Goal: Task Accomplishment & Management: Complete application form

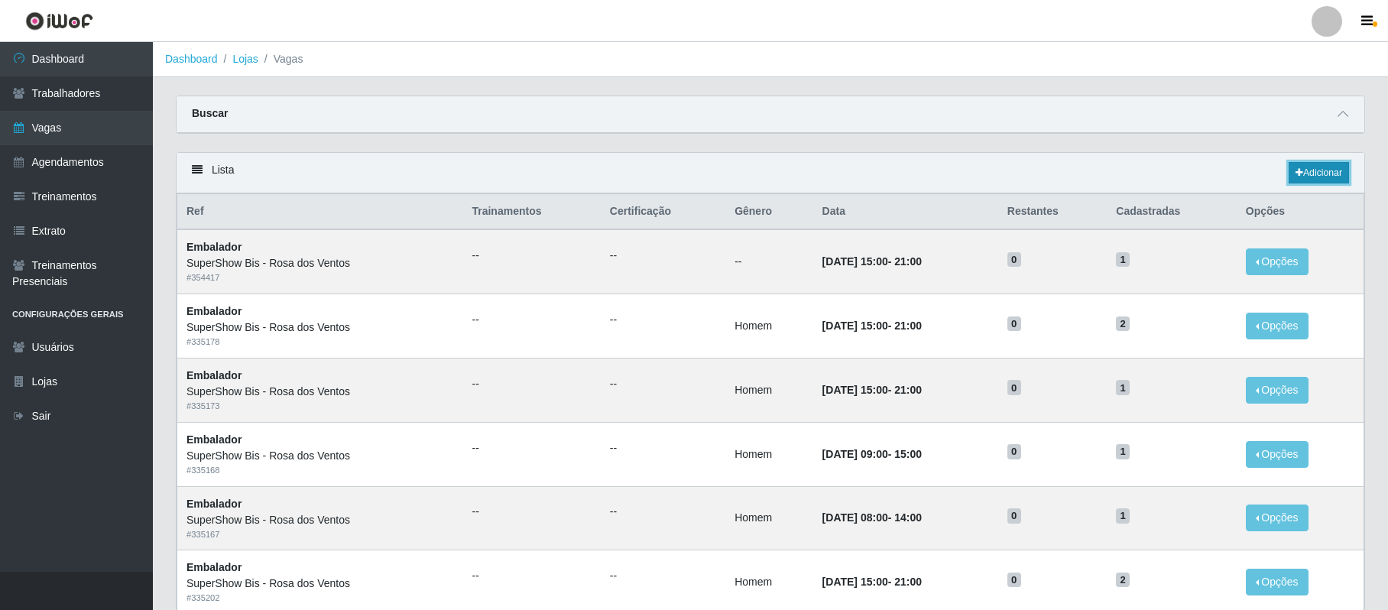
click at [1310, 179] on link "Adicionar" at bounding box center [1319, 172] width 60 height 21
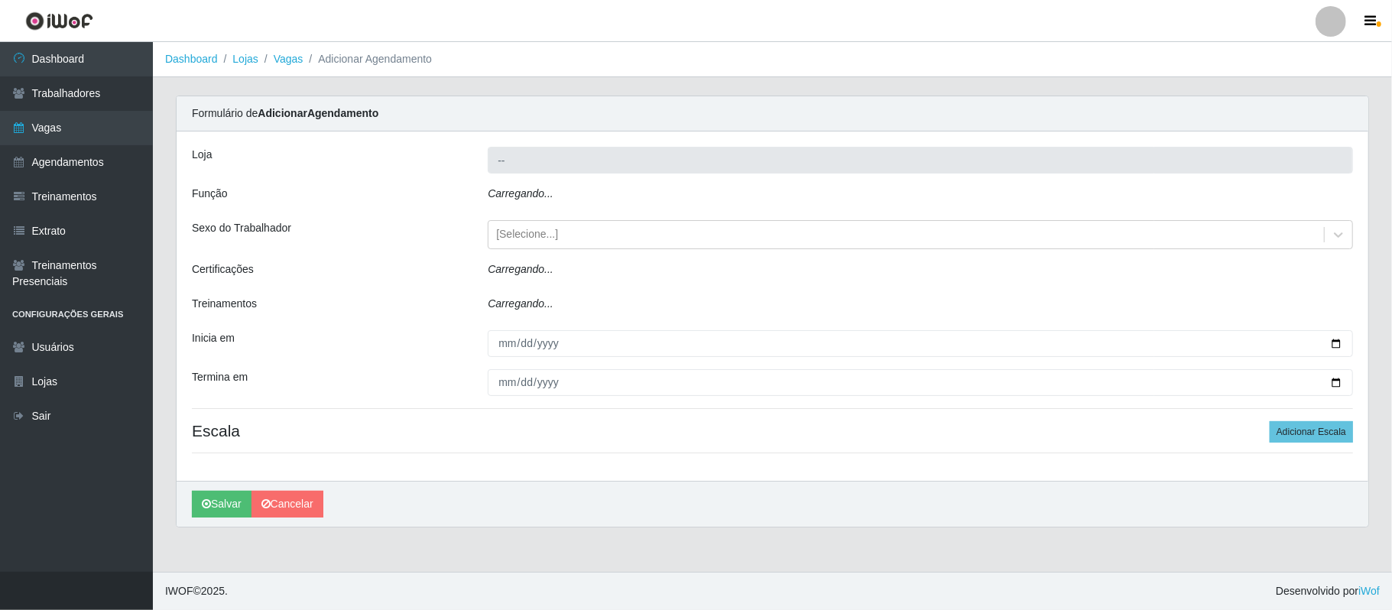
type input "SuperShow Bis - Rosa dos Ventos"
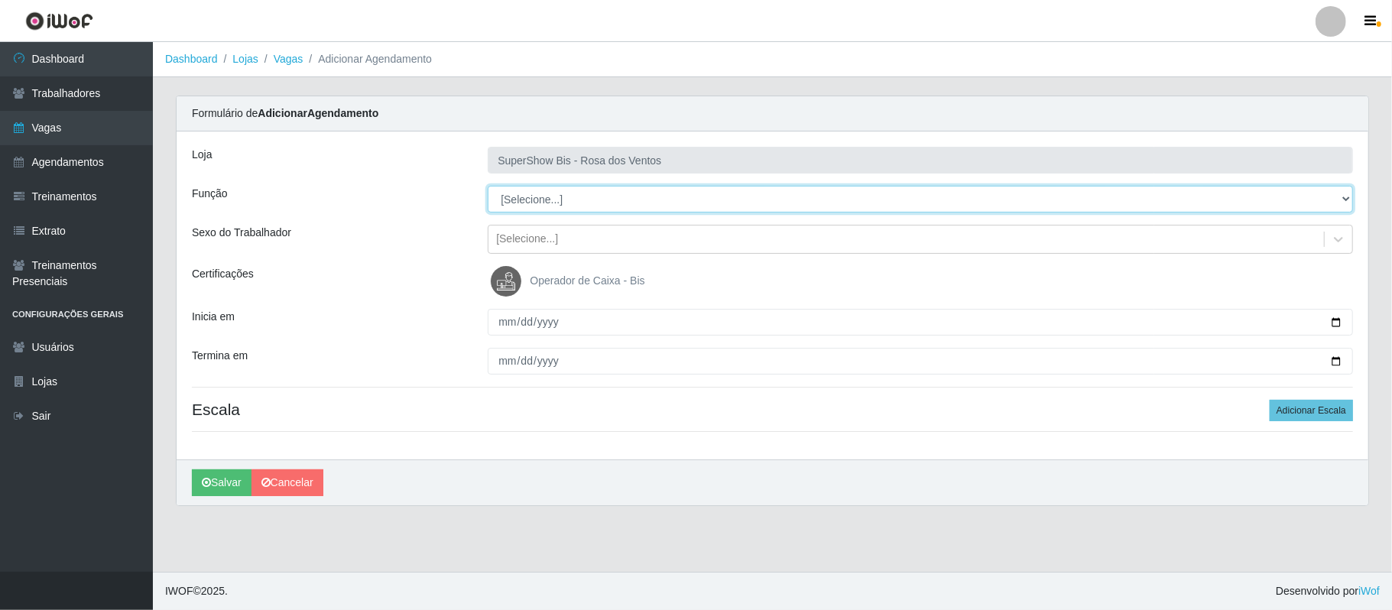
click at [554, 196] on select "[Selecione...] ASG ASG + ASG ++ Auxiliar de Cozinha Balconista de Açougue Balco…" at bounding box center [920, 199] width 865 height 27
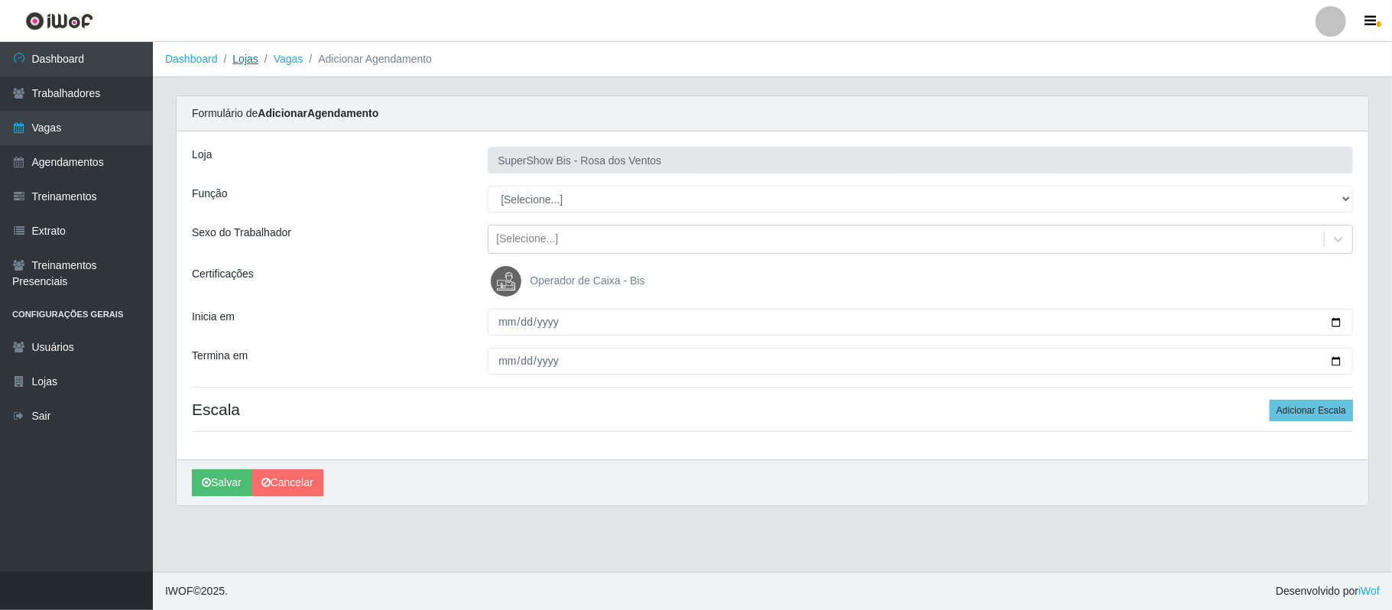
click at [245, 55] on link "Lojas" at bounding box center [244, 59] width 25 height 12
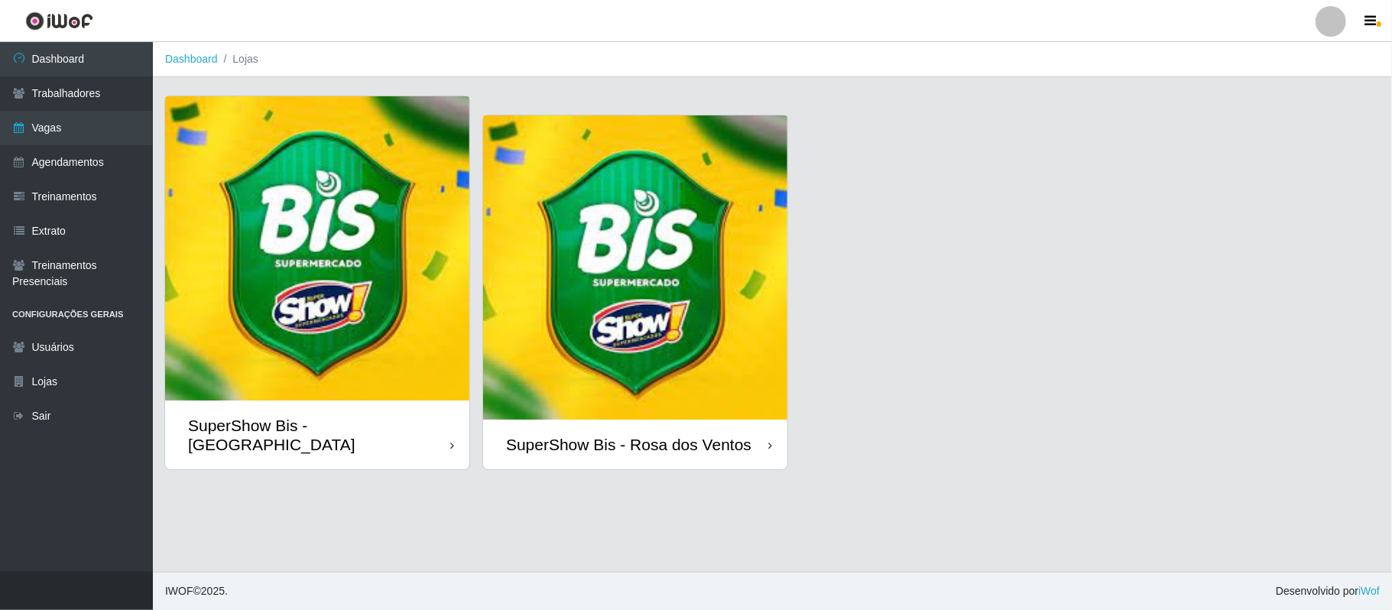
click at [316, 324] on img at bounding box center [317, 248] width 304 height 304
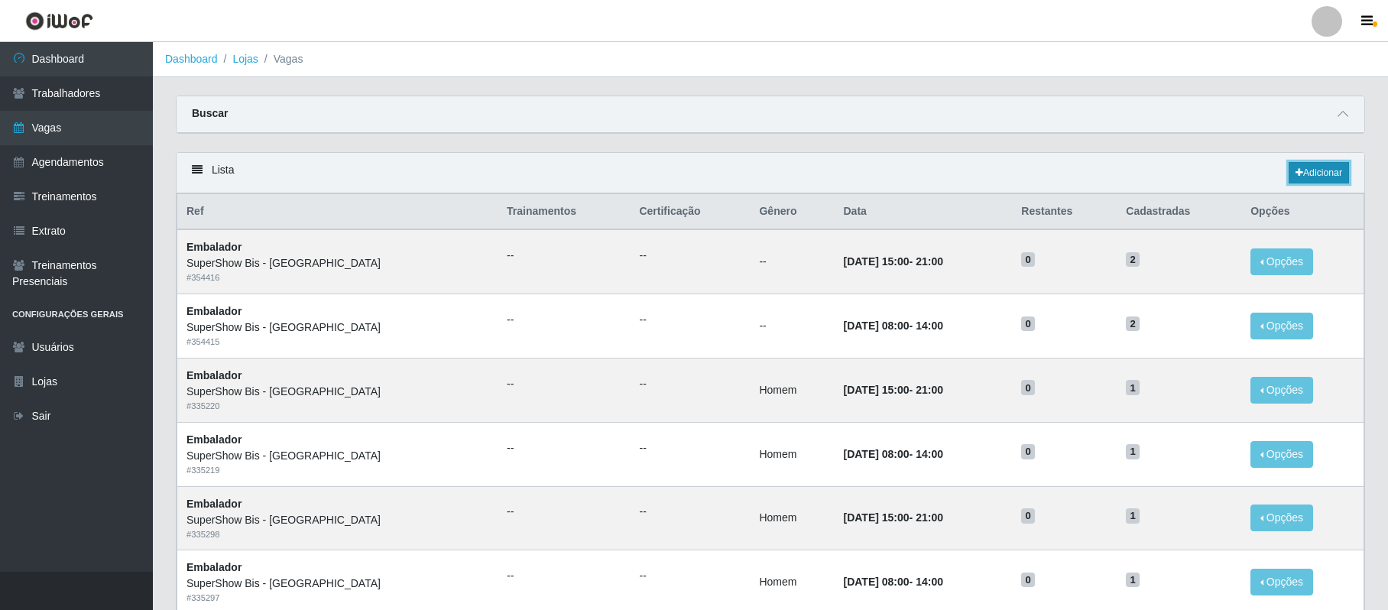
click at [1315, 174] on link "Adicionar" at bounding box center [1319, 172] width 60 height 21
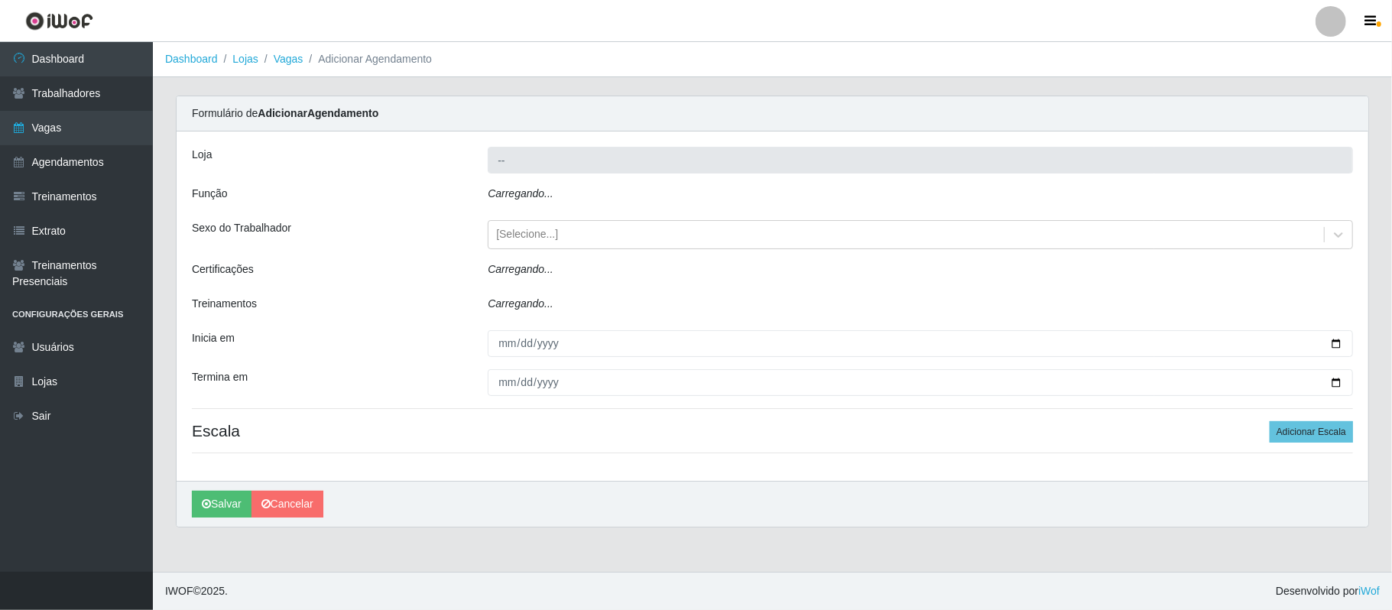
type input "SuperShow Bis - [GEOGRAPHIC_DATA]"
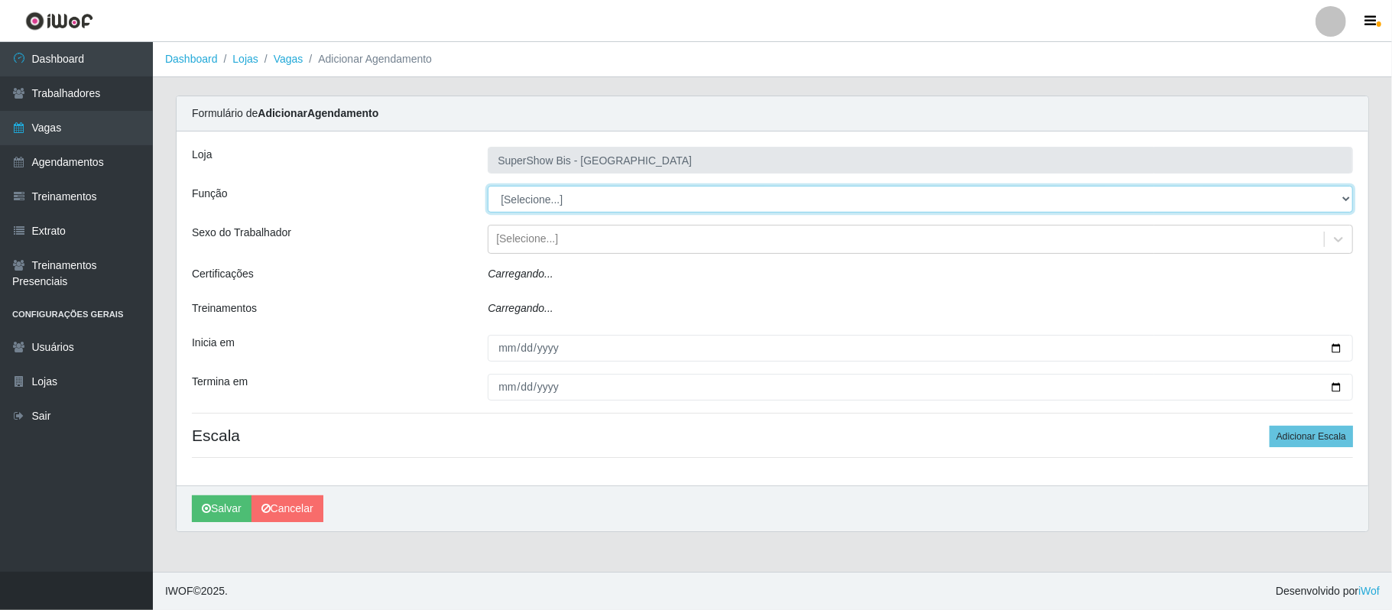
click at [530, 205] on select "[Selecione...] ASG ASG + ASG ++ Auxiliar de Cozinha Embalador Embalador + Embal…" at bounding box center [920, 199] width 865 height 27
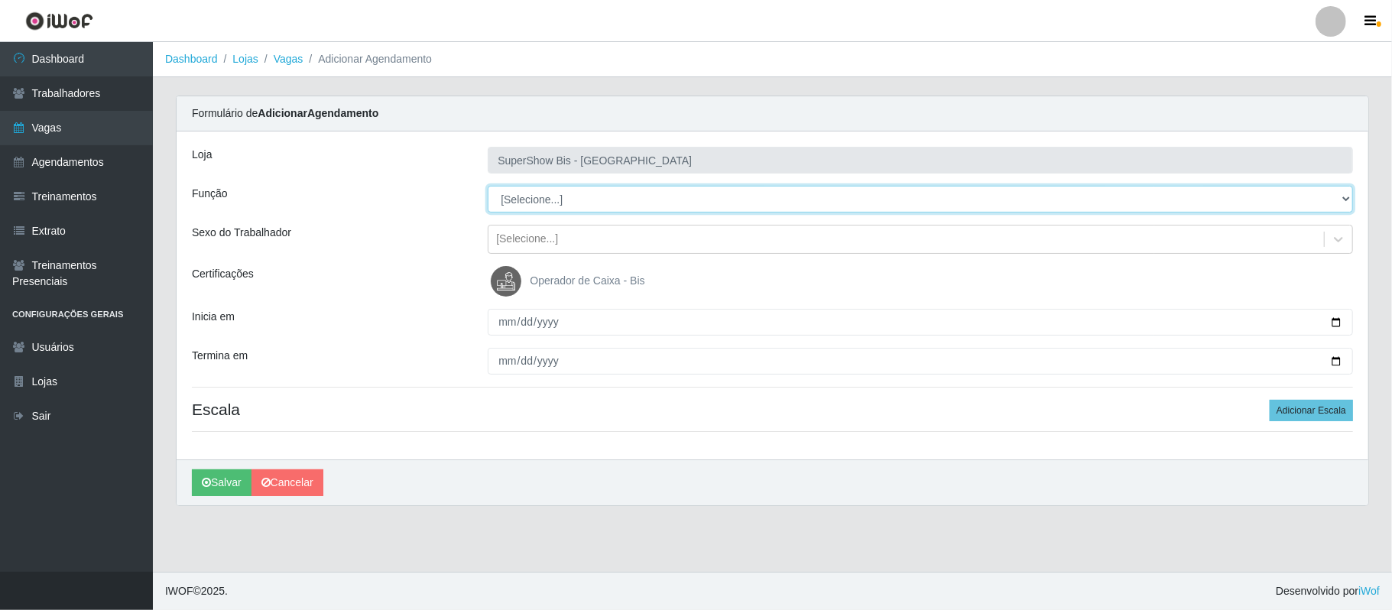
select select "1"
click at [488, 187] on select "[Selecione...] ASG ASG + ASG ++ Auxiliar de Cozinha Embalador Embalador + Embal…" at bounding box center [920, 199] width 865 height 27
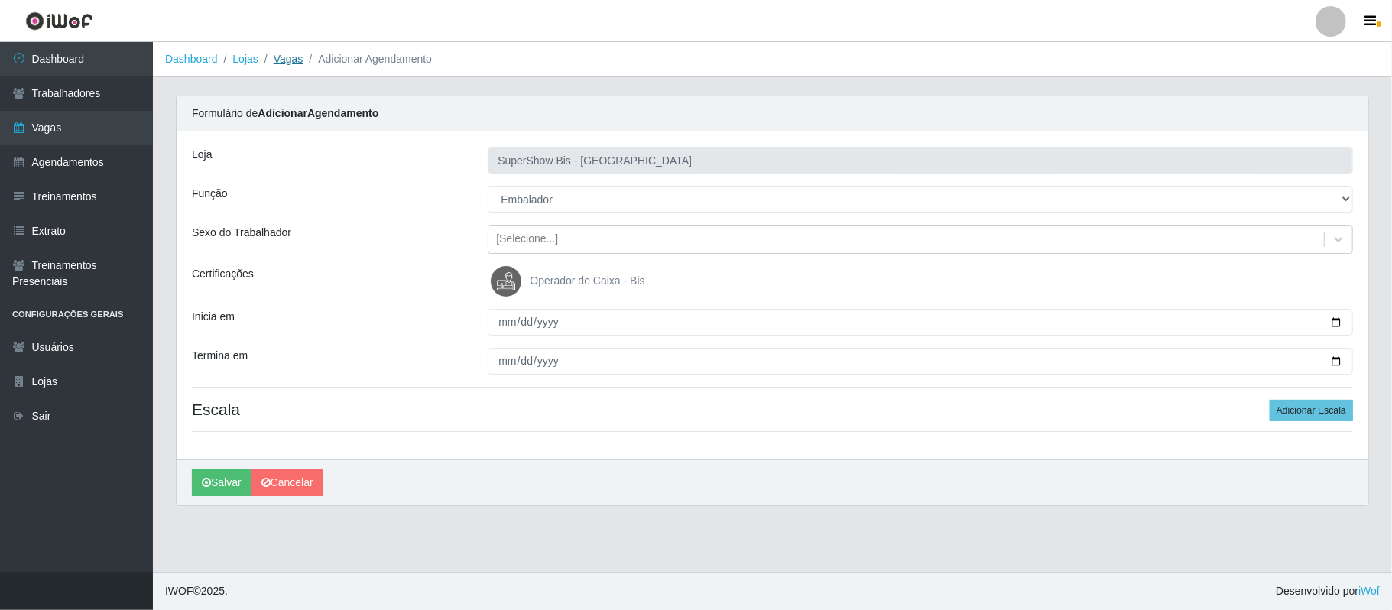
click at [283, 56] on link "Vagas" at bounding box center [289, 59] width 30 height 12
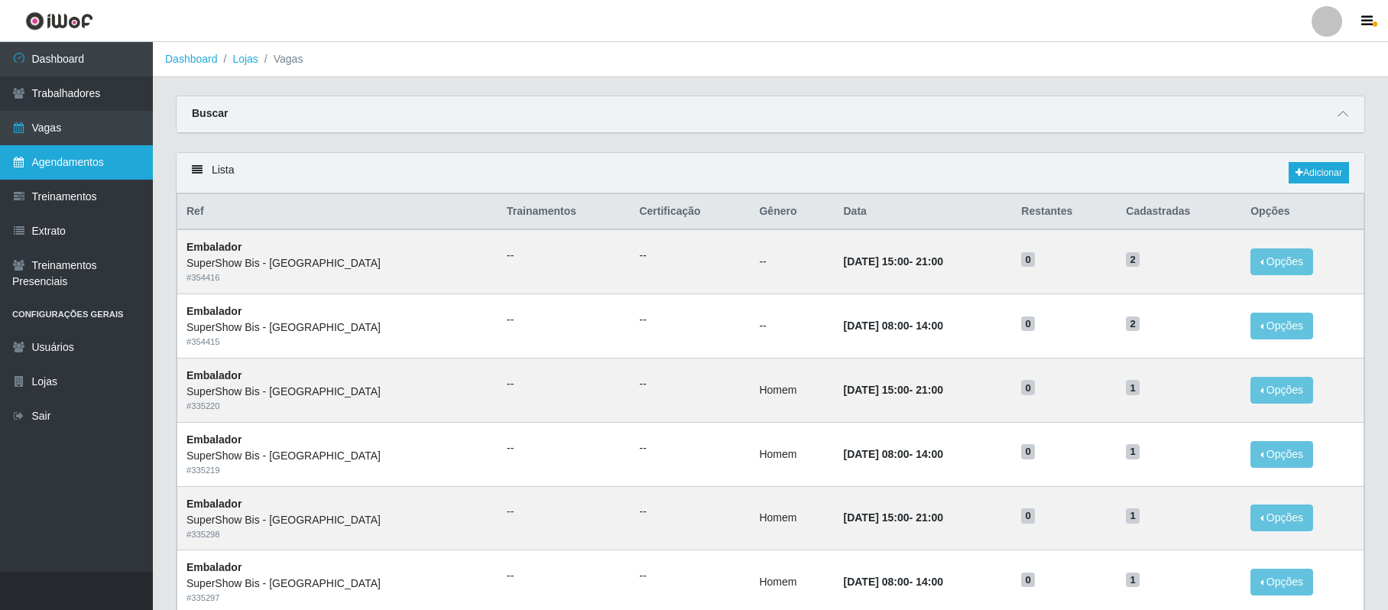
click at [71, 167] on link "Agendamentos" at bounding box center [76, 162] width 153 height 34
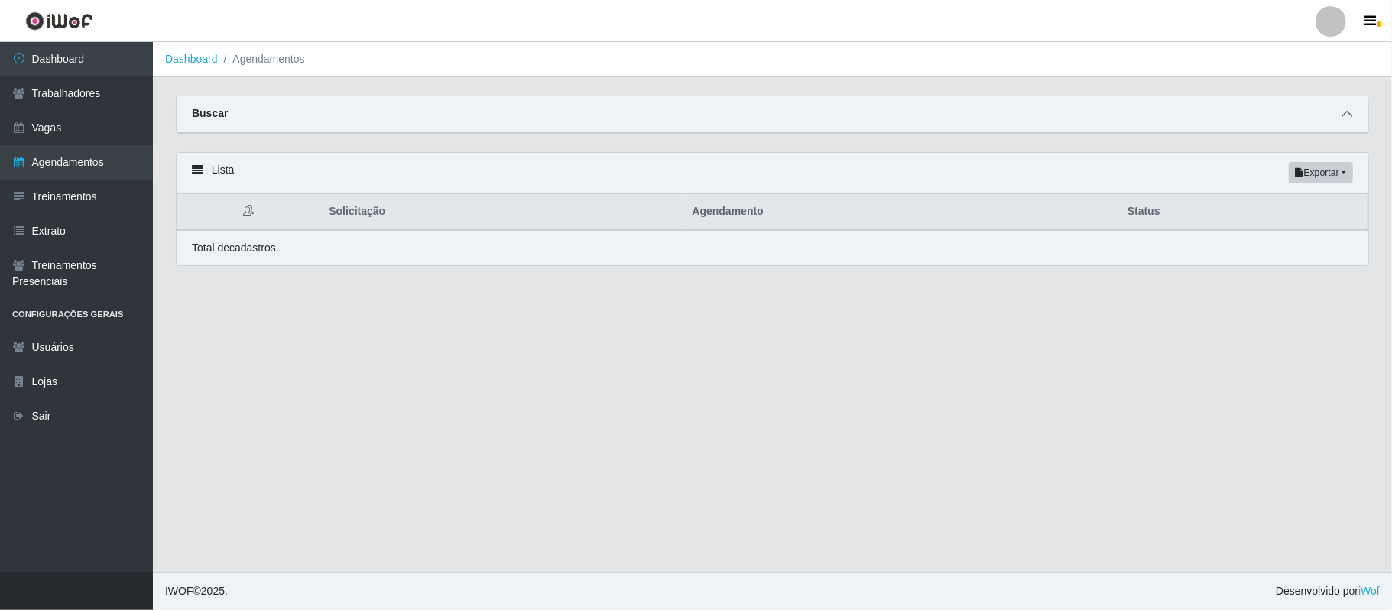
click at [1347, 113] on icon at bounding box center [1346, 114] width 11 height 11
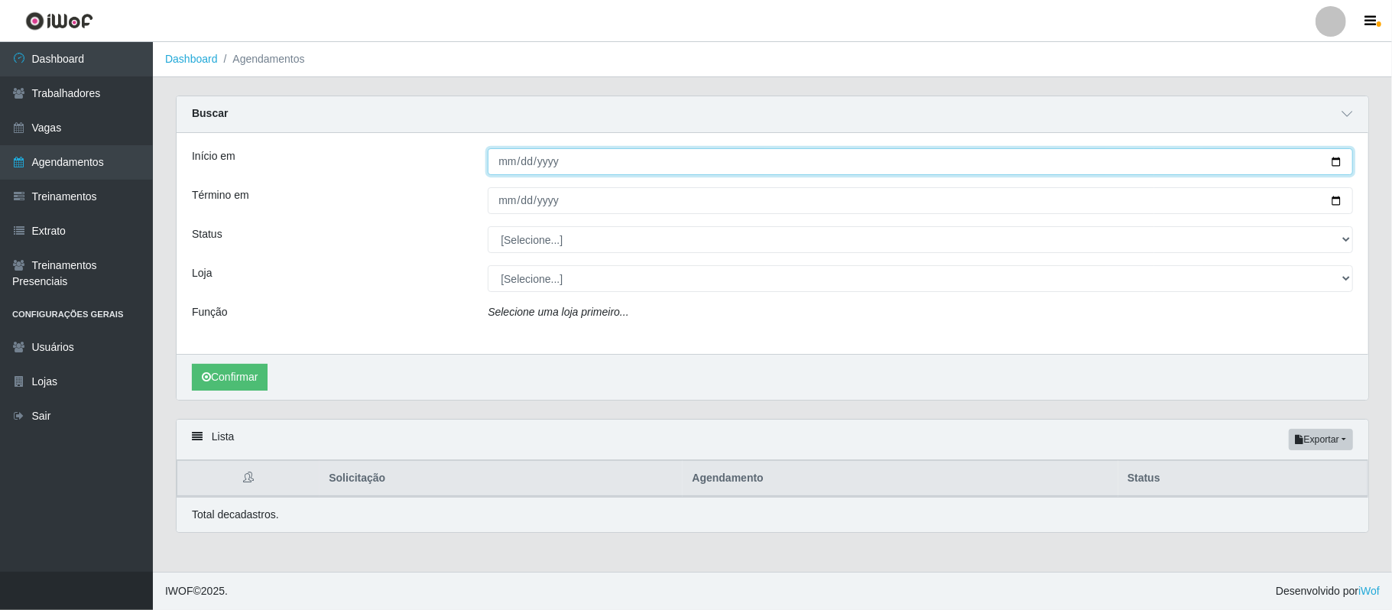
click at [1342, 160] on input "Início em" at bounding box center [920, 161] width 865 height 27
type input "[DATE]"
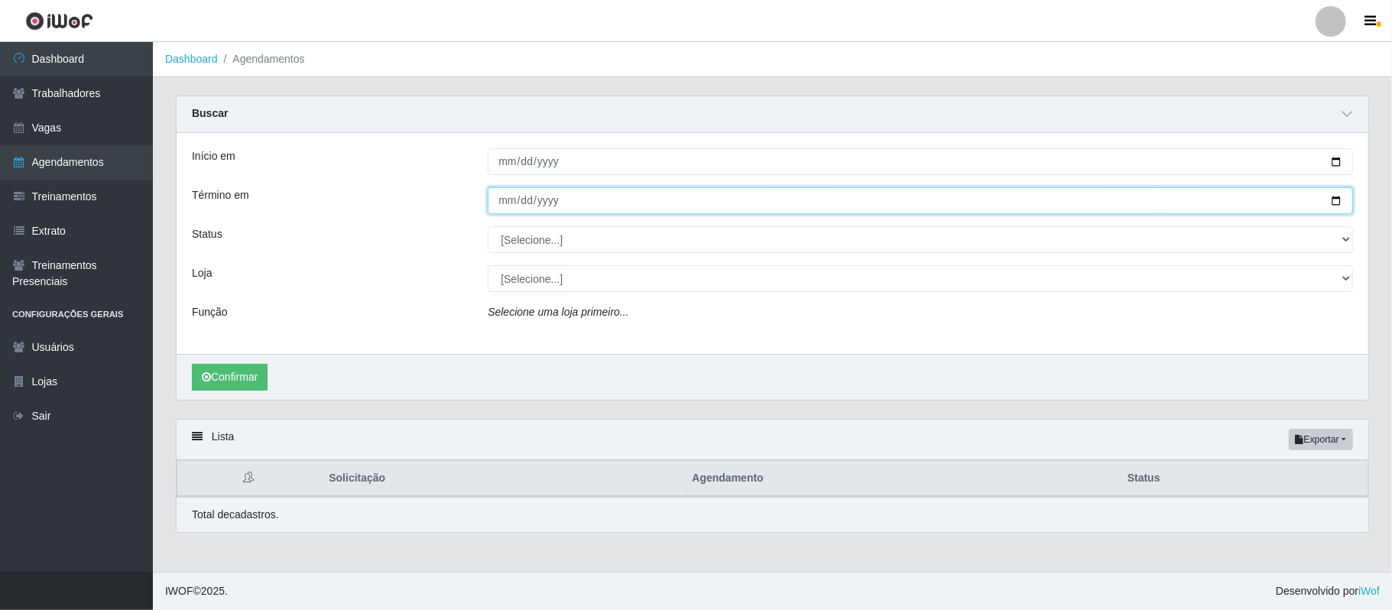
click at [1341, 203] on input "Término em" at bounding box center [920, 200] width 865 height 27
type input "[DATE]"
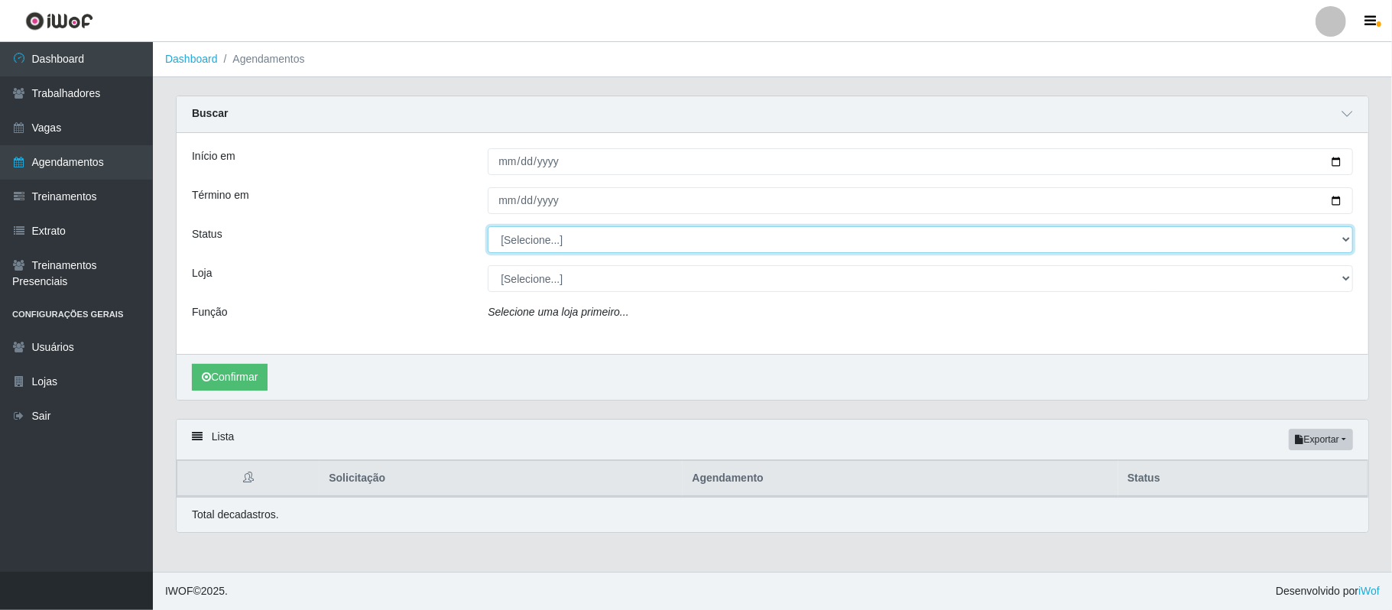
click at [547, 242] on select "[Selecione...] AGENDADO AGUARDANDO LIBERAR EM ANDAMENTO EM REVISÃO FINALIZADO C…" at bounding box center [920, 239] width 865 height 27
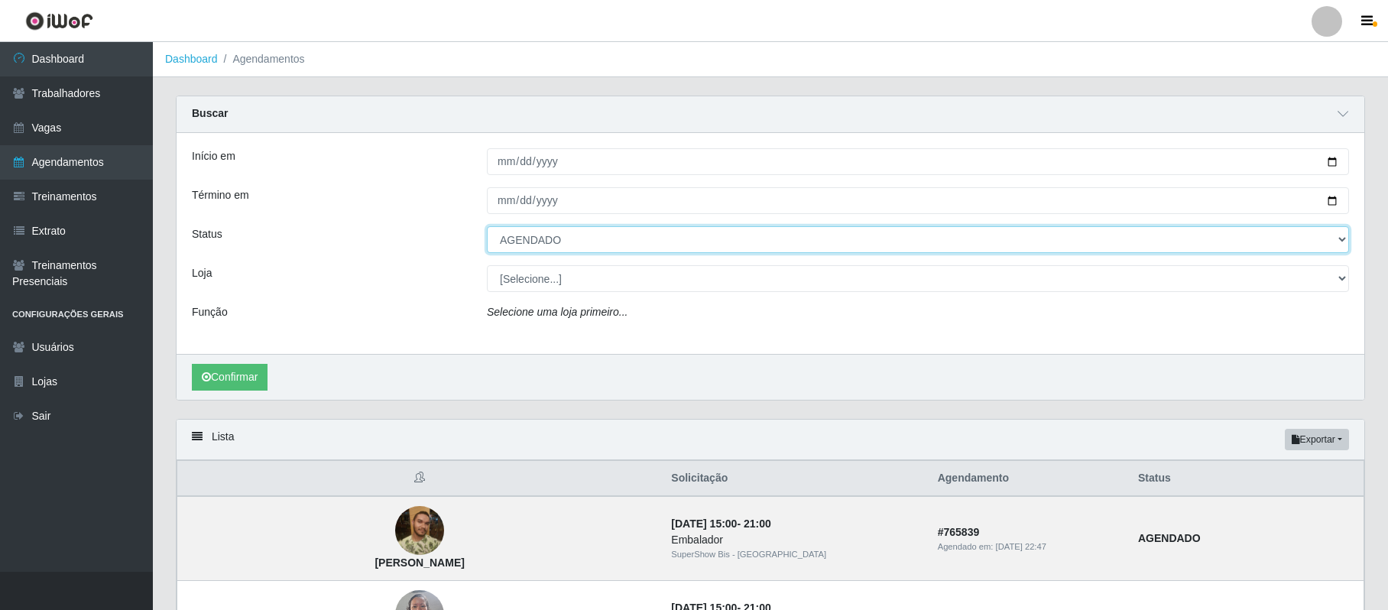
click at [487, 227] on select "[Selecione...] AGENDADO AGUARDANDO LIBERAR EM ANDAMENTO EM REVISÃO FINALIZADO C…" at bounding box center [918, 239] width 862 height 27
click at [551, 246] on select "[Selecione...] AGENDADO AGUARDANDO LIBERAR EM ANDAMENTO EM REVISÃO FINALIZADO C…" at bounding box center [918, 239] width 862 height 27
select select "EM ANDAMENTO"
click at [487, 227] on select "[Selecione...] AGENDADO AGUARDANDO LIBERAR EM ANDAMENTO EM REVISÃO FINALIZADO C…" at bounding box center [918, 239] width 862 height 27
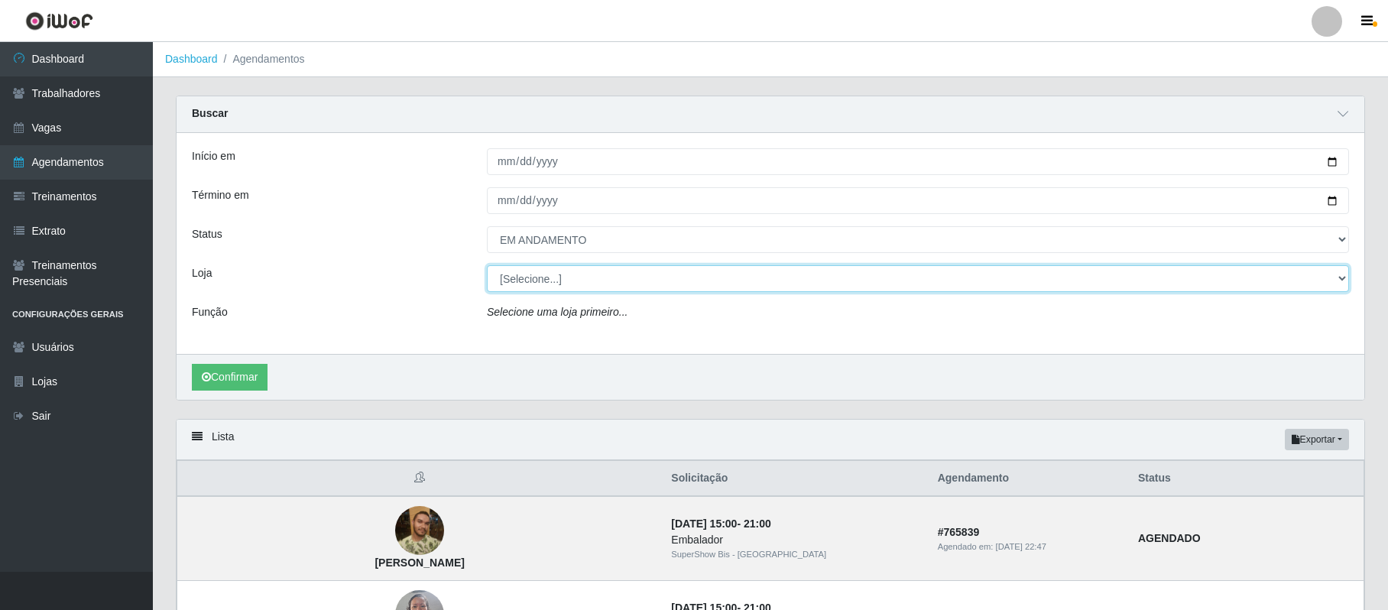
click at [551, 270] on select "[Selecione...] SuperShow Bis - Avenida 6 SuperShow [GEOGRAPHIC_DATA][PERSON_NAM…" at bounding box center [918, 278] width 862 height 27
select select "59"
click at [487, 266] on select "[Selecione...] SuperShow Bis - Avenida 6 SuperShow [GEOGRAPHIC_DATA][PERSON_NAM…" at bounding box center [918, 278] width 862 height 27
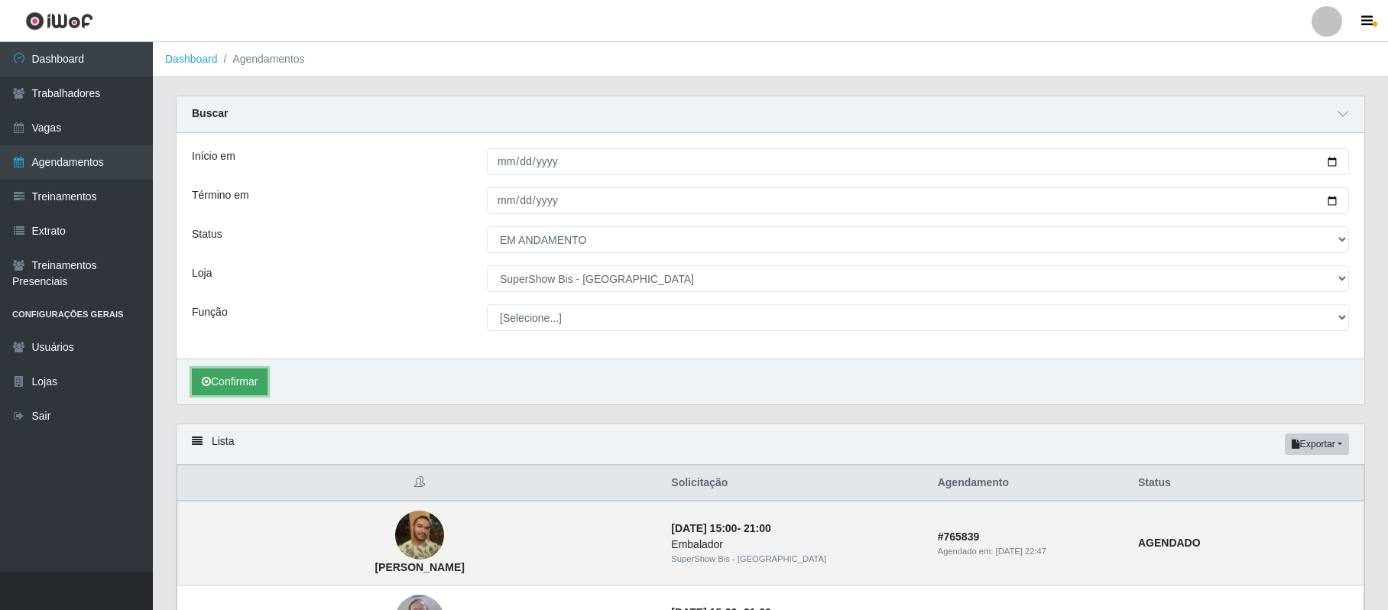
click at [221, 376] on button "Confirmar" at bounding box center [230, 381] width 76 height 27
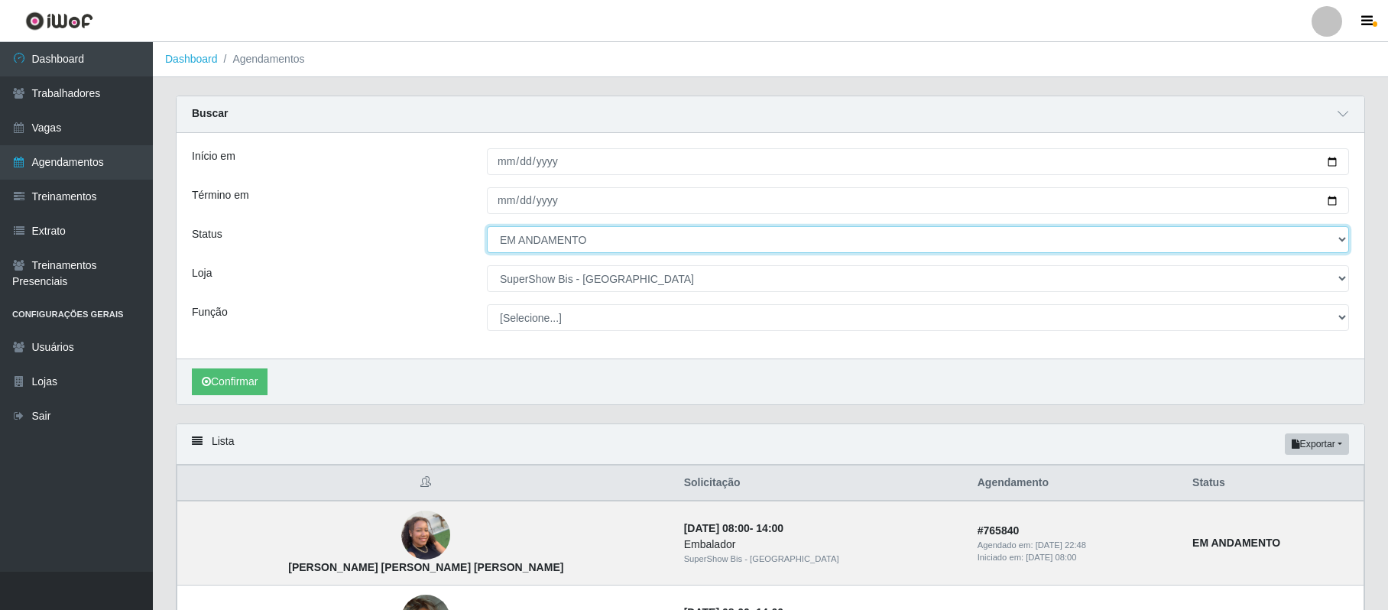
click at [538, 243] on select "[Selecione...] AGENDADO AGUARDANDO LIBERAR EM ANDAMENTO EM REVISÃO FINALIZADO C…" at bounding box center [918, 239] width 862 height 27
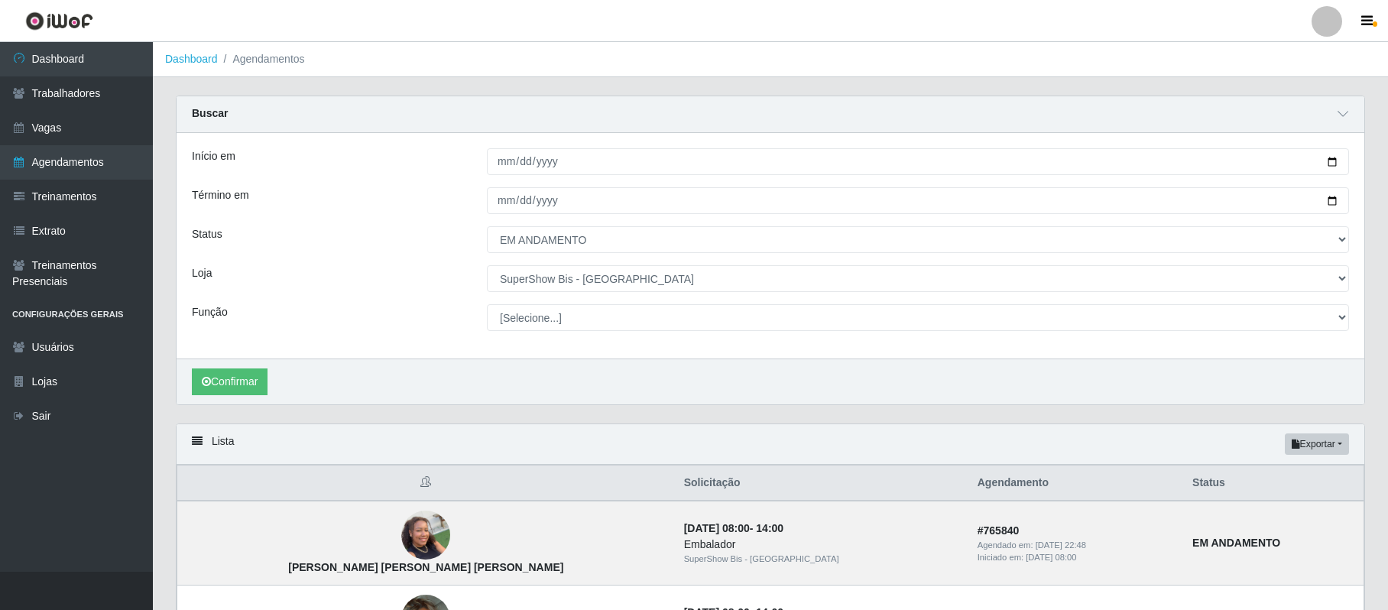
click at [301, 282] on div "Loja" at bounding box center [327, 278] width 295 height 27
click at [59, 127] on link "Vagas" at bounding box center [76, 128] width 153 height 34
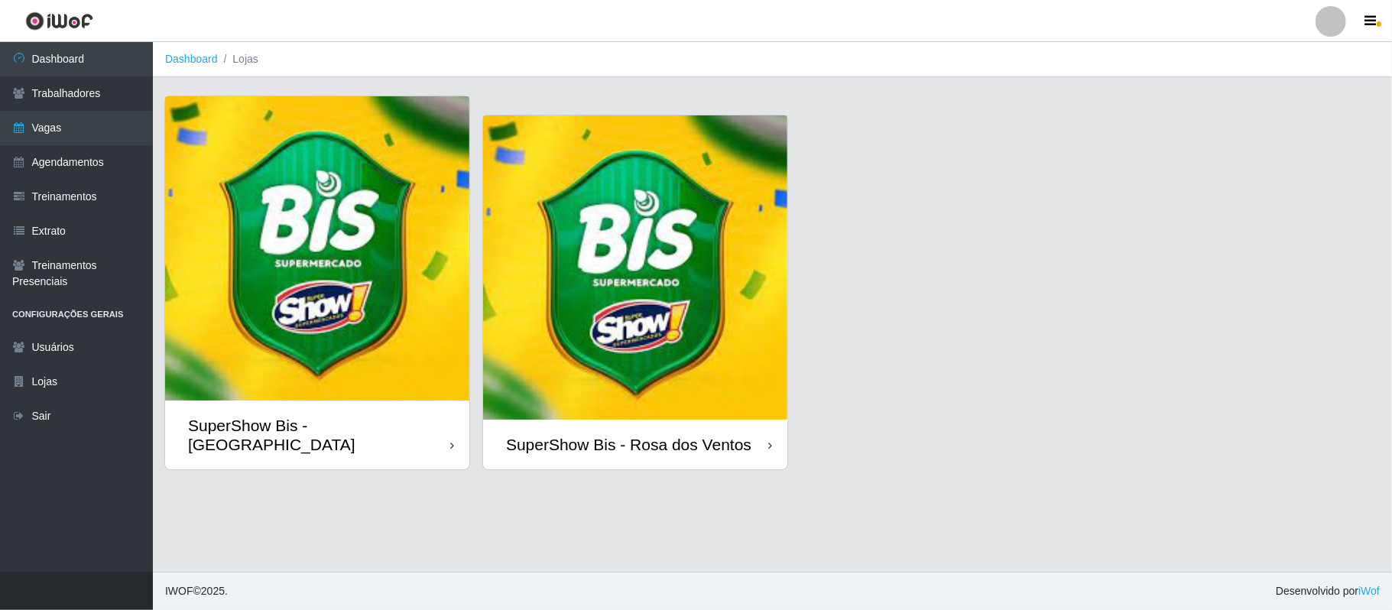
click at [319, 332] on img at bounding box center [317, 248] width 304 height 304
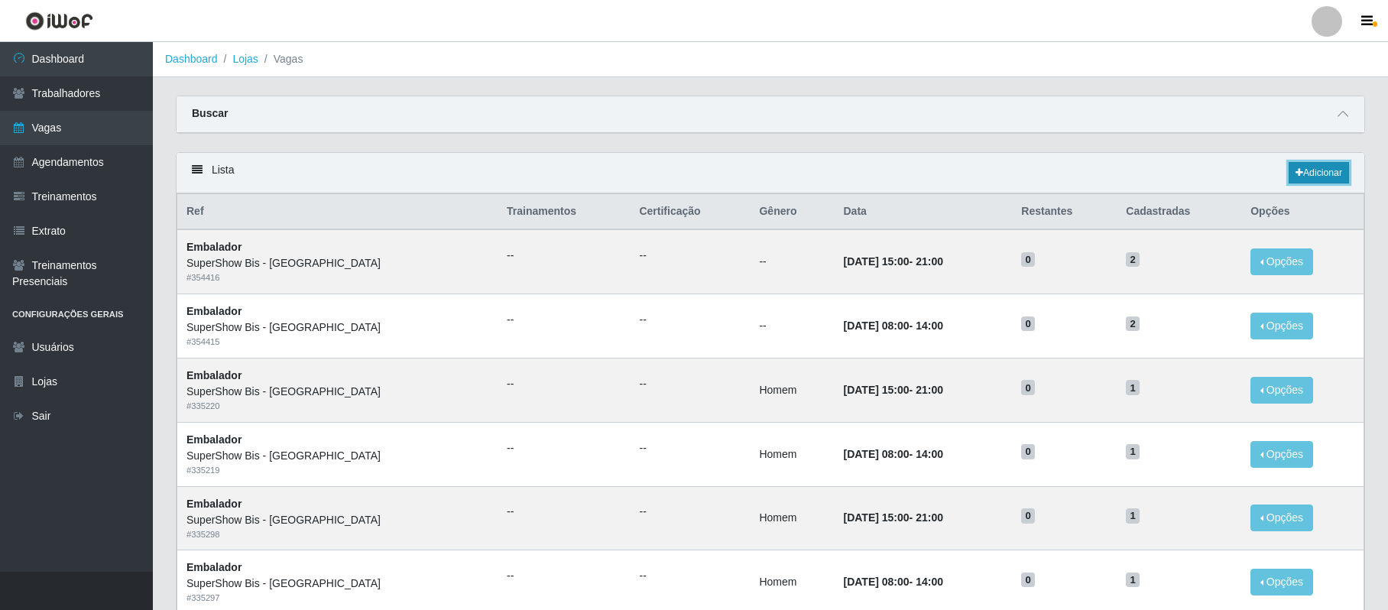
click at [1312, 178] on link "Adicionar" at bounding box center [1319, 172] width 60 height 21
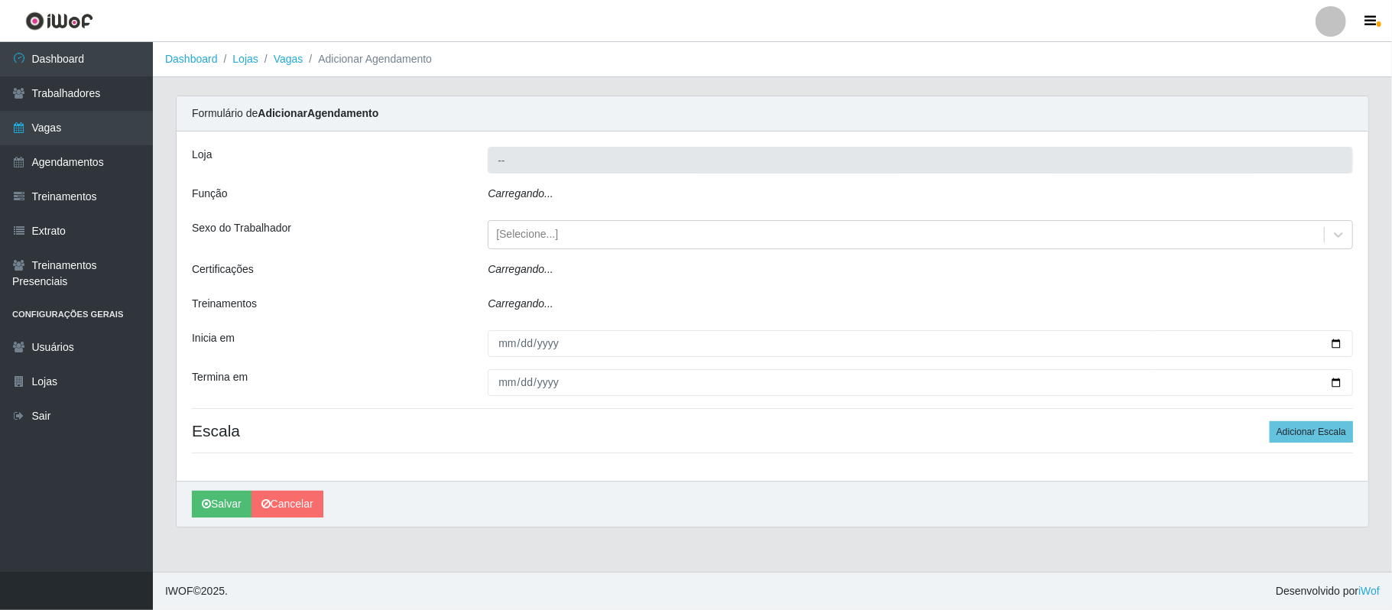
type input "SuperShow Bis - [GEOGRAPHIC_DATA]"
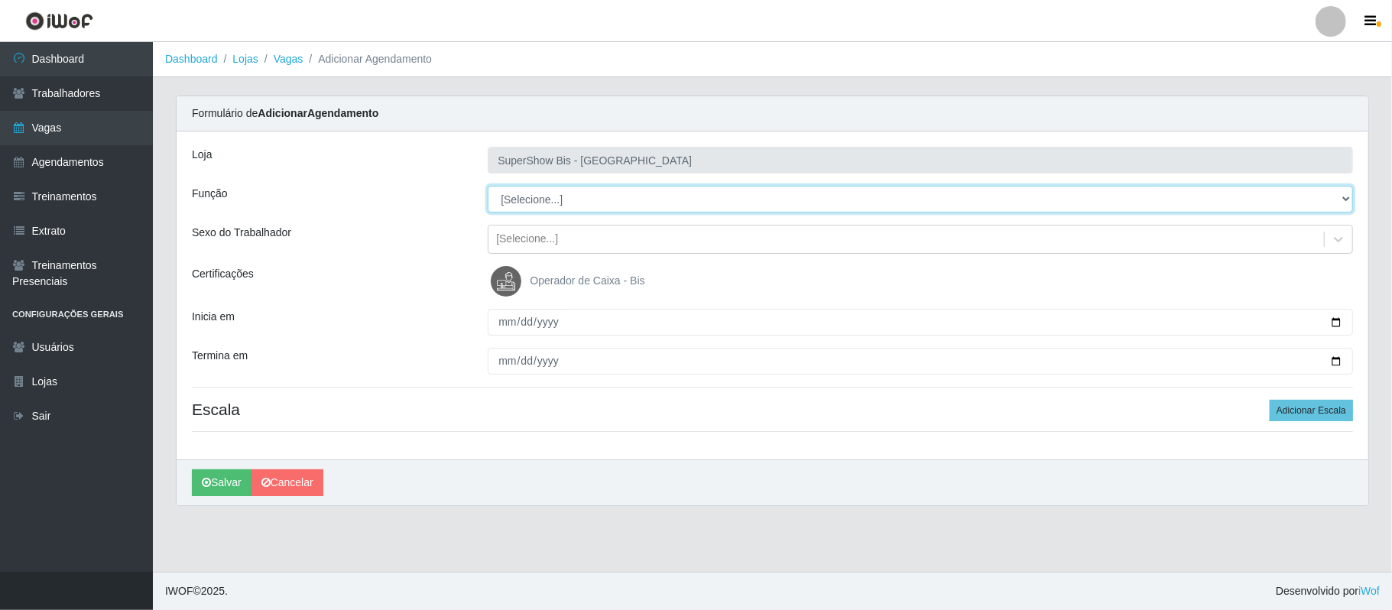
click at [558, 203] on select "[Selecione...] ASG ASG + ASG ++ Auxiliar de Cozinha Embalador Embalador + Embal…" at bounding box center [920, 199] width 865 height 27
select select "1"
click at [488, 187] on select "[Selecione...] ASG ASG + ASG ++ Auxiliar de Cozinha Embalador Embalador + Embal…" at bounding box center [920, 199] width 865 height 27
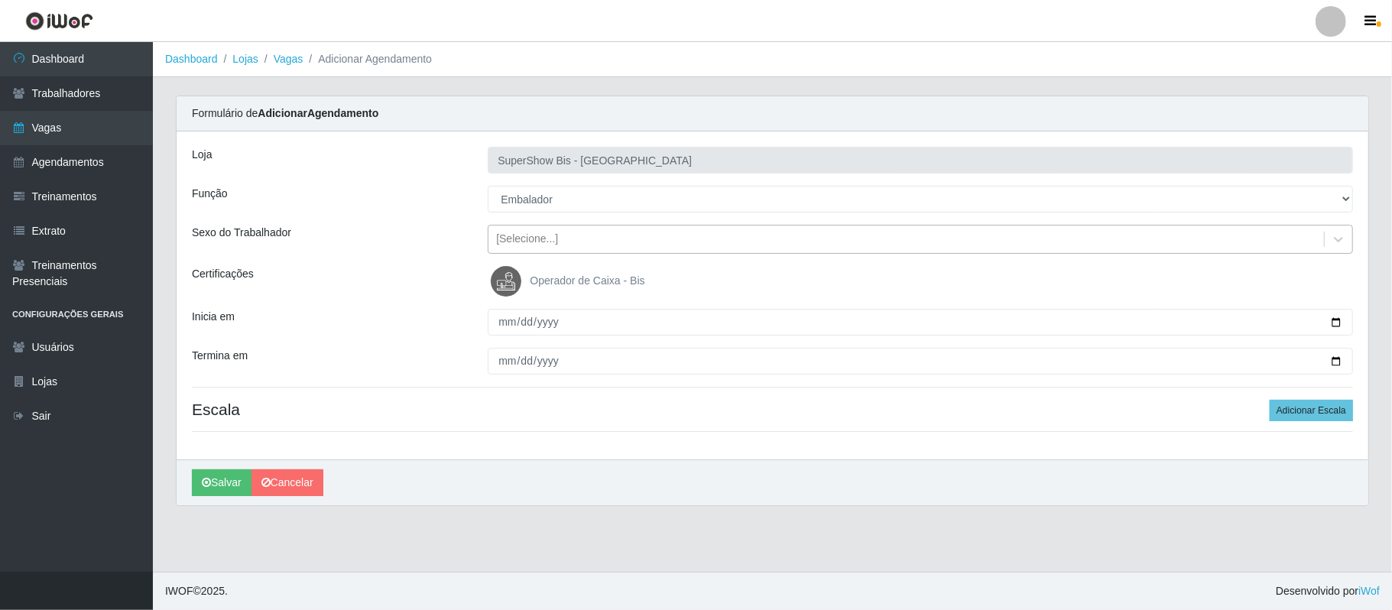
click at [592, 239] on div "[Selecione...]" at bounding box center [905, 239] width 835 height 25
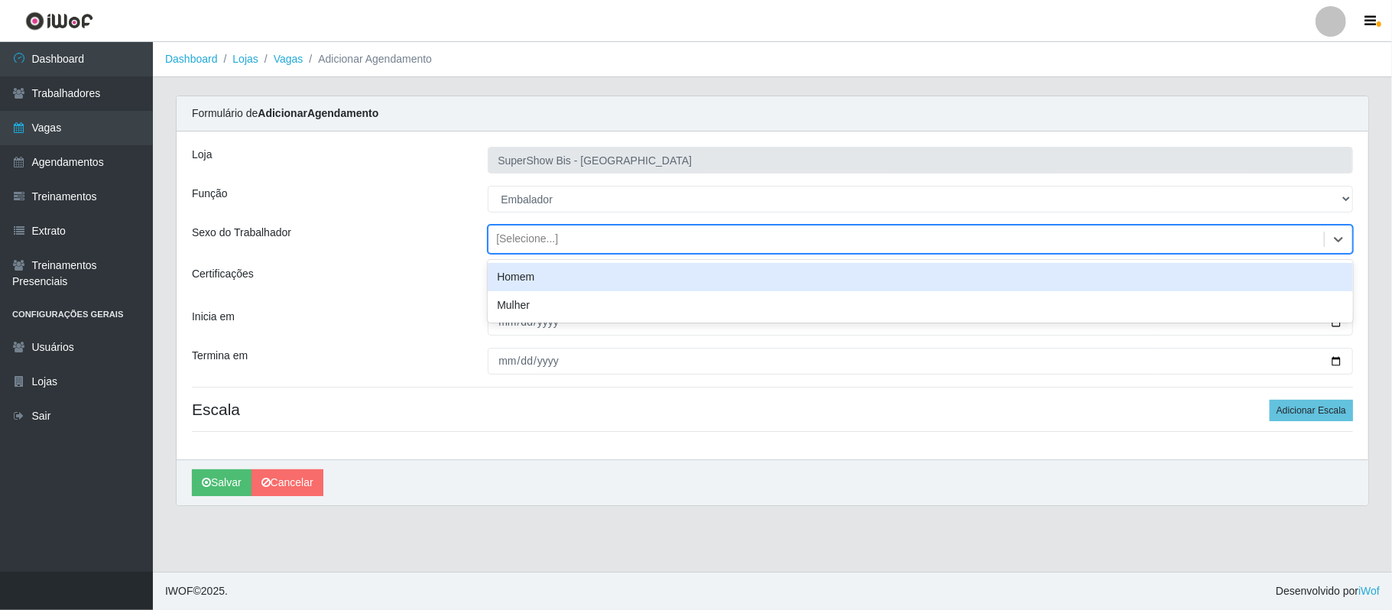
click at [542, 277] on div "Homem" at bounding box center [920, 277] width 865 height 28
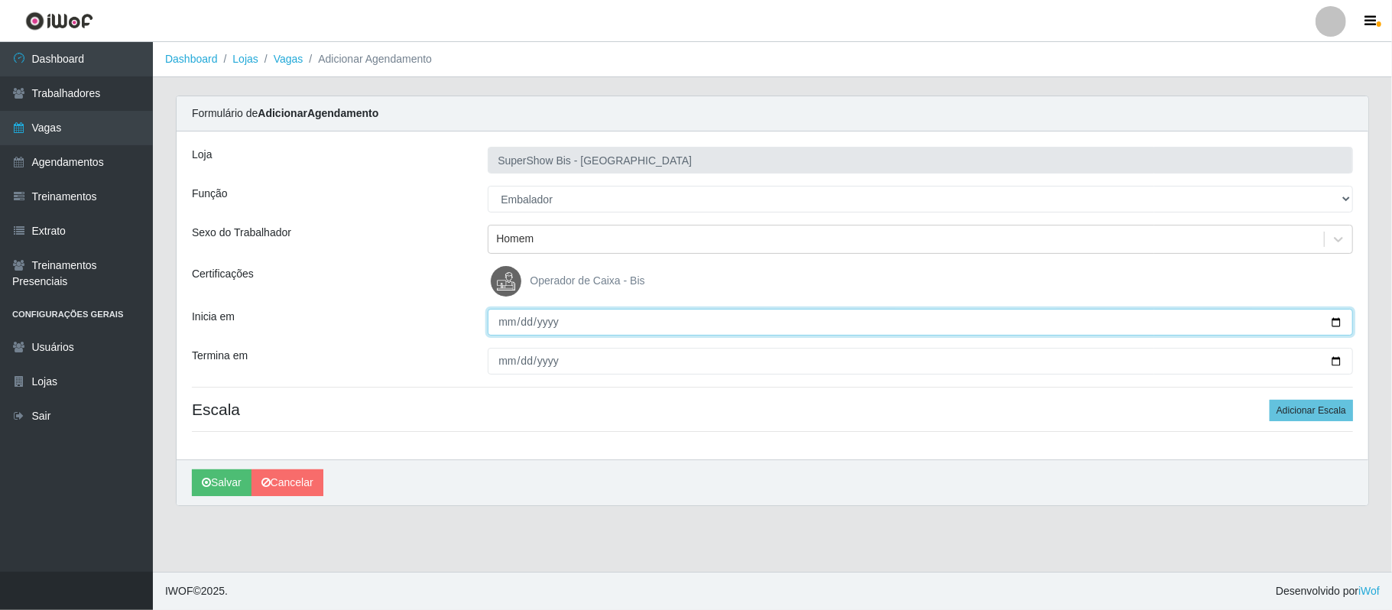
click at [1338, 324] on input "Inicia em" at bounding box center [920, 322] width 865 height 27
type input "[DATE]"
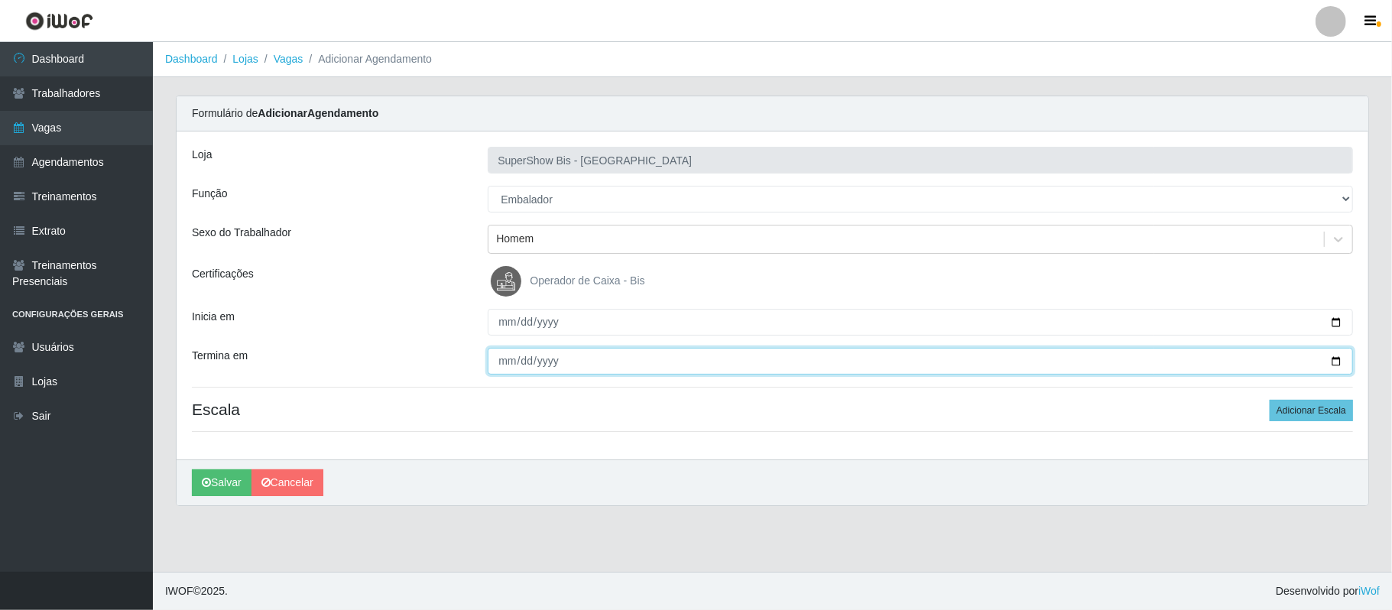
click at [1334, 364] on input "Termina em" at bounding box center [920, 361] width 865 height 27
type input "[DATE]"
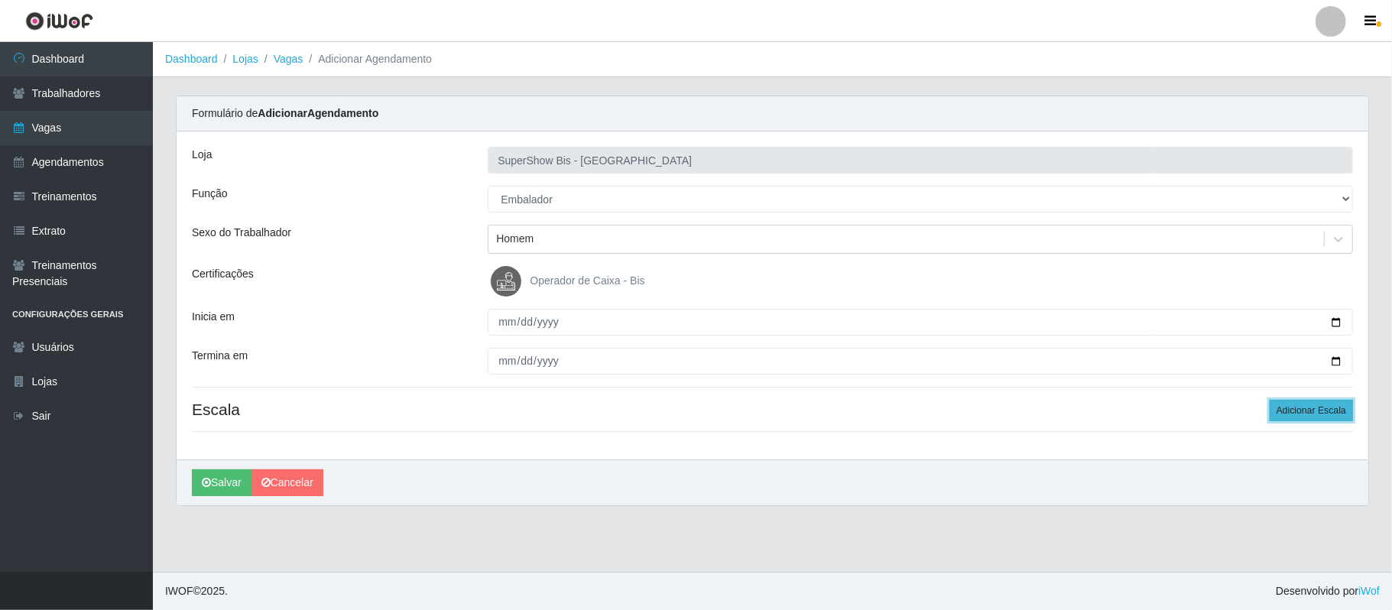
click at [1301, 405] on button "Adicionar Escala" at bounding box center [1311, 410] width 83 height 21
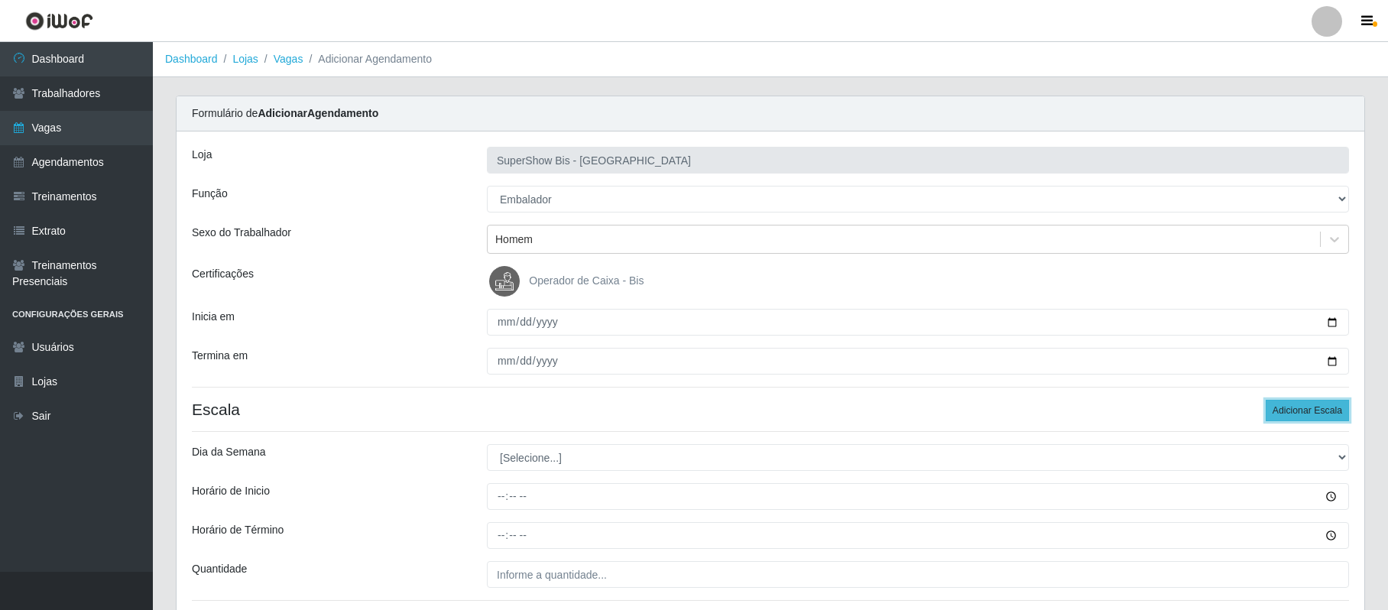
click at [1302, 405] on button "Adicionar Escala" at bounding box center [1307, 410] width 83 height 21
click at [1302, 407] on button "Adicionar Escala" at bounding box center [1307, 410] width 83 height 21
click at [1304, 407] on button "Adicionar Escala" at bounding box center [1307, 410] width 83 height 21
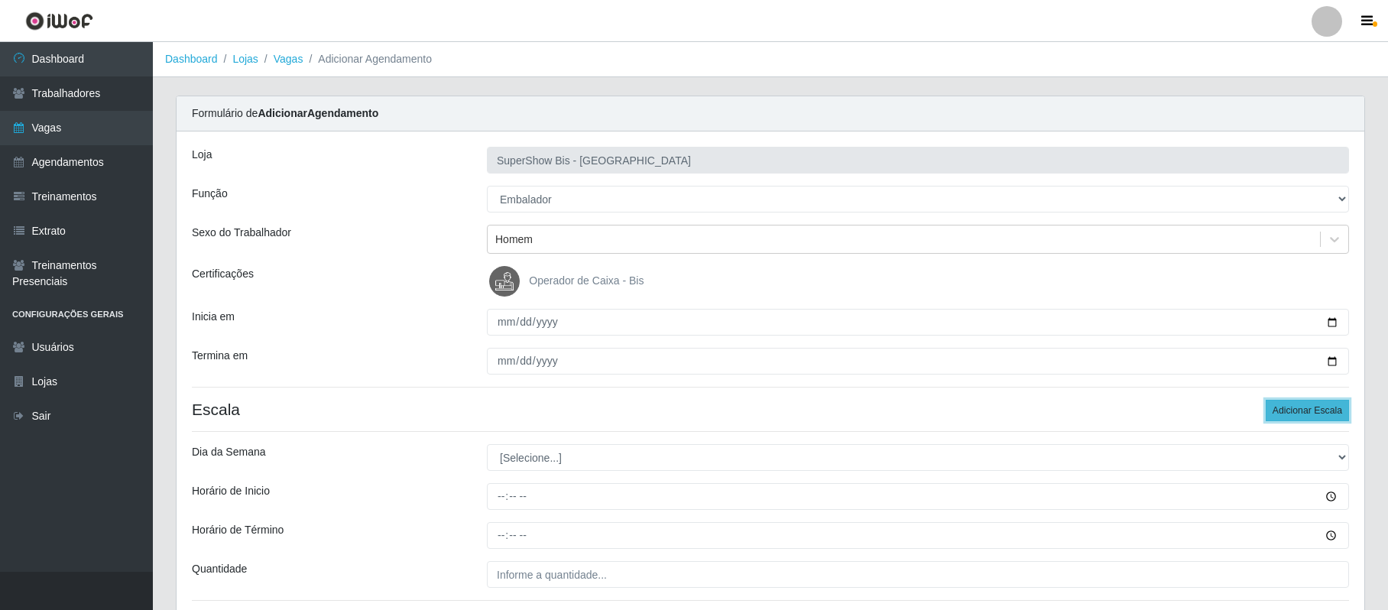
click at [1304, 407] on button "Adicionar Escala" at bounding box center [1307, 410] width 83 height 21
click at [1306, 407] on button "Adicionar Escala" at bounding box center [1307, 410] width 83 height 21
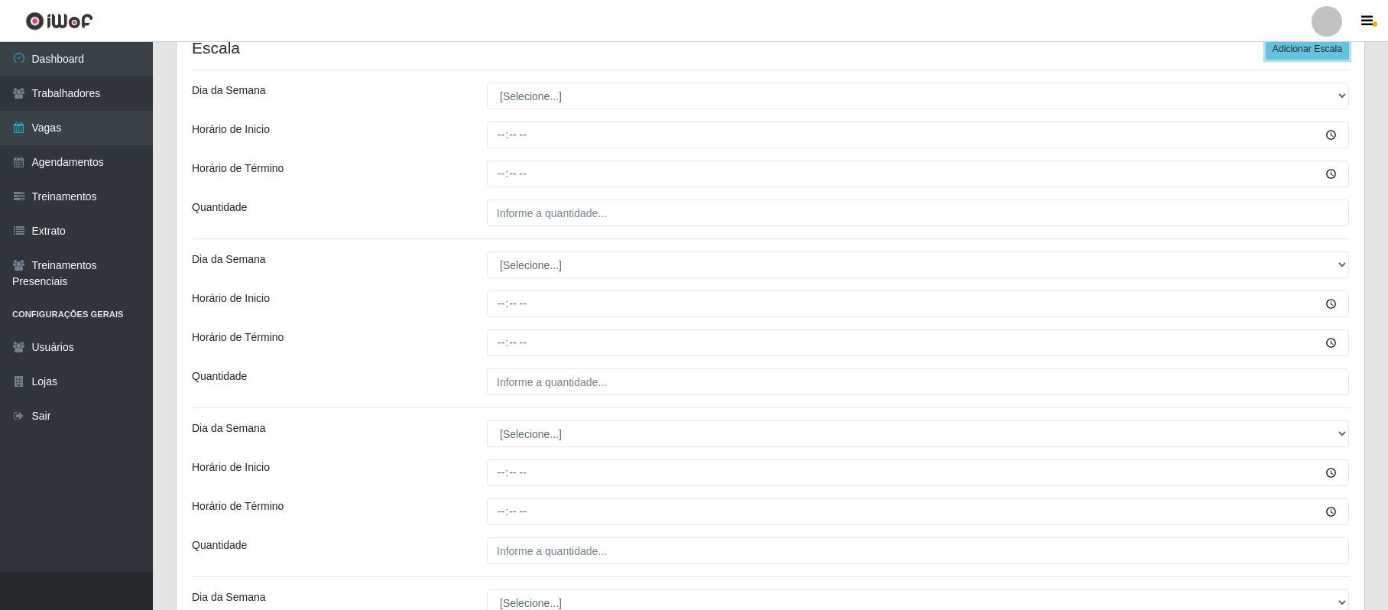
scroll to position [381, 0]
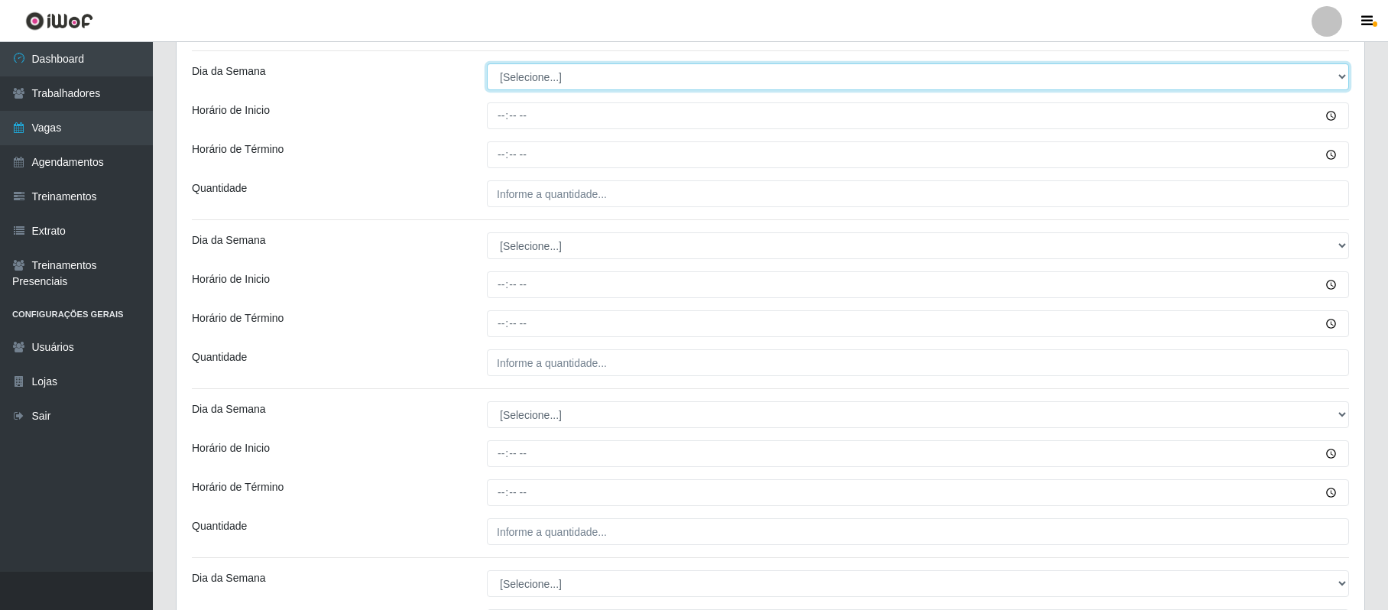
click at [537, 79] on select "[Selecione...] Segunda Terça Quarta Quinta Sexta Sábado Domingo" at bounding box center [918, 76] width 862 height 27
select select "1"
click at [487, 64] on select "[Selecione...] Segunda Terça Quarta Quinta Sexta Sábado Domingo" at bounding box center [918, 76] width 862 height 27
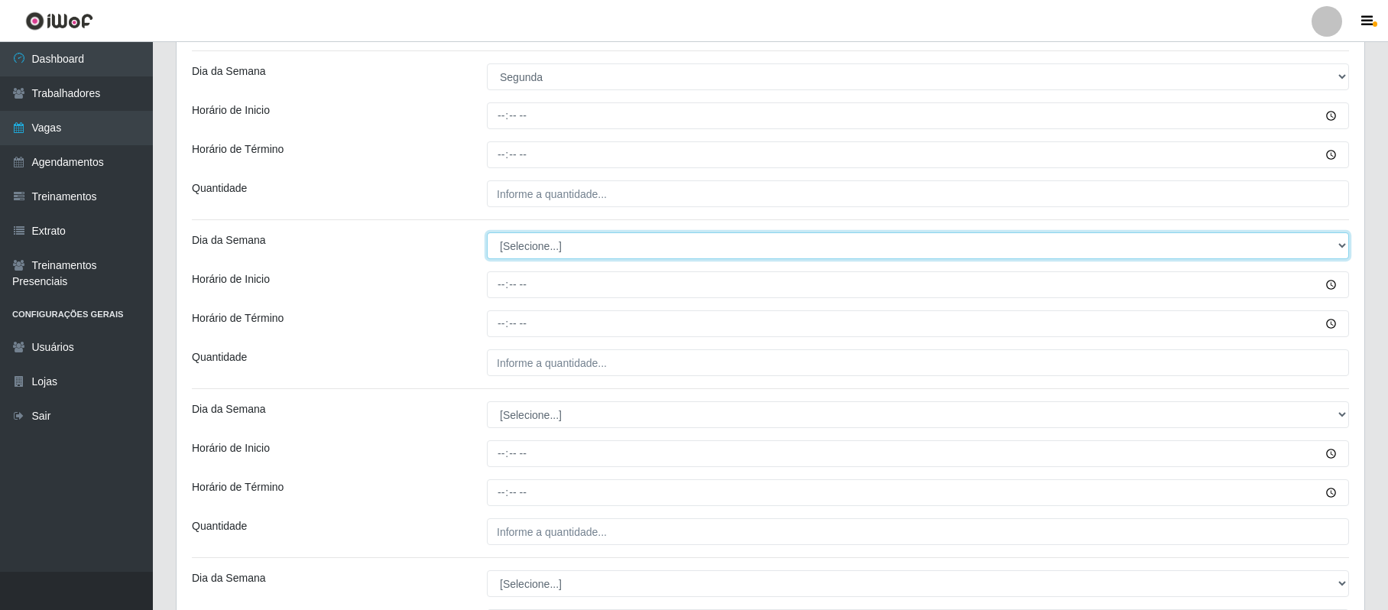
click at [539, 245] on select "[Selecione...] Segunda Terça Quarta Quinta Sexta Sábado Domingo" at bounding box center [918, 245] width 862 height 27
select select "1"
click at [487, 234] on select "[Selecione...] Segunda Terça Quarta Quinta Sexta Sábado Domingo" at bounding box center [918, 245] width 862 height 27
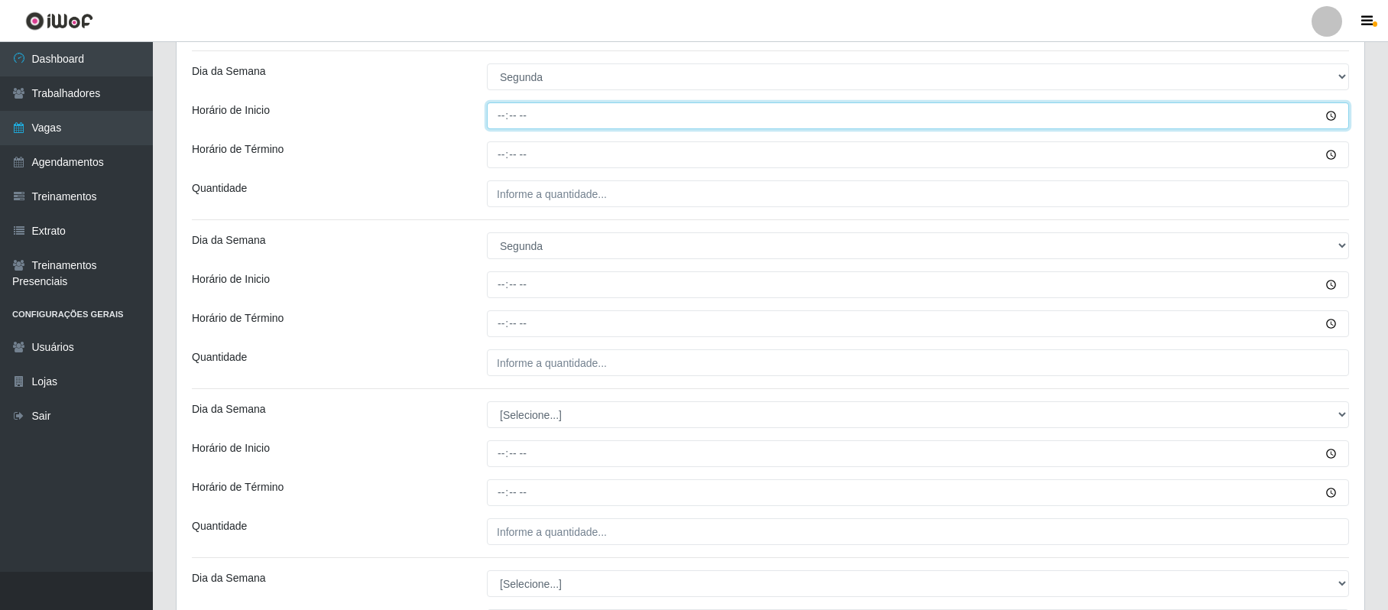
click at [493, 116] on input "Horário de Inicio" at bounding box center [918, 115] width 862 height 27
type input "08:00"
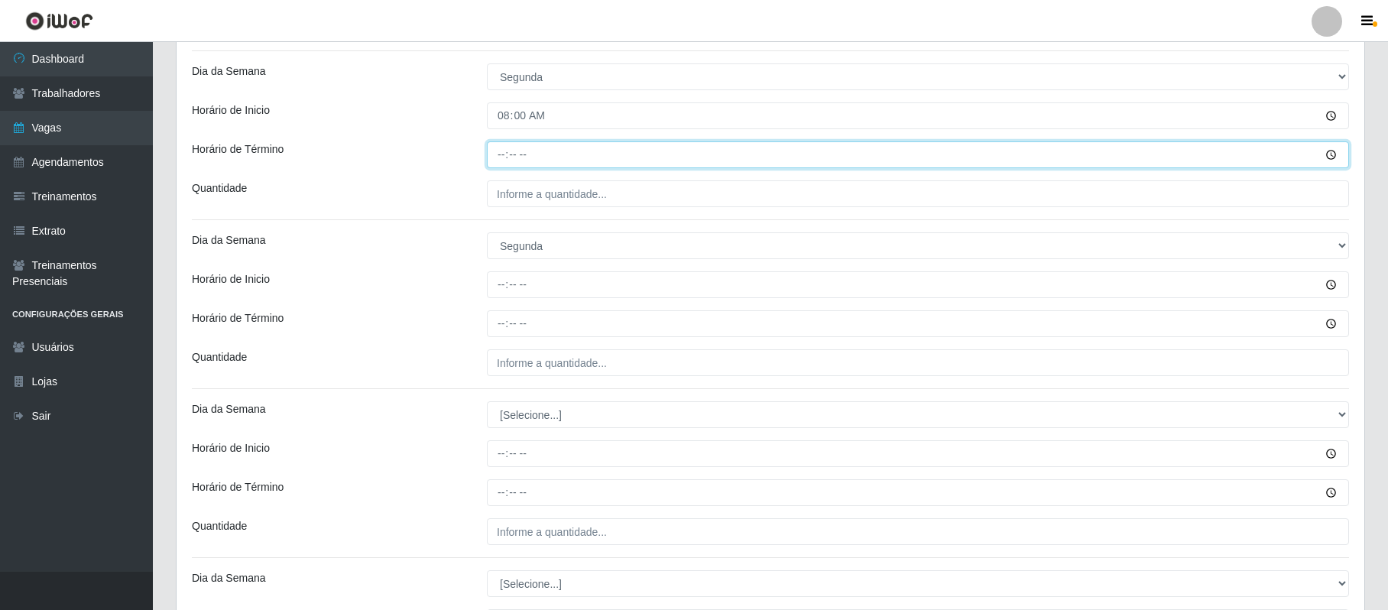
click at [491, 154] on input "Horário de Término" at bounding box center [918, 154] width 862 height 27
type input "14:00"
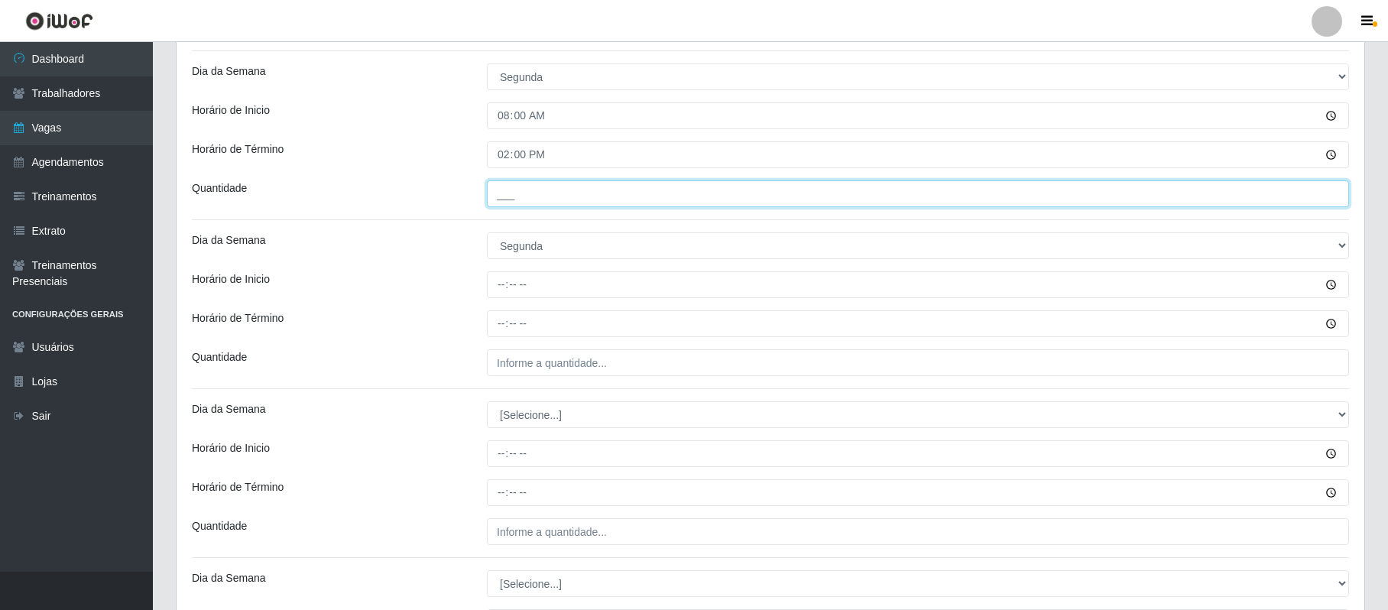
click at [514, 199] on input "___" at bounding box center [918, 193] width 862 height 27
type input "1__"
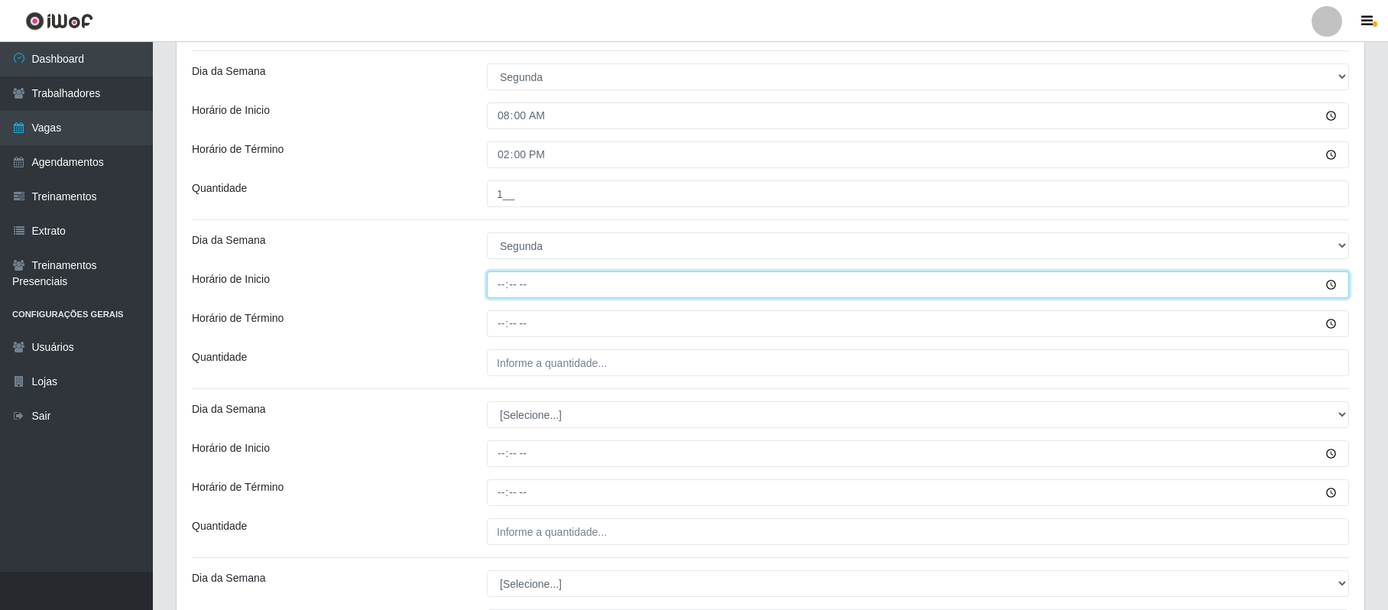
click at [501, 292] on input "Horário de Inicio" at bounding box center [918, 284] width 862 height 27
type input "15:00"
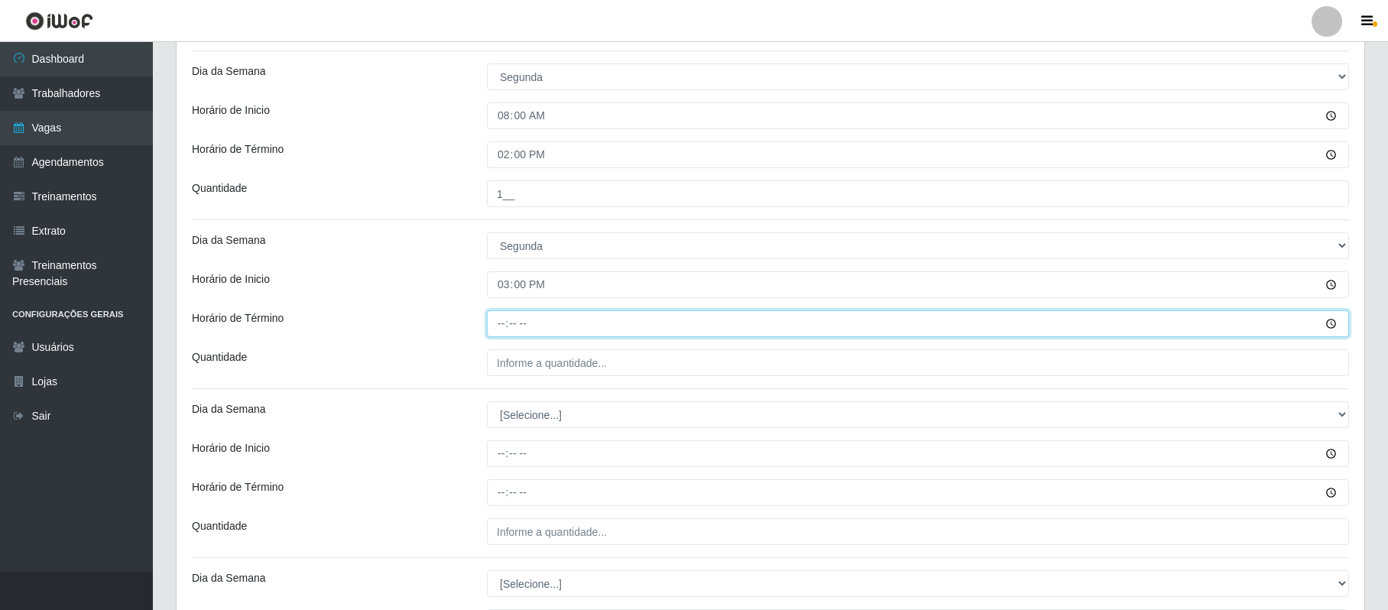
click at [500, 316] on input "Horário de Término" at bounding box center [918, 323] width 862 height 27
type input "21:00"
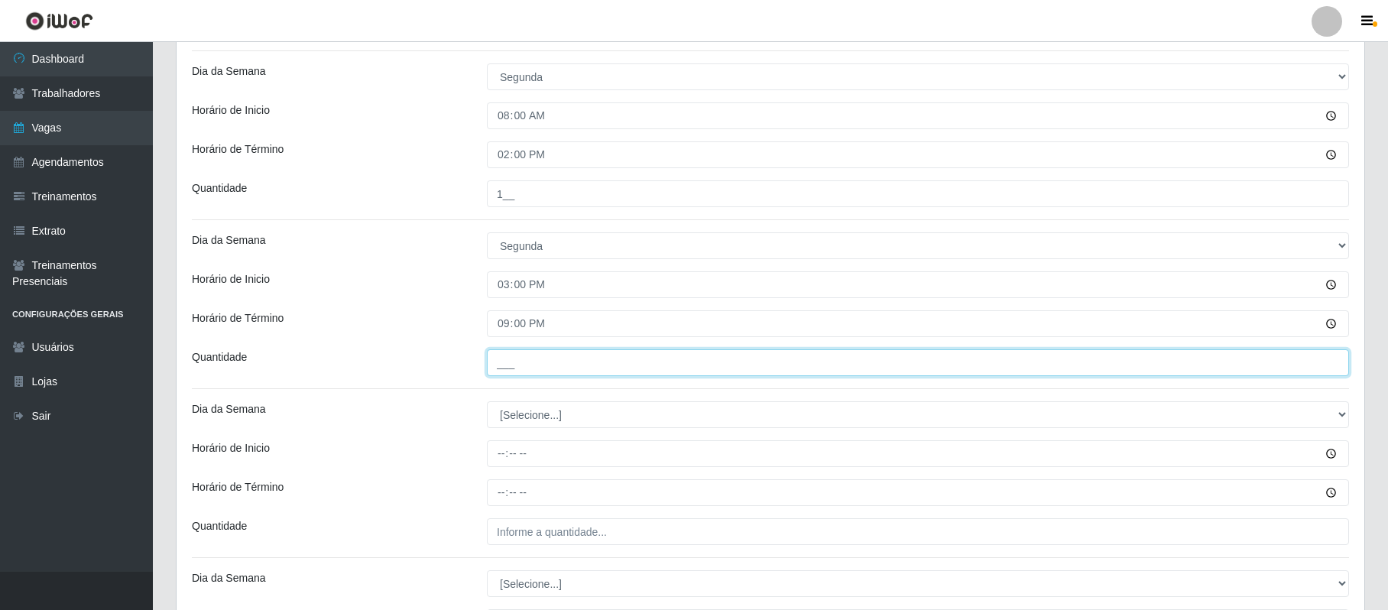
click at [497, 364] on input "___" at bounding box center [918, 362] width 862 height 27
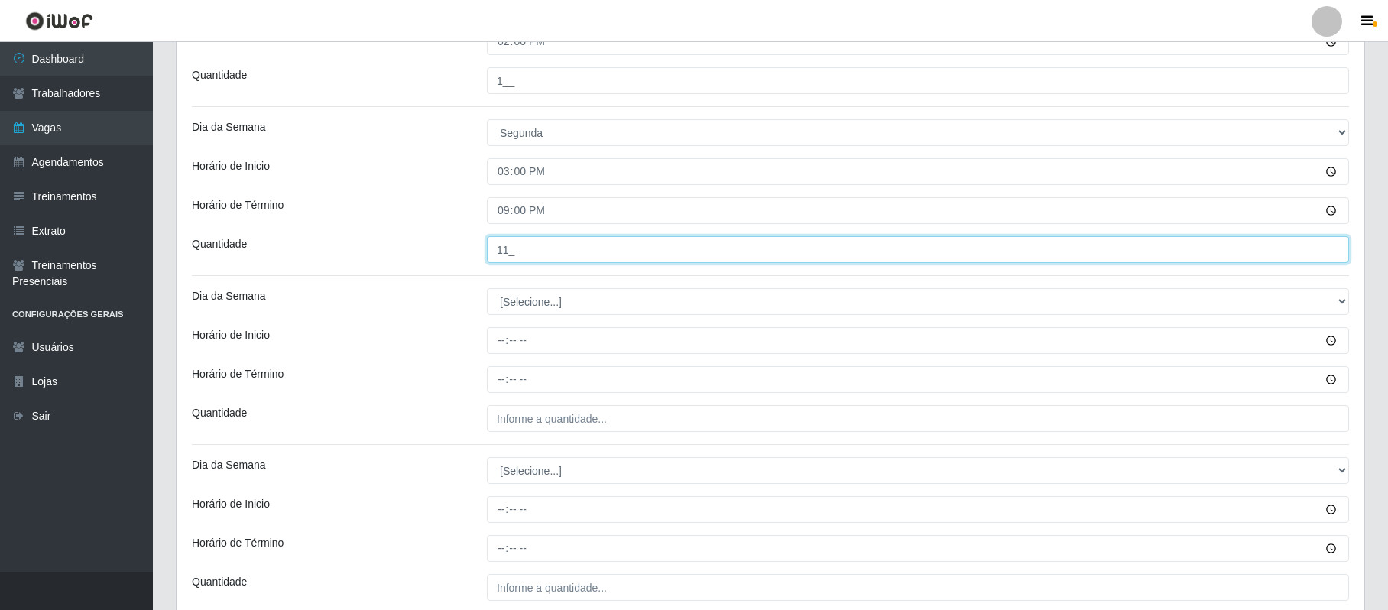
scroll to position [585, 0]
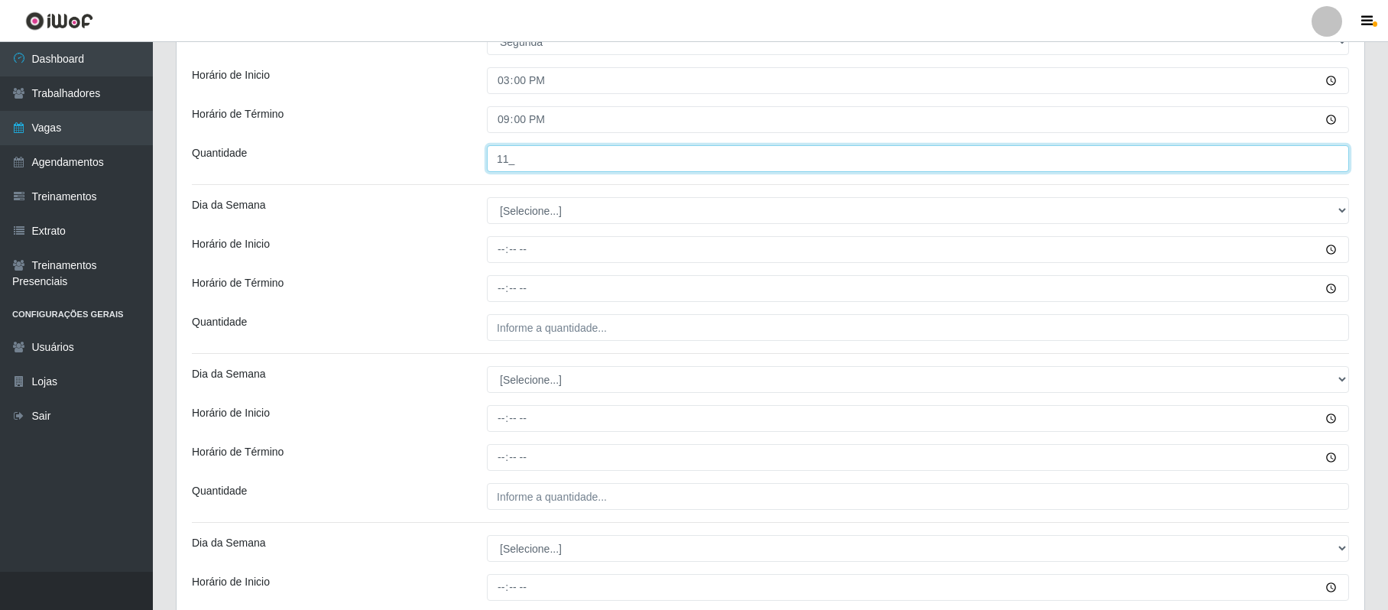
type input "11_"
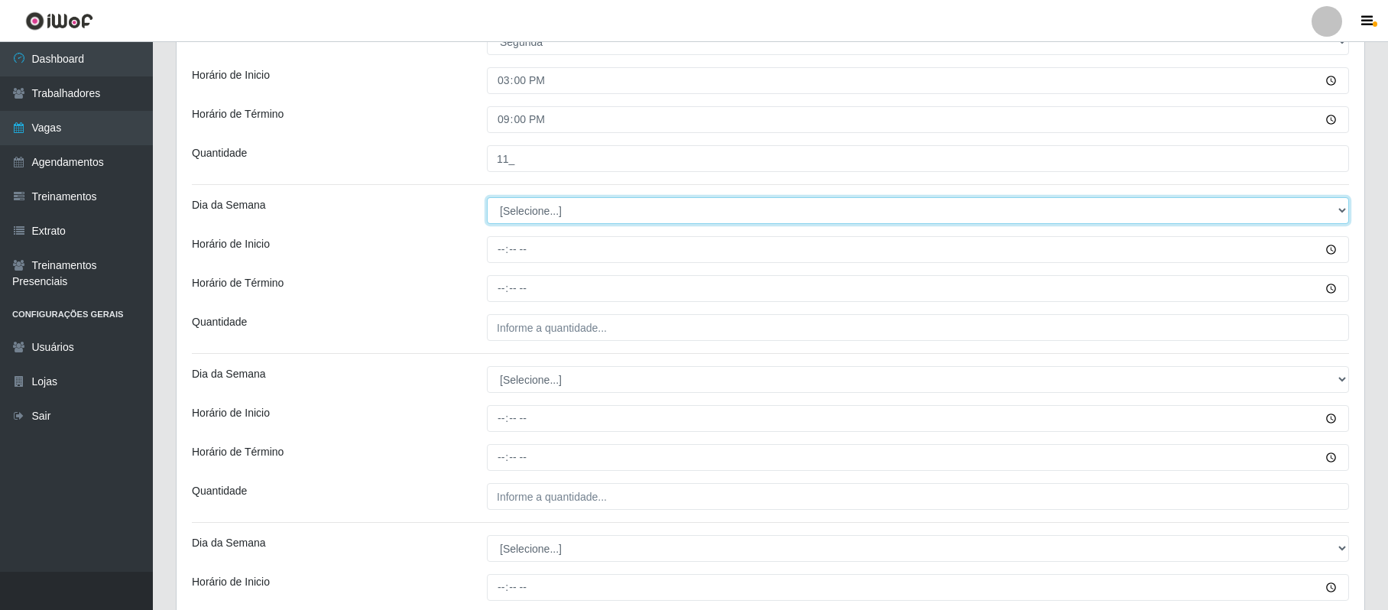
click at [537, 212] on select "[Selecione...] Segunda Terça Quarta Quinta Sexta Sábado Domingo" at bounding box center [918, 210] width 862 height 27
select select "2"
click at [487, 199] on select "[Selecione...] Segunda Terça Quarta Quinta Sexta Sábado Domingo" at bounding box center [918, 210] width 862 height 27
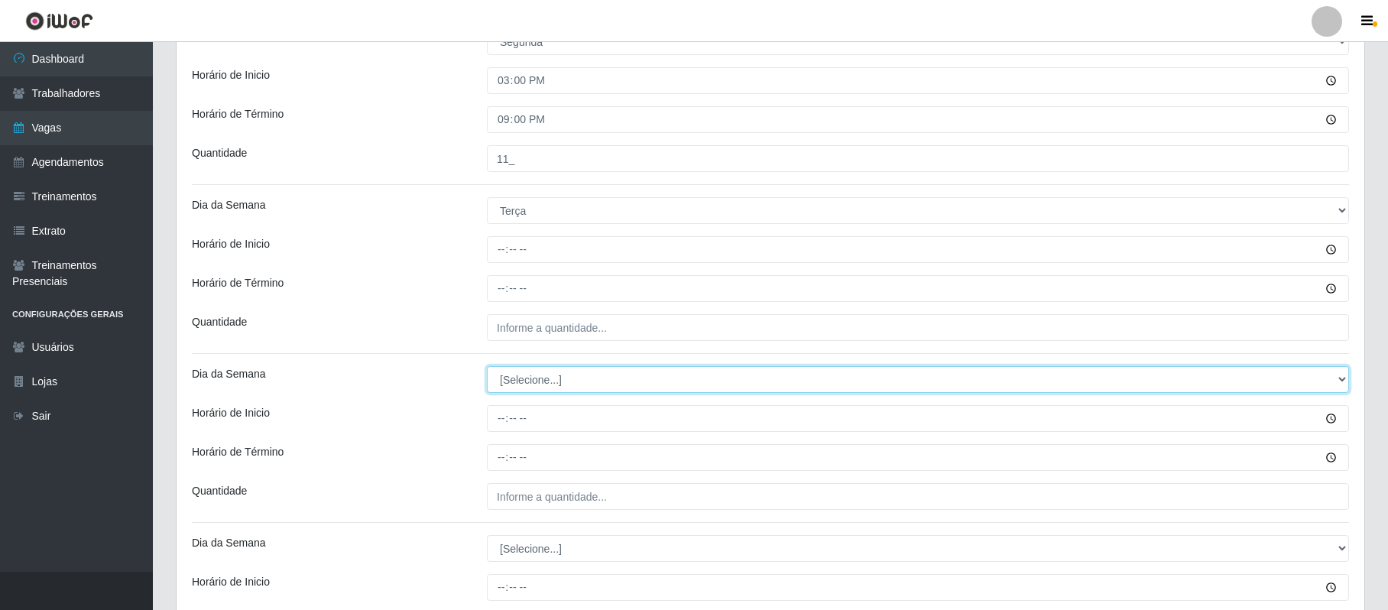
click at [508, 387] on select "[Selecione...] Segunda Terça Quarta Quinta Sexta Sábado Domingo" at bounding box center [918, 379] width 862 height 27
select select "2"
click at [487, 368] on select "[Selecione...] Segunda Terça Quarta Quinta Sexta Sábado Domingo" at bounding box center [918, 379] width 862 height 27
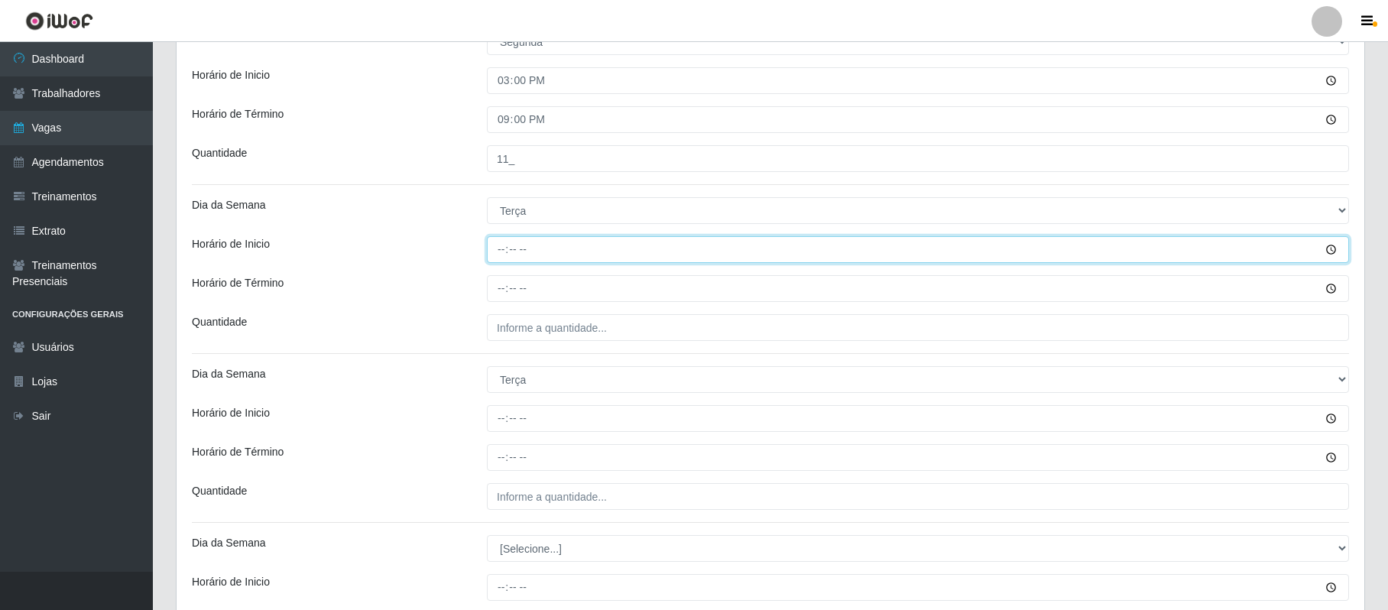
click at [501, 255] on input "Horário de Inicio" at bounding box center [918, 249] width 862 height 27
type input "08:00"
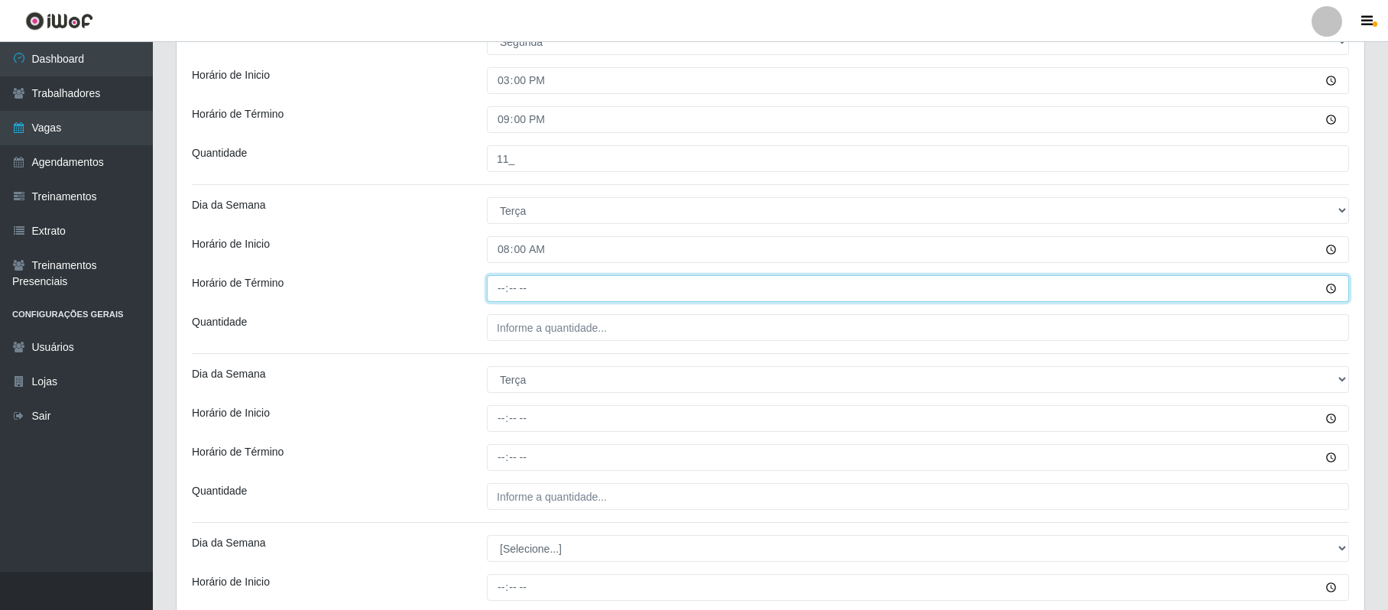
click at [492, 279] on input "Horário de Término" at bounding box center [918, 288] width 862 height 27
type input "14:00"
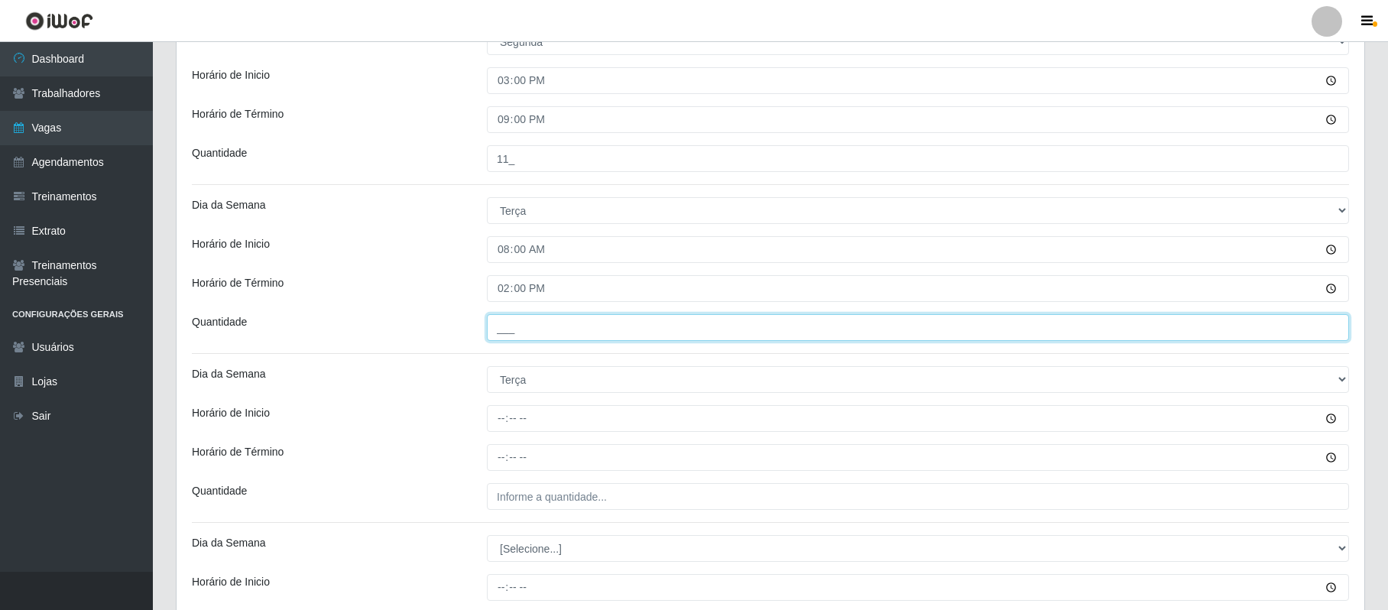
click at [497, 331] on input "___" at bounding box center [918, 327] width 862 height 27
type input "1__"
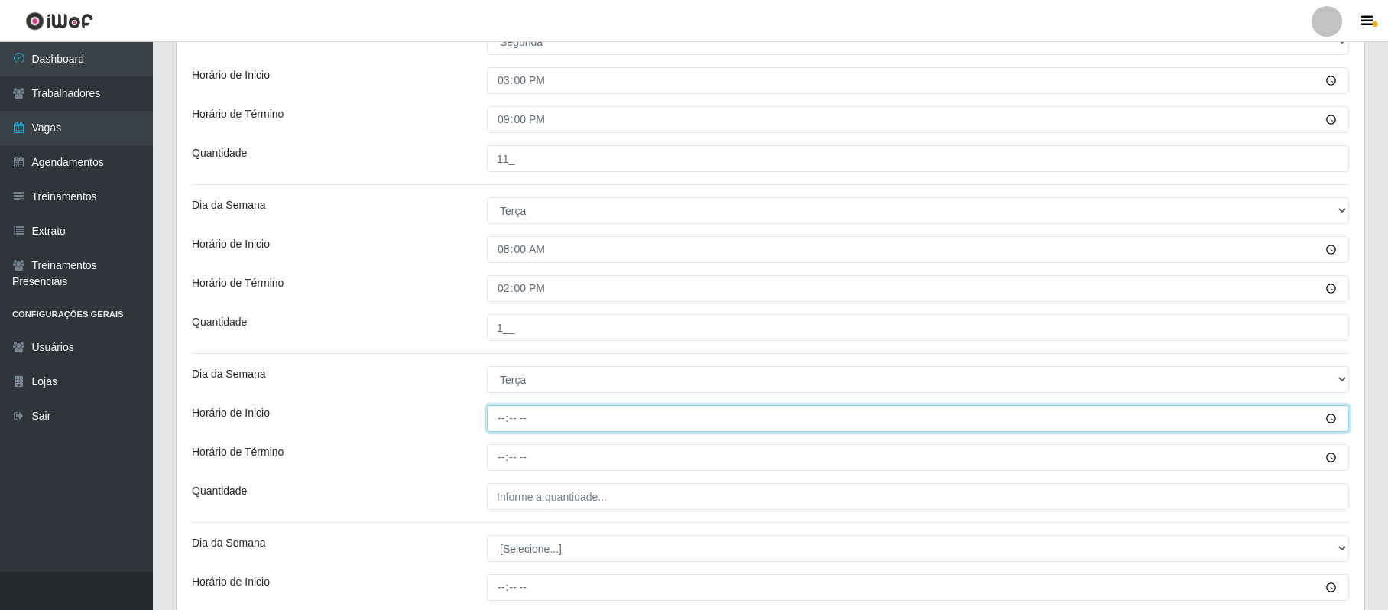
click at [502, 429] on input "Horário de Inicio" at bounding box center [918, 418] width 862 height 27
type input "15:00"
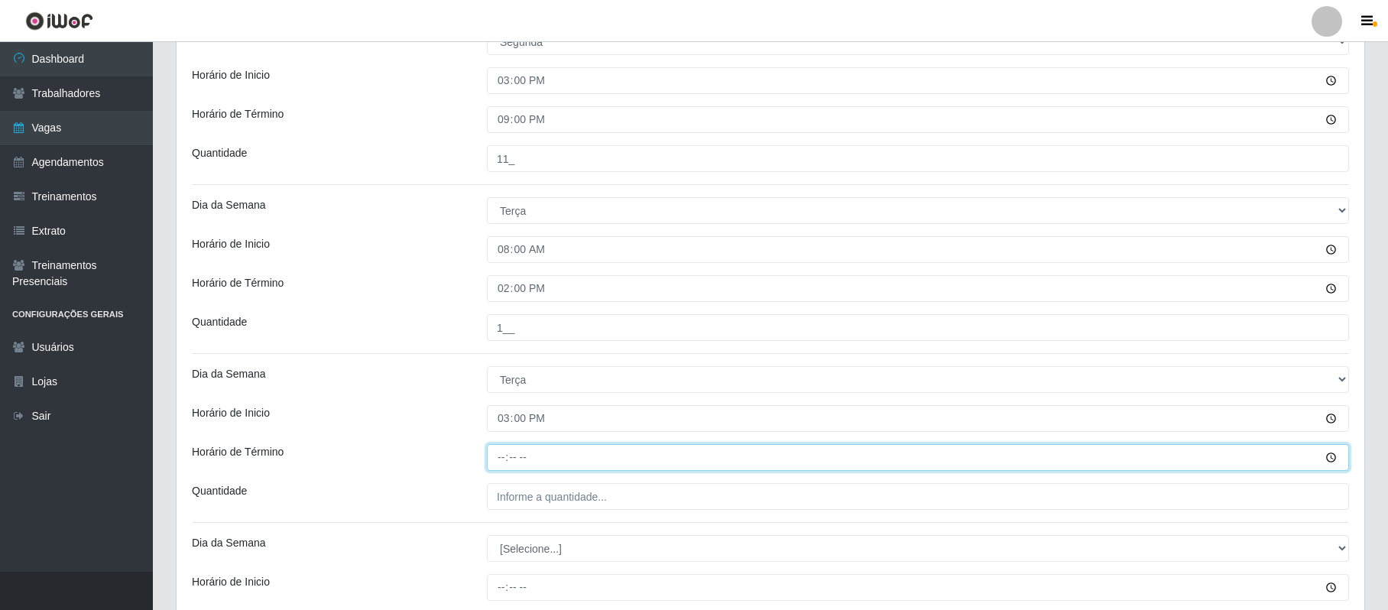
click at [501, 456] on input "Horário de Término" at bounding box center [918, 457] width 862 height 27
type input "21:00"
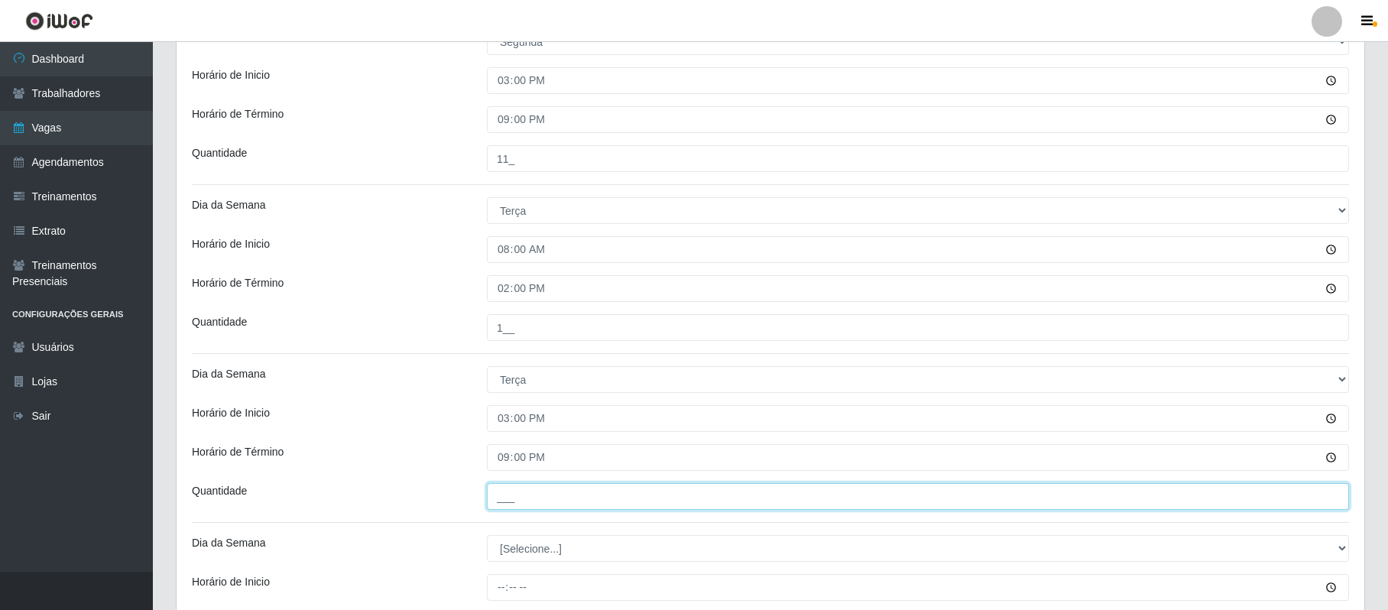
click at [503, 493] on input "___" at bounding box center [918, 496] width 862 height 27
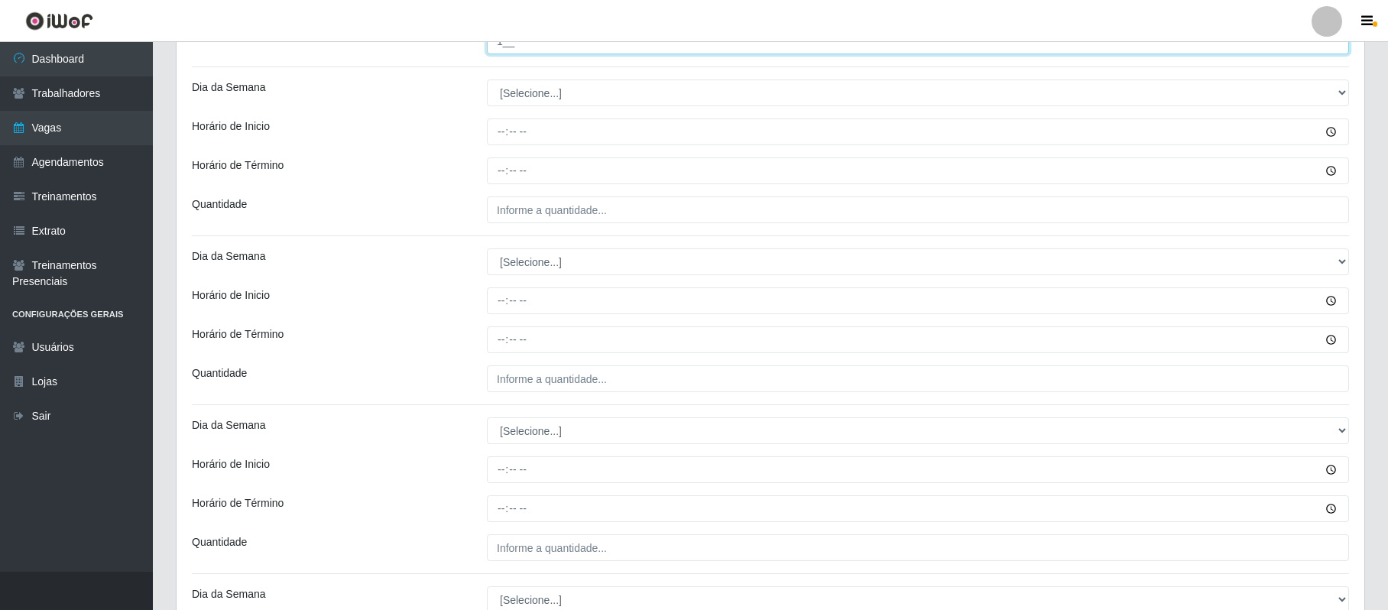
scroll to position [1043, 0]
type input "1__"
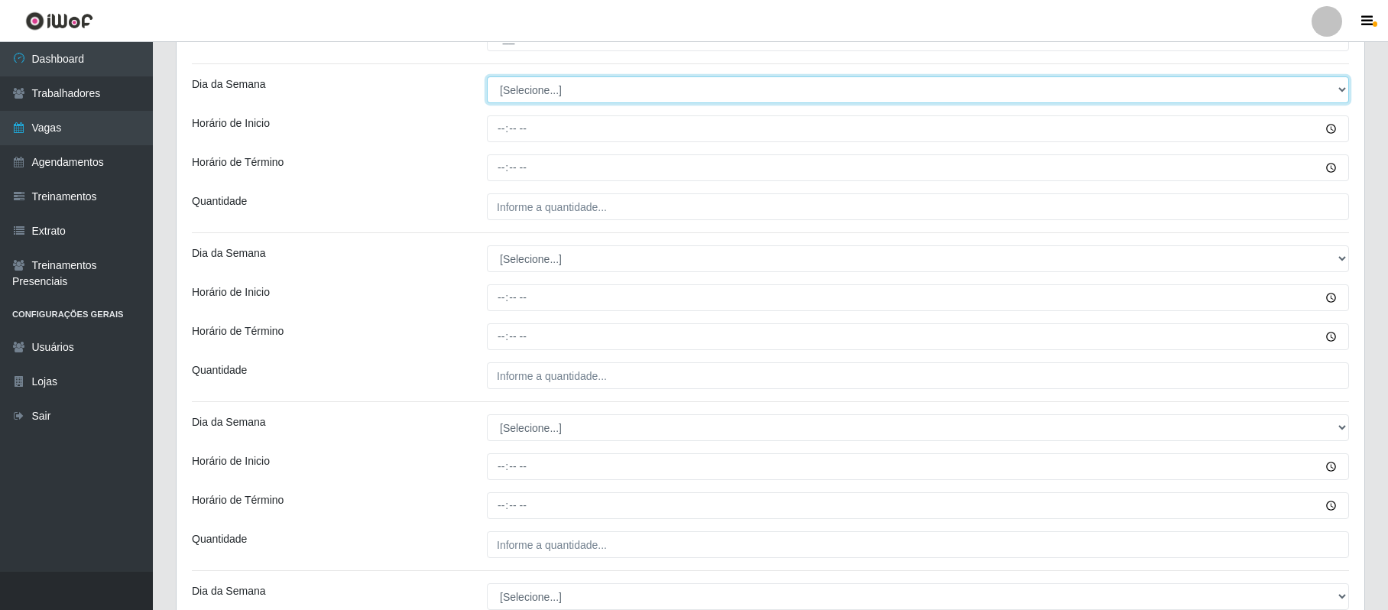
drag, startPoint x: 517, startPoint y: 92, endPoint x: 521, endPoint y: 101, distance: 9.2
click at [517, 92] on select "[Selecione...] Segunda Terça Quarta Quinta Sexta Sábado Domingo" at bounding box center [918, 89] width 862 height 27
select select "3"
click at [487, 79] on select "[Selecione...] Segunda Terça Quarta Quinta Sexta Sábado Domingo" at bounding box center [918, 89] width 862 height 27
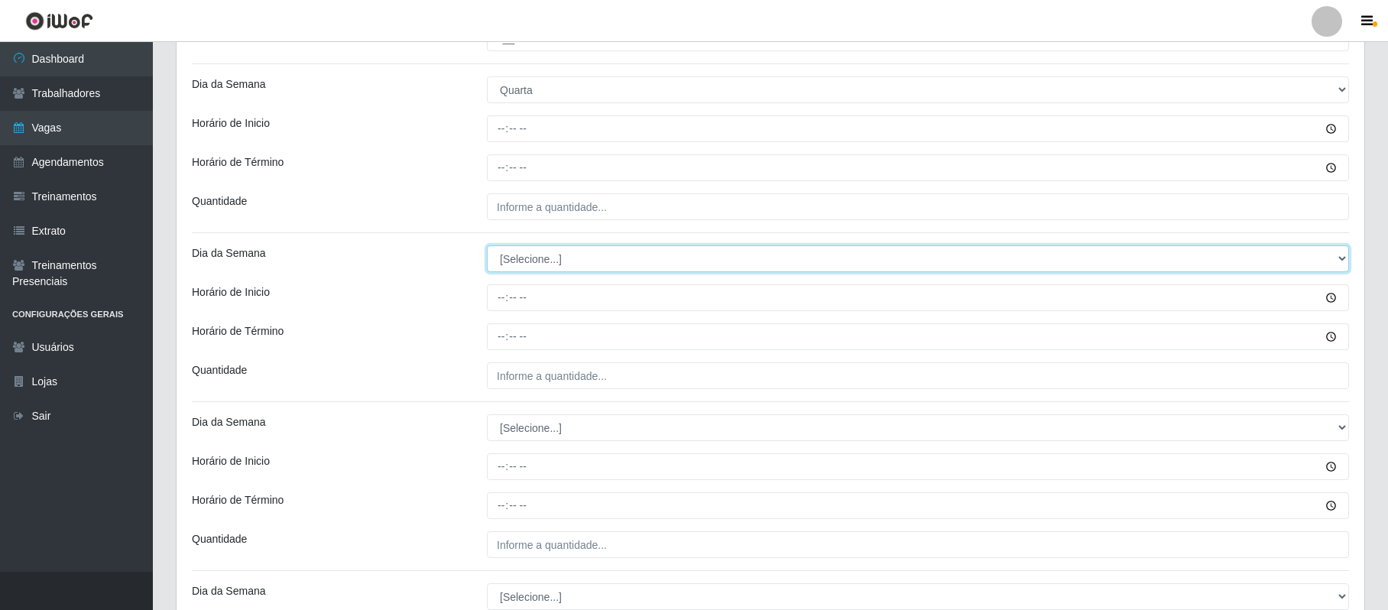
click at [535, 267] on select "[Selecione...] Segunda Terça Quarta Quinta Sexta Sábado Domingo" at bounding box center [918, 258] width 862 height 27
select select "3"
click at [487, 248] on select "[Selecione...] Segunda Terça Quarta Quinta Sexta Sábado Domingo" at bounding box center [918, 258] width 862 height 27
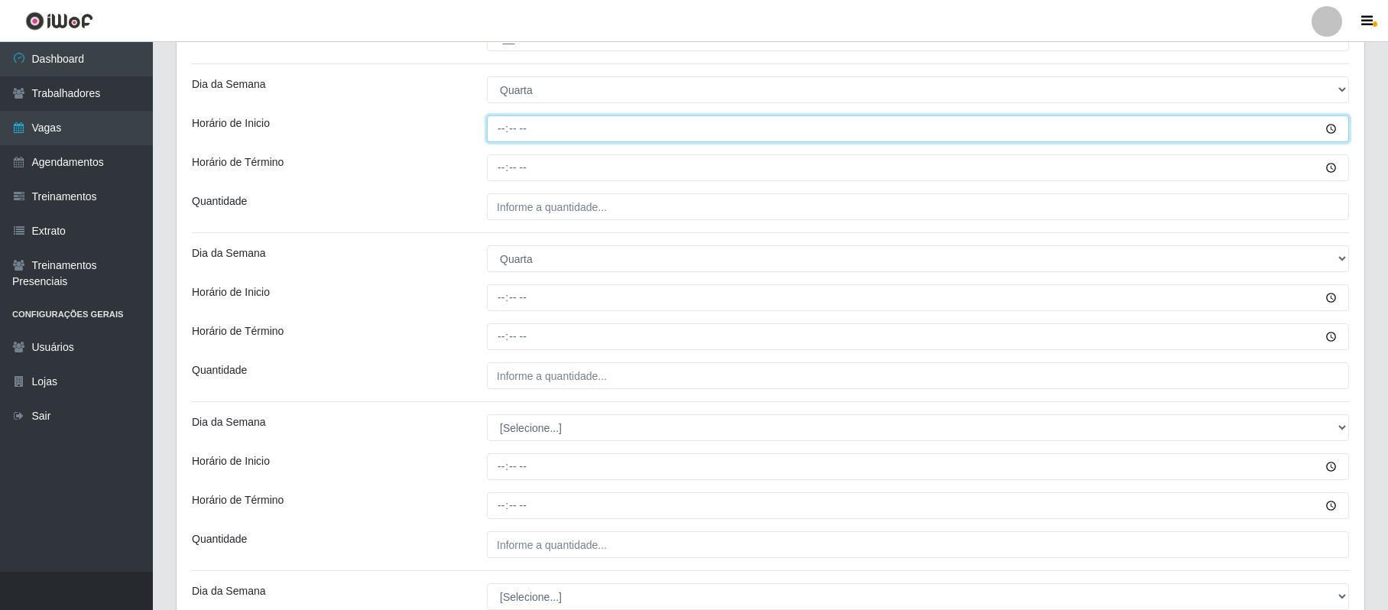
click at [497, 135] on input "Horário de Inicio" at bounding box center [918, 128] width 862 height 27
type input "08:00"
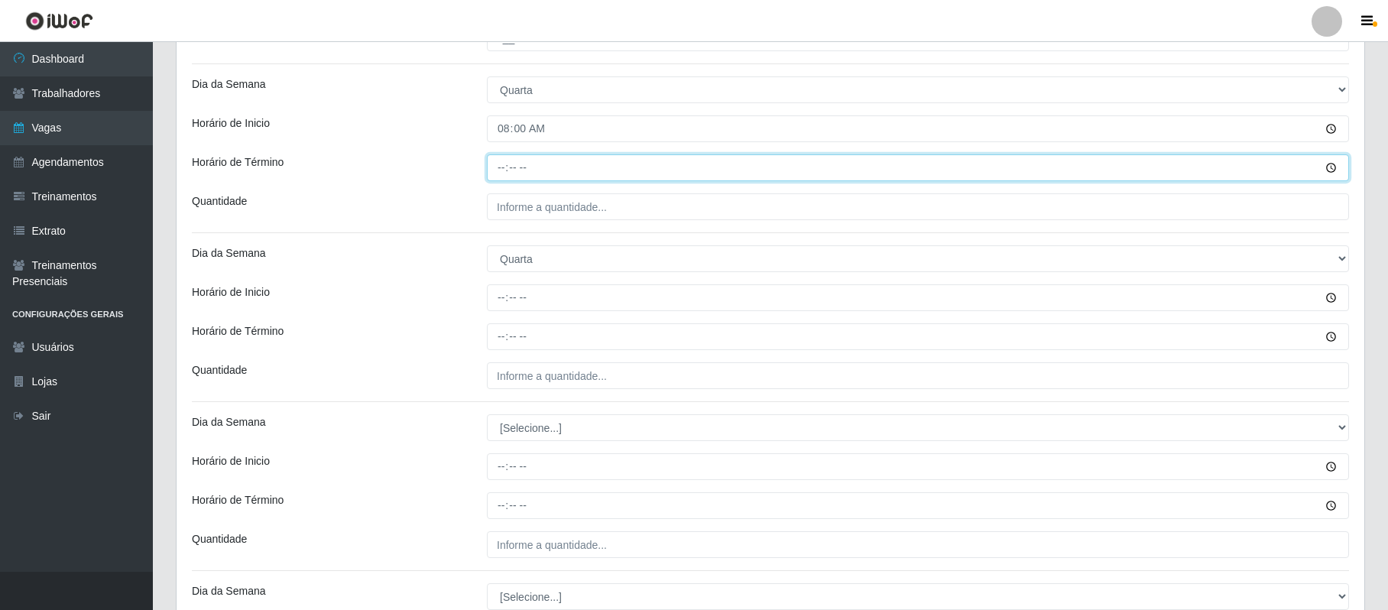
click at [501, 165] on input "Horário de Término" at bounding box center [918, 167] width 862 height 27
click at [498, 170] on input "Horário de Término" at bounding box center [918, 167] width 862 height 27
click at [498, 170] on input "21:04" at bounding box center [918, 167] width 862 height 27
type input "14:00"
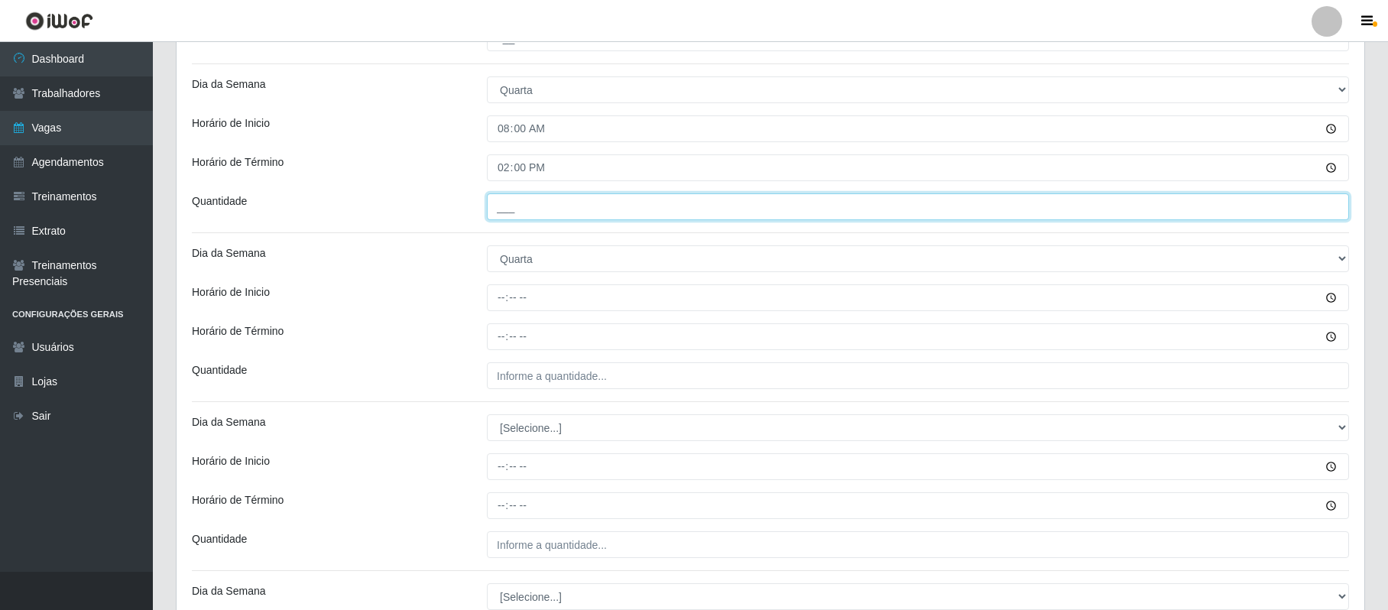
click at [509, 206] on input "___" at bounding box center [918, 206] width 862 height 27
type input "2__"
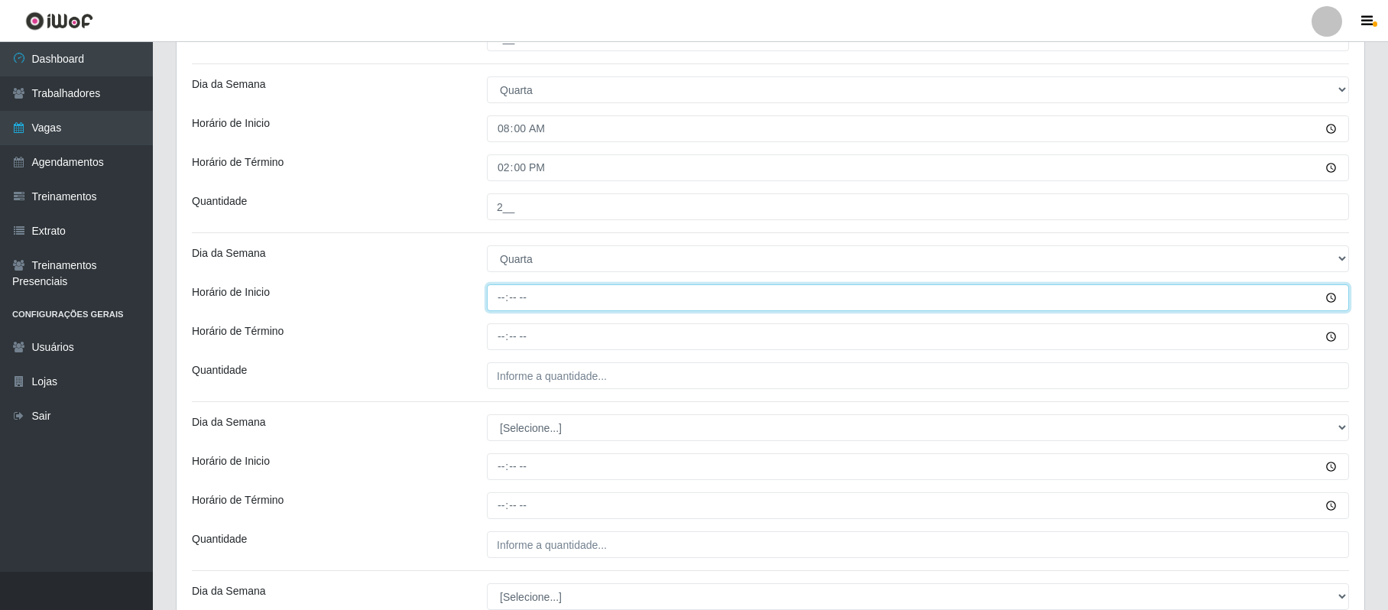
click at [501, 303] on input "Horário de Inicio" at bounding box center [918, 297] width 862 height 27
type input "15:00"
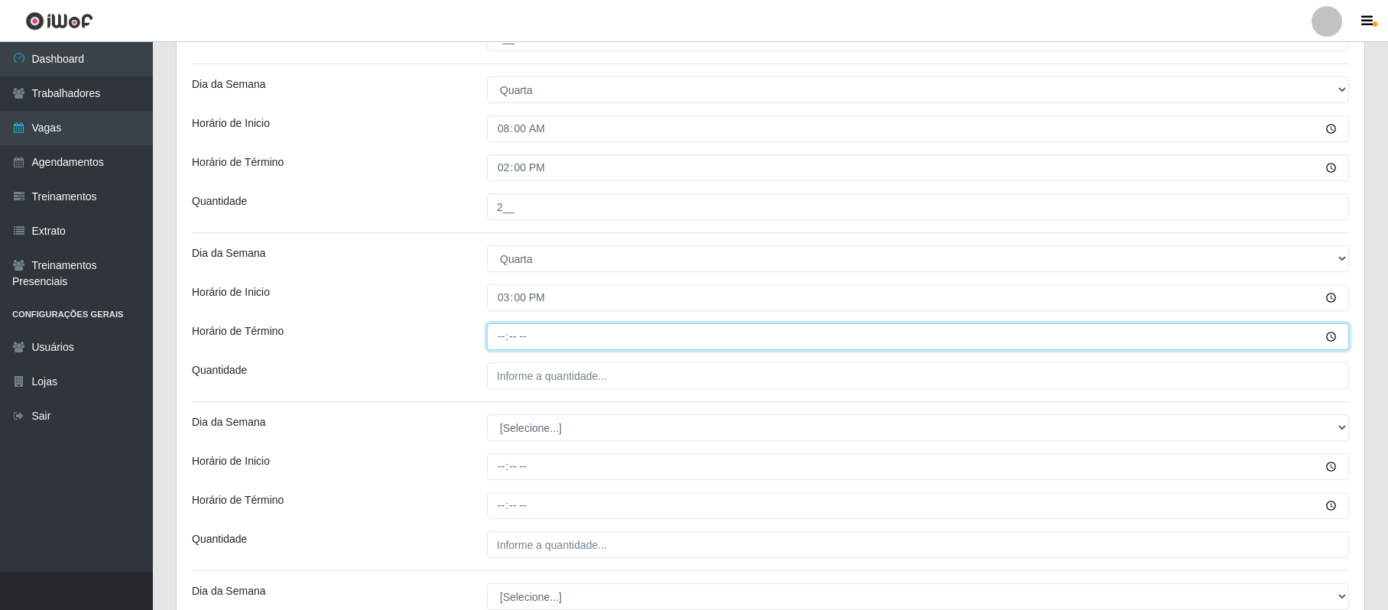
click at [503, 332] on input "Horário de Término" at bounding box center [918, 336] width 862 height 27
type input "21:00"
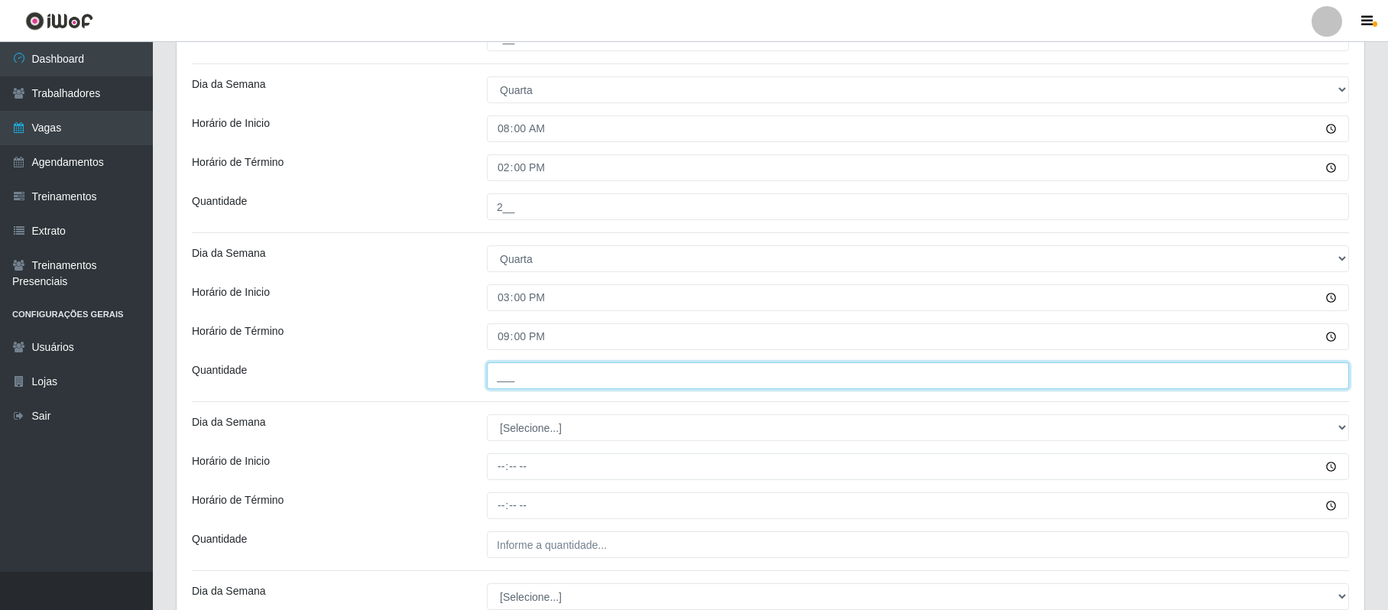
click at [500, 374] on input "___" at bounding box center [918, 375] width 862 height 27
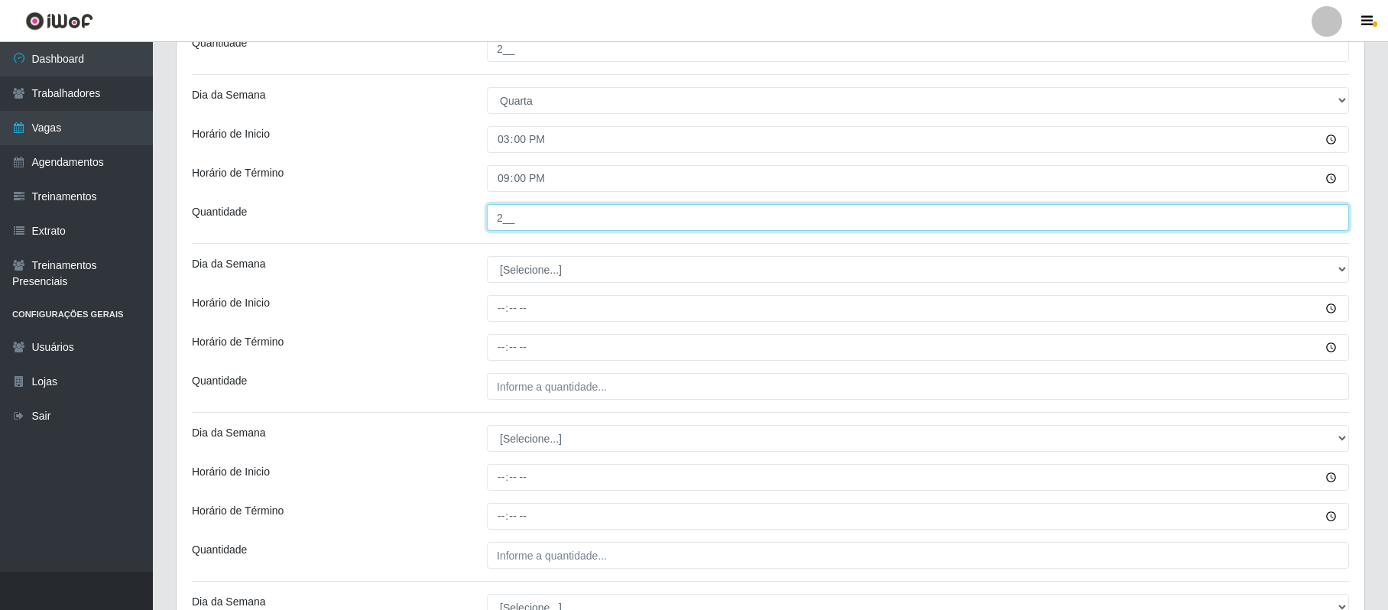
scroll to position [1247, 0]
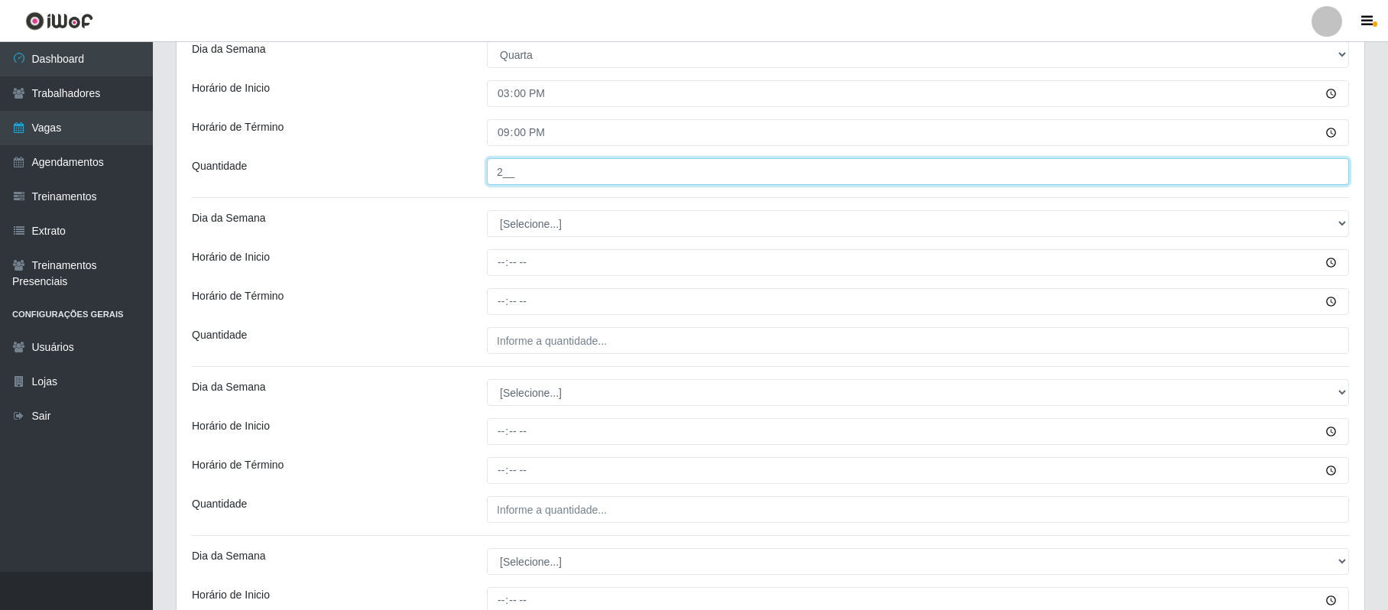
type input "2__"
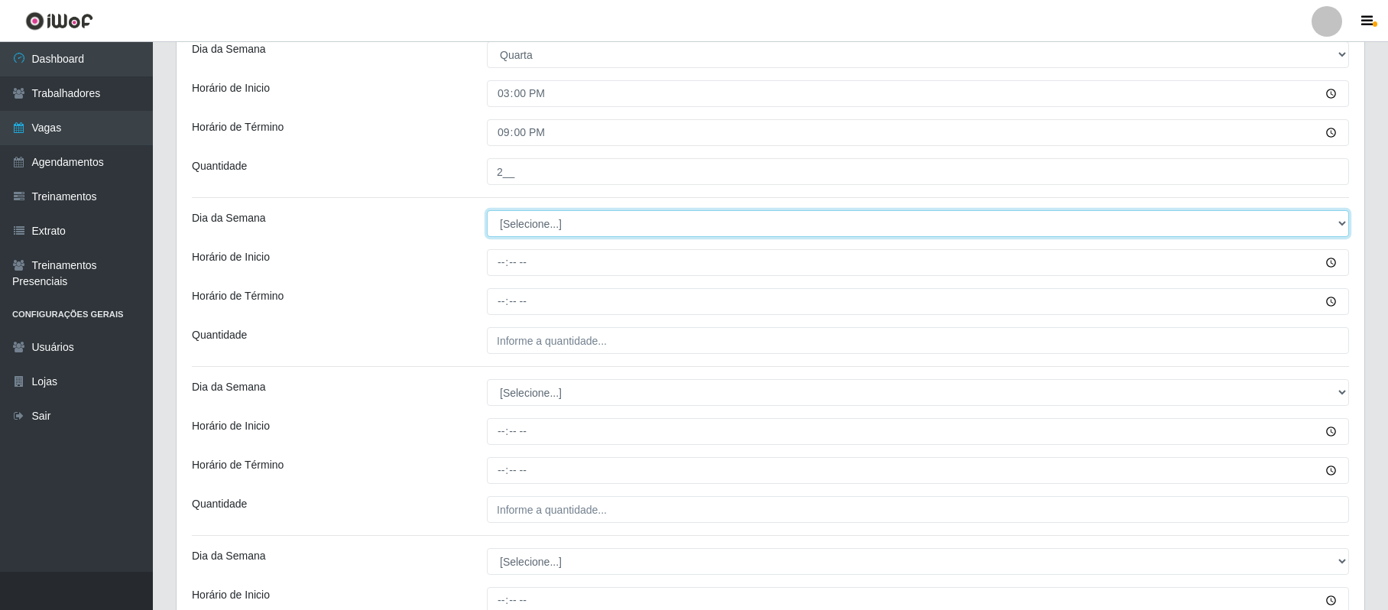
click at [527, 228] on select "[Selecione...] Segunda Terça Quarta Quinta Sexta Sábado Domingo" at bounding box center [918, 223] width 862 height 27
select select "4"
click at [487, 213] on select "[Selecione...] Segunda Terça Quarta Quinta Sexta Sábado Domingo" at bounding box center [918, 223] width 862 height 27
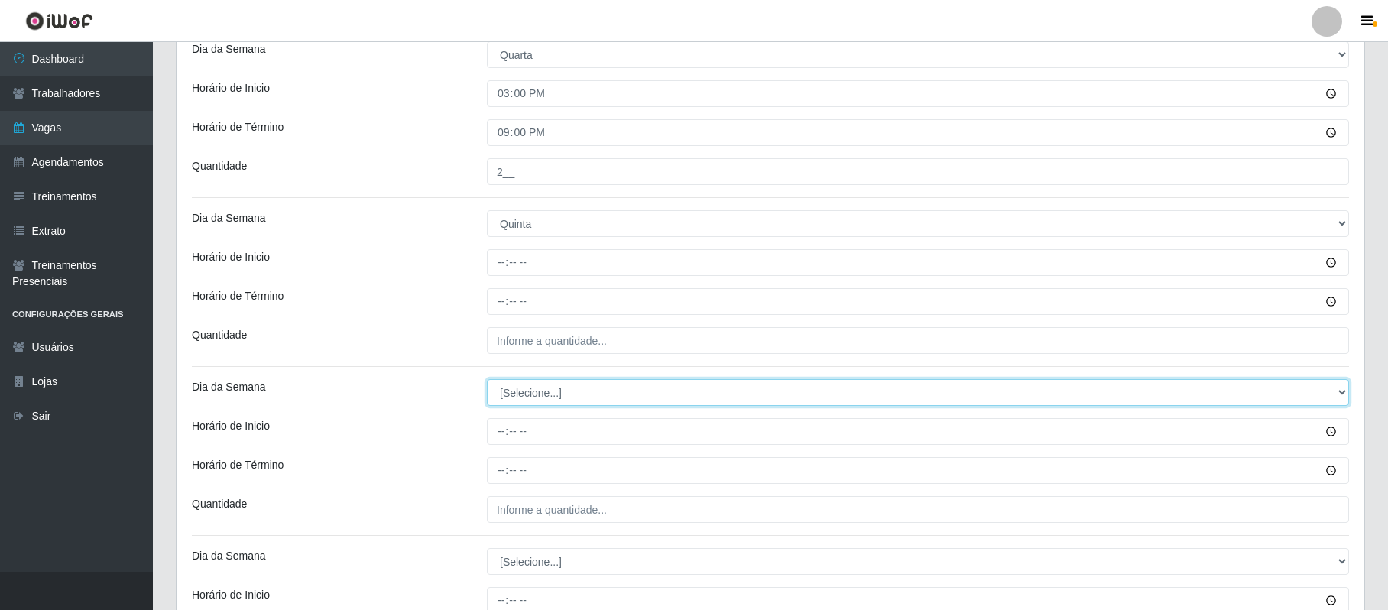
click at [523, 396] on select "[Selecione...] Segunda Terça Quarta Quinta Sexta Sábado Domingo" at bounding box center [918, 392] width 862 height 27
select select "4"
click at [487, 382] on select "[Selecione...] Segunda Terça Quarta Quinta Sexta Sábado Domingo" at bounding box center [918, 392] width 862 height 27
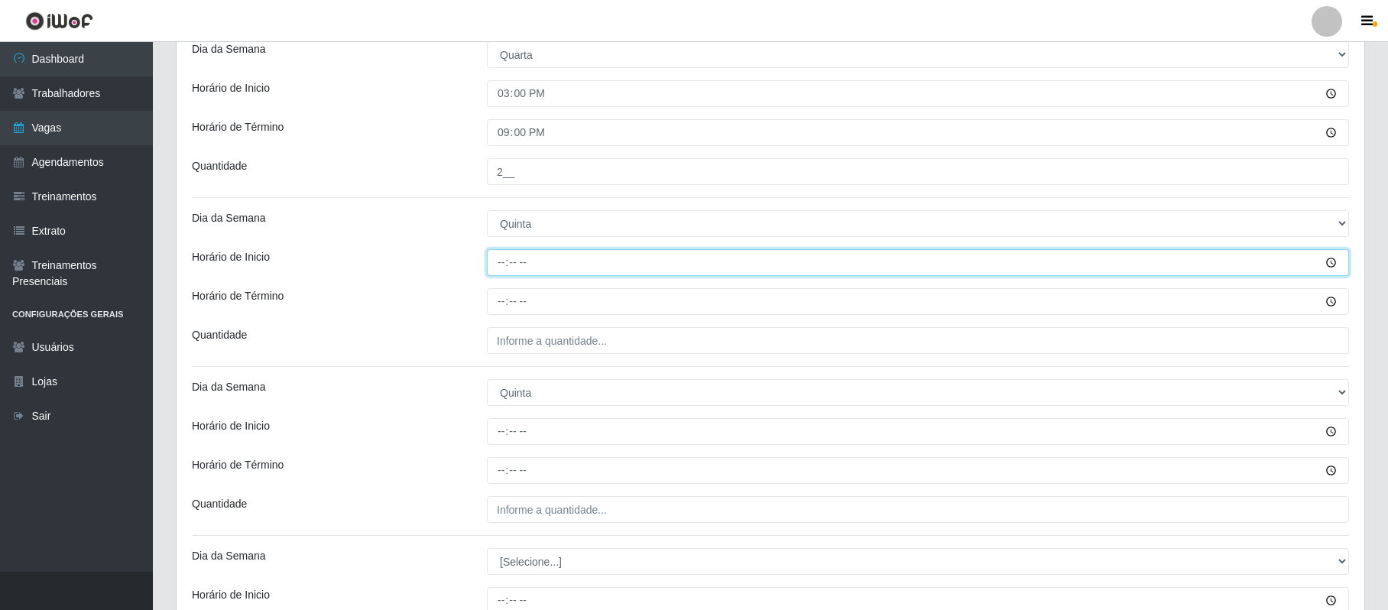
click at [503, 264] on input "Horário de Inicio" at bounding box center [918, 262] width 862 height 27
type input "08:00"
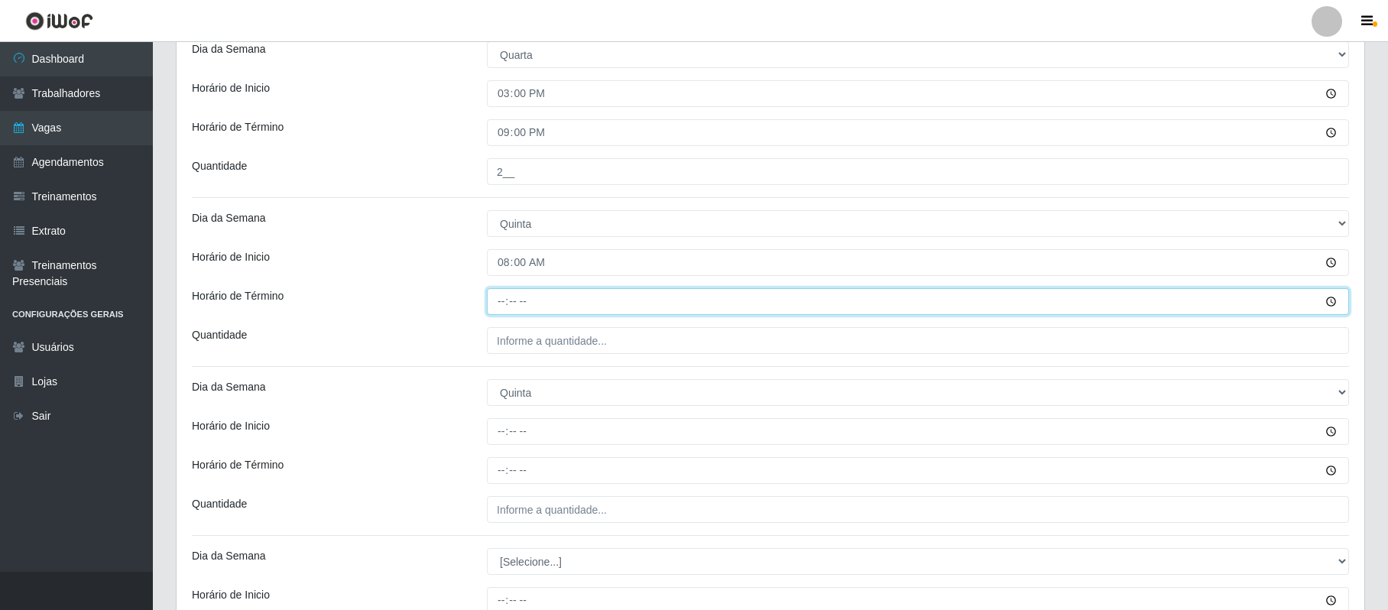
click at [506, 301] on input "Horário de Término" at bounding box center [918, 301] width 862 height 27
type input "14:00"
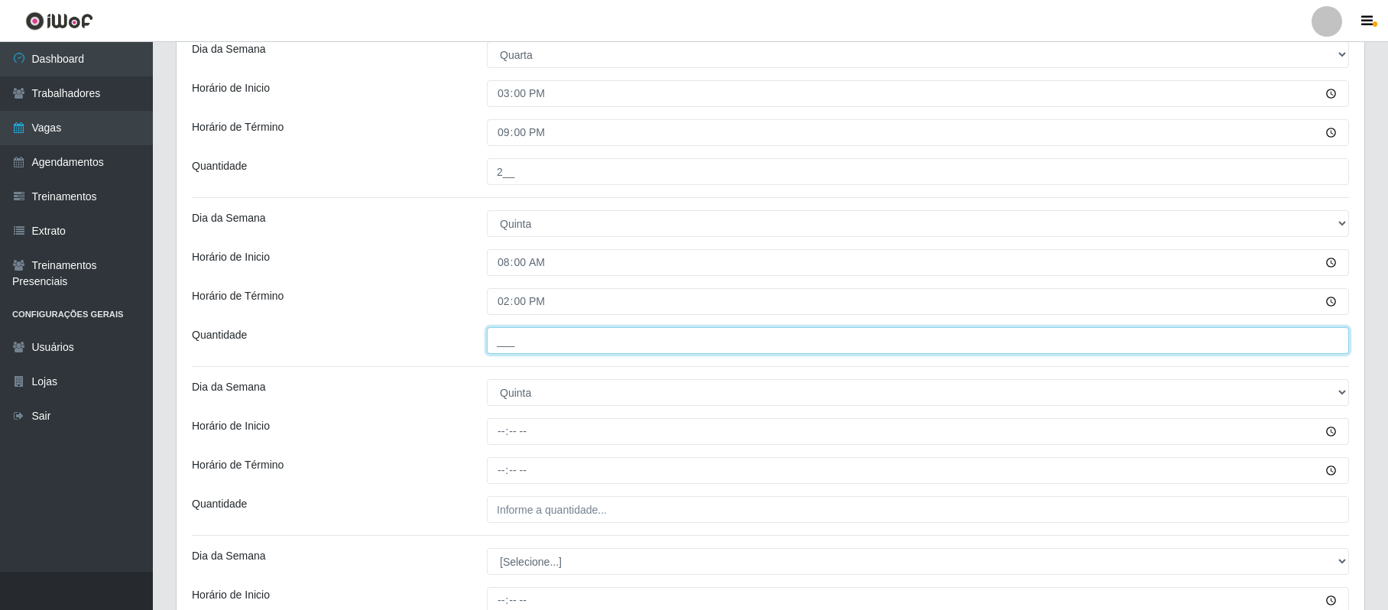
click at [506, 333] on input "___" at bounding box center [918, 340] width 862 height 27
type input "2__"
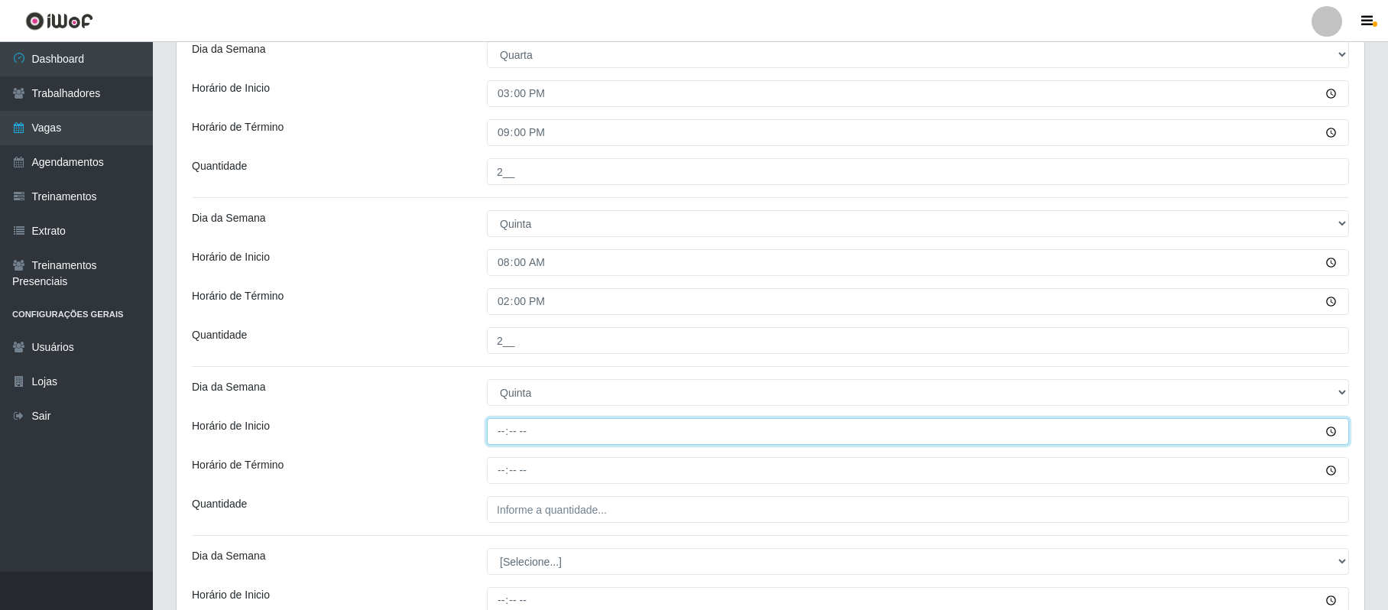
click at [505, 436] on input "Horário de Inicio" at bounding box center [918, 431] width 862 height 27
type input "15:00"
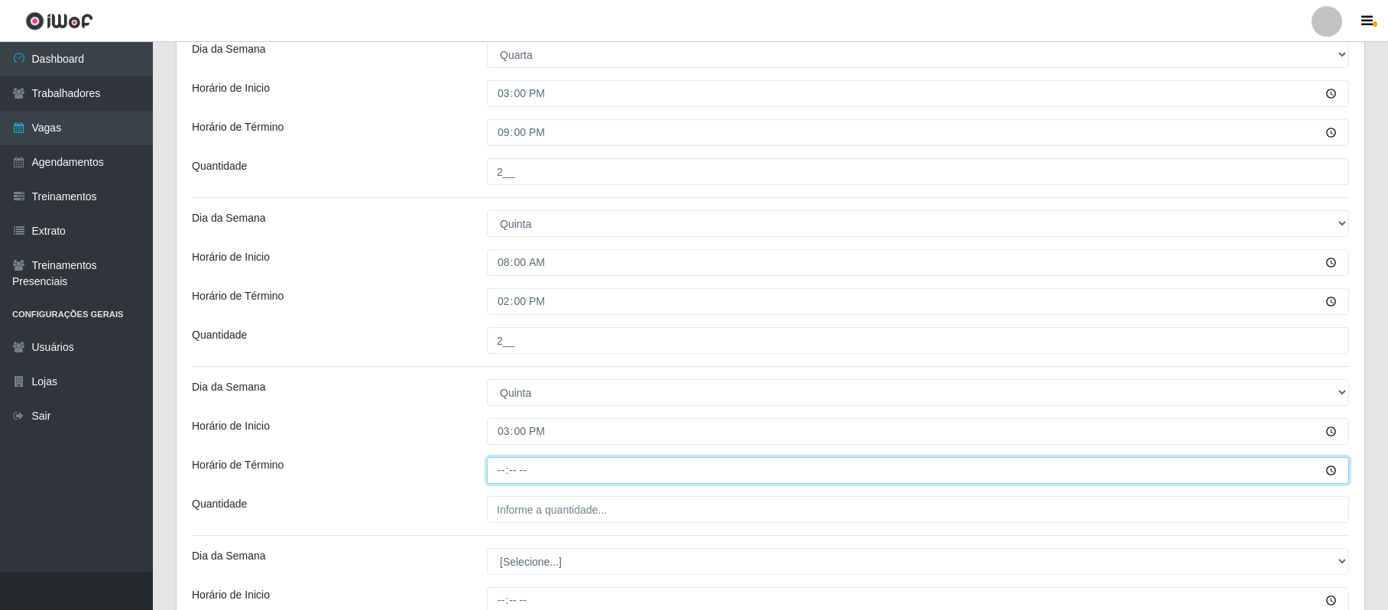
click at [500, 469] on input "Horário de Término" at bounding box center [918, 470] width 862 height 27
type input "21:00"
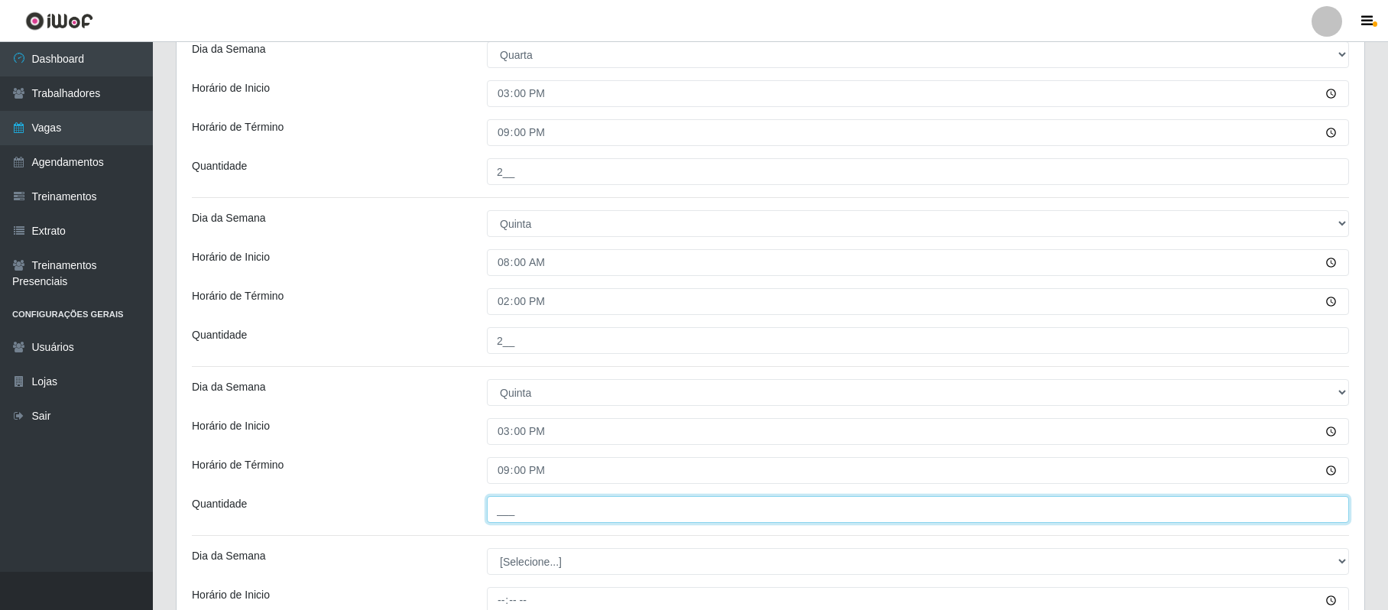
click at [503, 505] on input "___" at bounding box center [918, 509] width 862 height 27
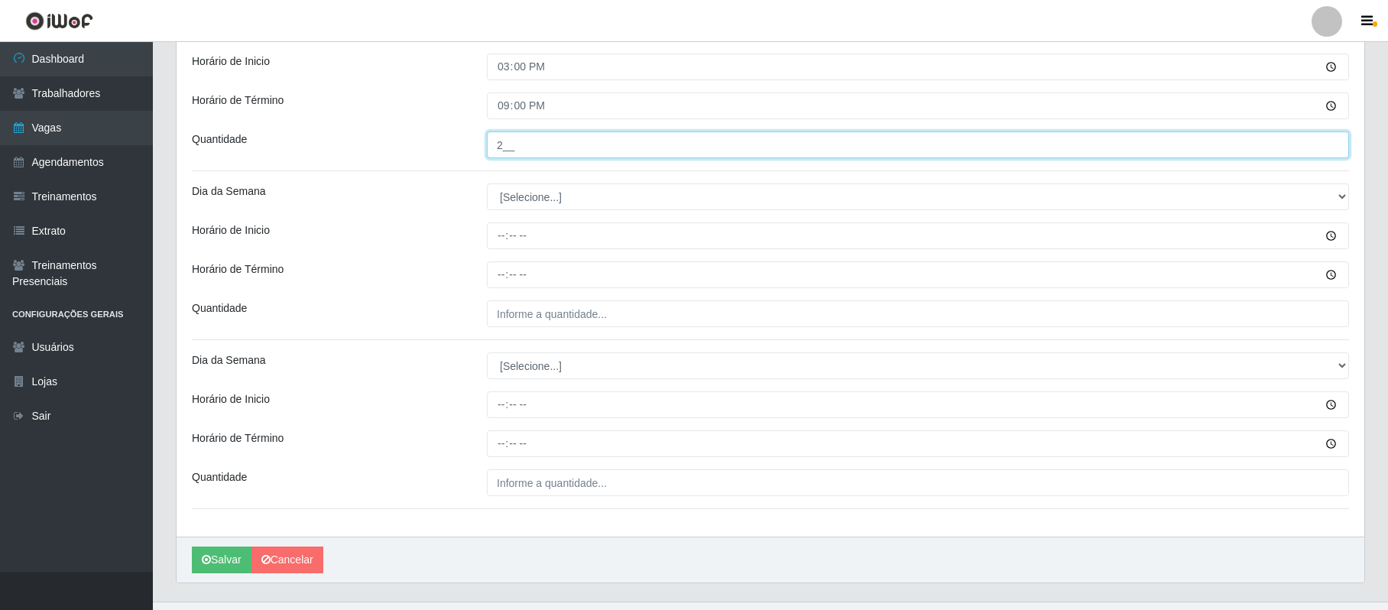
scroll to position [1646, 0]
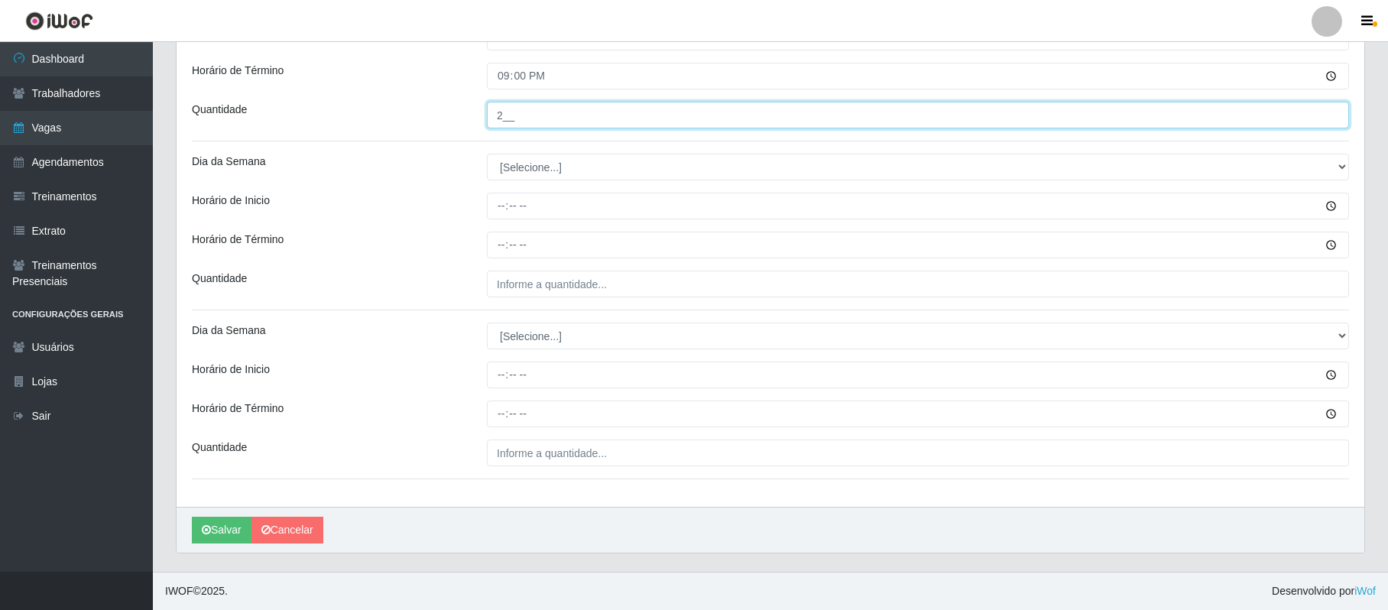
type input "2__"
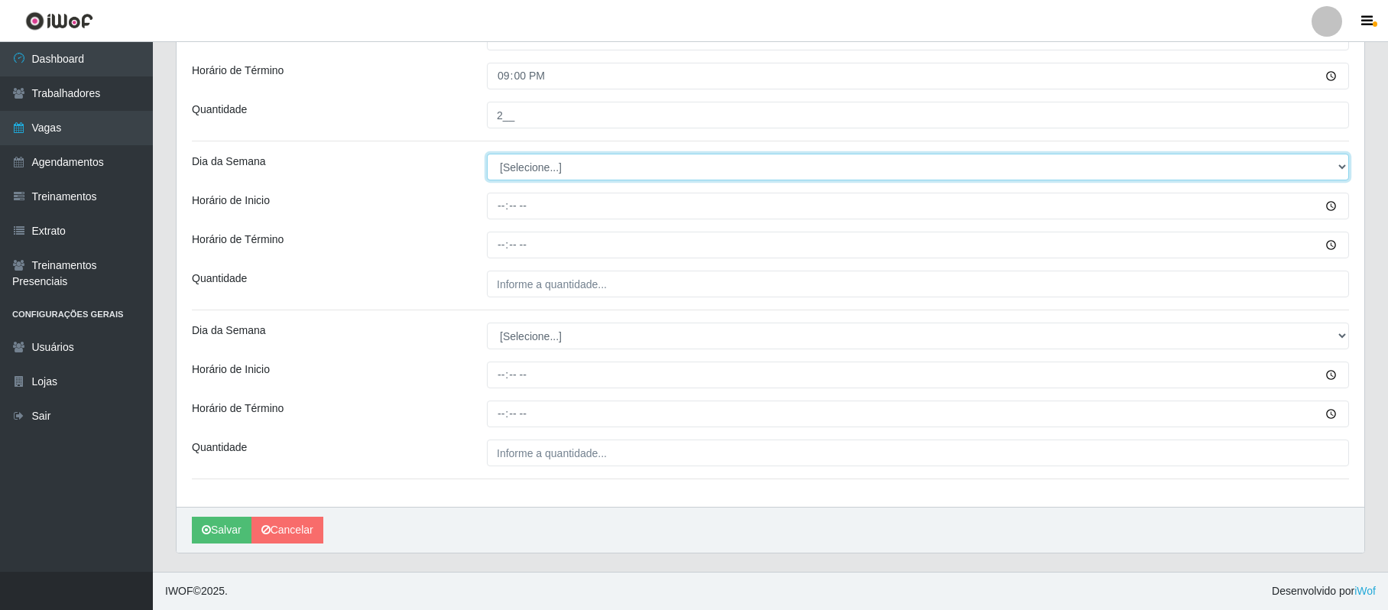
click at [517, 165] on select "[Selecione...] Segunda Terça Quarta Quinta Sexta Sábado Domingo" at bounding box center [918, 167] width 862 height 27
select select "5"
click at [487, 154] on select "[Selecione...] Segunda Terça Quarta Quinta Sexta Sábado Domingo" at bounding box center [918, 167] width 862 height 27
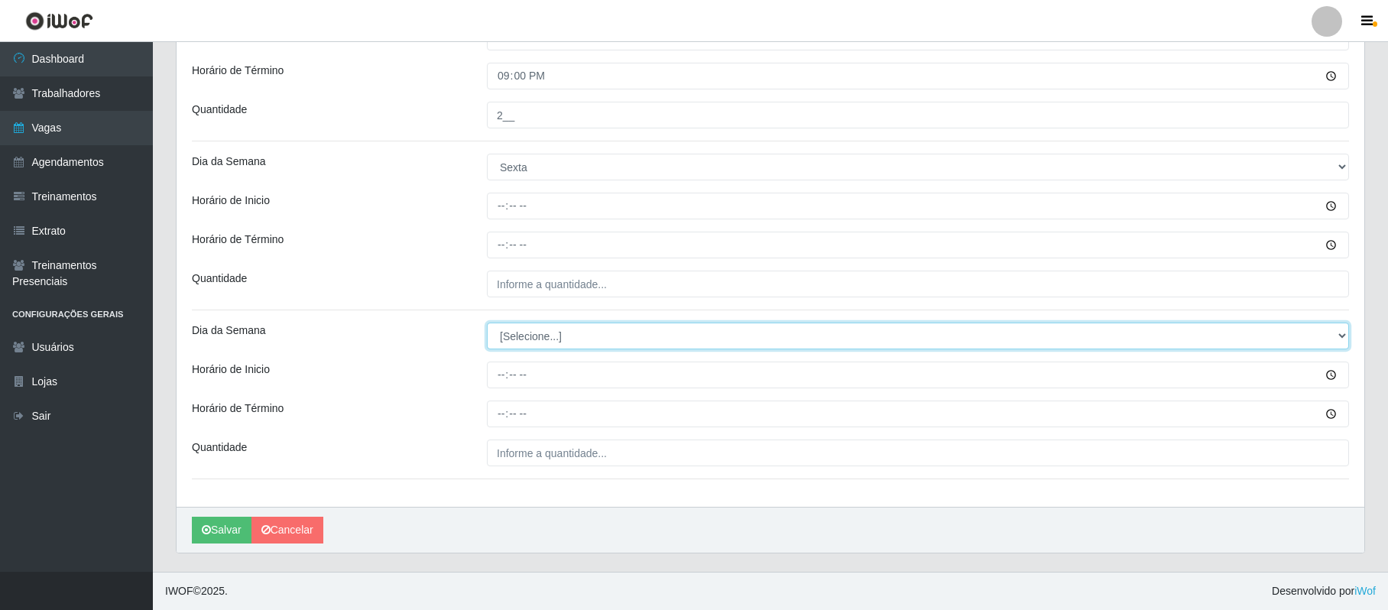
drag, startPoint x: 514, startPoint y: 332, endPoint x: 517, endPoint y: 347, distance: 15.5
click at [514, 332] on select "[Selecione...] Segunda Terça Quarta Quinta Sexta Sábado Domingo" at bounding box center [918, 336] width 862 height 27
select select "5"
click at [487, 323] on select "[Selecione...] Segunda Terça Quarta Quinta Sexta Sábado Domingo" at bounding box center [918, 336] width 862 height 27
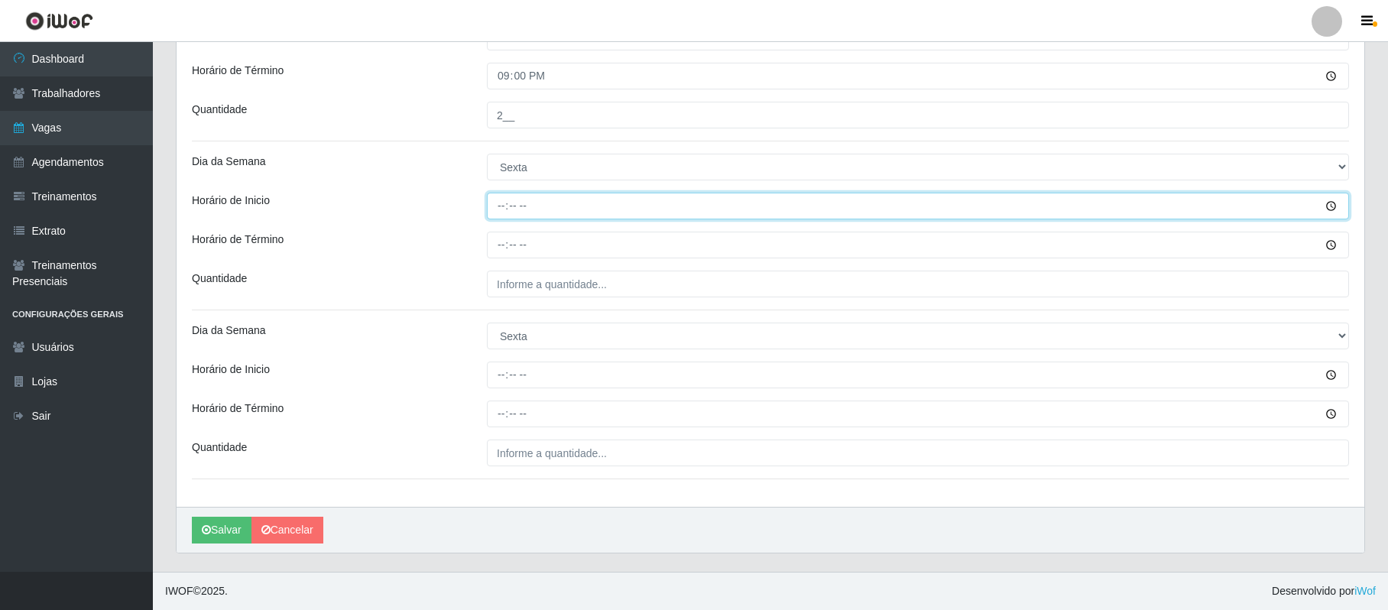
click at [505, 205] on input "Horário de Inicio" at bounding box center [918, 206] width 862 height 27
type input "08:00"
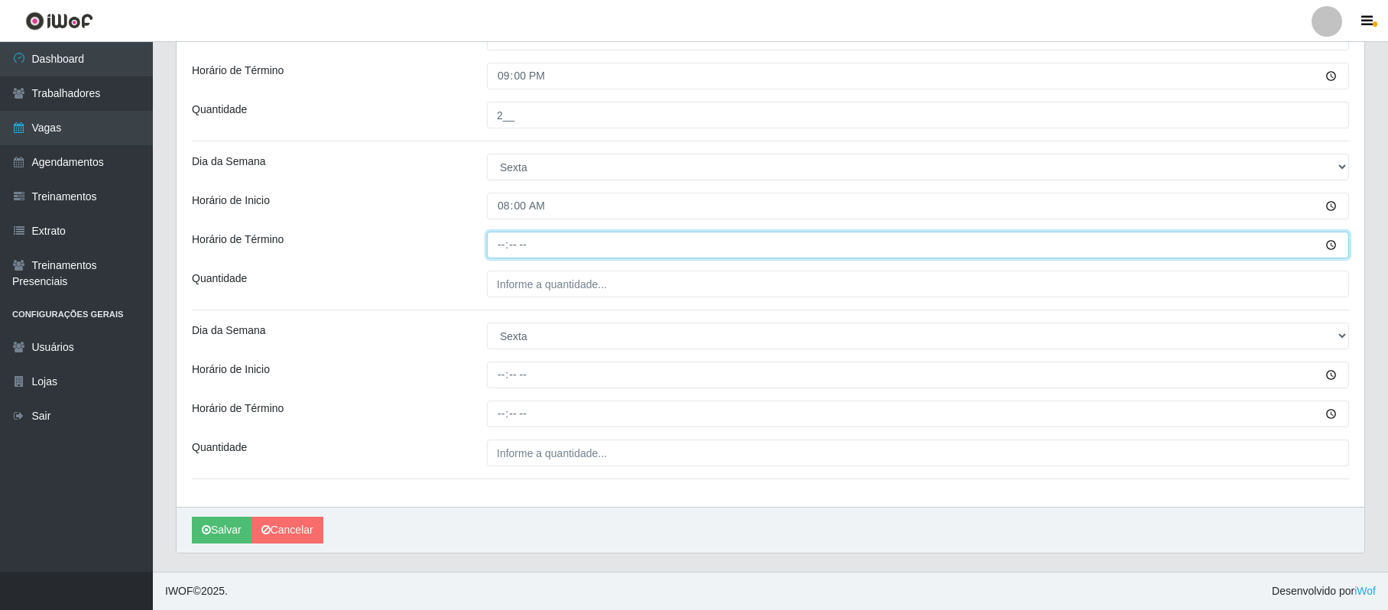
click at [509, 249] on input "Horário de Término" at bounding box center [918, 245] width 862 height 27
click at [509, 248] on input "Horário de Término" at bounding box center [918, 245] width 862 height 27
click at [504, 243] on input "Horário de Término" at bounding box center [918, 245] width 862 height 27
type input "14:00"
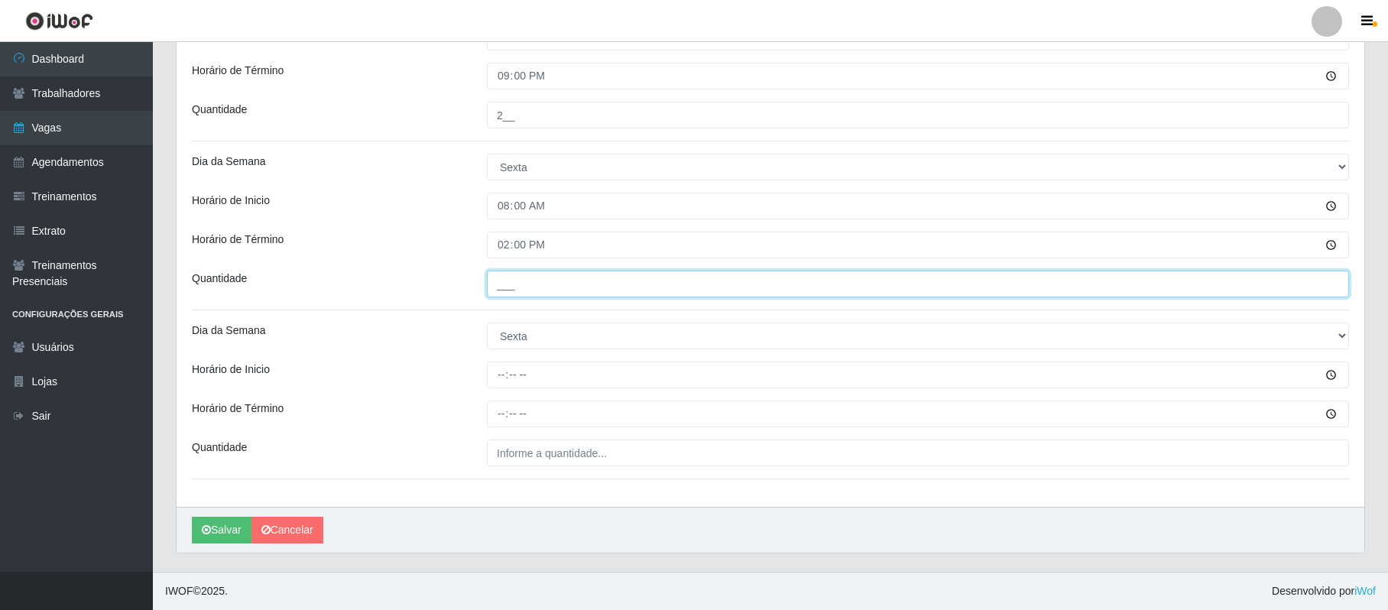
click at [501, 294] on input "___" at bounding box center [918, 284] width 862 height 27
type input "1__"
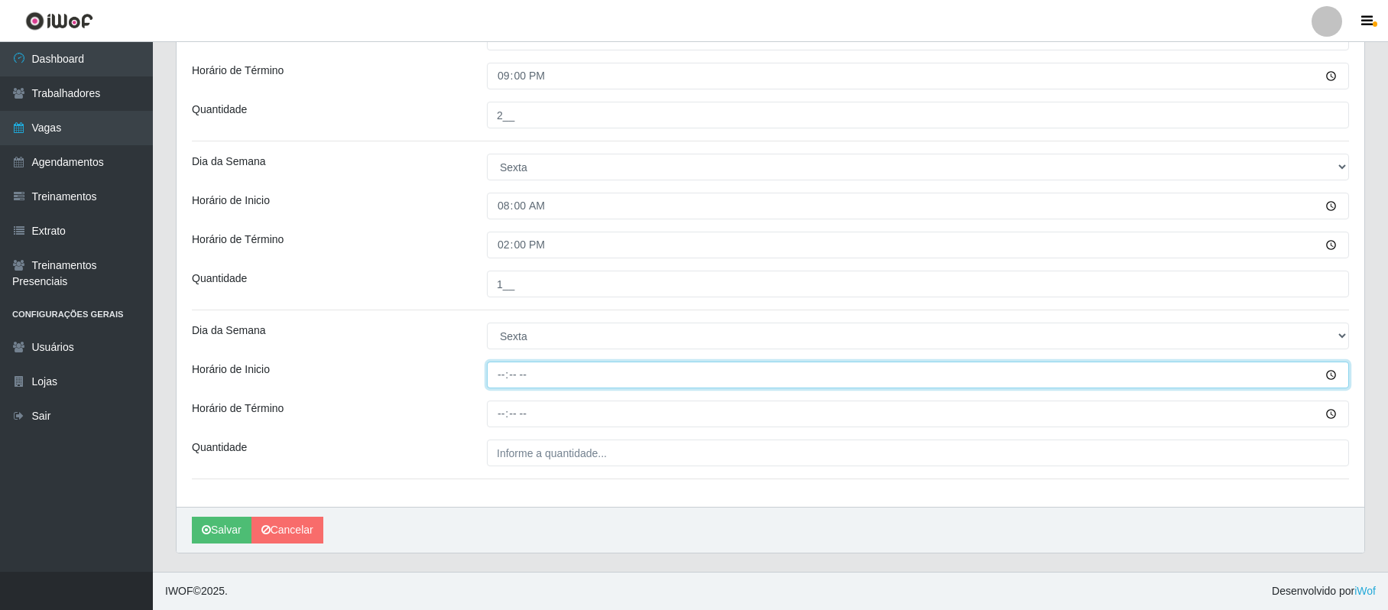
click at [497, 383] on input "Horário de Inicio" at bounding box center [918, 375] width 862 height 27
type input "15:00"
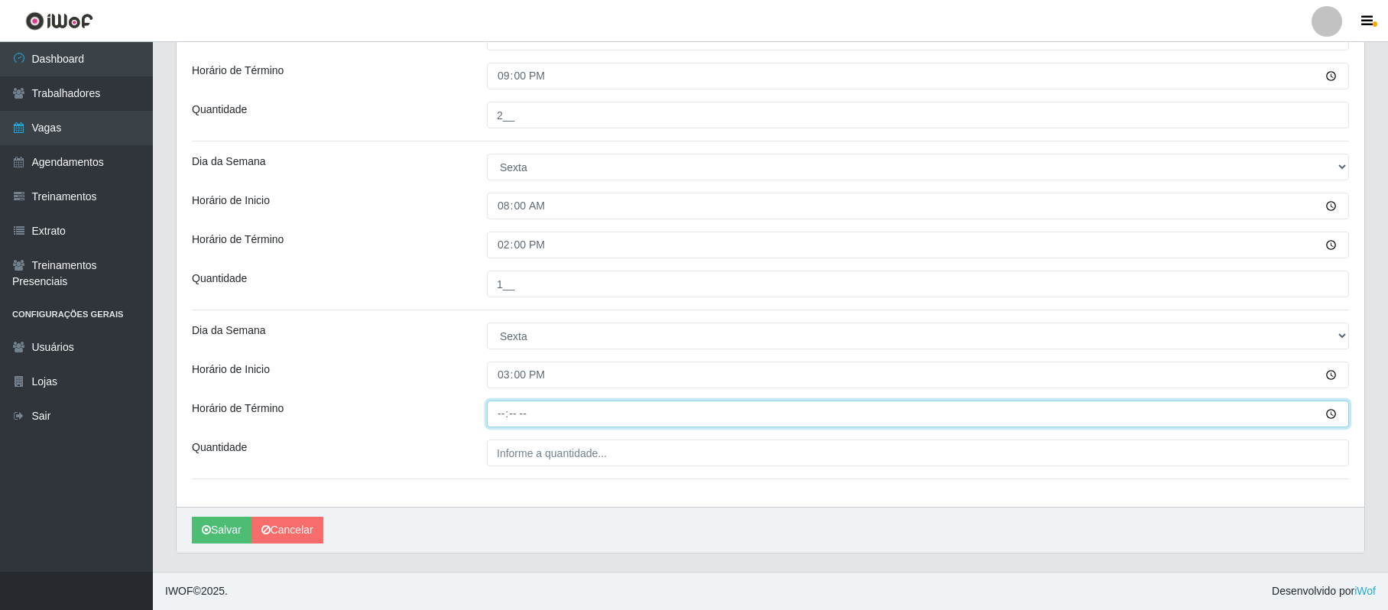
click at [492, 410] on input "Horário de Término" at bounding box center [918, 414] width 862 height 27
type input "21:00"
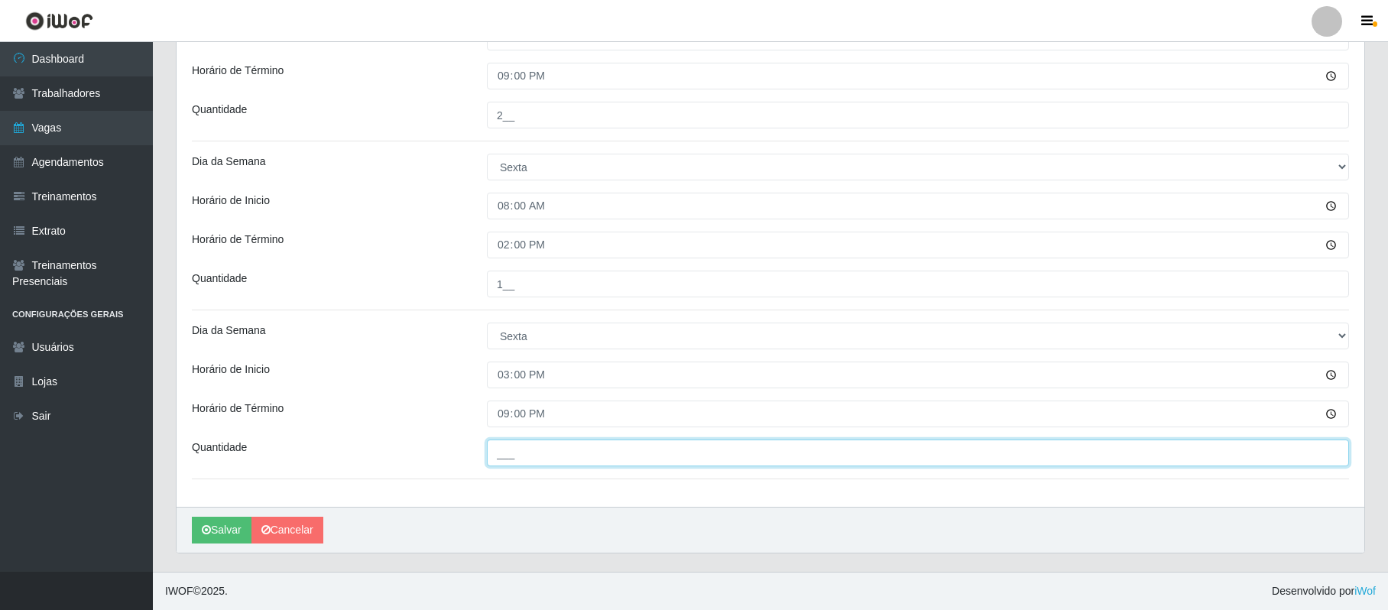
click at [498, 452] on input "___" at bounding box center [918, 453] width 862 height 27
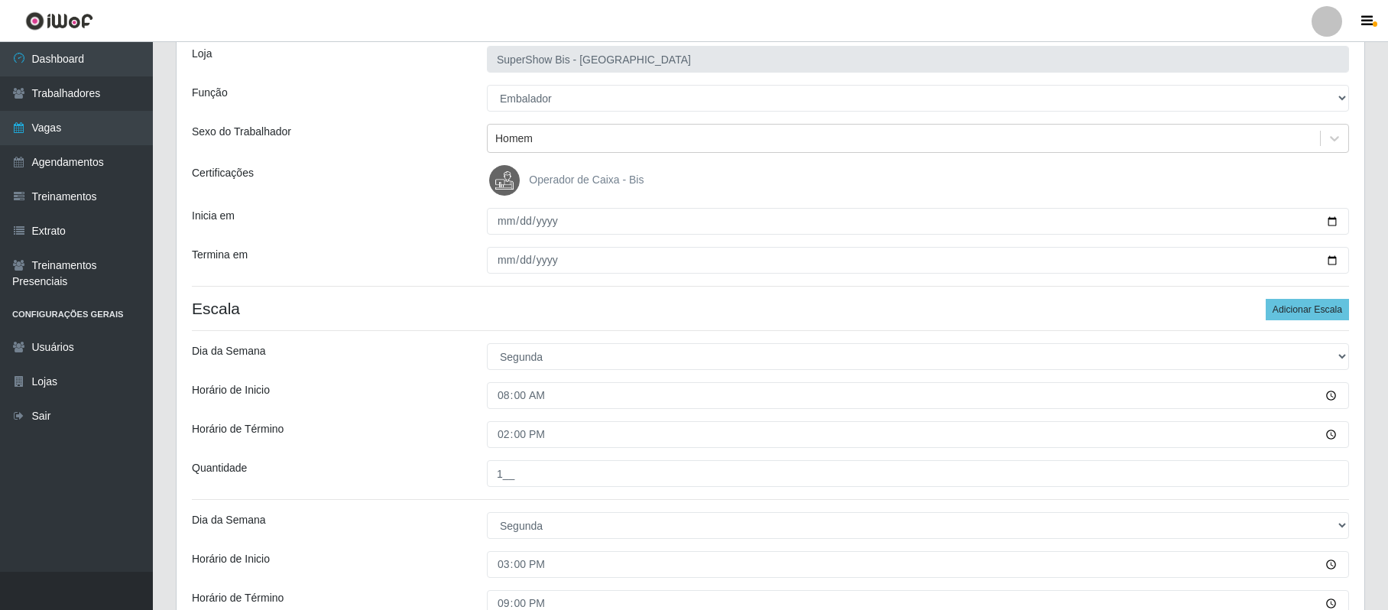
scroll to position [86, 0]
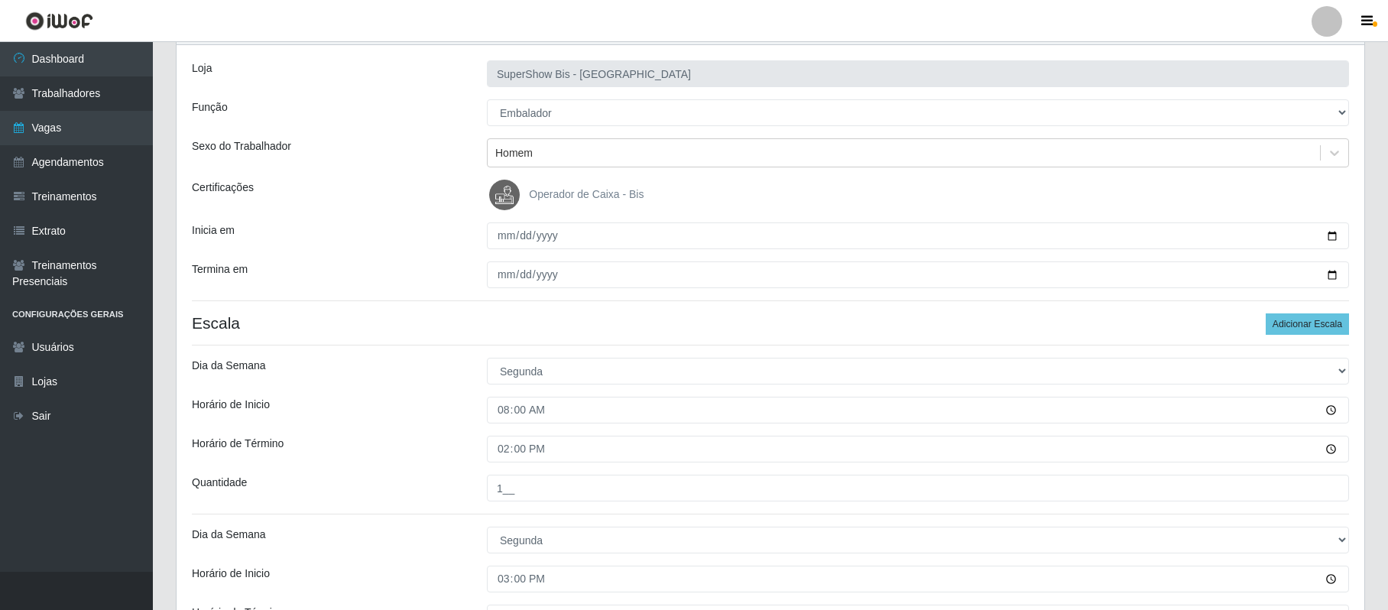
type input "1__"
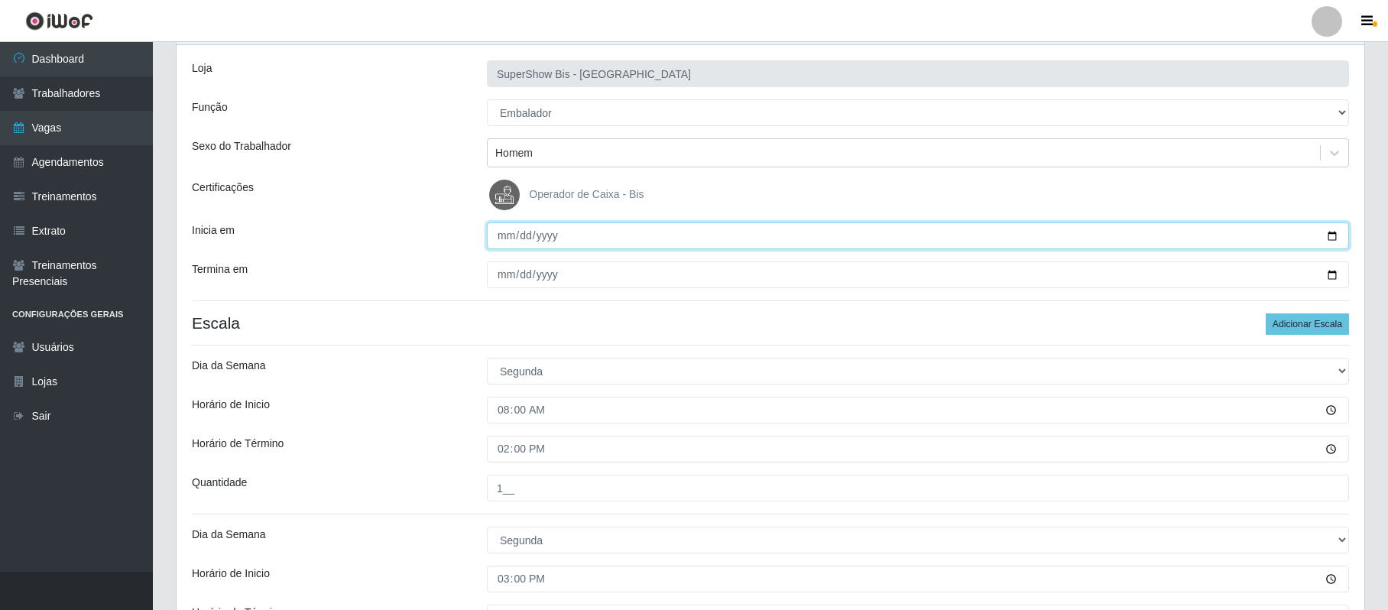
click at [1334, 239] on input "[DATE]" at bounding box center [918, 235] width 862 height 27
type input "[DATE]"
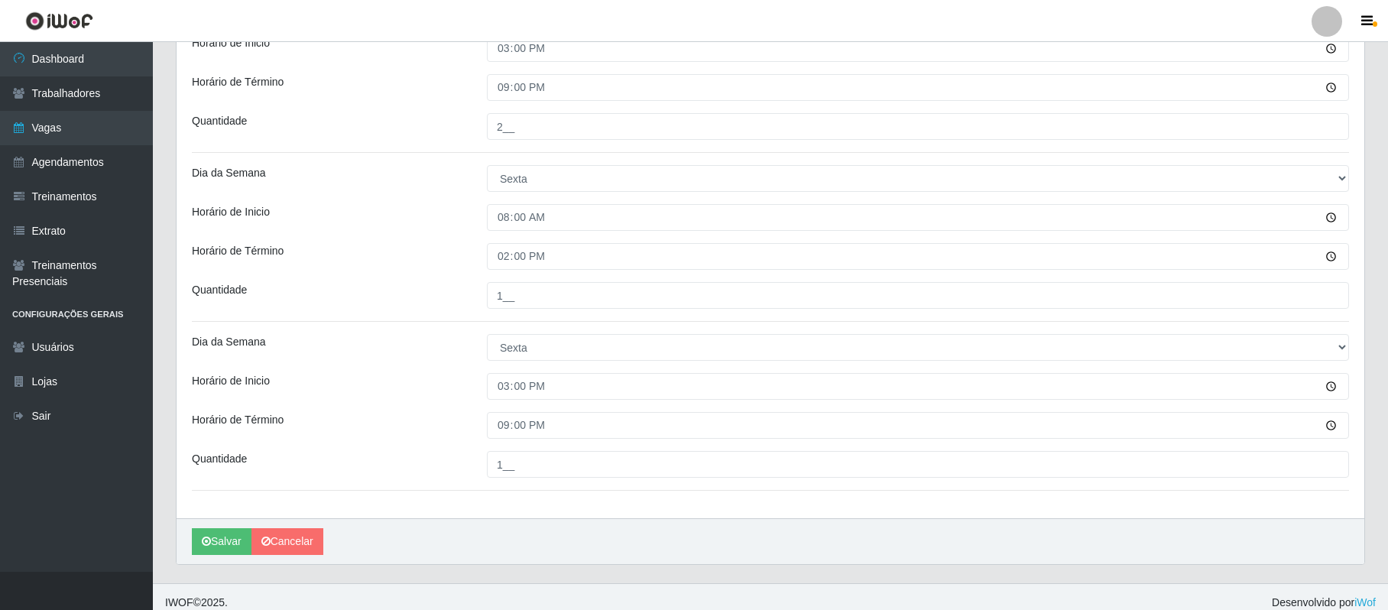
scroll to position [1646, 0]
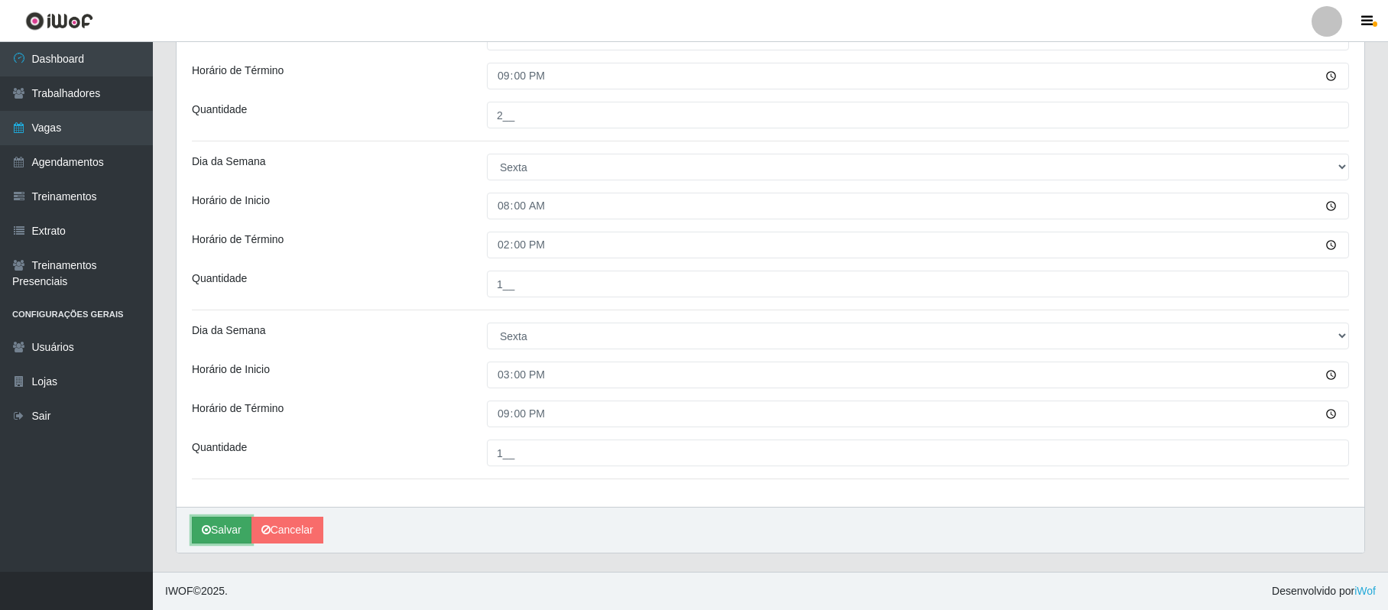
click at [199, 529] on button "Salvar" at bounding box center [222, 530] width 60 height 27
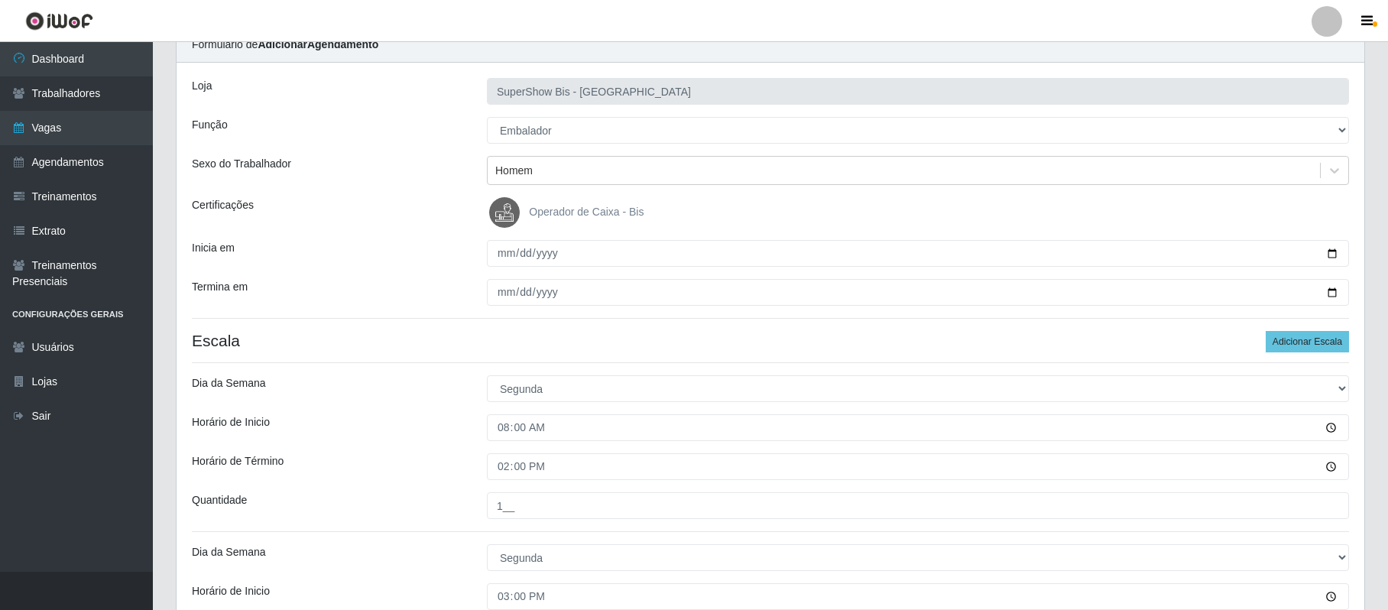
scroll to position [0, 0]
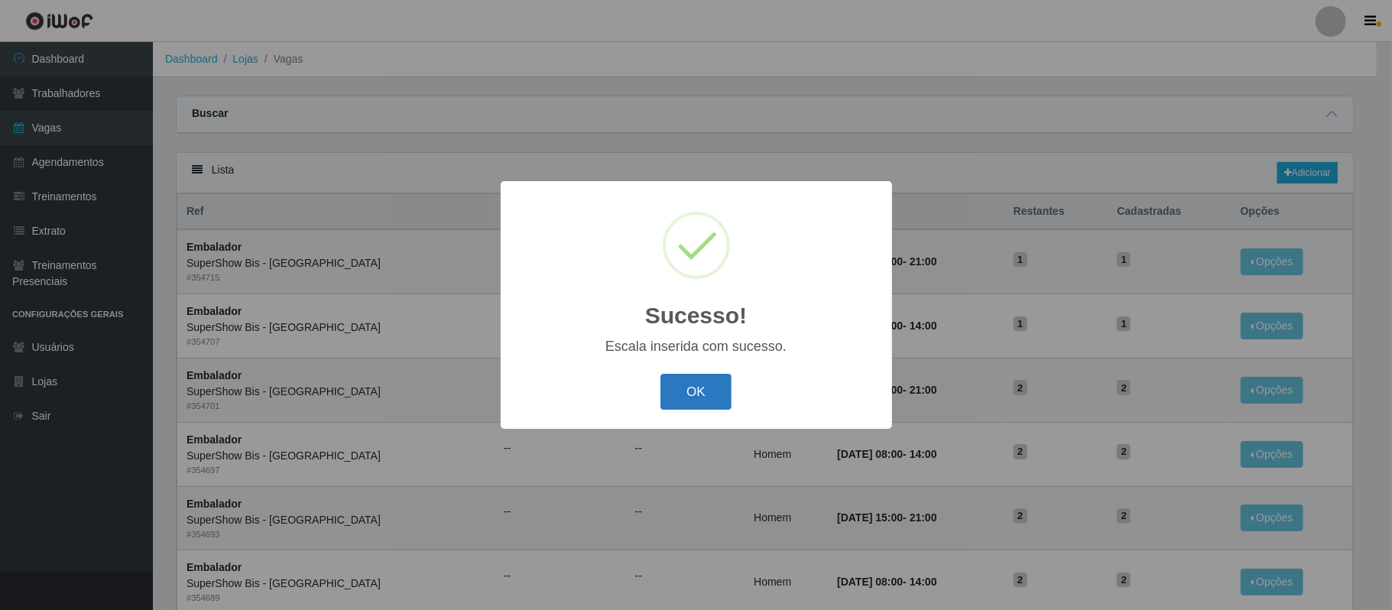
click at [686, 390] on button "OK" at bounding box center [695, 392] width 71 height 36
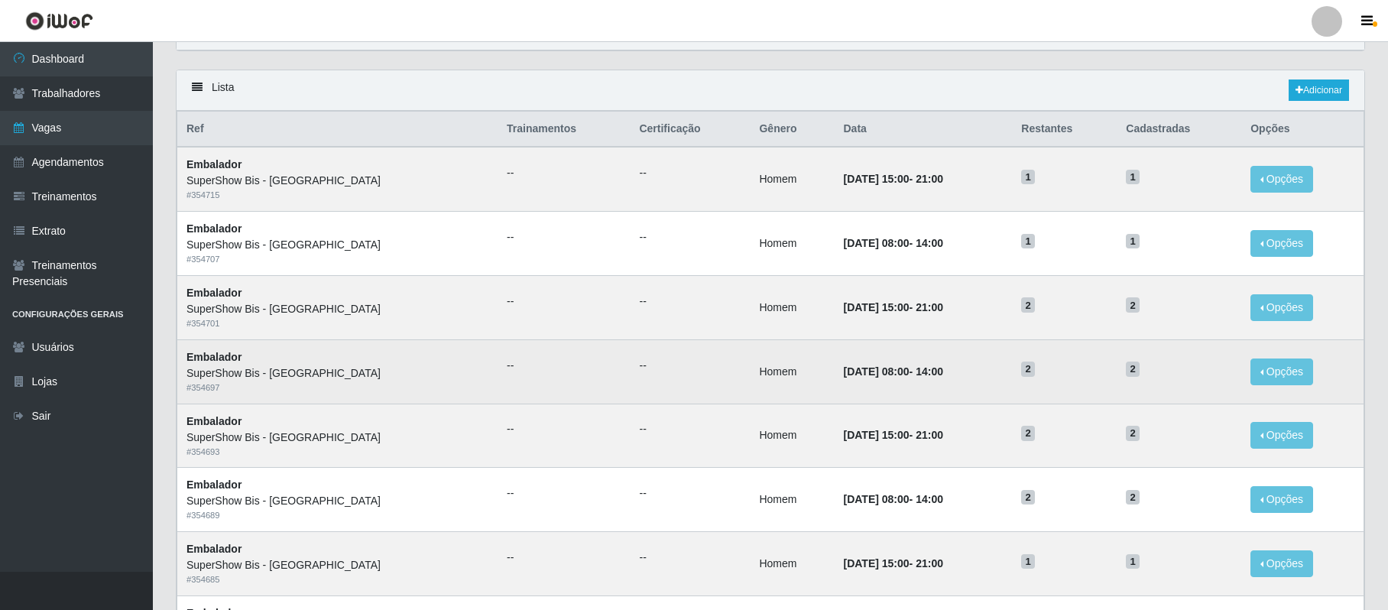
scroll to position [80, 0]
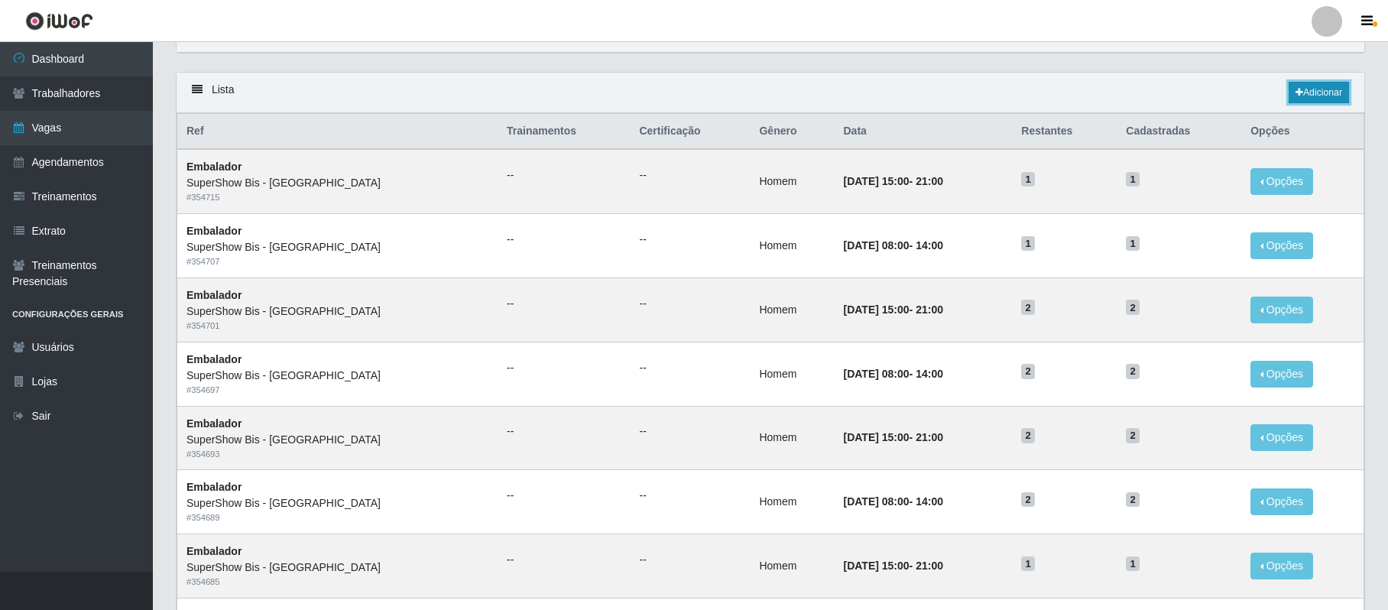
click at [1340, 92] on link "Adicionar" at bounding box center [1319, 92] width 60 height 21
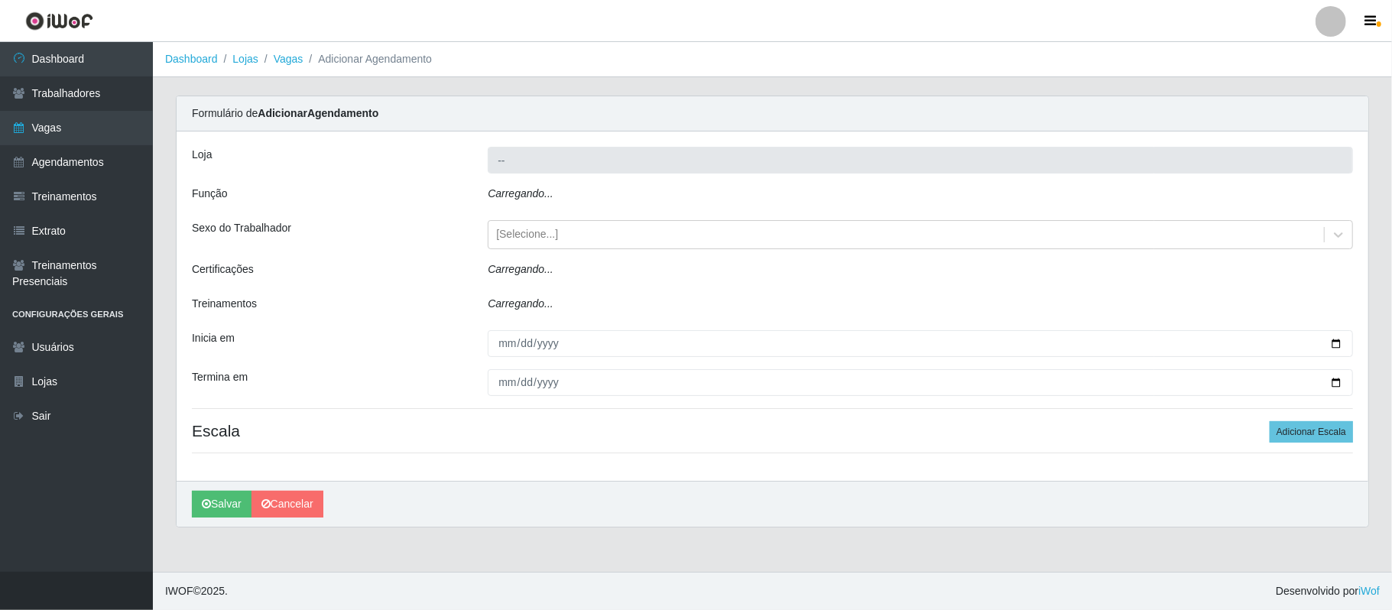
type input "SuperShow Bis - [GEOGRAPHIC_DATA]"
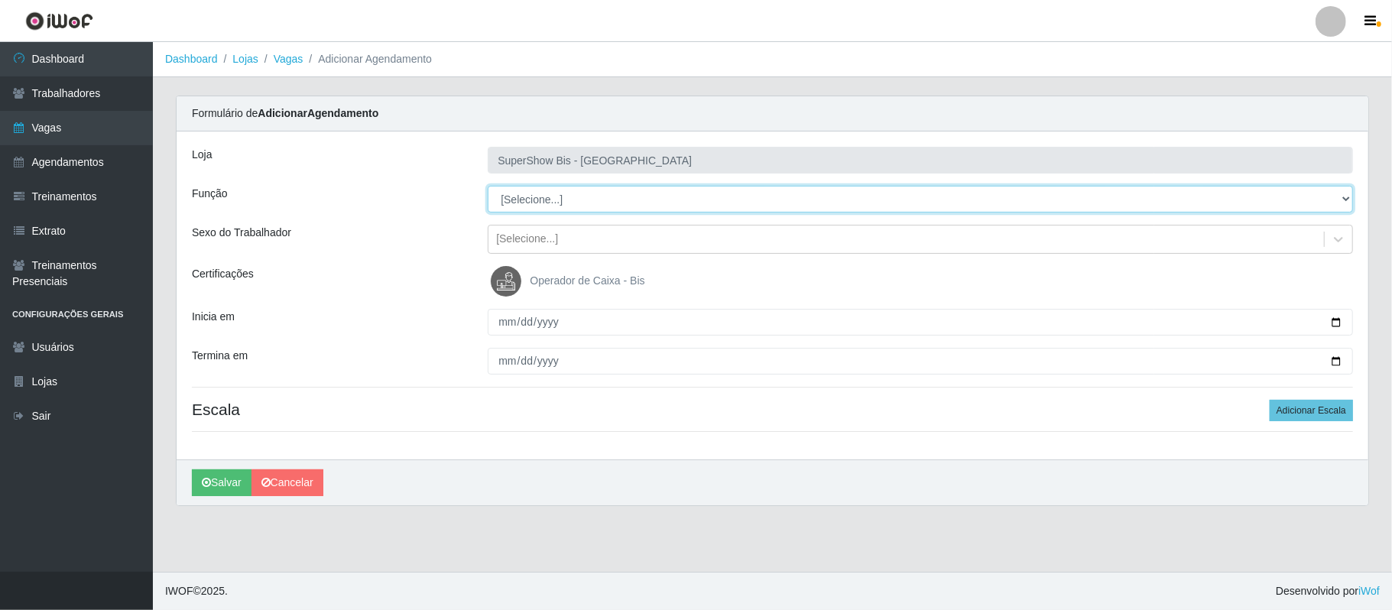
click at [538, 203] on select "[Selecione...] ASG ASG + ASG ++ Auxiliar de Cozinha Embalador Embalador + Embal…" at bounding box center [920, 199] width 865 height 27
click at [540, 202] on select "[Selecione...] ASG ASG + ASG ++ Auxiliar de Cozinha Embalador Embalador + Embal…" at bounding box center [920, 199] width 865 height 27
select select "70"
click at [488, 187] on select "[Selecione...] ASG ASG + ASG ++ Auxiliar de Cozinha Embalador Embalador + Embal…" at bounding box center [920, 199] width 865 height 27
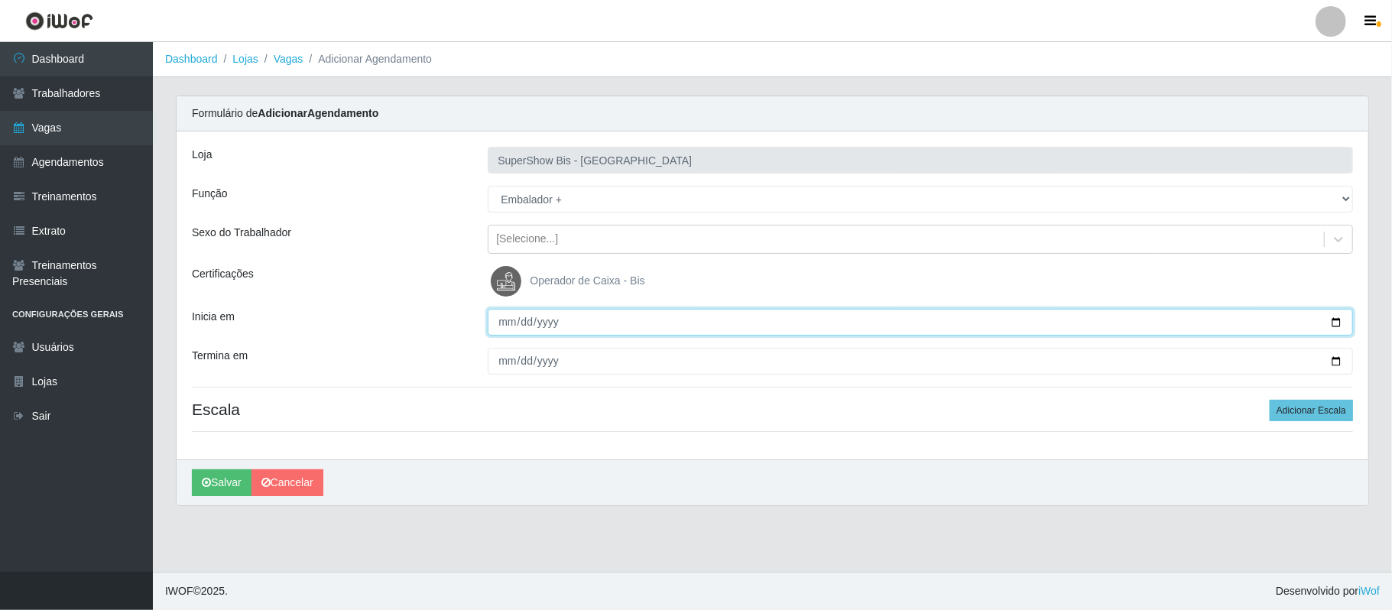
click at [1338, 325] on input "Inicia em" at bounding box center [920, 322] width 865 height 27
click at [1337, 322] on input "Inicia em" at bounding box center [920, 322] width 865 height 27
click at [1334, 326] on input "Inicia em" at bounding box center [920, 322] width 865 height 27
click at [1333, 326] on input "Inicia em" at bounding box center [920, 322] width 865 height 27
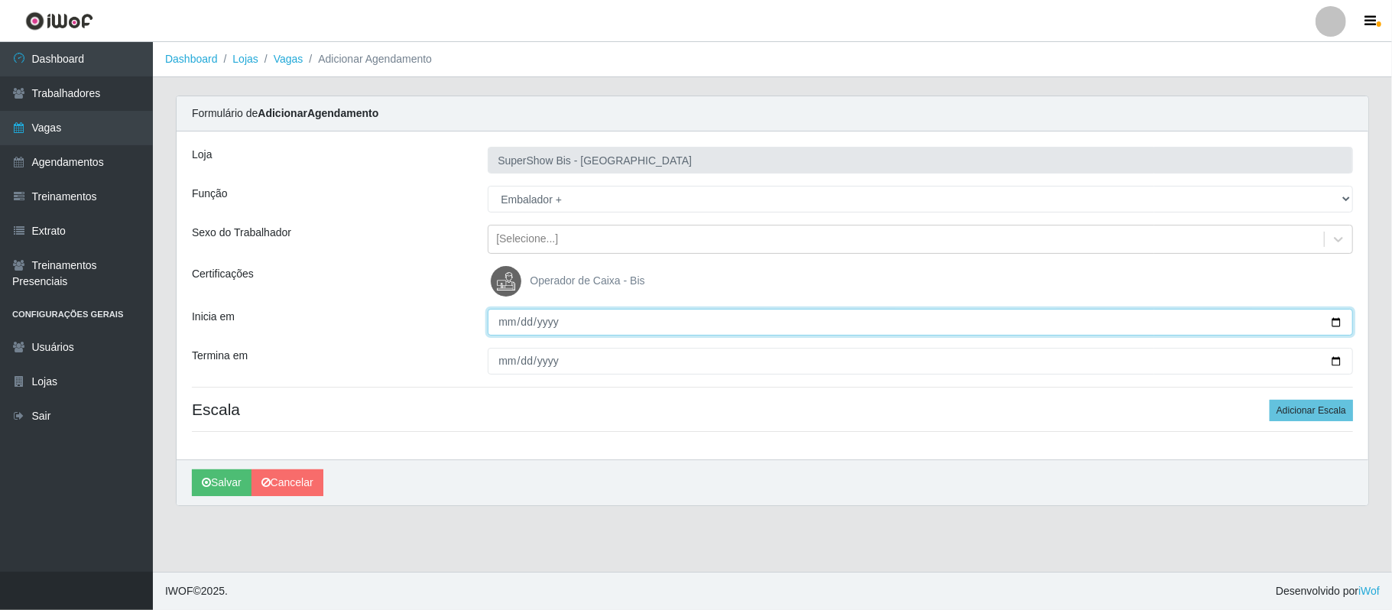
click at [505, 319] on input "Inicia em" at bounding box center [920, 322] width 865 height 27
type input "[DATE]"
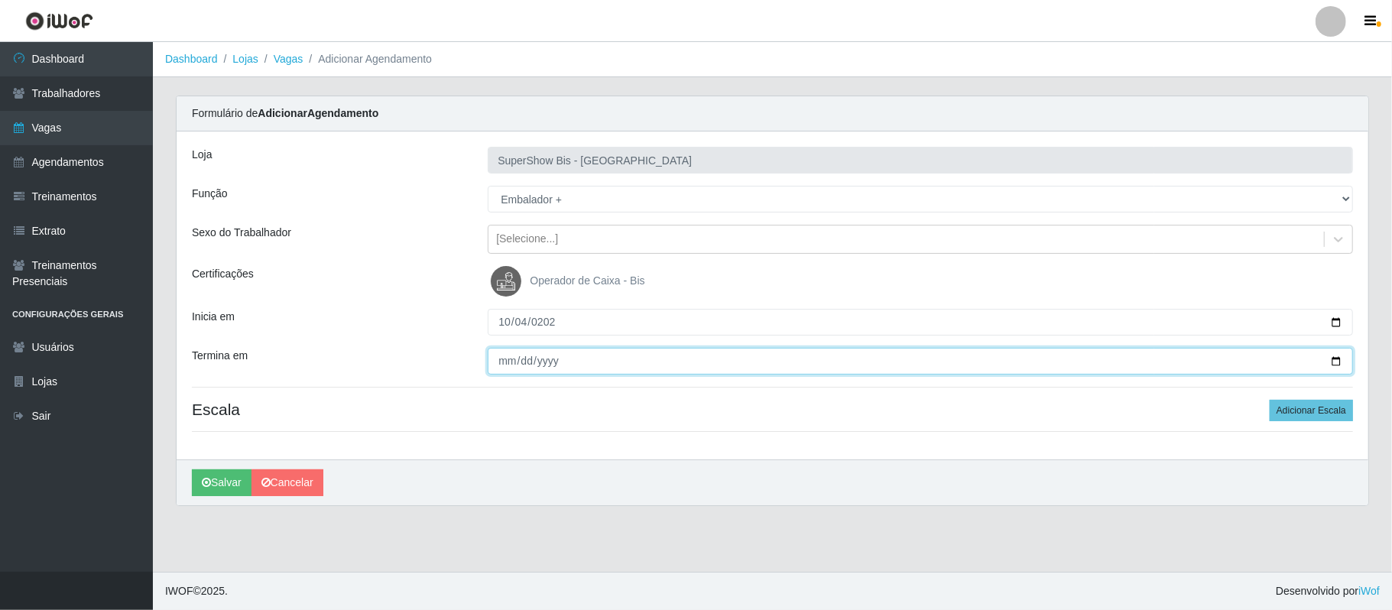
click at [504, 358] on input "Termina em" at bounding box center [920, 361] width 865 height 27
type input "[DATE]"
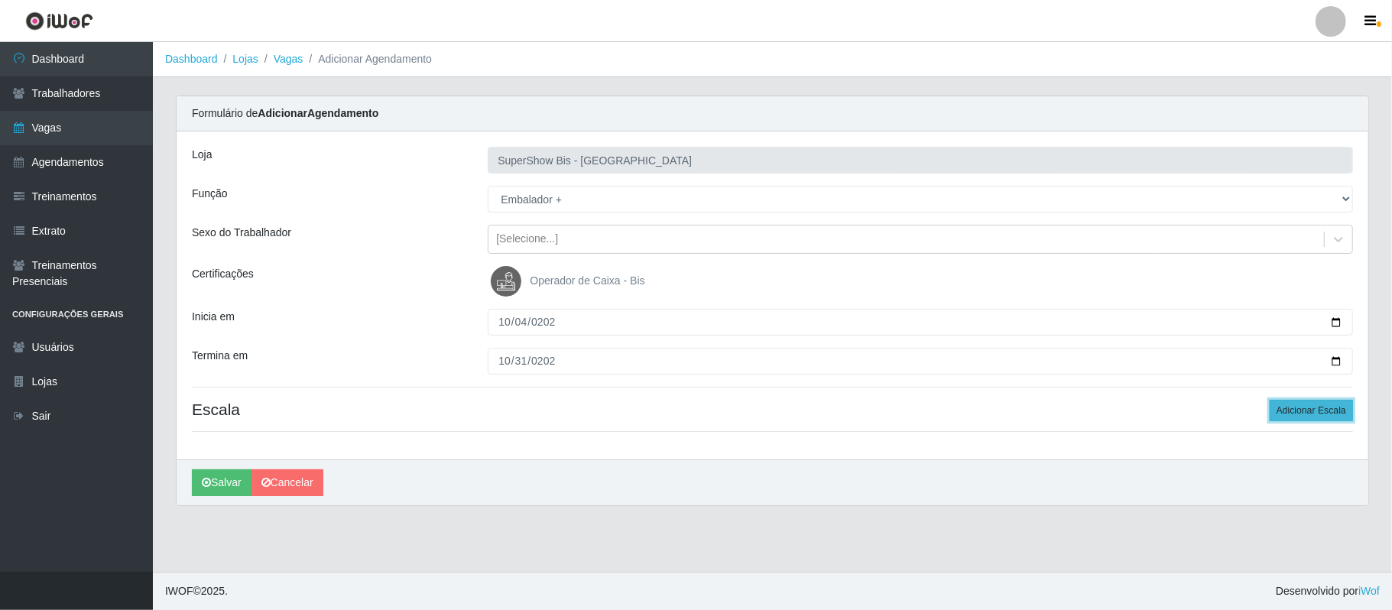
click at [1309, 417] on button "Adicionar Escala" at bounding box center [1311, 410] width 83 height 21
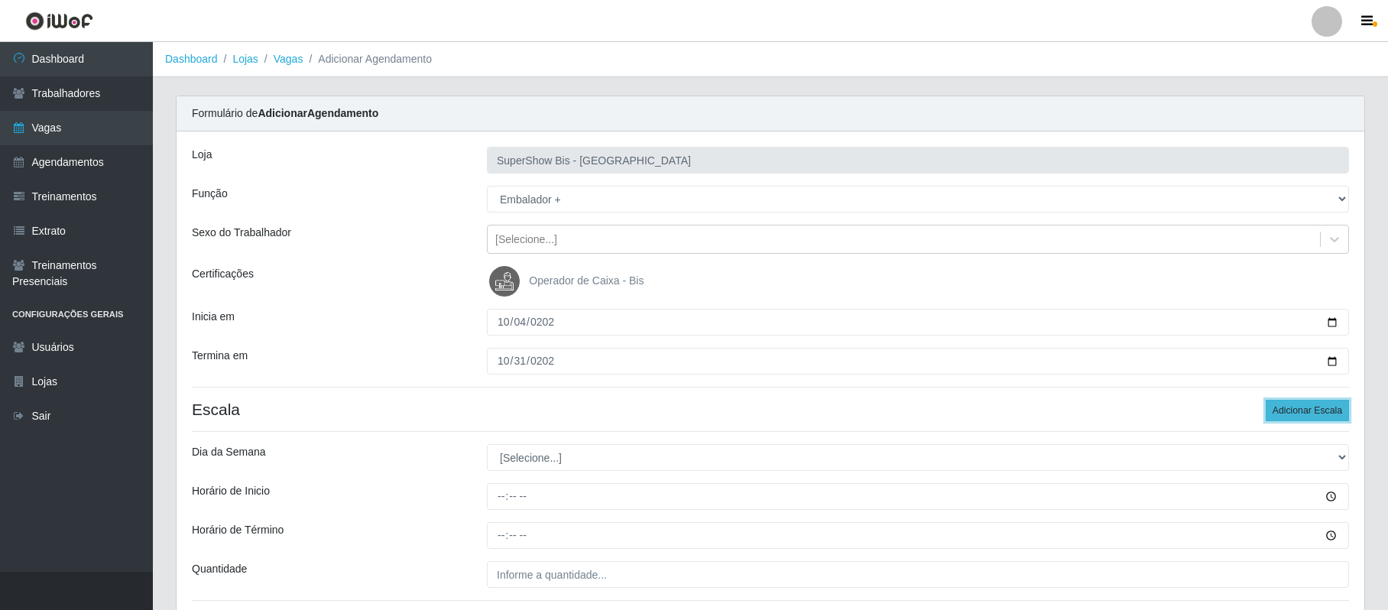
click at [1309, 417] on button "Adicionar Escala" at bounding box center [1307, 410] width 83 height 21
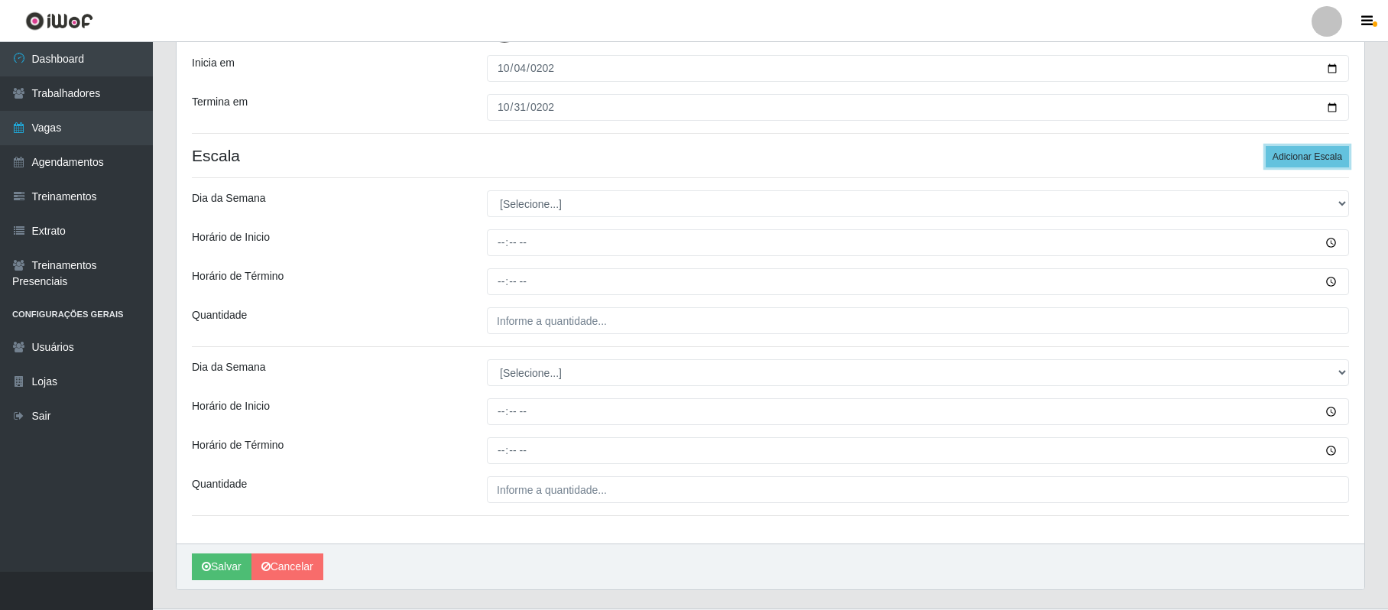
scroll to position [294, 0]
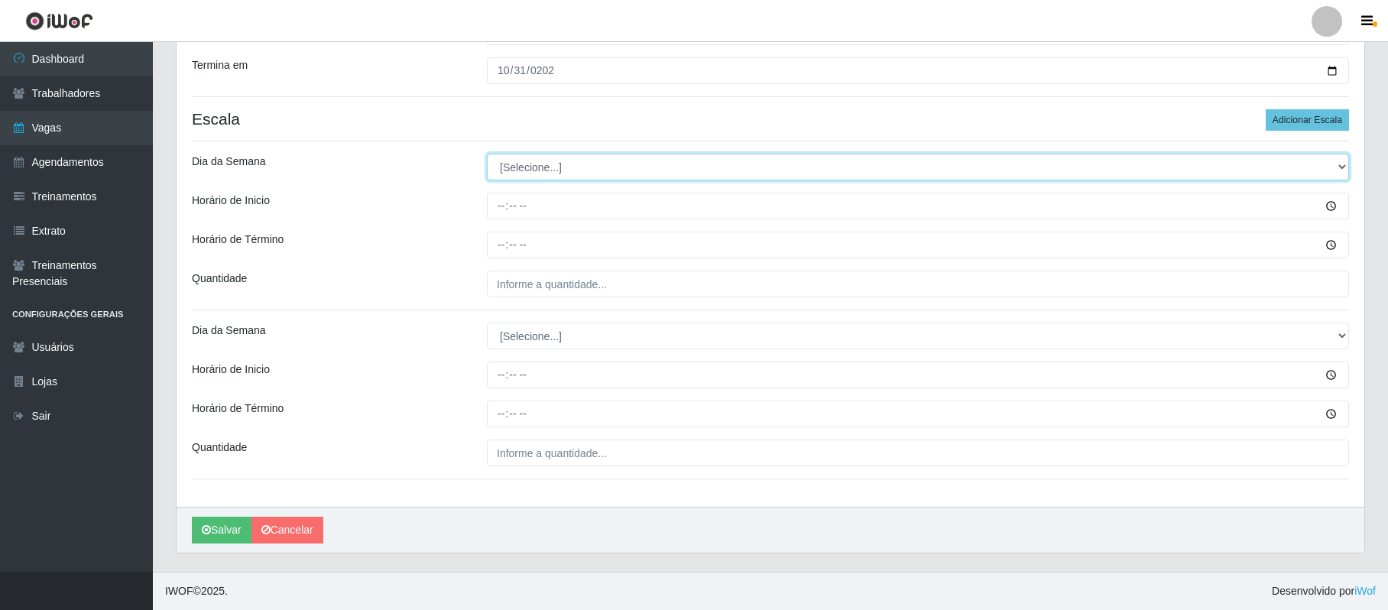
click at [498, 162] on select "[Selecione...] Segunda Terça Quarta Quinta Sexta Sábado Domingo" at bounding box center [918, 167] width 862 height 27
select select "6"
click at [487, 154] on select "[Selecione...] Segunda Terça Quarta Quinta Sexta Sábado Domingo" at bounding box center [918, 167] width 862 height 27
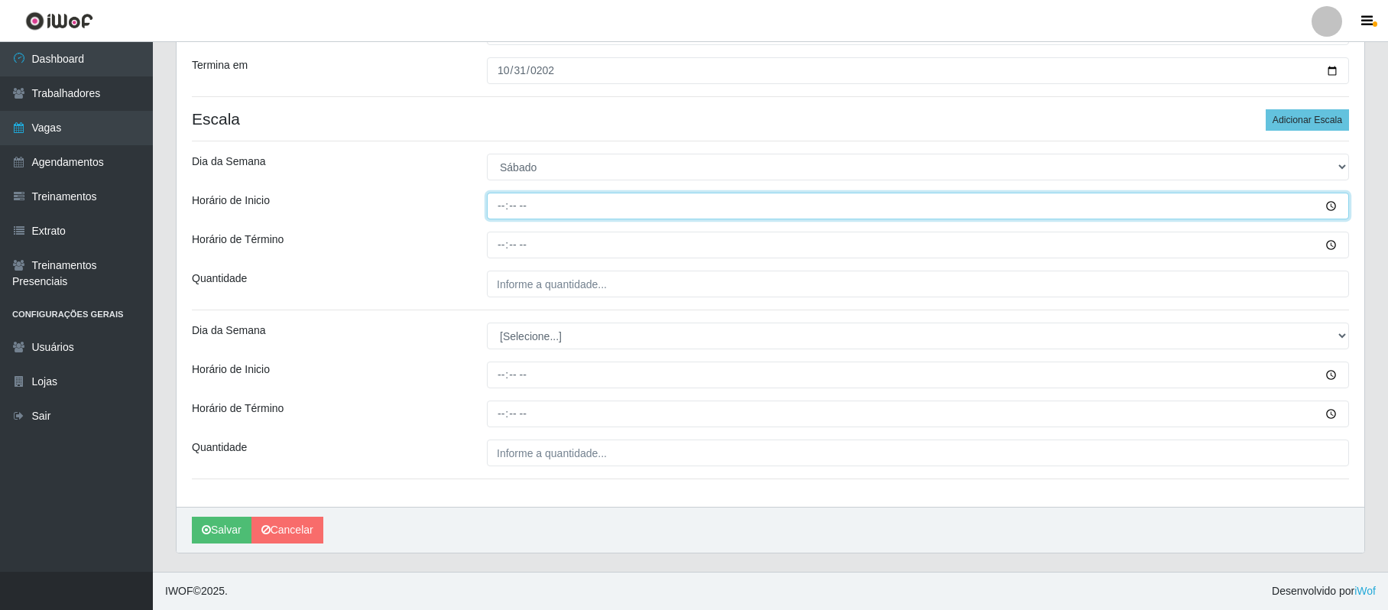
click at [499, 194] on input "Horário de Inicio" at bounding box center [918, 206] width 862 height 27
type input "08:00"
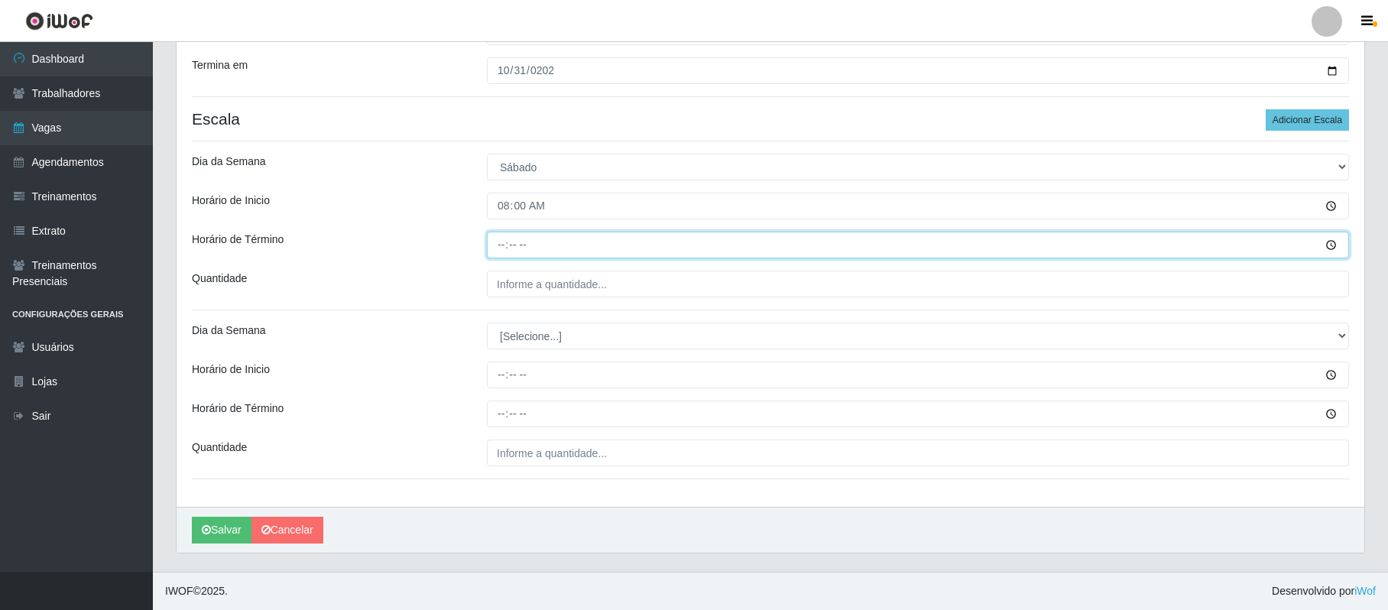
click at [500, 239] on input "Horário de Término" at bounding box center [918, 245] width 862 height 27
type input "14:00"
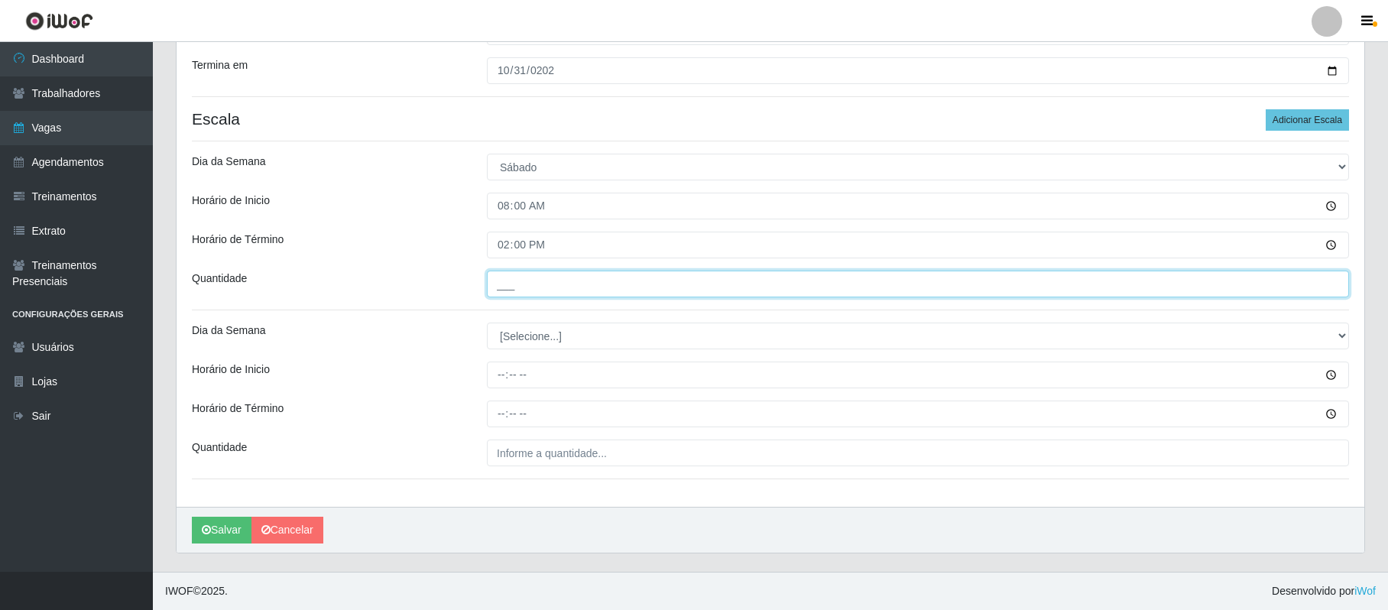
click at [501, 281] on input "___" at bounding box center [918, 284] width 862 height 27
type input "1__"
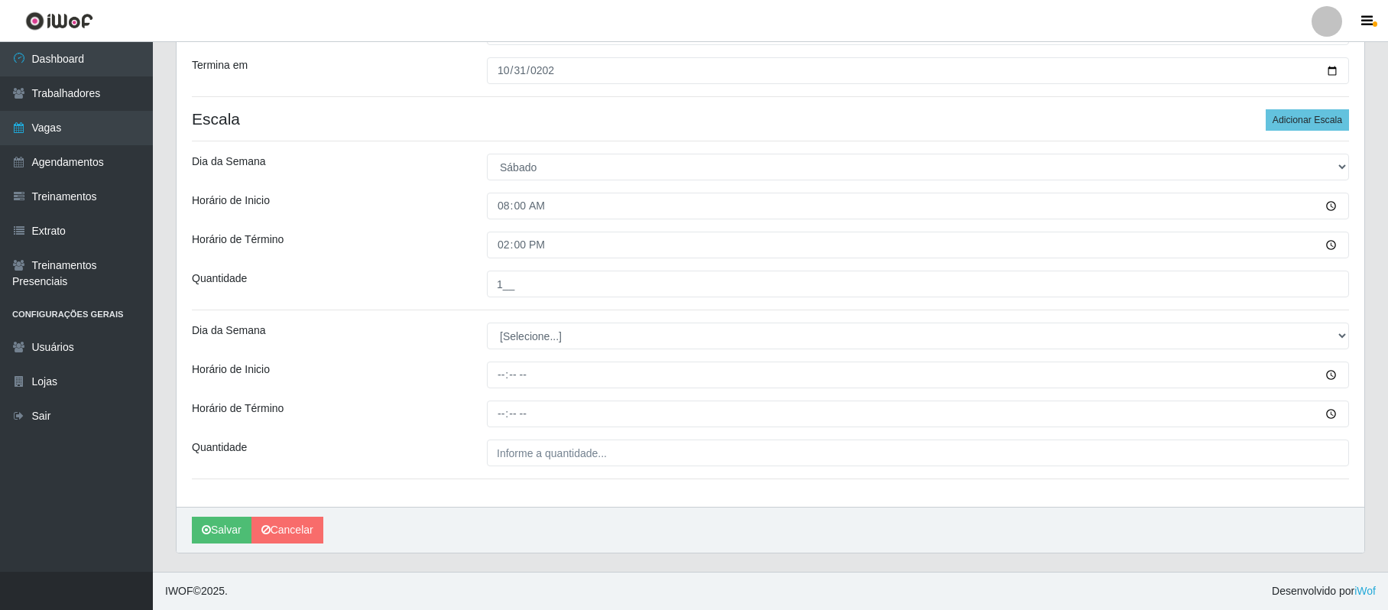
click at [520, 319] on div "Loja SuperShow Bis - Avenida 6 Função [Selecione...] ASG ASG + ASG ++ Auxiliar …" at bounding box center [771, 174] width 1188 height 666
click at [527, 331] on select "[Selecione...] Segunda Terça Quarta Quinta Sexta Sábado Domingo" at bounding box center [918, 336] width 862 height 27
select select "0"
click at [487, 323] on select "[Selecione...] Segunda Terça Quarta Quinta Sexta Sábado Domingo" at bounding box center [918, 336] width 862 height 27
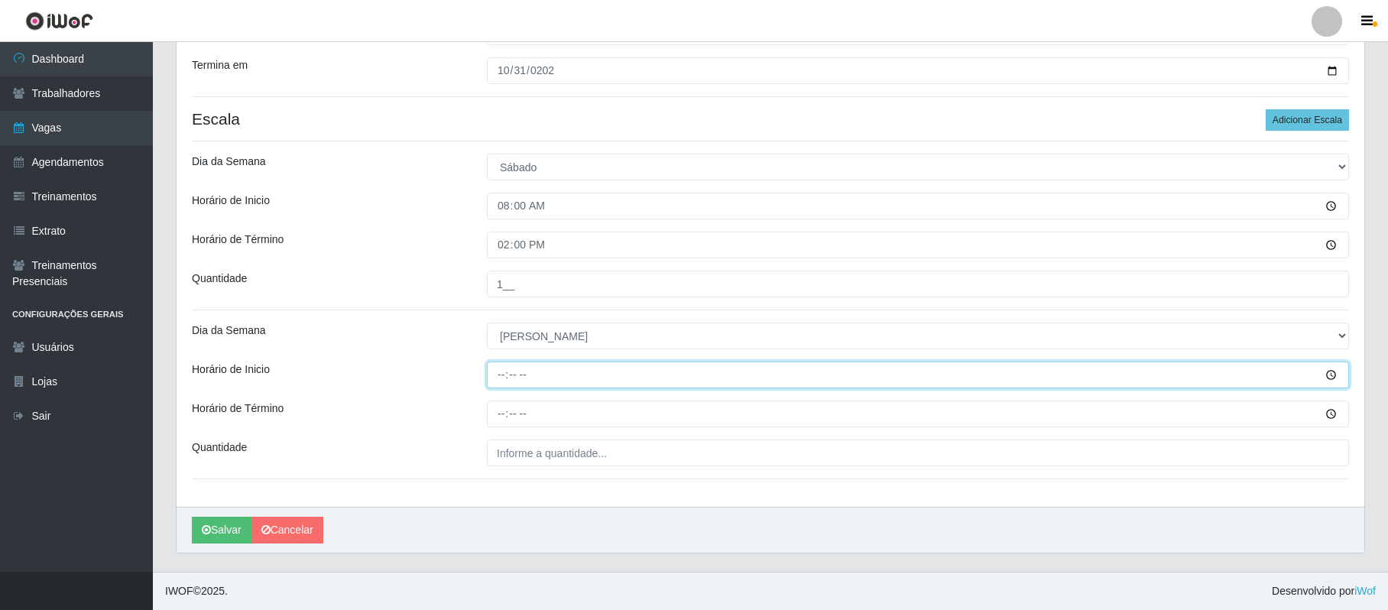
click at [505, 373] on input "Horário de Inicio" at bounding box center [918, 375] width 862 height 27
type input "08:00"
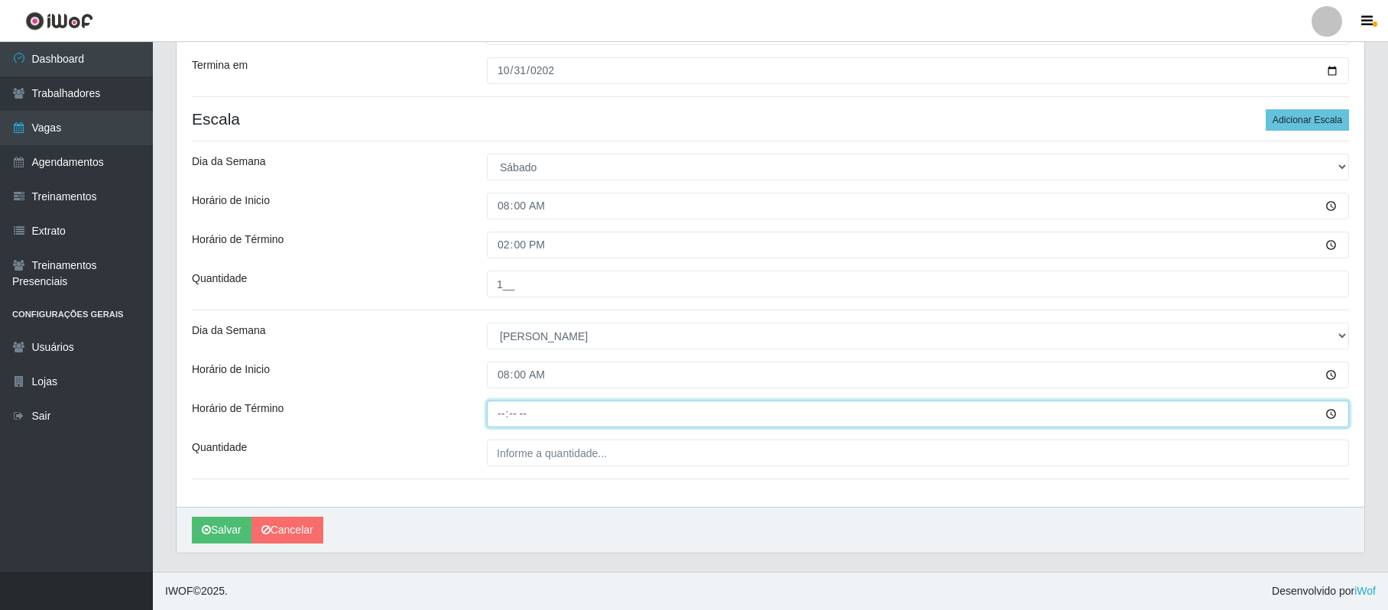
click at [508, 410] on input "Horário de Término" at bounding box center [918, 414] width 862 height 27
type input "14:00"
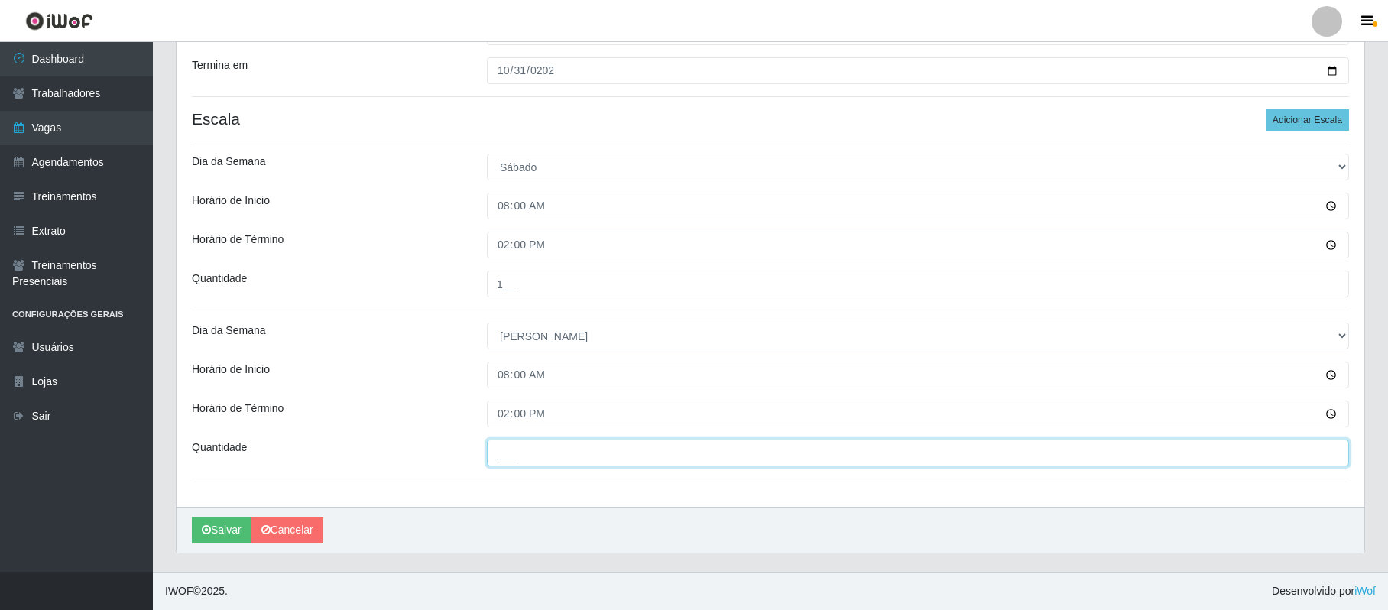
click at [508, 451] on input "___" at bounding box center [918, 453] width 862 height 27
type input "2__"
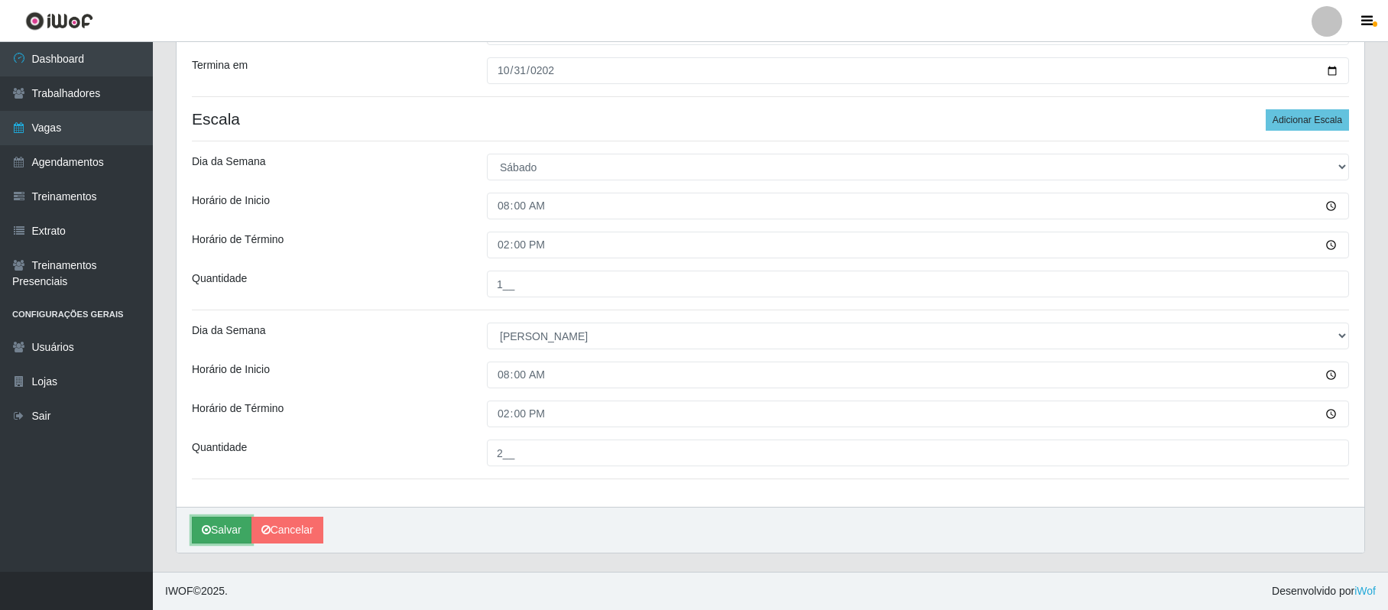
click at [214, 529] on button "Salvar" at bounding box center [222, 530] width 60 height 27
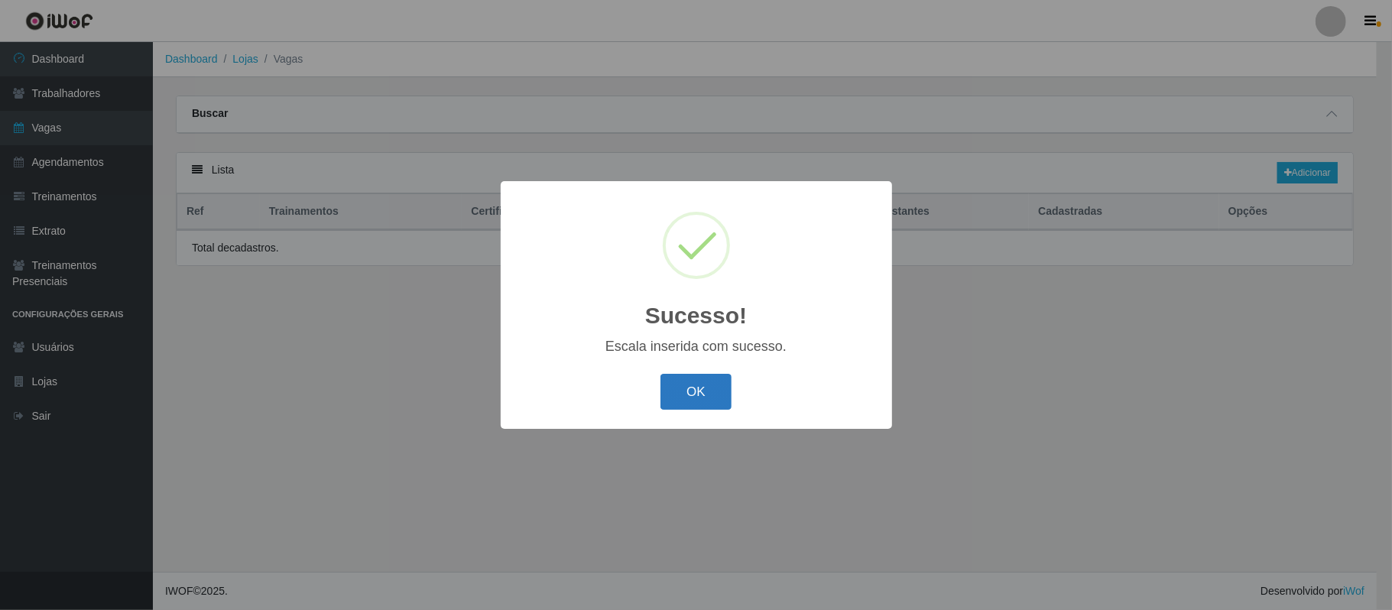
click at [686, 390] on button "OK" at bounding box center [695, 392] width 71 height 36
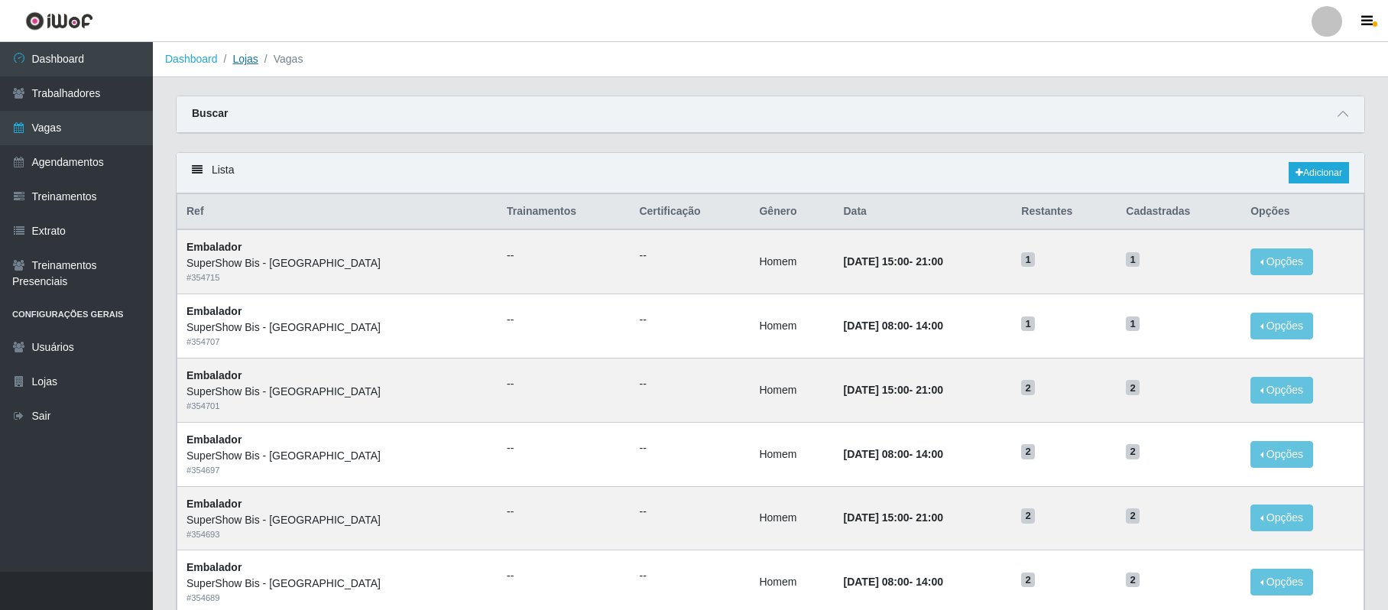
click at [249, 53] on link "Lojas" at bounding box center [244, 59] width 25 height 12
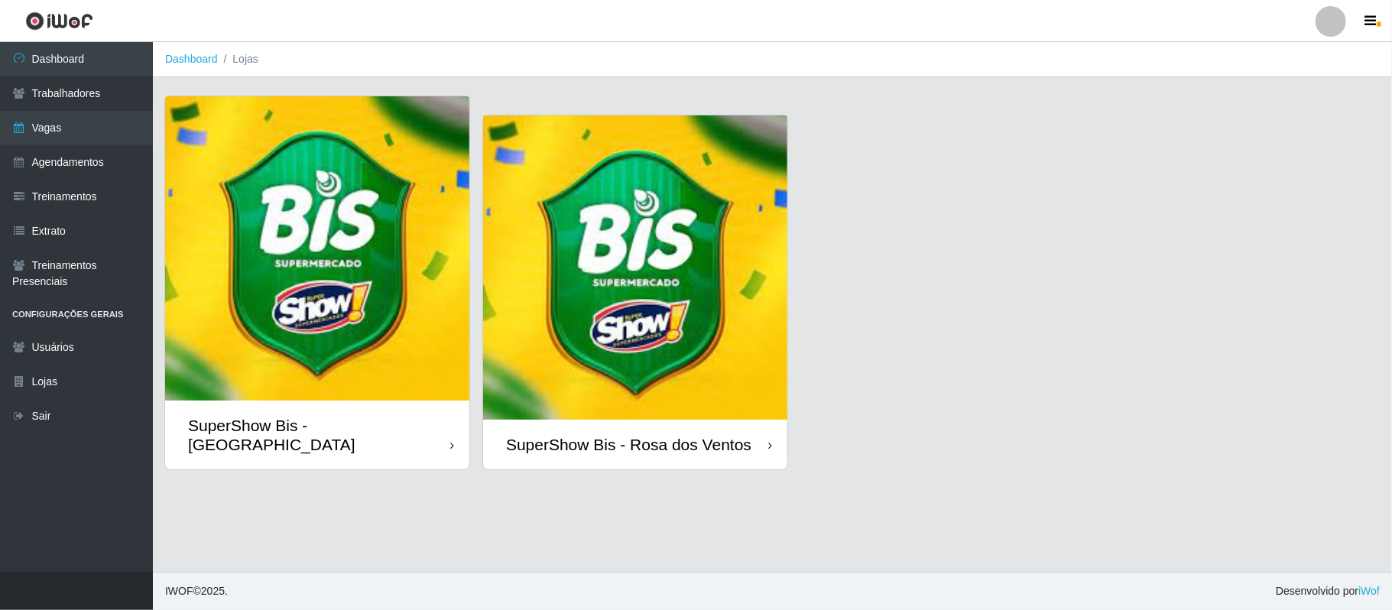
click at [668, 321] on img at bounding box center [635, 267] width 304 height 304
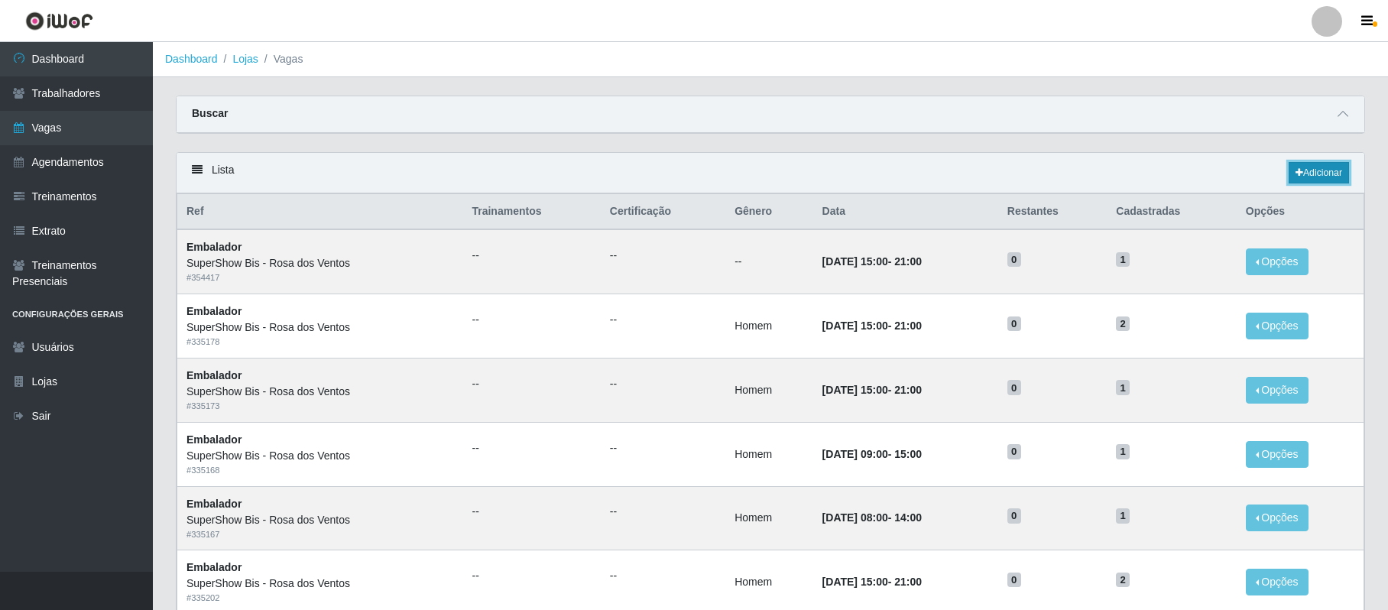
click at [1302, 174] on link "Adicionar" at bounding box center [1319, 172] width 60 height 21
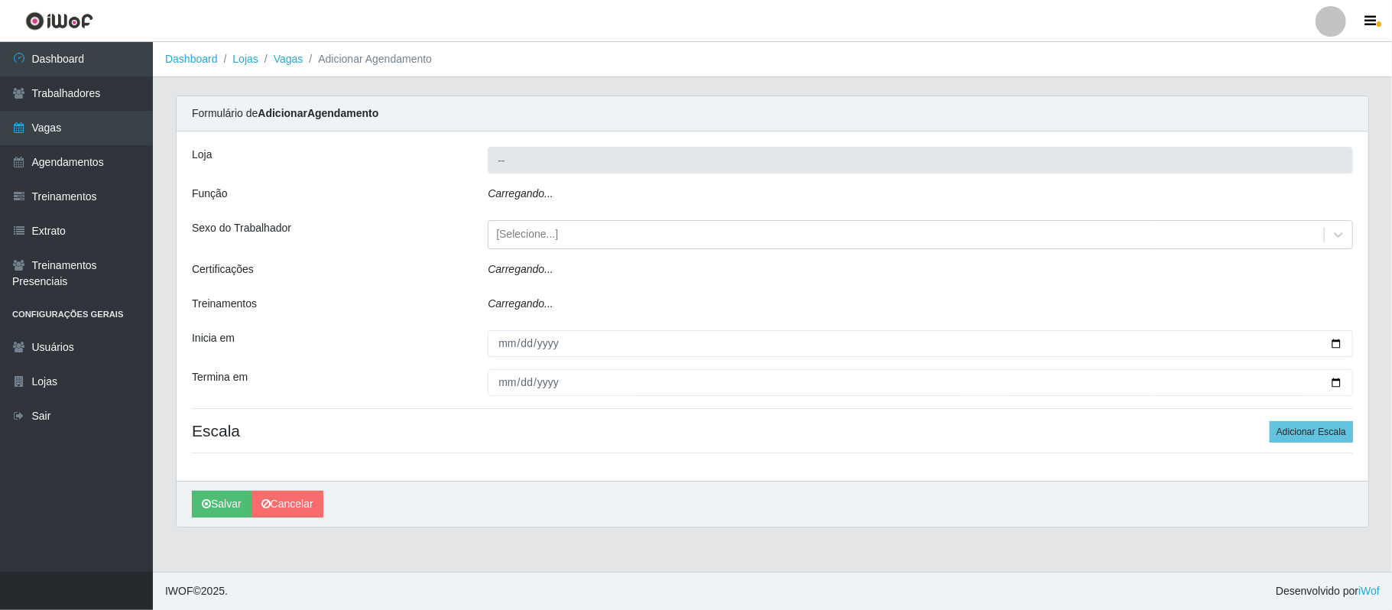
type input "SuperShow Bis - Rosa dos Ventos"
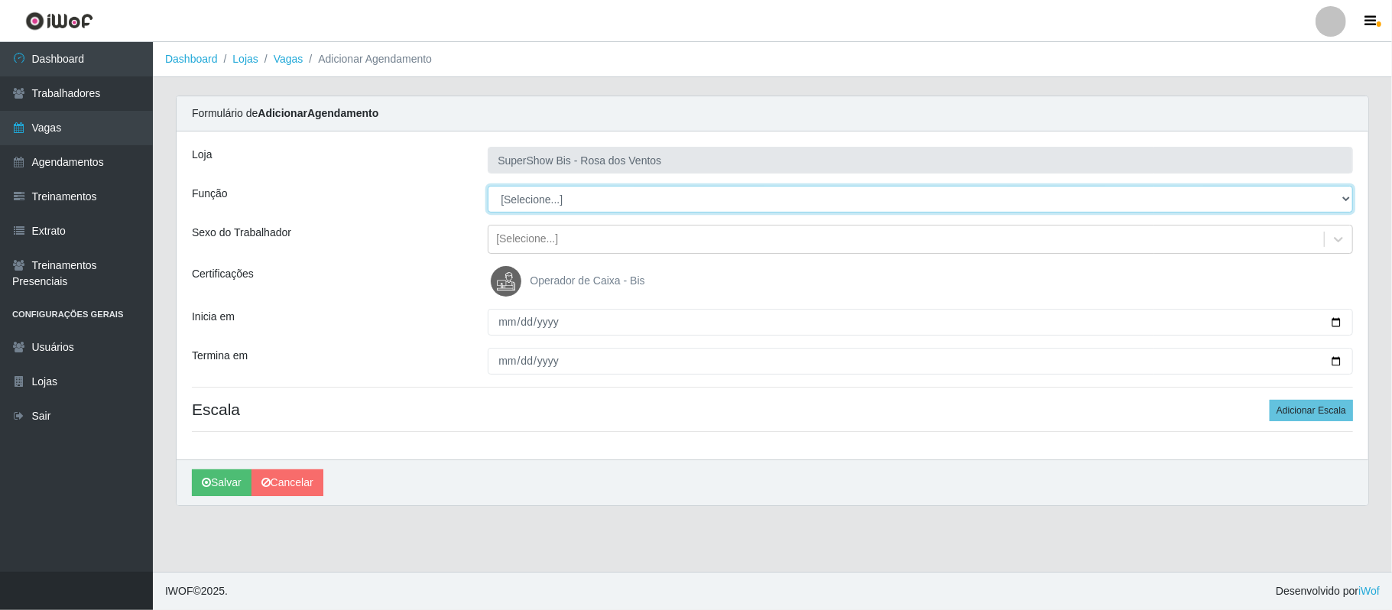
click at [579, 193] on select "[Selecione...] ASG ASG + ASG ++ Auxiliar de Cozinha Balconista de Açougue Balco…" at bounding box center [920, 199] width 865 height 27
select select "70"
click at [488, 187] on select "[Selecione...] ASG ASG + ASG ++ Auxiliar de Cozinha Balconista de Açougue Balco…" at bounding box center [920, 199] width 865 height 27
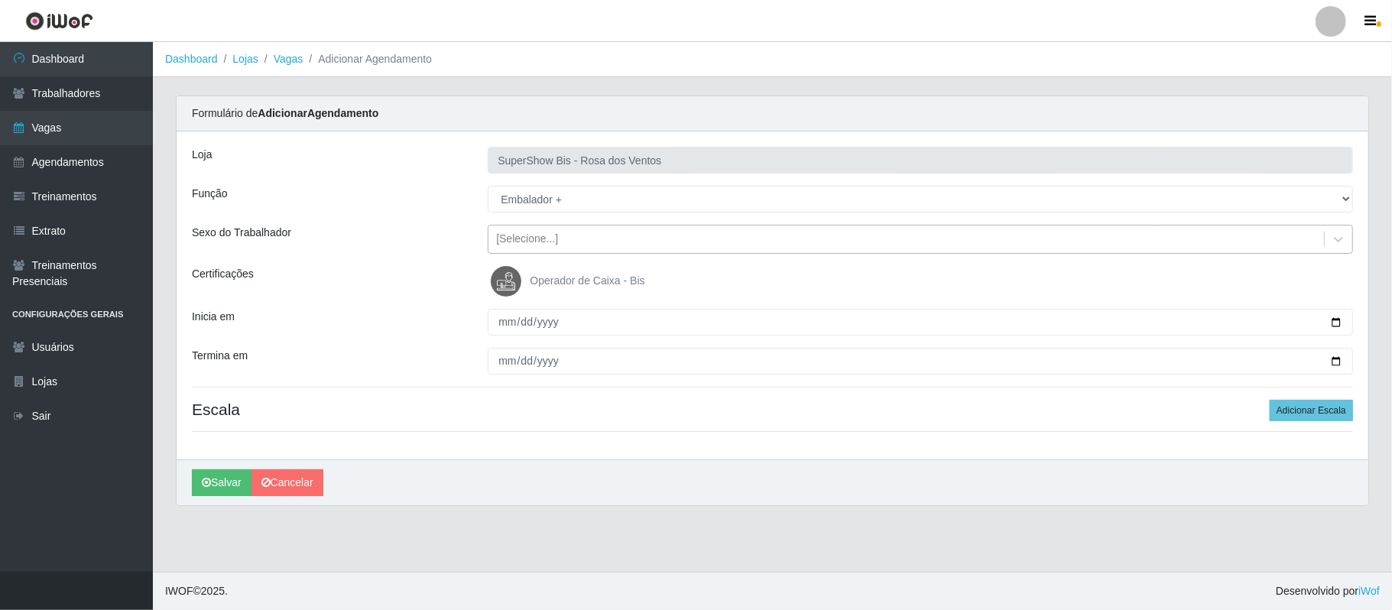
click at [549, 242] on div "[Selecione...]" at bounding box center [527, 240] width 62 height 16
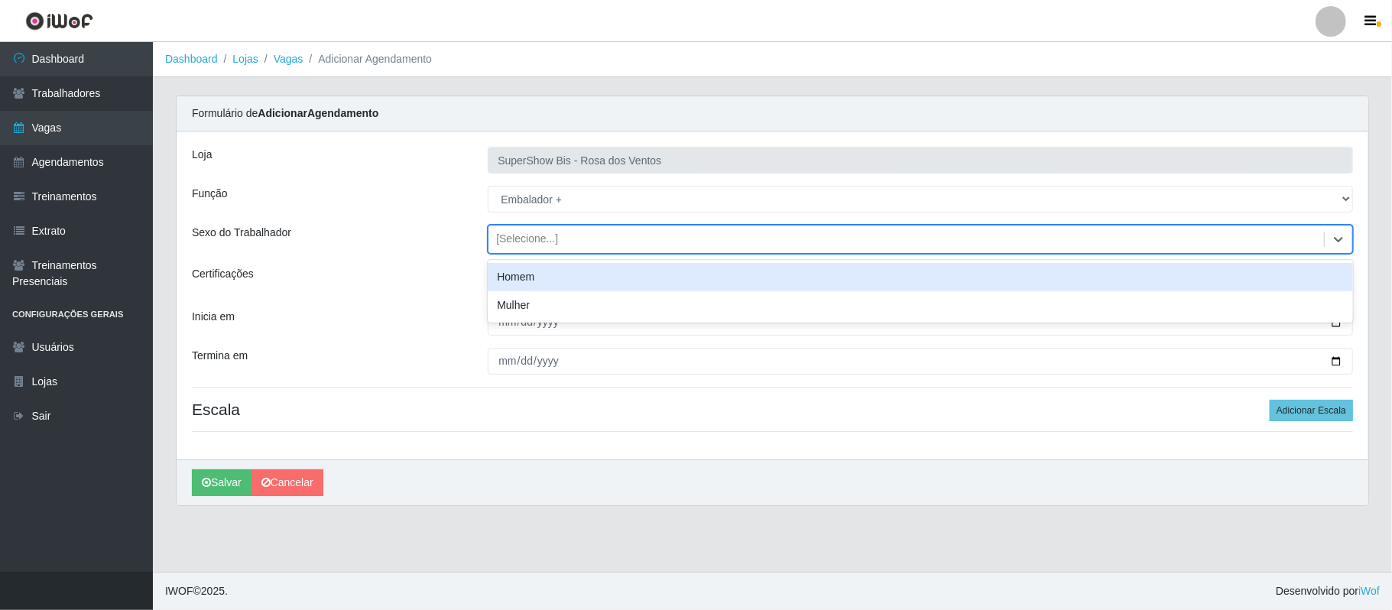
click at [545, 279] on div "Homem" at bounding box center [920, 277] width 865 height 28
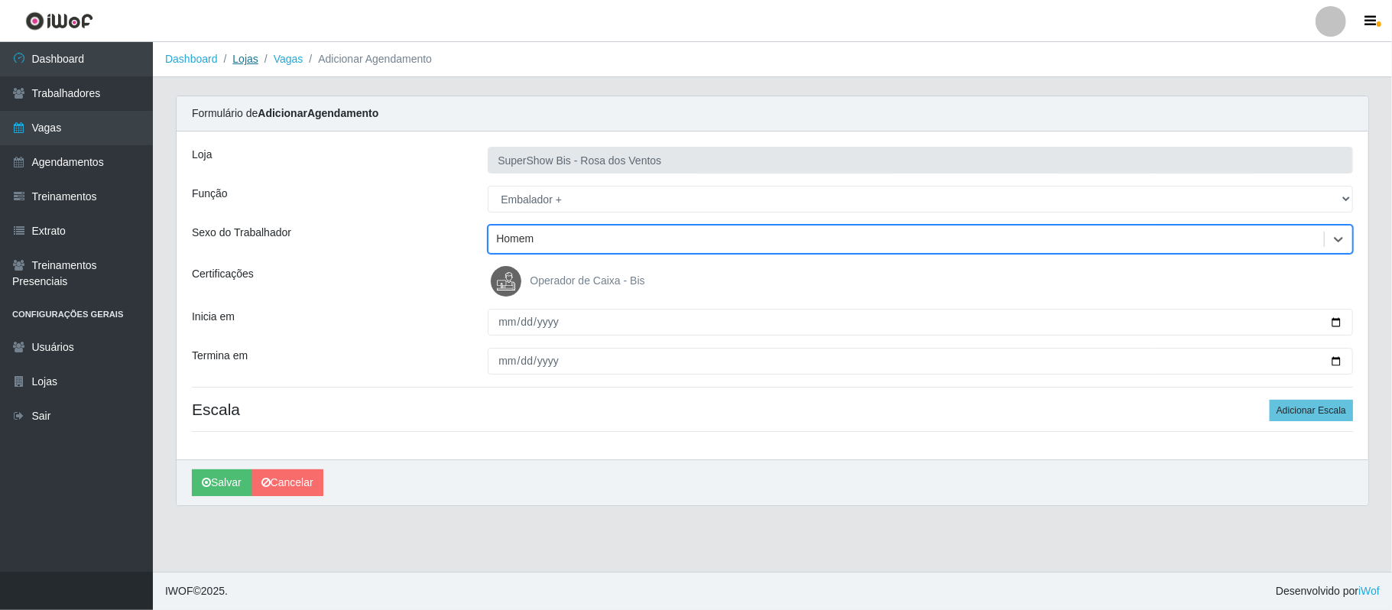
click at [251, 54] on link "Lojas" at bounding box center [244, 59] width 25 height 12
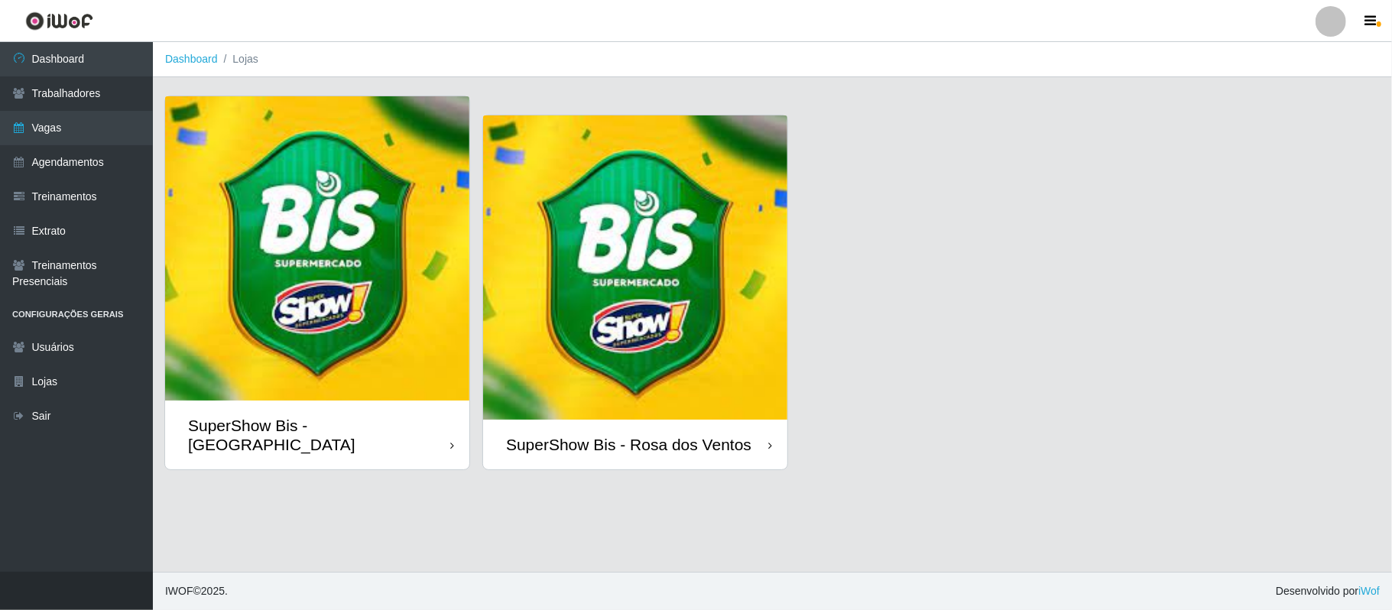
click at [385, 368] on img at bounding box center [317, 248] width 304 height 304
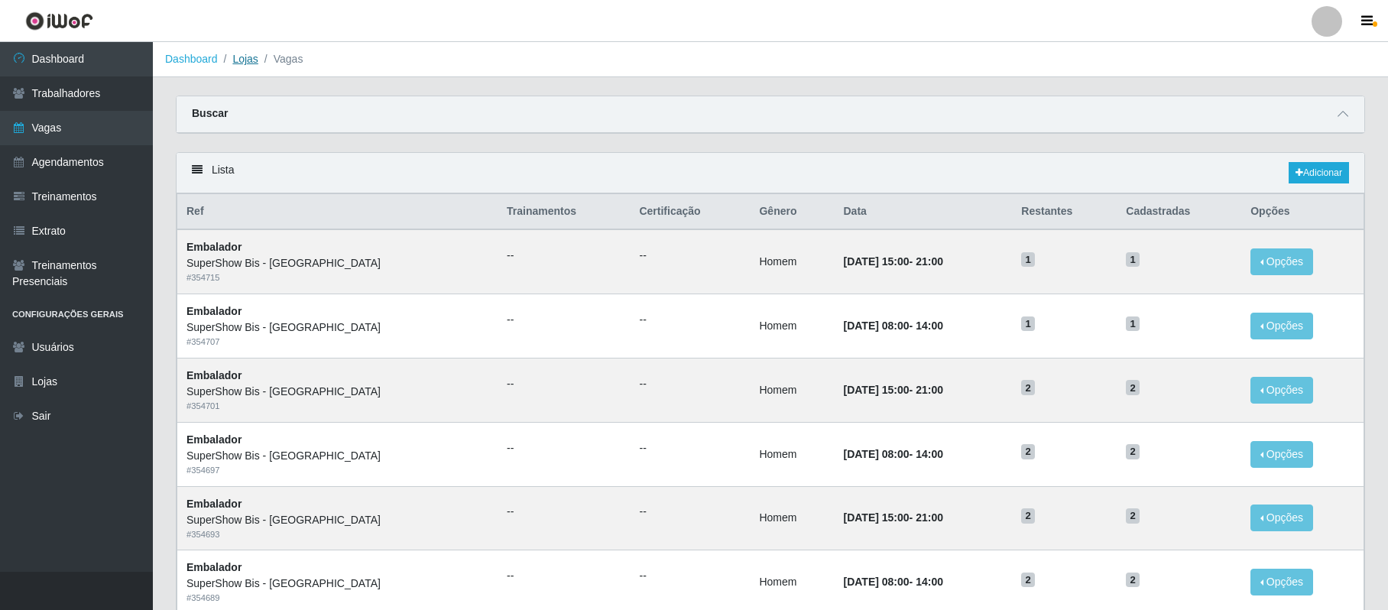
click at [237, 53] on link "Lojas" at bounding box center [244, 59] width 25 height 12
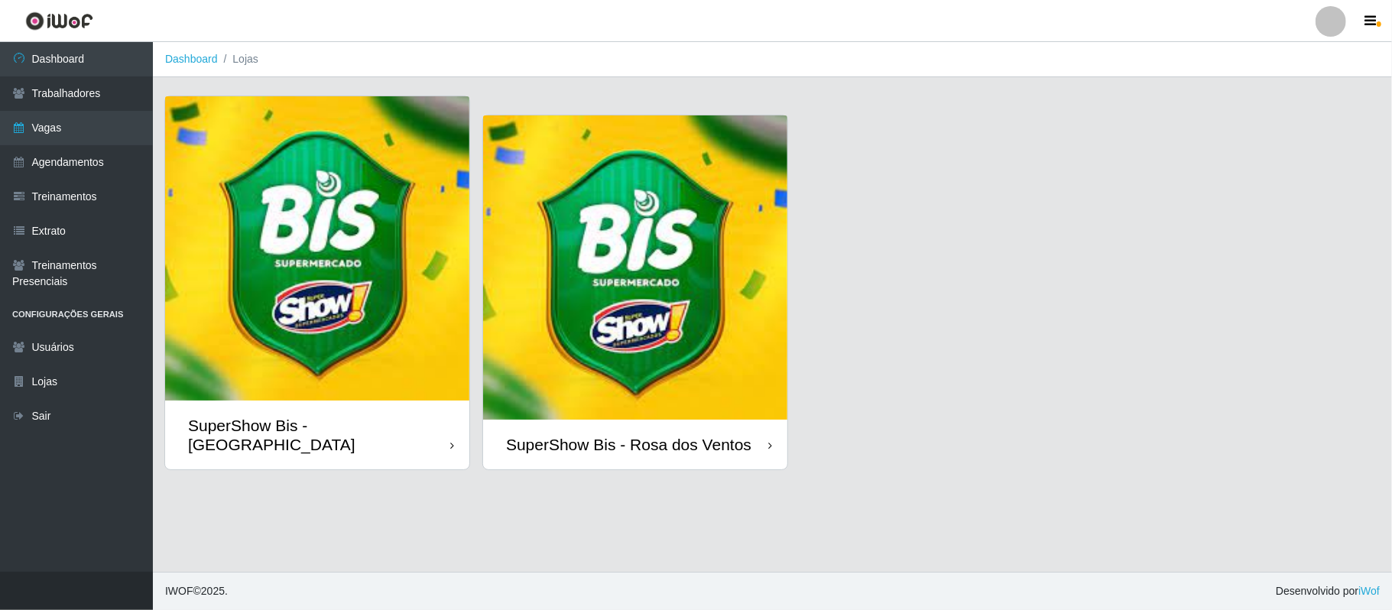
click at [648, 352] on img at bounding box center [635, 267] width 304 height 304
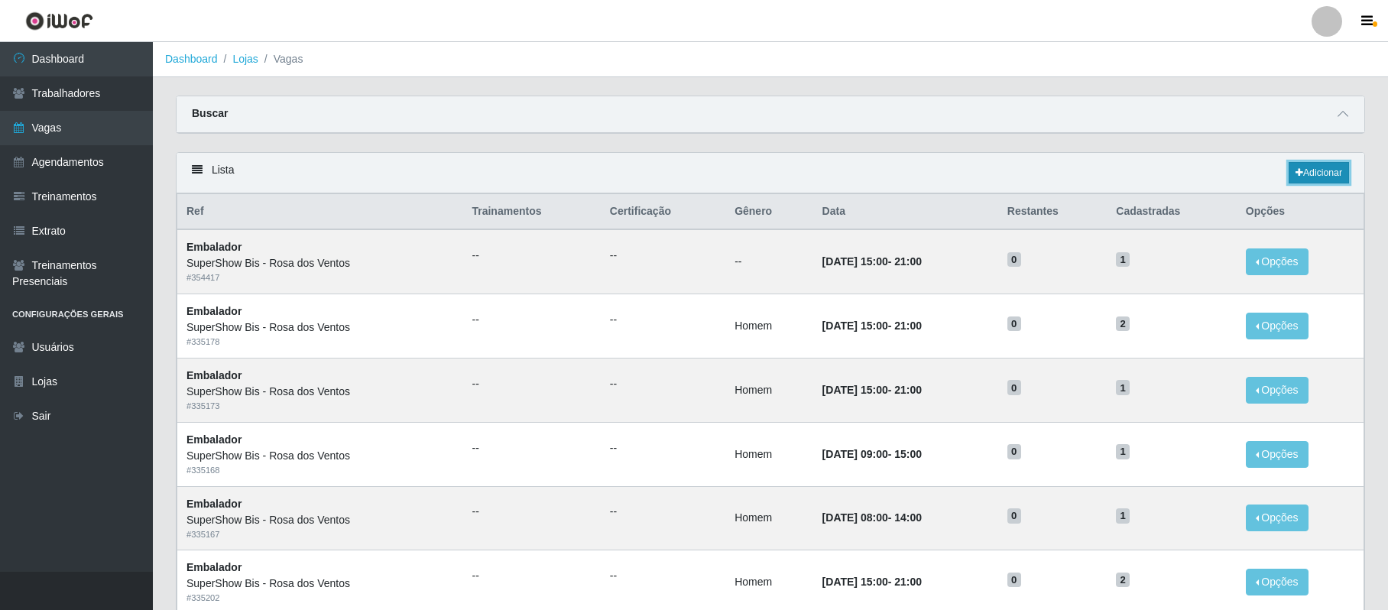
click at [1300, 175] on link "Adicionar" at bounding box center [1319, 172] width 60 height 21
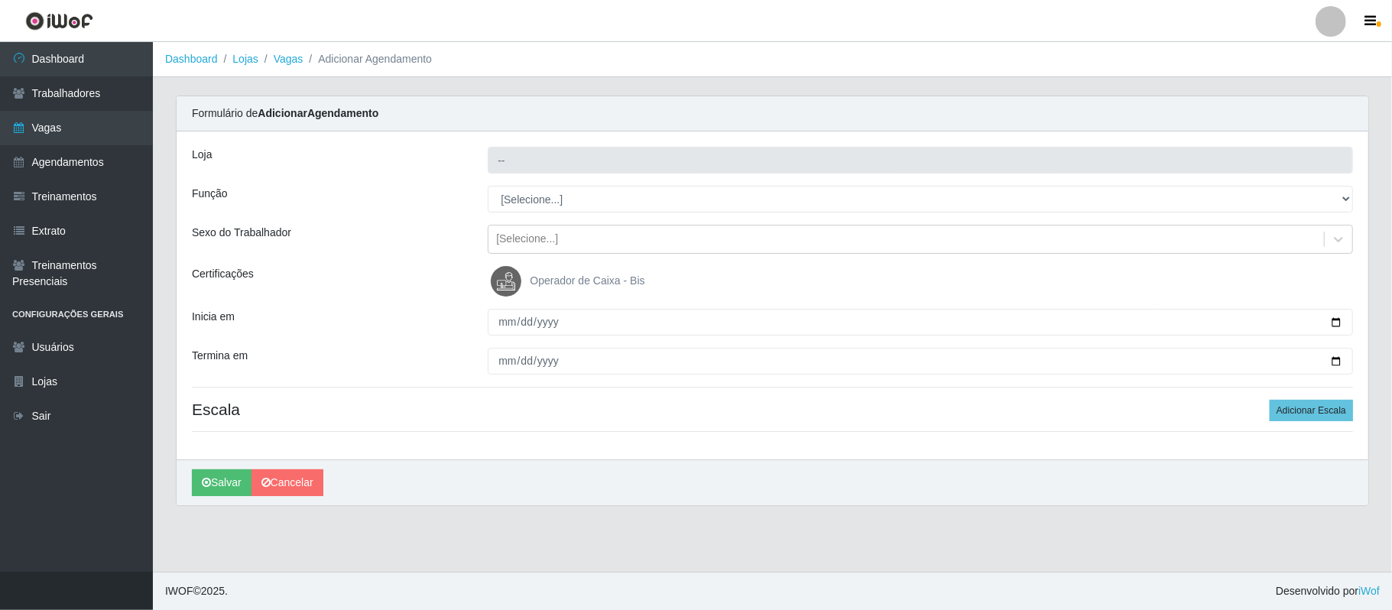
type input "SuperShow Bis - Rosa dos Ventos"
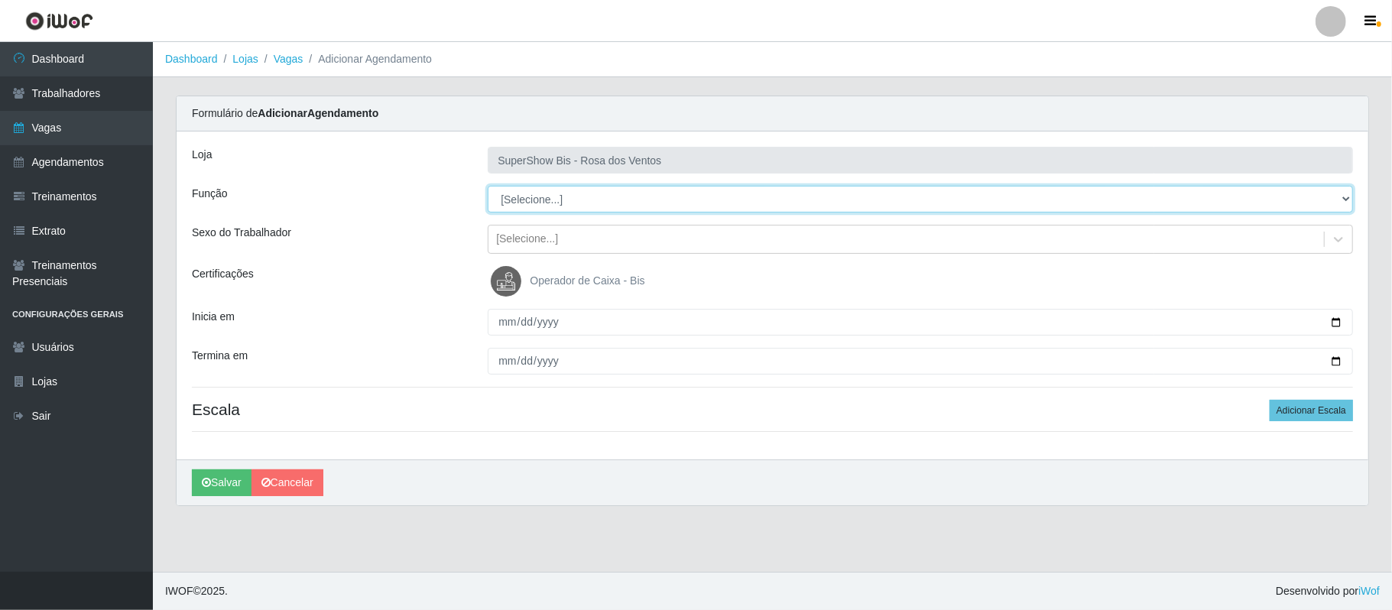
click at [512, 197] on select "[Selecione...] ASG ASG + ASG ++ Auxiliar de Cozinha Balconista de Açougue Balco…" at bounding box center [920, 199] width 865 height 27
select select "70"
click at [488, 187] on select "[Selecione...] ASG ASG + ASG ++ Auxiliar de Cozinha Balconista de Açougue Balco…" at bounding box center [920, 199] width 865 height 27
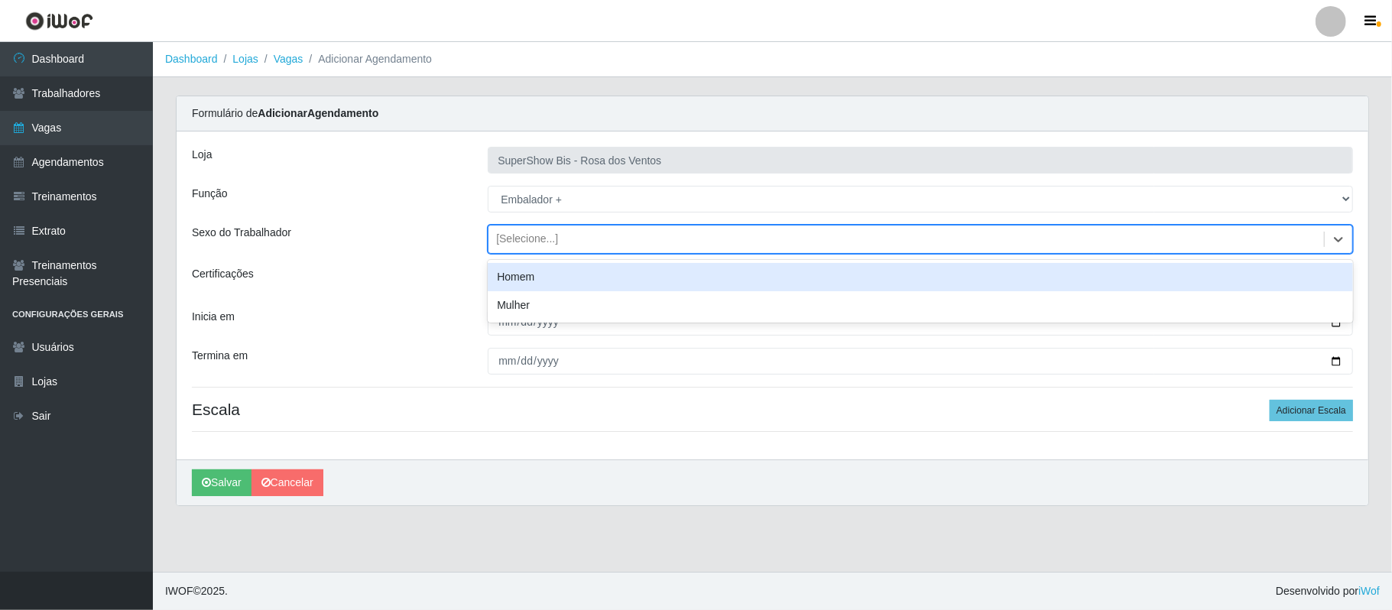
click at [567, 242] on div "[Selecione...]" at bounding box center [905, 239] width 835 height 25
click at [560, 282] on div "Homem" at bounding box center [920, 277] width 865 height 28
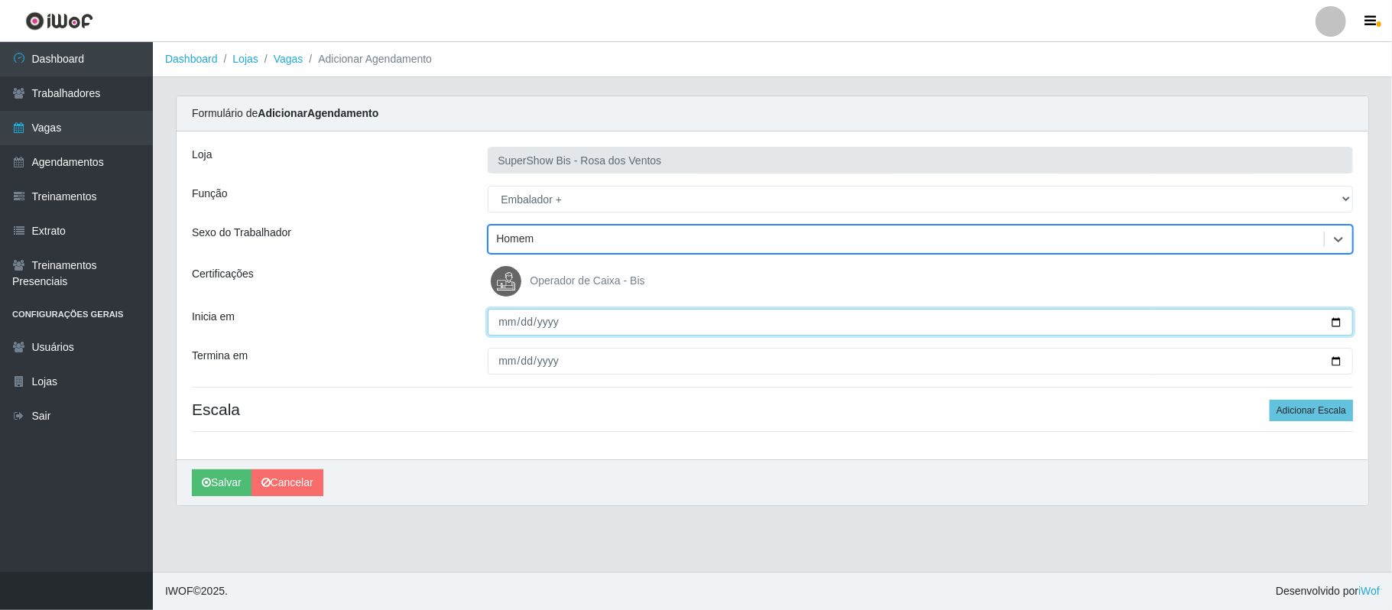
click at [1333, 324] on input "Inicia em" at bounding box center [920, 322] width 865 height 27
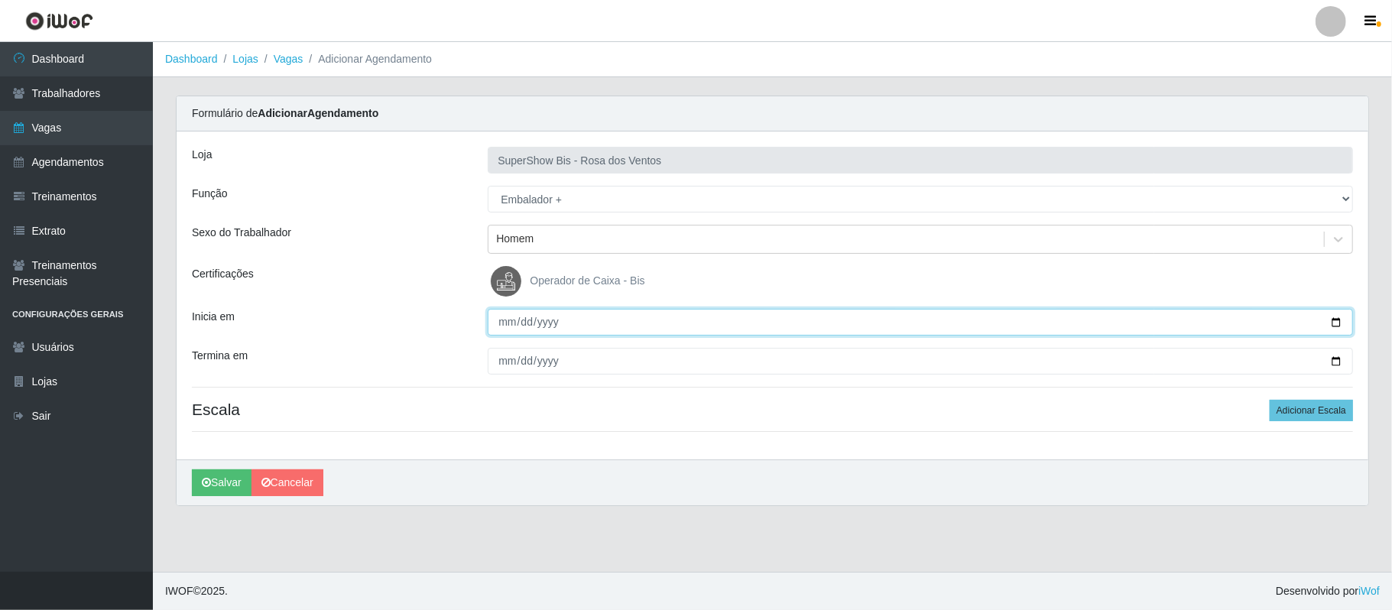
type input "[DATE]"
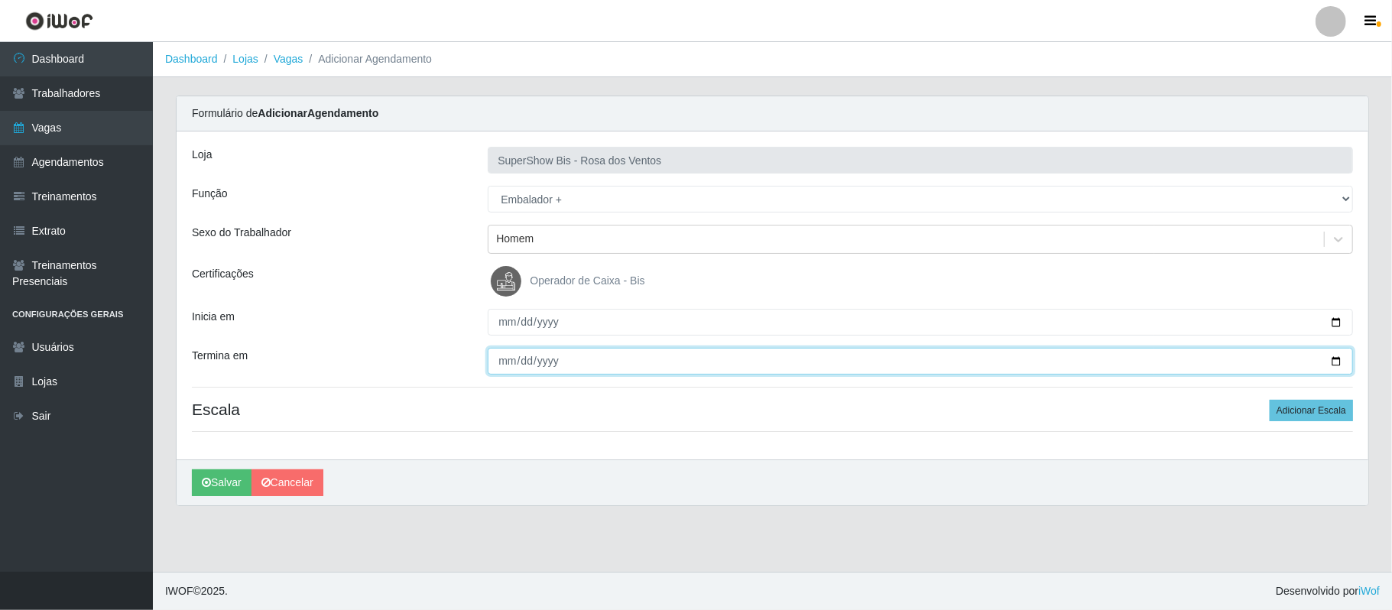
click at [1336, 362] on input "Termina em" at bounding box center [920, 361] width 865 height 27
type input "[DATE]"
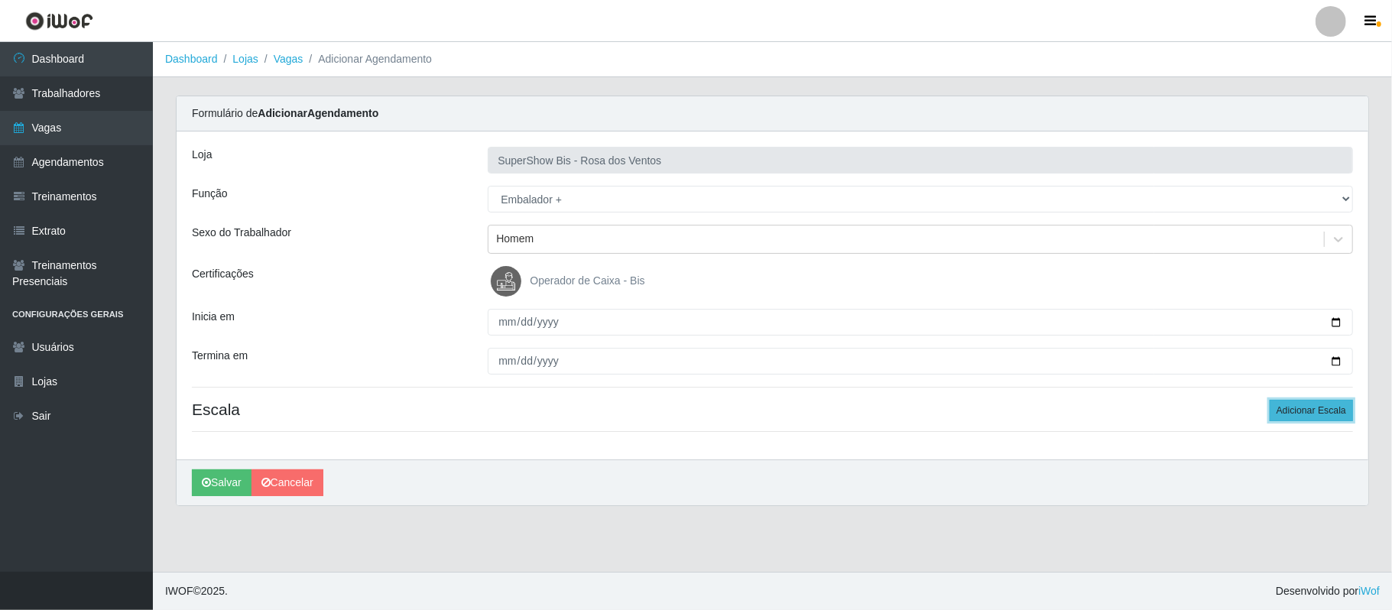
click at [1287, 413] on button "Adicionar Escala" at bounding box center [1311, 410] width 83 height 21
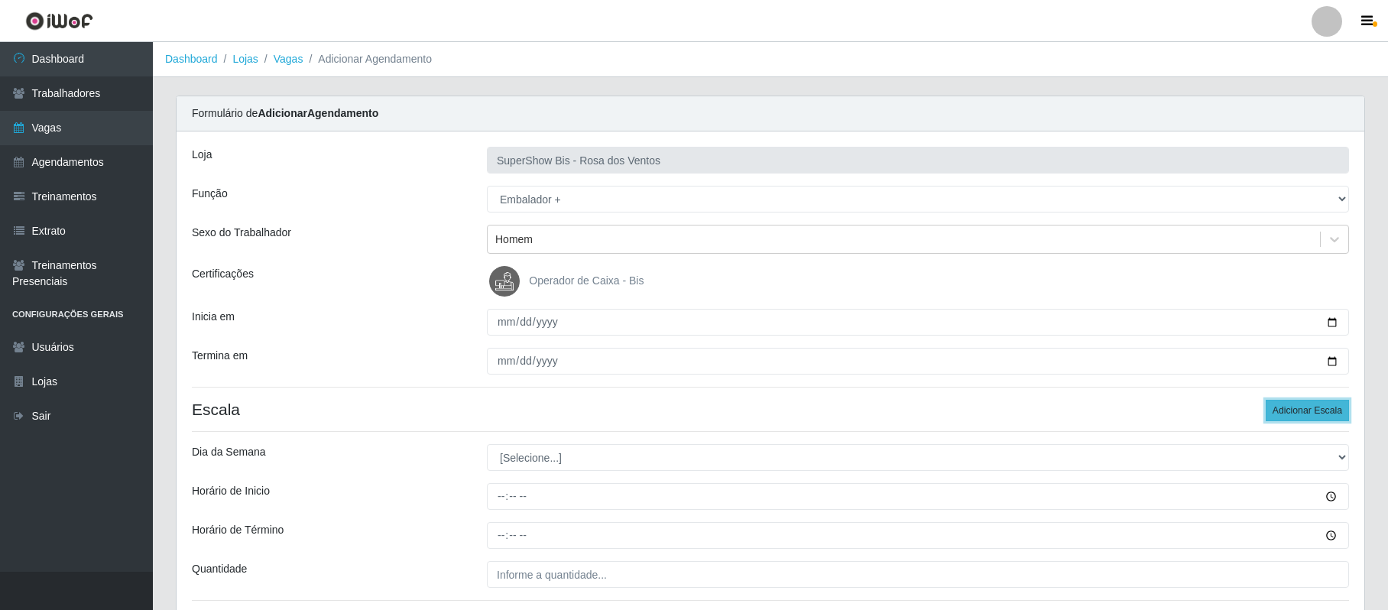
click at [1300, 407] on button "Adicionar Escala" at bounding box center [1307, 410] width 83 height 21
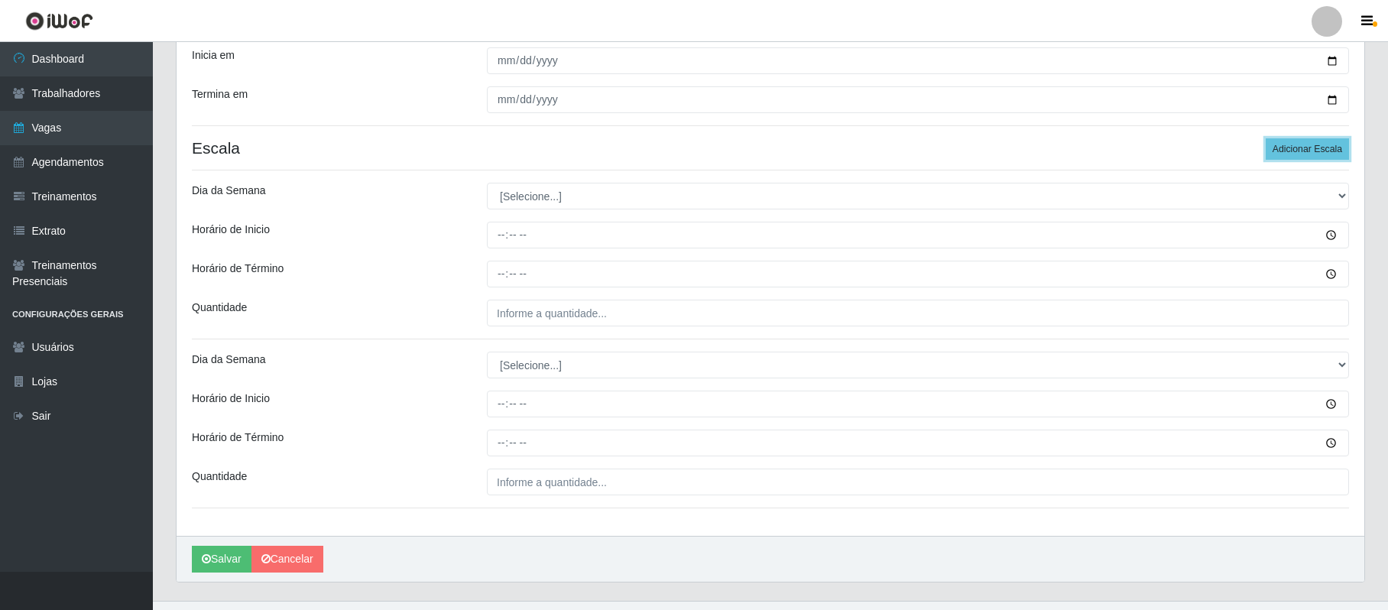
scroll to position [294, 0]
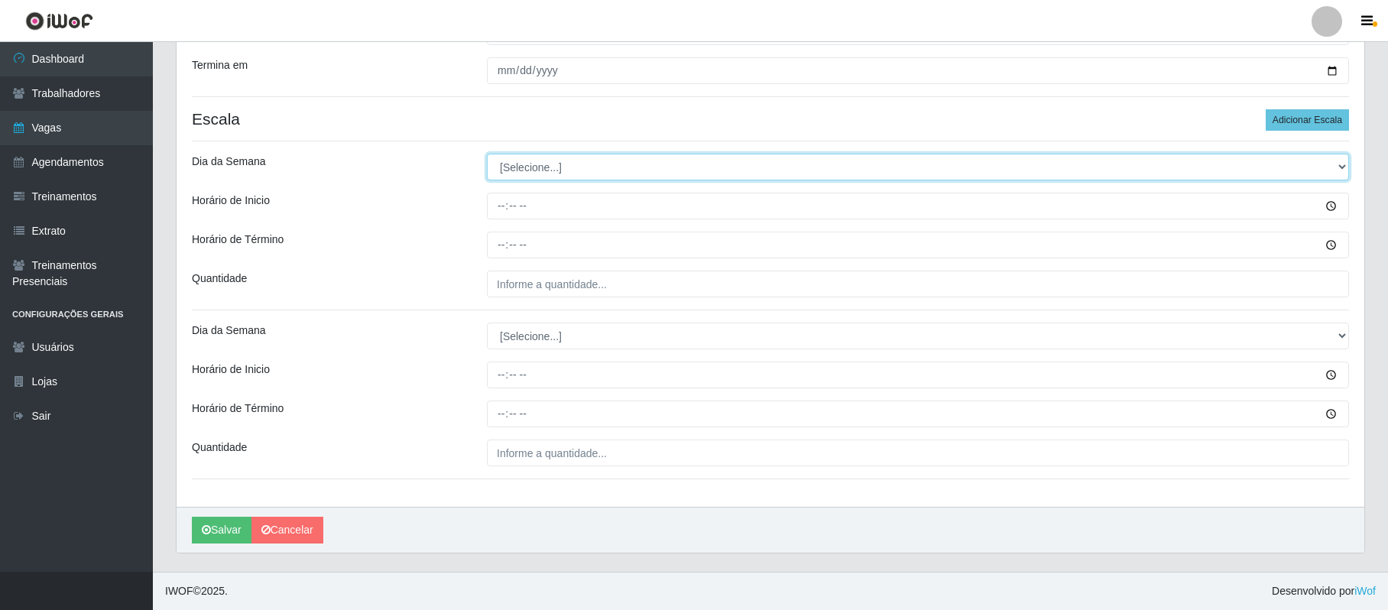
click at [524, 154] on select "[Selecione...] Segunda Terça Quarta Quinta Sexta Sábado Domingo" at bounding box center [918, 167] width 862 height 27
select select "6"
click at [487, 154] on select "[Selecione...] Segunda Terça Quarta Quinta Sexta Sábado Domingo" at bounding box center [918, 167] width 862 height 27
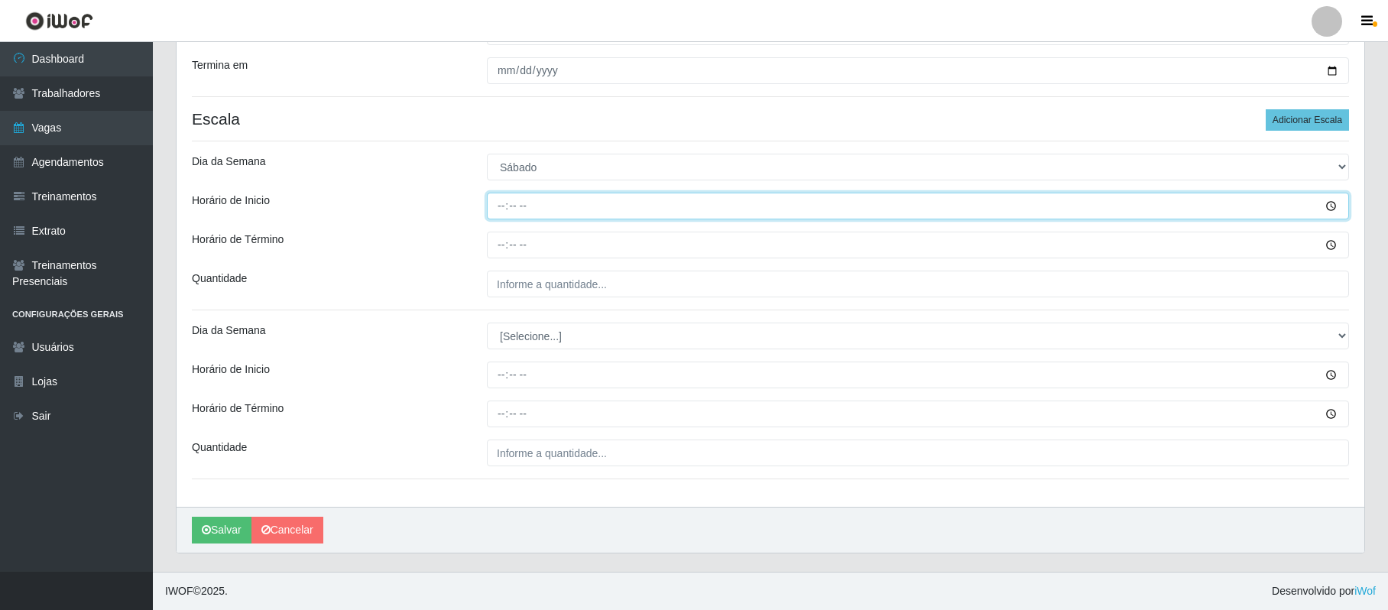
click at [500, 206] on input "Horário de Inicio" at bounding box center [918, 206] width 862 height 27
type input "08:00"
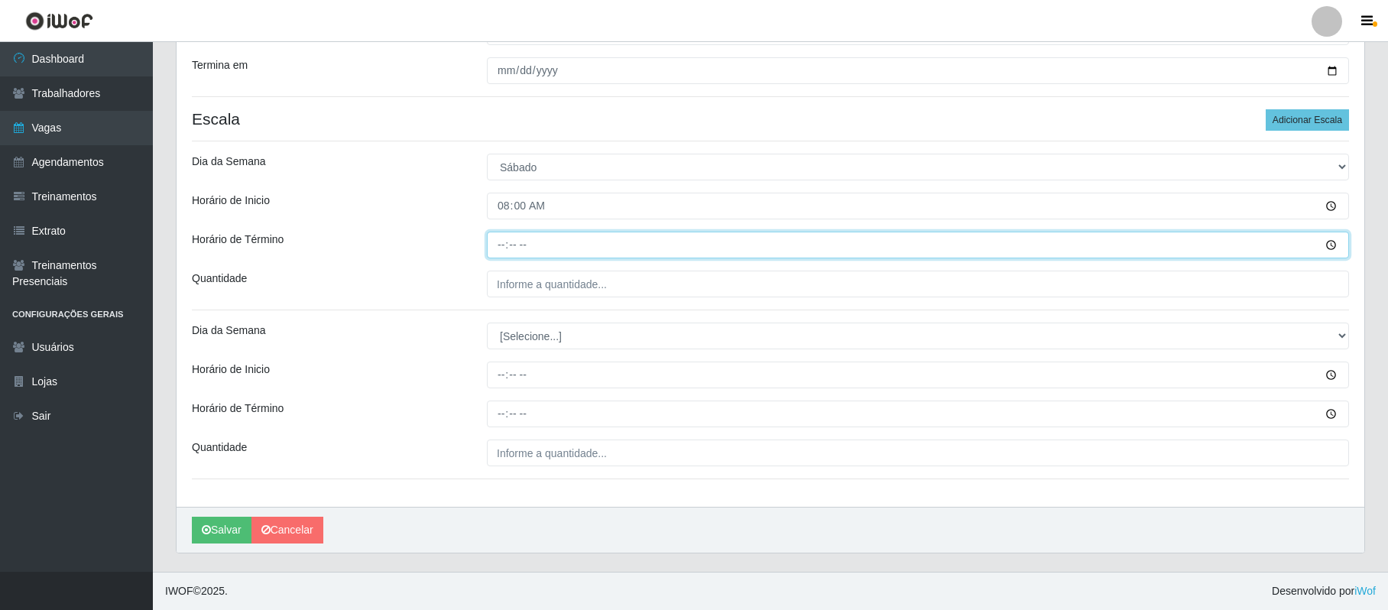
click at [500, 238] on input "Horário de Término" at bounding box center [918, 245] width 862 height 27
type input "14:00"
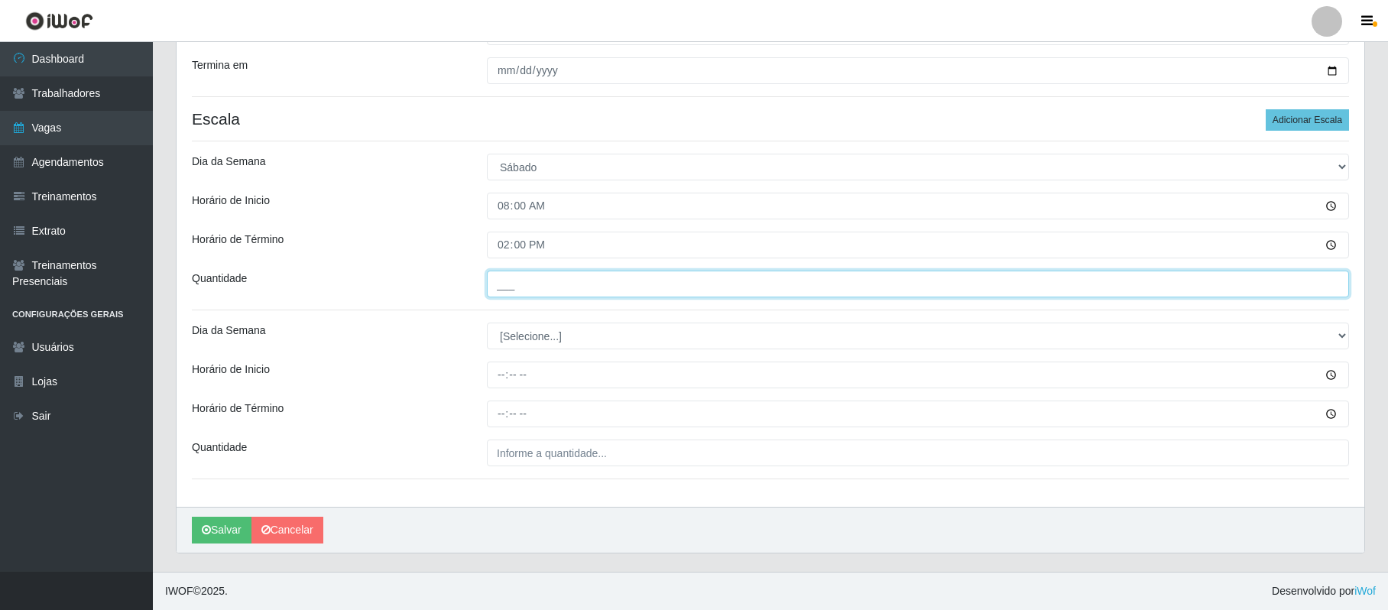
click at [498, 283] on input "___" at bounding box center [918, 284] width 862 height 27
type input "1__"
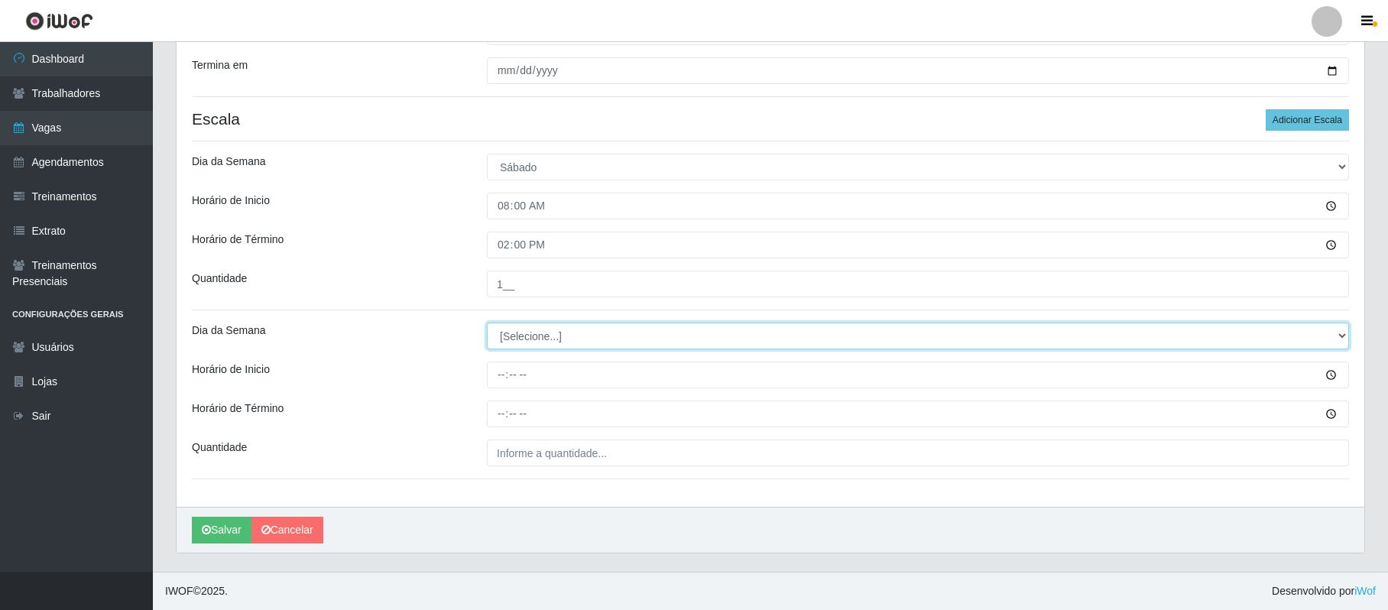
click at [521, 340] on select "[Selecione...] Segunda Terça Quarta Quinta Sexta Sábado Domingo" at bounding box center [918, 336] width 862 height 27
select select "6"
click at [487, 323] on select "[Selecione...] Segunda Terça Quarta Quinta Sexta Sábado Domingo" at bounding box center [918, 336] width 862 height 27
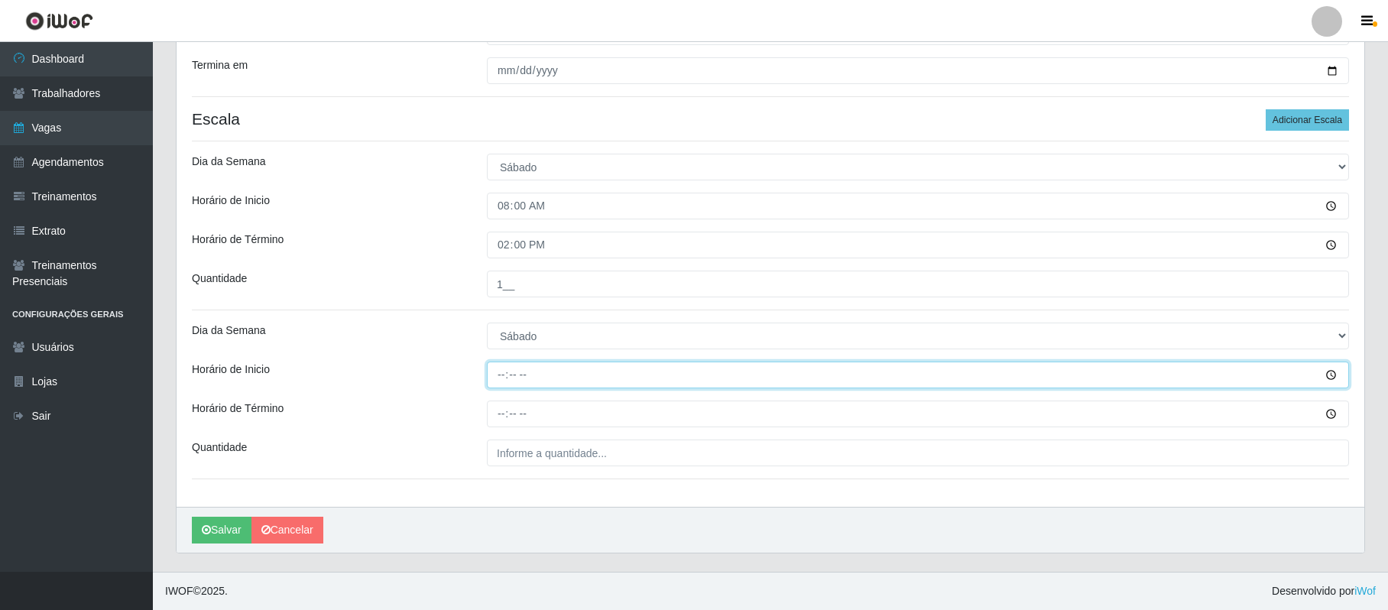
click at [496, 370] on input "Horário de Inicio" at bounding box center [918, 375] width 862 height 27
type input "15:00"
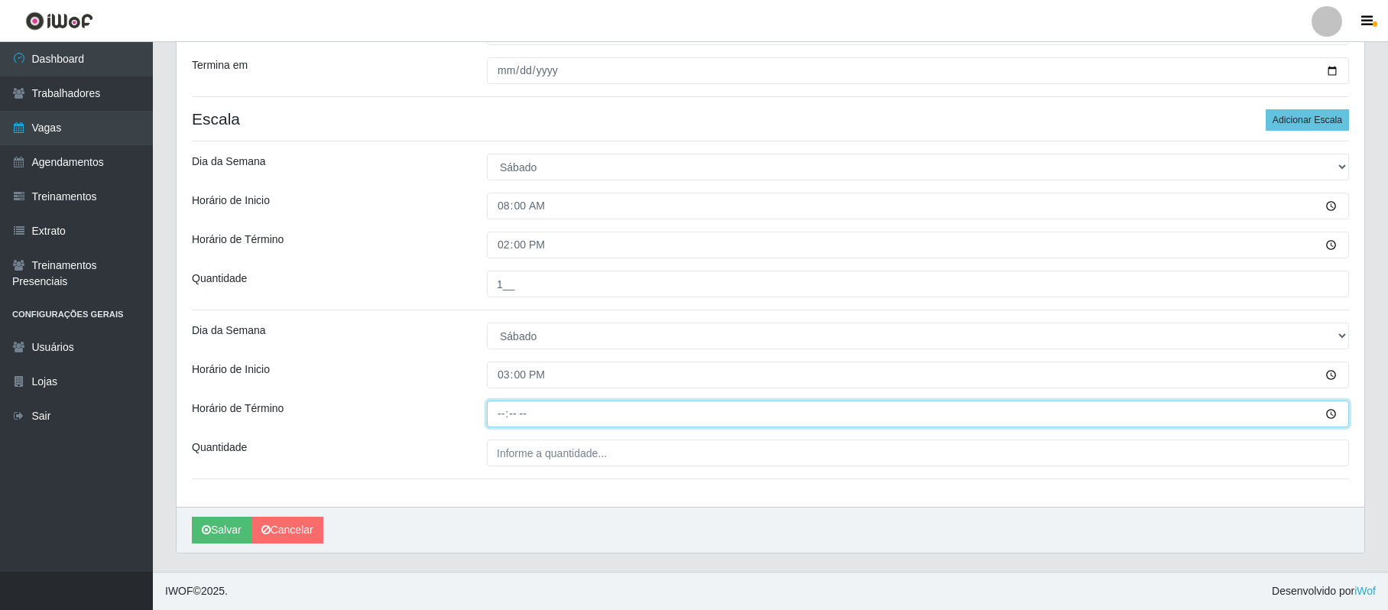
click at [502, 414] on input "Horário de Término" at bounding box center [918, 414] width 862 height 27
type input "21:00"
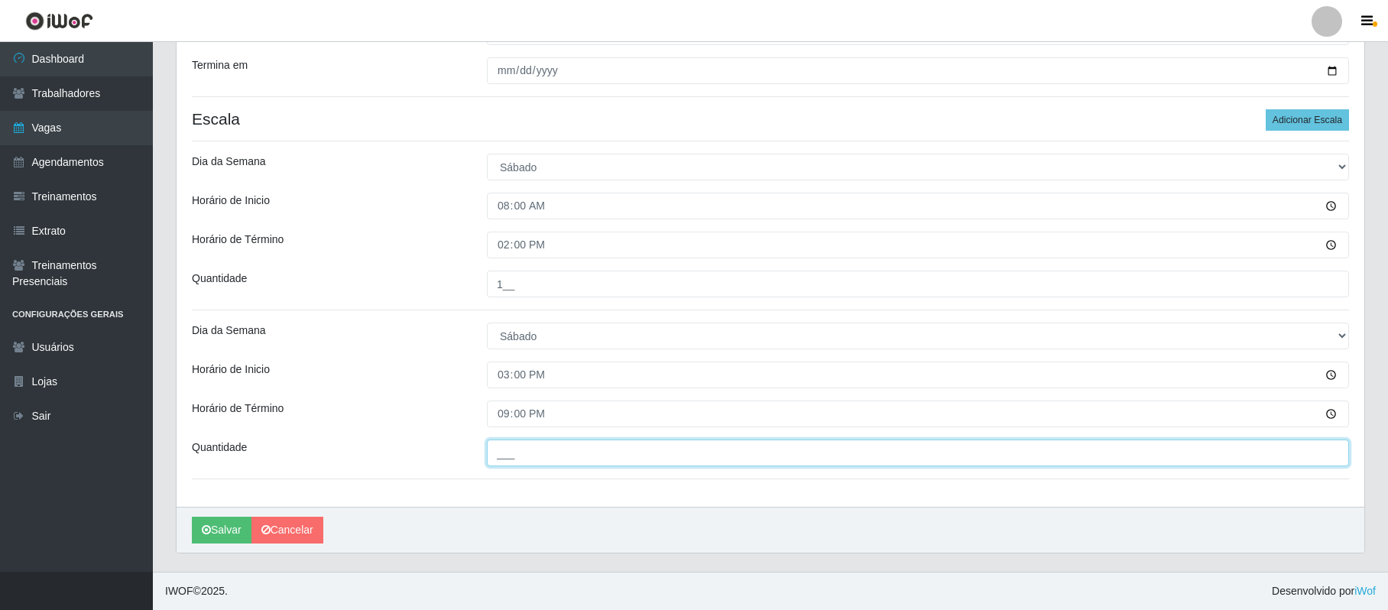
click at [500, 453] on input "___" at bounding box center [918, 453] width 862 height 27
type input "2__"
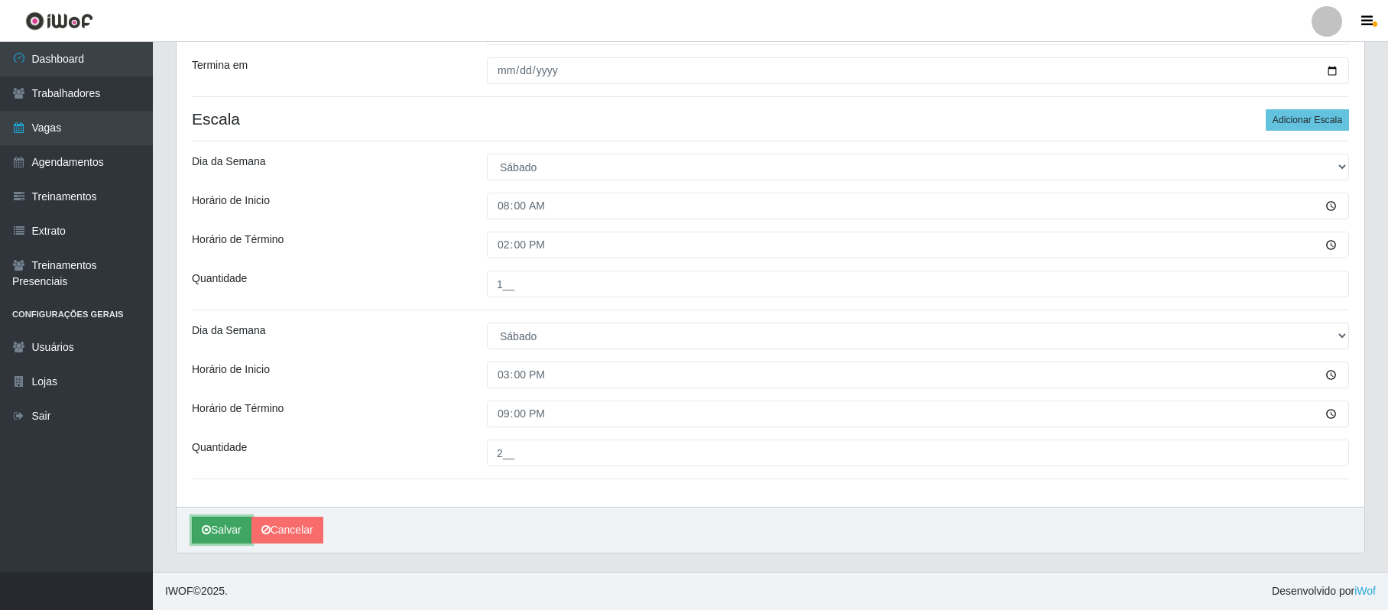
click at [219, 536] on button "Salvar" at bounding box center [222, 530] width 60 height 27
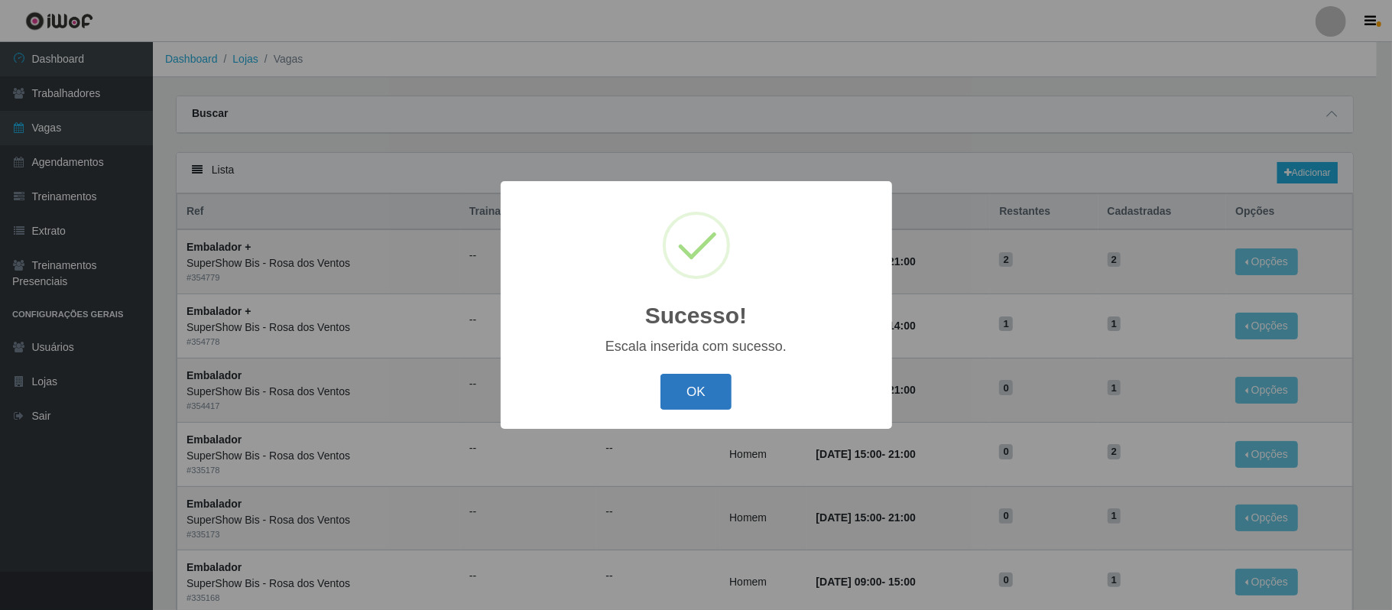
click at [699, 396] on button "OK" at bounding box center [695, 392] width 71 height 36
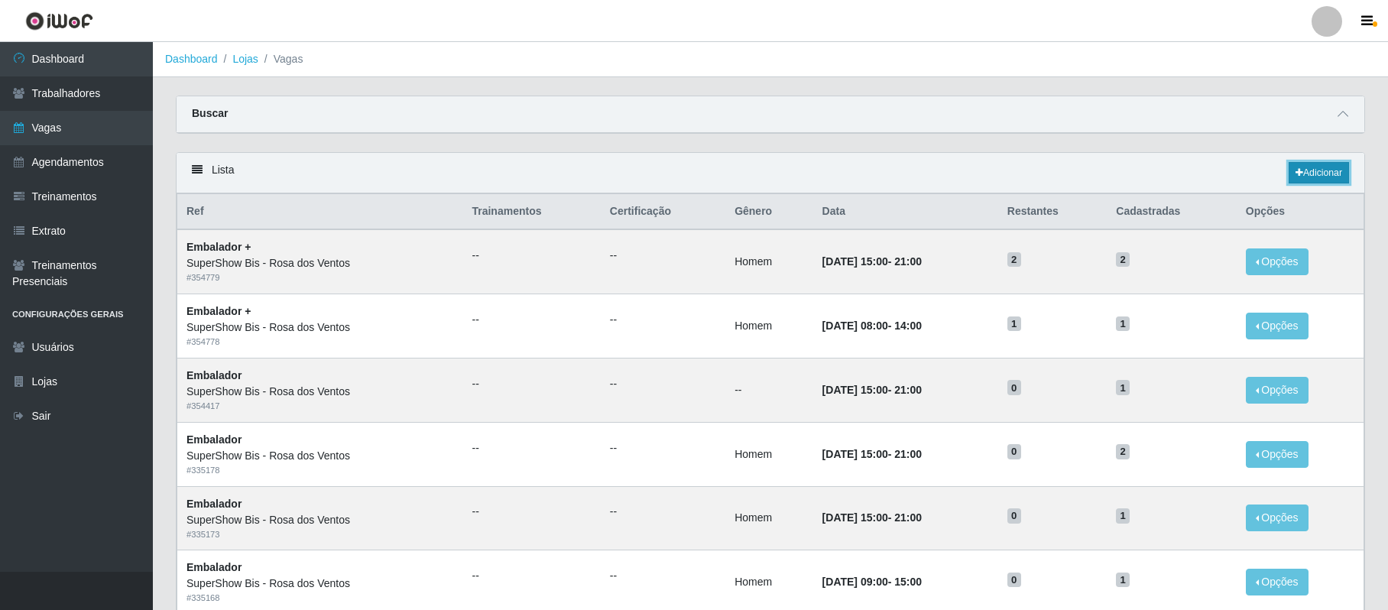
click at [1315, 173] on link "Adicionar" at bounding box center [1319, 172] width 60 height 21
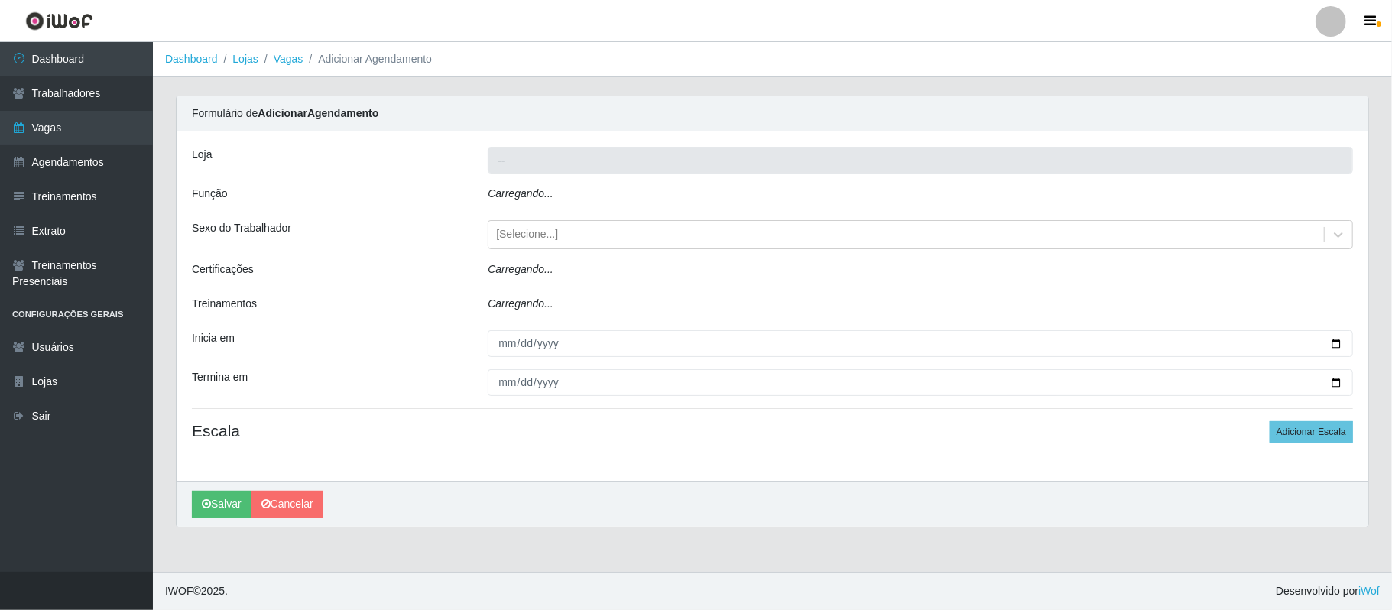
type input "SuperShow Bis - Rosa dos Ventos"
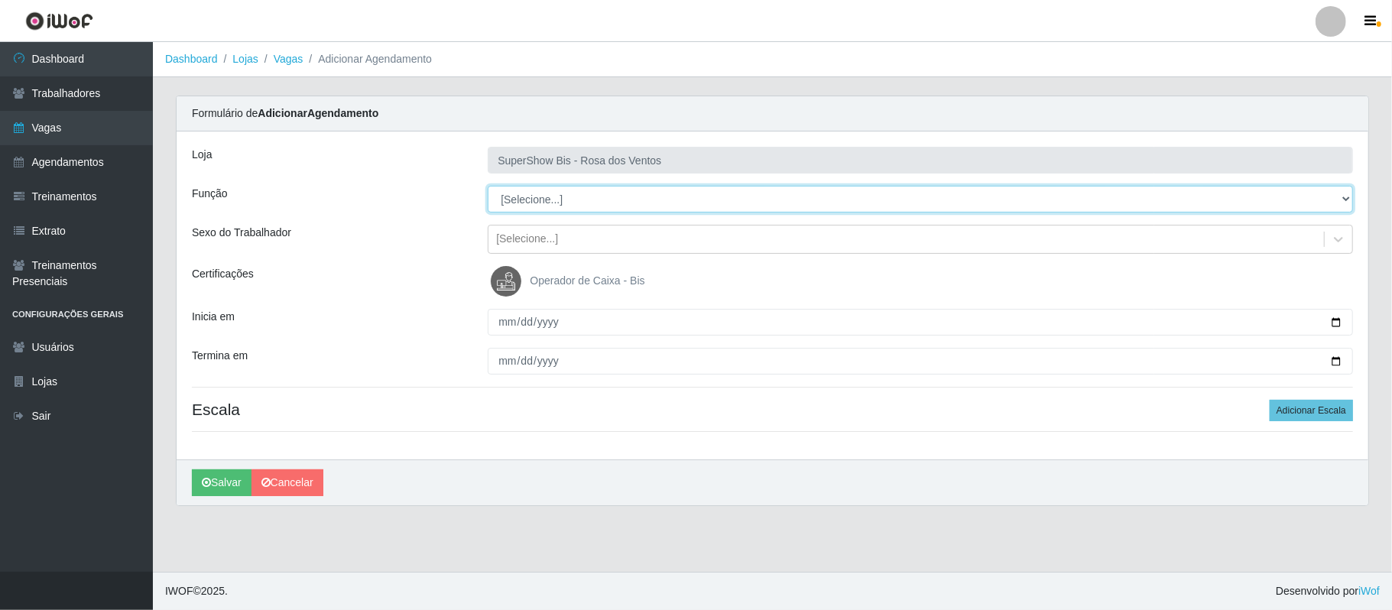
click at [523, 200] on select "[Selecione...] ASG ASG + ASG ++ Auxiliar de Cozinha Balconista de Açougue Balco…" at bounding box center [920, 199] width 865 height 27
select select "70"
click at [488, 187] on select "[Selecione...] ASG ASG + ASG ++ Auxiliar de Cozinha Balconista de Açougue Balco…" at bounding box center [920, 199] width 865 height 27
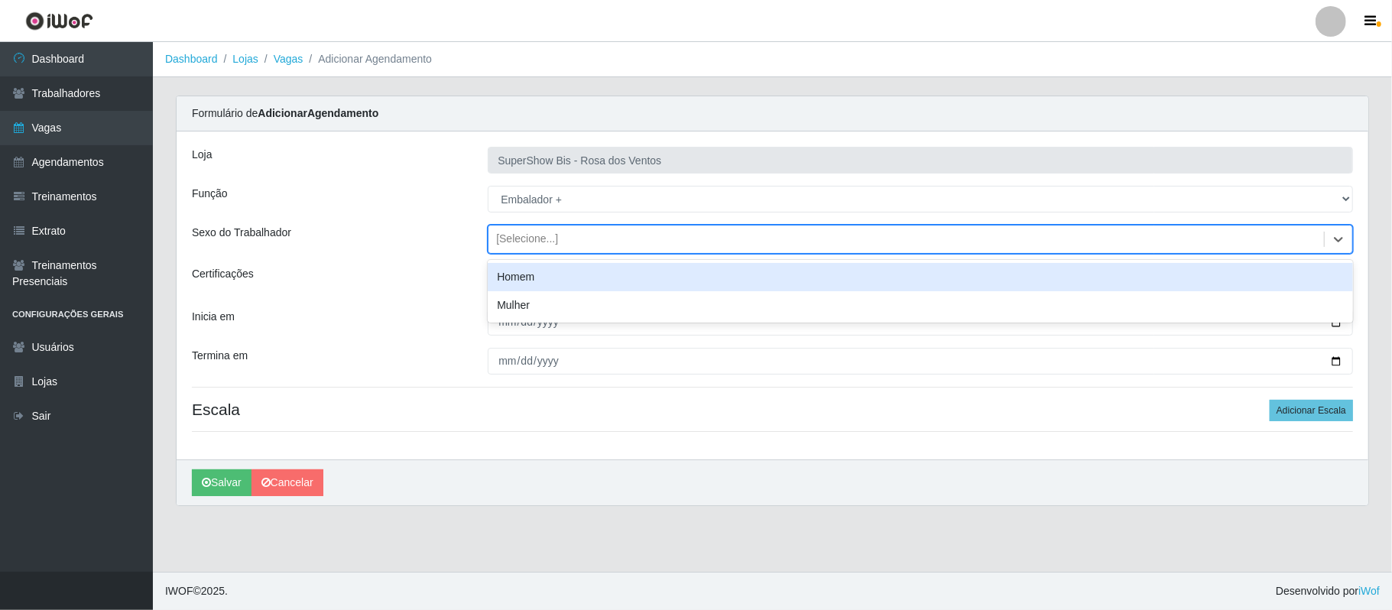
click at [697, 242] on div "[Selecione...]" at bounding box center [905, 239] width 835 height 25
click at [619, 281] on div "Homem" at bounding box center [920, 277] width 865 height 28
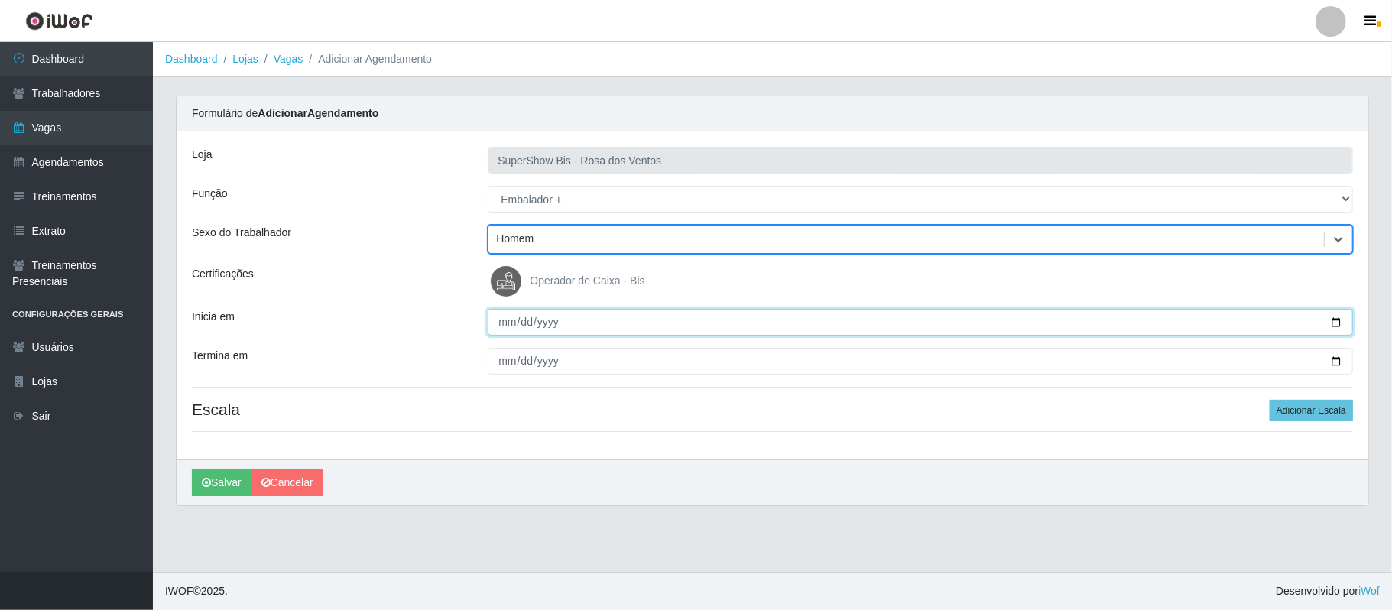
click at [1335, 325] on input "Inicia em" at bounding box center [920, 322] width 865 height 27
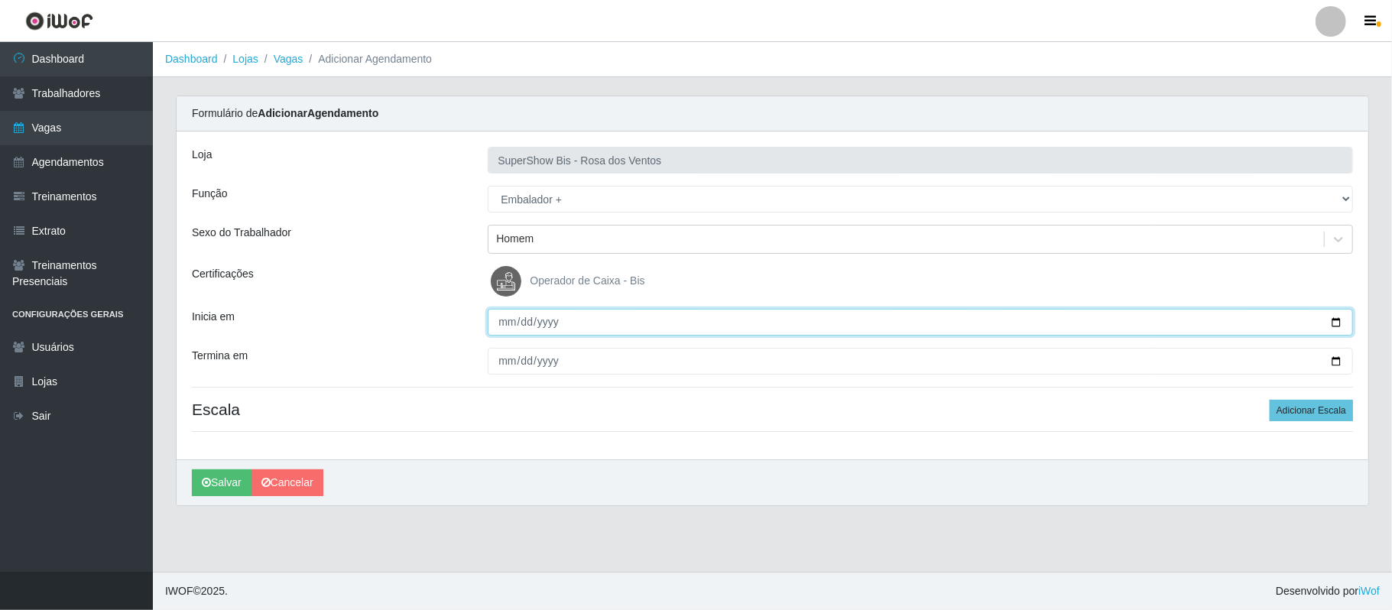
type input "[DATE]"
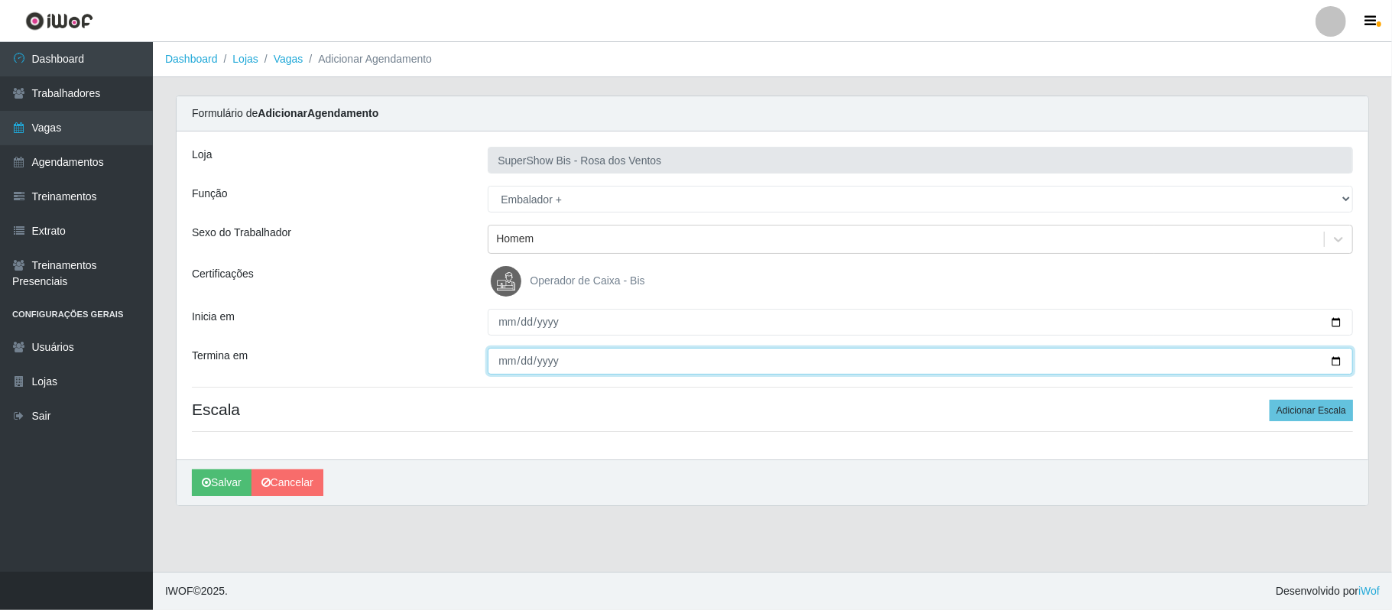
click at [1338, 359] on input "Termina em" at bounding box center [920, 361] width 865 height 27
type input "[DATE]"
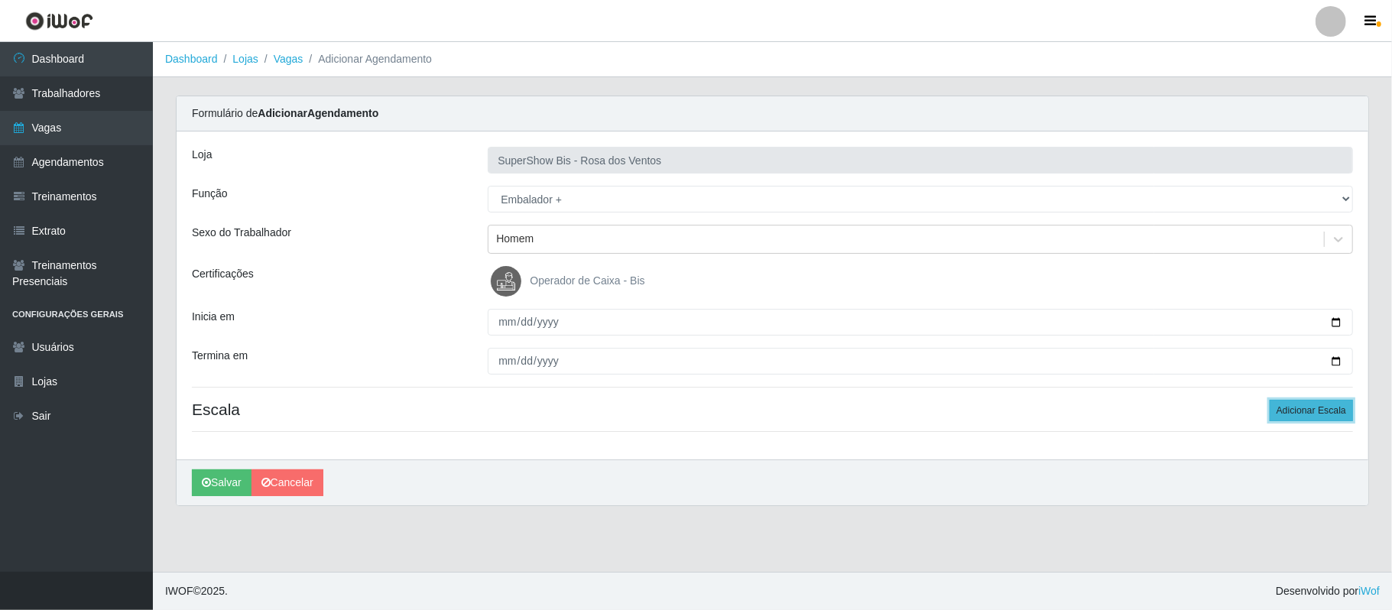
click at [1290, 410] on button "Adicionar Escala" at bounding box center [1311, 410] width 83 height 21
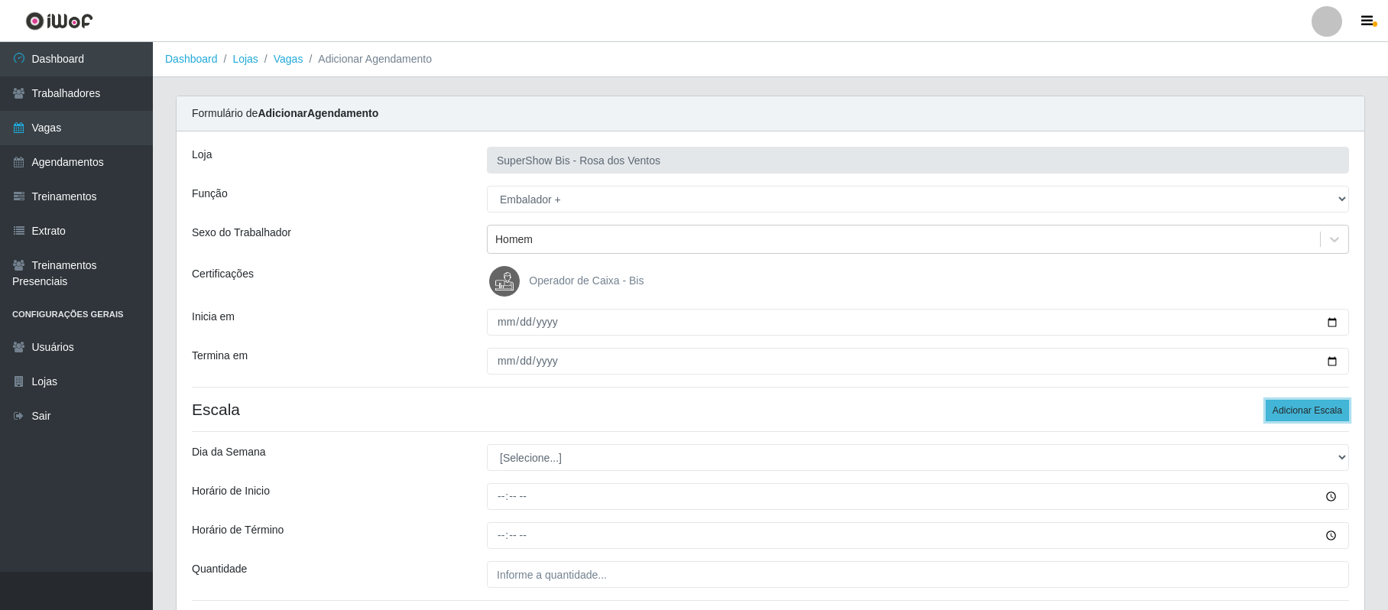
click at [1290, 410] on button "Adicionar Escala" at bounding box center [1307, 410] width 83 height 21
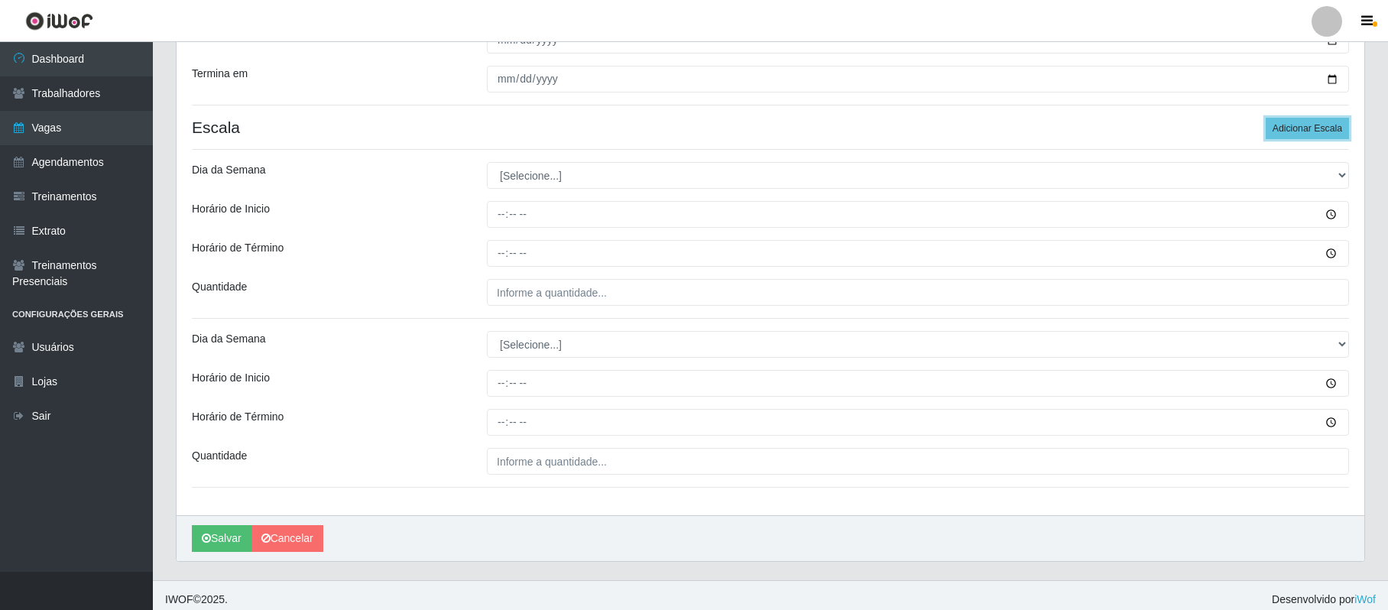
scroll to position [294, 0]
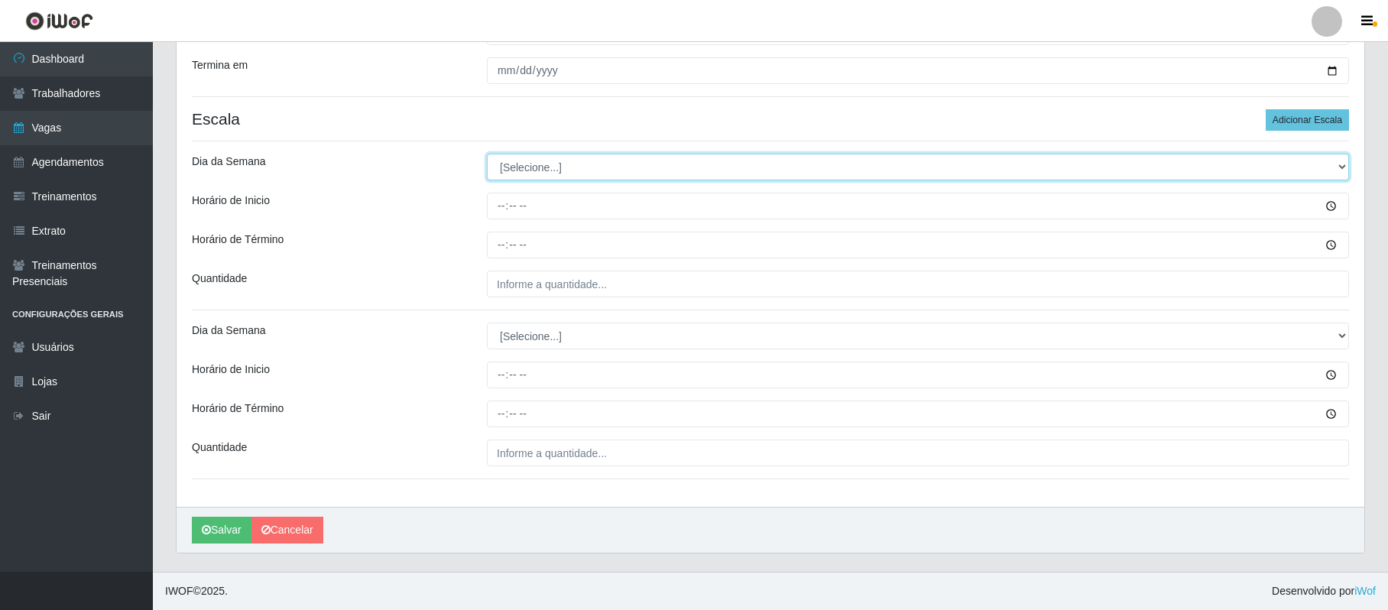
click at [497, 163] on select "[Selecione...] Segunda Terça Quarta Quinta Sexta Sábado Domingo" at bounding box center [918, 167] width 862 height 27
select select "0"
click at [487, 154] on select "[Selecione...] Segunda Terça Quarta Quinta Sexta Sábado Domingo" at bounding box center [918, 167] width 862 height 27
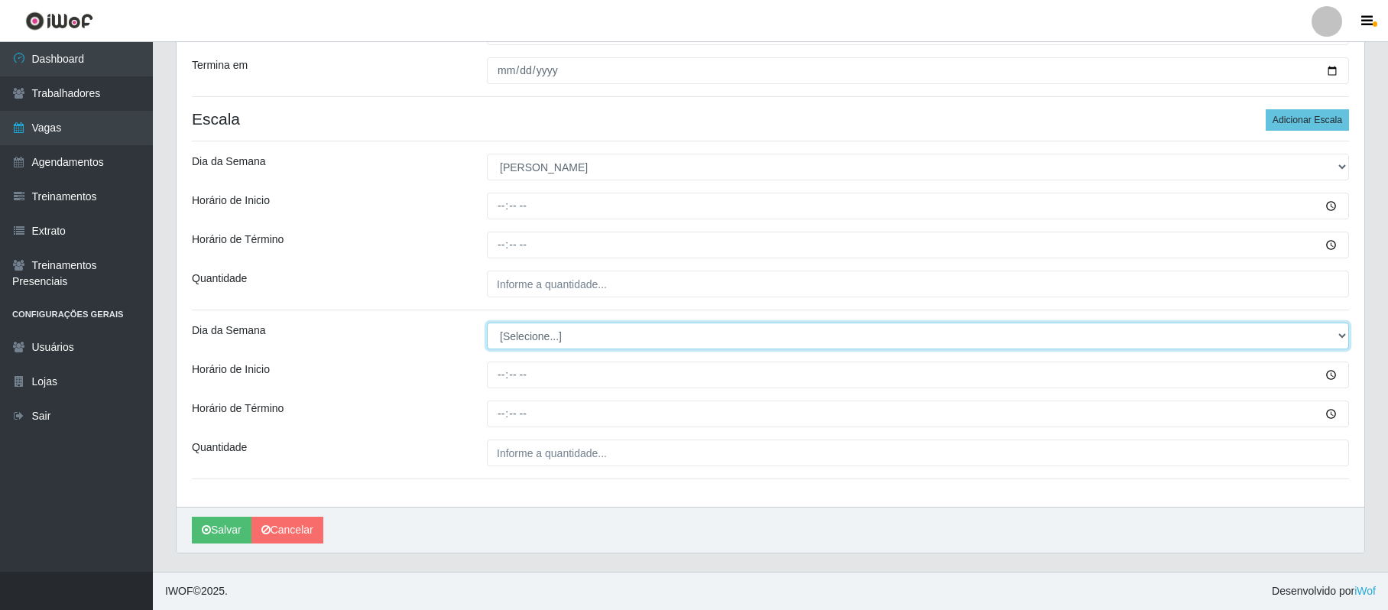
drag, startPoint x: 524, startPoint y: 328, endPoint x: 524, endPoint y: 340, distance: 12.3
click at [524, 328] on select "[Selecione...] Segunda Terça Quarta Quinta Sexta Sábado Domingo" at bounding box center [918, 336] width 862 height 27
select select "0"
click at [487, 323] on select "[Selecione...] Segunda Terça Quarta Quinta Sexta Sábado Domingo" at bounding box center [918, 336] width 862 height 27
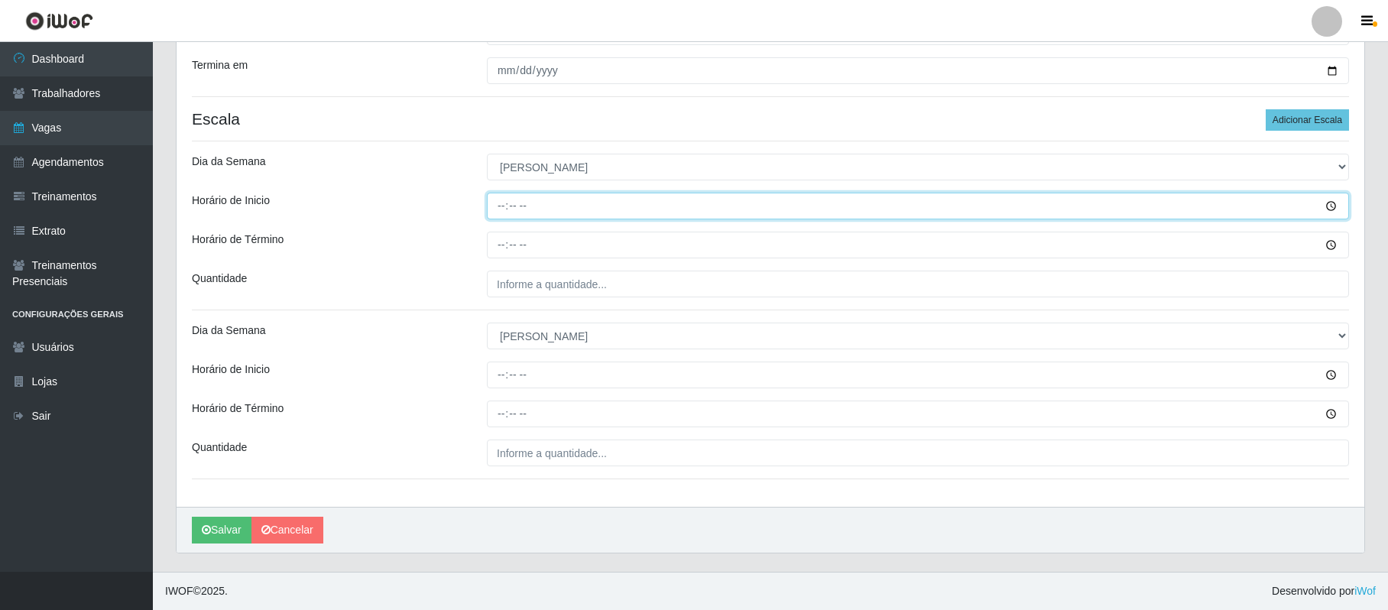
click at [501, 203] on input "Horário de Inicio" at bounding box center [918, 206] width 862 height 27
type input "08:00"
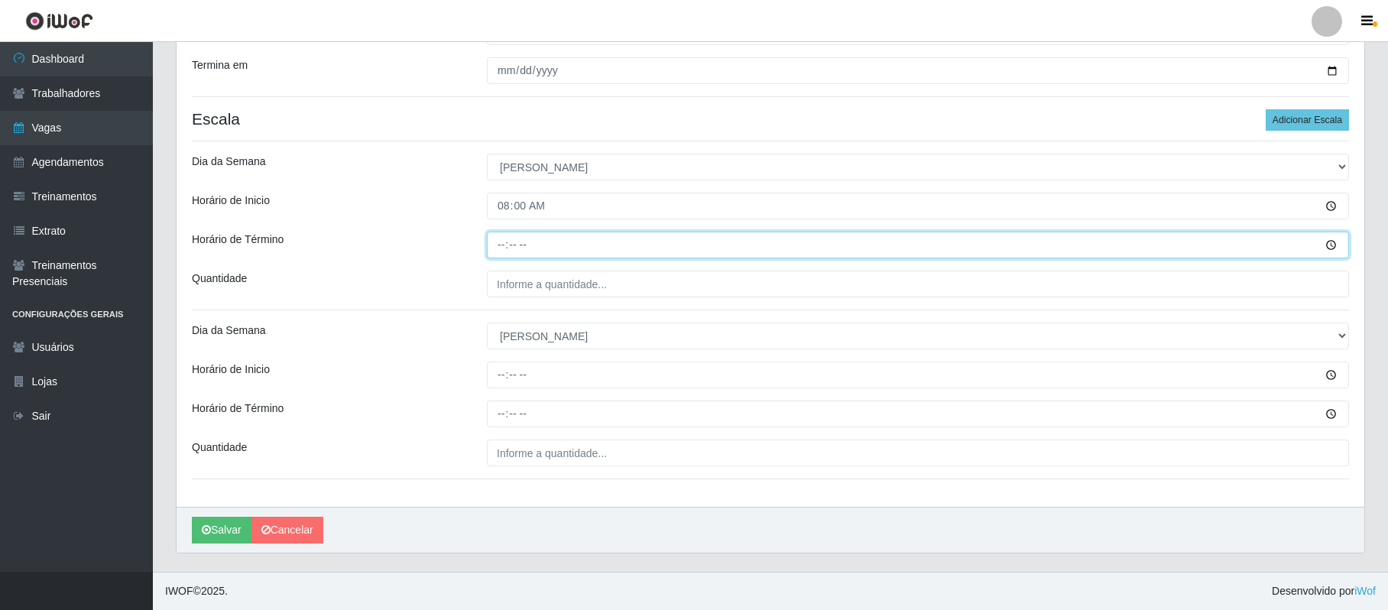
click at [499, 245] on input "Horário de Término" at bounding box center [918, 245] width 862 height 27
type input "14:00"
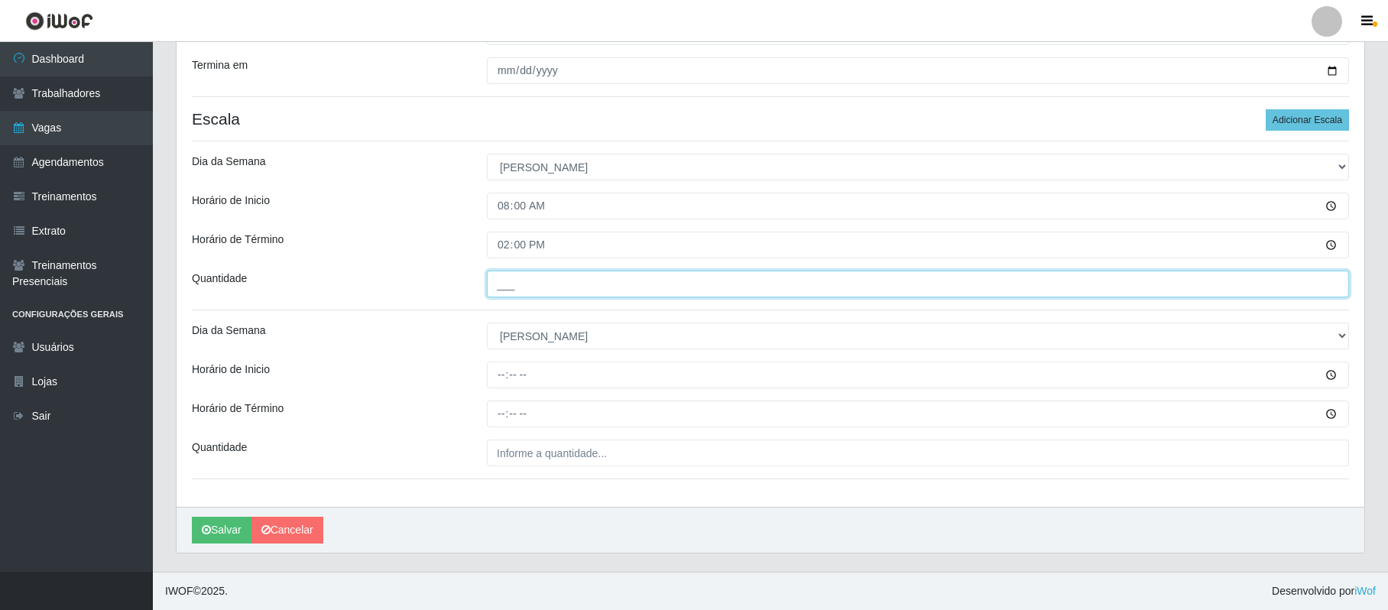
click at [498, 287] on input "___" at bounding box center [918, 284] width 862 height 27
type input "1__"
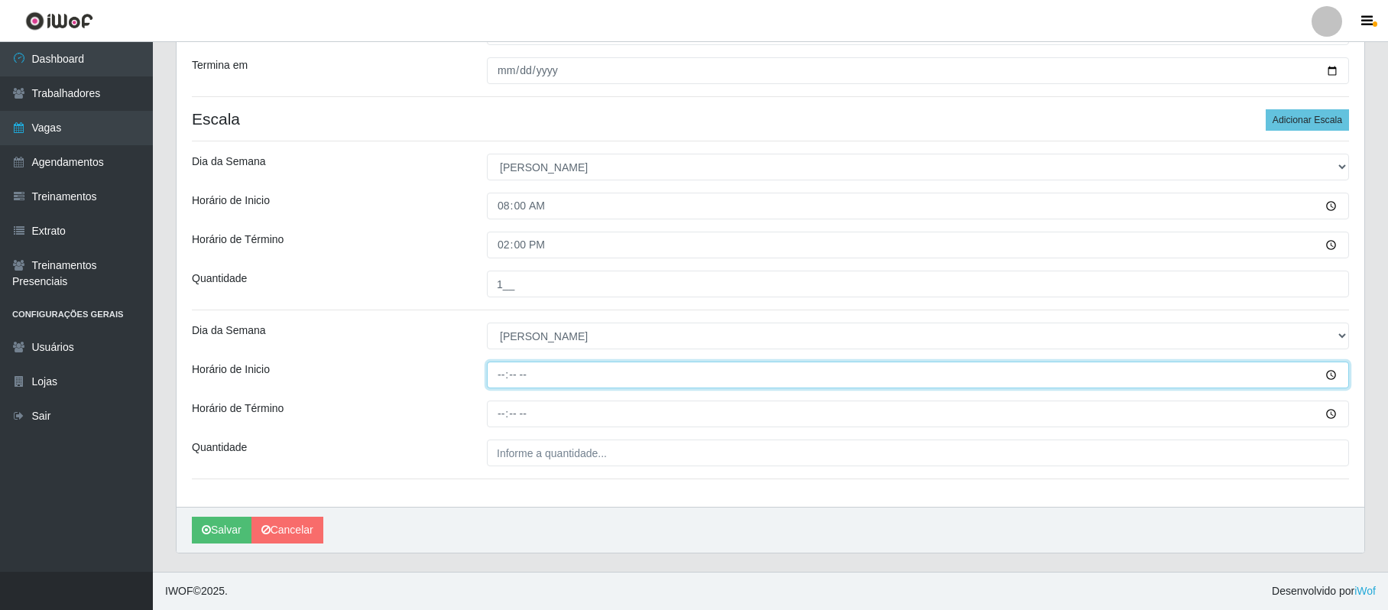
click at [503, 382] on input "Horário de Inicio" at bounding box center [918, 375] width 862 height 27
type input "15:00"
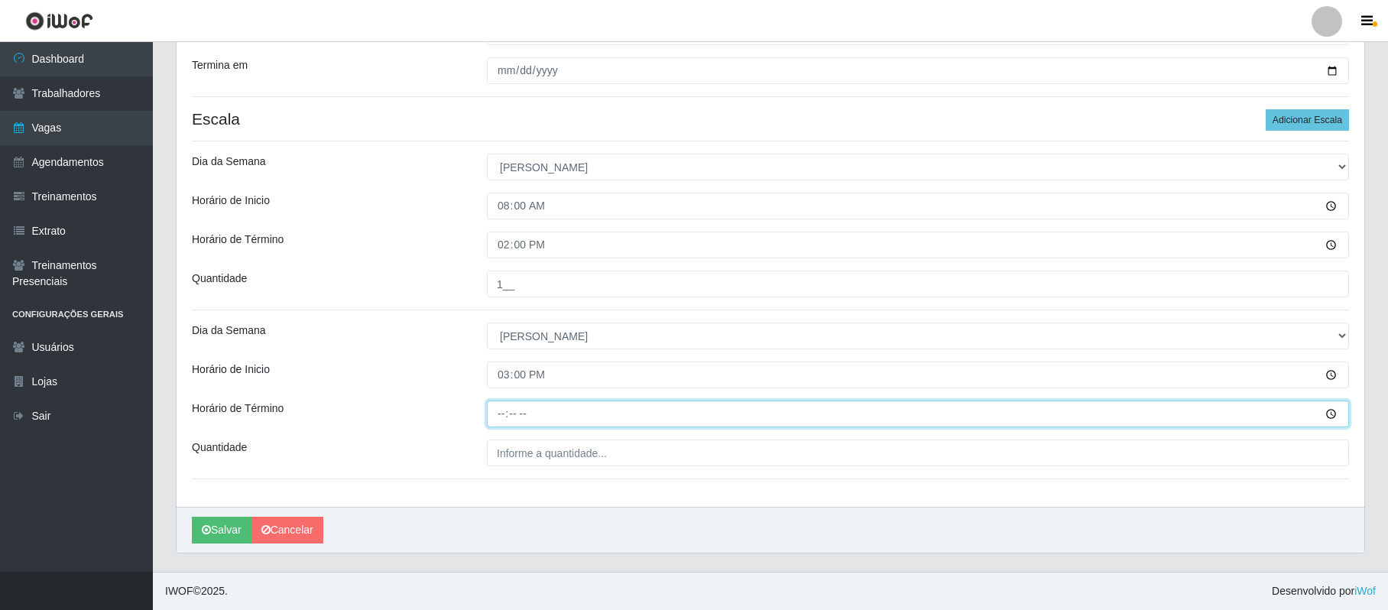
click at [502, 410] on input "Horário de Término" at bounding box center [918, 414] width 862 height 27
type input "21:00"
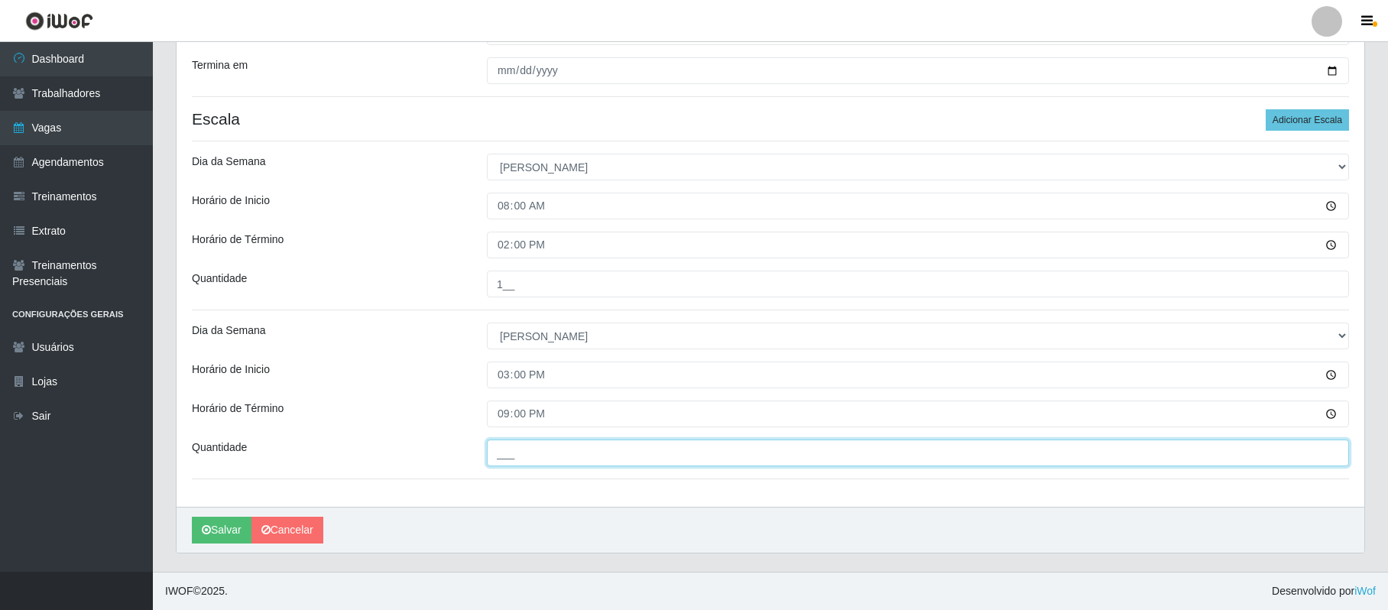
click at [501, 454] on input "___" at bounding box center [918, 453] width 862 height 27
type input "1__"
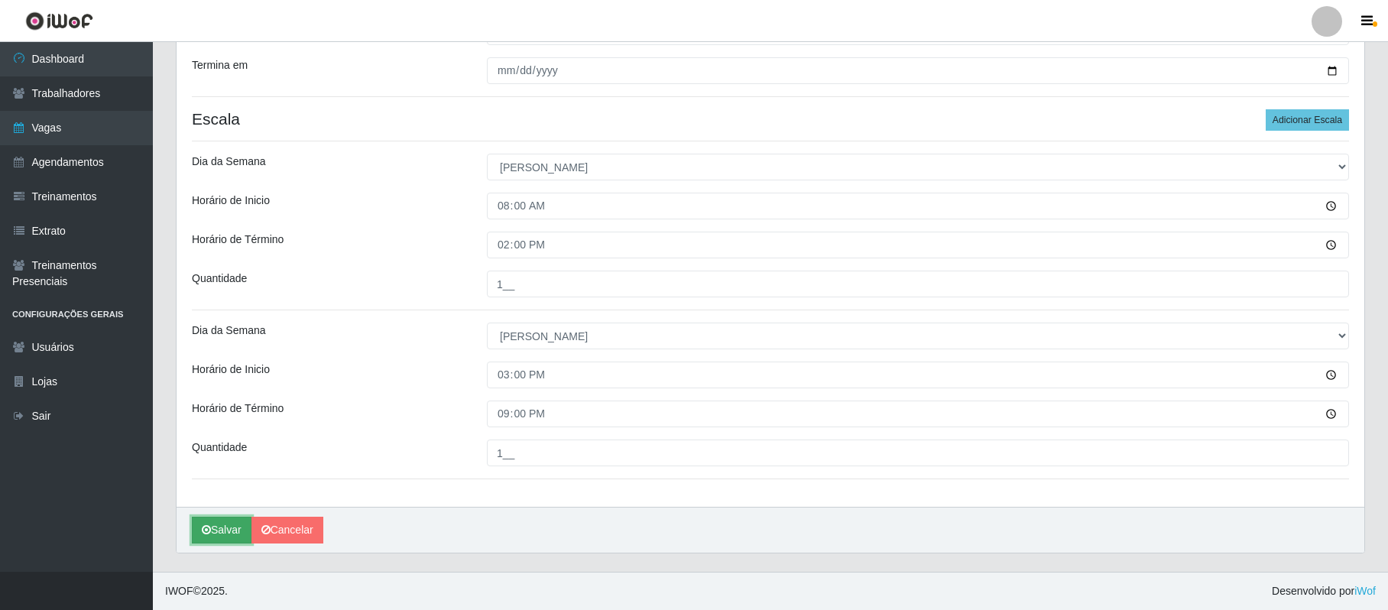
click at [215, 536] on button "Salvar" at bounding box center [222, 530] width 60 height 27
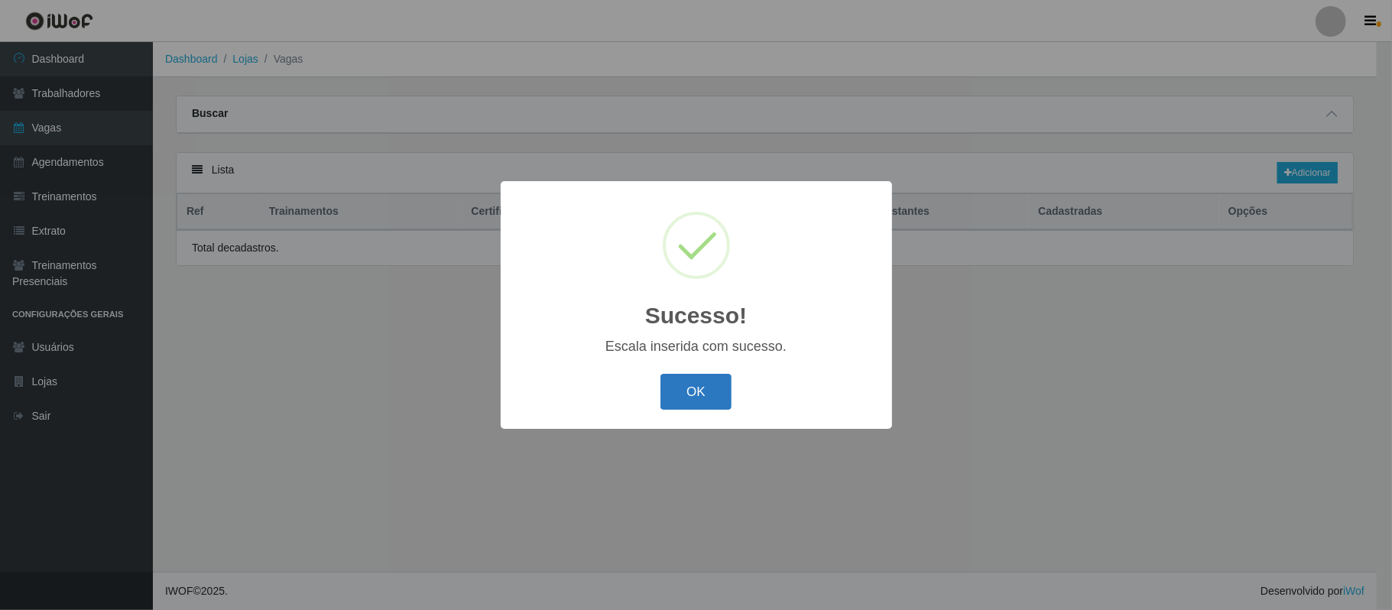
click at [702, 395] on button "OK" at bounding box center [695, 392] width 71 height 36
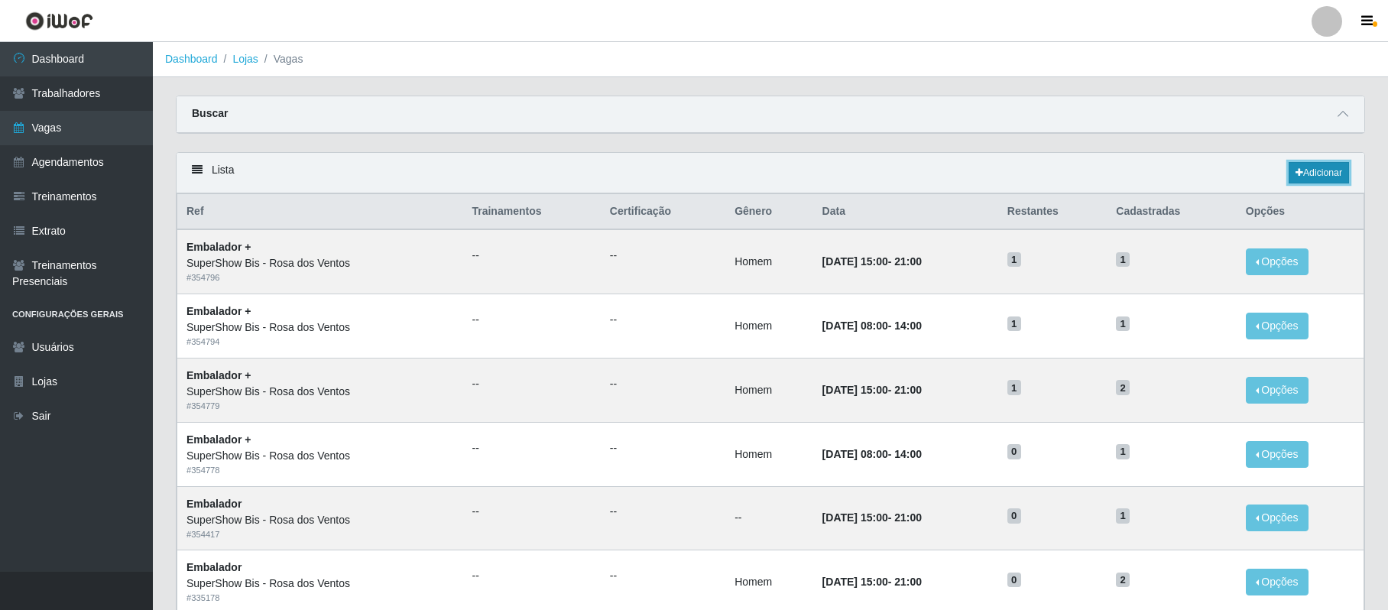
click at [1303, 173] on link "Adicionar" at bounding box center [1319, 172] width 60 height 21
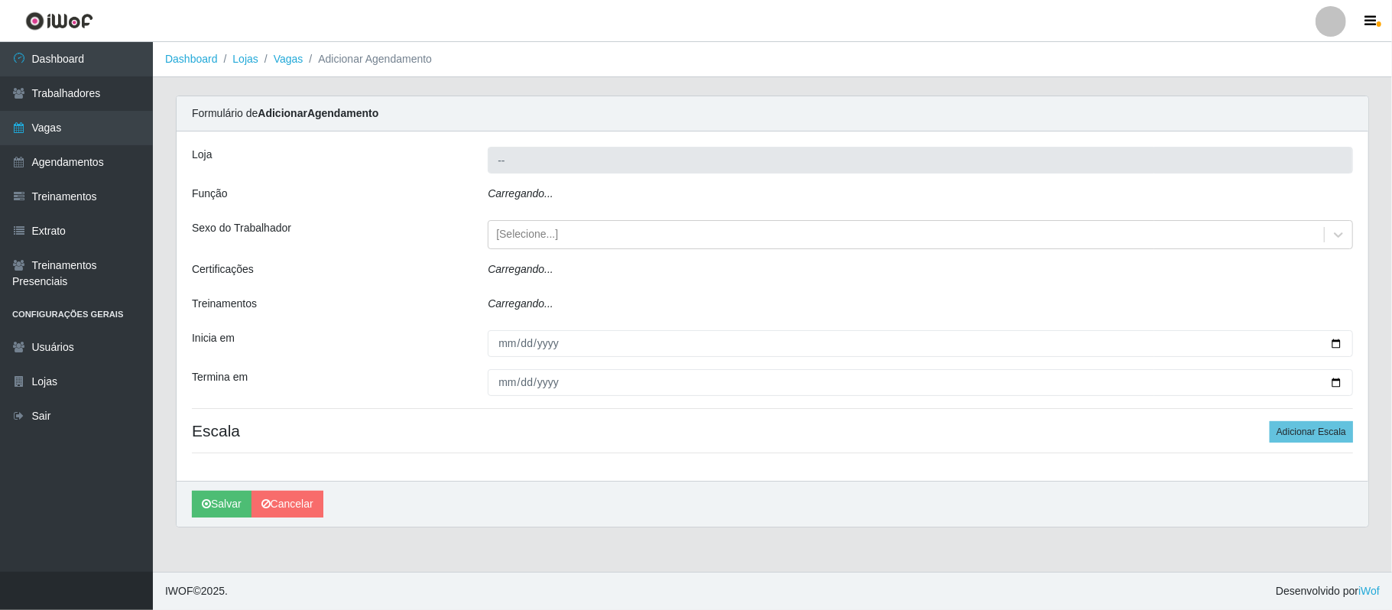
type input "SuperShow Bis - Rosa dos Ventos"
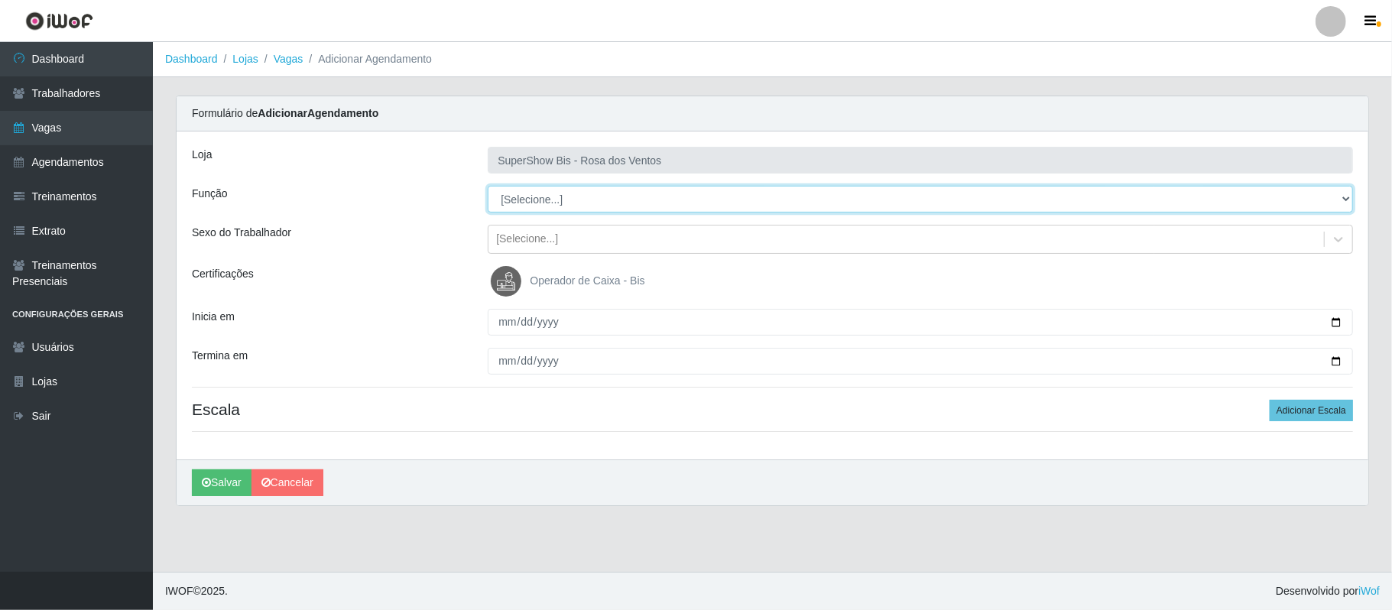
click at [560, 199] on select "[Selecione...] ASG ASG + ASG ++ Auxiliar de Cozinha Balconista de Açougue Balco…" at bounding box center [920, 199] width 865 height 27
select select "1"
click at [488, 187] on select "[Selecione...] ASG ASG + ASG ++ Auxiliar de Cozinha Balconista de Açougue Balco…" at bounding box center [920, 199] width 865 height 27
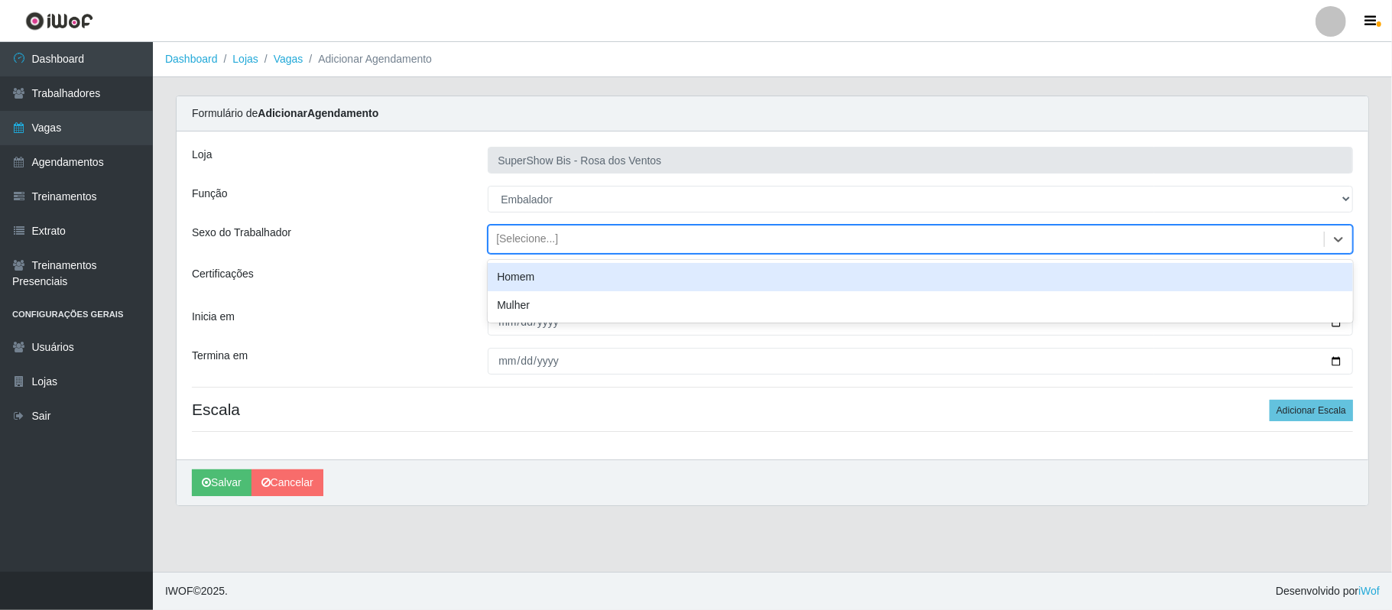
click at [552, 232] on div "[Selecione...]" at bounding box center [527, 240] width 62 height 16
click at [533, 274] on div "Homem" at bounding box center [920, 277] width 865 height 28
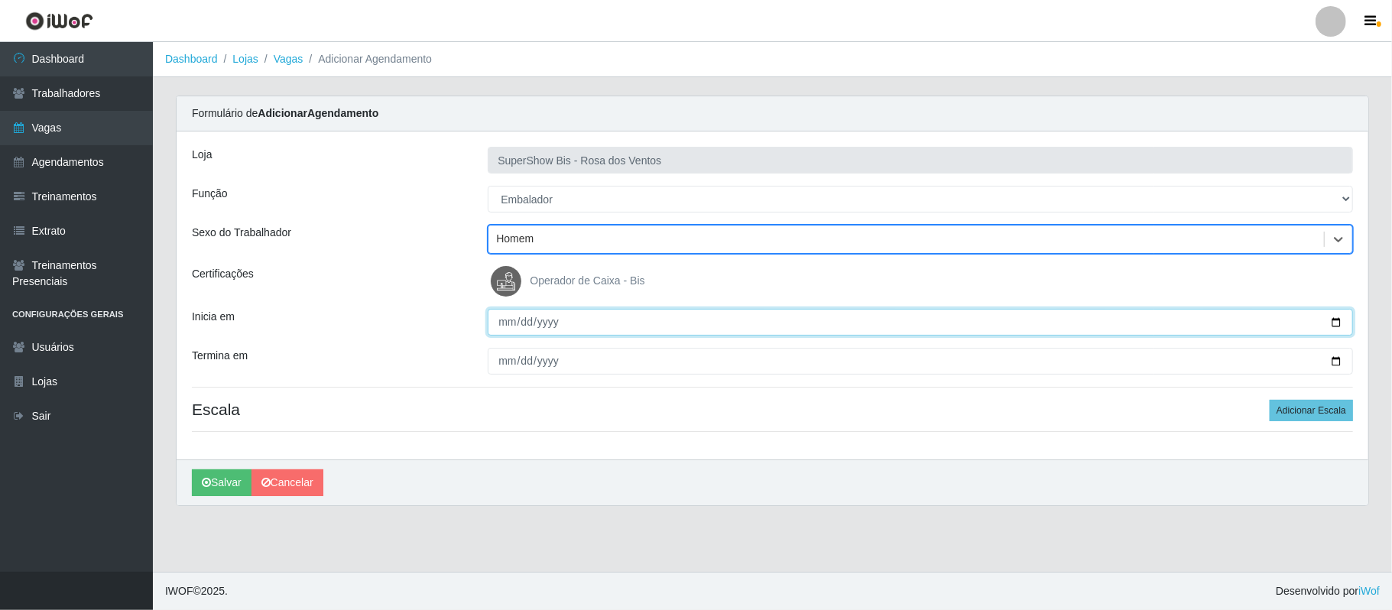
click at [1335, 316] on input "Inicia em" at bounding box center [920, 322] width 865 height 27
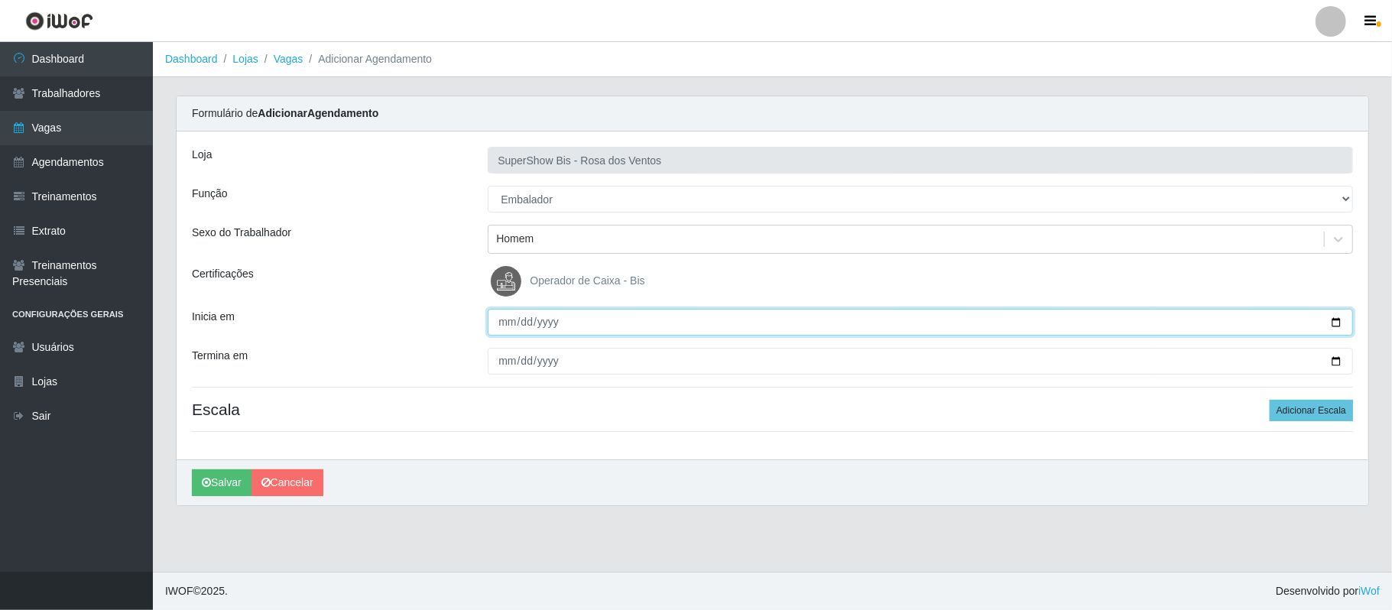
type input "[DATE]"
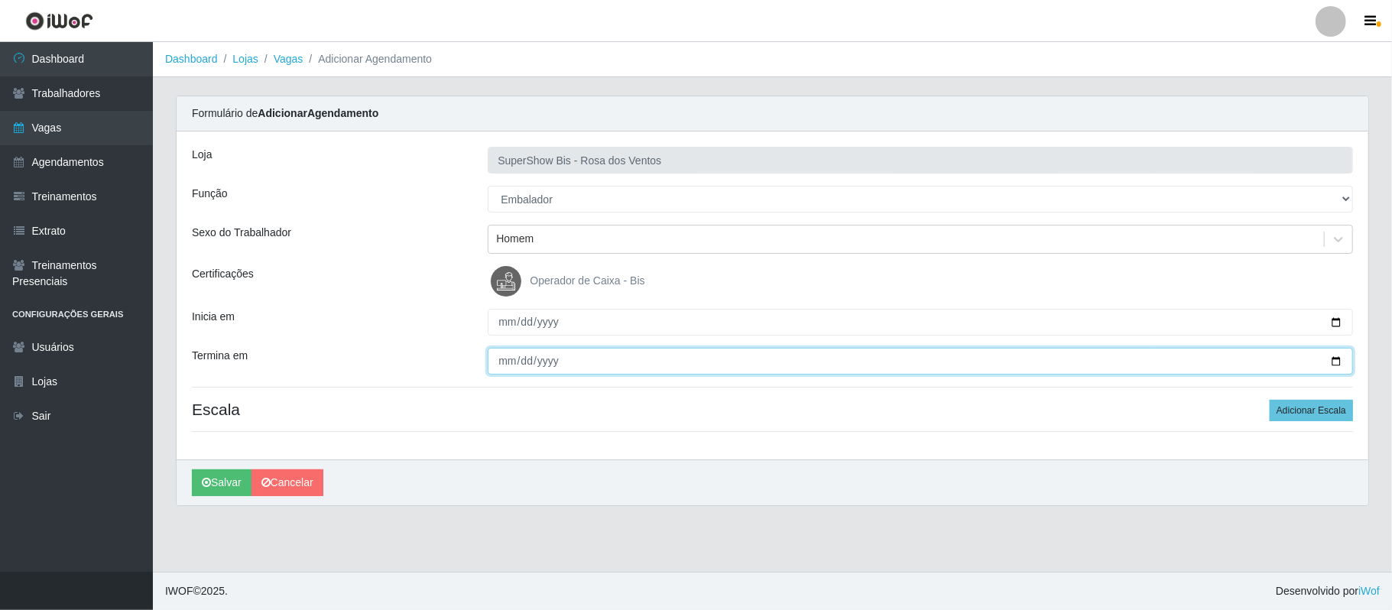
click at [1334, 359] on input "Termina em" at bounding box center [920, 361] width 865 height 27
type input "[DATE]"
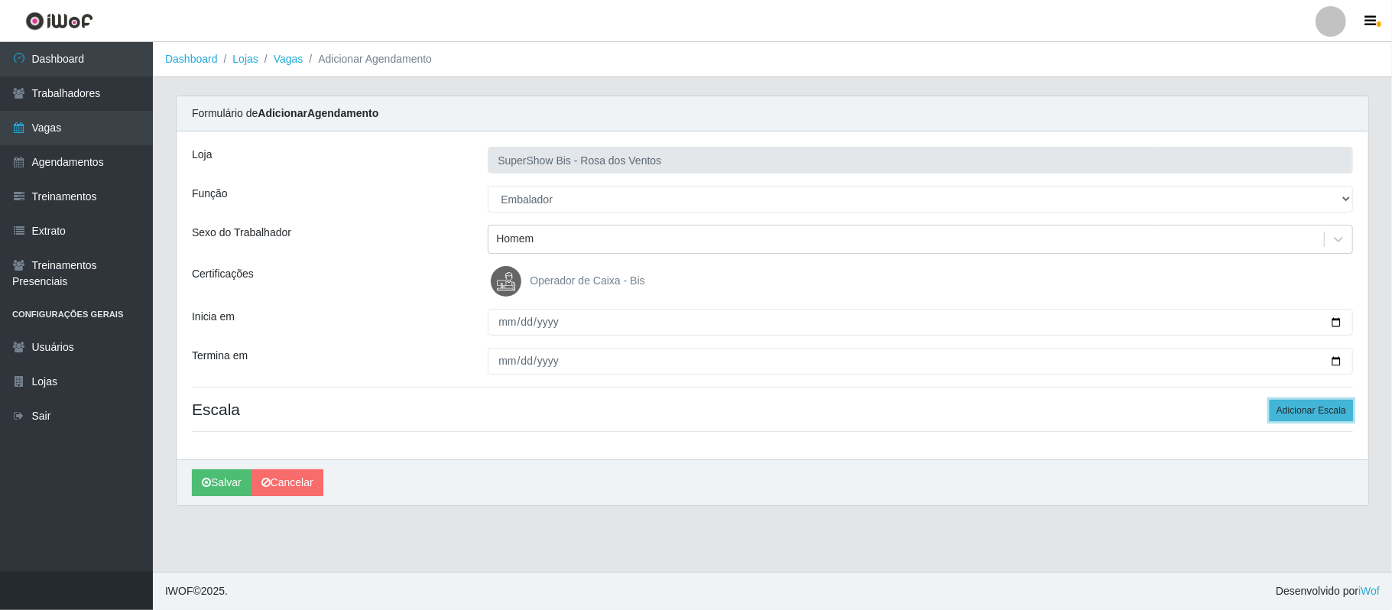
click at [1310, 407] on button "Adicionar Escala" at bounding box center [1311, 410] width 83 height 21
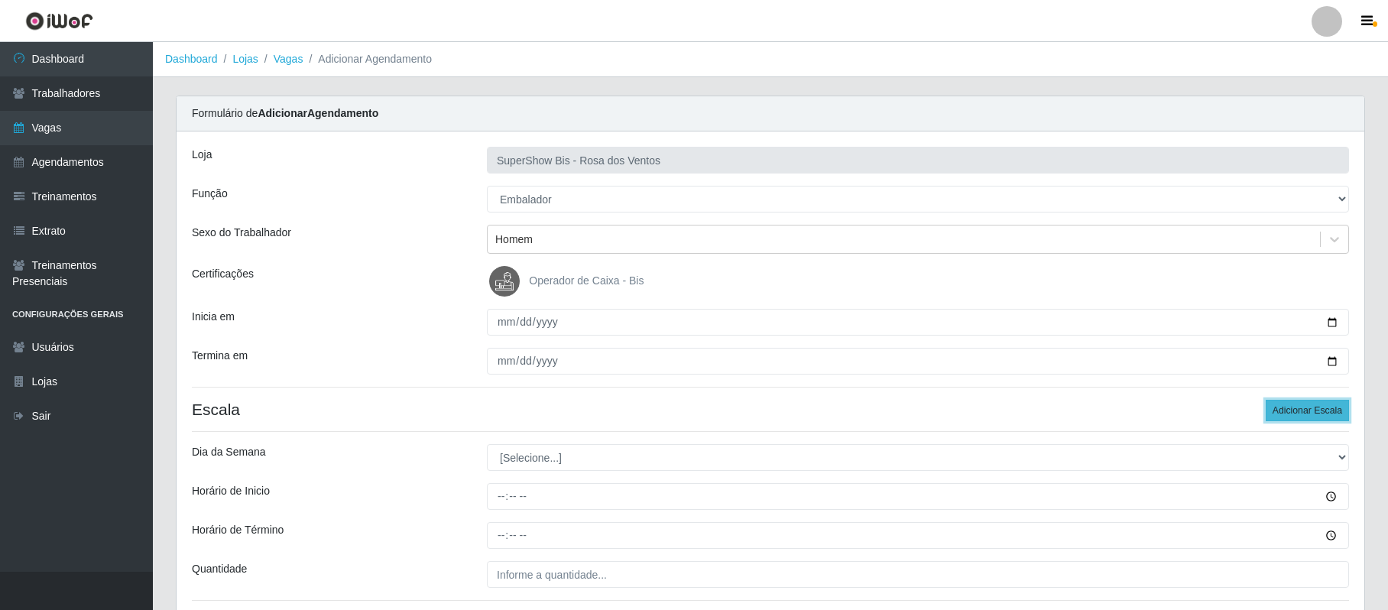
click at [1307, 407] on button "Adicionar Escala" at bounding box center [1307, 410] width 83 height 21
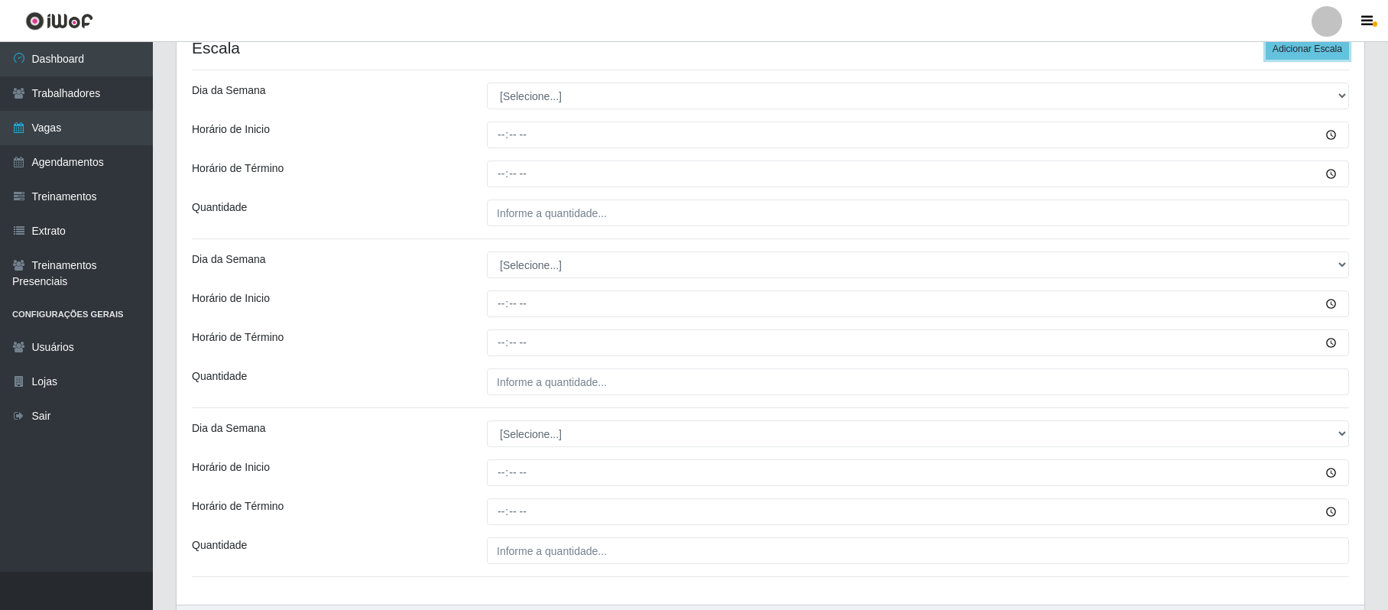
scroll to position [371, 0]
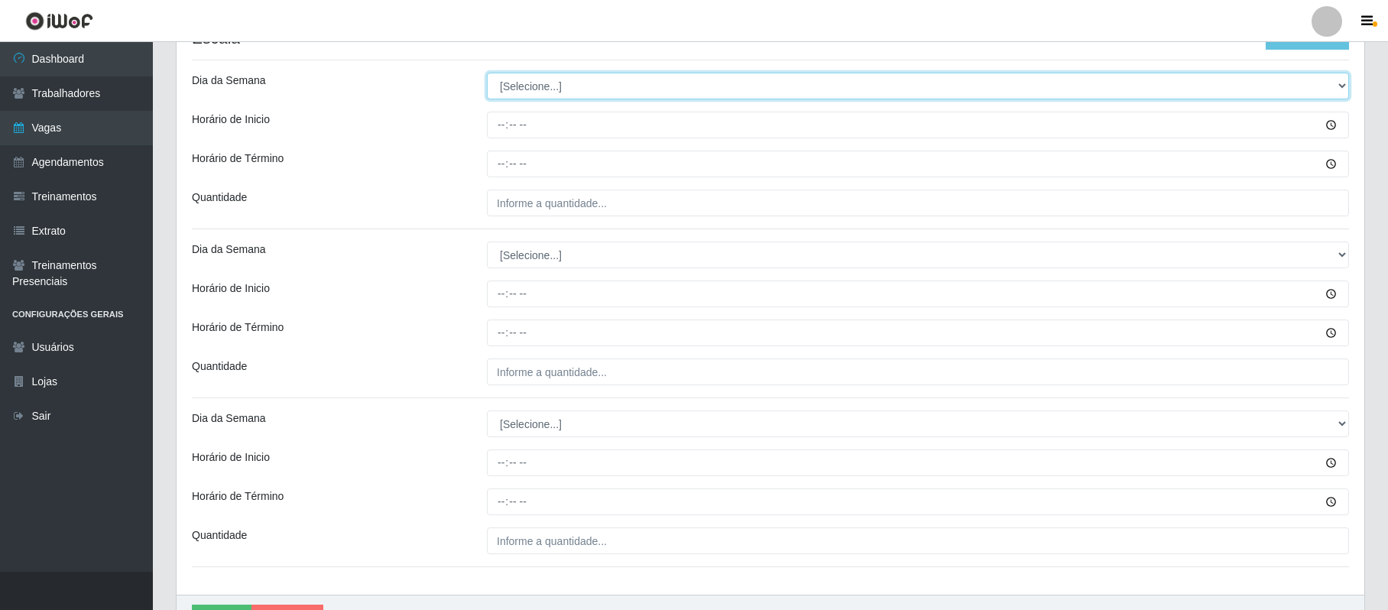
click at [508, 89] on select "[Selecione...] Segunda Terça Quarta Quinta Sexta Sábado Domingo" at bounding box center [918, 86] width 862 height 27
select select "3"
click at [487, 73] on select "[Selecione...] Segunda Terça Quarta Quinta Sexta Sábado Domingo" at bounding box center [918, 86] width 862 height 27
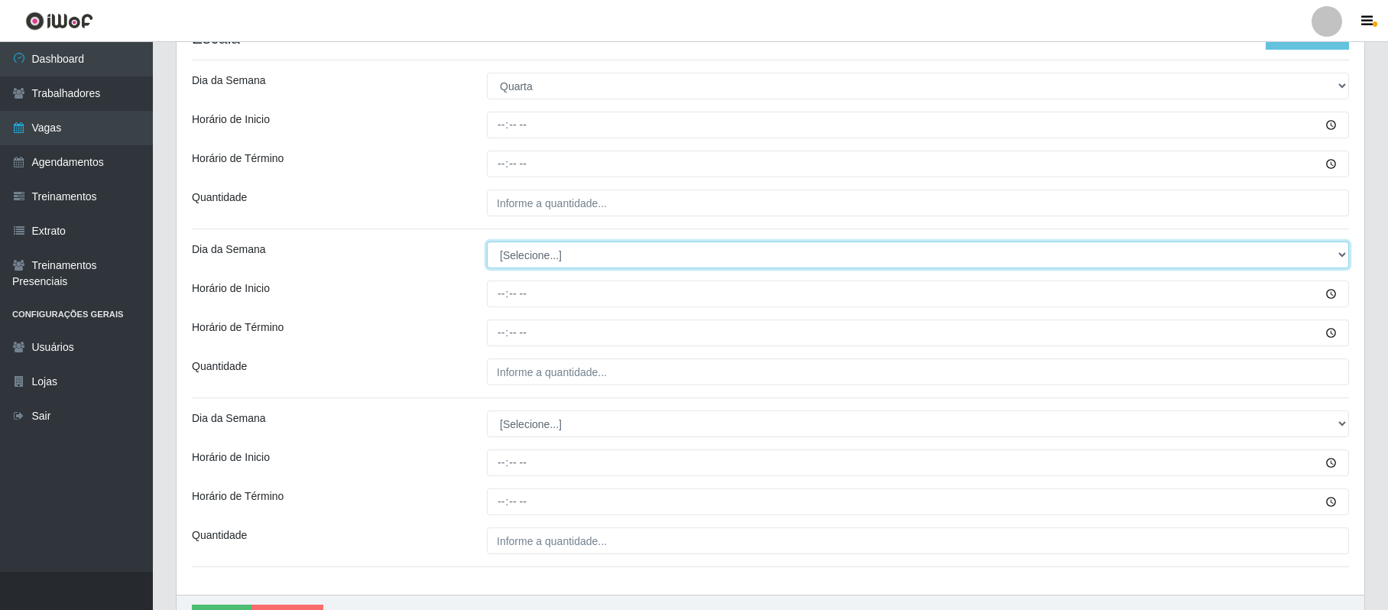
click at [517, 255] on select "[Selecione...] Segunda Terça Quarta Quinta Sexta Sábado Domingo" at bounding box center [918, 255] width 862 height 27
select select "4"
click at [487, 243] on select "[Selecione...] Segunda Terça Quarta Quinta Sexta Sábado Domingo" at bounding box center [918, 255] width 862 height 27
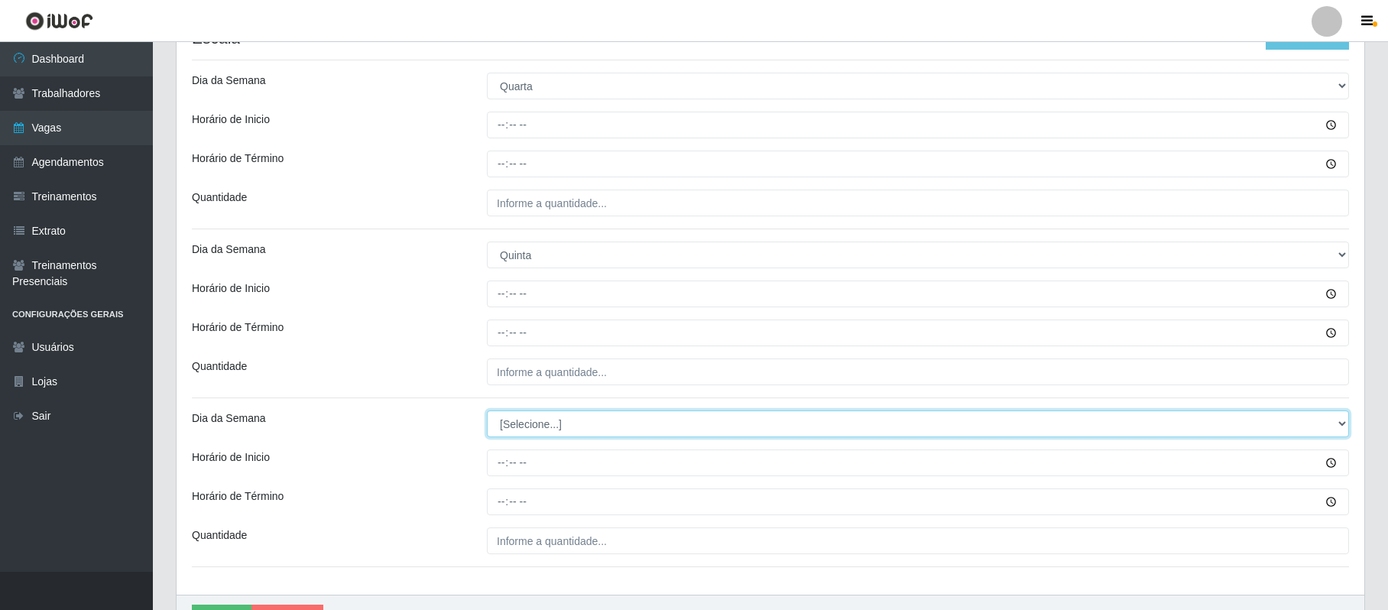
click at [517, 431] on select "[Selecione...] Segunda Terça Quarta Quinta Sexta Sábado Domingo" at bounding box center [918, 423] width 862 height 27
select select "5"
click at [487, 412] on select "[Selecione...] Segunda Terça Quarta Quinta Sexta Sábado Domingo" at bounding box center [918, 423] width 862 height 27
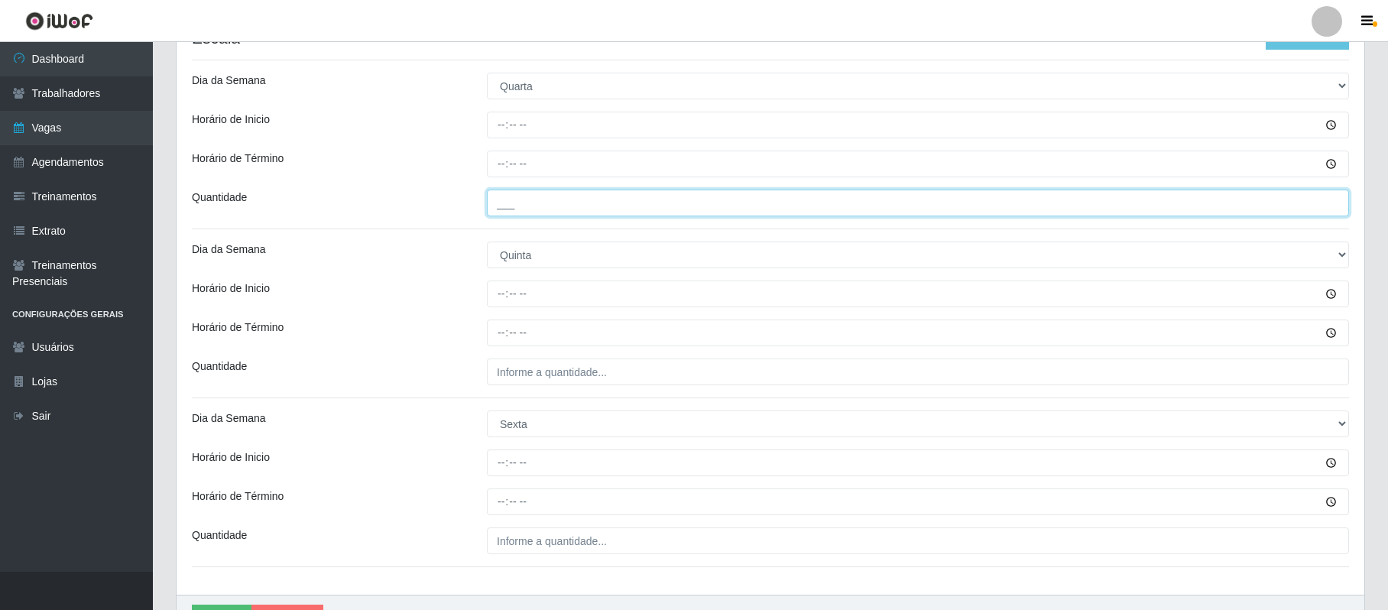
click at [506, 196] on input "___" at bounding box center [918, 203] width 862 height 27
type input "2__"
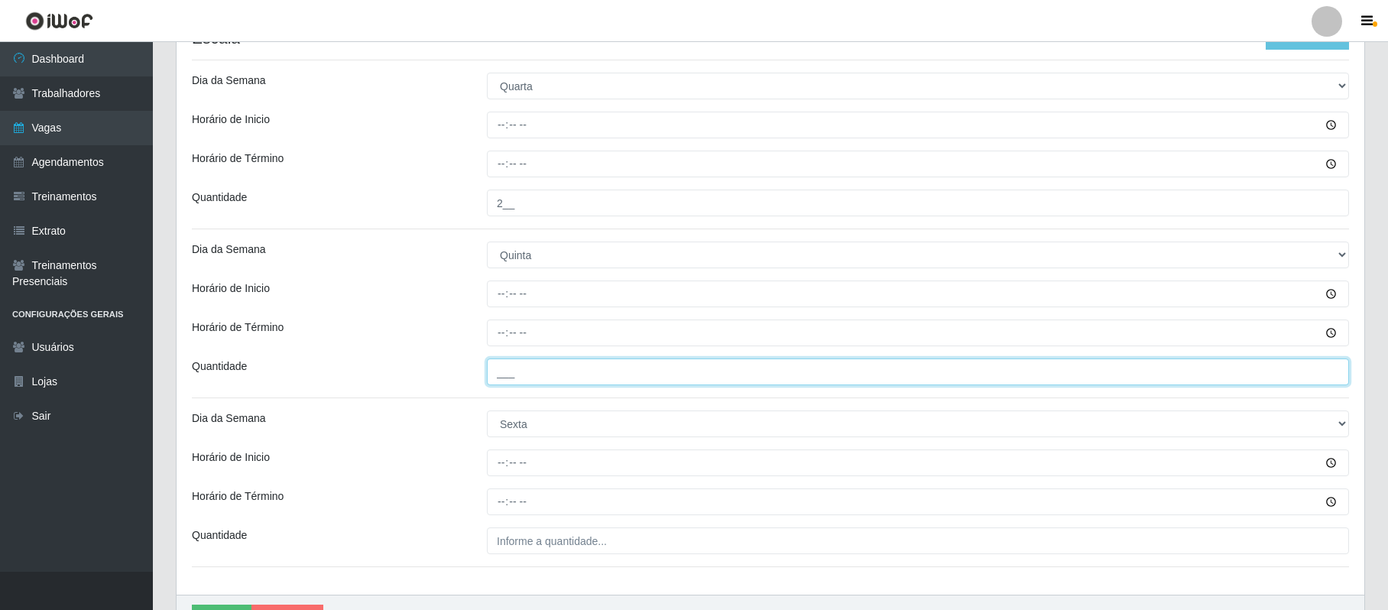
click at [504, 370] on input "___" at bounding box center [918, 371] width 862 height 27
type input "1__"
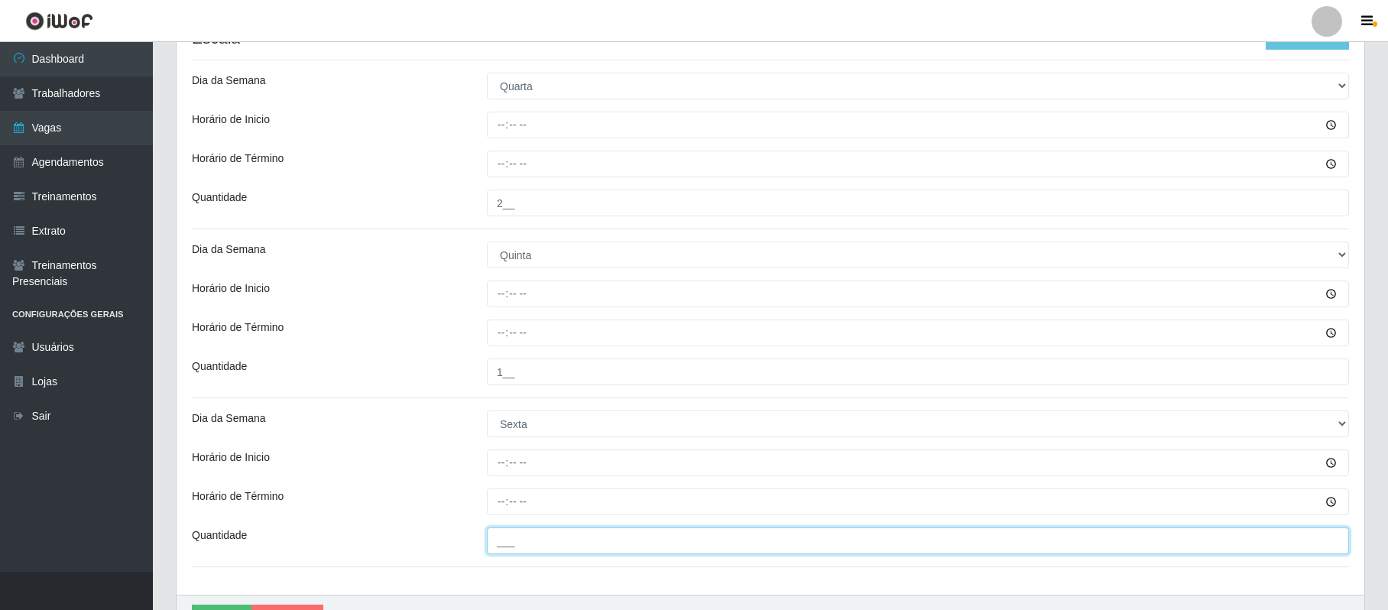
click at [502, 542] on input "___" at bounding box center [918, 540] width 862 height 27
type input "2__"
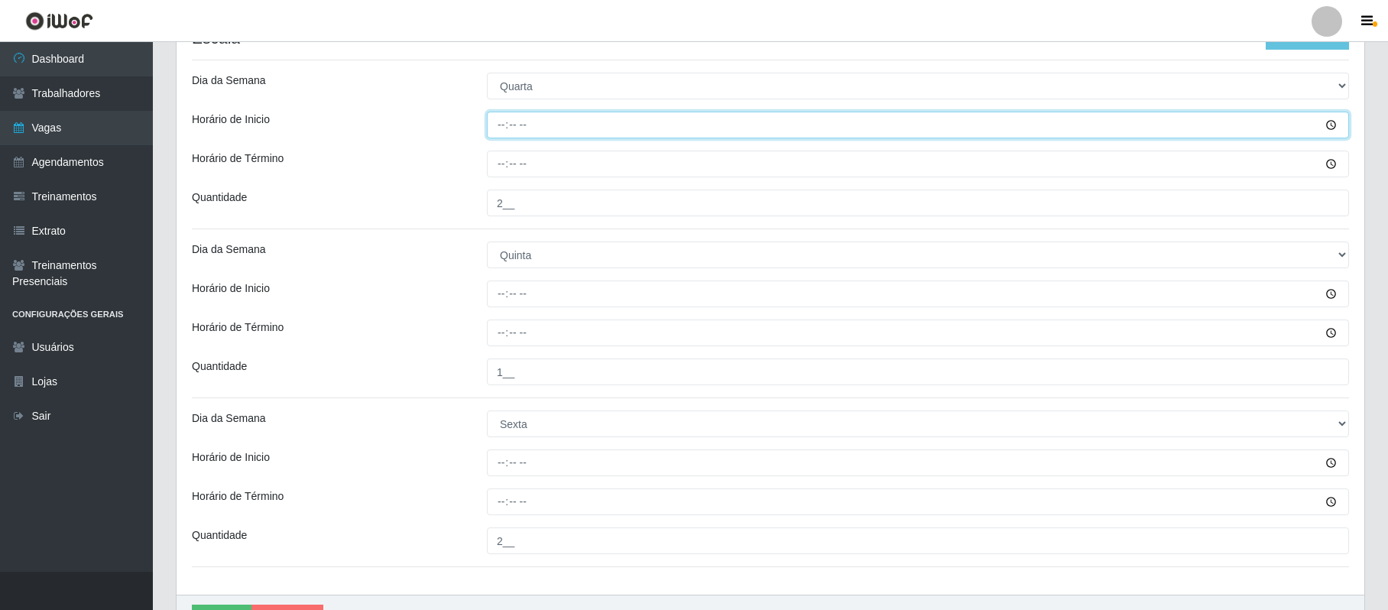
click at [496, 123] on input "Horário de Inicio" at bounding box center [918, 125] width 862 height 27
type input "15:00"
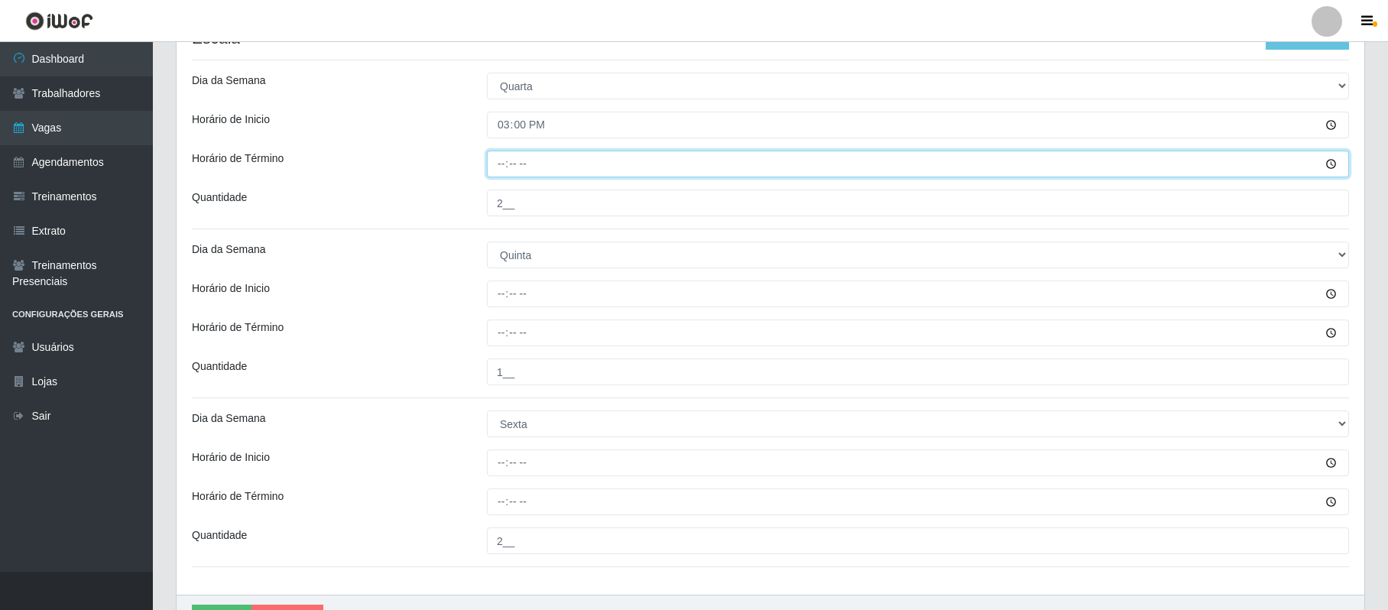
click at [502, 161] on input "Horário de Término" at bounding box center [918, 164] width 862 height 27
type input "21:00"
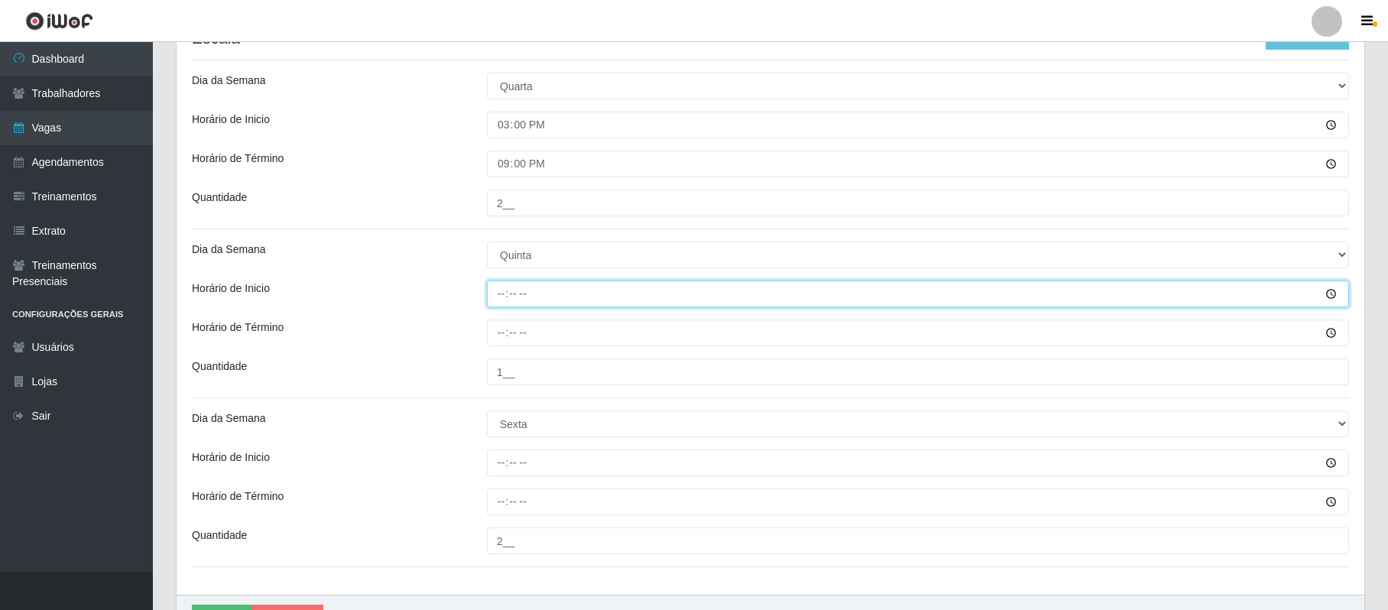
click at [495, 292] on input "Horário de Inicio" at bounding box center [918, 294] width 862 height 27
type input "15:00"
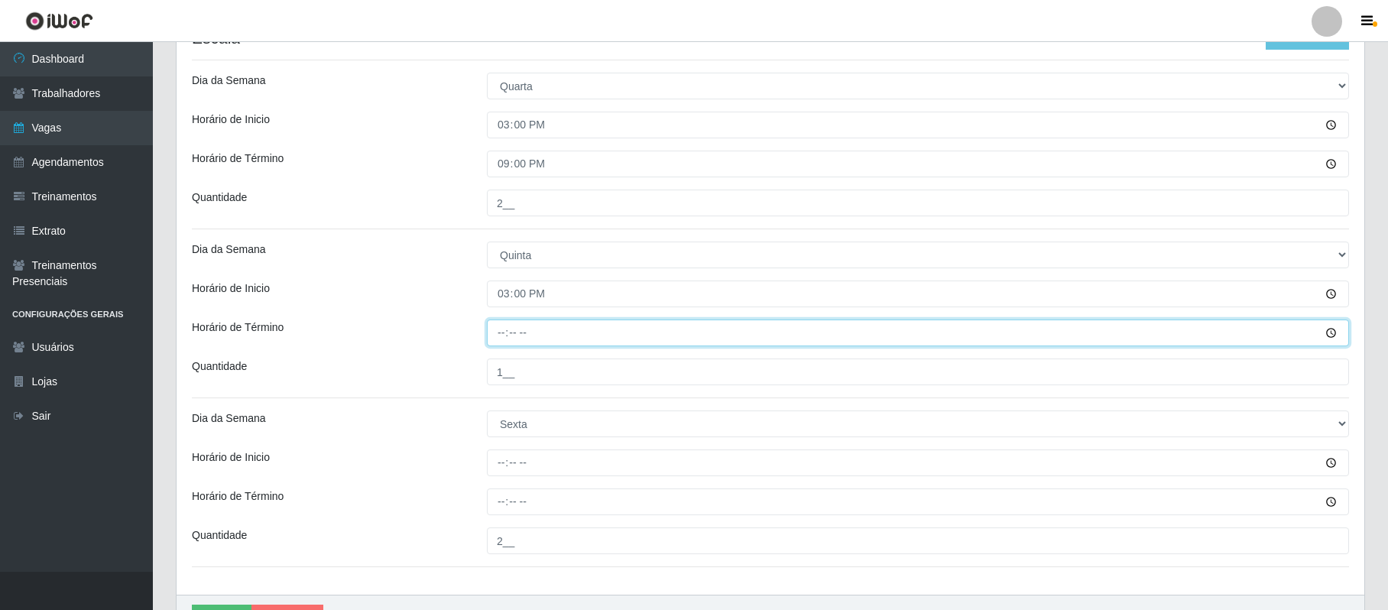
click at [498, 332] on input "Horário de Término" at bounding box center [918, 332] width 862 height 27
type input "21:00"
click at [504, 476] on input "Horário de Inicio" at bounding box center [918, 462] width 862 height 27
type input "15:00"
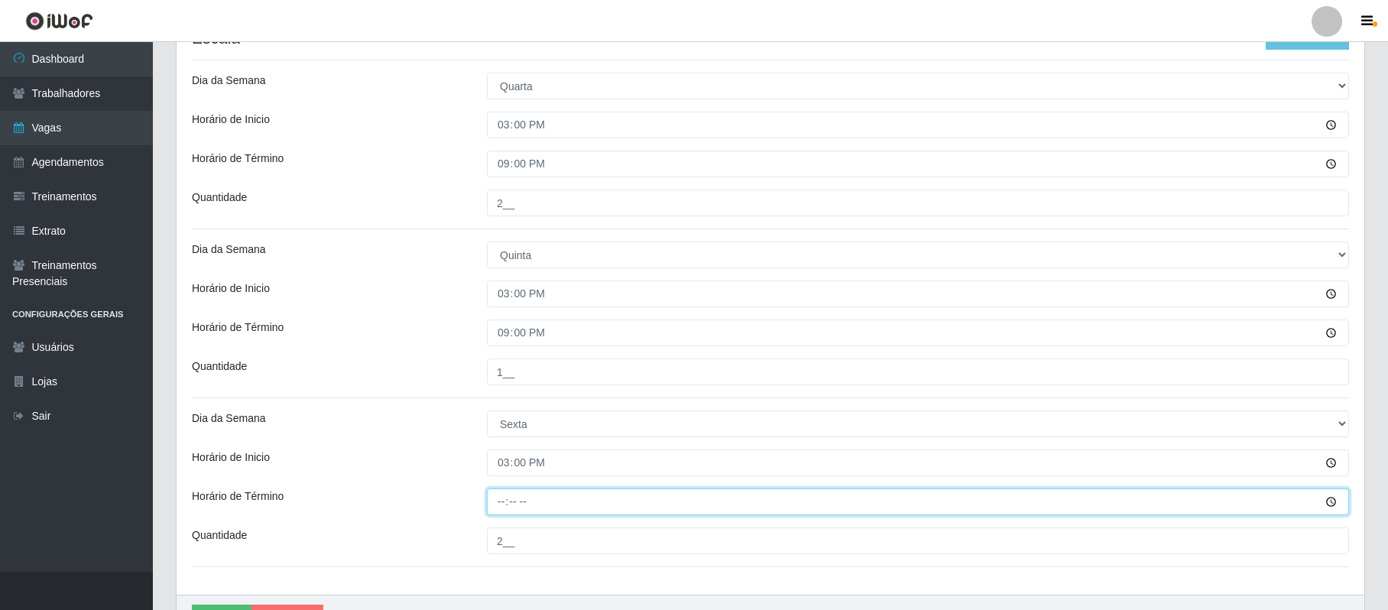
click at [496, 512] on input "Horário de Término" at bounding box center [918, 501] width 862 height 27
type input "21:00"
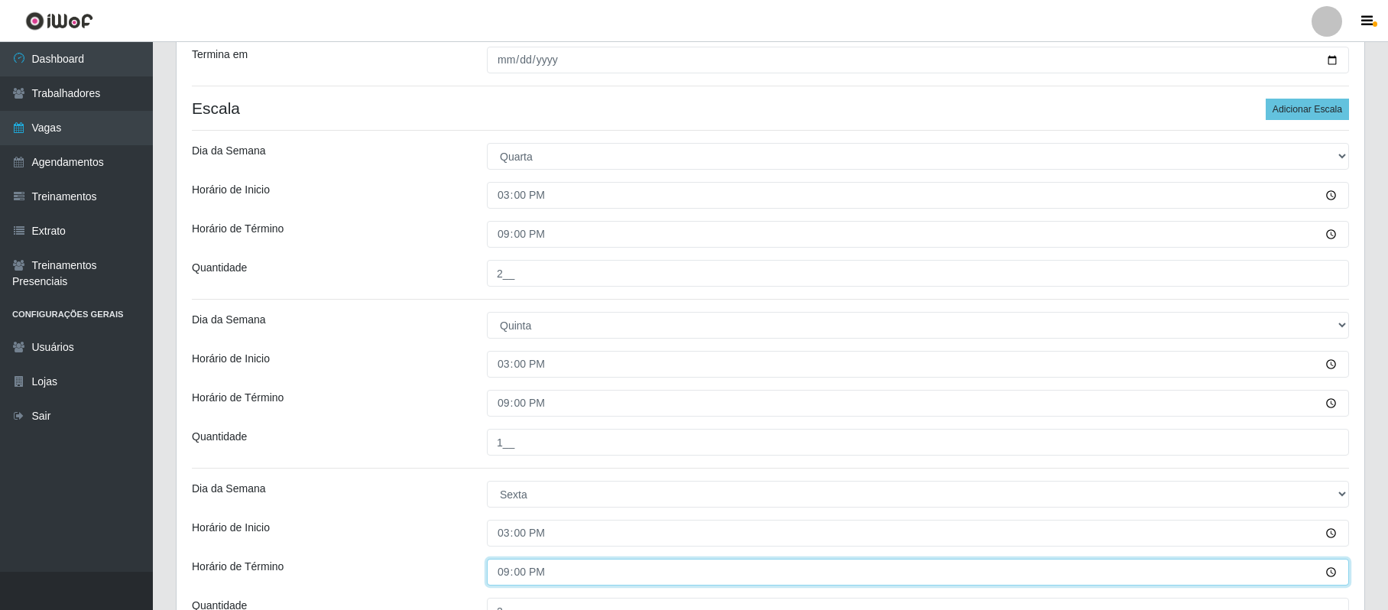
scroll to position [462, 0]
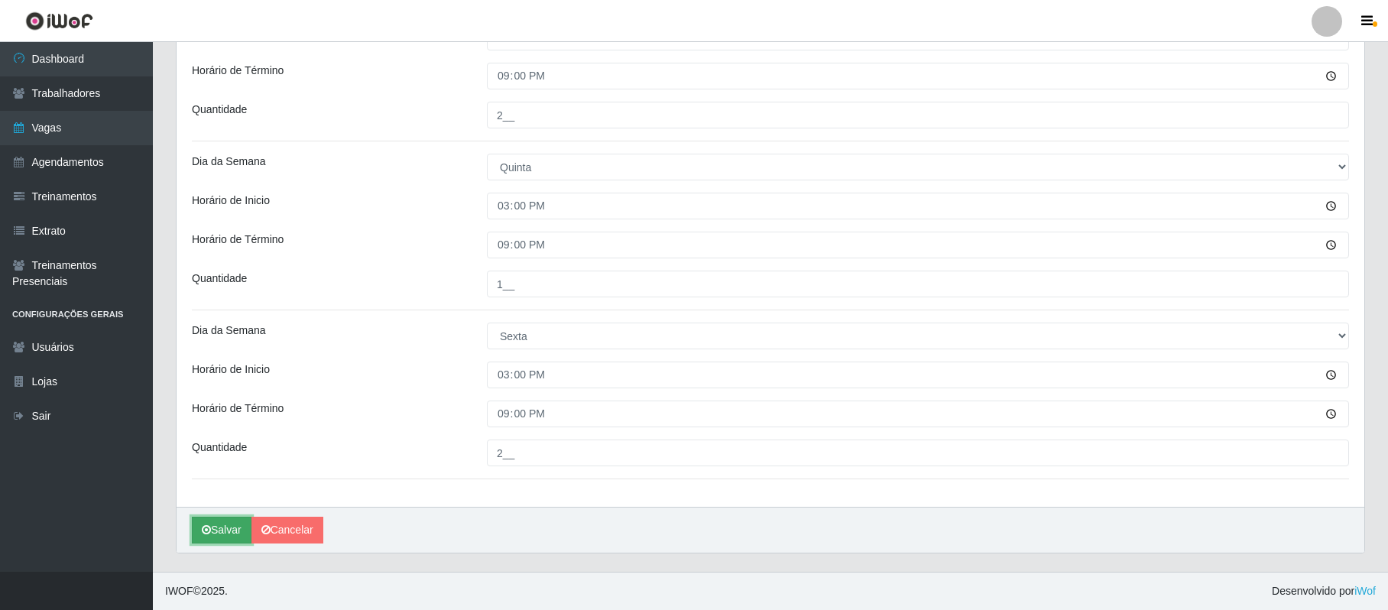
click at [203, 527] on icon "submit" at bounding box center [206, 529] width 9 height 11
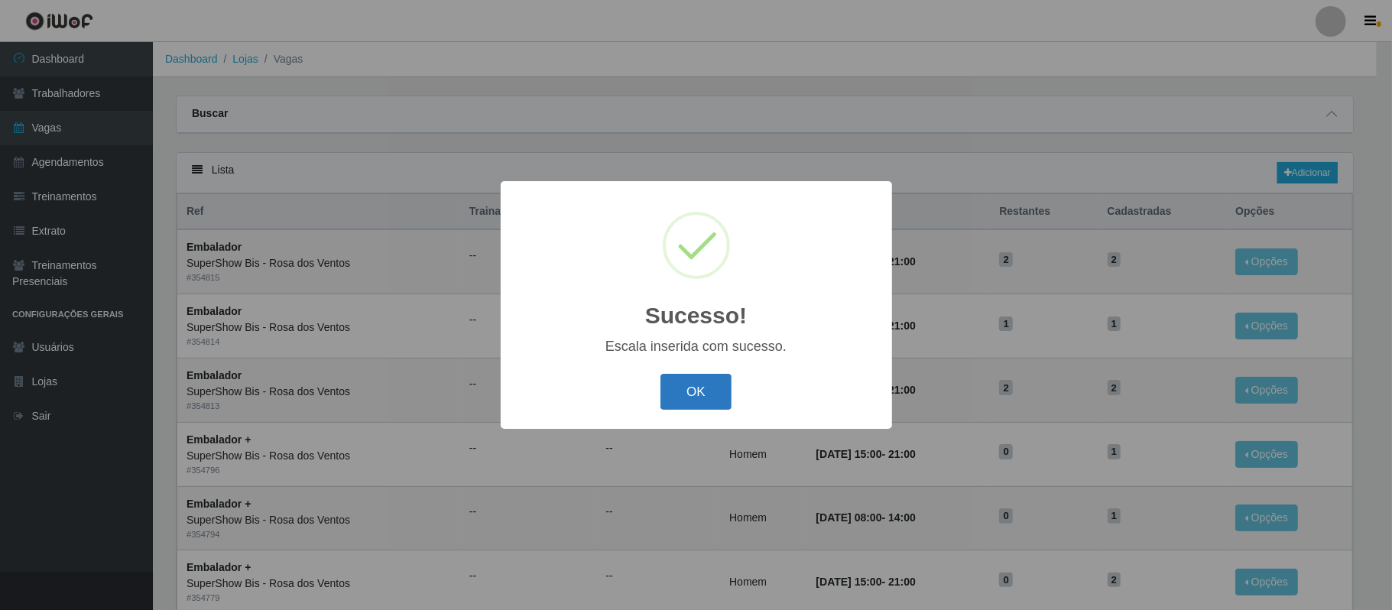
click at [685, 392] on button "OK" at bounding box center [695, 392] width 71 height 36
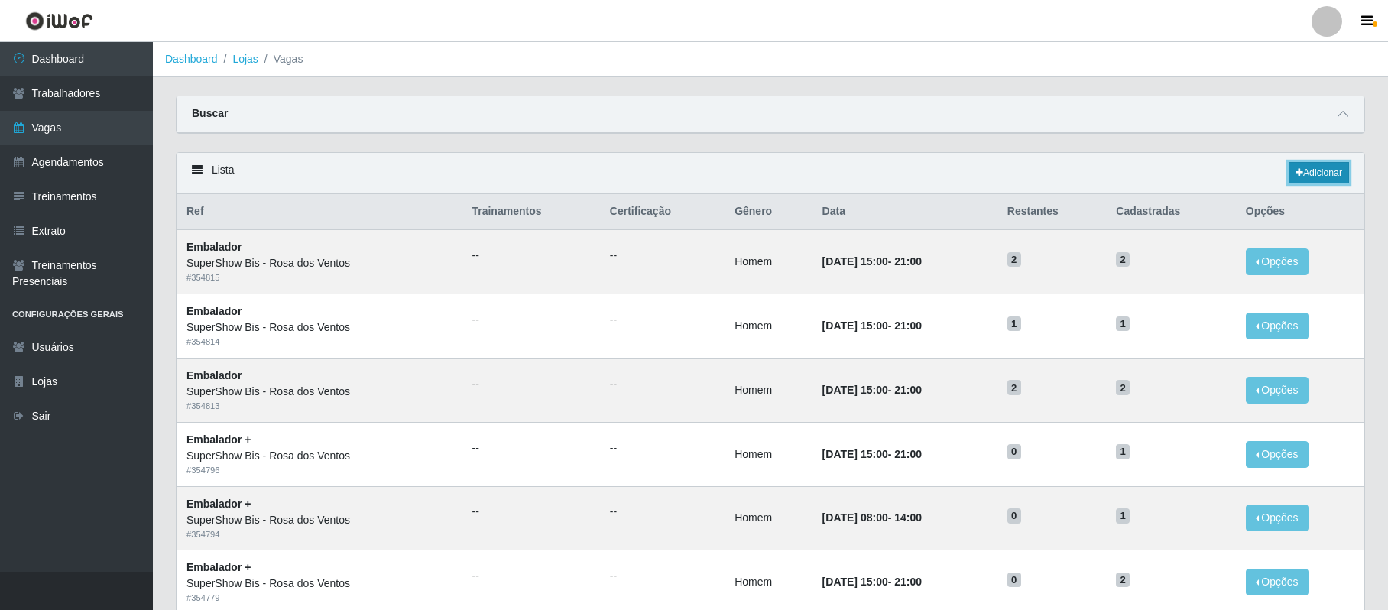
click at [1334, 172] on link "Adicionar" at bounding box center [1319, 172] width 60 height 21
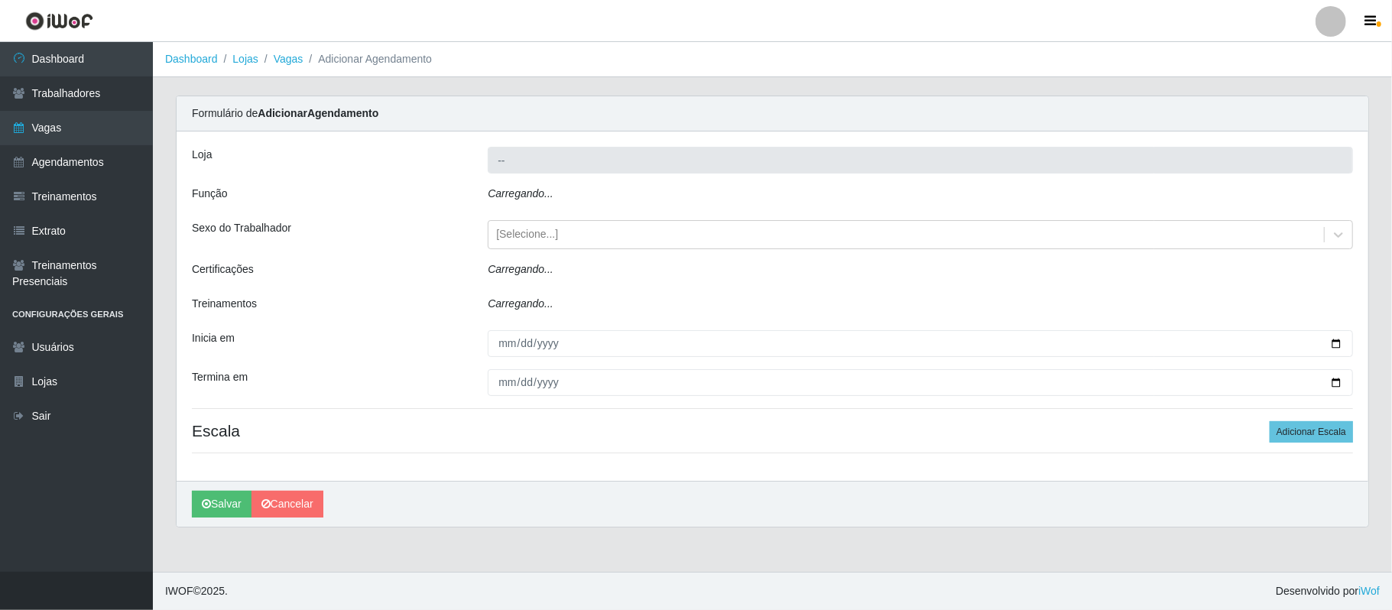
type input "SuperShow Bis - Rosa dos Ventos"
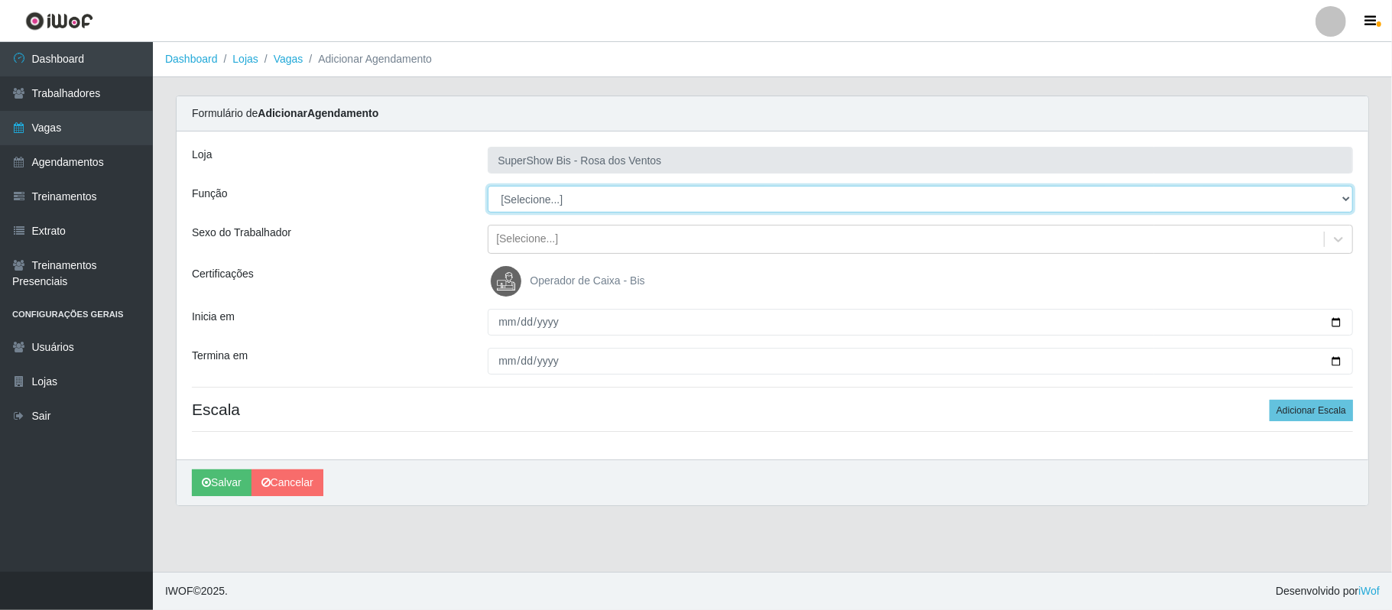
click at [615, 194] on select "[Selecione...] ASG ASG + ASG ++ Auxiliar de Cozinha Balconista de Açougue Balco…" at bounding box center [920, 199] width 865 height 27
select select "70"
click at [488, 187] on select "[Selecione...] ASG ASG + ASG ++ Auxiliar de Cozinha Balconista de Açougue Balco…" at bounding box center [920, 199] width 865 height 27
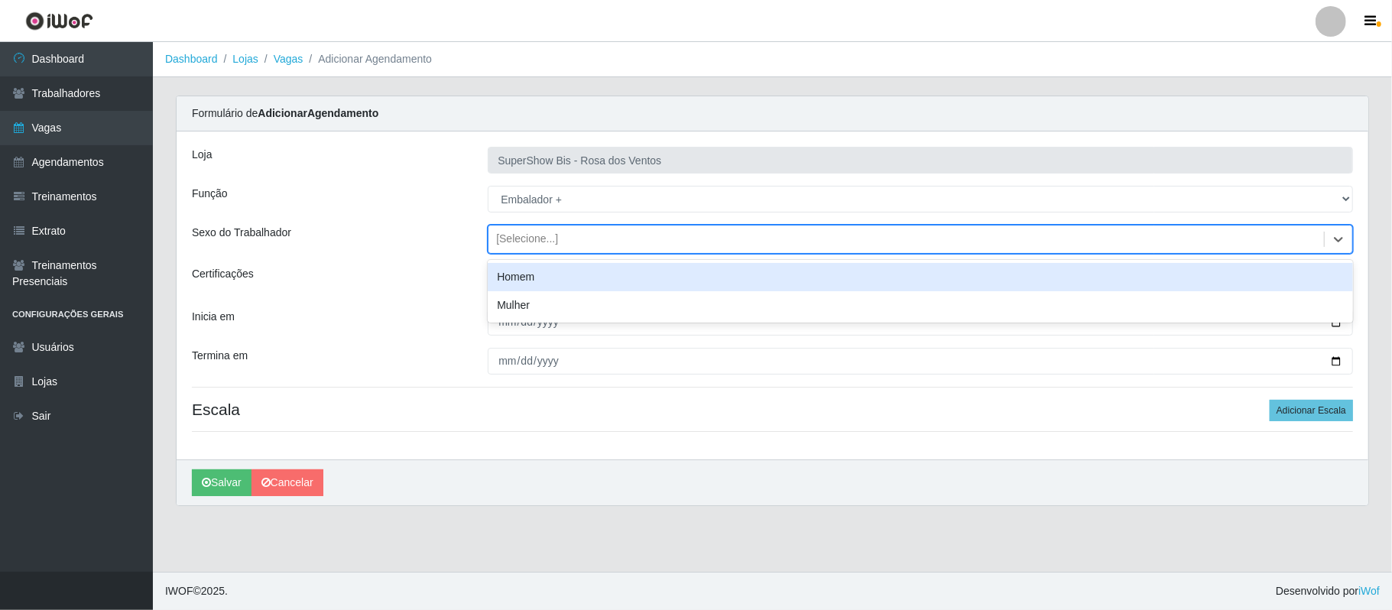
click at [689, 245] on div "[Selecione...]" at bounding box center [905, 239] width 835 height 25
click at [607, 269] on div "Homem" at bounding box center [920, 277] width 865 height 28
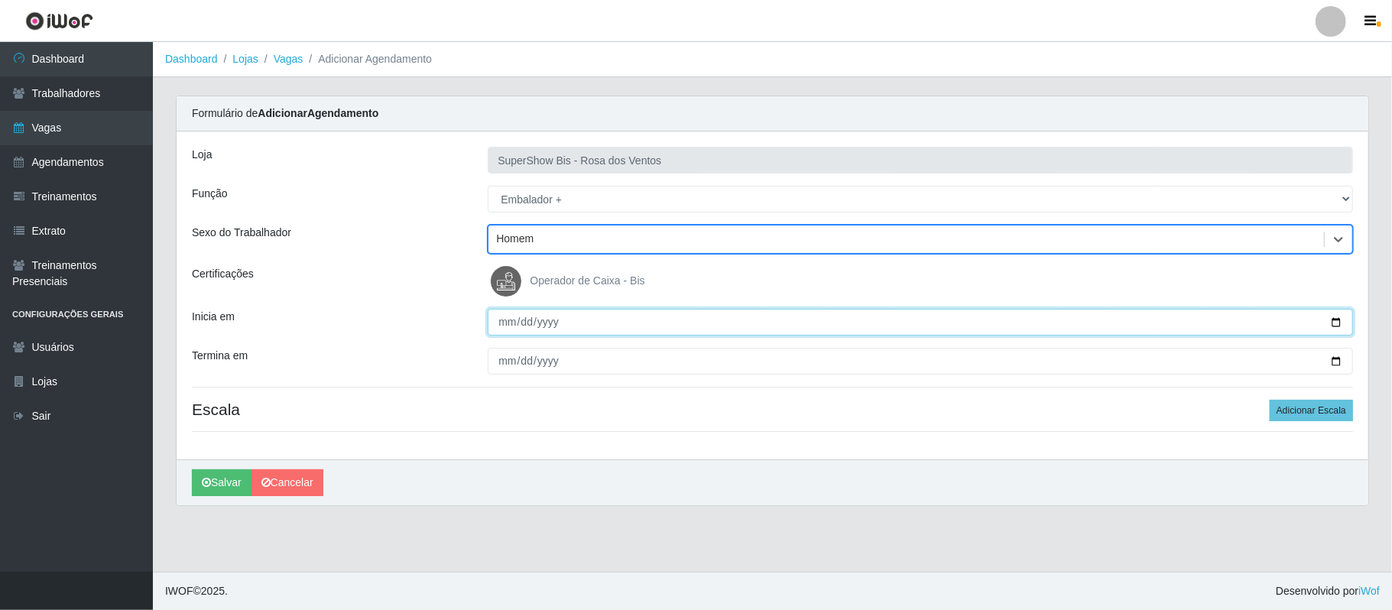
click at [1336, 321] on input "Inicia em" at bounding box center [920, 322] width 865 height 27
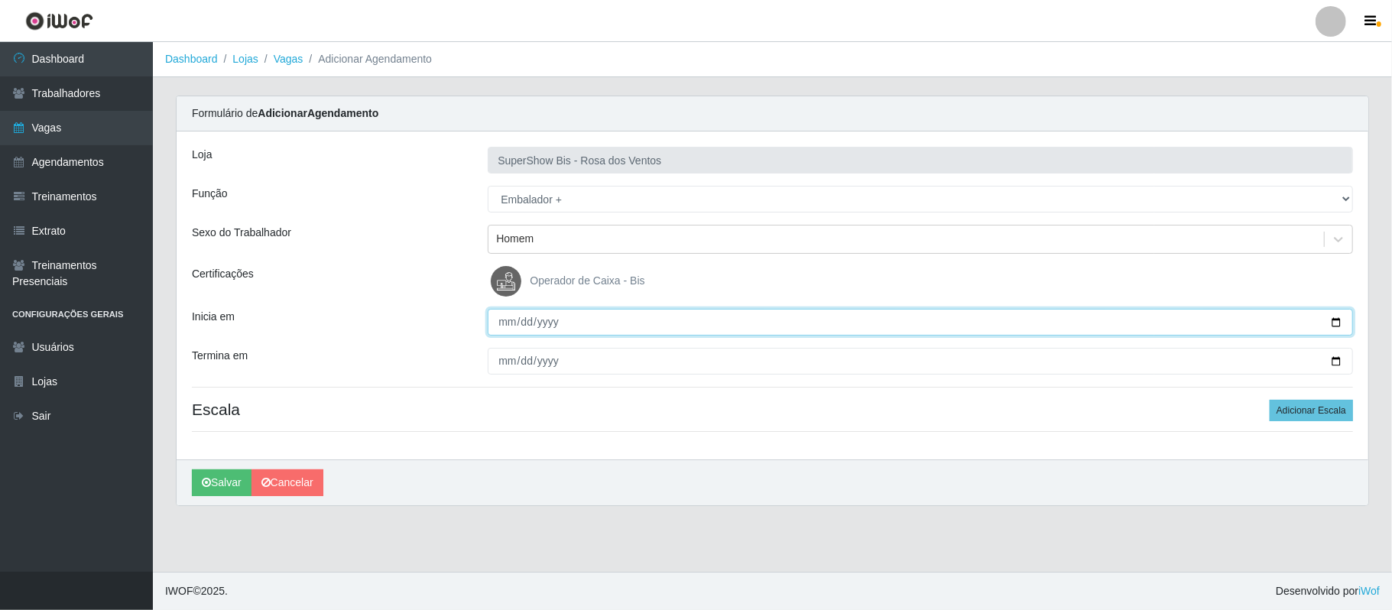
type input "[DATE]"
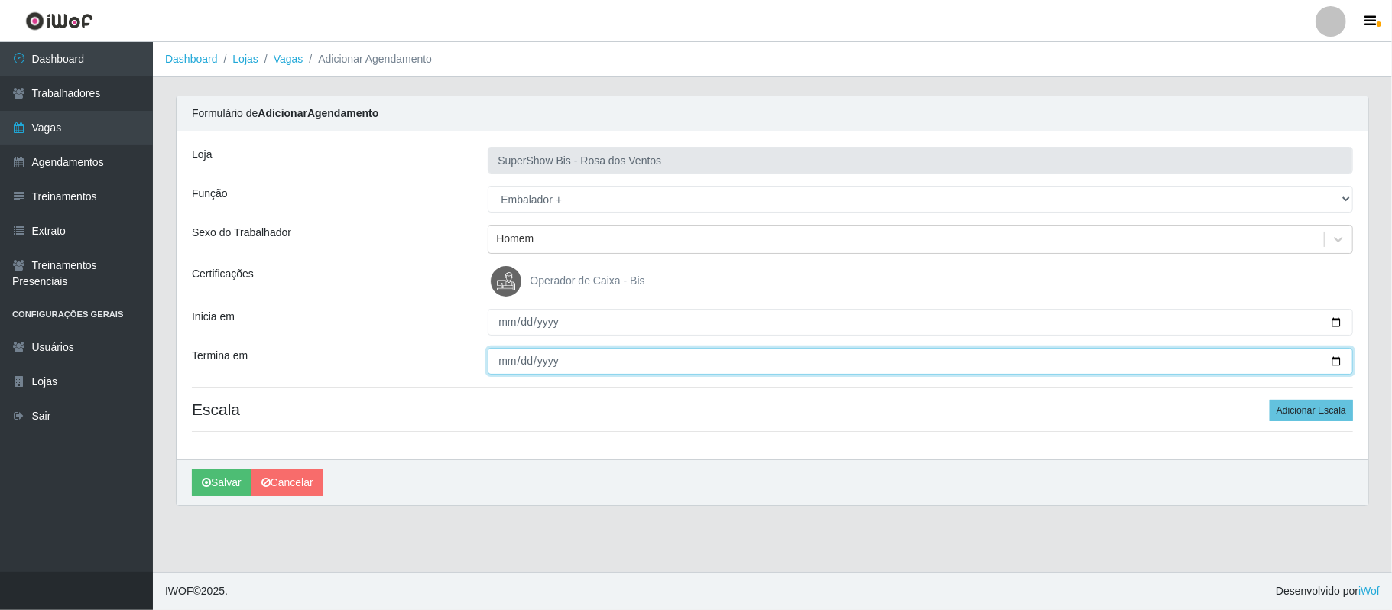
click at [1335, 365] on input "Termina em" at bounding box center [920, 361] width 865 height 27
type input "[DATE]"
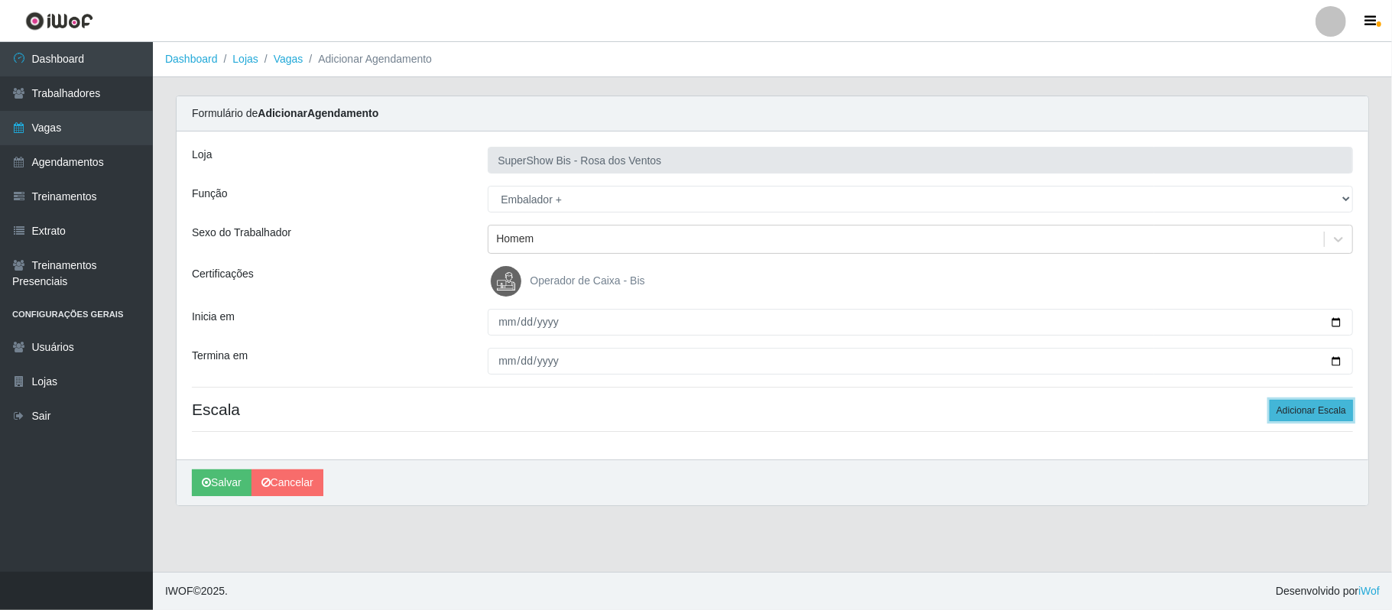
click at [1312, 417] on button "Adicionar Escala" at bounding box center [1311, 410] width 83 height 21
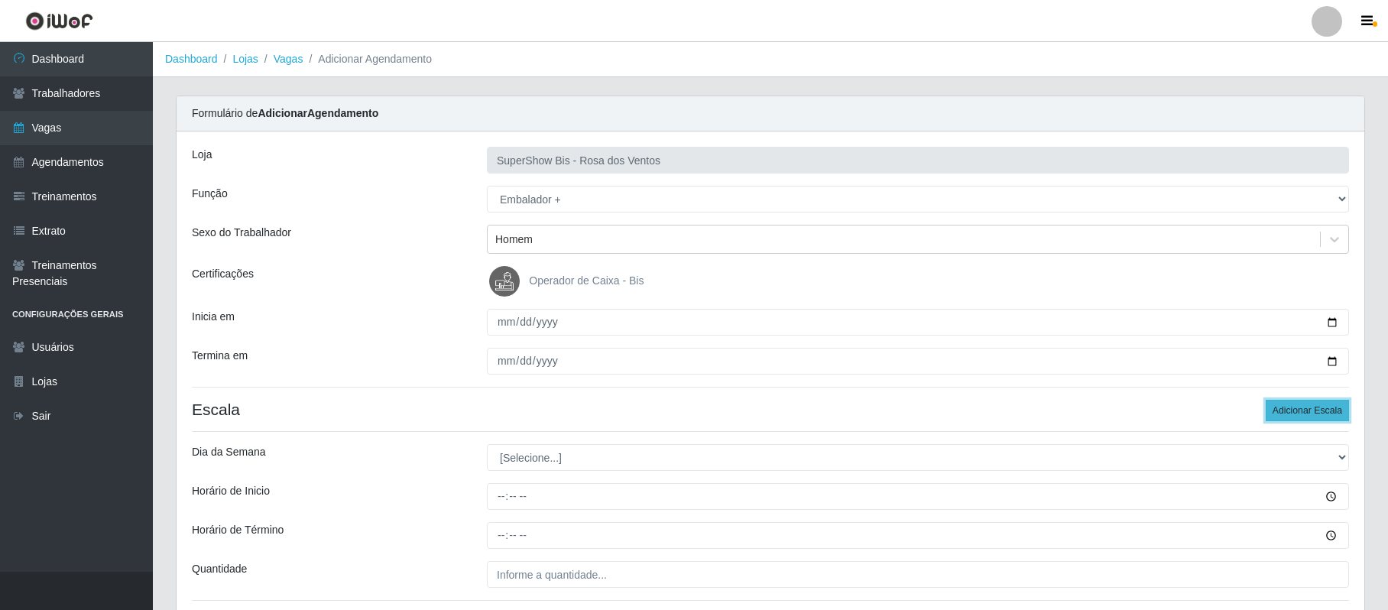
click at [1312, 417] on button "Adicionar Escala" at bounding box center [1307, 410] width 83 height 21
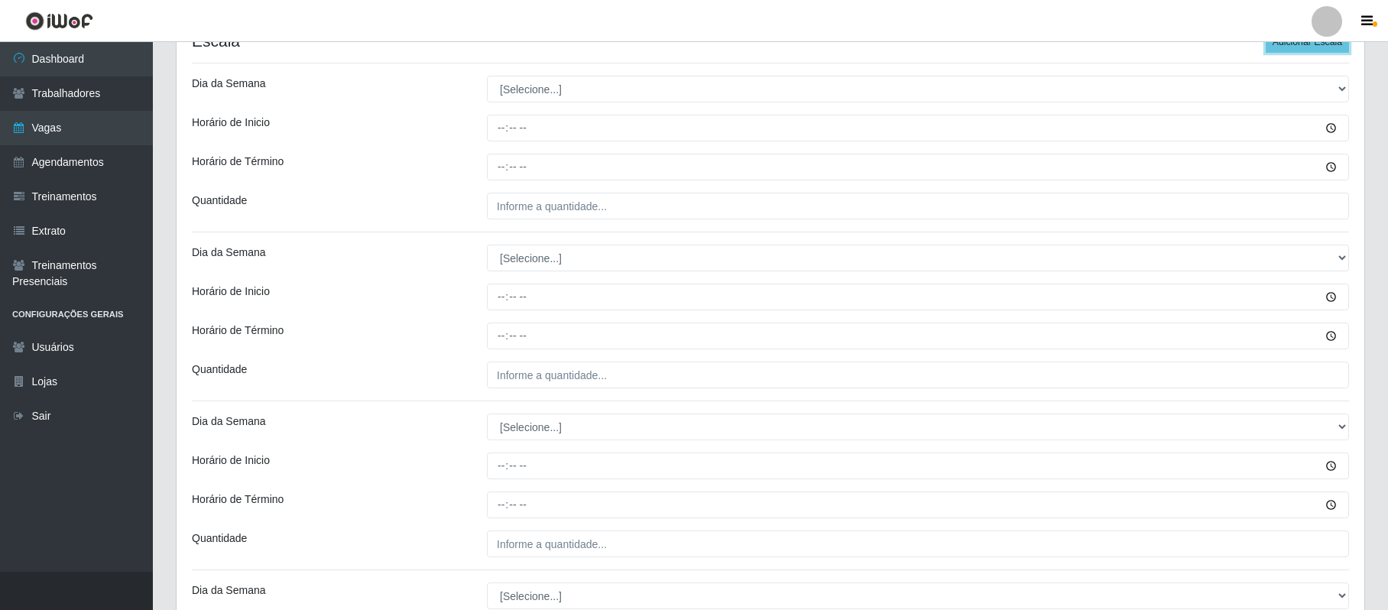
scroll to position [375, 0]
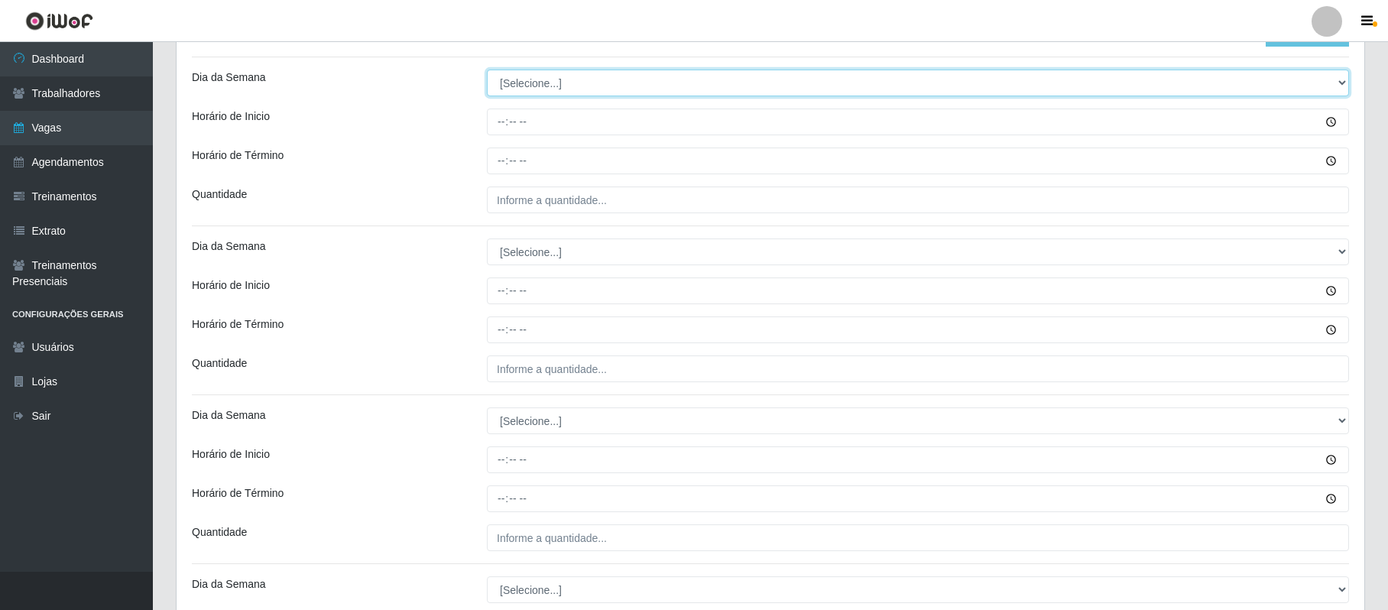
click at [576, 90] on select "[Selecione...] Segunda Terça Quarta Quinta Sexta Sábado Domingo" at bounding box center [918, 83] width 862 height 27
select select "6"
click at [487, 70] on select "[Selecione...] Segunda Terça Quarta Quinta Sexta Sábado Domingo" at bounding box center [918, 83] width 862 height 27
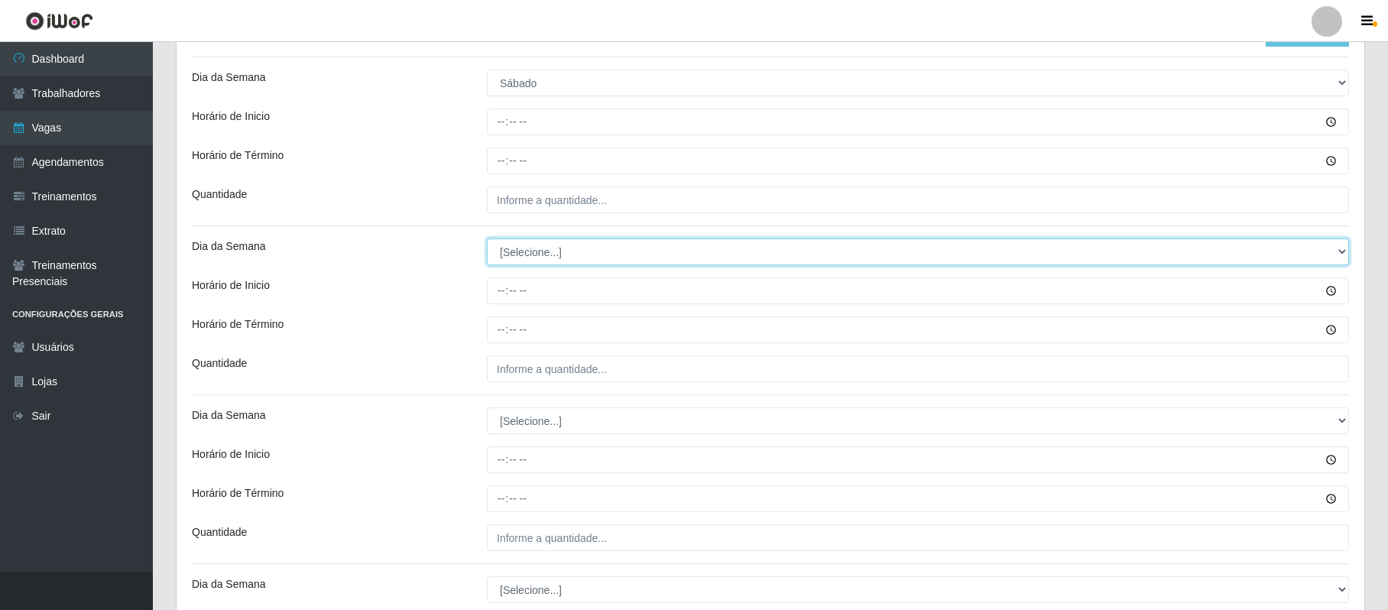
click at [530, 251] on select "[Selecione...] Segunda Terça Quarta Quinta Sexta Sábado Domingo" at bounding box center [918, 251] width 862 height 27
select select "6"
click at [487, 240] on select "[Selecione...] Segunda Terça Quarta Quinta Sexta Sábado Domingo" at bounding box center [918, 251] width 862 height 27
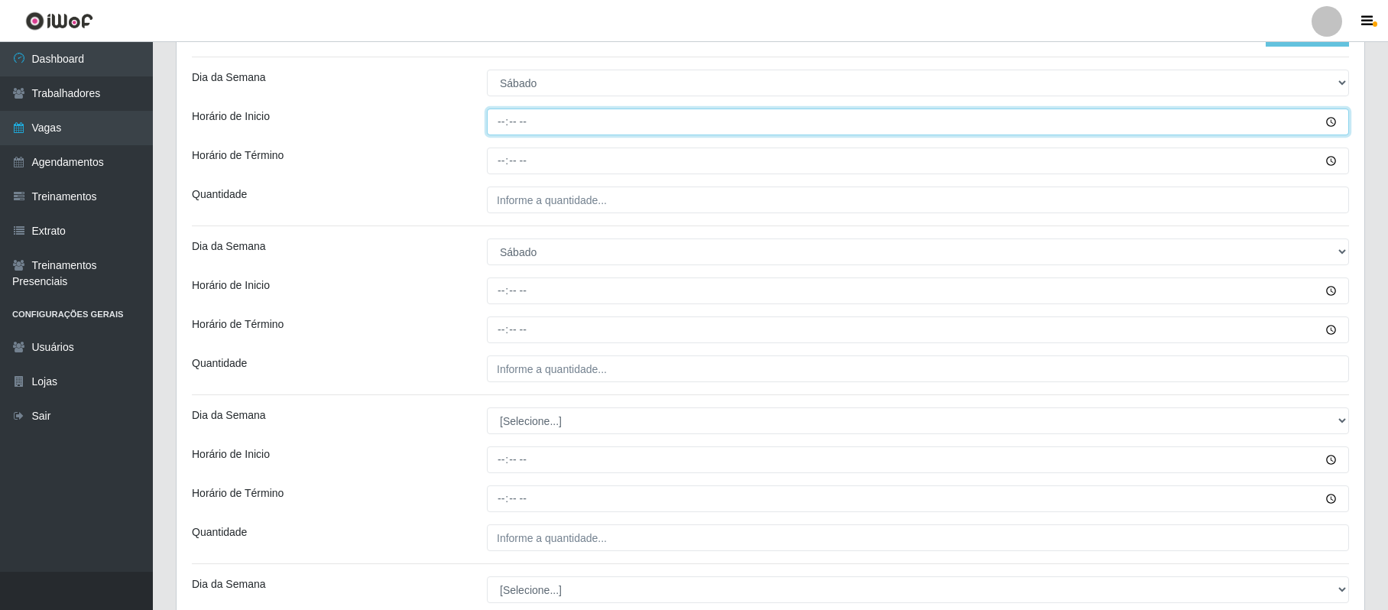
click at [496, 122] on input "Horário de Inicio" at bounding box center [918, 122] width 862 height 27
type input "08:00"
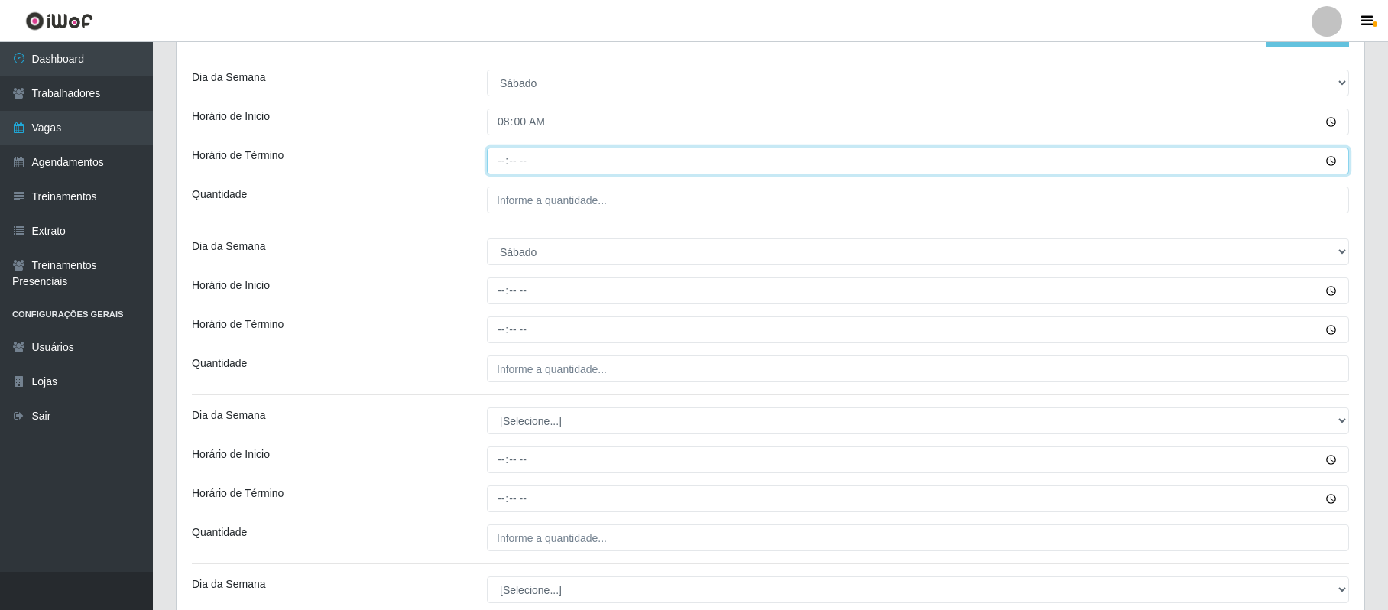
click at [493, 162] on input "Horário de Término" at bounding box center [918, 161] width 862 height 27
type input "14:00"
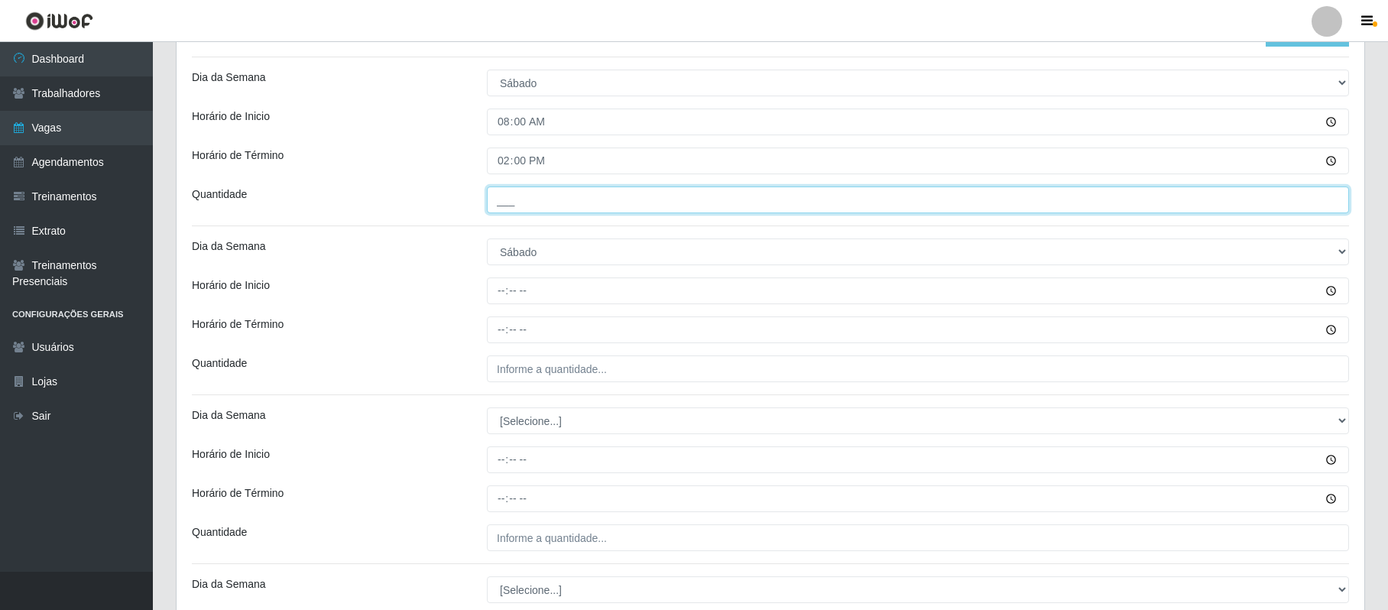
click at [501, 205] on input "___" at bounding box center [918, 200] width 862 height 27
type input "1__"
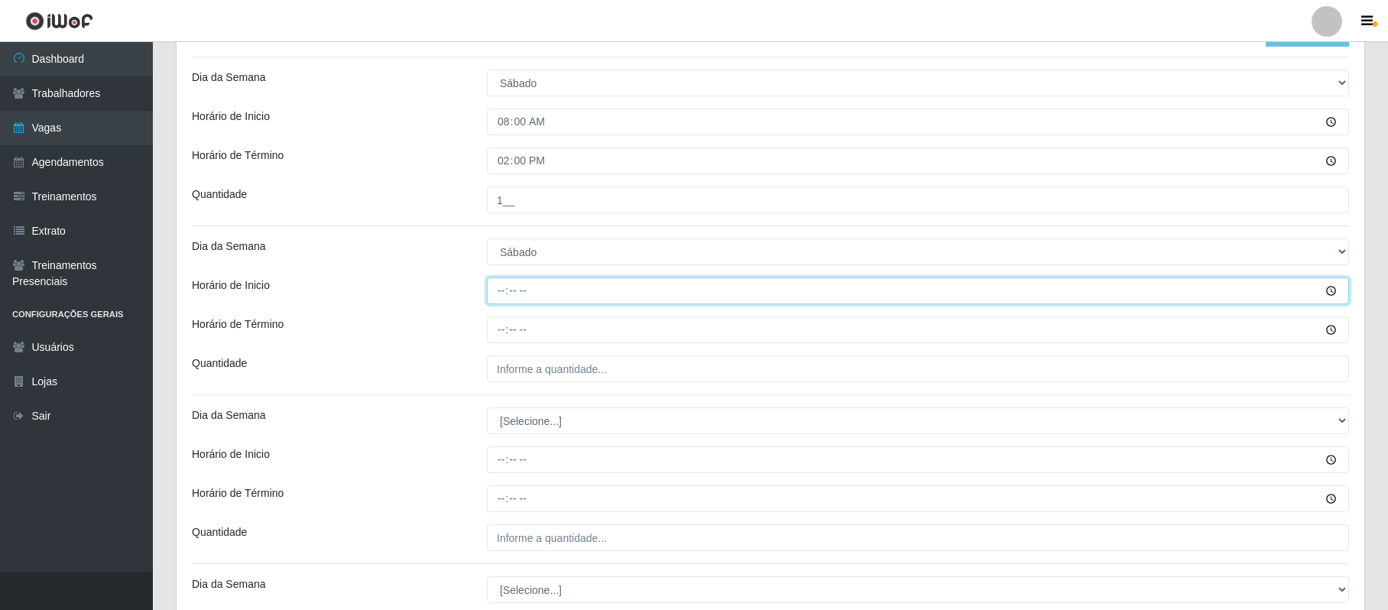
click at [501, 301] on input "Horário de Inicio" at bounding box center [918, 290] width 862 height 27
type input "15:00"
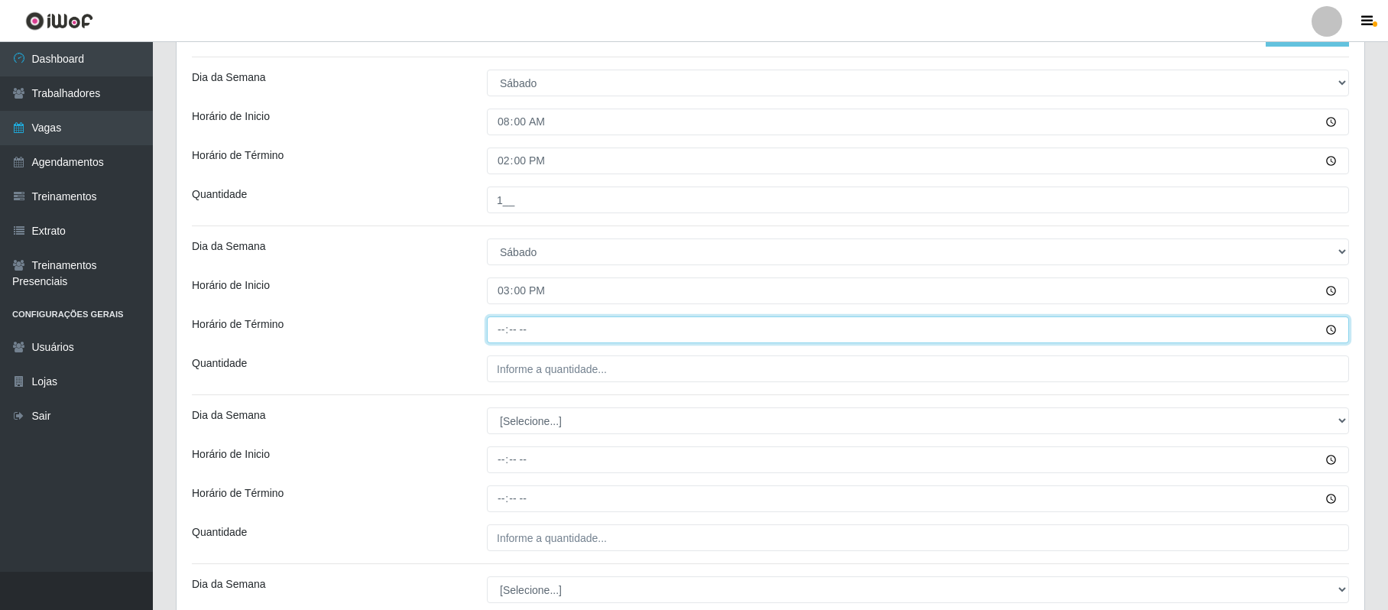
click at [498, 329] on input "Horário de Término" at bounding box center [918, 329] width 862 height 27
type input "21:00"
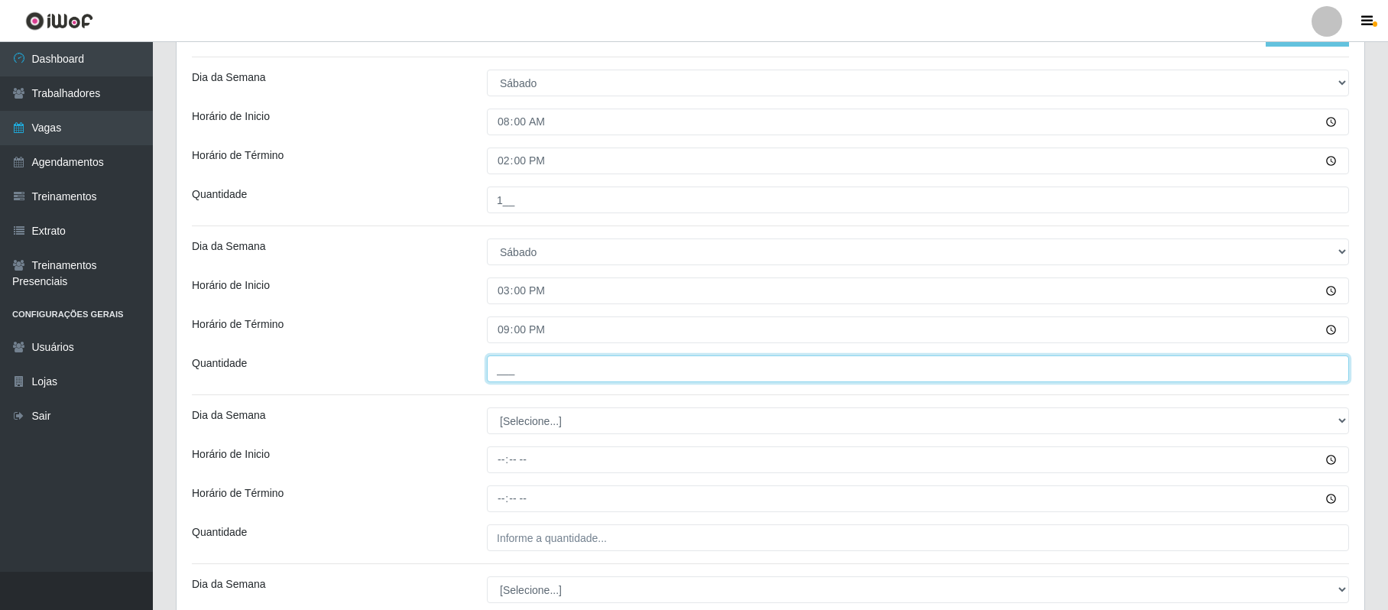
click at [497, 371] on input "___" at bounding box center [918, 368] width 862 height 27
type input "2__"
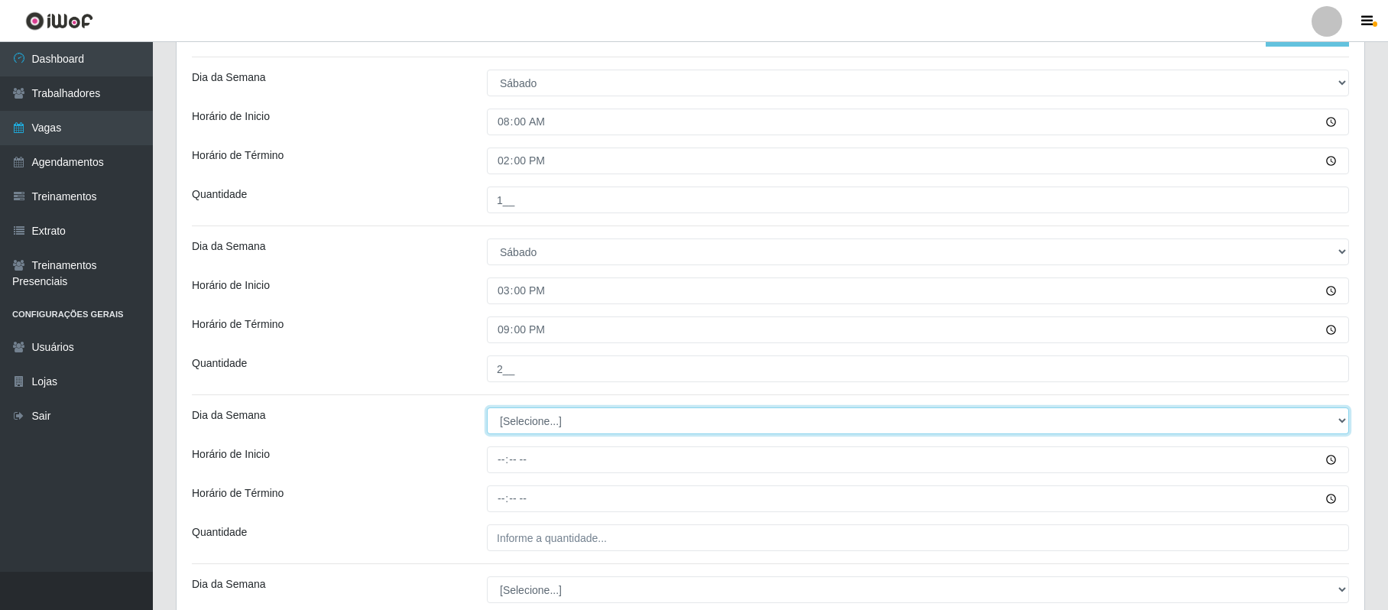
click at [515, 428] on select "[Selecione...] Segunda Terça Quarta Quinta Sexta Sábado Domingo" at bounding box center [918, 420] width 862 height 27
select select "0"
click at [487, 409] on select "[Selecione...] Segunda Terça Quarta Quinta Sexta Sábado Domingo" at bounding box center [918, 420] width 862 height 27
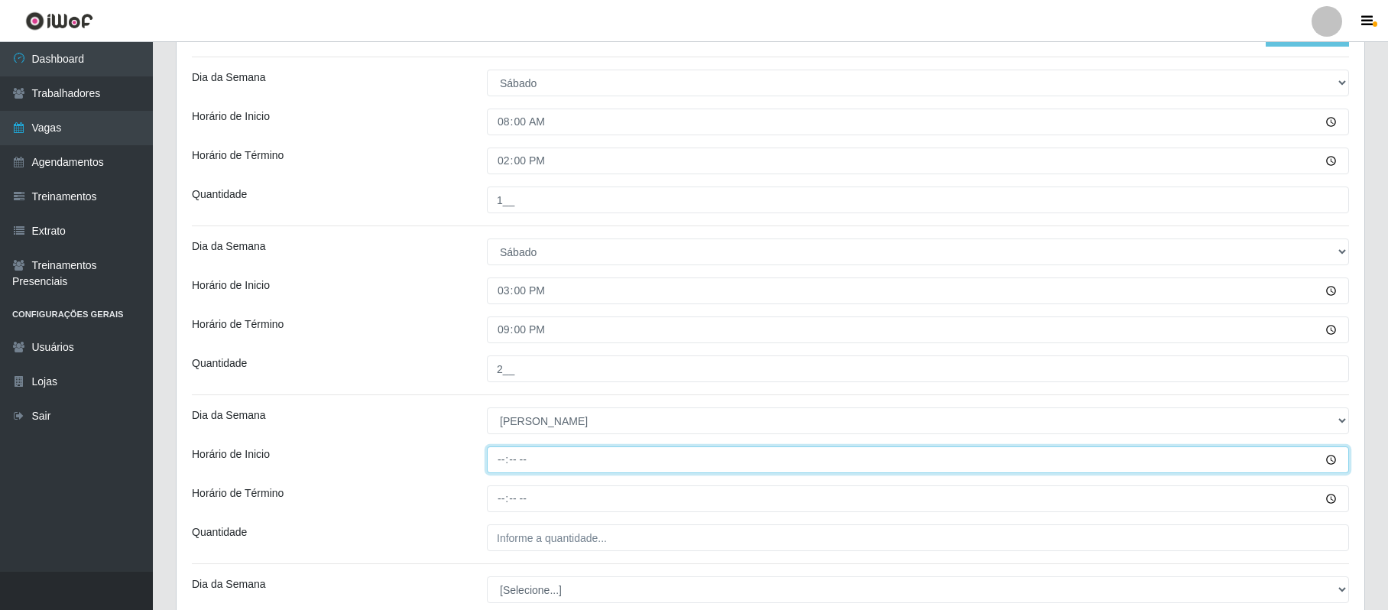
click at [500, 465] on input "Horário de Inicio" at bounding box center [918, 459] width 862 height 27
type input "08:00"
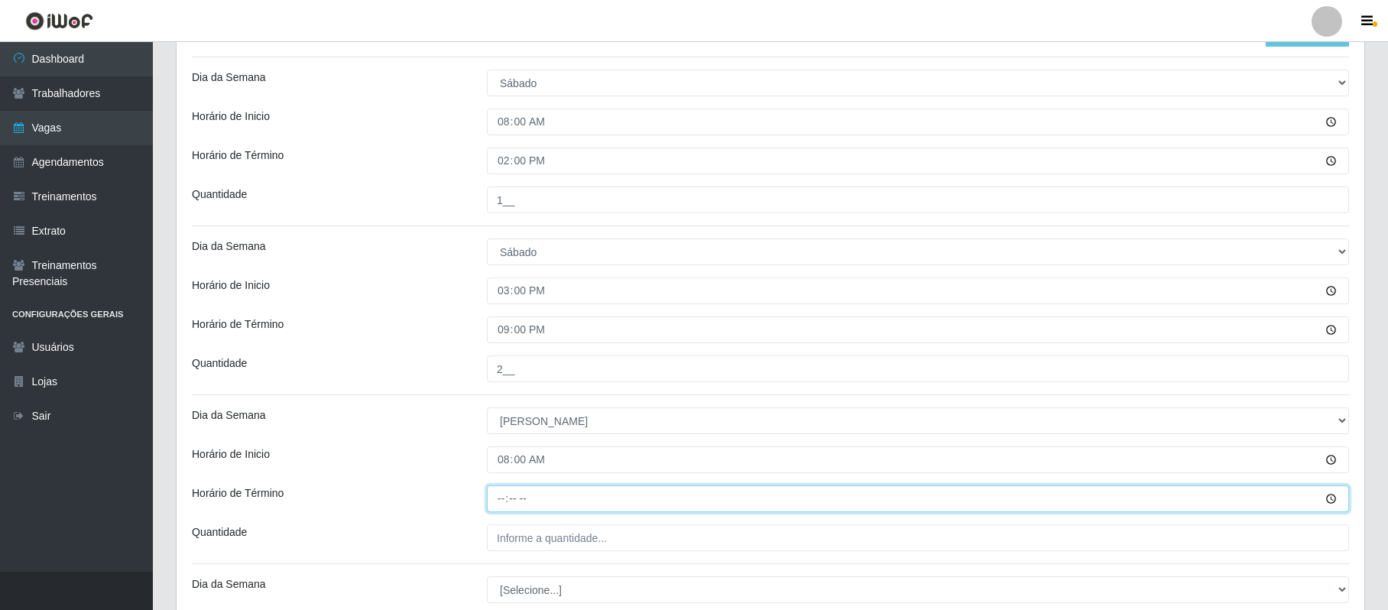
click at [501, 496] on input "Horário de Término" at bounding box center [918, 498] width 862 height 27
type input "14:00"
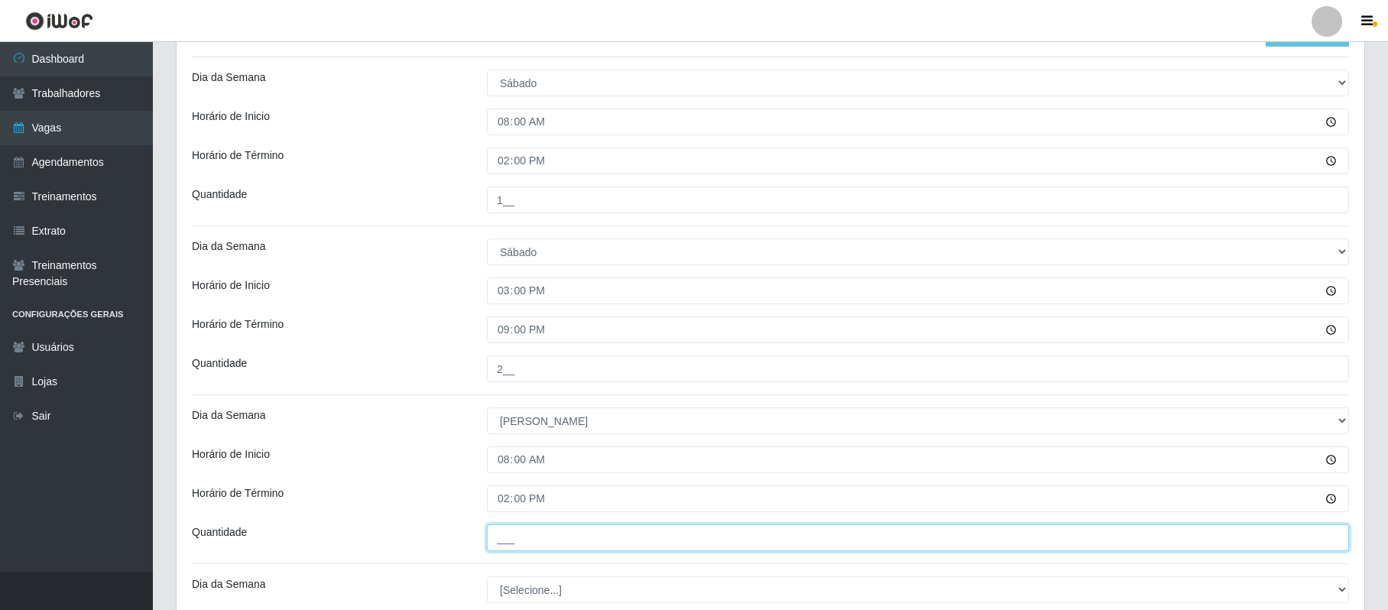
click at [502, 539] on input "___" at bounding box center [918, 537] width 862 height 27
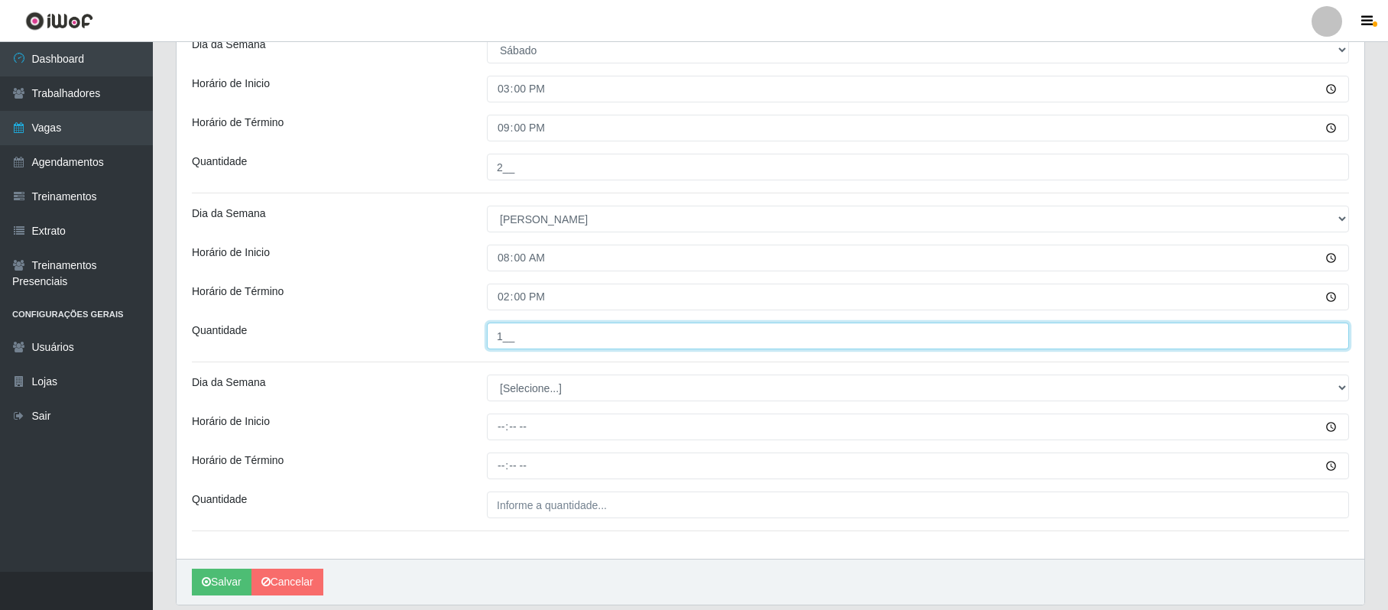
scroll to position [579, 0]
type input "1__"
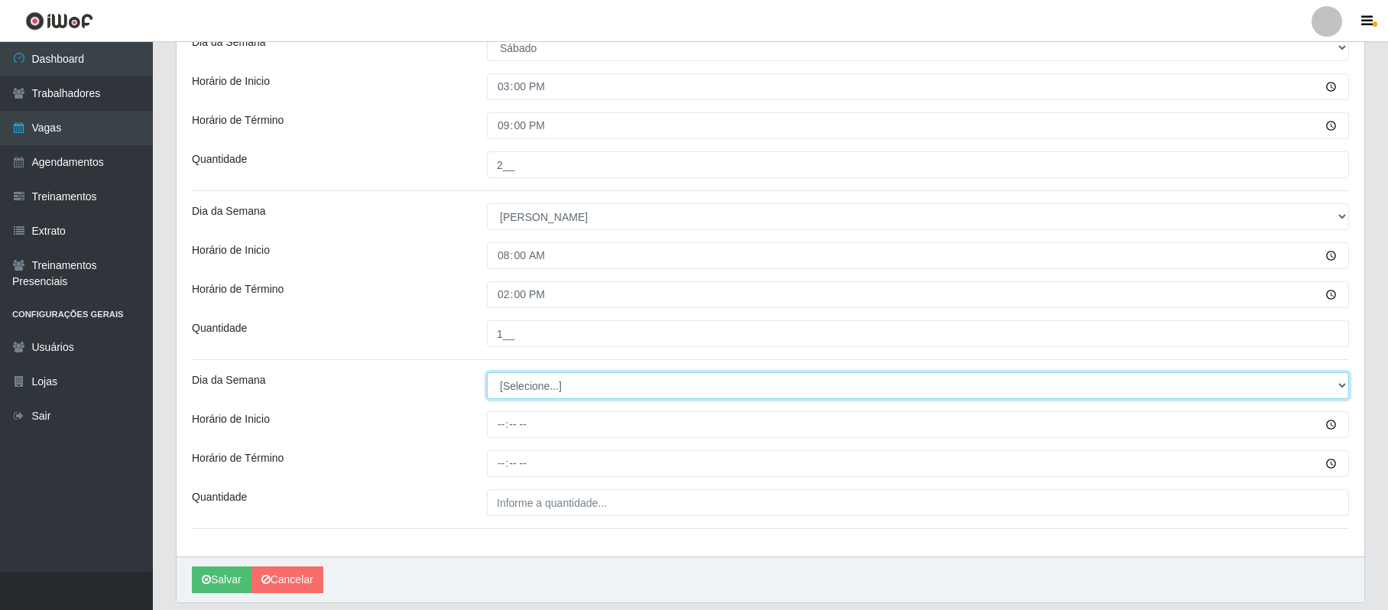
click at [511, 394] on select "[Selecione...] Segunda Terça Quarta Quinta Sexta Sábado Domingo" at bounding box center [918, 385] width 862 height 27
select select "0"
click at [487, 375] on select "[Selecione...] Segunda Terça Quarta Quinta Sexta Sábado Domingo" at bounding box center [918, 385] width 862 height 27
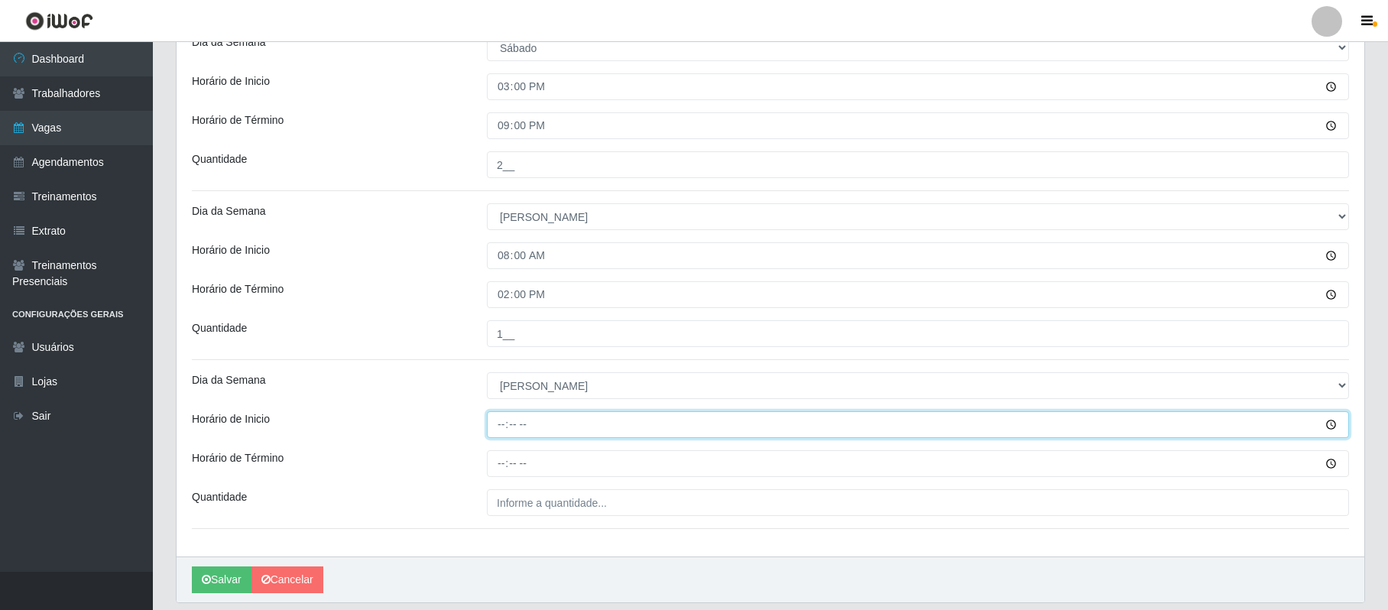
click at [498, 429] on input "Horário de Inicio" at bounding box center [918, 424] width 862 height 27
type input "15:00"
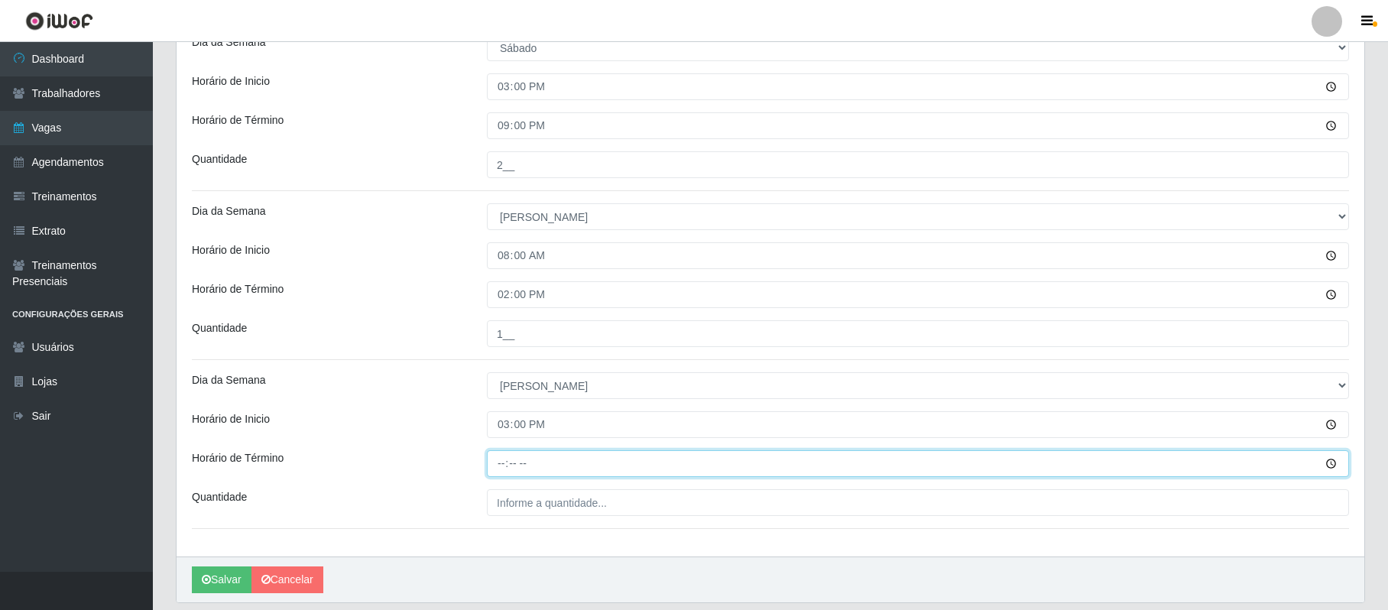
click at [503, 469] on input "Horário de Término" at bounding box center [918, 463] width 862 height 27
type input "21:00"
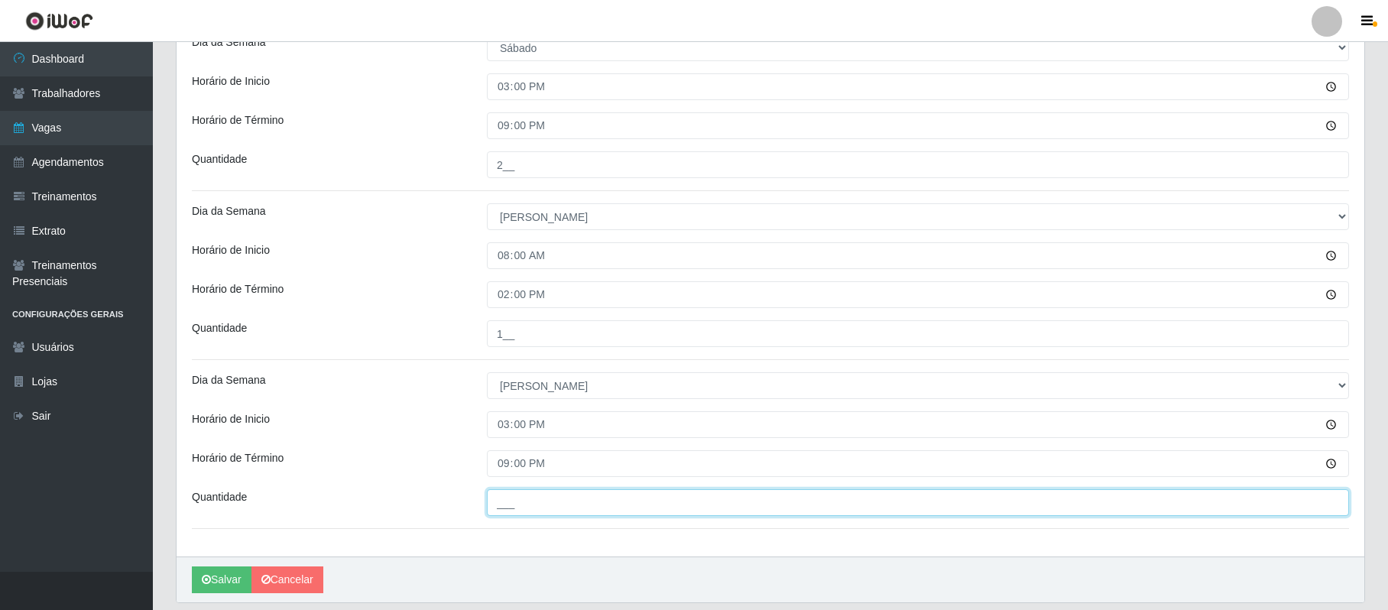
click at [508, 509] on input "___" at bounding box center [918, 502] width 862 height 27
type input "2__"
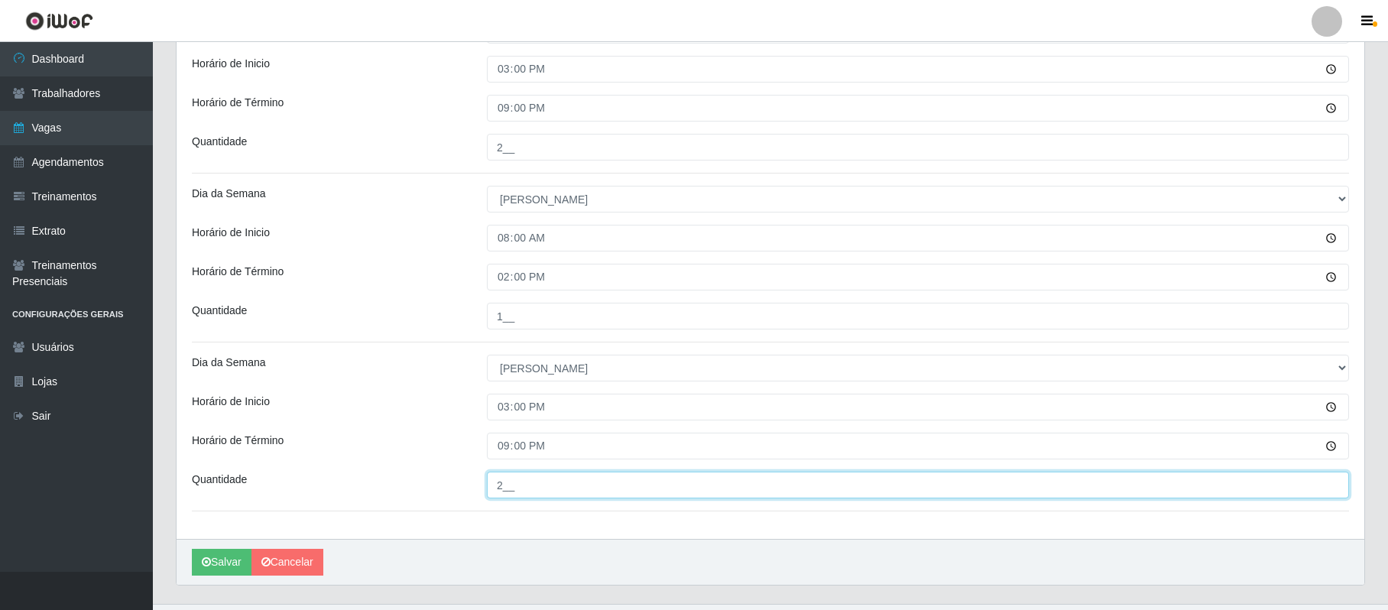
scroll to position [631, 0]
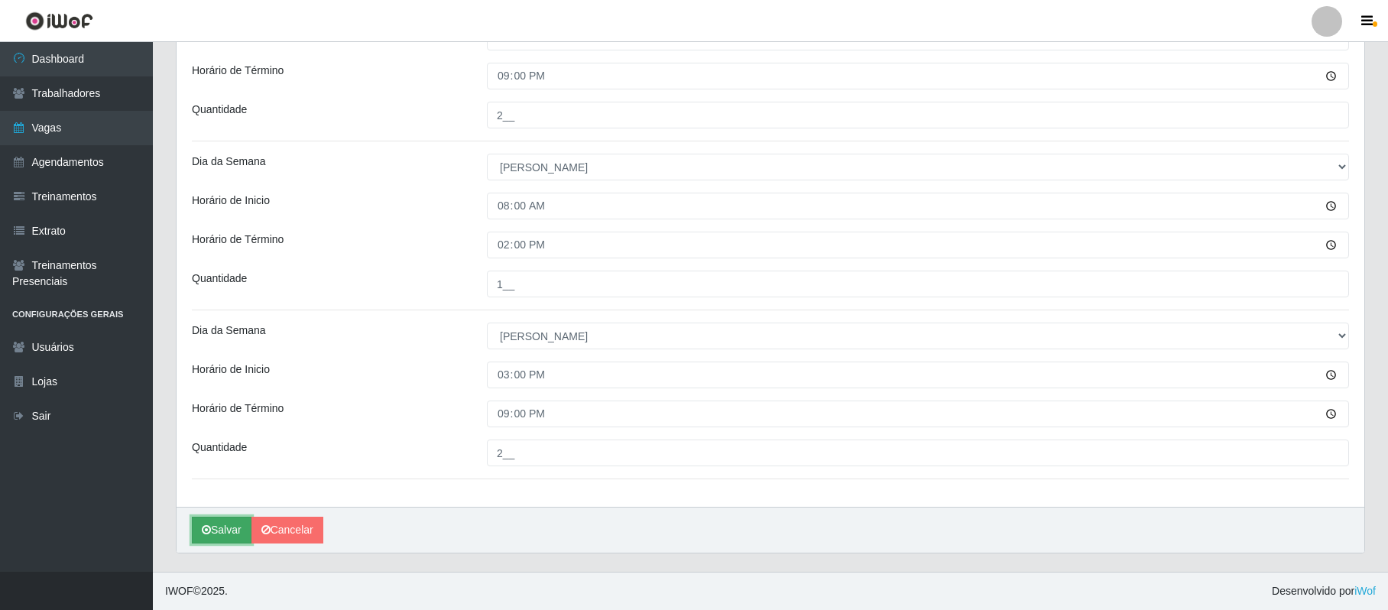
click at [217, 533] on button "Salvar" at bounding box center [222, 530] width 60 height 27
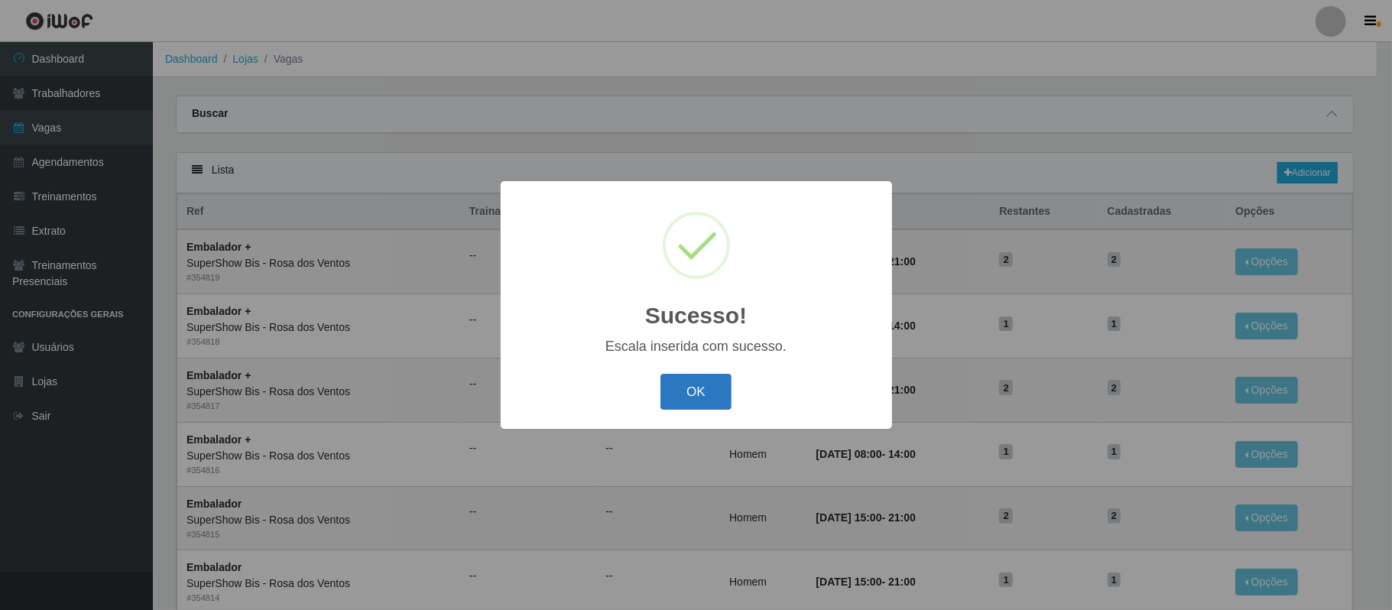
click at [699, 394] on button "OK" at bounding box center [695, 392] width 71 height 36
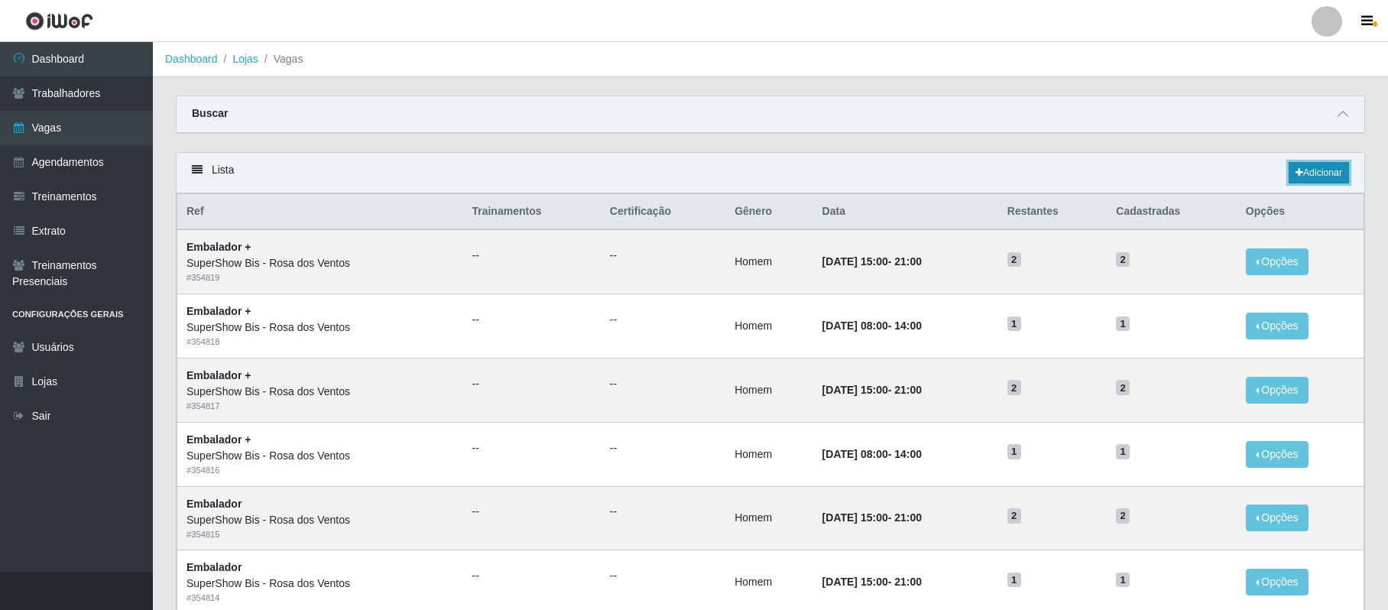
click at [1309, 173] on link "Adicionar" at bounding box center [1319, 172] width 60 height 21
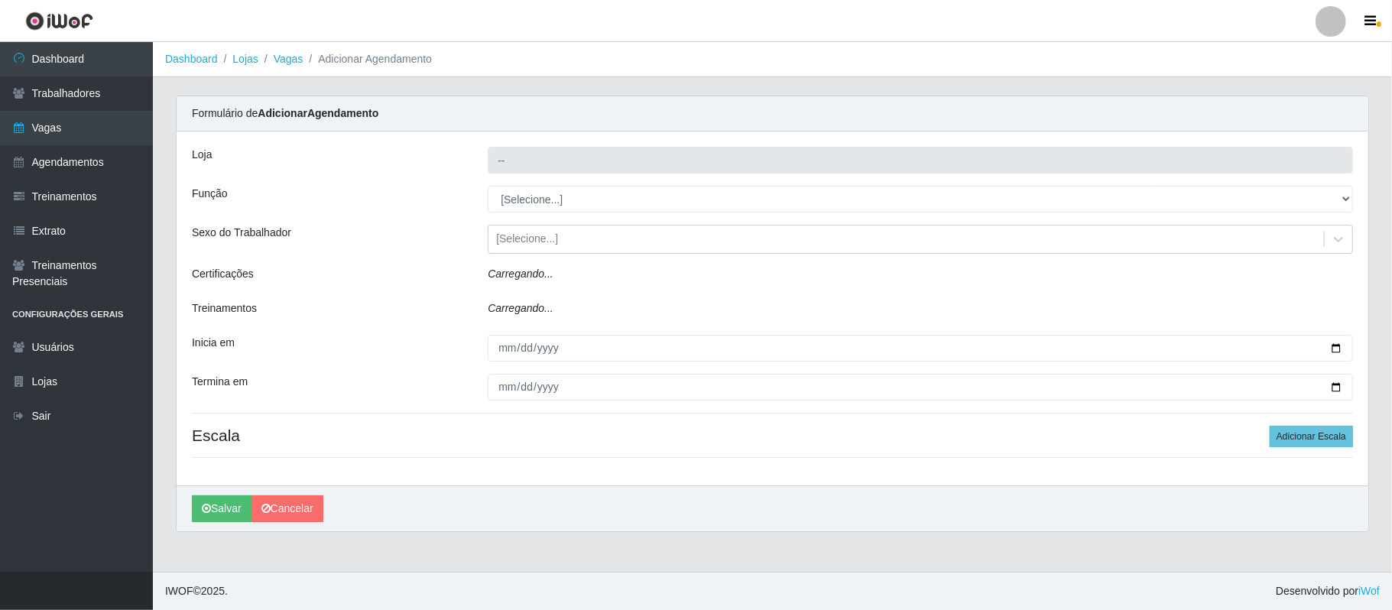
type input "SuperShow Bis - Rosa dos Ventos"
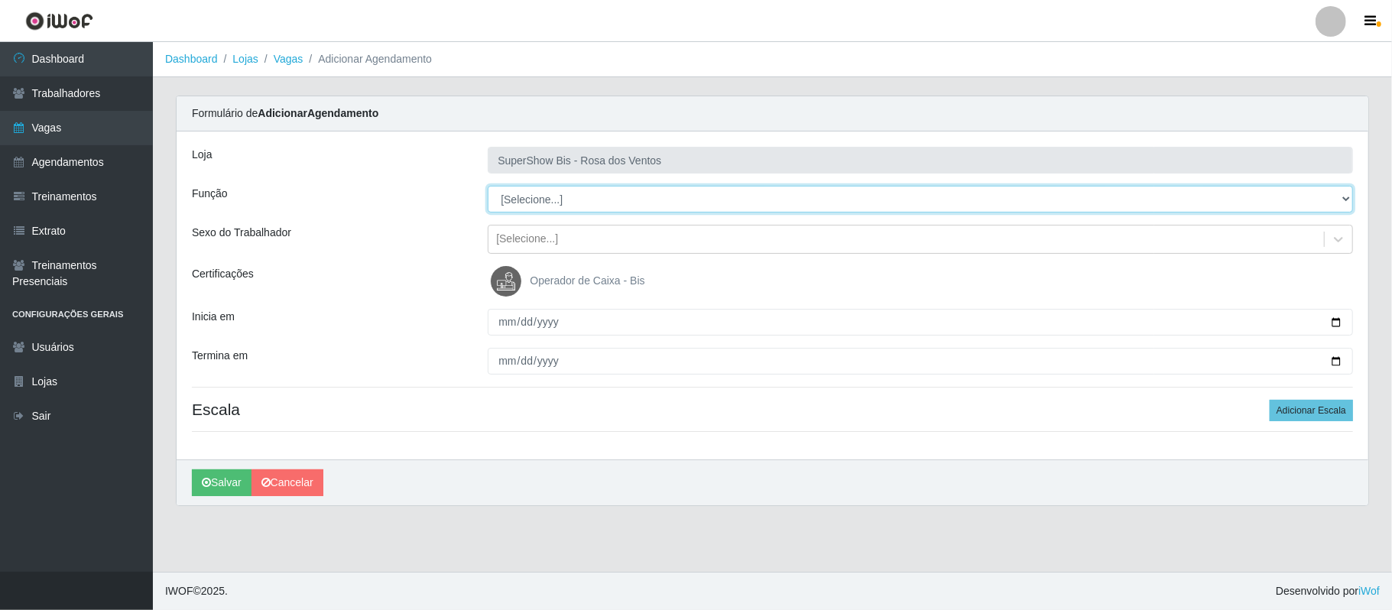
click at [518, 194] on select "[Selecione...] ASG ASG + ASG ++ Auxiliar de Cozinha Balconista de Açougue Balco…" at bounding box center [920, 199] width 865 height 27
select select "1"
click at [488, 187] on select "[Selecione...] ASG ASG + ASG ++ Auxiliar de Cozinha Balconista de Açougue Balco…" at bounding box center [920, 199] width 865 height 27
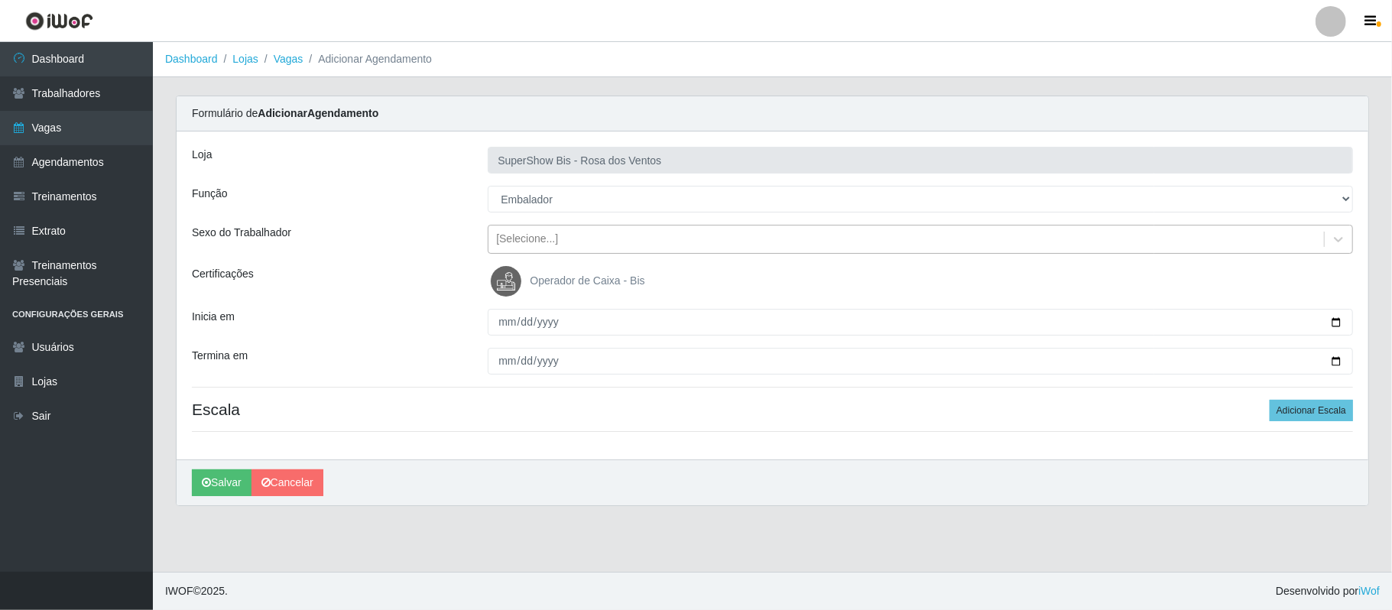
click at [554, 240] on div "[Selecione...]" at bounding box center [905, 239] width 835 height 25
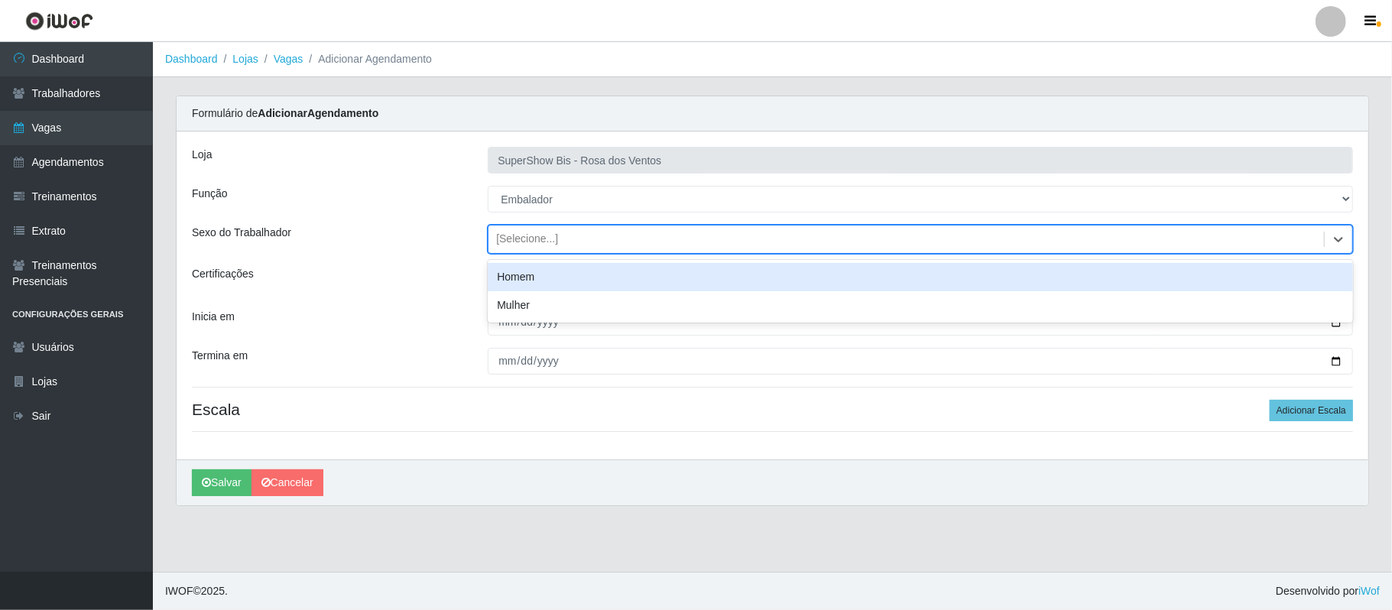
click at [533, 285] on div "Homem" at bounding box center [920, 277] width 865 height 28
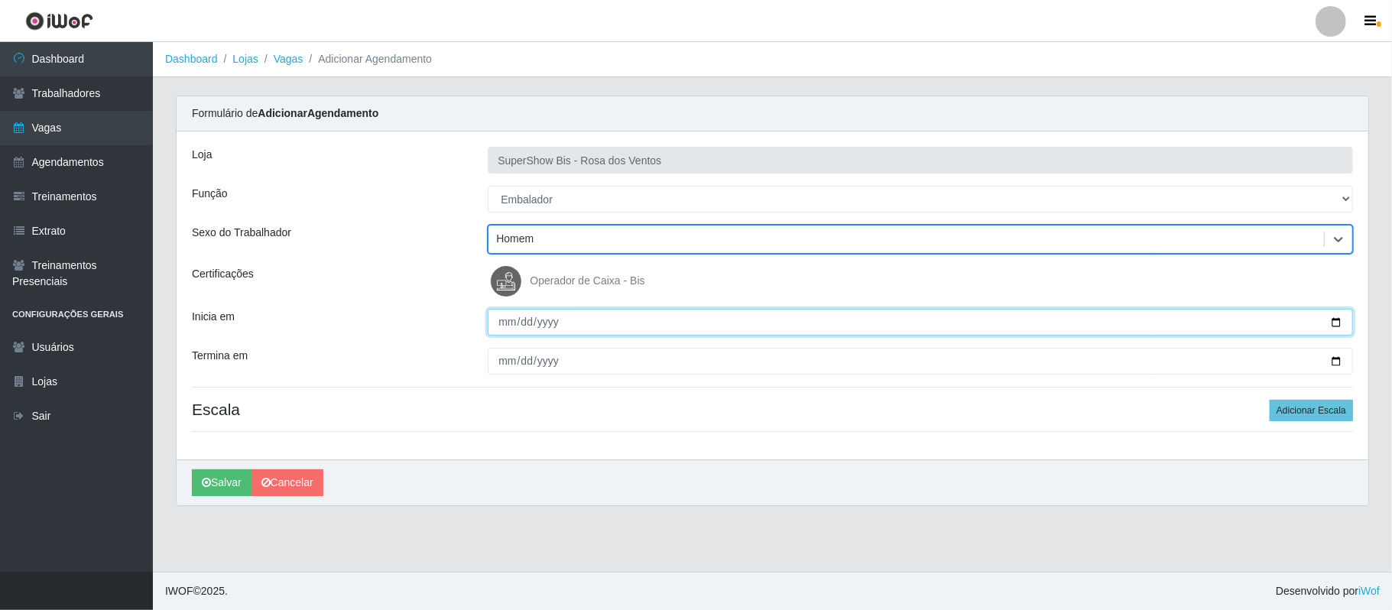
click at [1332, 319] on input "Inicia em" at bounding box center [920, 322] width 865 height 27
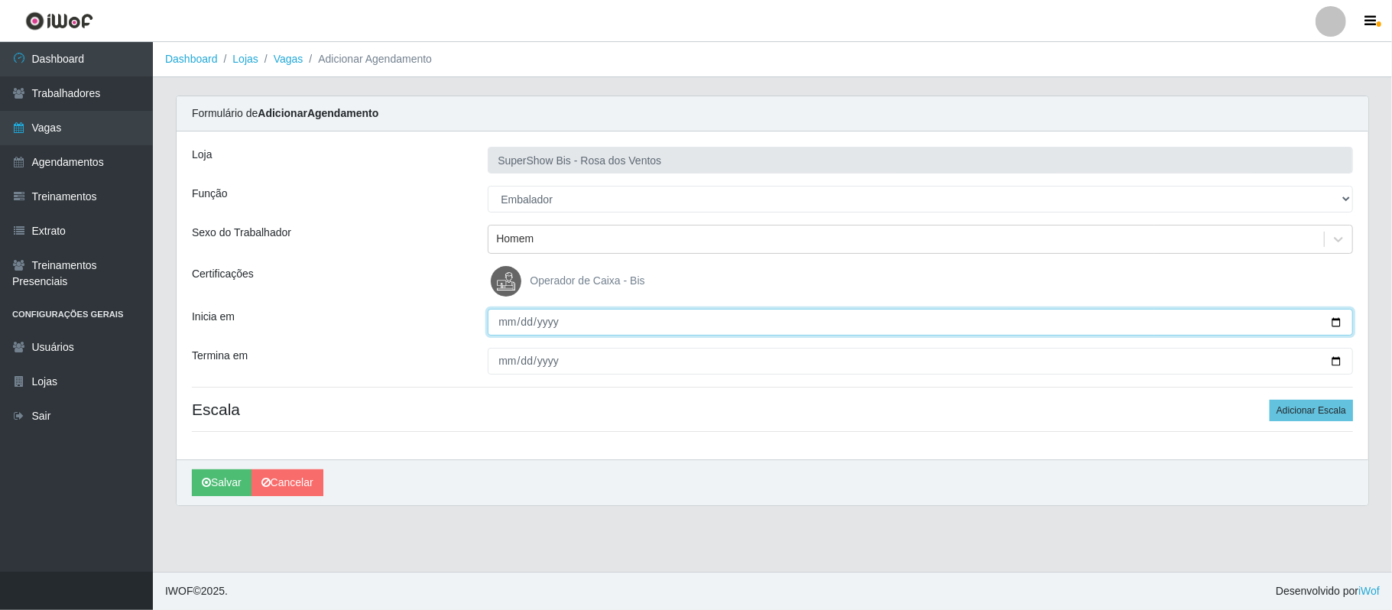
type input "[DATE]"
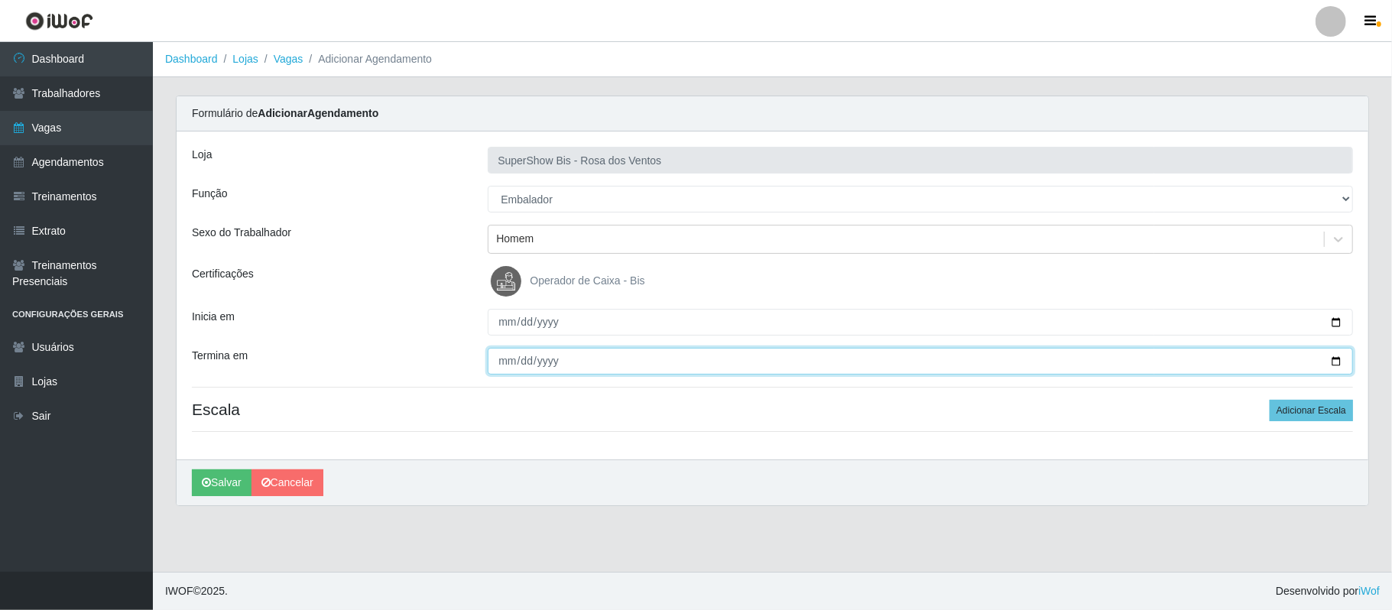
click at [1338, 361] on input "Termina em" at bounding box center [920, 361] width 865 height 27
type input "[DATE]"
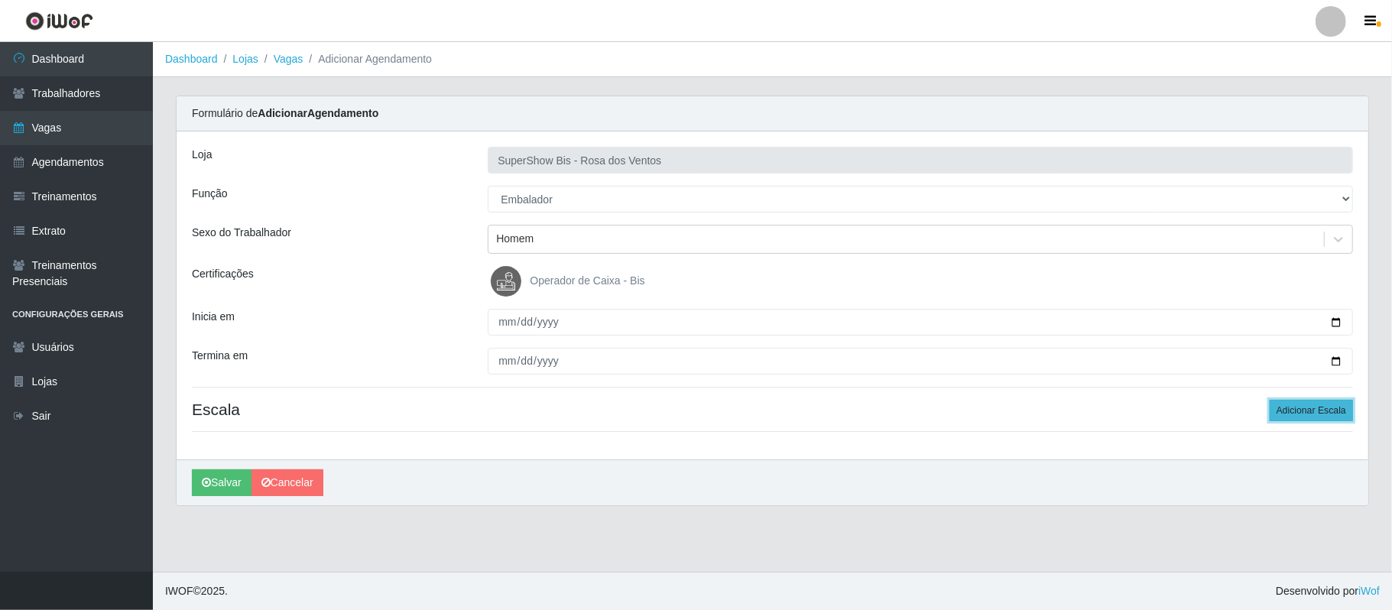
click at [1307, 417] on button "Adicionar Escala" at bounding box center [1311, 410] width 83 height 21
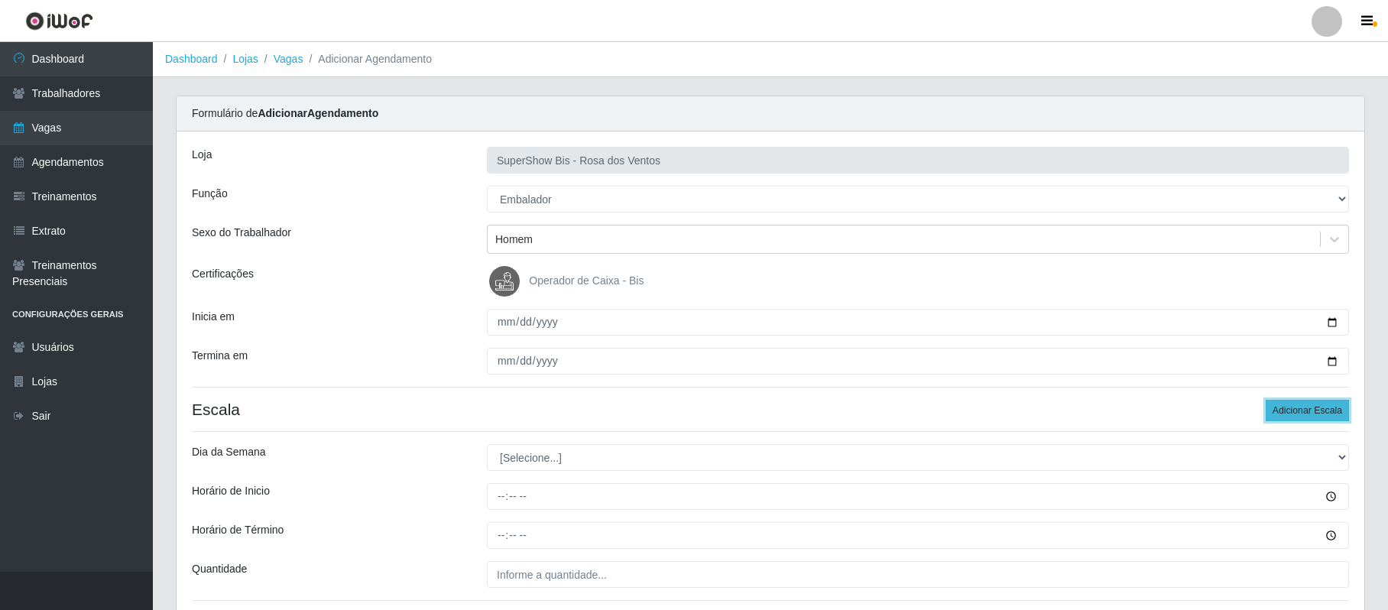
click at [1307, 417] on button "Adicionar Escala" at bounding box center [1307, 410] width 83 height 21
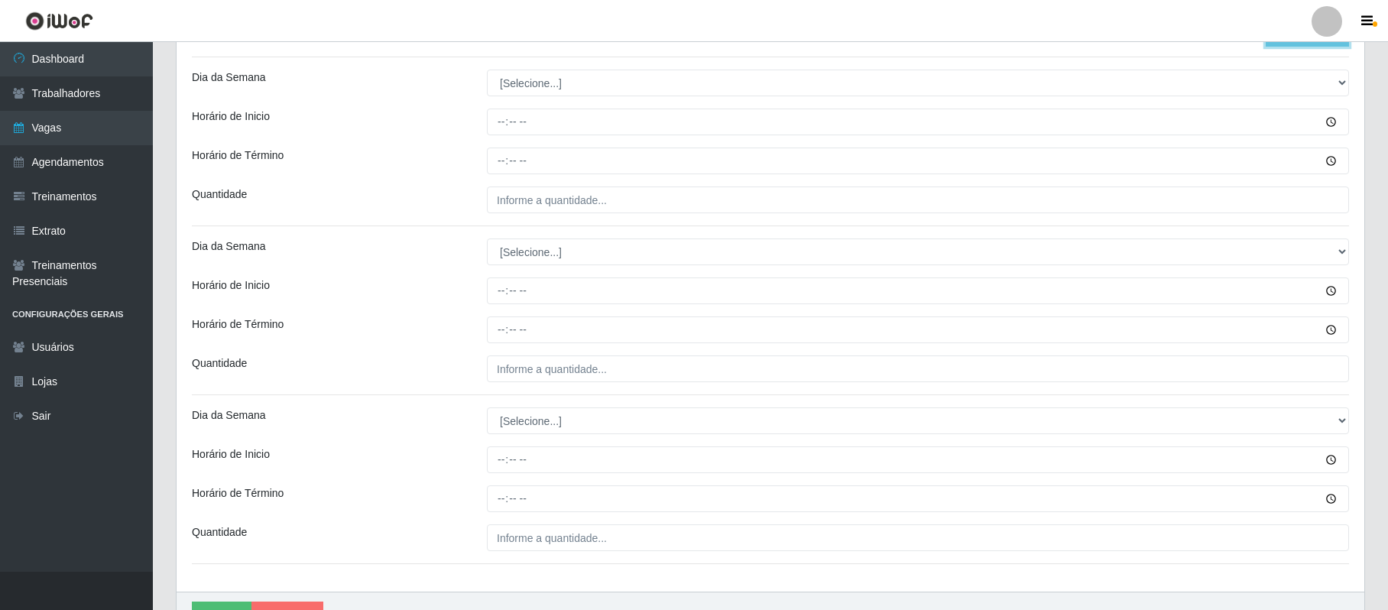
scroll to position [388, 0]
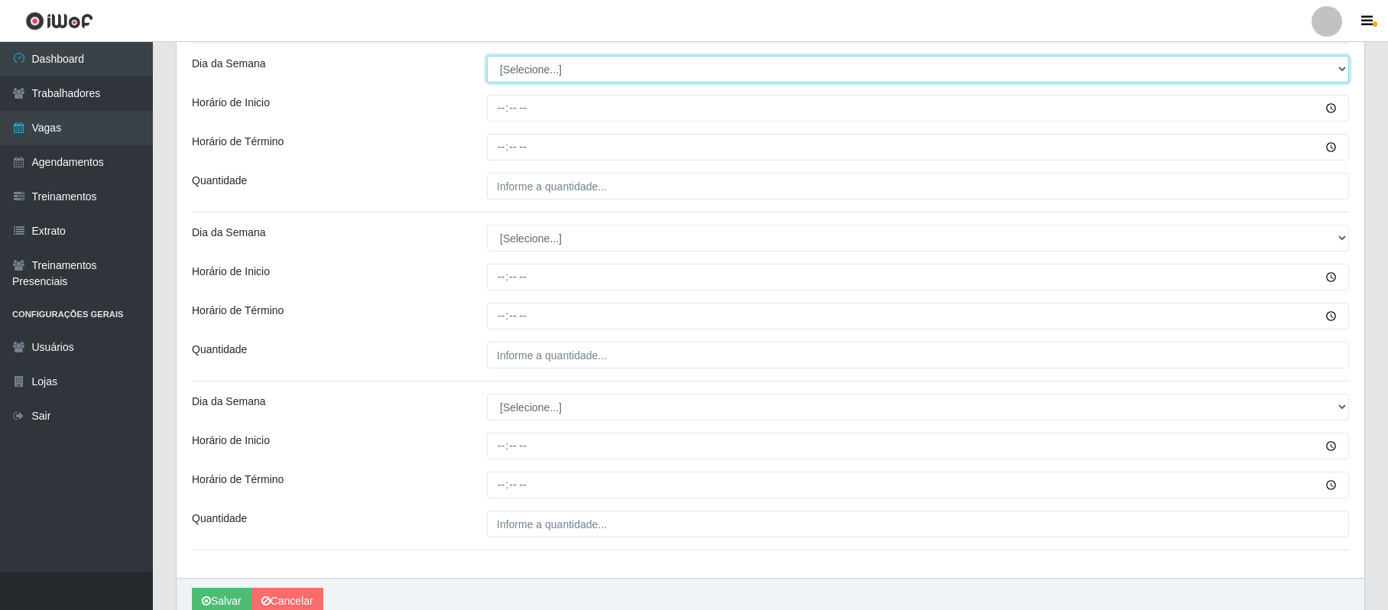
click at [548, 79] on select "[Selecione...] Segunda Terça Quarta Quinta Sexta Sábado Domingo" at bounding box center [918, 69] width 862 height 27
select select "3"
click at [487, 57] on select "[Selecione...] Segunda Terça Quarta Quinta Sexta Sábado Domingo" at bounding box center [918, 69] width 862 height 27
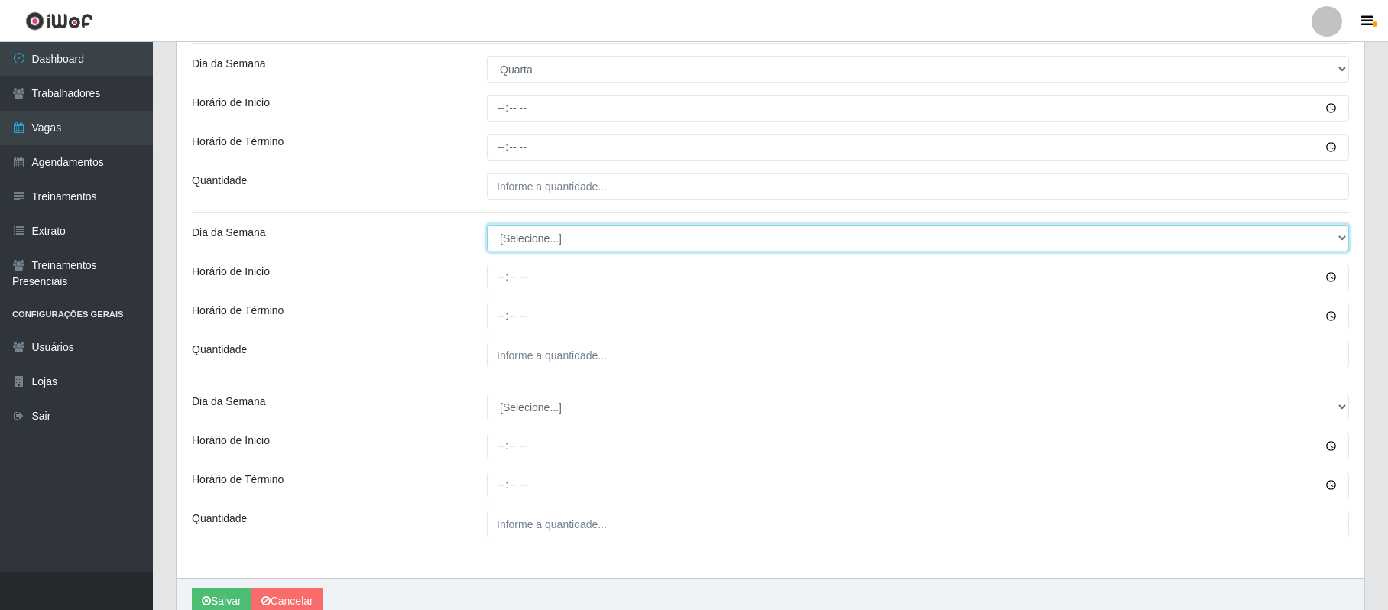
click at [527, 245] on select "[Selecione...] Segunda Terça Quarta Quinta Sexta Sábado Domingo" at bounding box center [918, 238] width 862 height 27
select select "4"
click at [487, 226] on select "[Selecione...] Segunda Terça Quarta Quinta Sexta Sábado Domingo" at bounding box center [918, 238] width 862 height 27
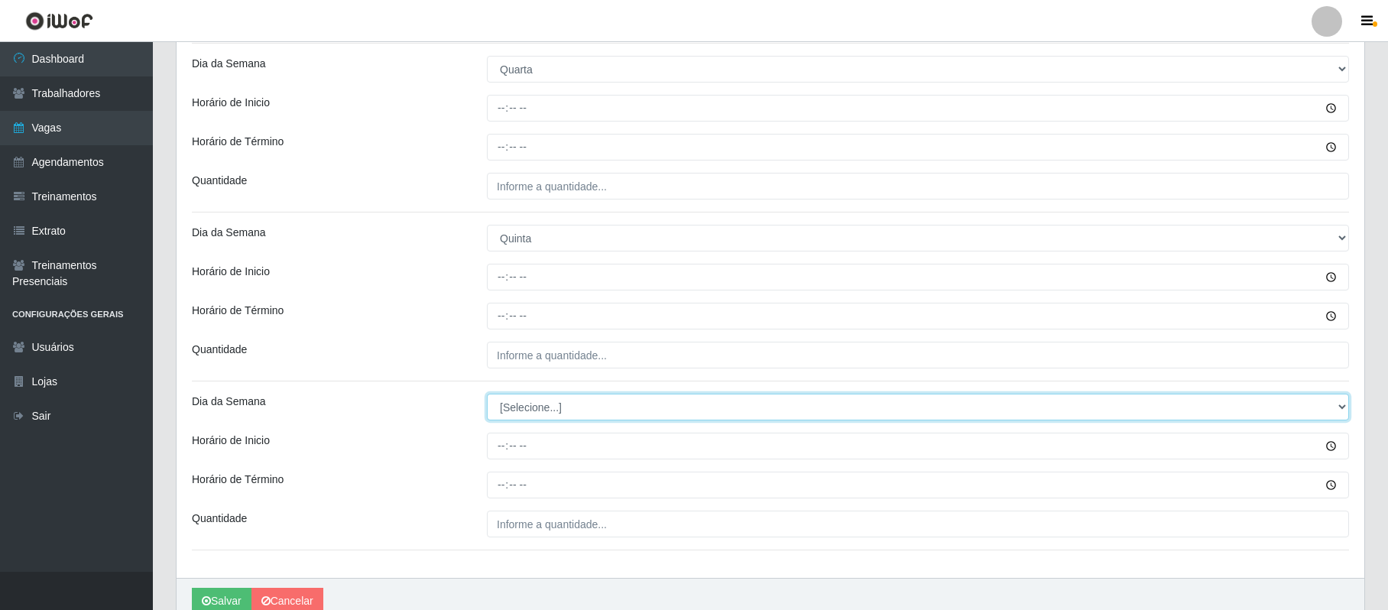
click at [512, 410] on select "[Selecione...] Segunda Terça Quarta Quinta Sexta Sábado Domingo" at bounding box center [918, 407] width 862 height 27
select select "5"
click at [487, 396] on select "[Selecione...] Segunda Terça Quarta Quinta Sexta Sábado Domingo" at bounding box center [918, 407] width 862 height 27
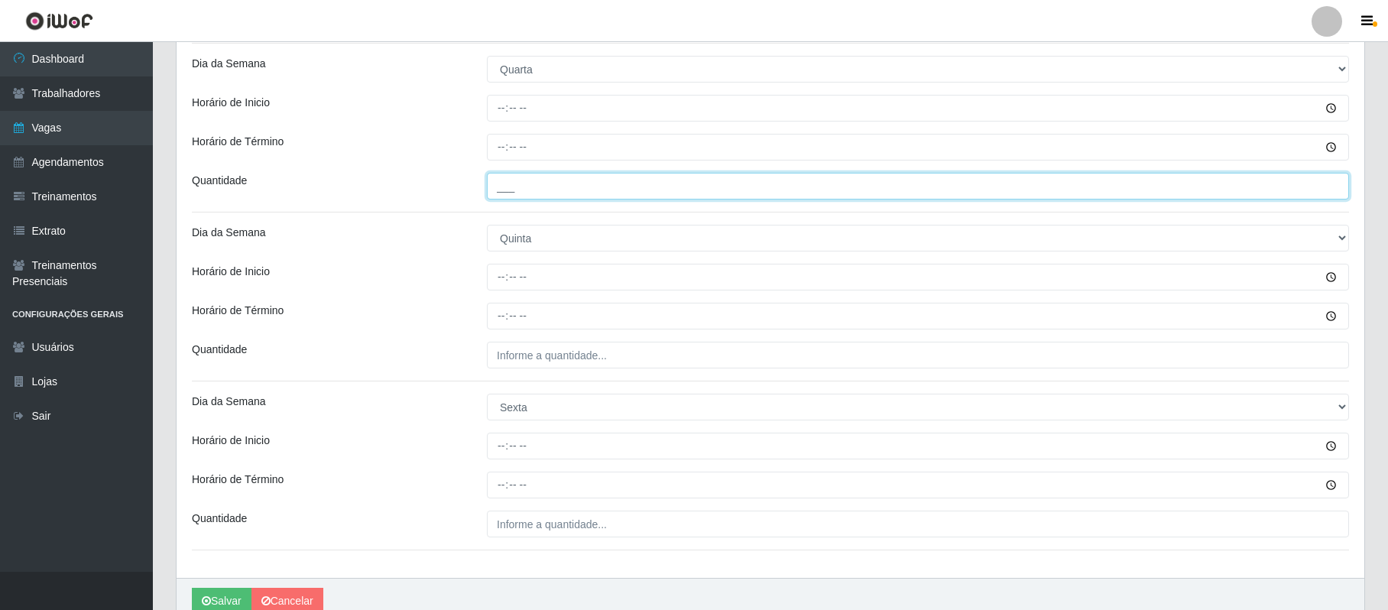
click at [500, 179] on input "___" at bounding box center [918, 186] width 862 height 27
type input "2__"
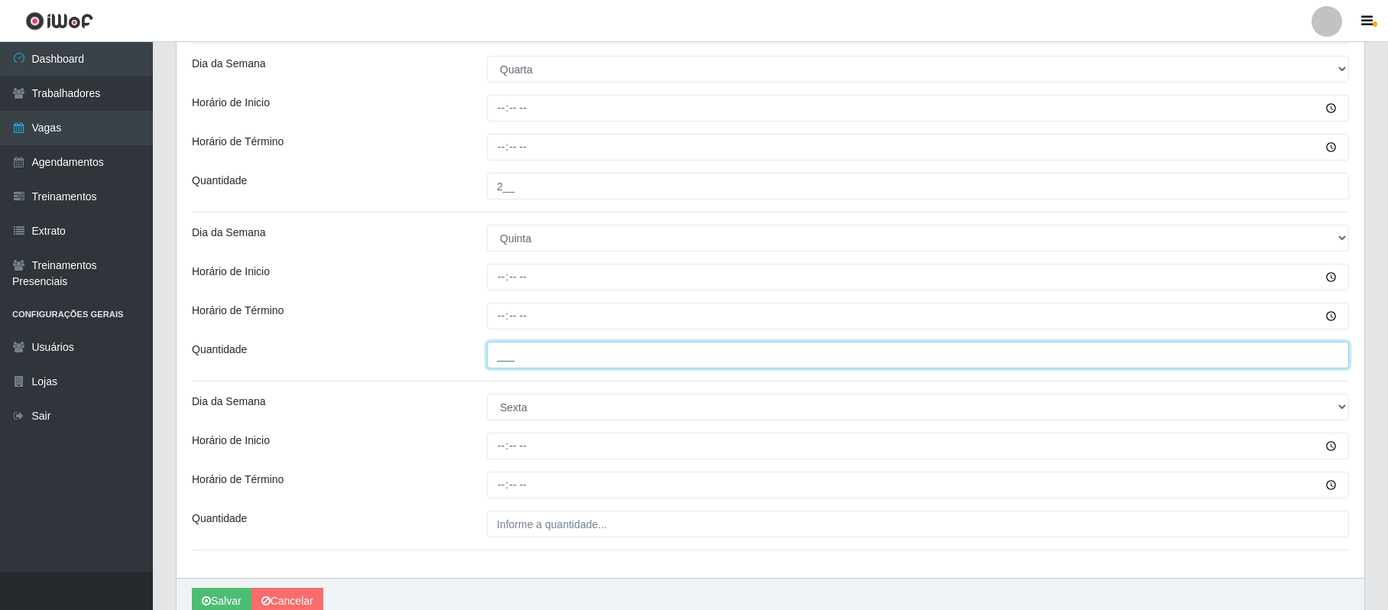
click at [494, 365] on input "___" at bounding box center [918, 355] width 862 height 27
type input "1__"
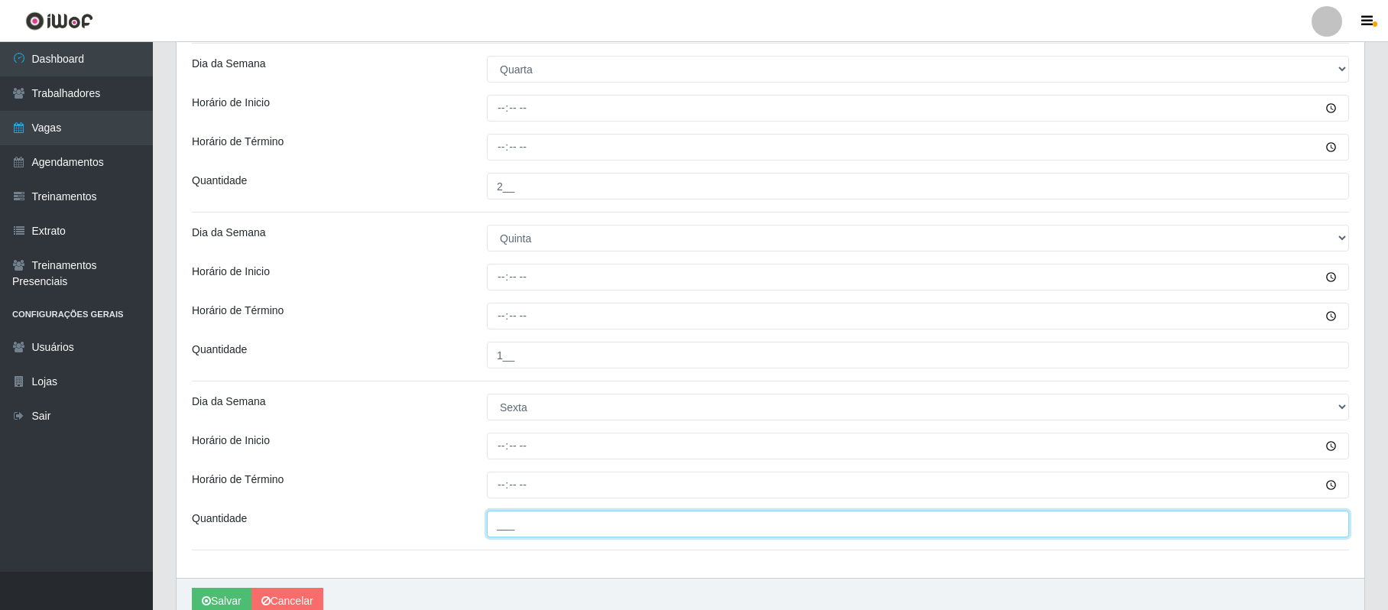
click at [502, 530] on input "___" at bounding box center [918, 524] width 862 height 27
type input "2__"
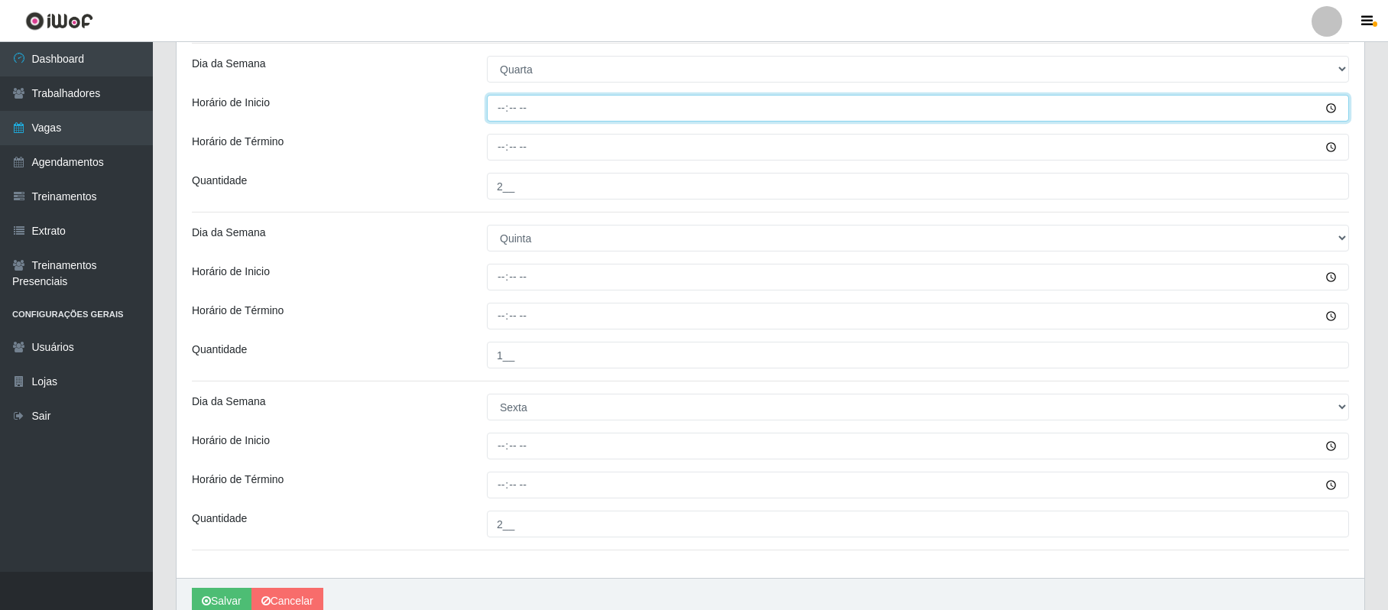
click at [496, 96] on input "Horário de Inicio" at bounding box center [918, 108] width 862 height 27
type input "15:00"
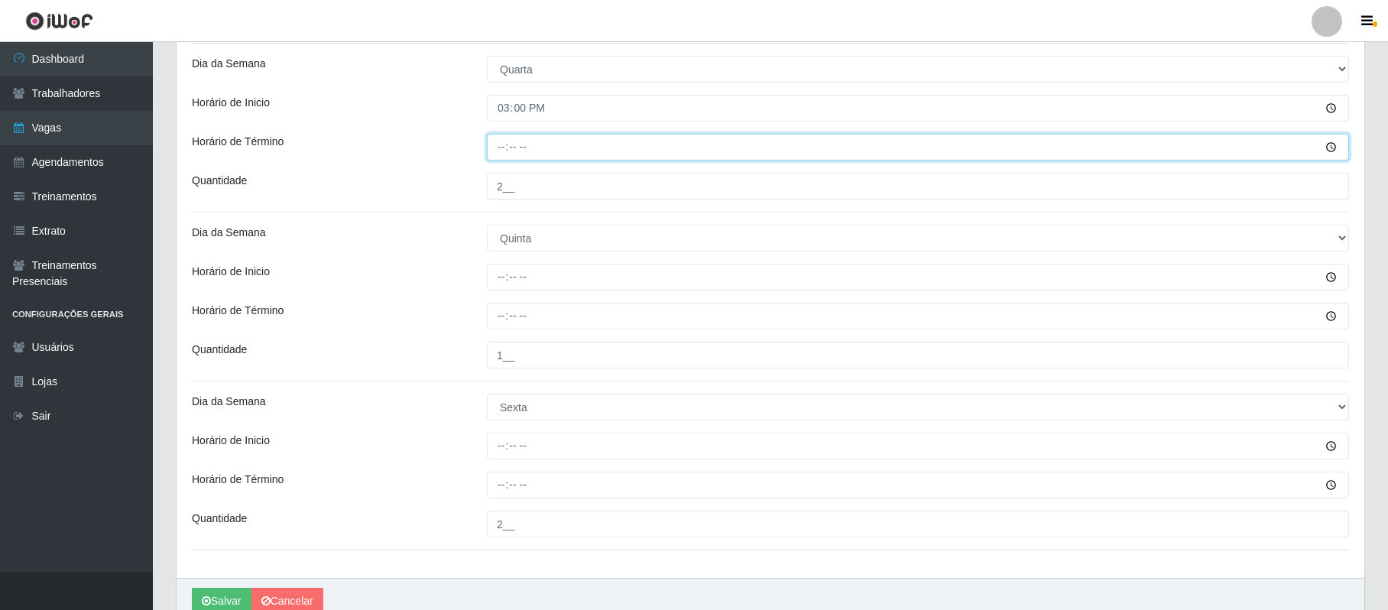
click at [495, 147] on input "Horário de Término" at bounding box center [918, 147] width 862 height 27
type input "21:00"
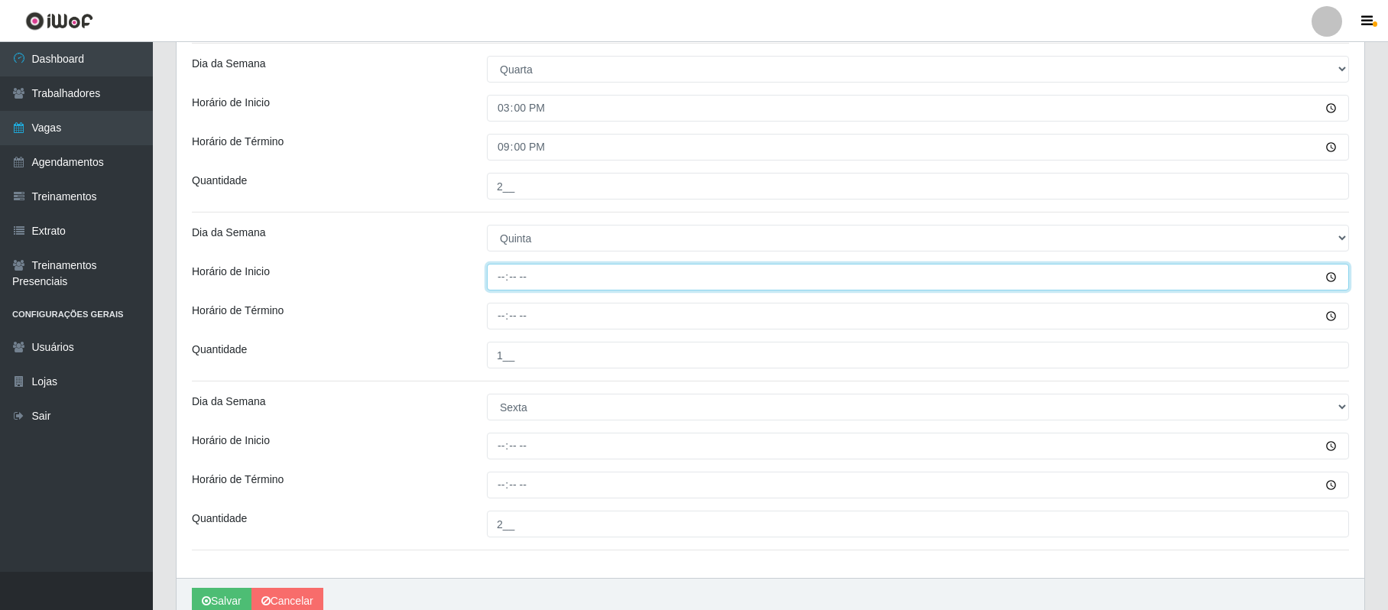
click at [497, 278] on input "Horário de Inicio" at bounding box center [918, 277] width 862 height 27
type input "15:00"
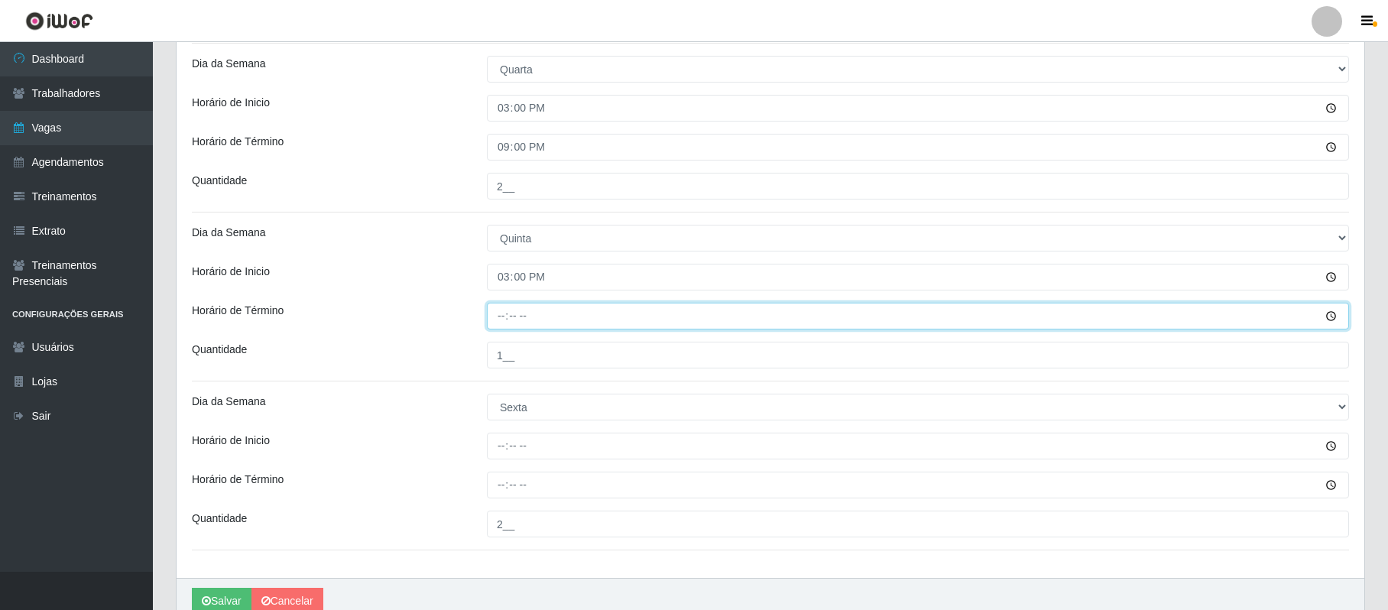
click at [502, 319] on input "Horário de Término" at bounding box center [918, 316] width 862 height 27
type input "21:00"
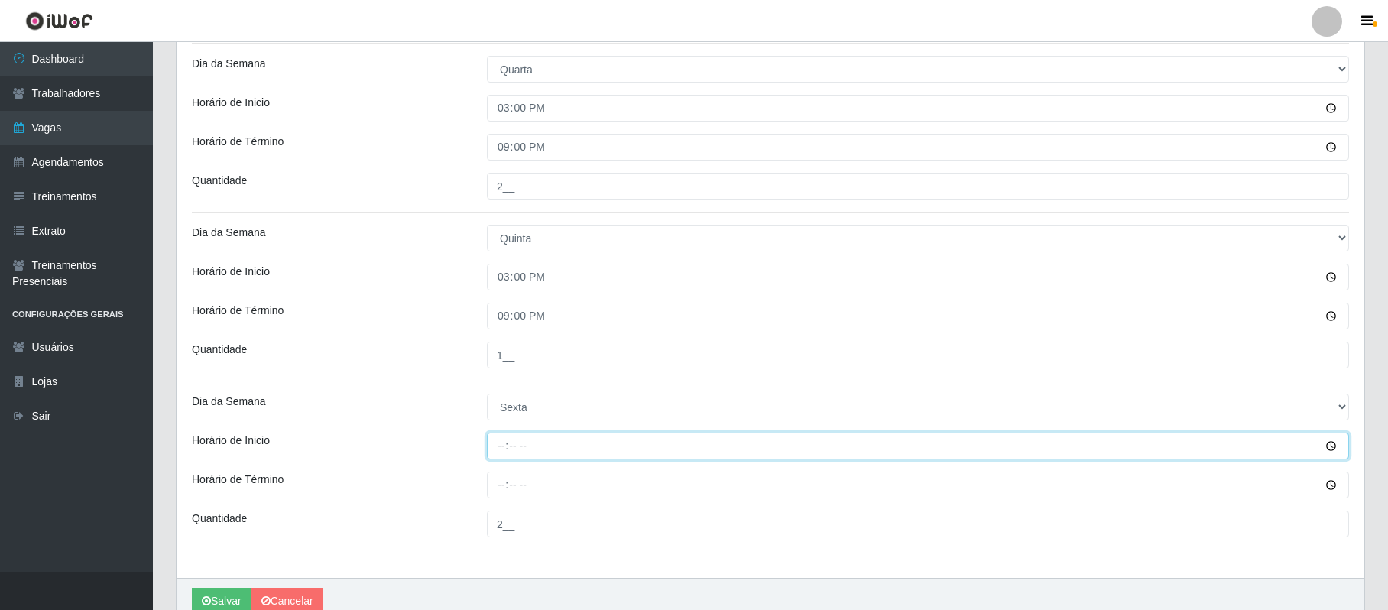
click at [498, 449] on input "Horário de Inicio" at bounding box center [918, 446] width 862 height 27
type input "15:00"
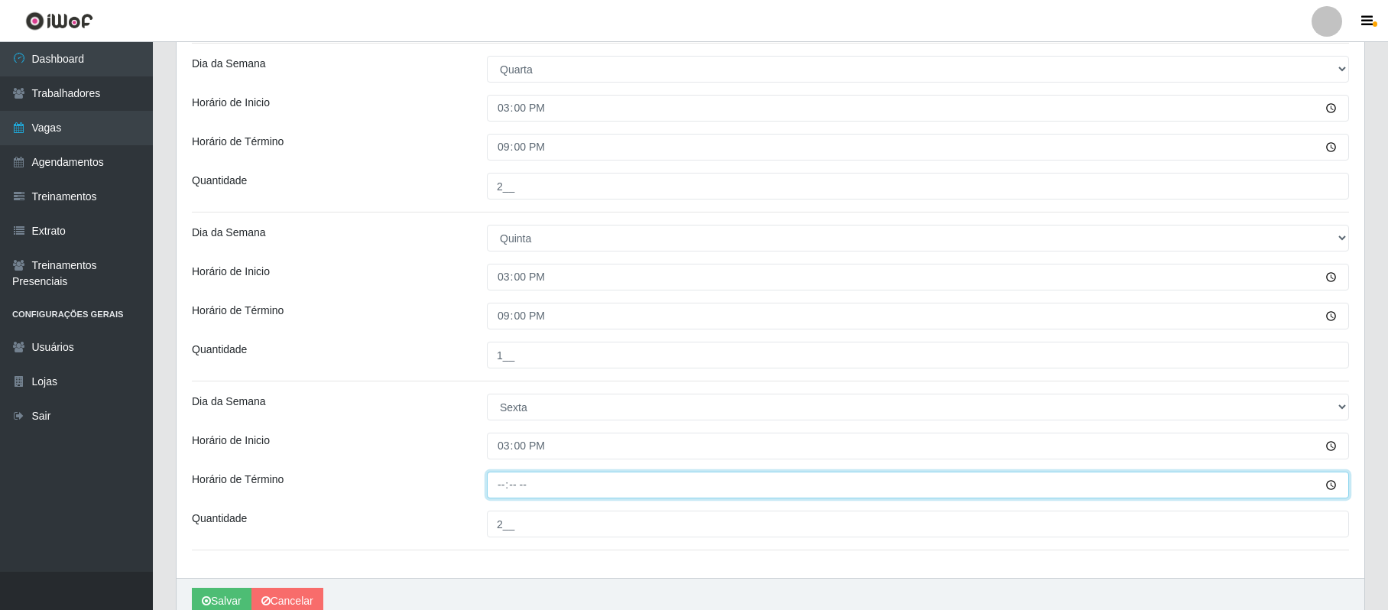
click at [505, 478] on input "Horário de Término" at bounding box center [918, 485] width 862 height 27
type input "21:00"
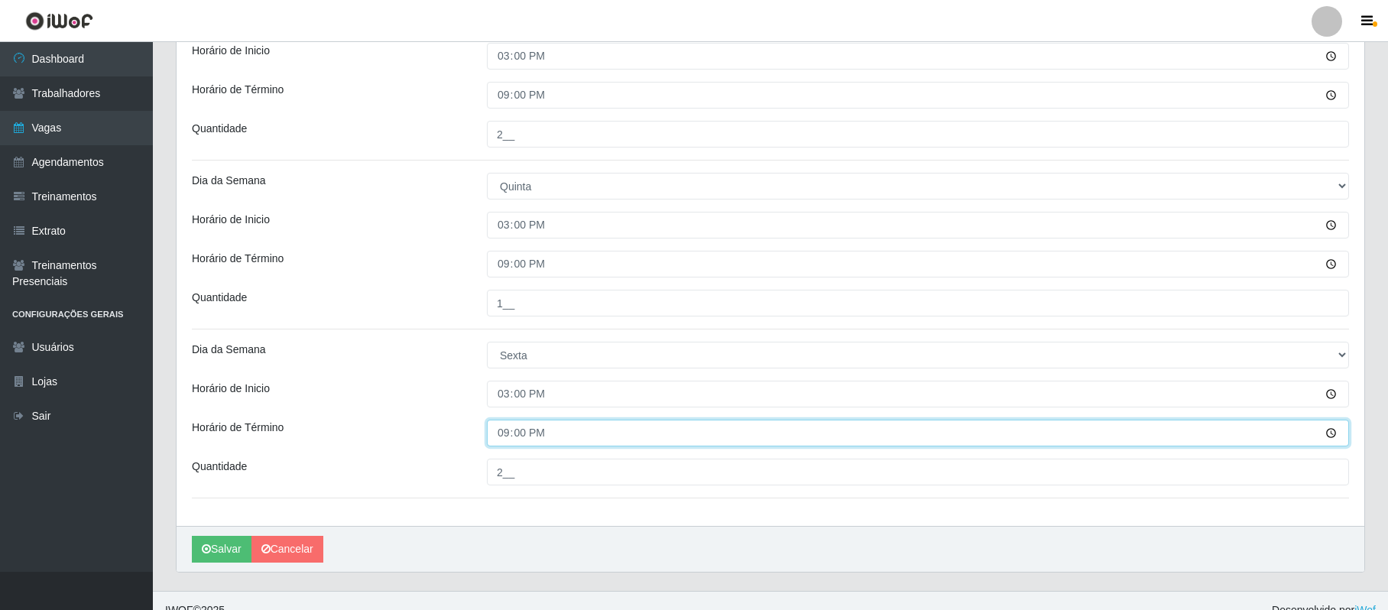
scroll to position [462, 0]
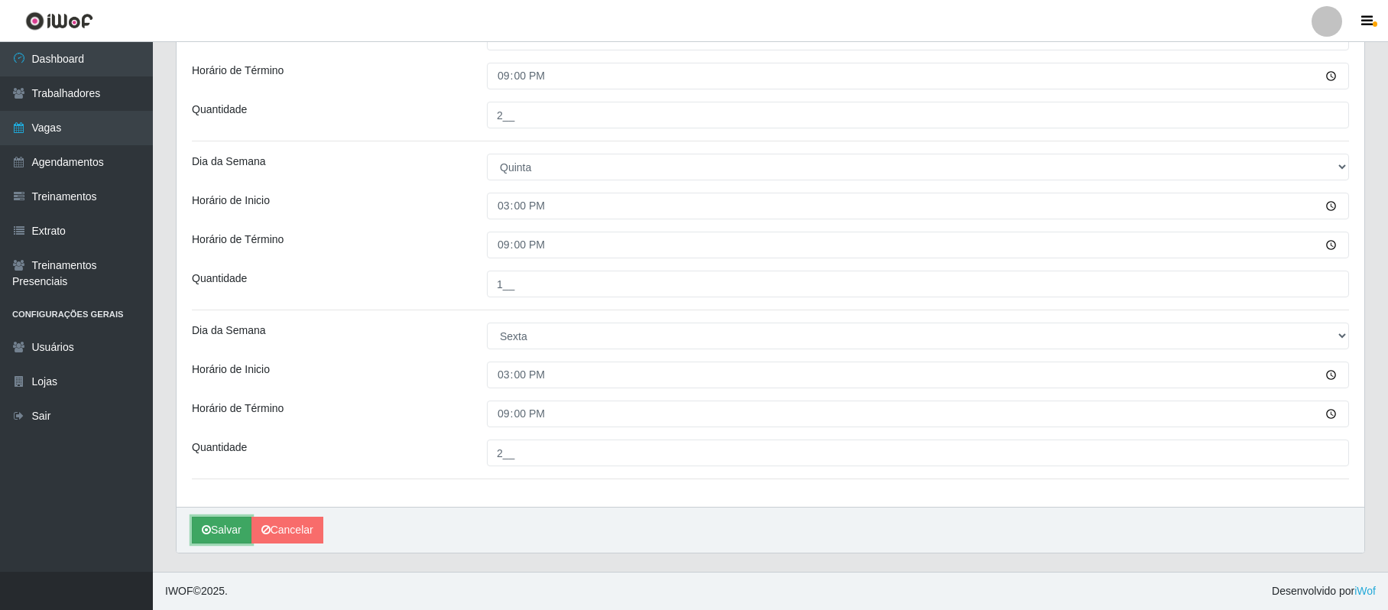
click at [199, 530] on button "Salvar" at bounding box center [222, 530] width 60 height 27
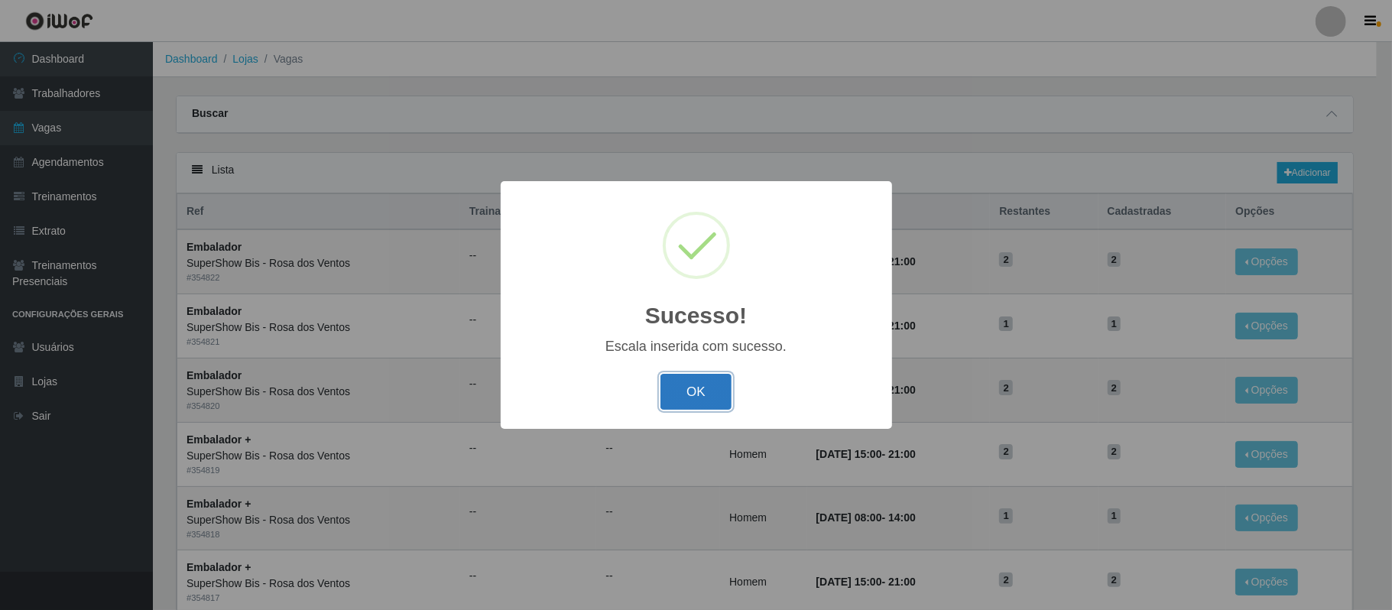
click at [698, 401] on button "OK" at bounding box center [695, 392] width 71 height 36
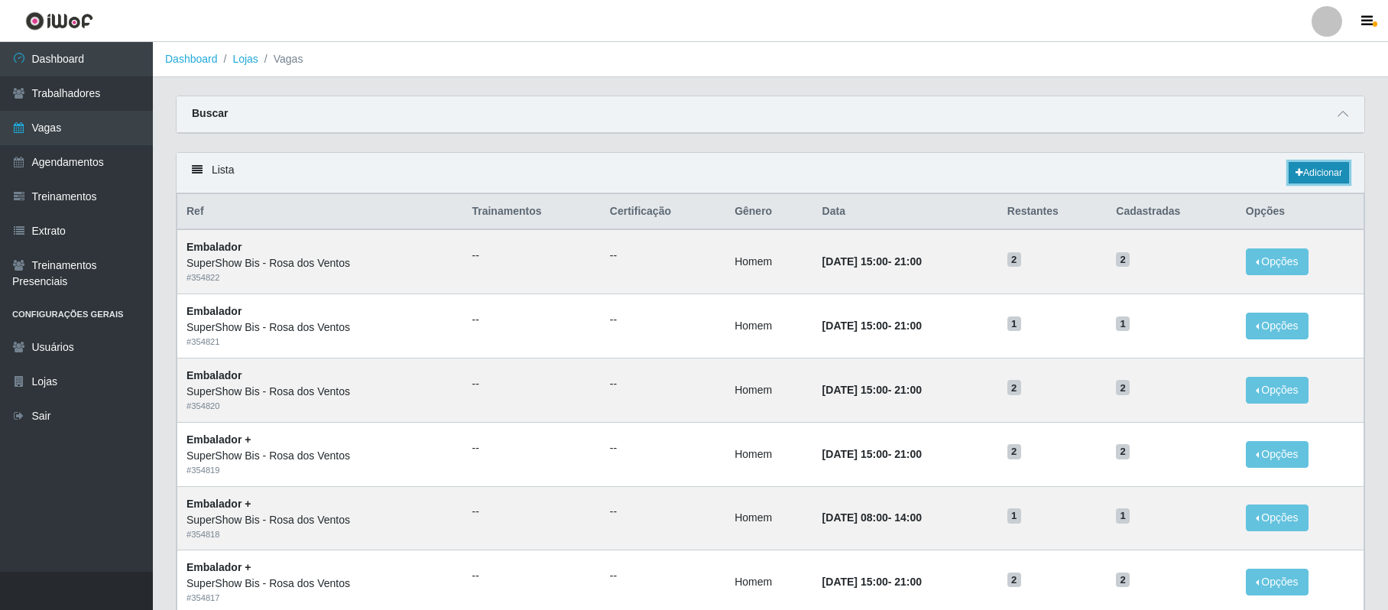
click at [1315, 171] on link "Adicionar" at bounding box center [1319, 172] width 60 height 21
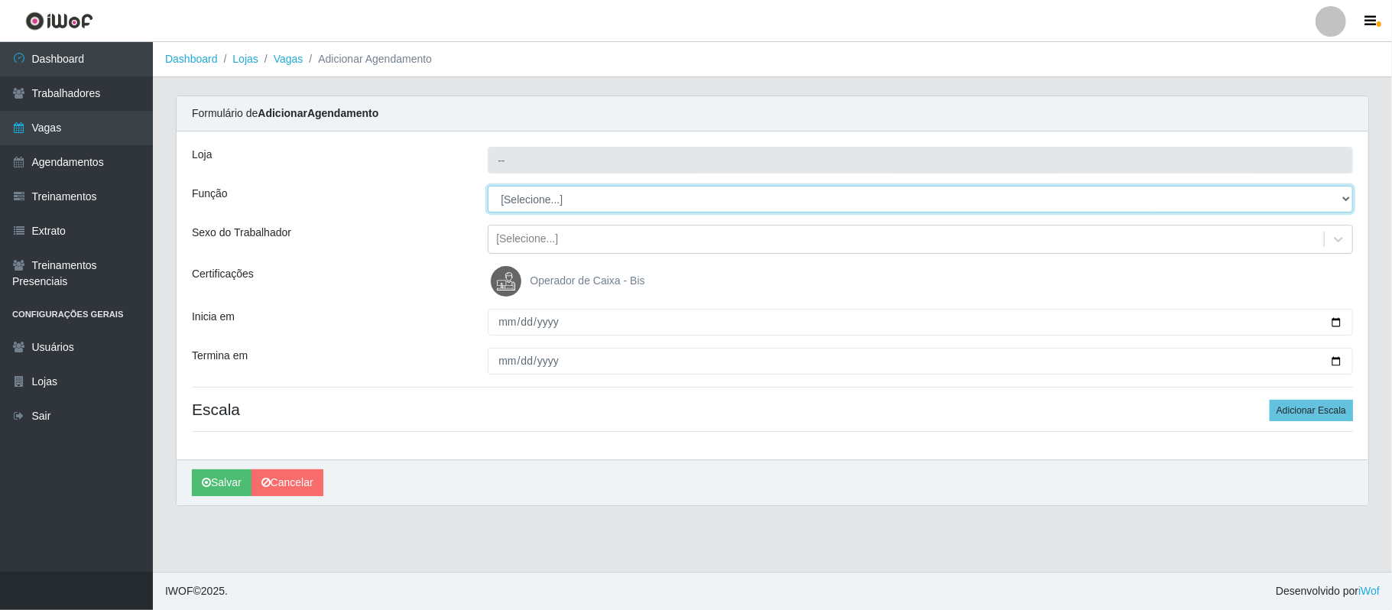
click at [533, 203] on select "[Selecione...] ASG ASG + ASG ++ Auxiliar de Cozinha Balconista de Açougue Balco…" at bounding box center [920, 199] width 865 height 27
type input "SuperShow Bis - Rosa dos Ventos"
select select "70"
click at [488, 187] on select "[Selecione...] ASG ASG + ASG ++ Auxiliar de Cozinha Balconista de Açougue Balco…" at bounding box center [920, 199] width 865 height 27
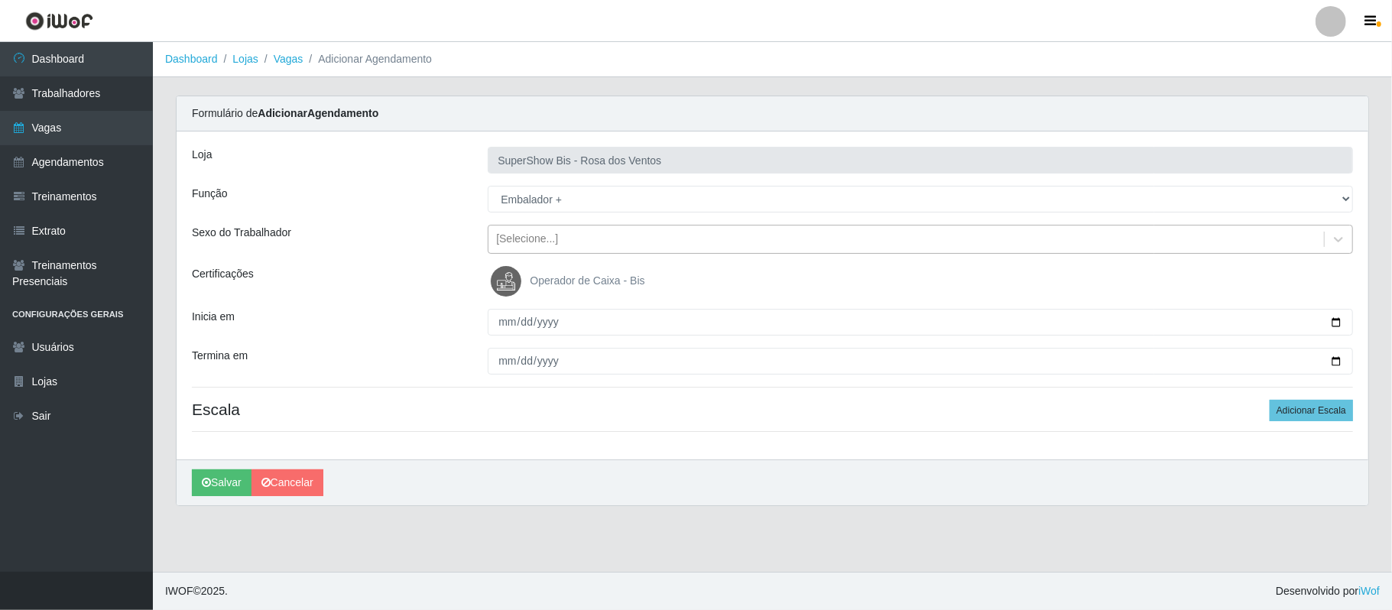
click at [595, 235] on div "[Selecione...]" at bounding box center [905, 239] width 835 height 25
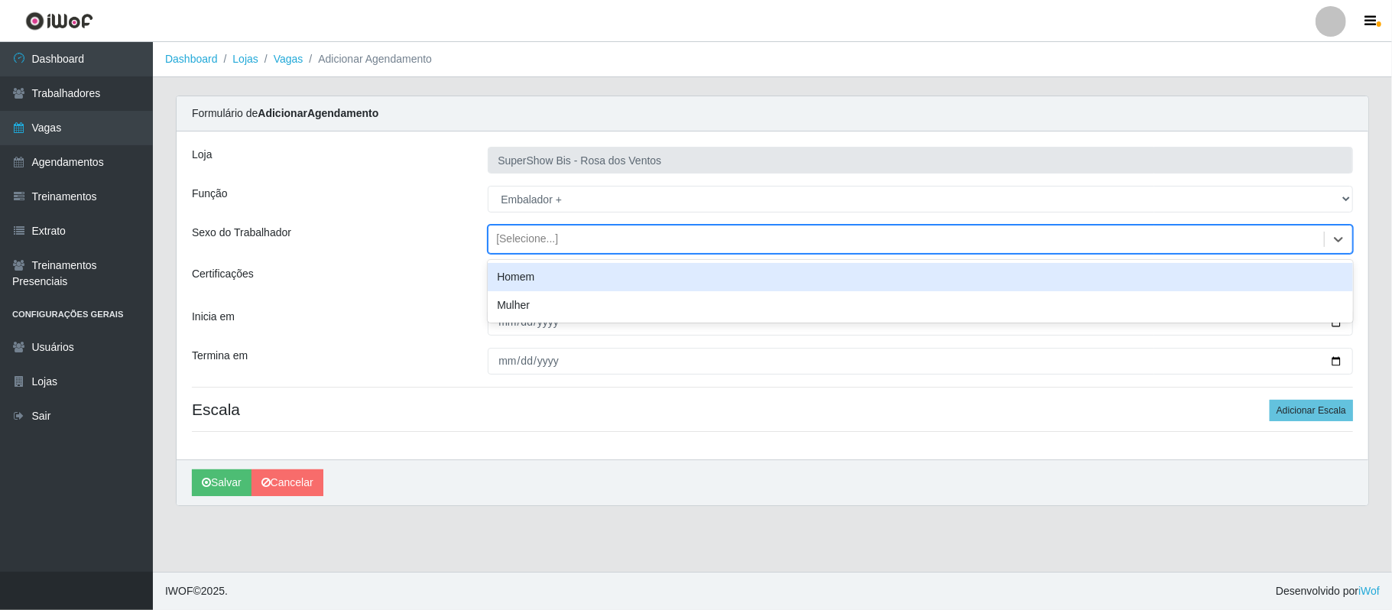
click at [540, 279] on div "Homem" at bounding box center [920, 277] width 865 height 28
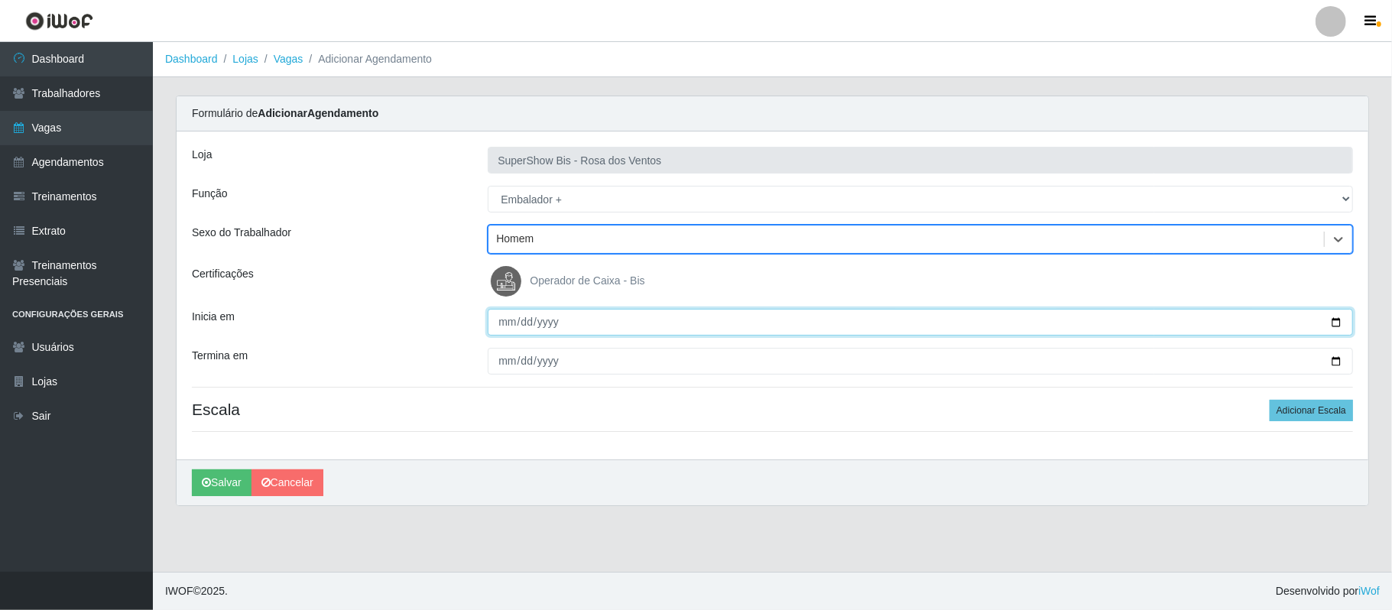
click at [1336, 323] on input "Inicia em" at bounding box center [920, 322] width 865 height 27
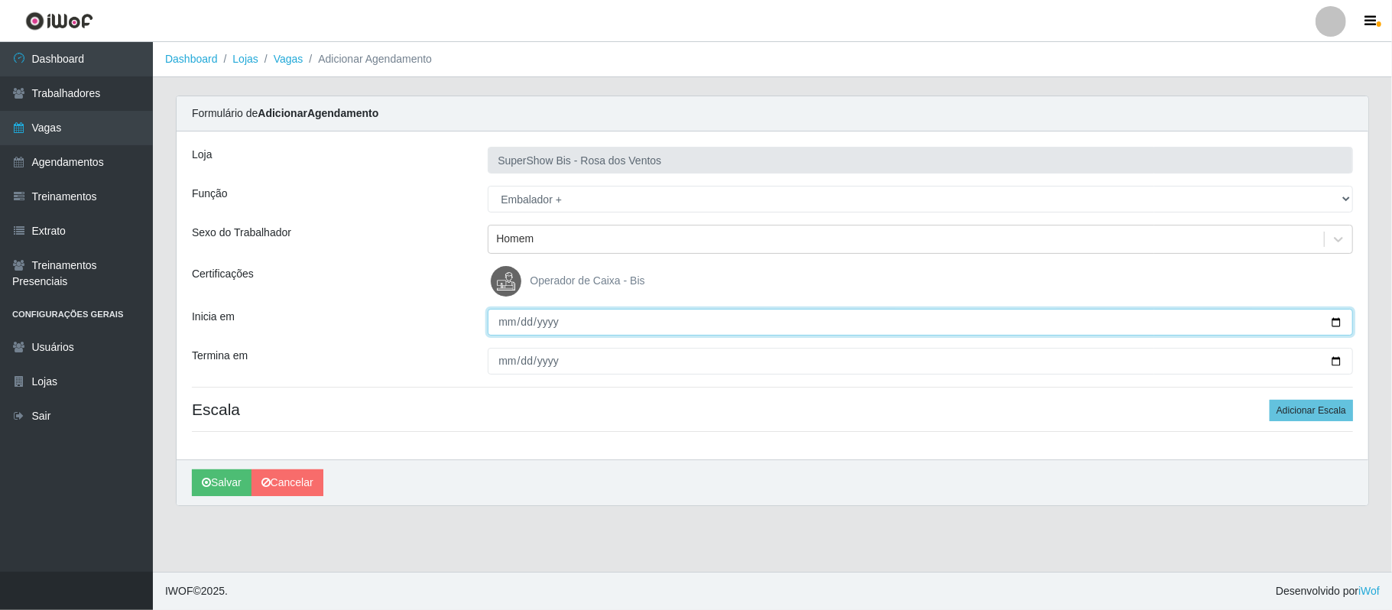
type input "[DATE]"
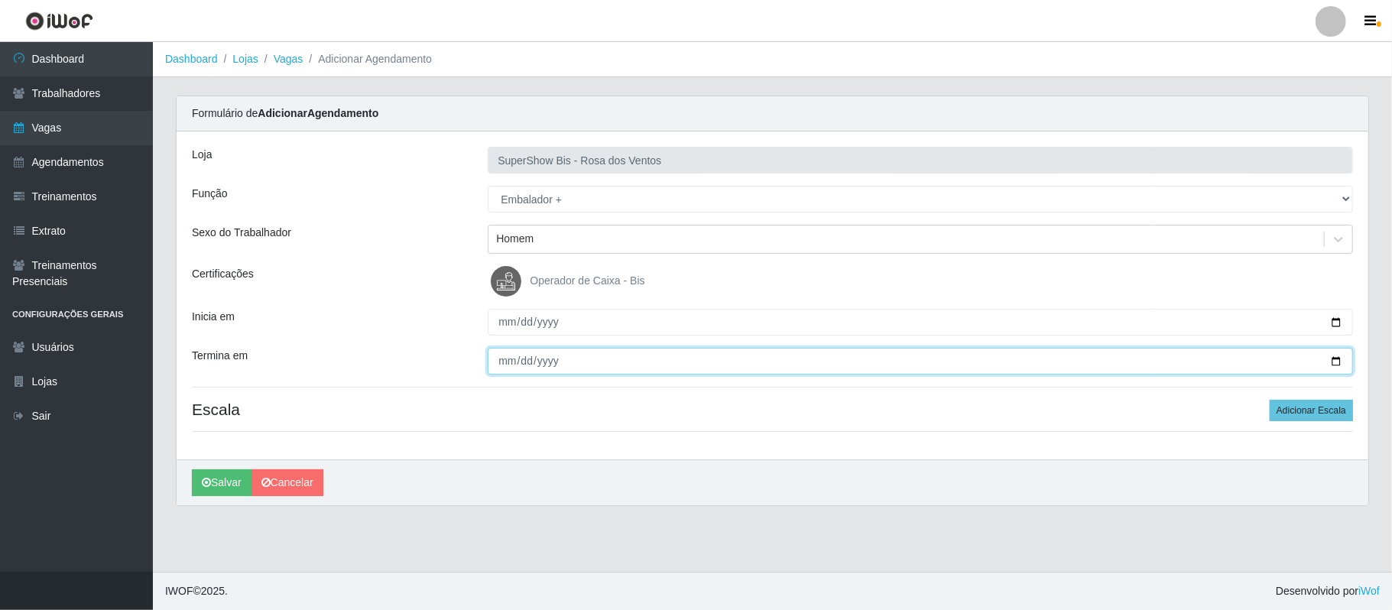
click at [1335, 362] on input "Termina em" at bounding box center [920, 361] width 865 height 27
type input "[DATE]"
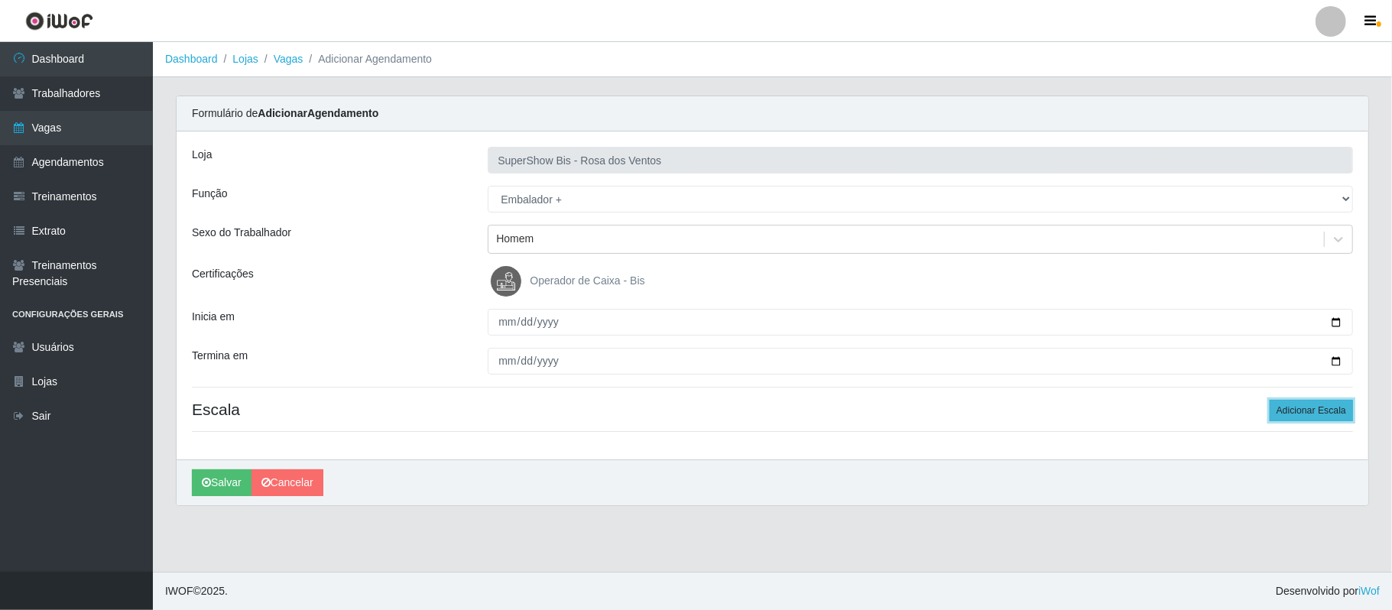
click at [1307, 410] on button "Adicionar Escala" at bounding box center [1311, 410] width 83 height 21
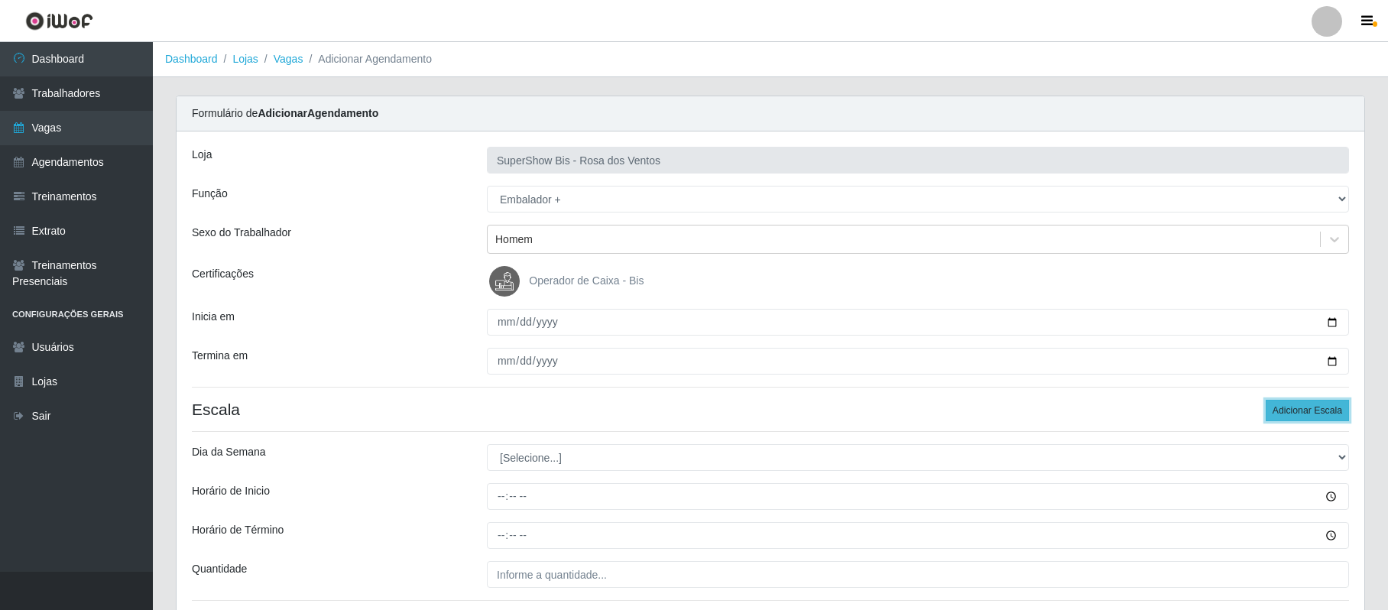
click at [1307, 410] on button "Adicionar Escala" at bounding box center [1307, 410] width 83 height 21
click at [1307, 411] on button "Adicionar Escala" at bounding box center [1307, 410] width 83 height 21
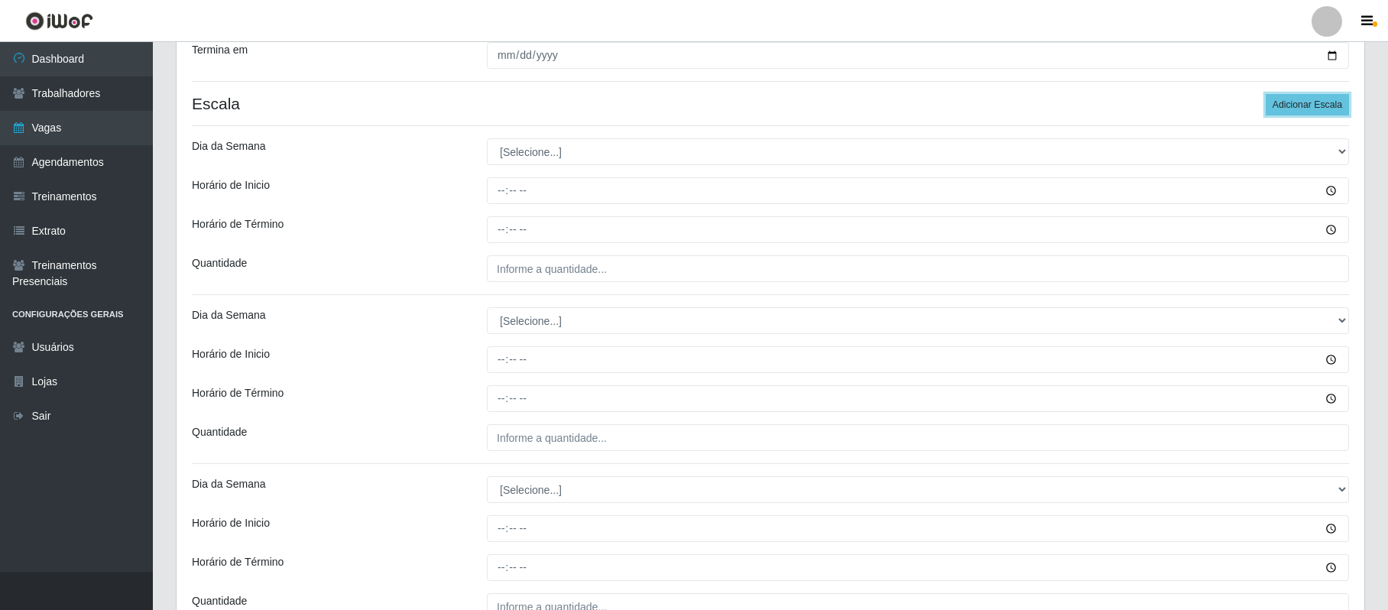
scroll to position [322, 0]
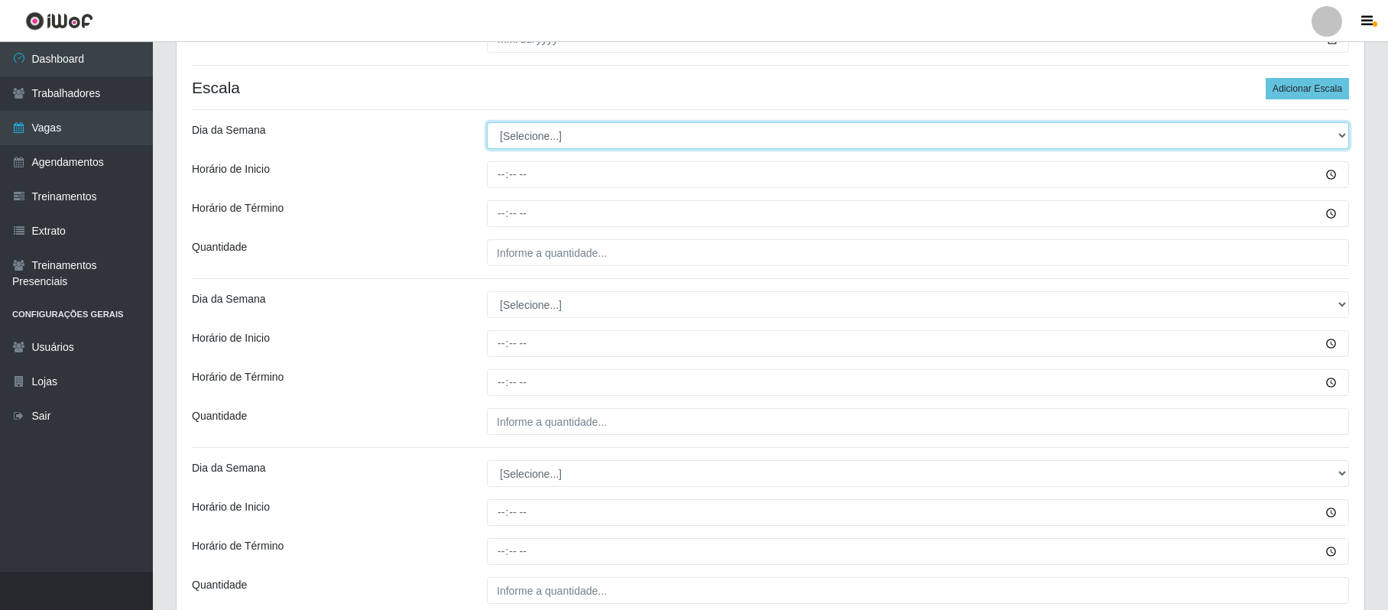
click at [515, 135] on select "[Selecione...] Segunda Terça Quarta Quinta Sexta Sábado Domingo" at bounding box center [918, 135] width 862 height 27
select select "6"
click at [487, 124] on select "[Selecione...] Segunda Terça Quarta Quinta Sexta Sábado Domingo" at bounding box center [918, 135] width 862 height 27
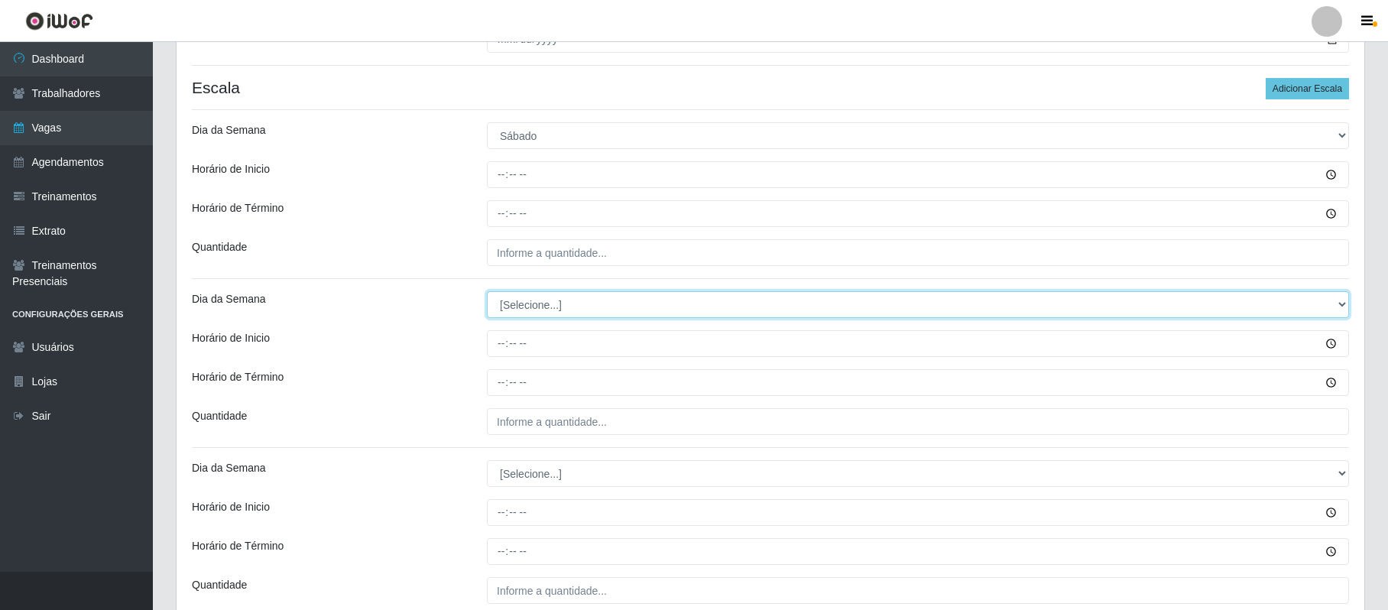
click at [520, 310] on select "[Selecione...] Segunda Terça Quarta Quinta Sexta Sábado Domingo" at bounding box center [918, 304] width 862 height 27
select select "6"
click at [487, 293] on select "[Selecione...] Segunda Terça Quarta Quinta Sexta Sábado Domingo" at bounding box center [918, 304] width 862 height 27
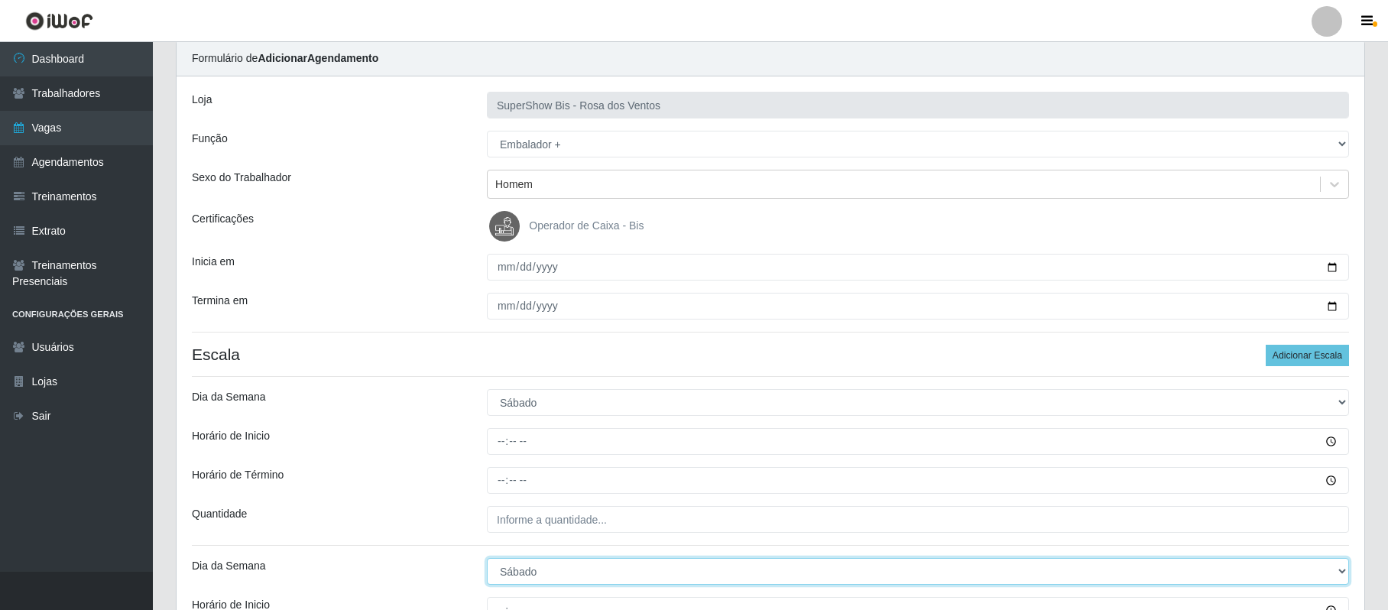
scroll to position [0, 0]
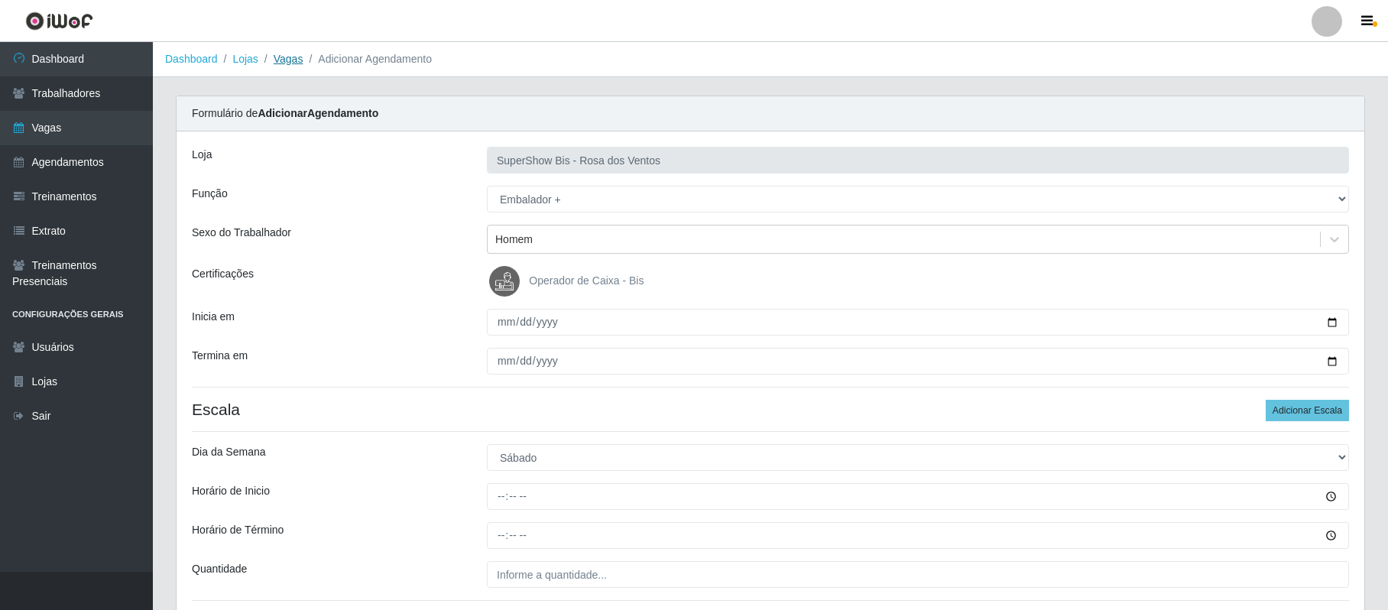
click at [274, 57] on link "Vagas" at bounding box center [289, 59] width 30 height 12
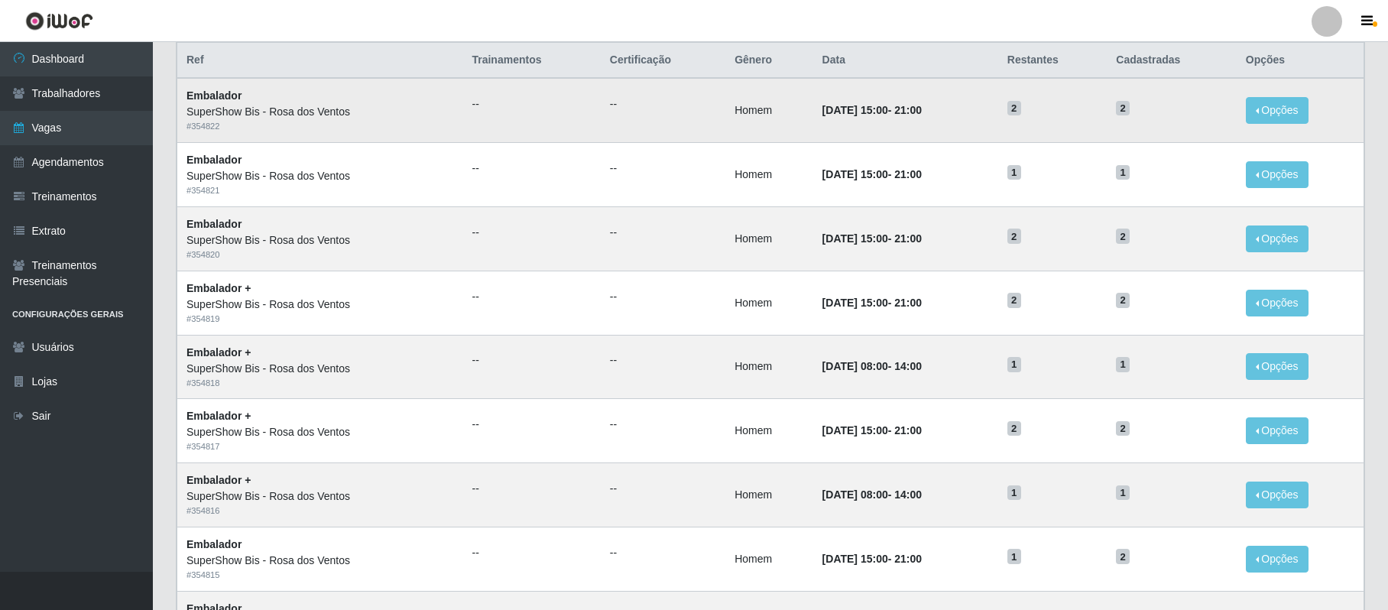
scroll to position [203, 0]
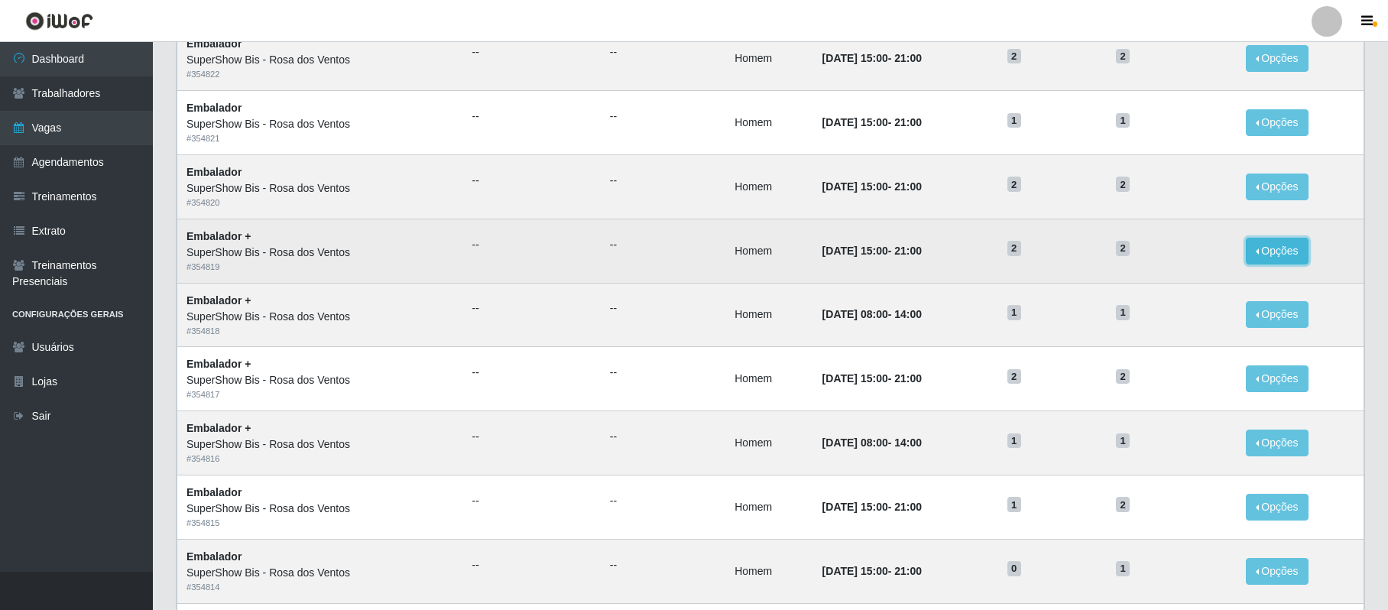
click at [1294, 252] on button "Opções" at bounding box center [1277, 251] width 63 height 27
click at [1169, 251] on link "Editar" at bounding box center [1160, 254] width 44 height 12
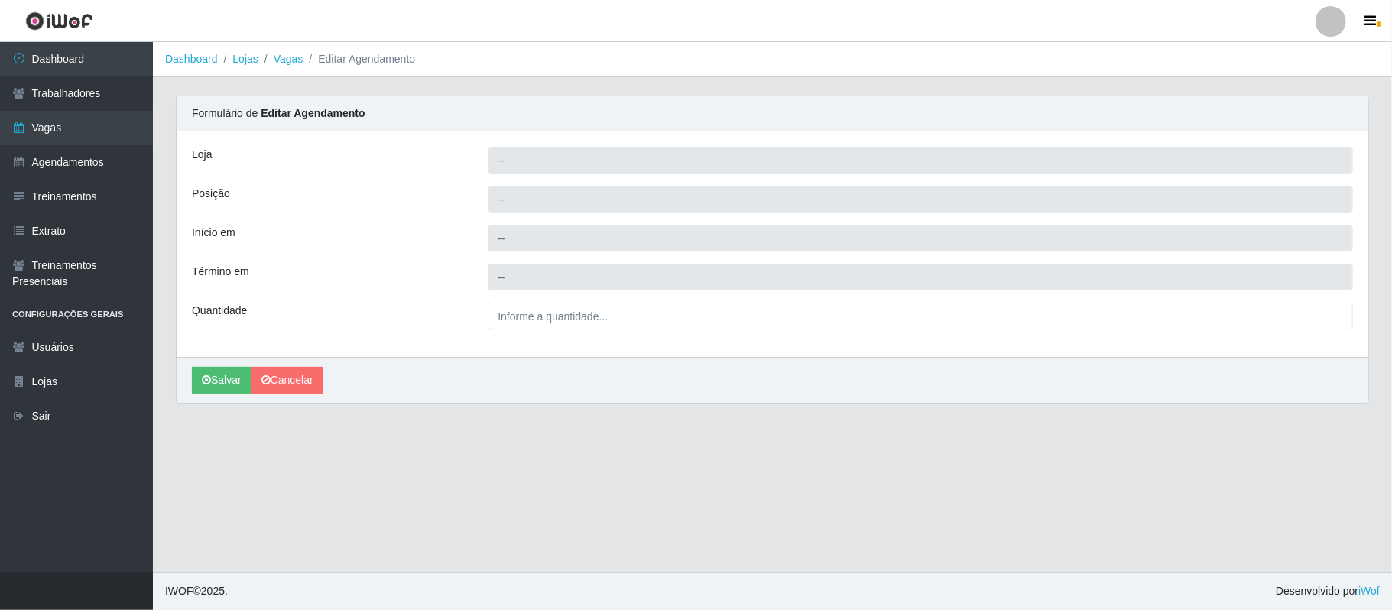
type input "SuperShow Bis - Rosa dos Ventos"
type input "Embalador +"
type input "[DATE] 15:00:00"
type input "[DATE] 21:00:00"
type input "2__"
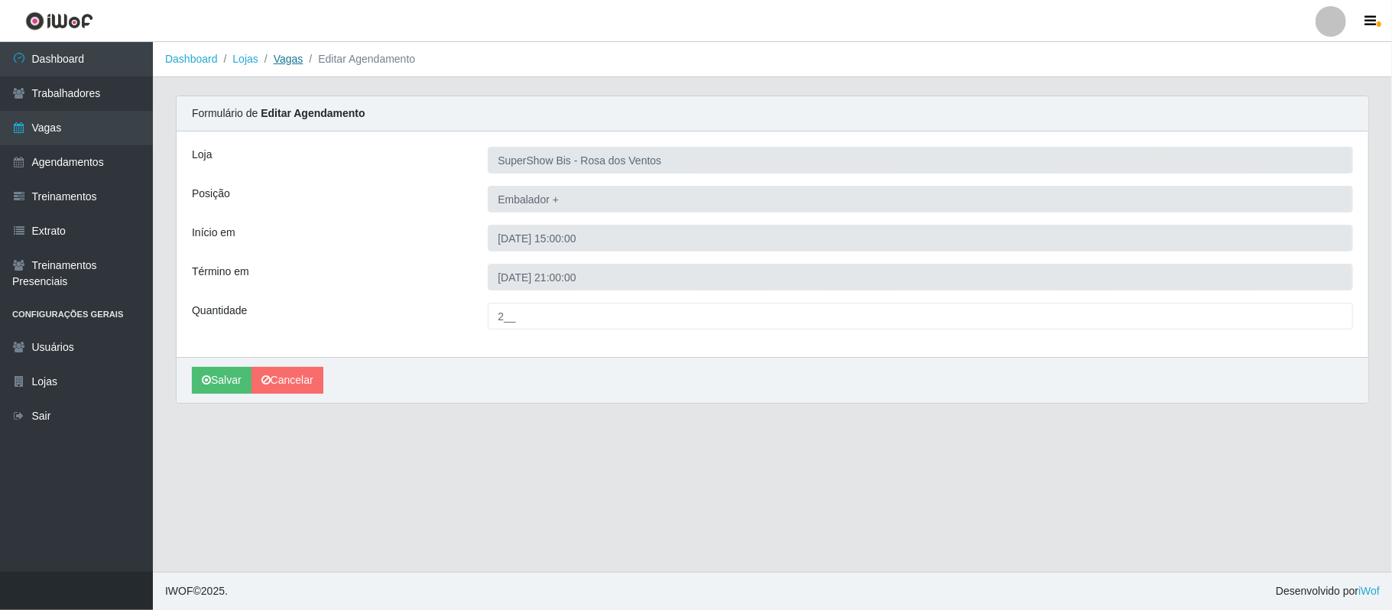
click at [289, 58] on link "Vagas" at bounding box center [289, 59] width 30 height 12
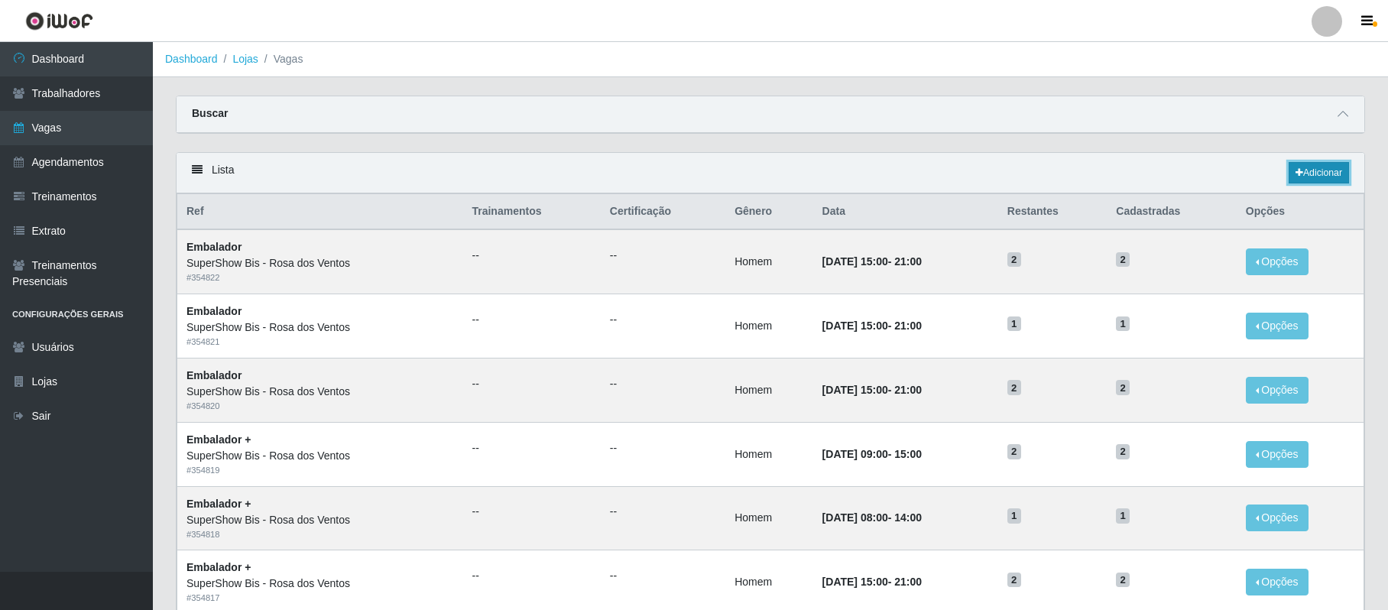
click at [1337, 177] on link "Adicionar" at bounding box center [1319, 172] width 60 height 21
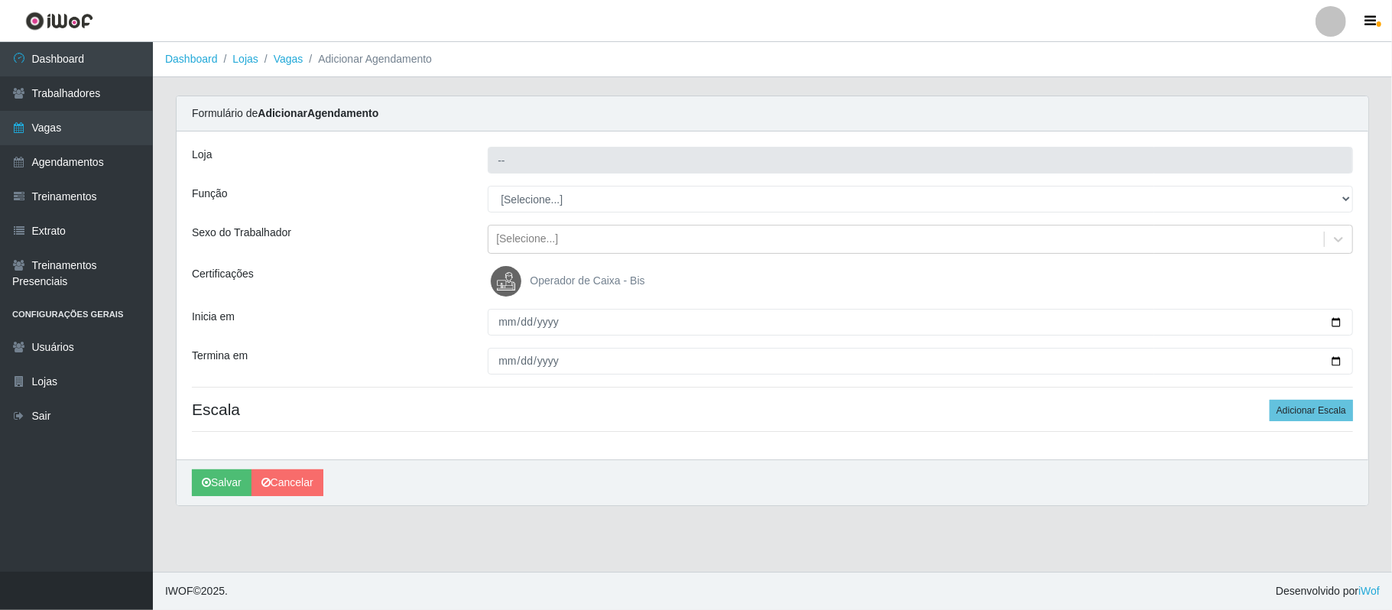
type input "SuperShow Bis - Rosa dos Ventos"
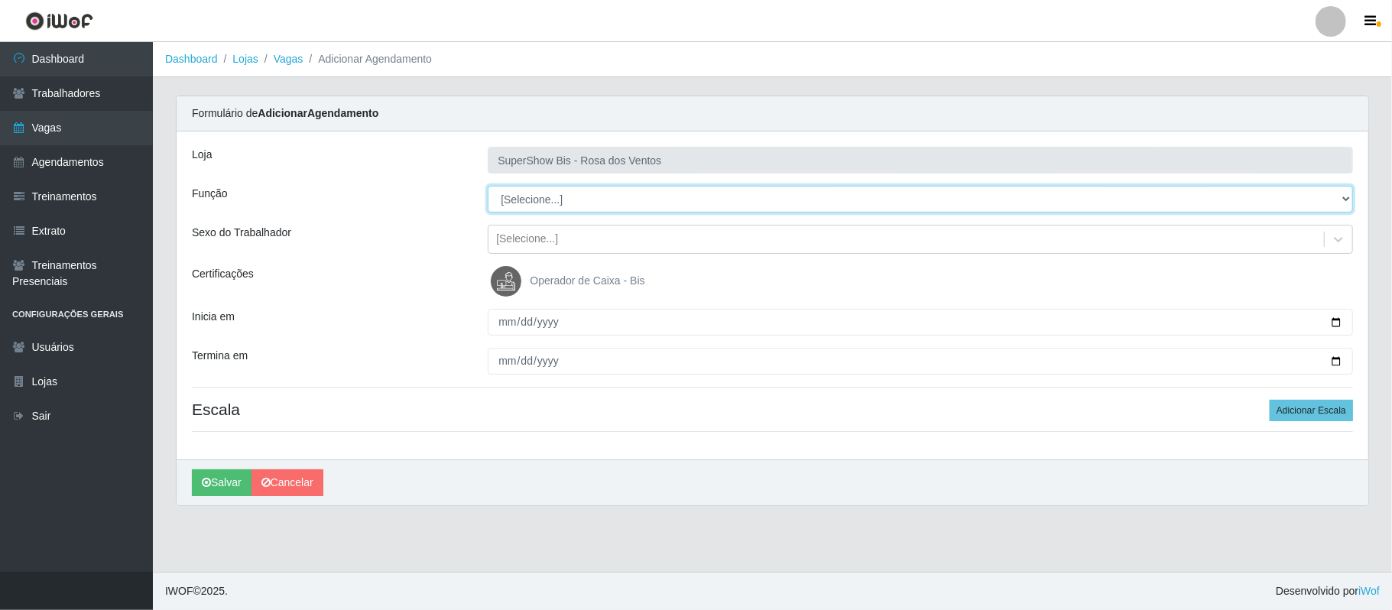
drag, startPoint x: 521, startPoint y: 194, endPoint x: 534, endPoint y: 196, distance: 12.3
click at [534, 196] on select "[Selecione...] ASG ASG + ASG ++ Auxiliar de Cozinha Balconista de Açougue Balco…" at bounding box center [920, 199] width 865 height 27
select select "70"
click at [488, 187] on select "[Selecione...] ASG ASG + ASG ++ Auxiliar de Cozinha Balconista de Açougue Balco…" at bounding box center [920, 199] width 865 height 27
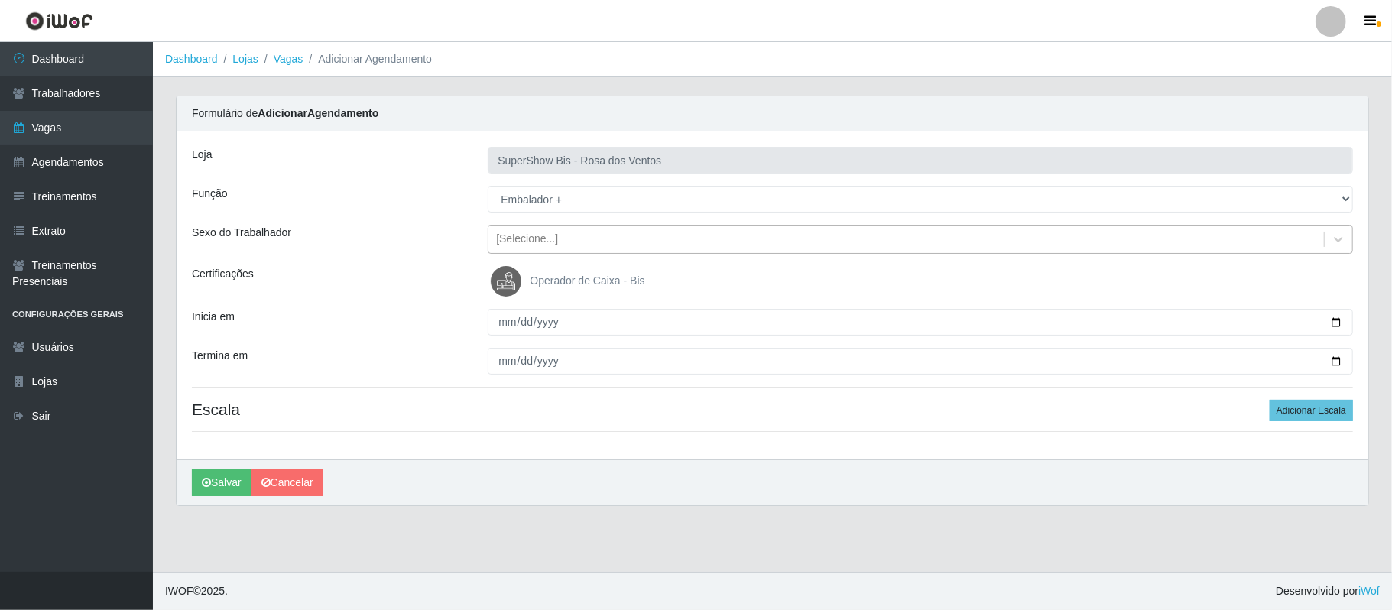
click at [537, 251] on div "[Selecione...]" at bounding box center [905, 239] width 835 height 25
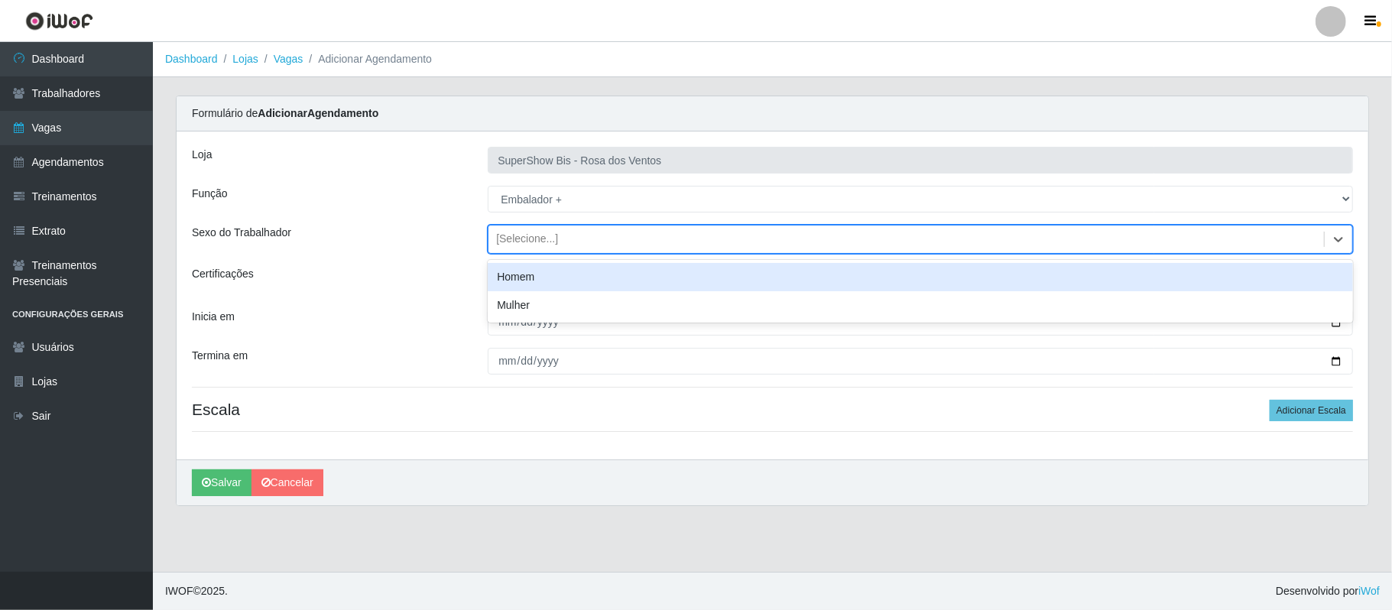
click at [536, 274] on div "Homem" at bounding box center [920, 277] width 865 height 28
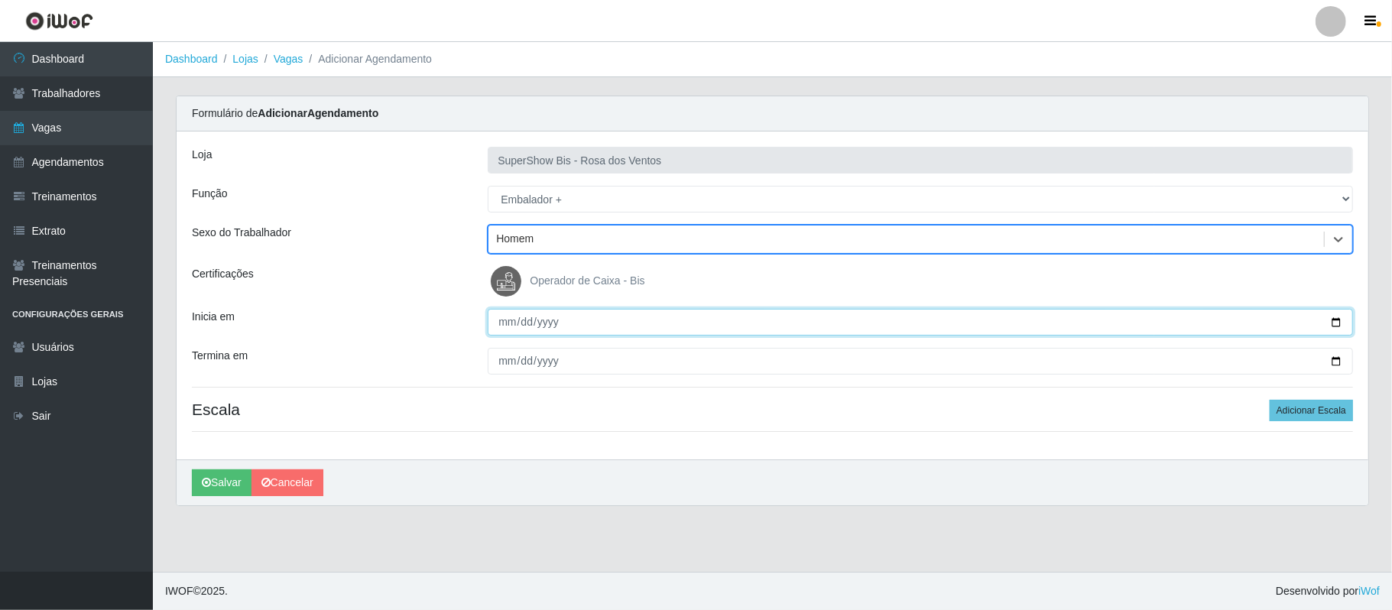
click at [1336, 325] on input "Inicia em" at bounding box center [920, 322] width 865 height 27
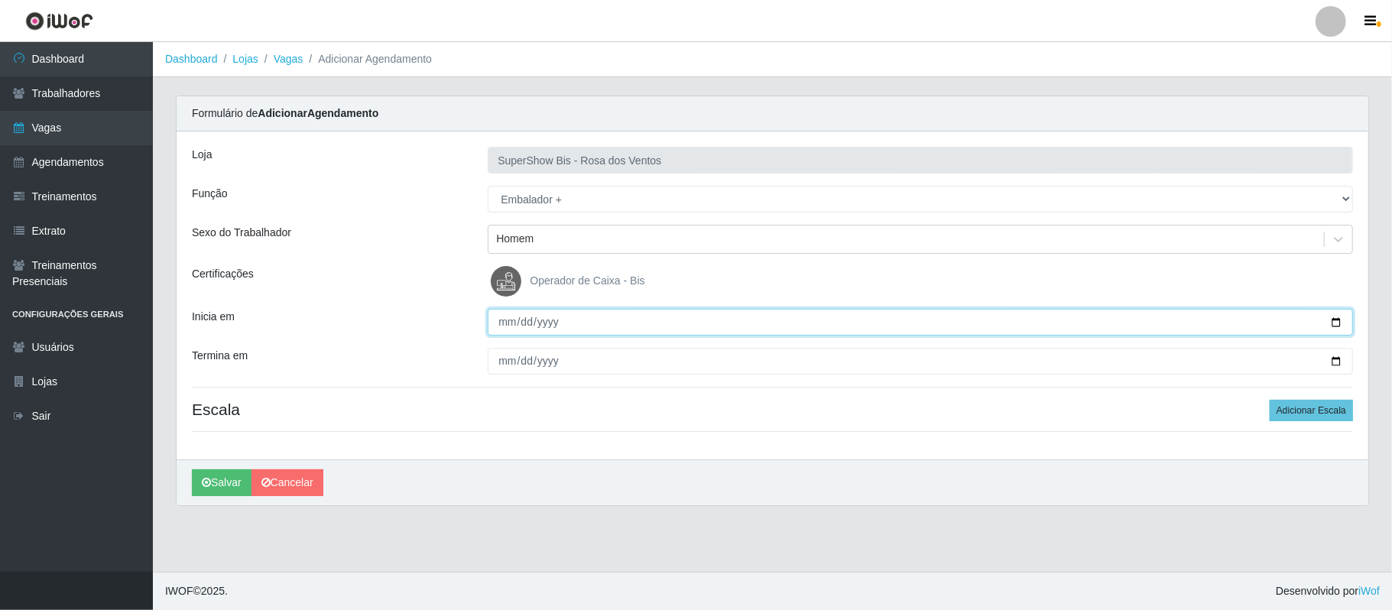
type input "[DATE]"
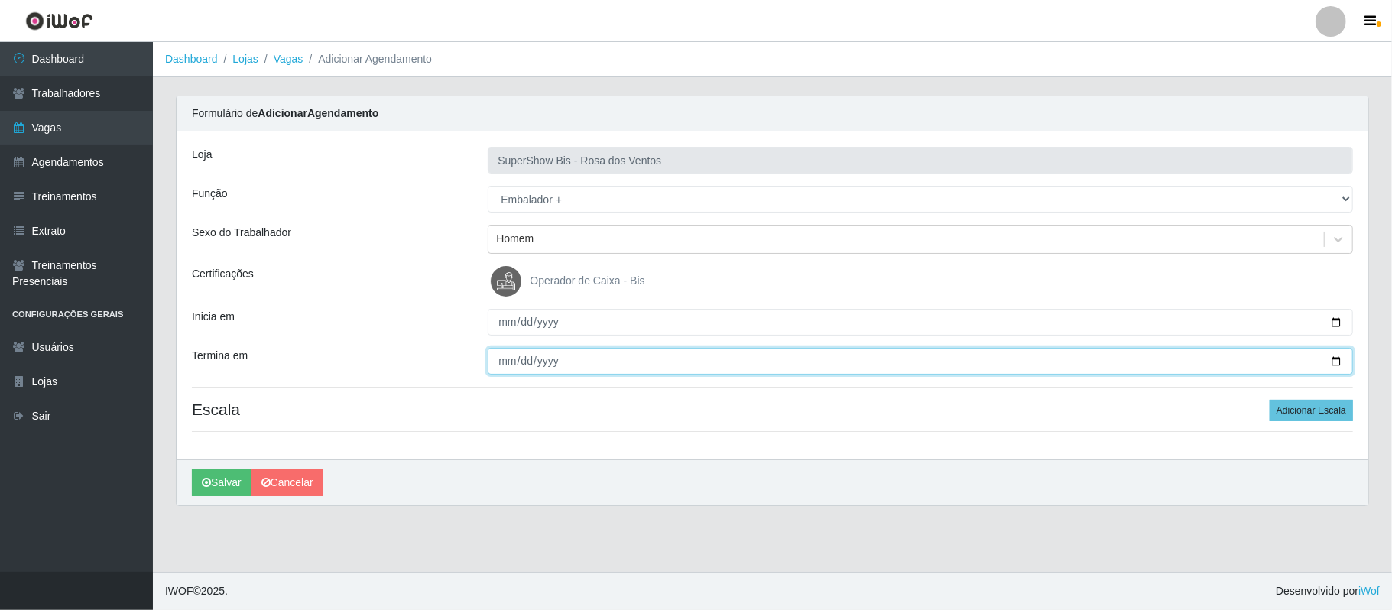
click at [1335, 359] on input "Termina em" at bounding box center [920, 361] width 865 height 27
type input "[DATE]"
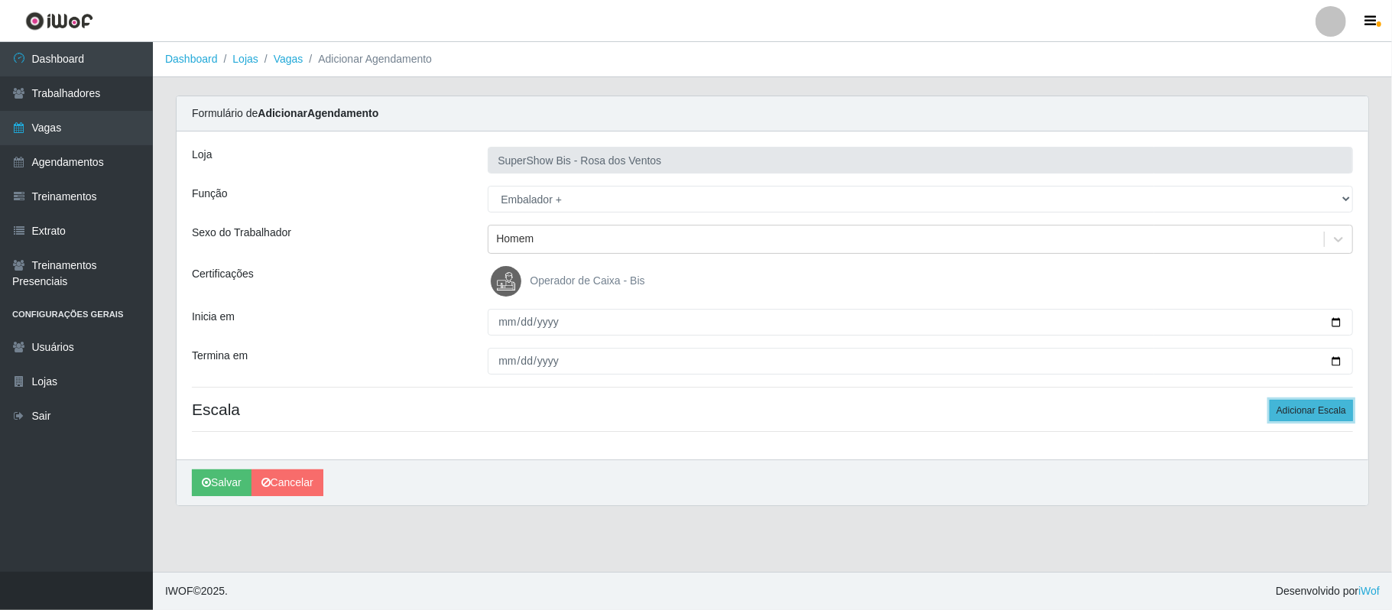
click at [1313, 414] on button "Adicionar Escala" at bounding box center [1311, 410] width 83 height 21
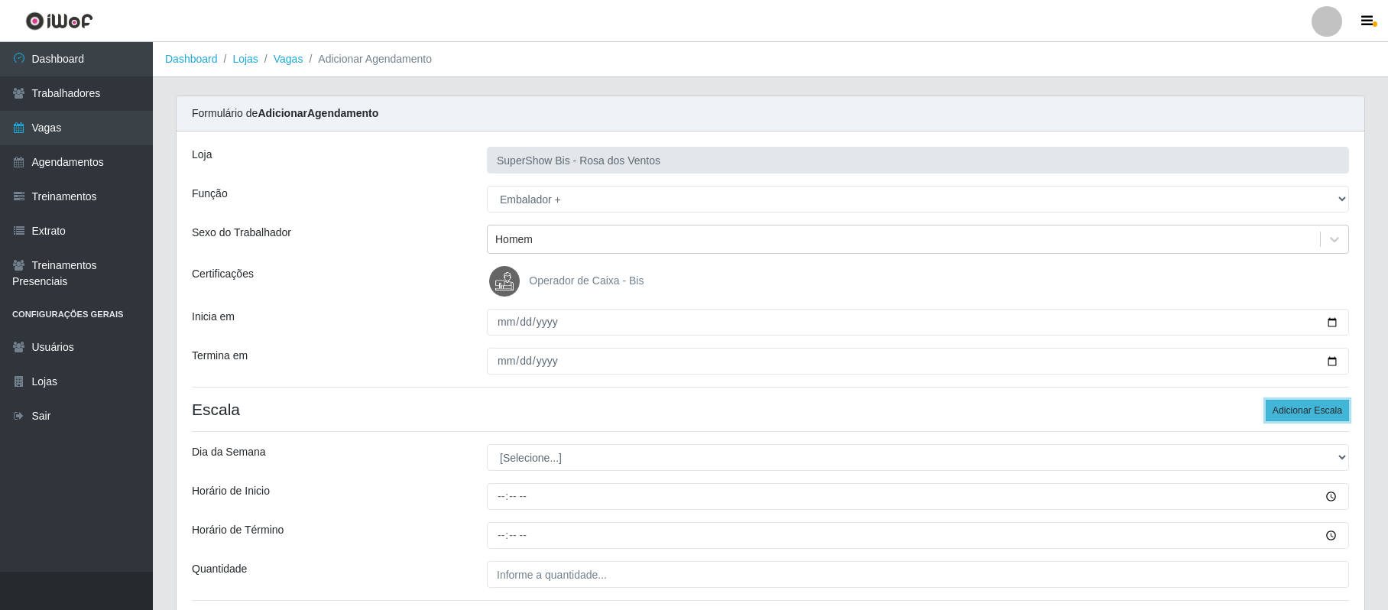
click at [1313, 414] on button "Adicionar Escala" at bounding box center [1307, 410] width 83 height 21
click at [1312, 416] on button "Adicionar Escala" at bounding box center [1307, 410] width 83 height 21
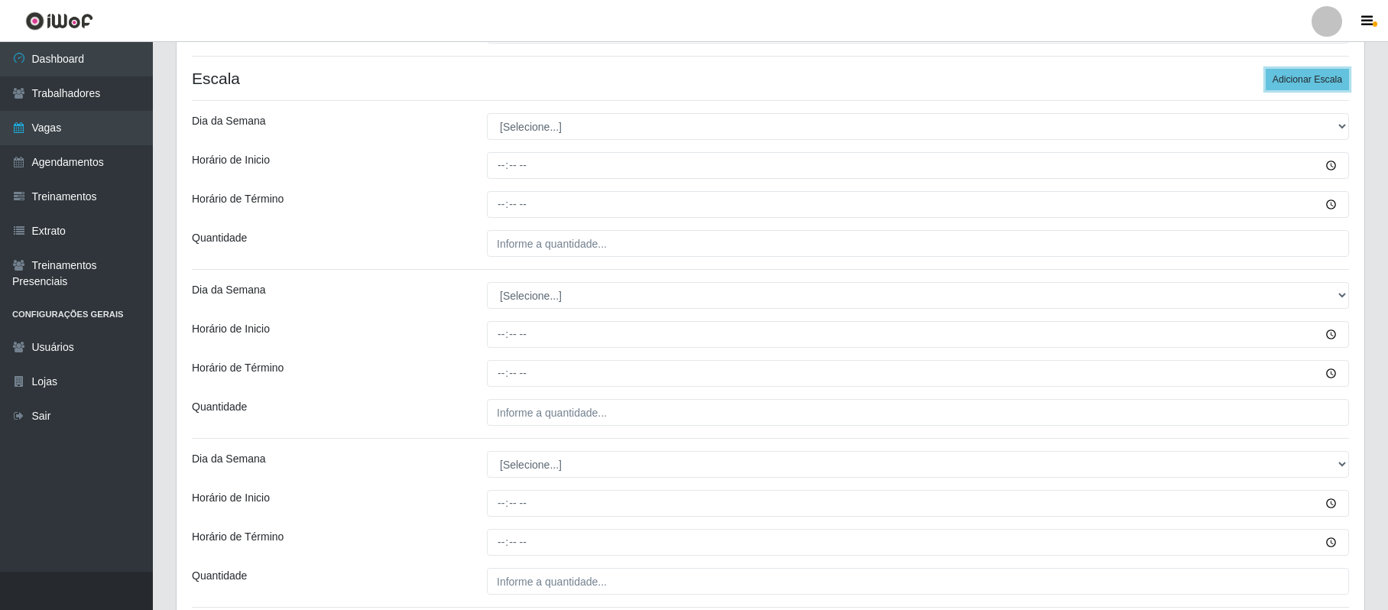
scroll to position [362, 0]
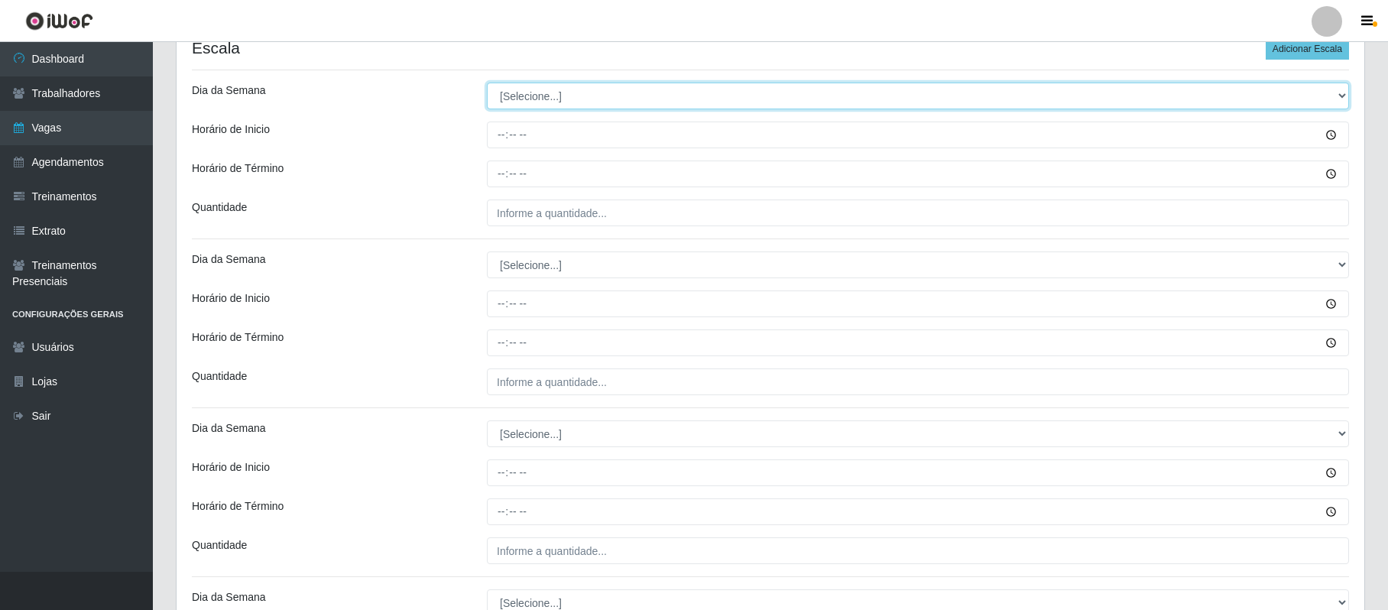
click at [514, 102] on select "[Selecione...] Segunda Terça Quarta Quinta Sexta Sábado Domingo" at bounding box center [918, 96] width 862 height 27
select select "6"
click at [487, 84] on select "[Selecione...] Segunda Terça Quarta Quinta Sexta Sábado Domingo" at bounding box center [918, 96] width 862 height 27
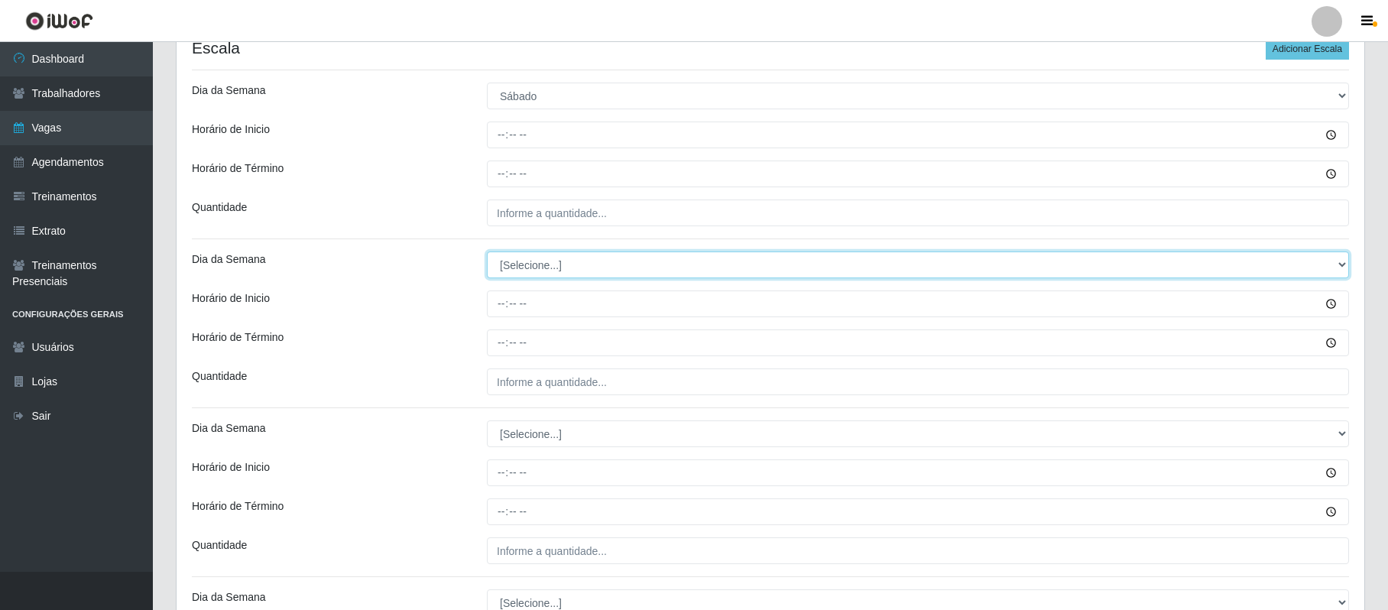
drag, startPoint x: 515, startPoint y: 271, endPoint x: 517, endPoint y: 278, distance: 7.8
click at [515, 271] on select "[Selecione...] Segunda Terça Quarta Quinta Sexta Sábado Domingo" at bounding box center [918, 264] width 862 height 27
select select "6"
click at [487, 253] on select "[Selecione...] Segunda Terça Quarta Quinta Sexta Sábado Domingo" at bounding box center [918, 264] width 862 height 27
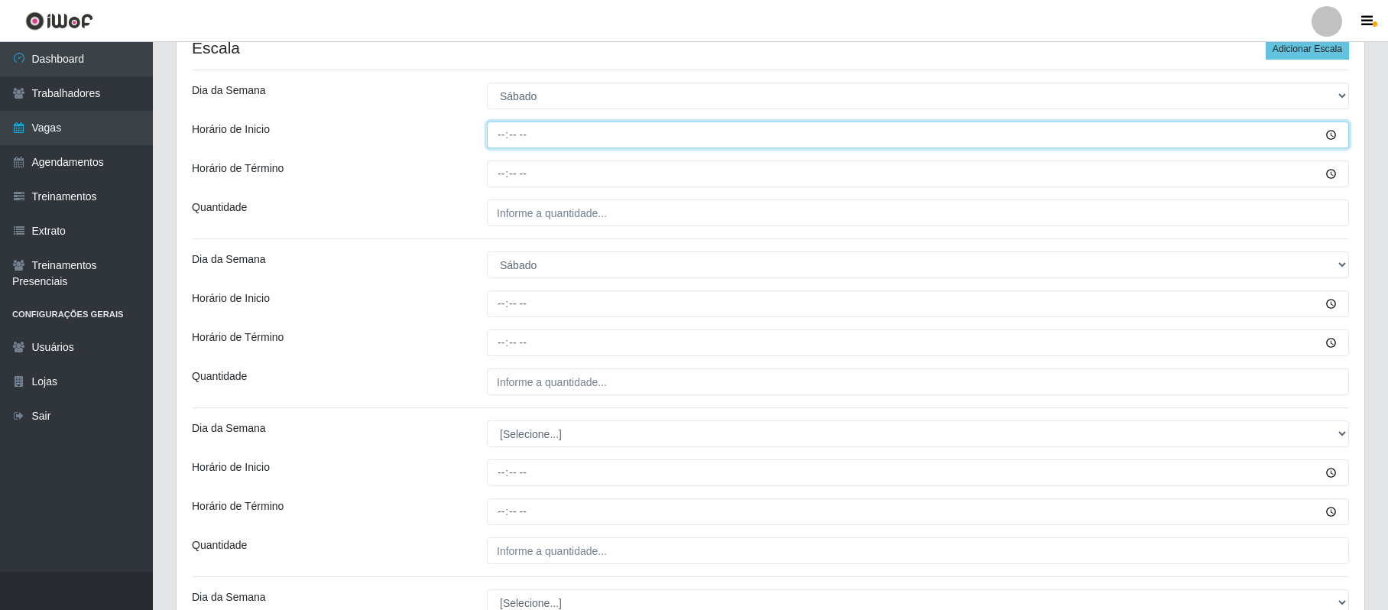
click at [505, 139] on input "Horário de Inicio" at bounding box center [918, 135] width 862 height 27
type input "08:00"
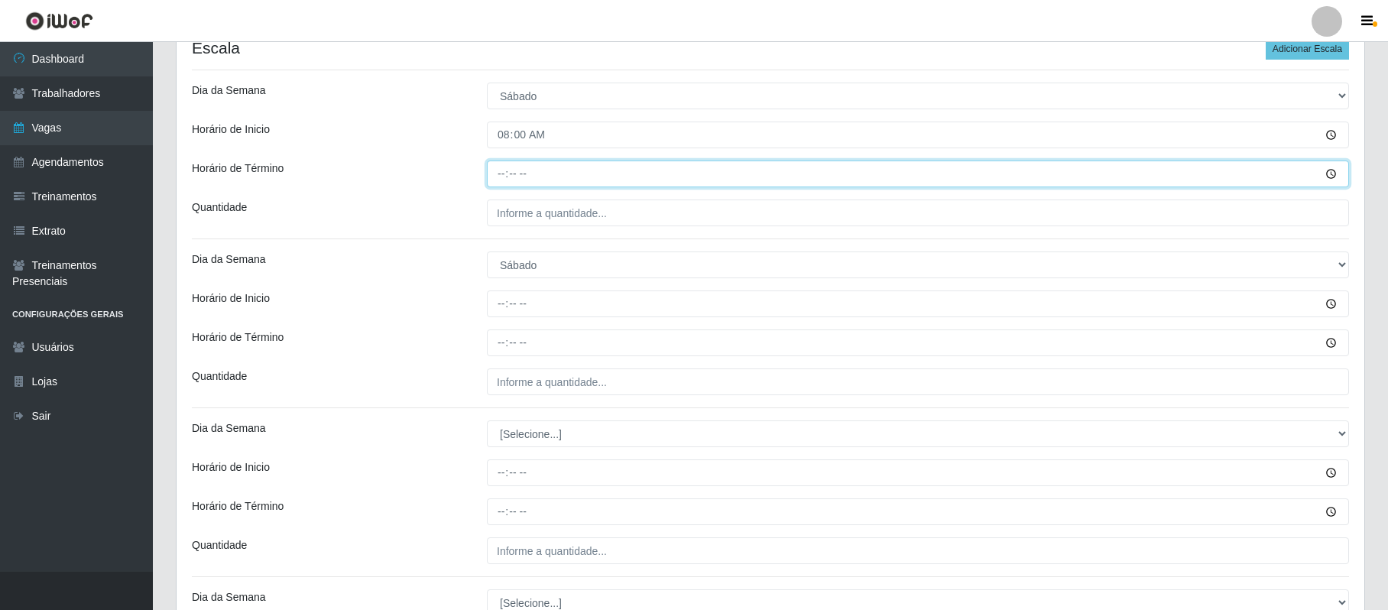
click at [495, 176] on input "Horário de Término" at bounding box center [918, 174] width 862 height 27
type input "14:00"
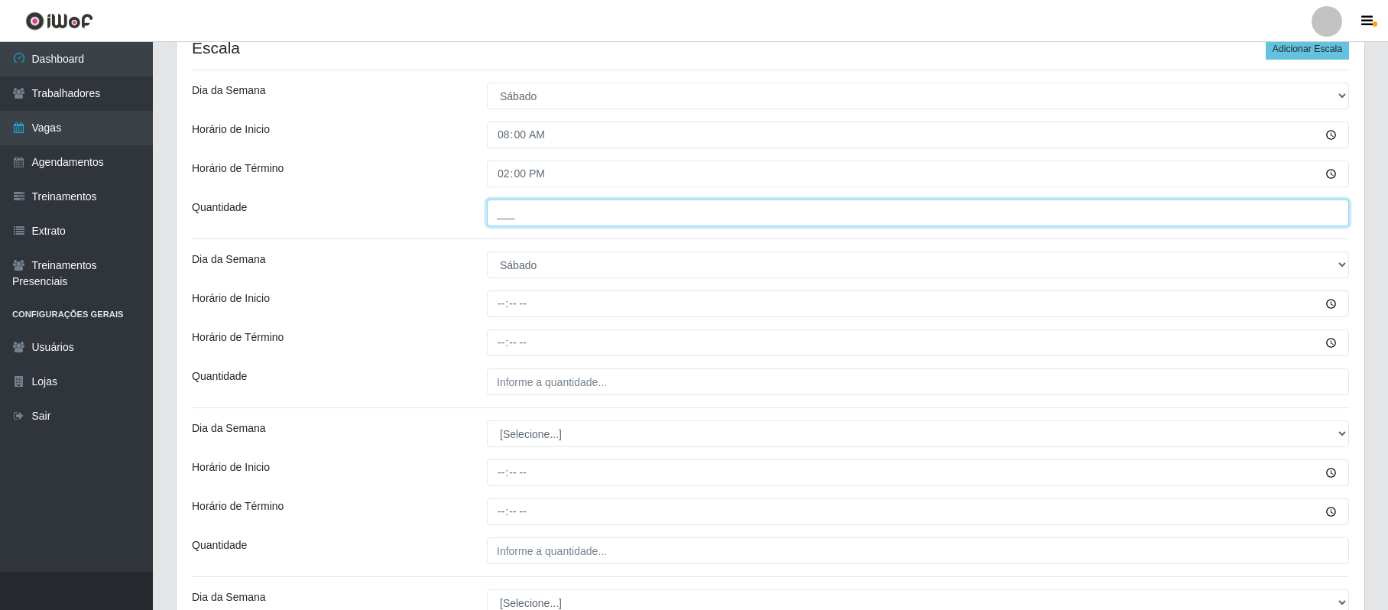
click at [501, 214] on input "___" at bounding box center [918, 212] width 862 height 27
type input "1__"
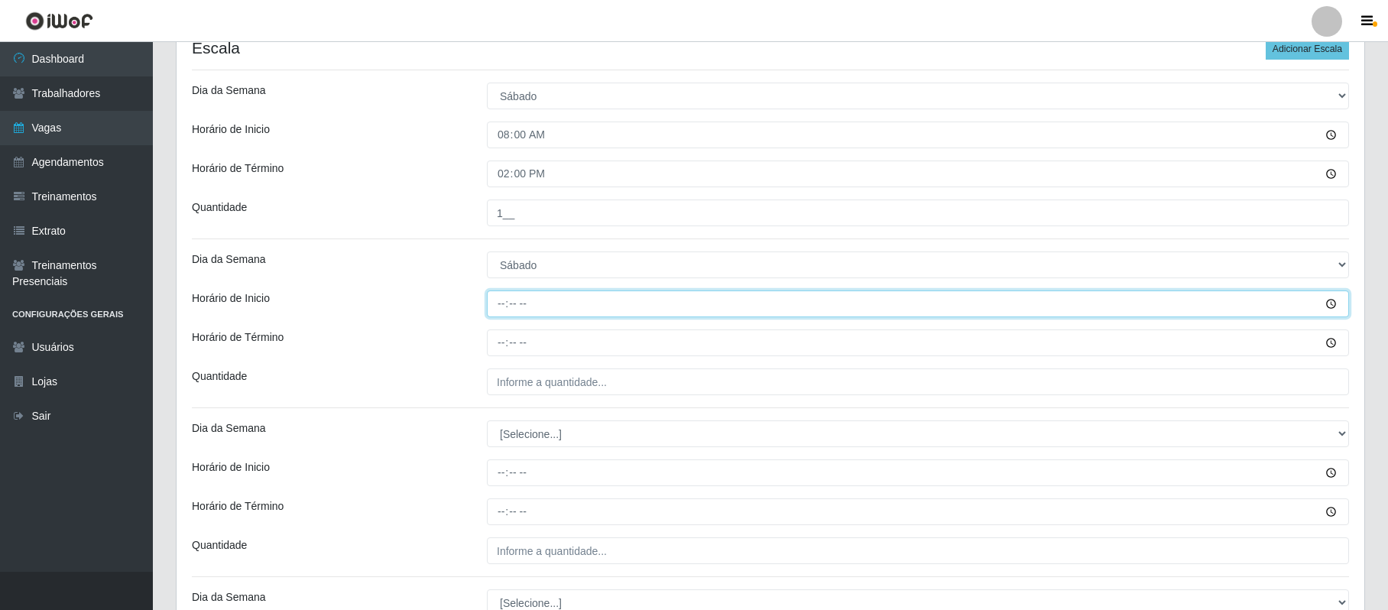
click at [500, 313] on input "Horário de Inicio" at bounding box center [918, 303] width 862 height 27
type input "15:00"
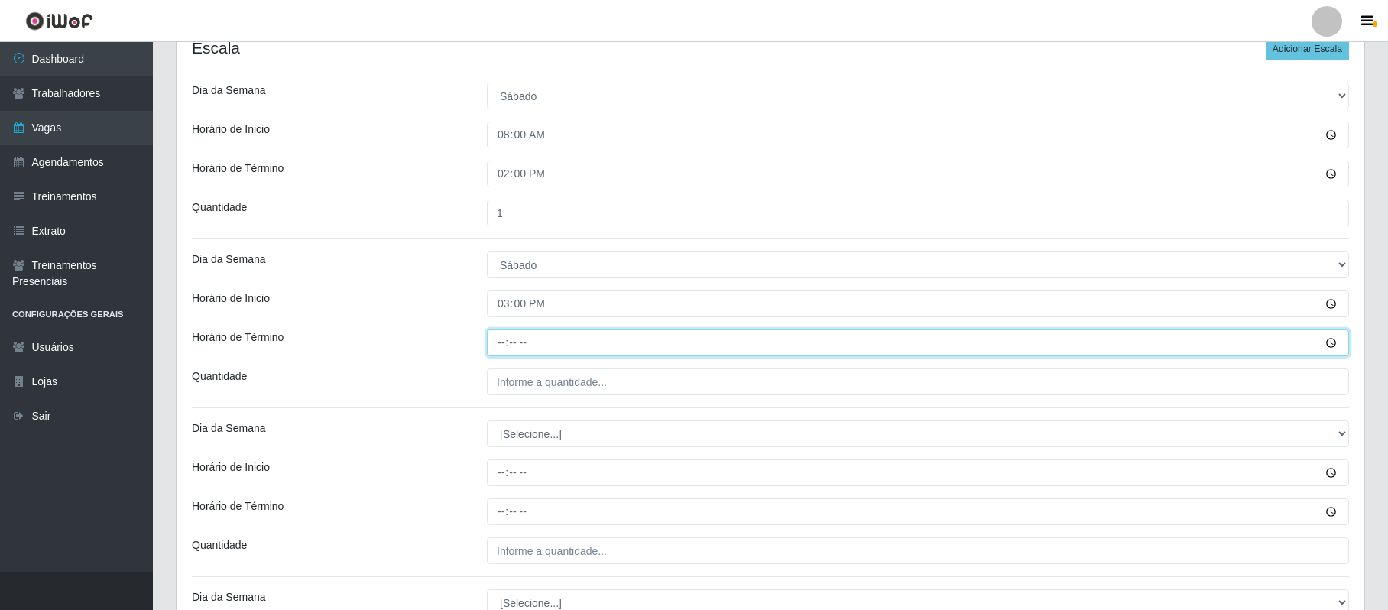
click at [501, 346] on input "Horário de Término" at bounding box center [918, 342] width 862 height 27
type input "21:00"
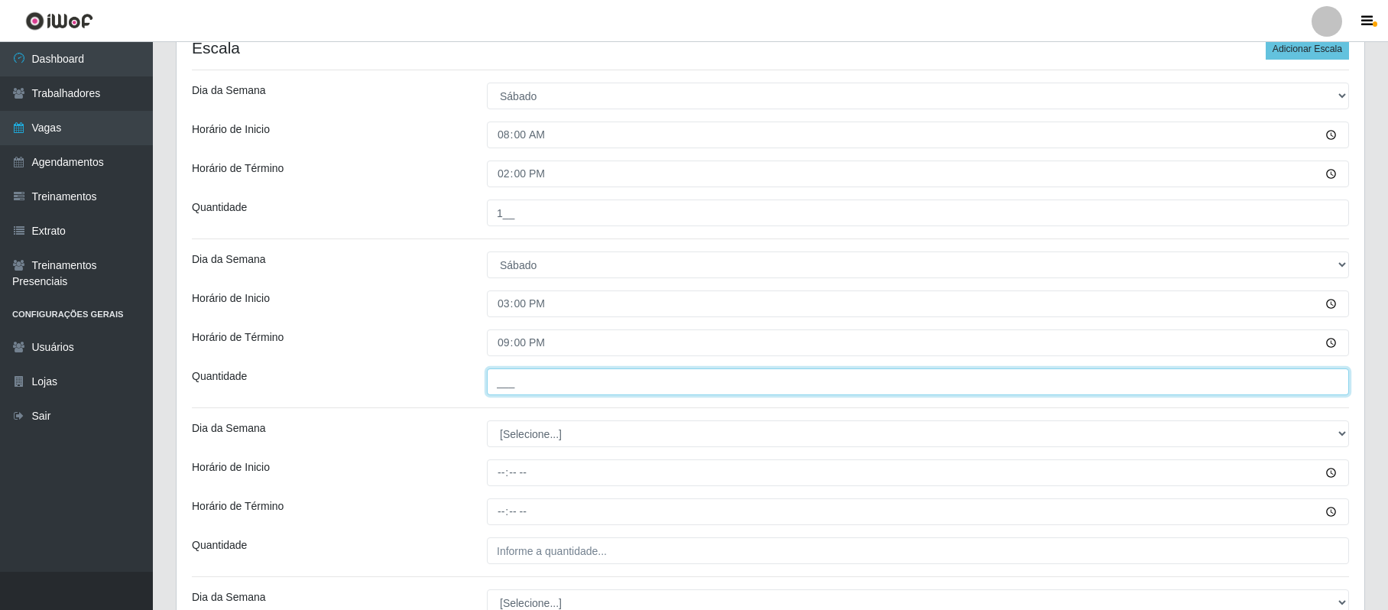
click at [506, 387] on input "___" at bounding box center [918, 381] width 862 height 27
type input "2__"
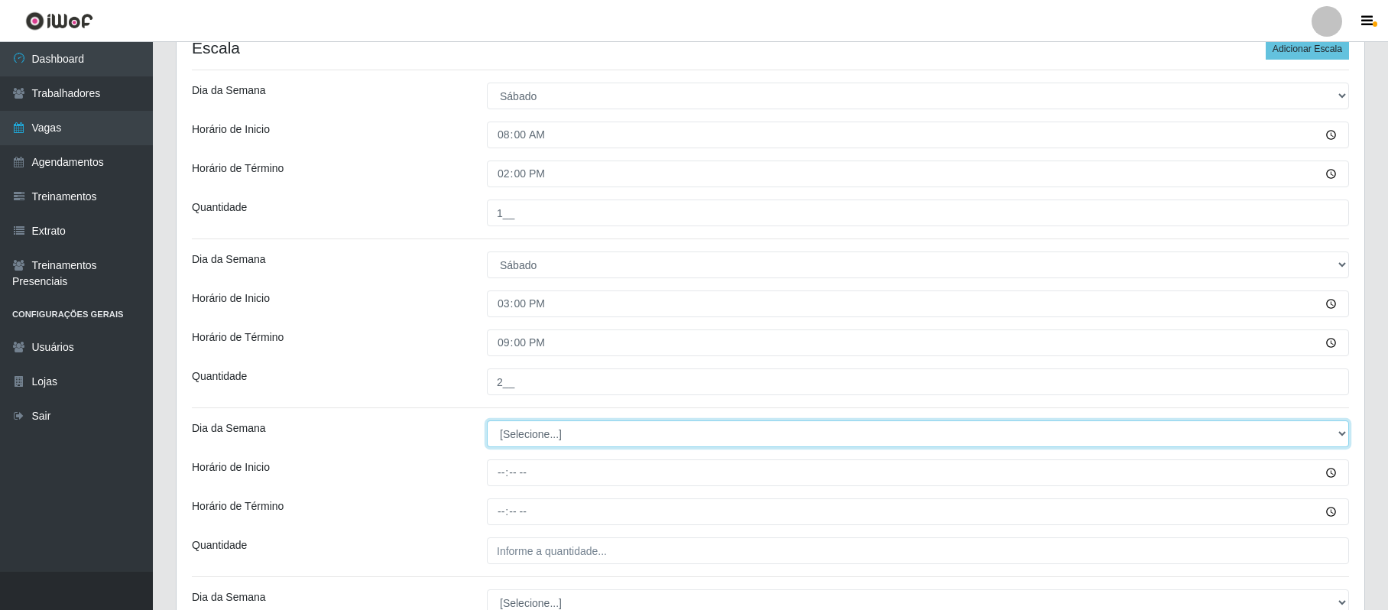
click at [527, 426] on select "[Selecione...] Segunda Terça Quarta Quinta Sexta Sábado Domingo" at bounding box center [918, 433] width 862 height 27
select select "0"
click at [487, 422] on select "[Selecione...] Segunda Terça Quarta Quinta Sexta Sábado Domingo" at bounding box center [918, 433] width 862 height 27
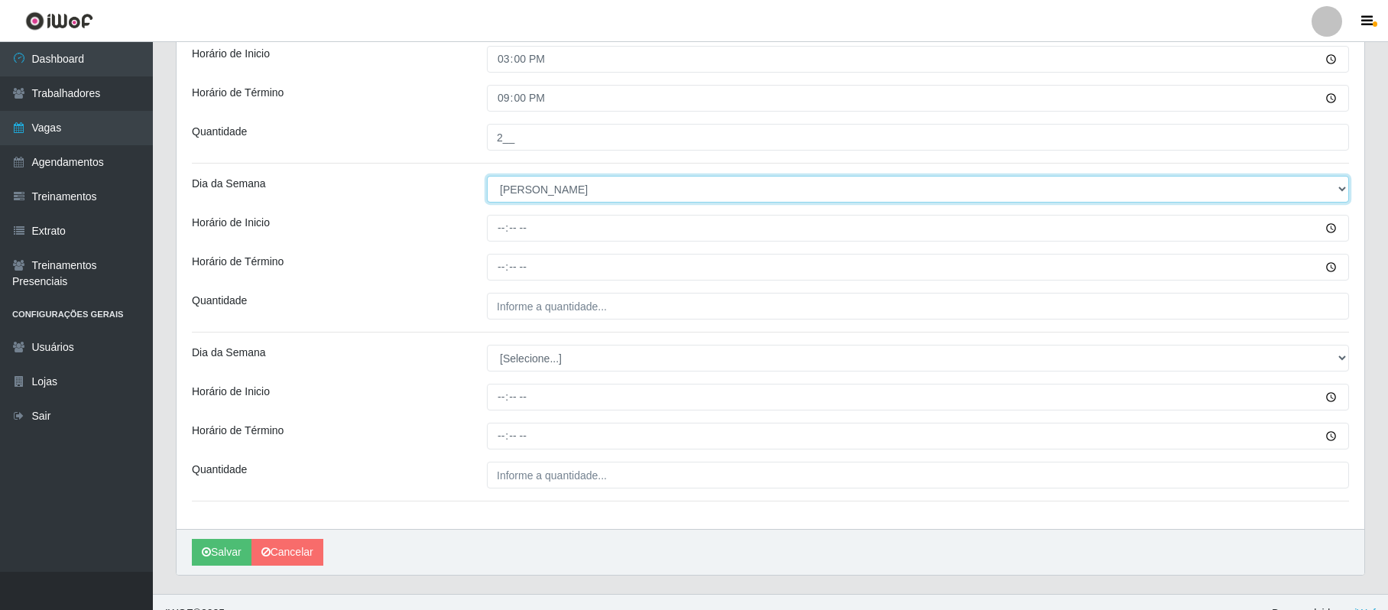
scroll to position [631, 0]
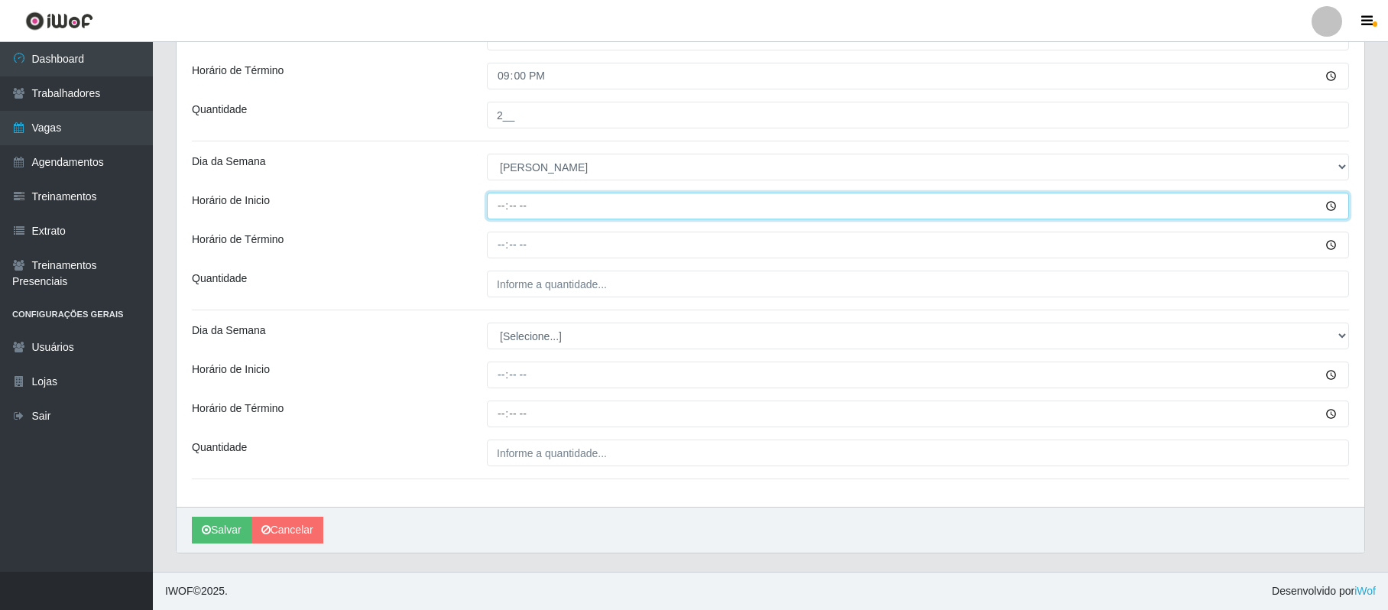
click at [499, 203] on input "Horário de Inicio" at bounding box center [918, 206] width 862 height 27
type input "08:00"
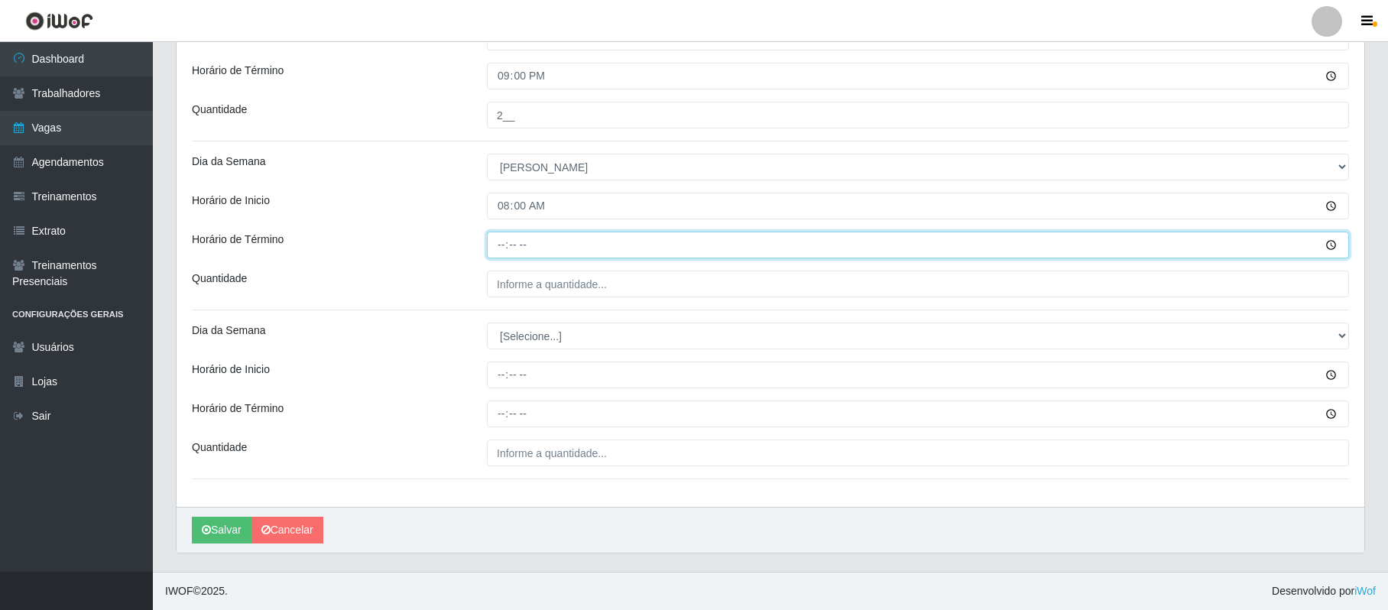
click at [498, 245] on input "Horário de Término" at bounding box center [918, 245] width 862 height 27
type input "14:00"
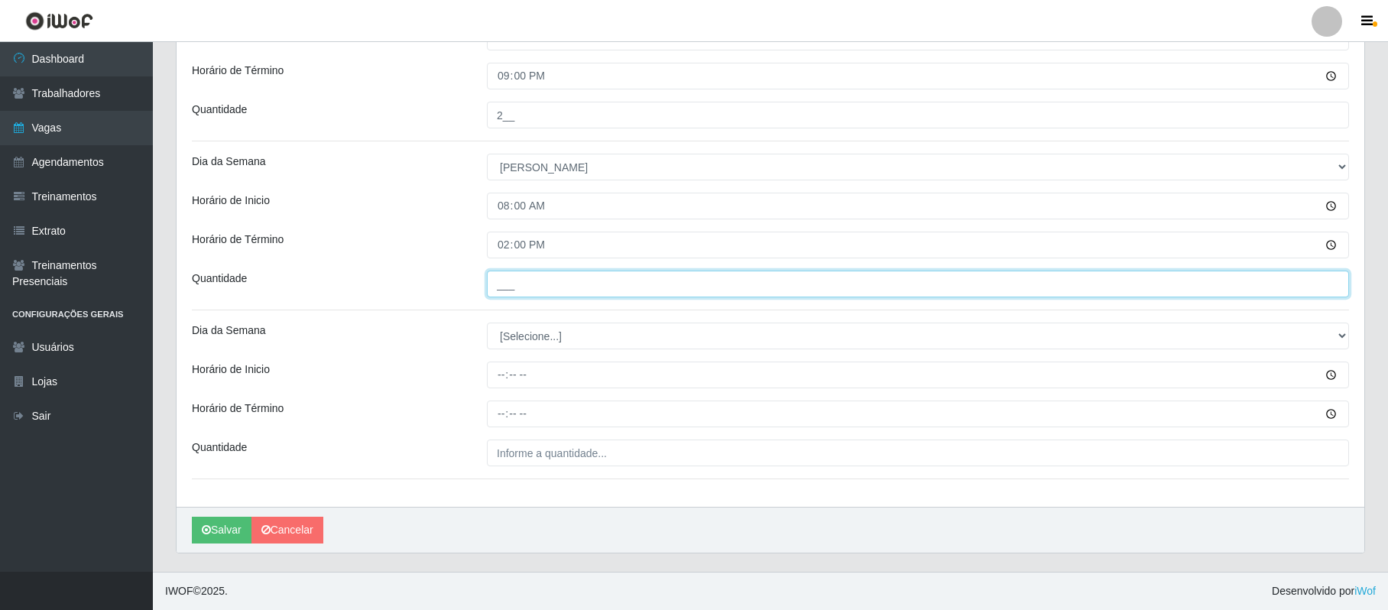
click at [502, 282] on input "___" at bounding box center [918, 284] width 862 height 27
type input "1__"
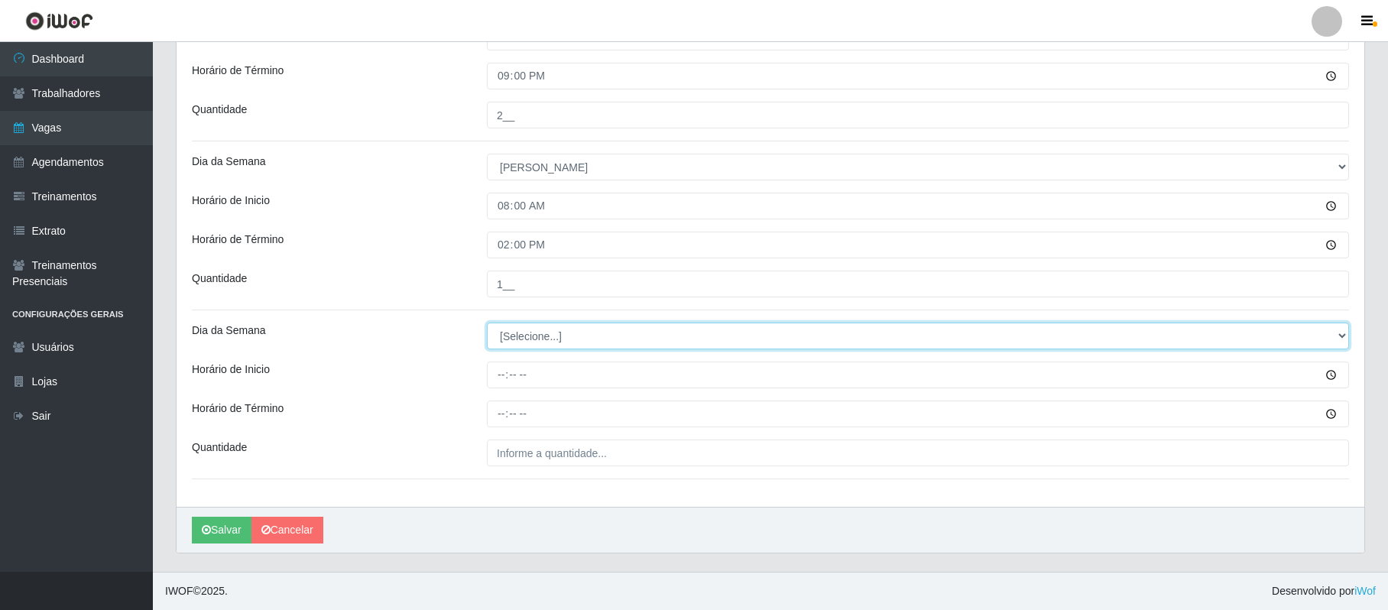
click at [508, 335] on select "[Selecione...] Segunda Terça Quarta Quinta Sexta Sábado Domingo" at bounding box center [918, 336] width 862 height 27
click at [524, 548] on div "[PERSON_NAME]" at bounding box center [771, 530] width 1188 height 46
click at [509, 330] on select "[Selecione...] Segunda Terça Quarta Quinta Sexta Sábado Domingo" at bounding box center [918, 336] width 862 height 27
select select "0"
click at [487, 323] on select "[Selecione...] Segunda Terça Quarta Quinta Sexta Sábado Domingo" at bounding box center [918, 336] width 862 height 27
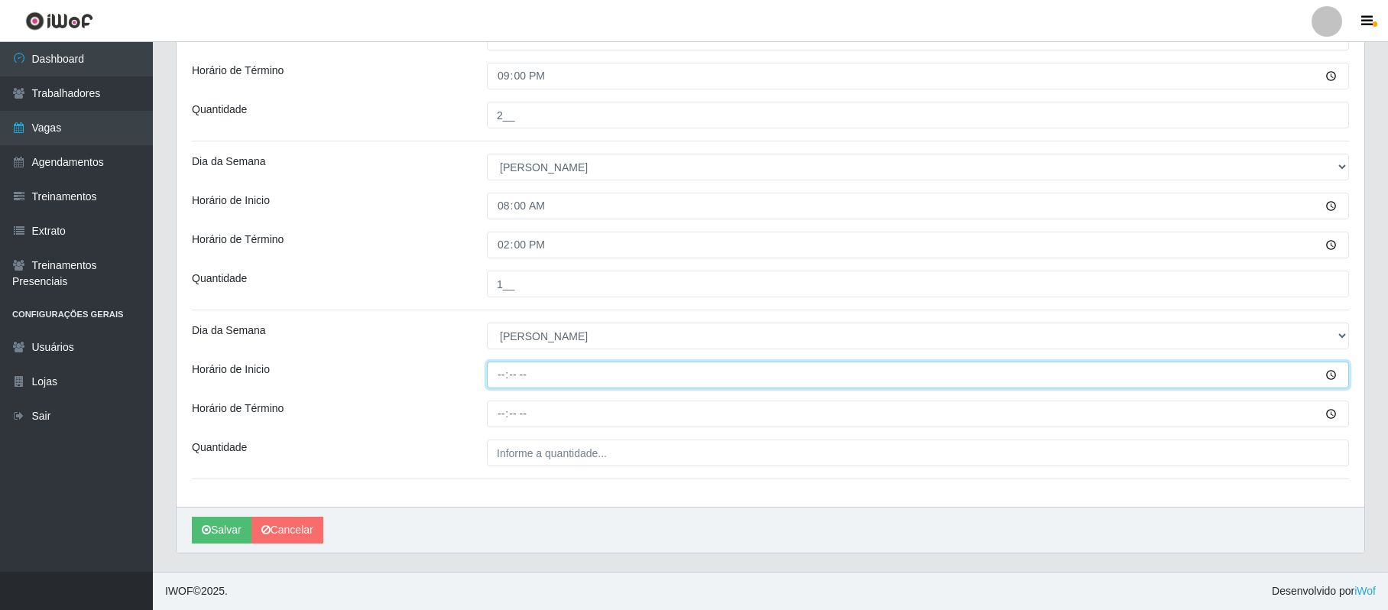
click at [497, 368] on input "Horário de Inicio" at bounding box center [918, 375] width 862 height 27
type input "09:00"
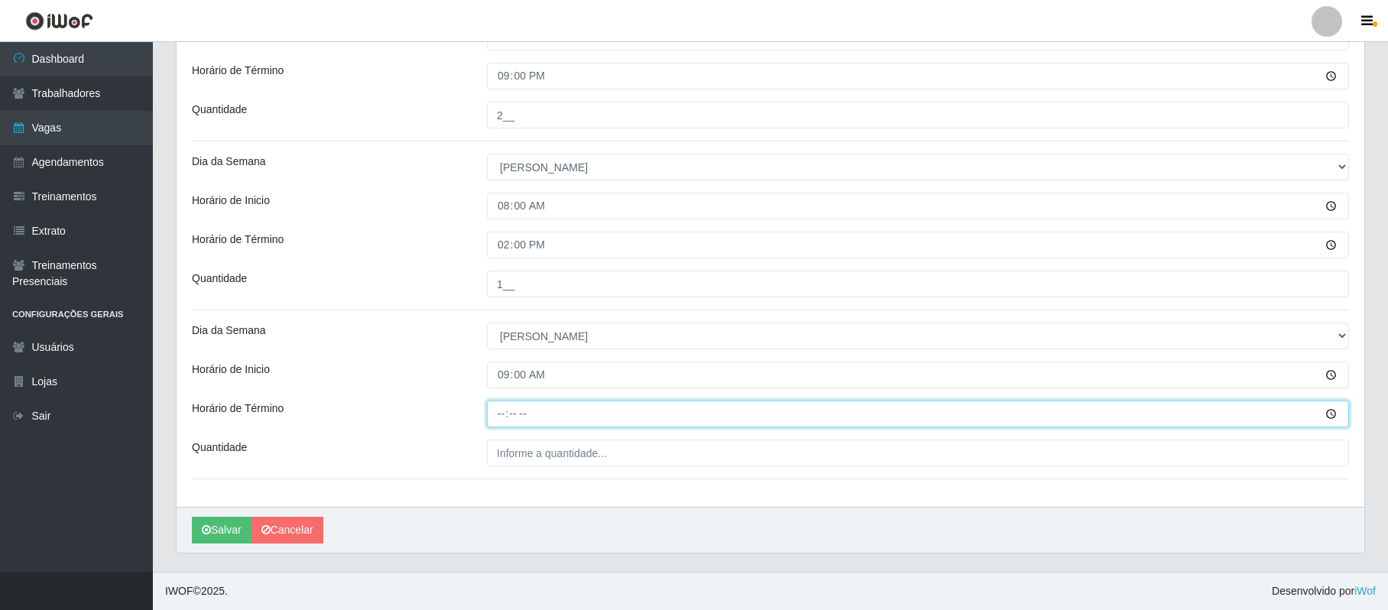
click at [499, 417] on input "Horário de Término" at bounding box center [918, 414] width 862 height 27
type input "15:00"
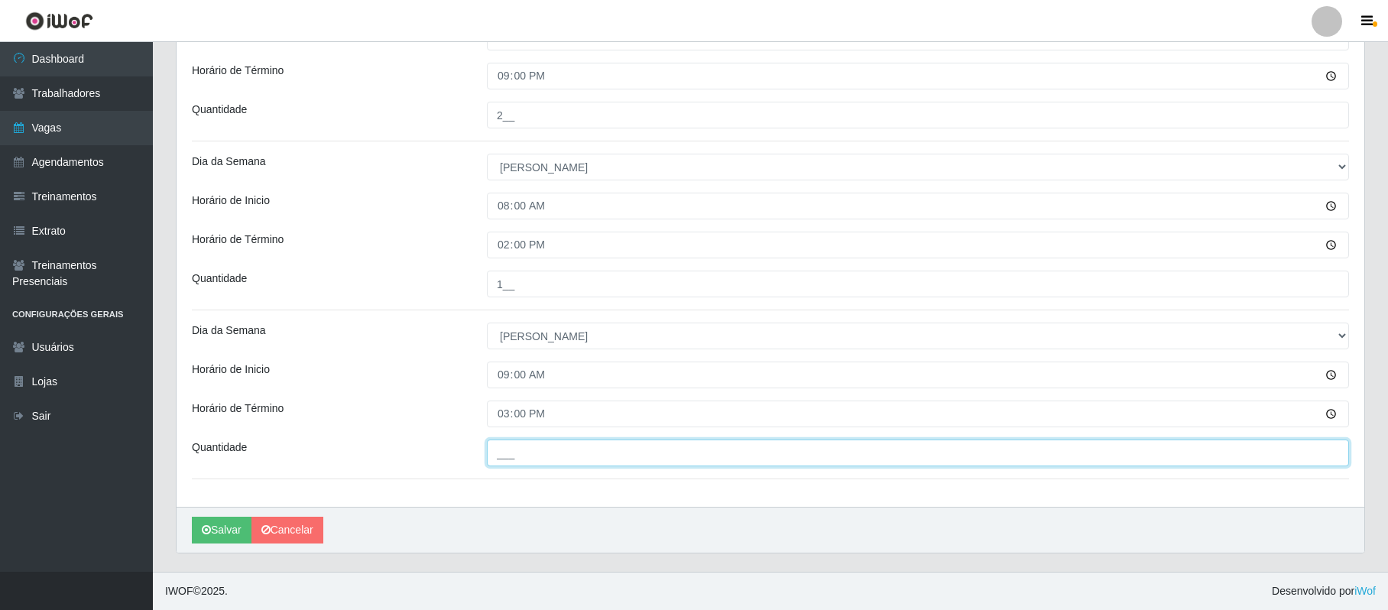
click at [501, 450] on input "___" at bounding box center [918, 453] width 862 height 27
type input "1__"
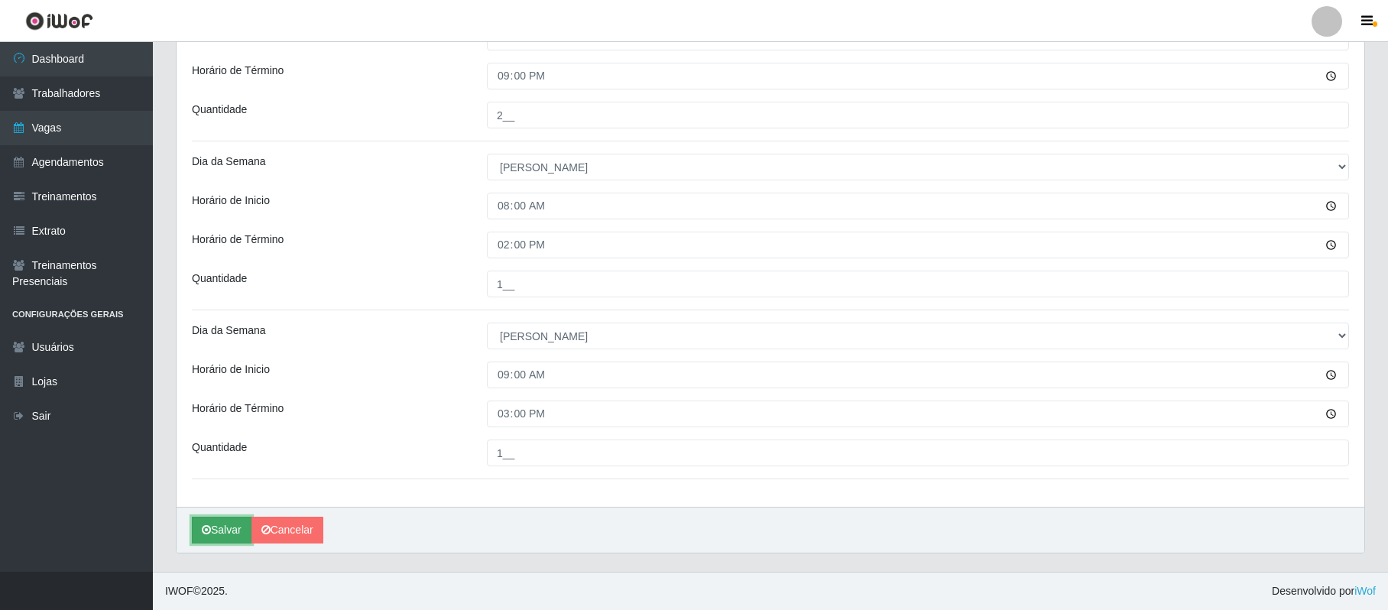
click at [212, 534] on button "Salvar" at bounding box center [222, 530] width 60 height 27
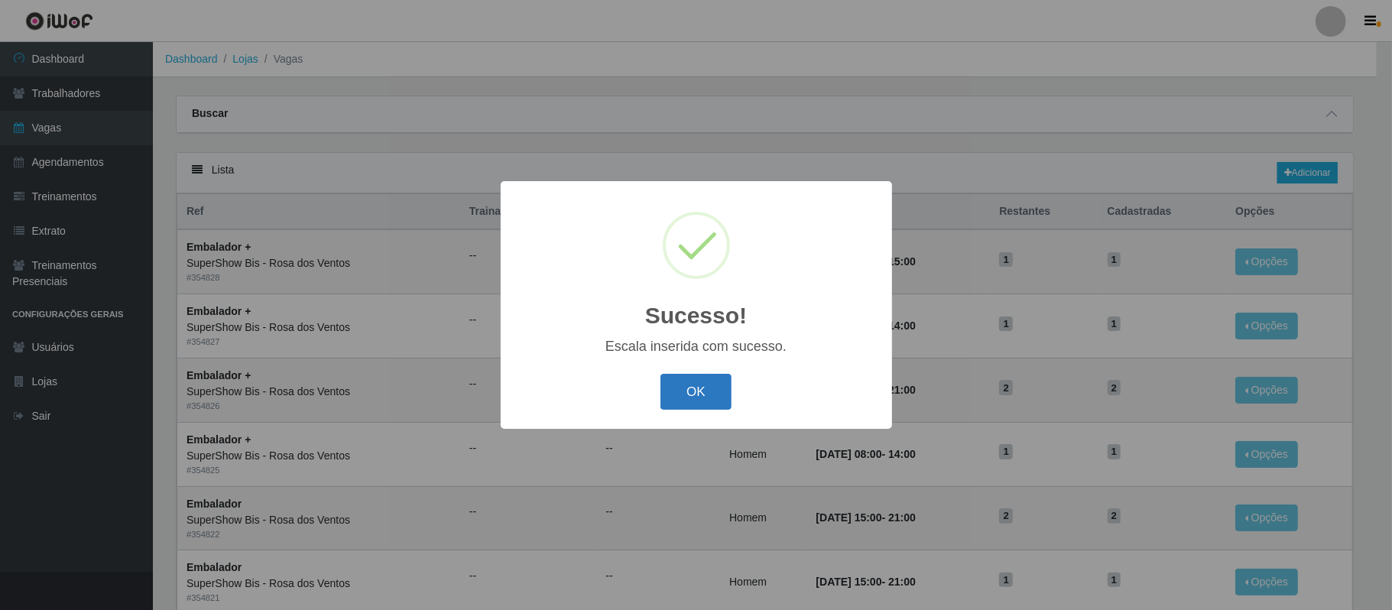
click at [712, 387] on button "OK" at bounding box center [695, 392] width 71 height 36
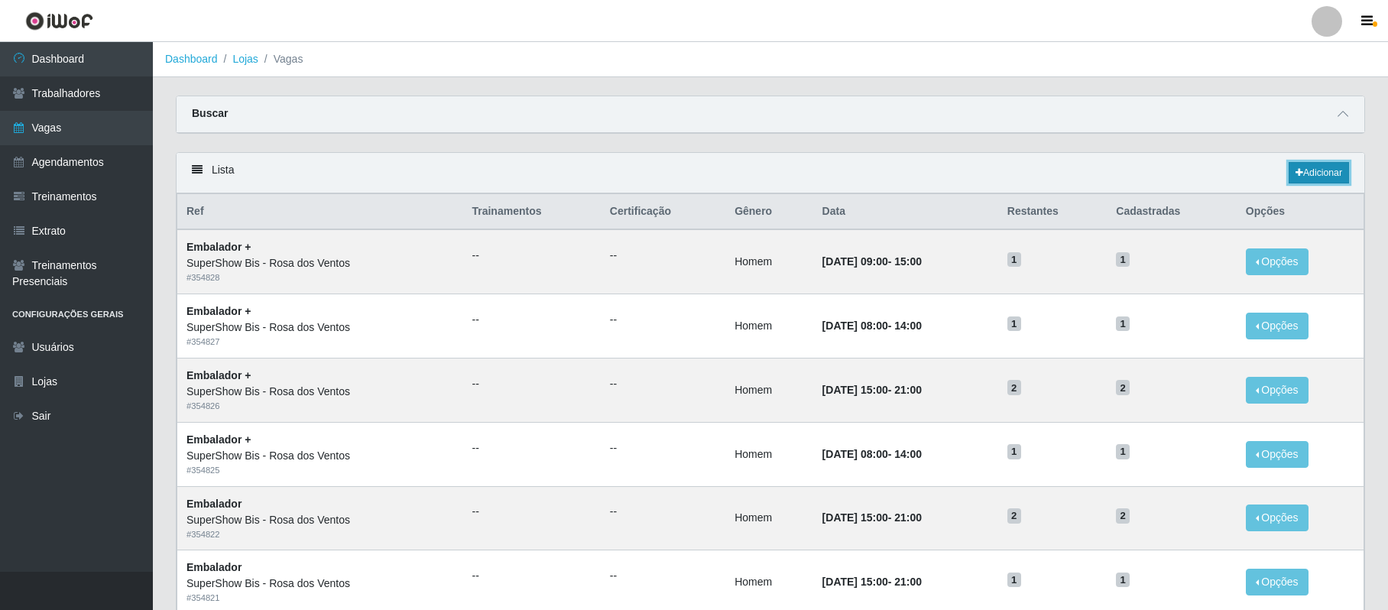
click at [1318, 175] on link "Adicionar" at bounding box center [1319, 172] width 60 height 21
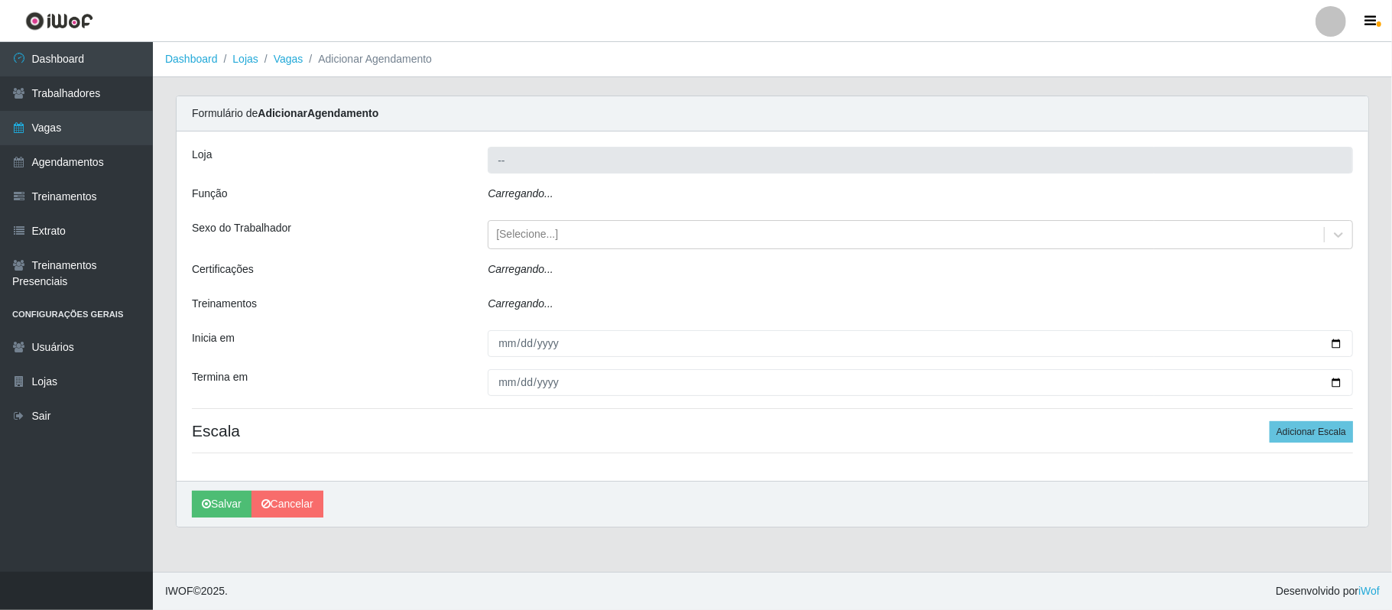
type input "SuperShow Bis - Rosa dos Ventos"
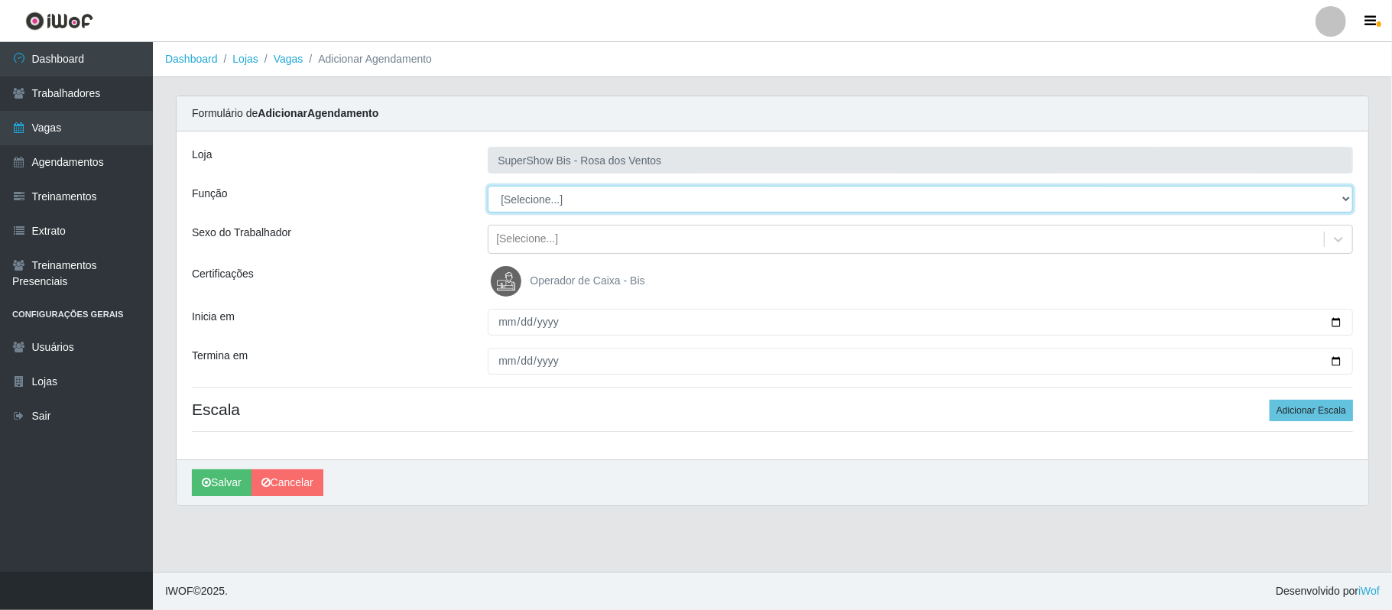
click at [549, 206] on select "[Selecione...] ASG ASG + ASG ++ Auxiliar de Cozinha Balconista de Açougue Balco…" at bounding box center [920, 199] width 865 height 27
select select "1"
click at [488, 187] on select "[Selecione...] ASG ASG + ASG ++ Auxiliar de Cozinha Balconista de Açougue Balco…" at bounding box center [920, 199] width 865 height 27
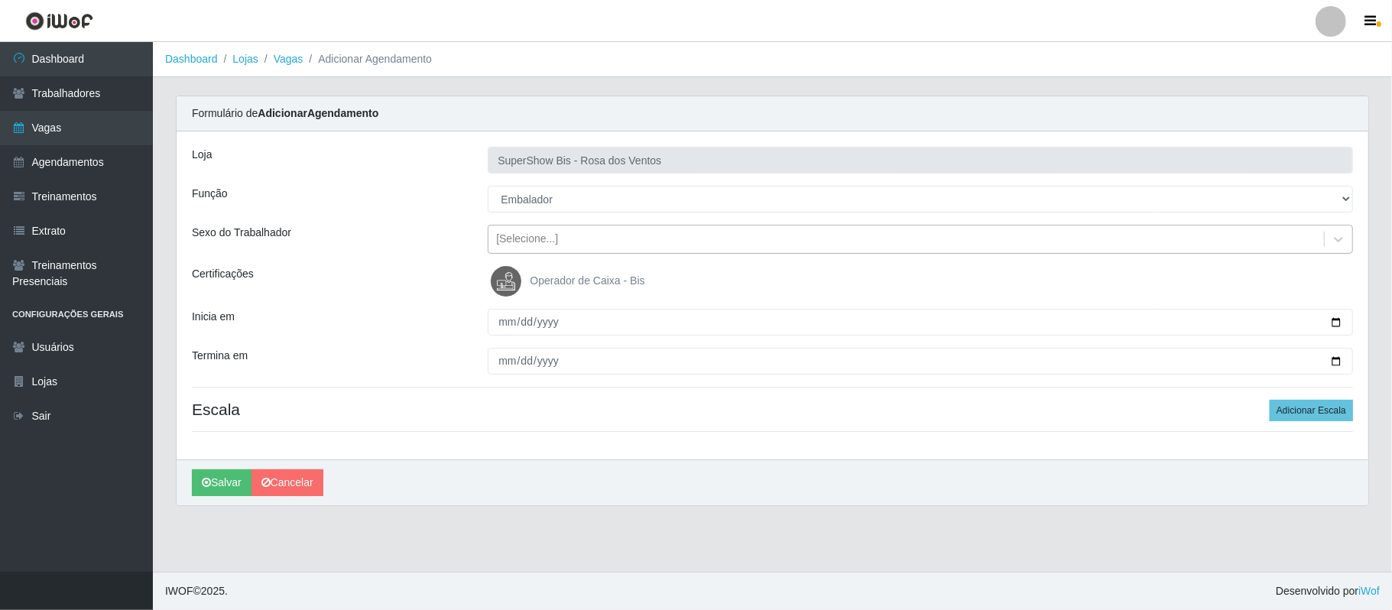
click at [547, 245] on div "[Selecione...]" at bounding box center [527, 240] width 62 height 16
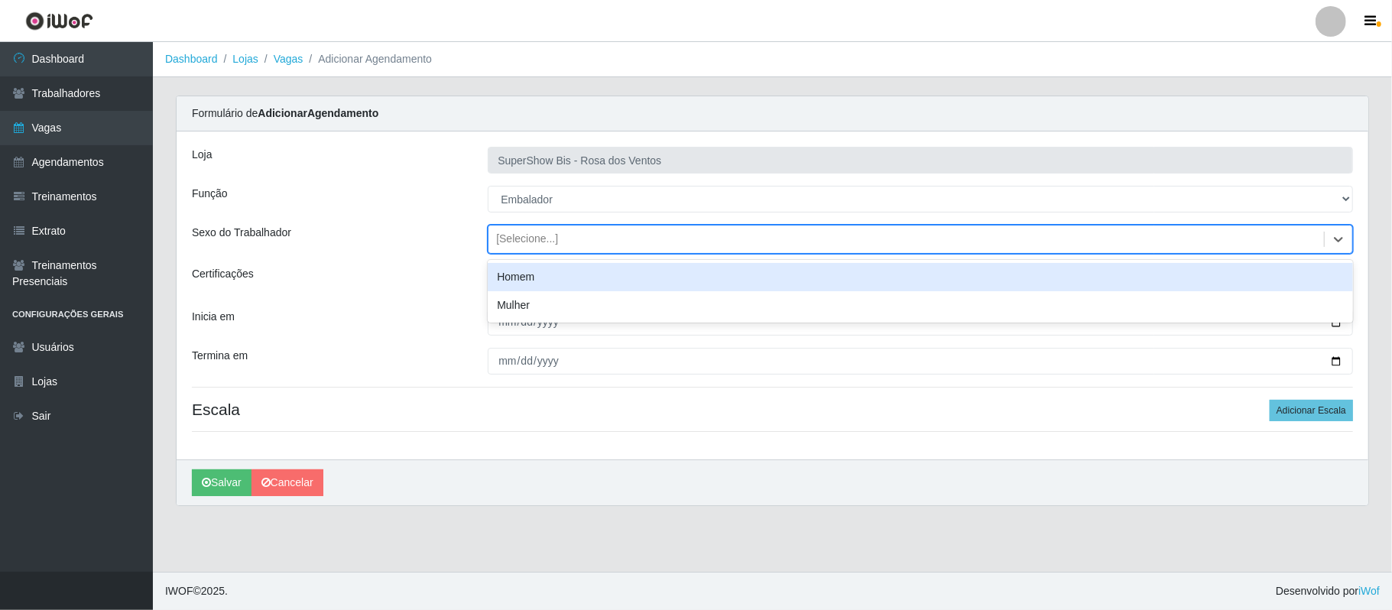
click at [532, 277] on div "Homem" at bounding box center [920, 277] width 865 height 28
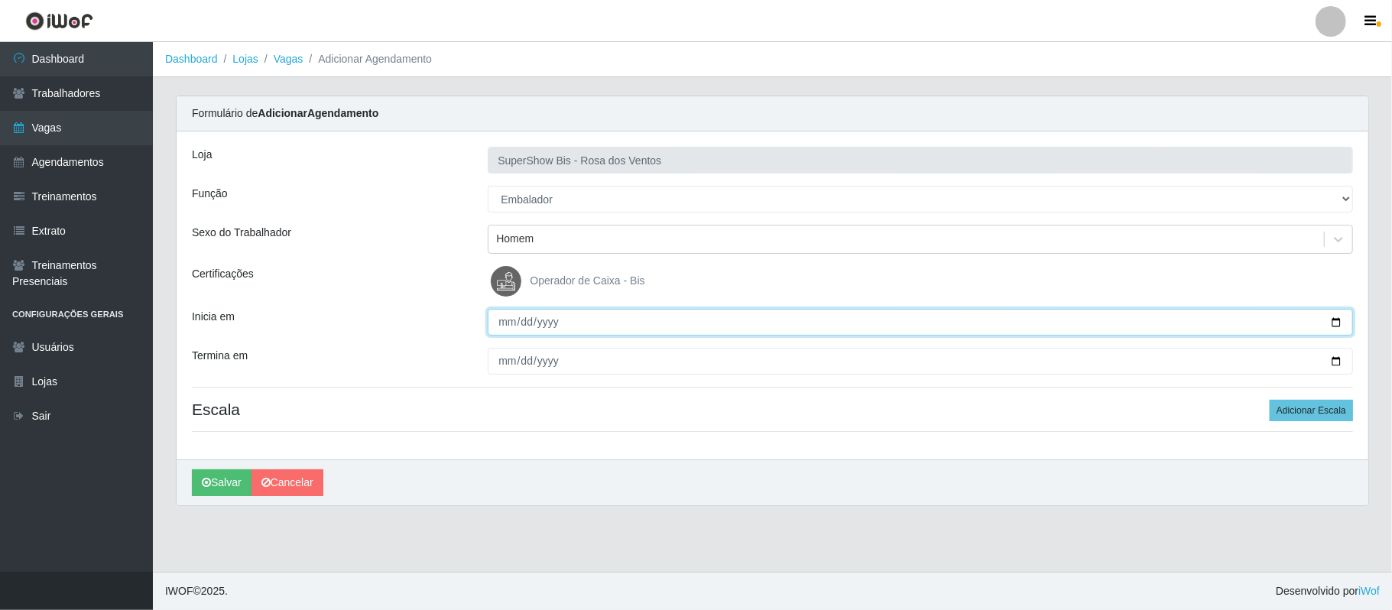
click at [1330, 322] on input "Inicia em" at bounding box center [920, 322] width 865 height 27
type input "[DATE]"
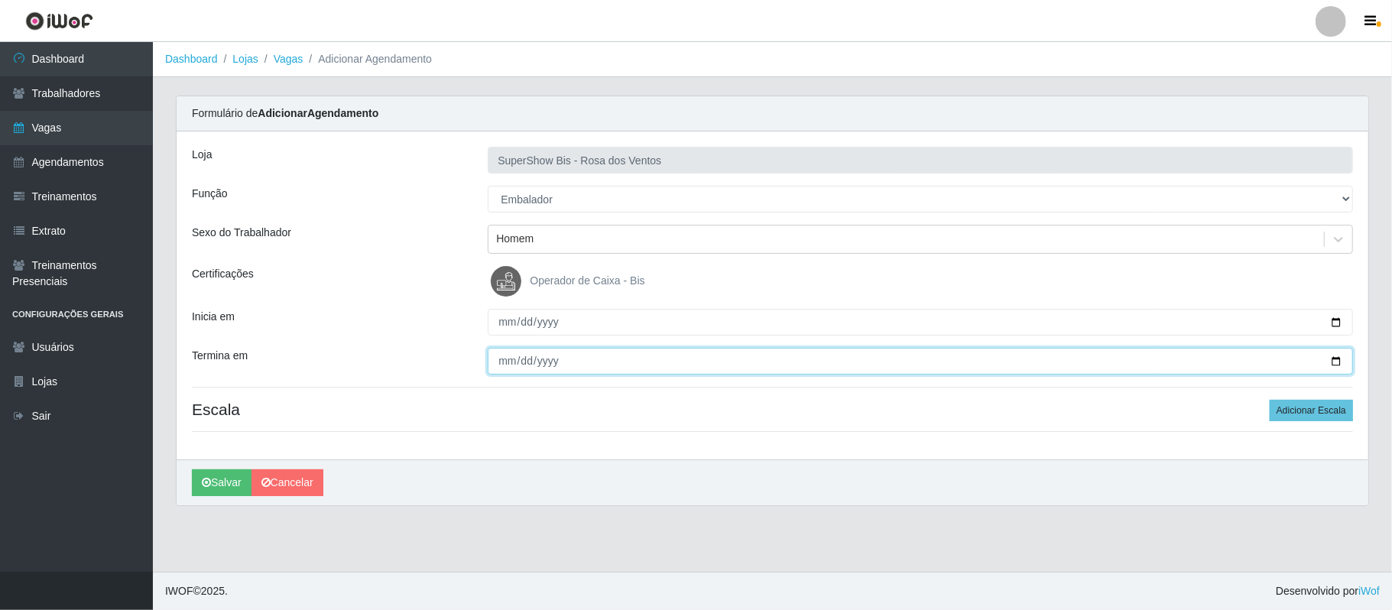
click at [1335, 364] on input "Termina em" at bounding box center [920, 361] width 865 height 27
type input "[DATE]"
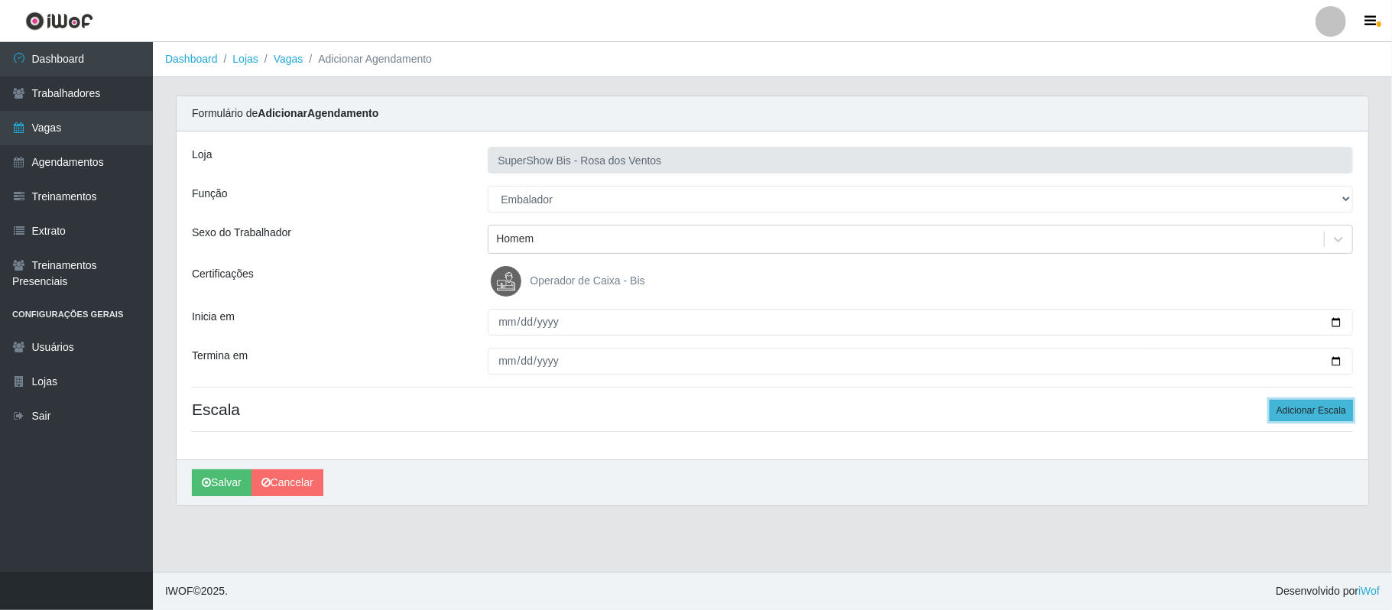
click at [1295, 414] on button "Adicionar Escala" at bounding box center [1311, 410] width 83 height 21
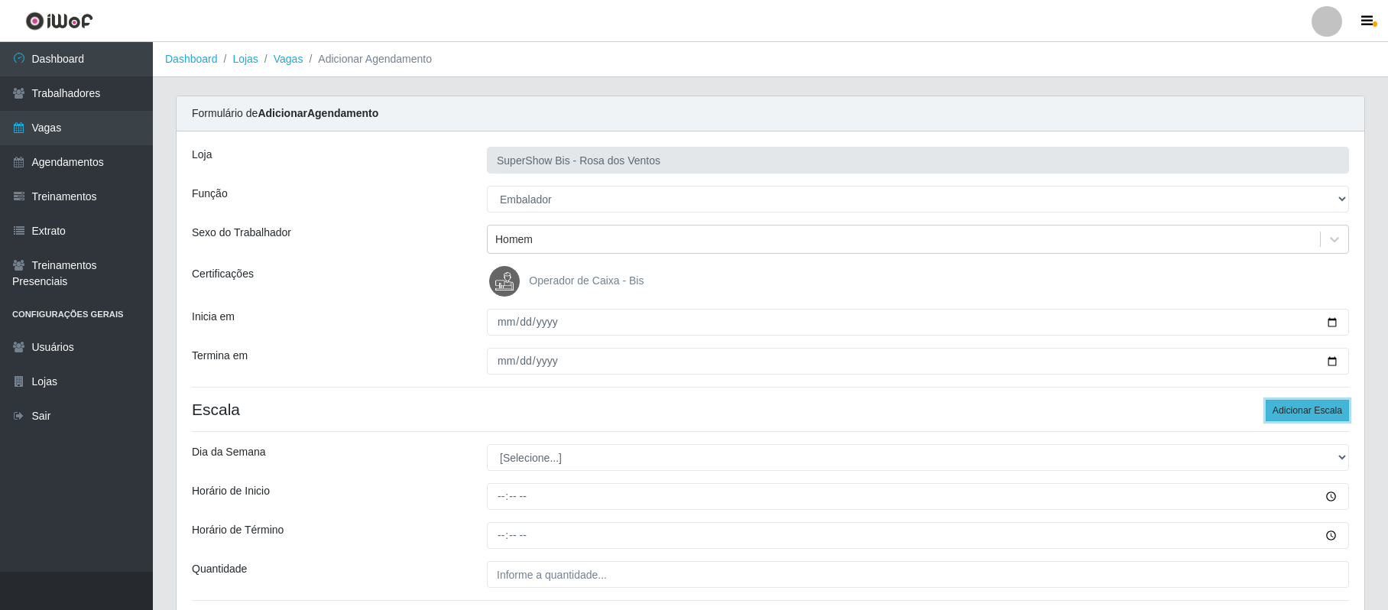
click at [1295, 414] on button "Adicionar Escala" at bounding box center [1307, 410] width 83 height 21
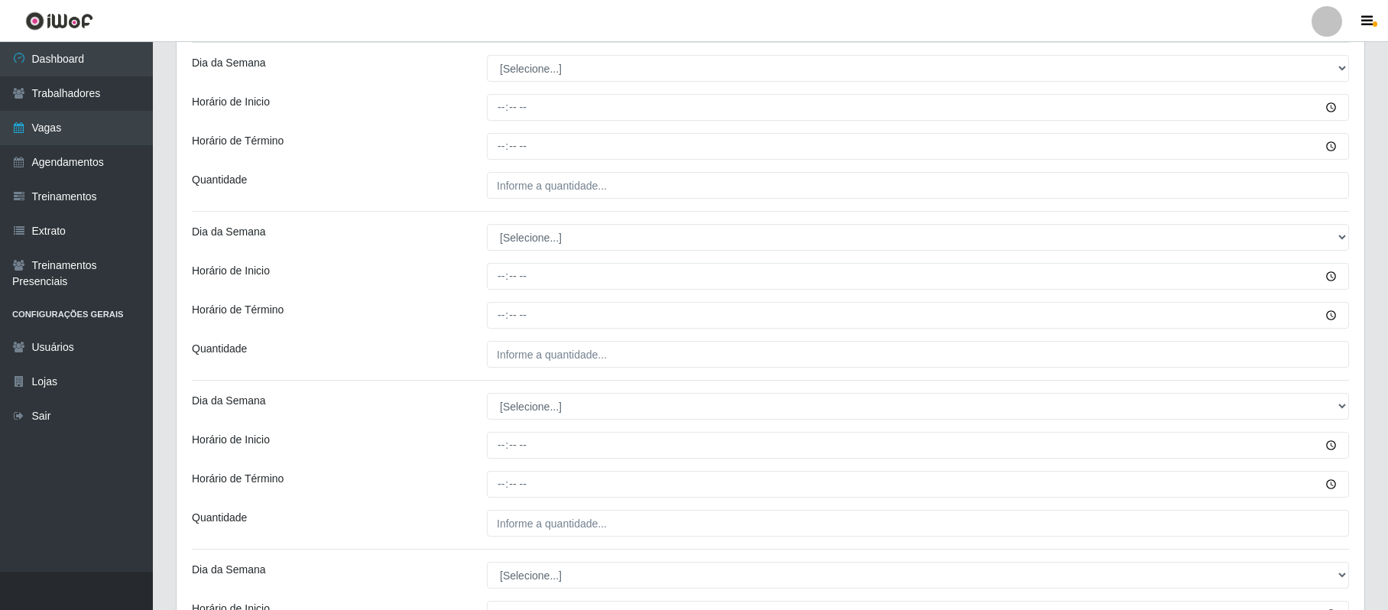
scroll to position [392, 0]
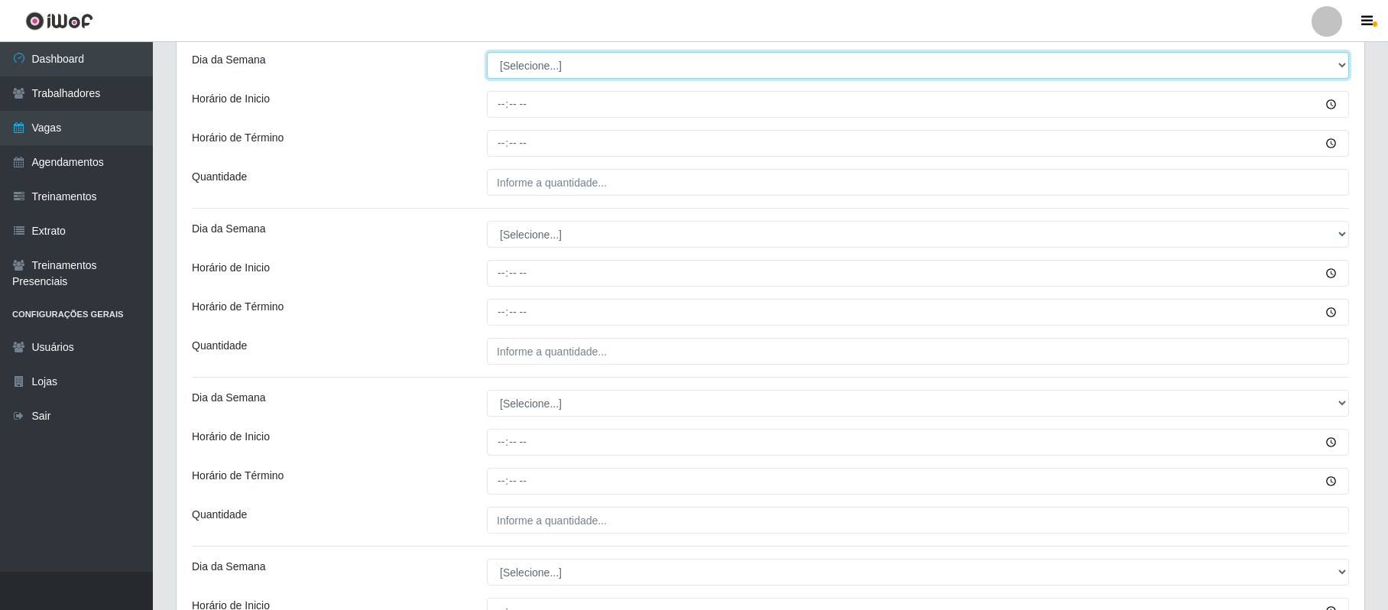
click at [512, 66] on select "[Selecione...] Segunda Terça Quarta Quinta Sexta Sábado Domingo" at bounding box center [918, 65] width 862 height 27
select select "3"
click at [487, 54] on select "[Selecione...] Segunda Terça Quarta Quinta Sexta Sábado Domingo" at bounding box center [918, 65] width 862 height 27
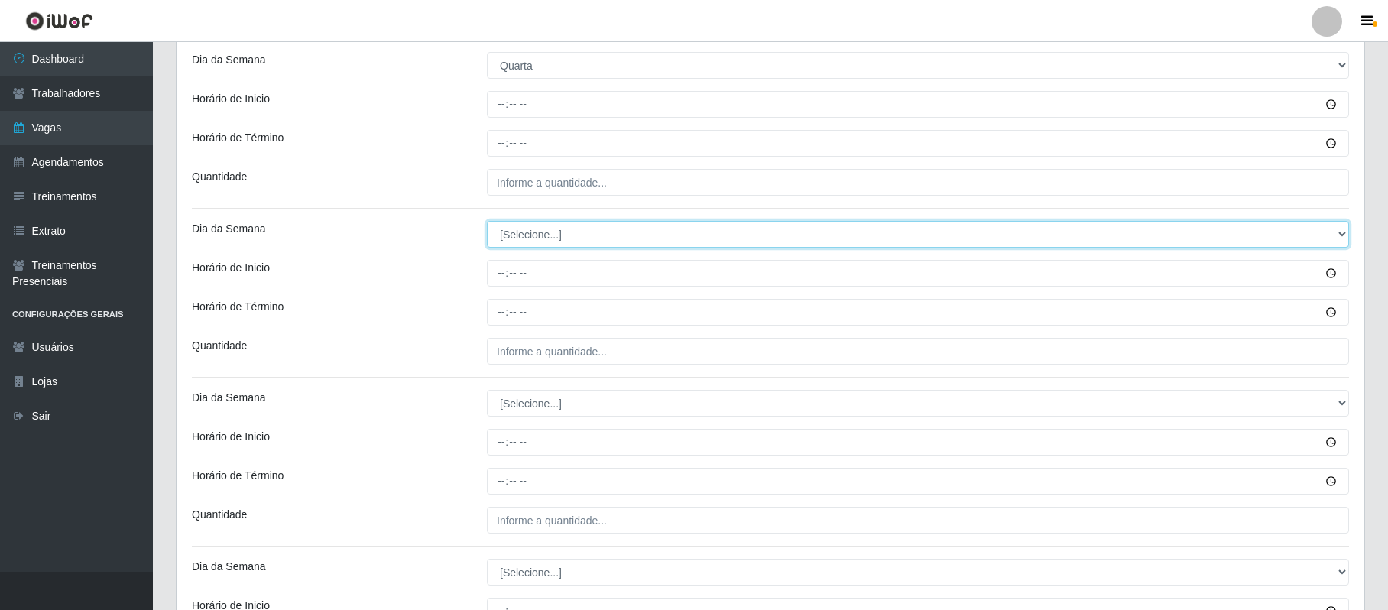
click at [526, 240] on select "[Selecione...] Segunda Terça Quarta Quinta Sexta Sábado Domingo" at bounding box center [918, 234] width 862 height 27
select select "4"
click at [487, 222] on select "[Selecione...] Segunda Terça Quarta Quinta Sexta Sábado Domingo" at bounding box center [918, 234] width 862 height 27
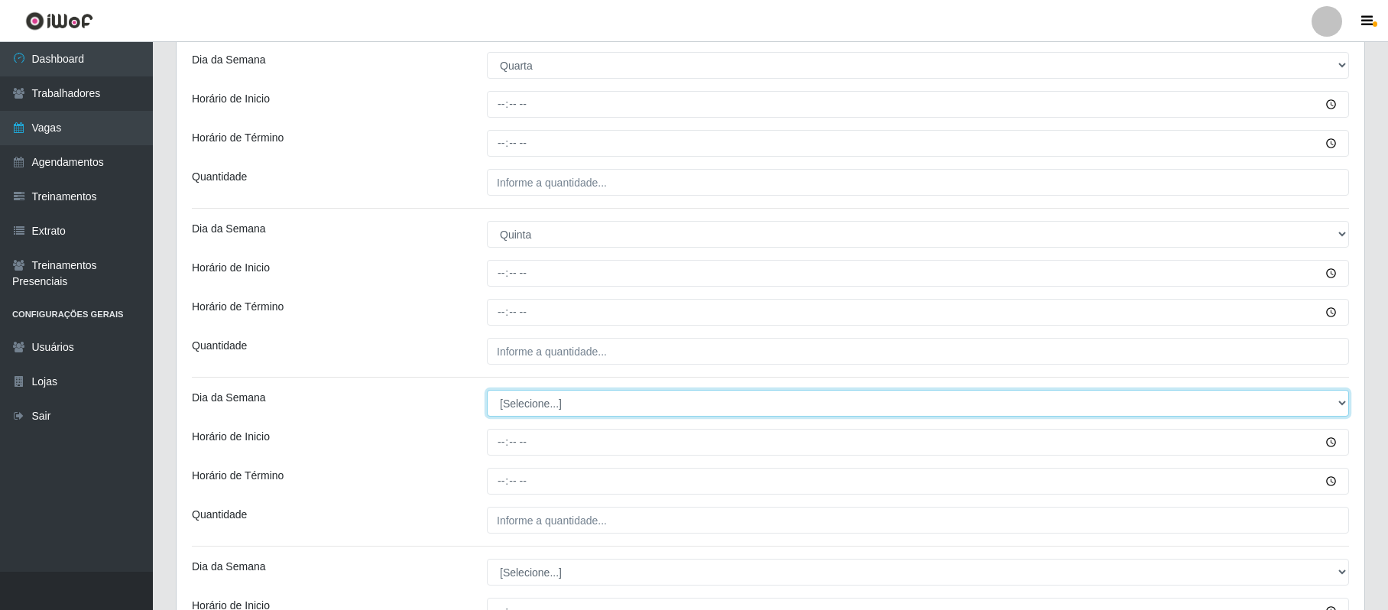
click at [527, 407] on select "[Selecione...] Segunda Terça Quarta Quinta Sexta Sábado Domingo" at bounding box center [918, 403] width 862 height 27
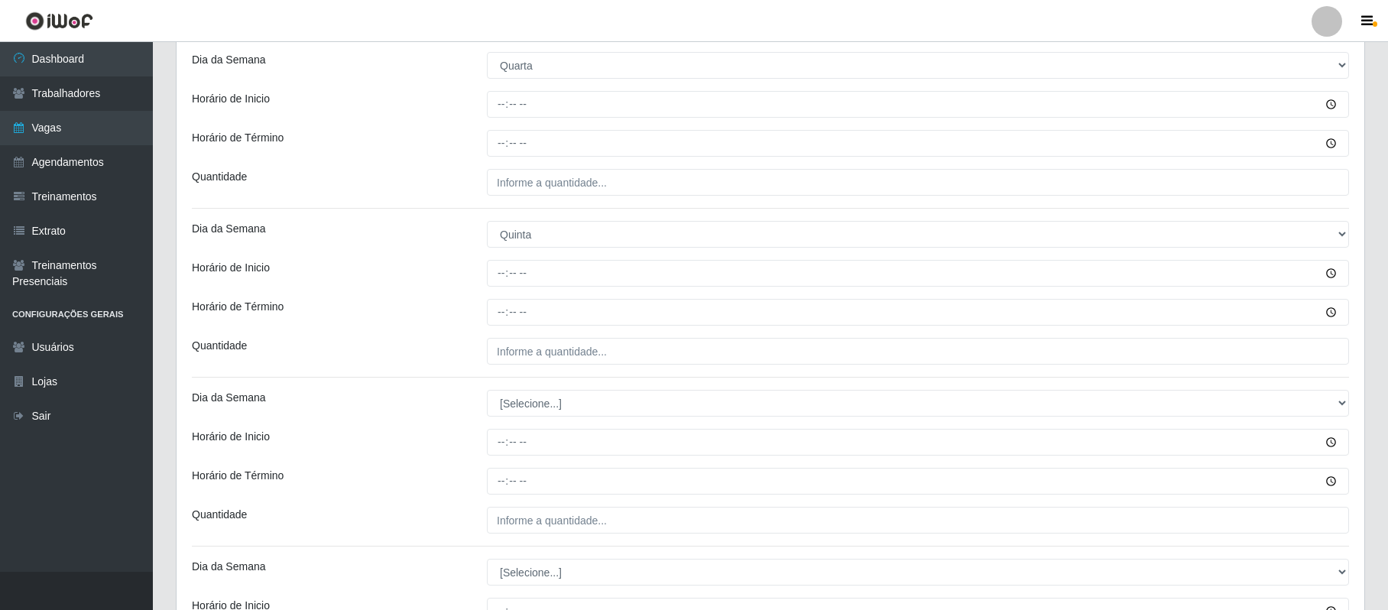
click at [310, 315] on div "Horário de Término" at bounding box center [327, 312] width 295 height 27
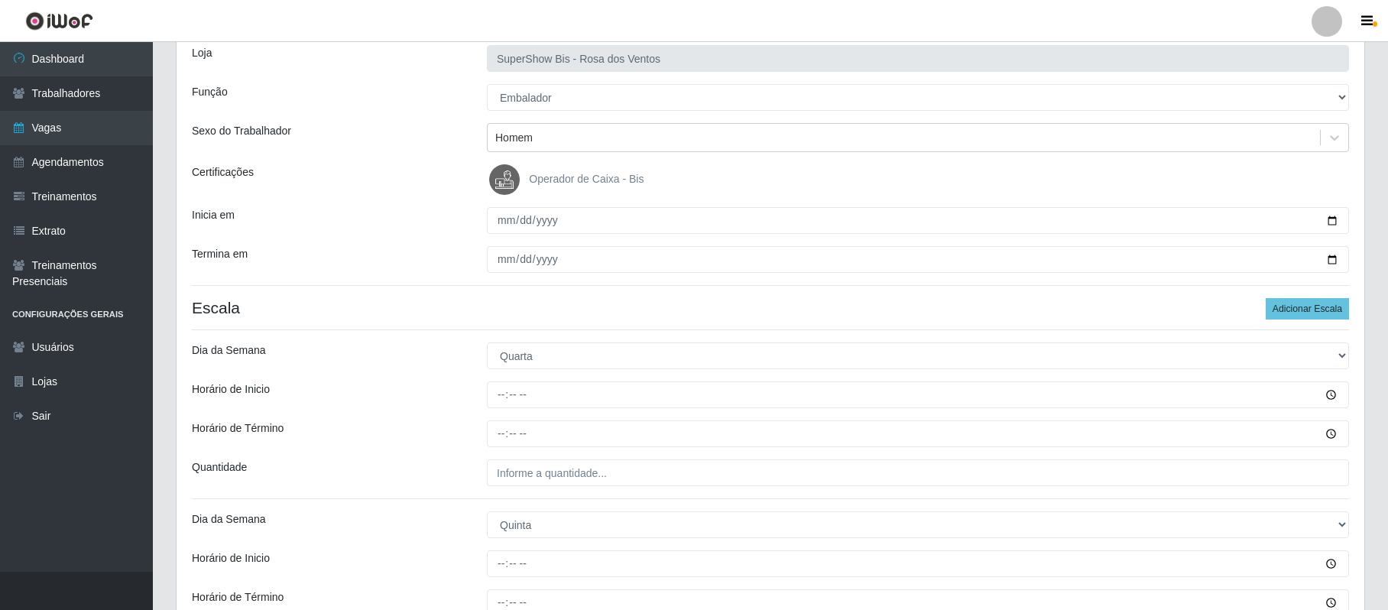
scroll to position [0, 0]
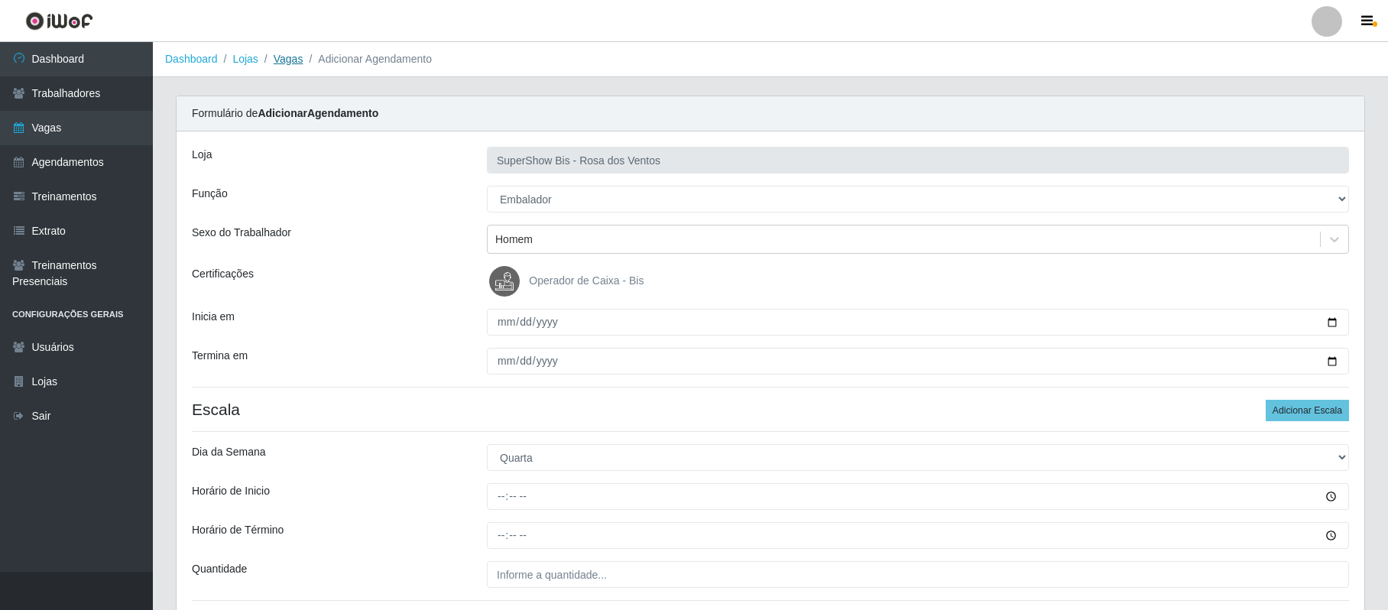
click at [286, 60] on link "Vagas" at bounding box center [289, 59] width 30 height 12
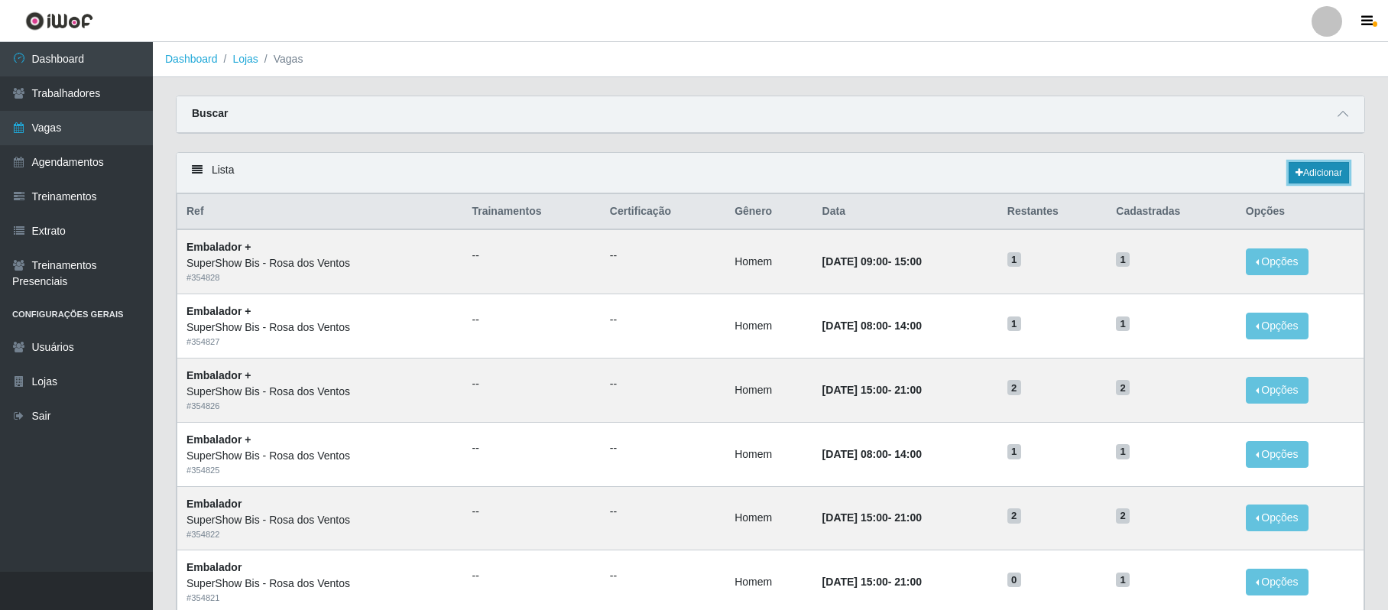
click at [1303, 167] on link "Adicionar" at bounding box center [1319, 172] width 60 height 21
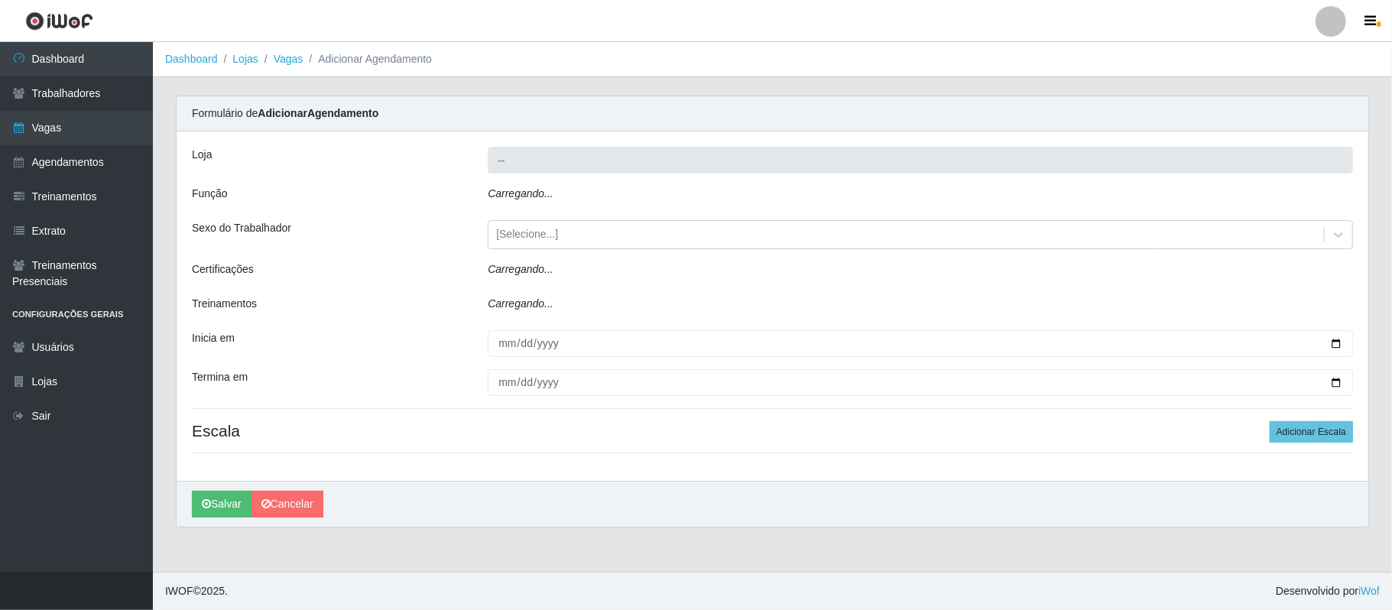
type input "SuperShow Bis - Rosa dos Ventos"
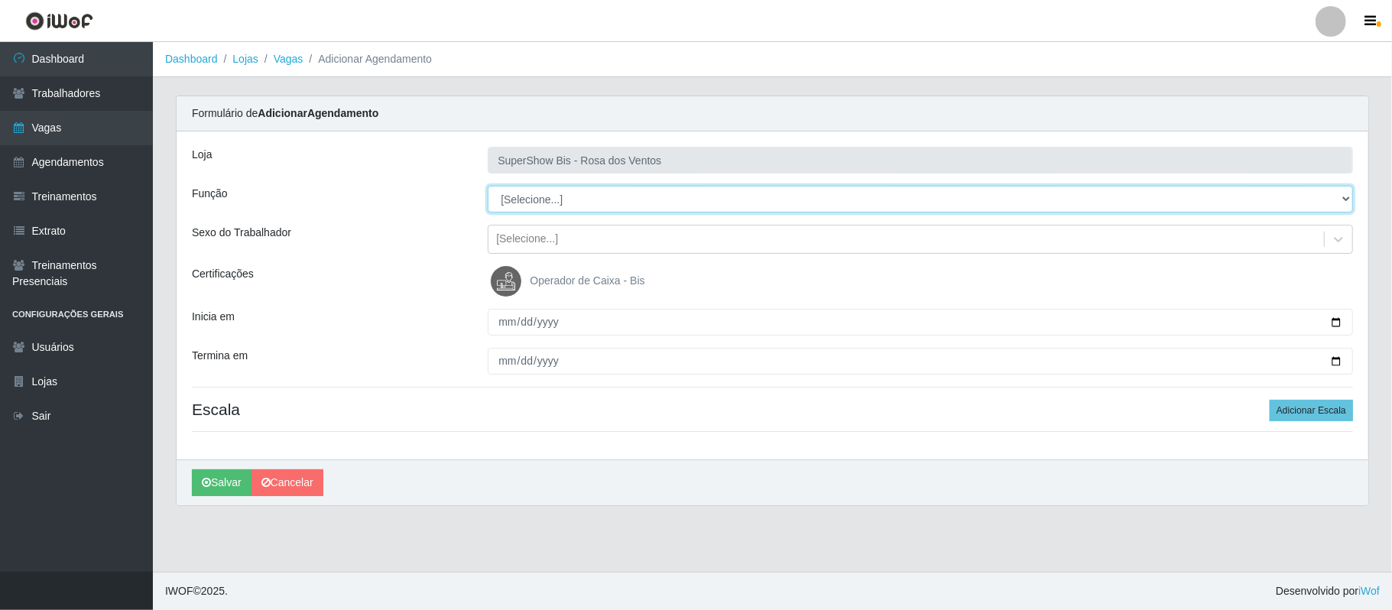
click at [594, 188] on select "[Selecione...] ASG ASG + ASG ++ Auxiliar de Cozinha Balconista de Açougue Balco…" at bounding box center [920, 199] width 865 height 27
select select "1"
click at [488, 187] on select "[Selecione...] ASG ASG + ASG ++ Auxiliar de Cozinha Balconista de Açougue Balco…" at bounding box center [920, 199] width 865 height 27
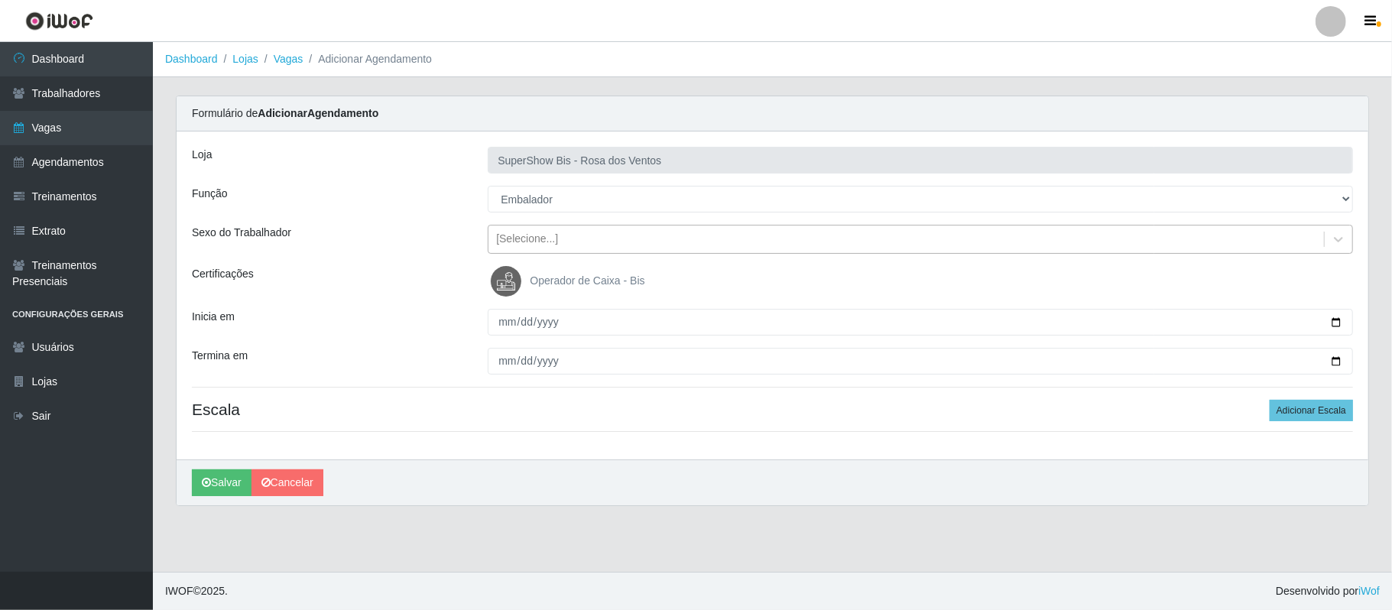
click at [511, 242] on div "[Selecione...]" at bounding box center [527, 240] width 62 height 16
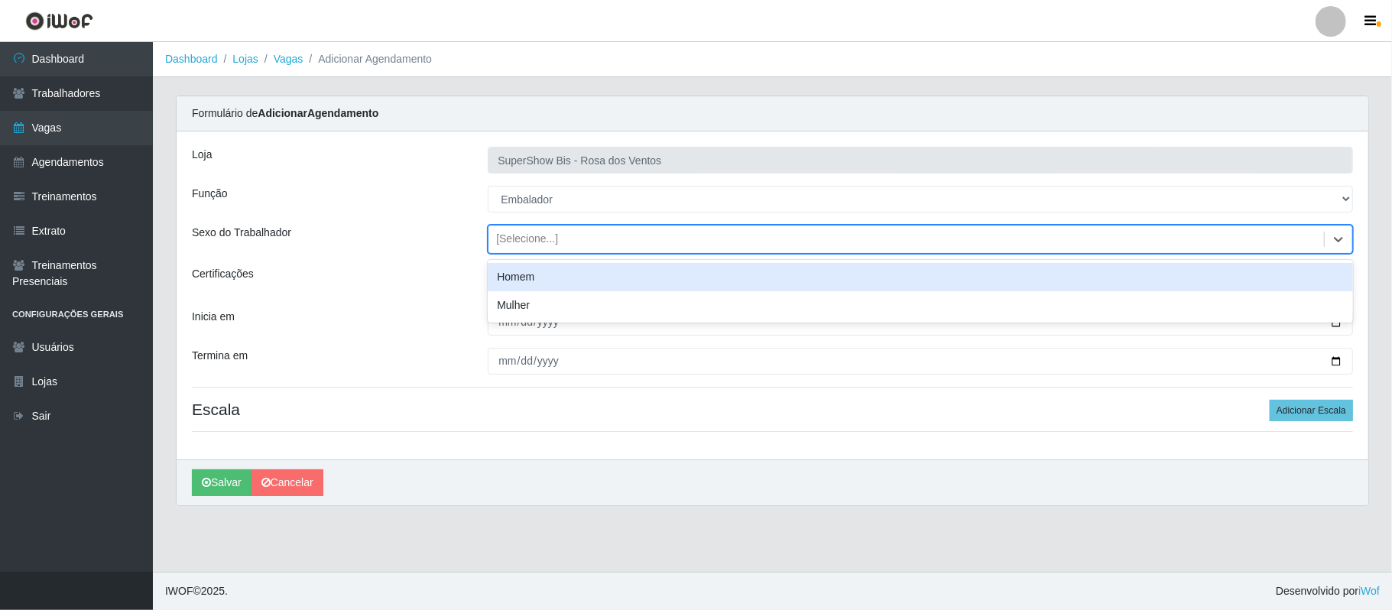
click at [527, 275] on div "Homem" at bounding box center [920, 277] width 865 height 28
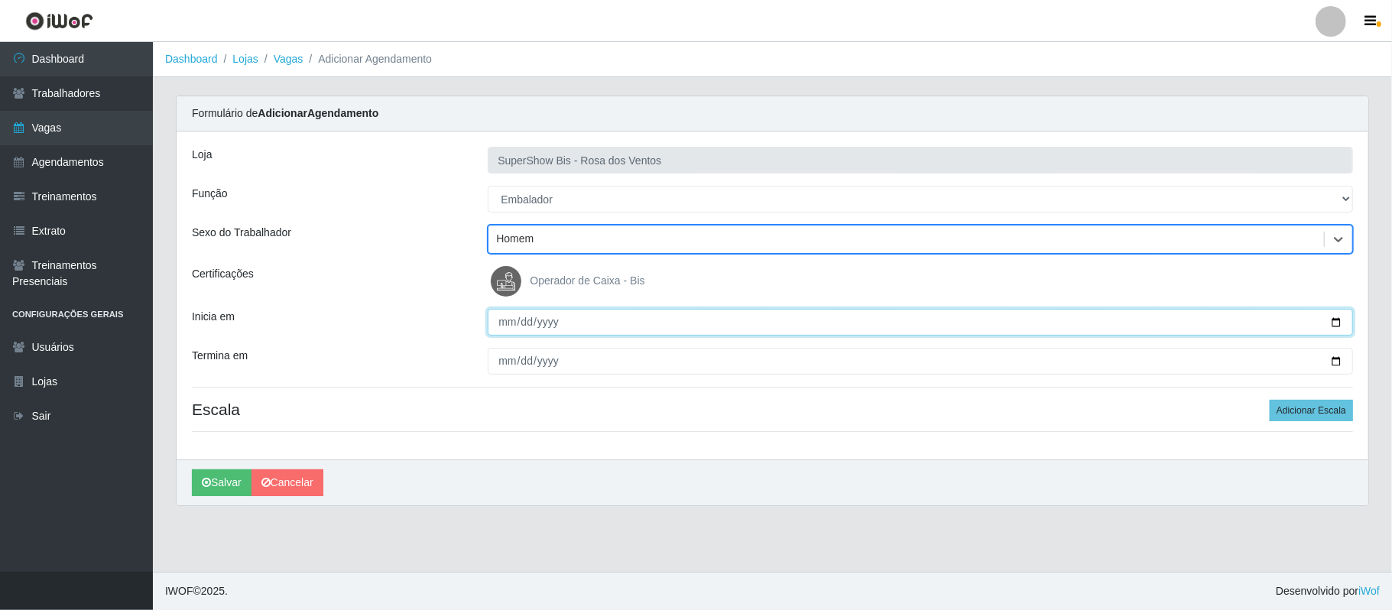
click at [1336, 324] on input "Inicia em" at bounding box center [920, 322] width 865 height 27
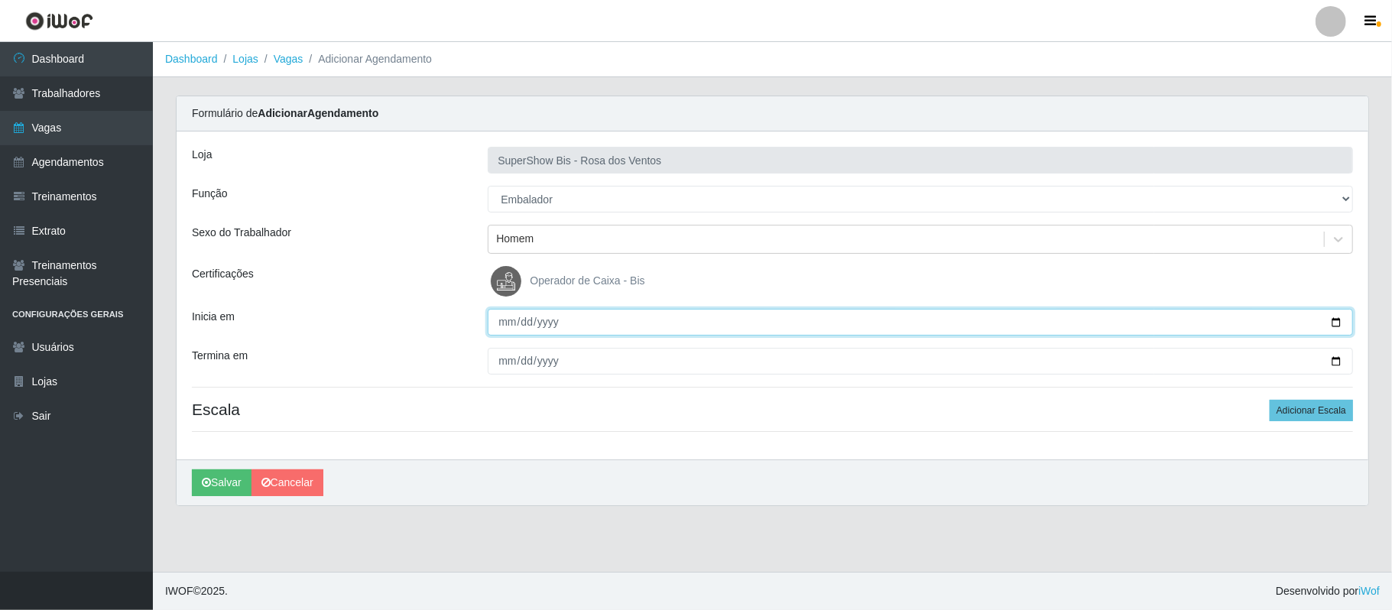
type input "[DATE]"
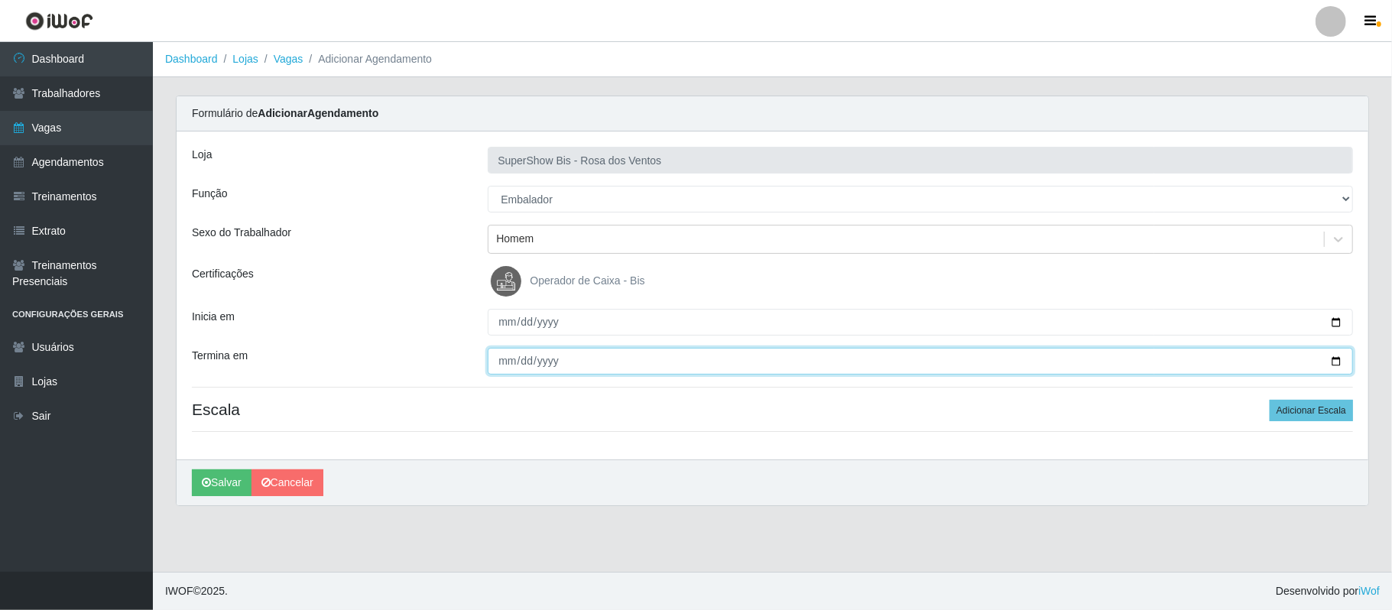
click at [1330, 362] on input "Termina em" at bounding box center [920, 361] width 865 height 27
type input "[DATE]"
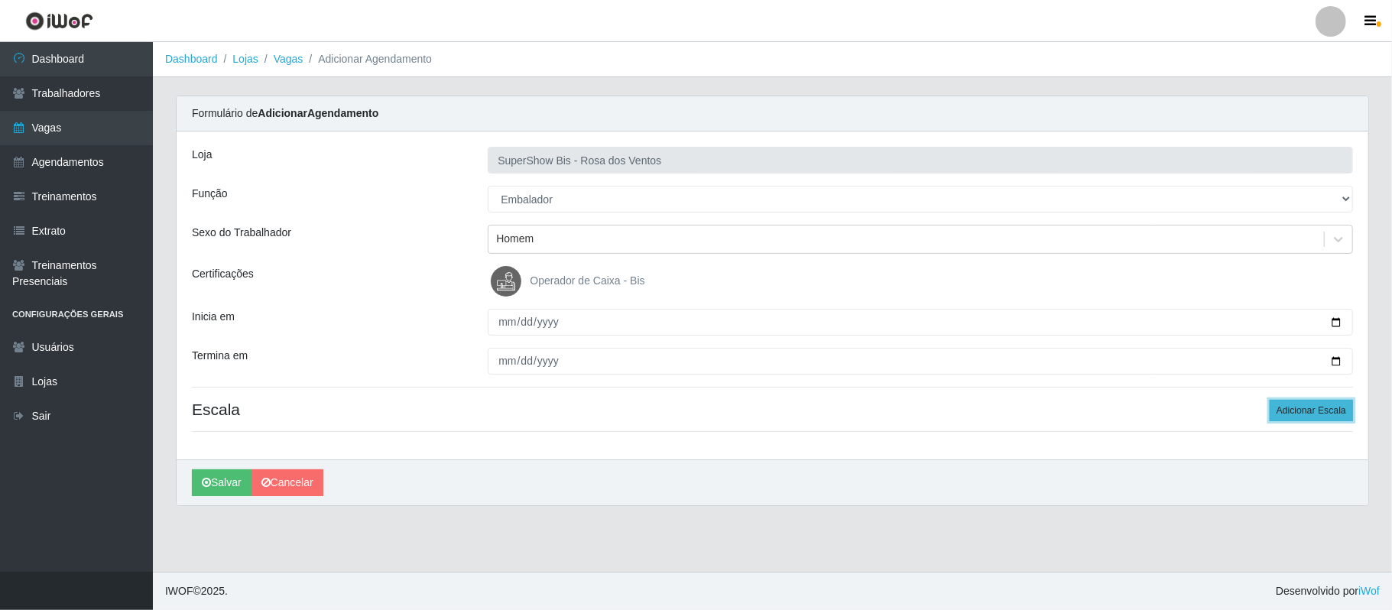
click at [1312, 413] on button "Adicionar Escala" at bounding box center [1311, 410] width 83 height 21
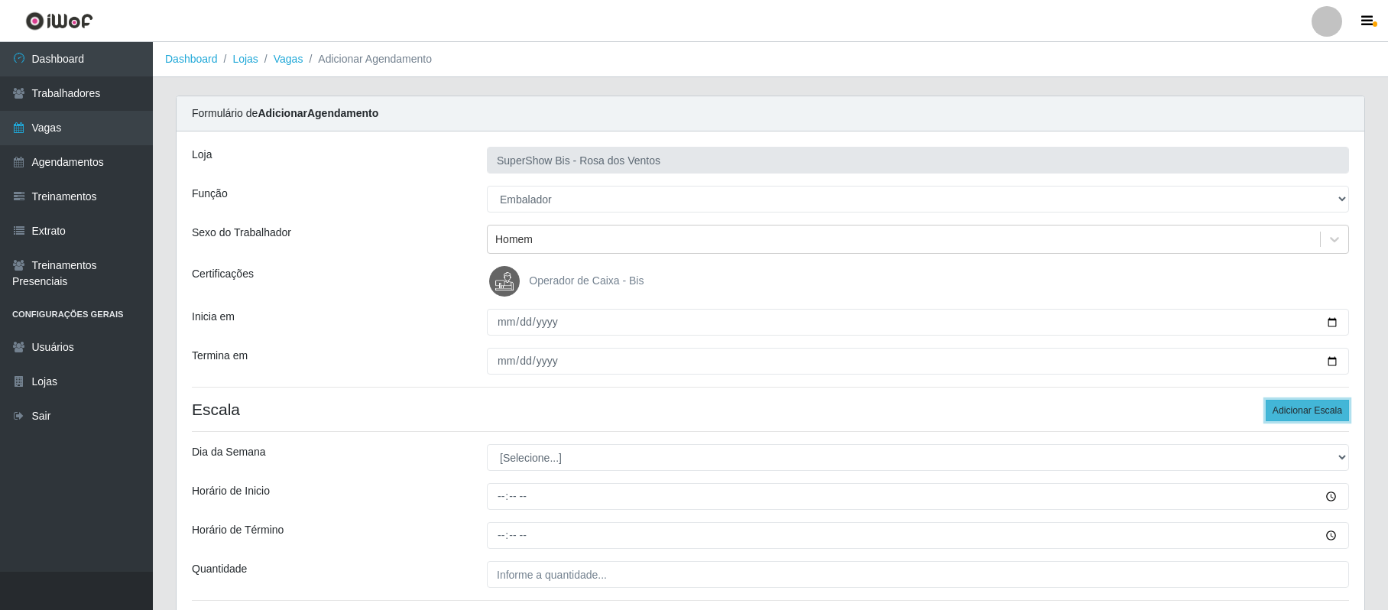
click at [1312, 413] on button "Adicionar Escala" at bounding box center [1307, 410] width 83 height 21
click at [1306, 414] on button "Adicionar Escala" at bounding box center [1307, 410] width 83 height 21
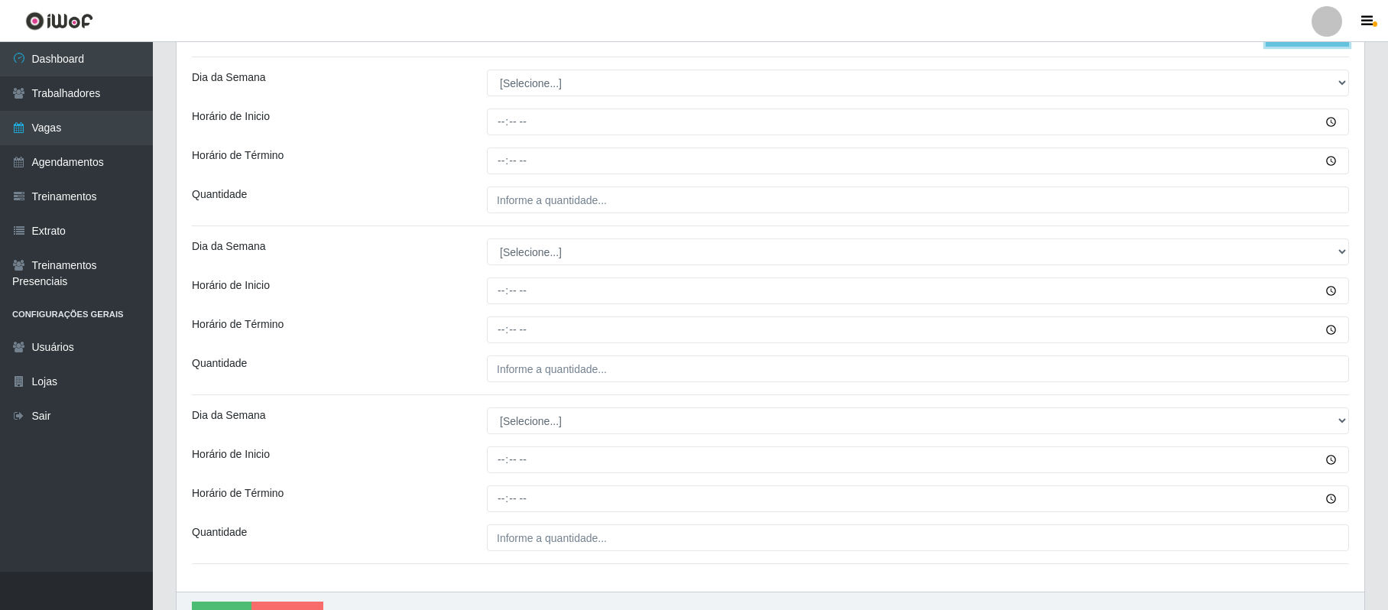
scroll to position [382, 0]
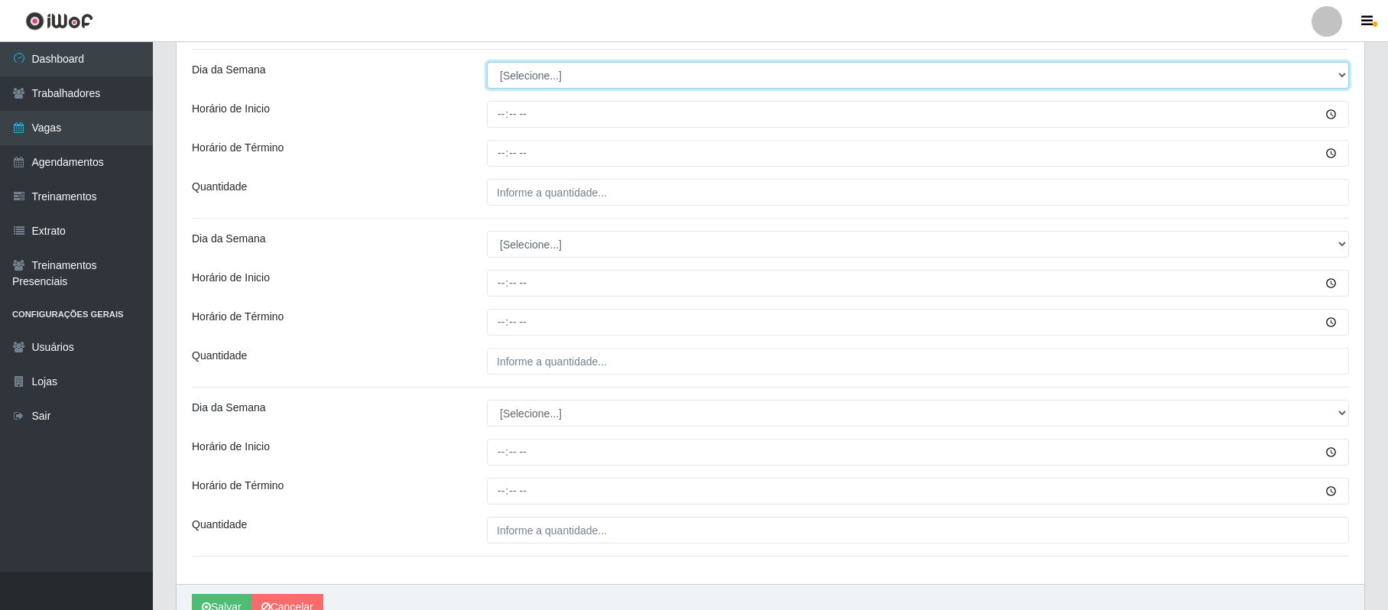
click at [589, 77] on select "[Selecione...] Segunda Terça Quarta Quinta Sexta Sábado Domingo" at bounding box center [918, 75] width 862 height 27
select select "3"
click at [487, 63] on select "[Selecione...] Segunda Terça Quarta Quinta Sexta Sábado Domingo" at bounding box center [918, 75] width 862 height 27
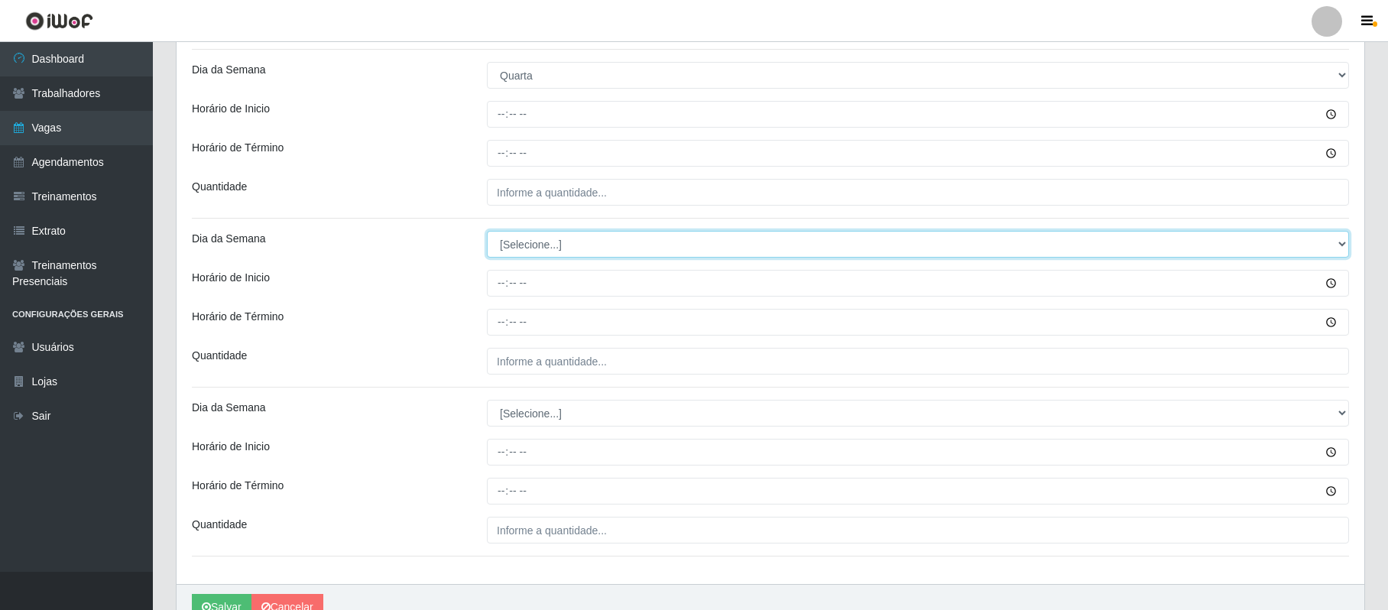
click at [542, 239] on select "[Selecione...] Segunda Terça Quarta Quinta Sexta Sábado Domingo" at bounding box center [918, 244] width 862 height 27
select select "4"
click at [487, 232] on select "[Selecione...] Segunda Terça Quarta Quinta Sexta Sábado Domingo" at bounding box center [918, 244] width 862 height 27
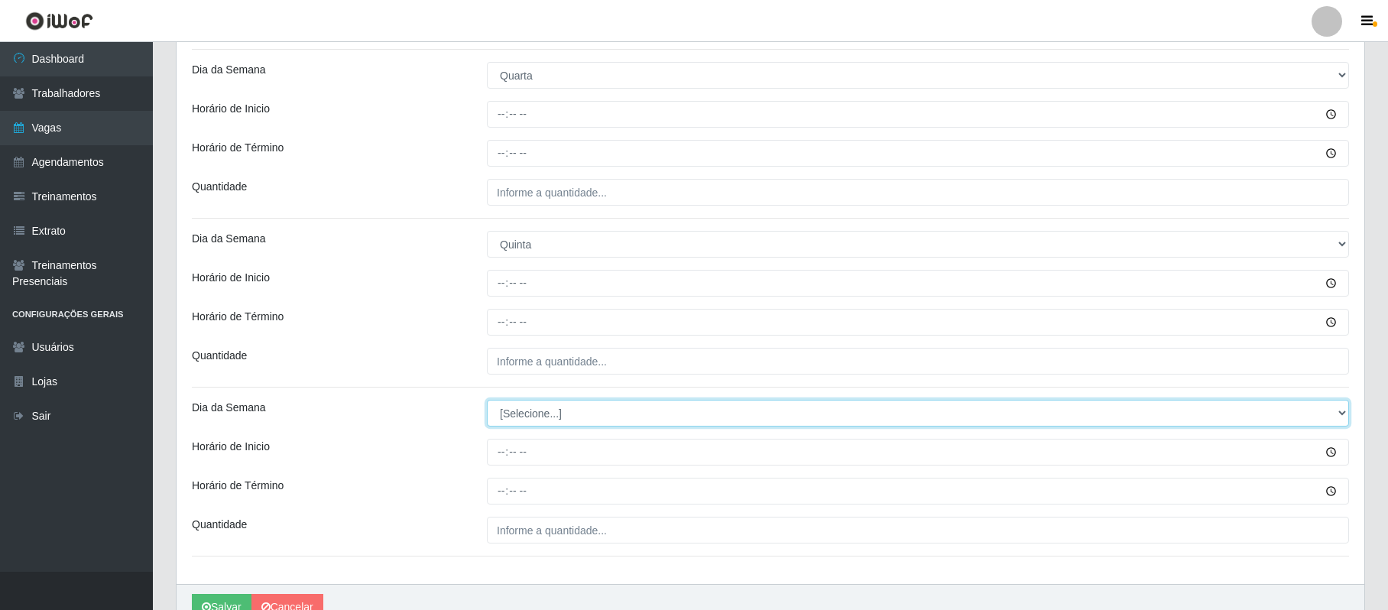
click at [533, 422] on select "[Selecione...] Segunda Terça Quarta Quinta Sexta Sábado Domingo" at bounding box center [918, 413] width 862 height 27
select select "5"
click at [487, 402] on select "[Selecione...] Segunda Terça Quarta Quinta Sexta Sábado Domingo" at bounding box center [918, 413] width 862 height 27
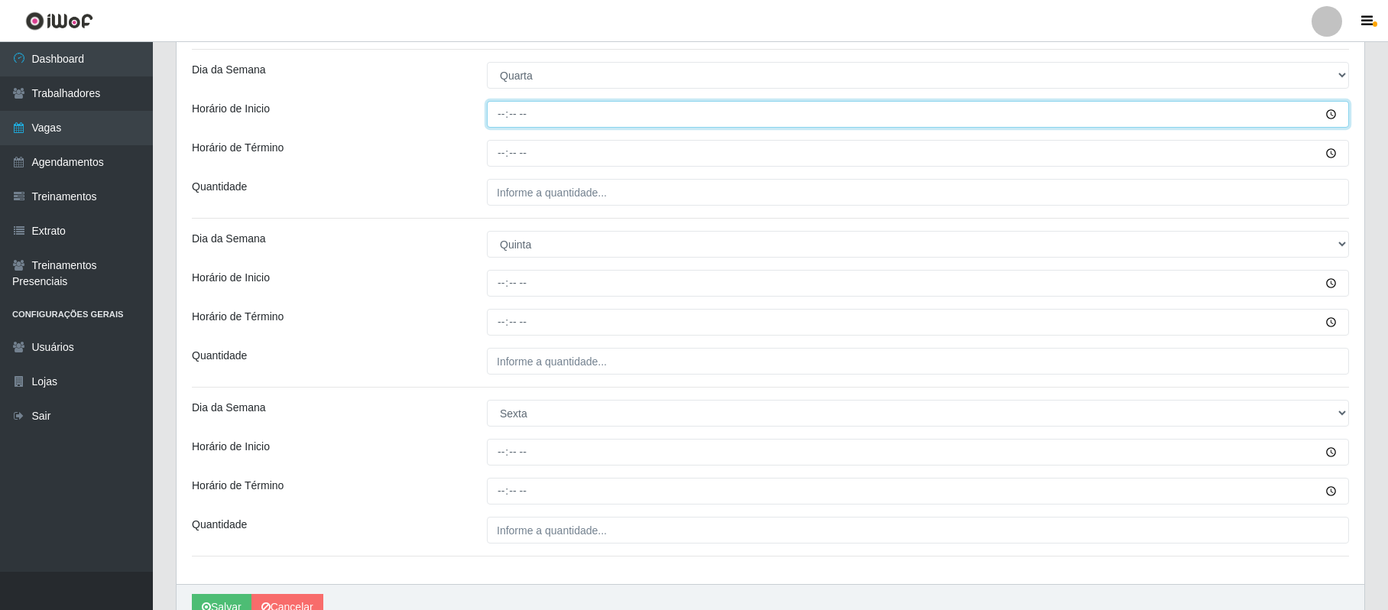
click at [493, 117] on input "Horário de Inicio" at bounding box center [918, 114] width 862 height 27
type input "15:00"
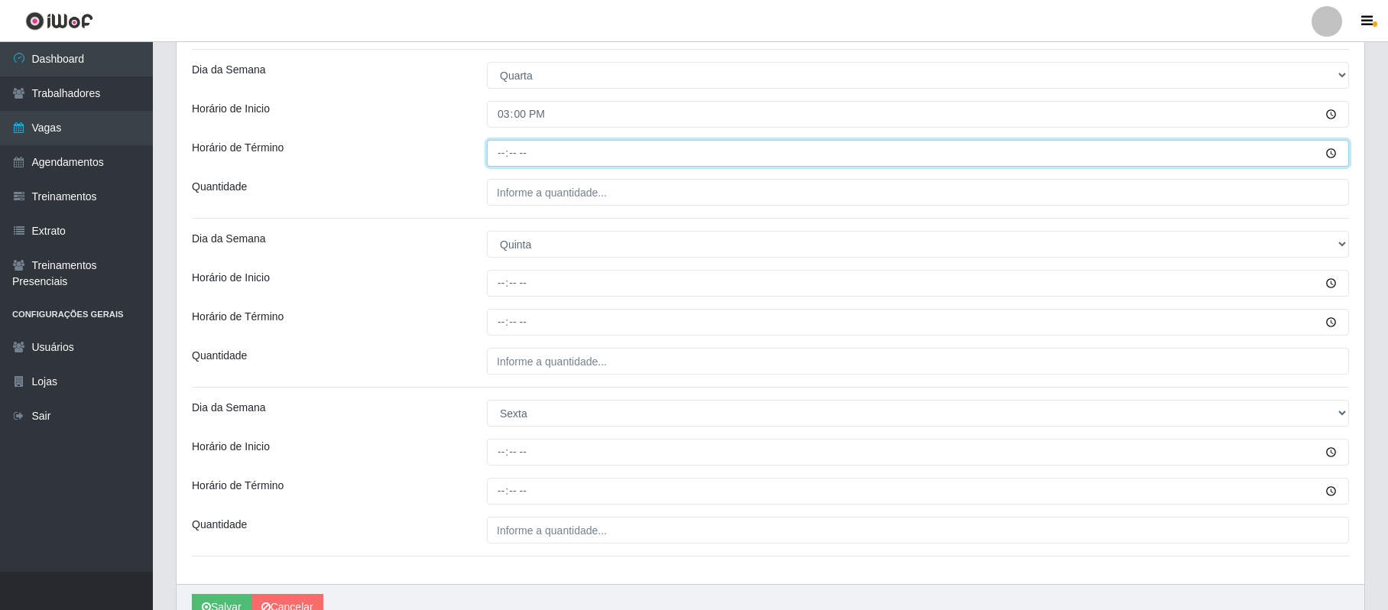
click at [501, 151] on input "Horário de Término" at bounding box center [918, 153] width 862 height 27
type input "21:00"
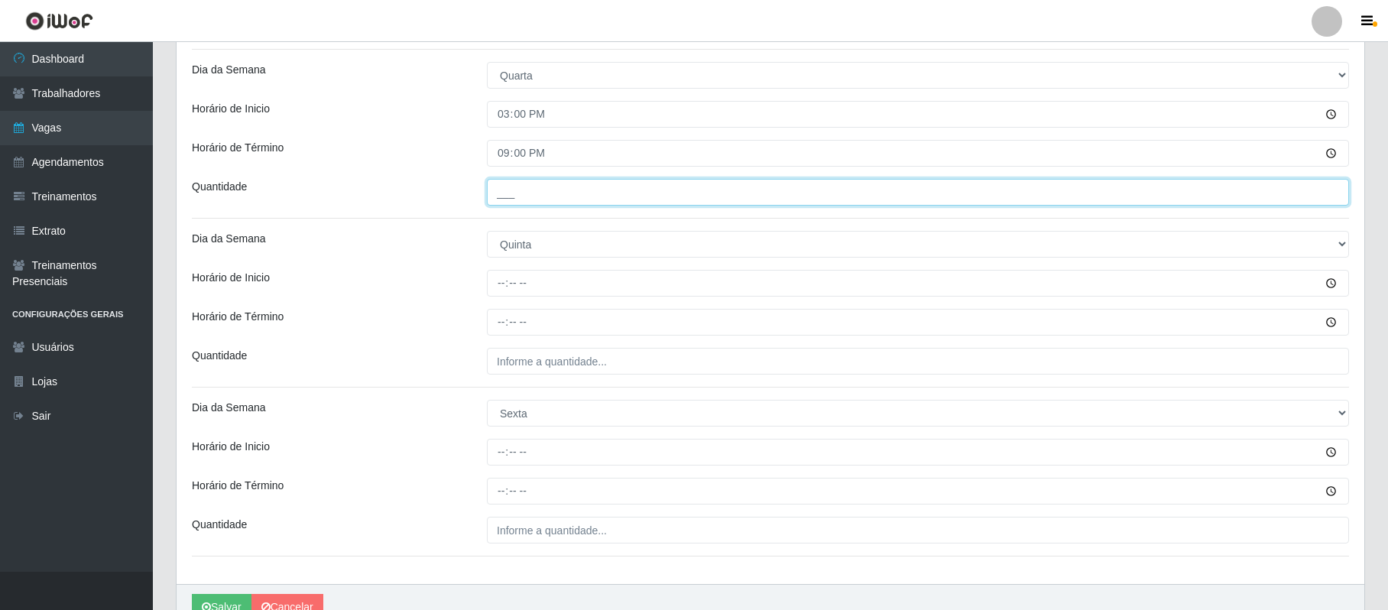
click at [499, 190] on input "___" at bounding box center [918, 192] width 862 height 27
type input "2__"
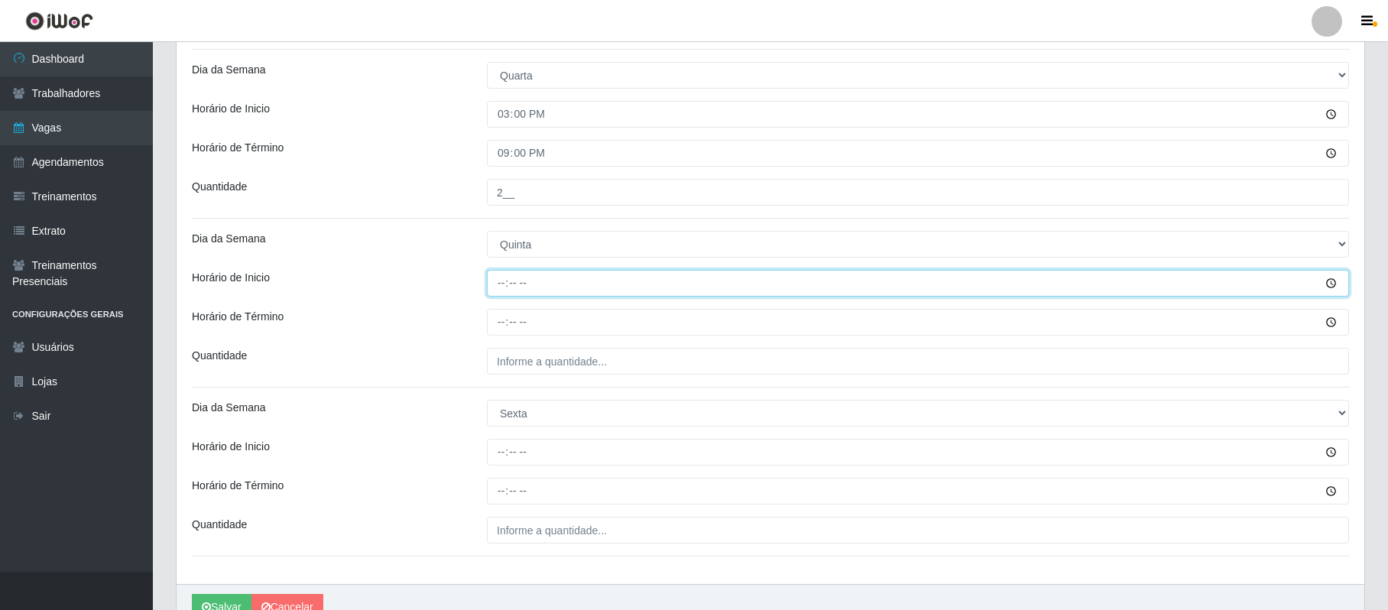
click at [503, 283] on input "Horário de Inicio" at bounding box center [918, 283] width 862 height 27
type input "15:00"
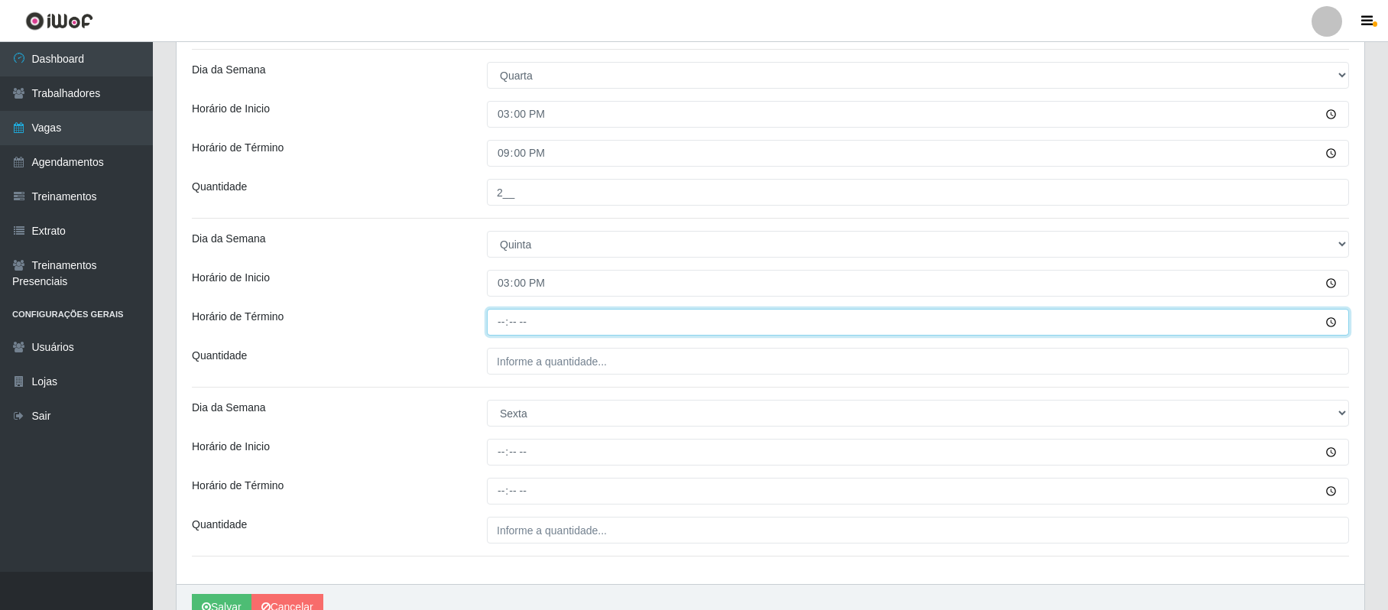
click at [501, 324] on input "Horário de Término" at bounding box center [918, 322] width 862 height 27
type input "21:00"
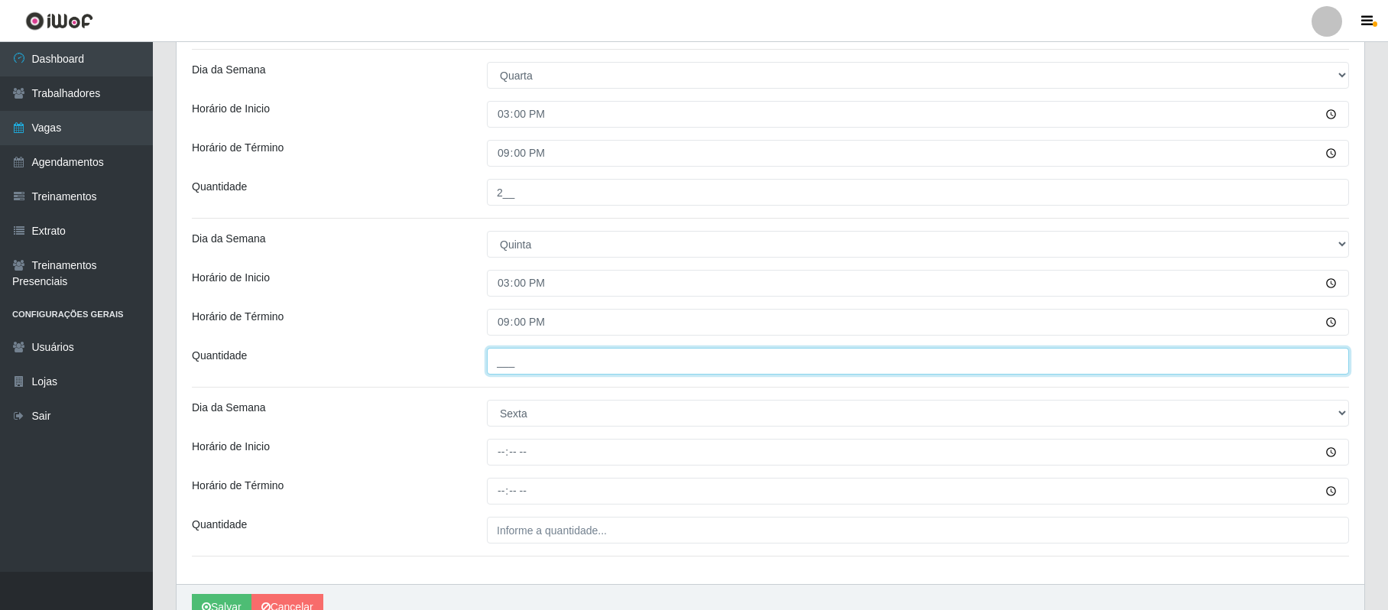
click at [502, 368] on input "___" at bounding box center [918, 361] width 862 height 27
type input "1__"
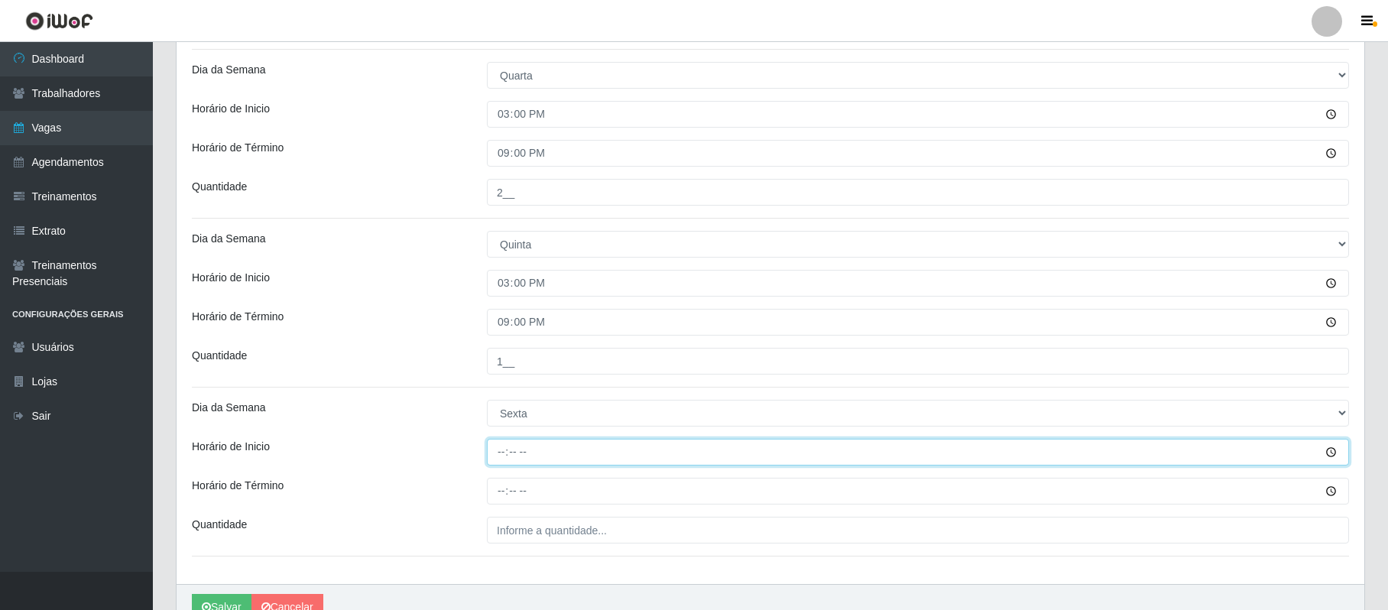
click at [493, 451] on input "Horário de Inicio" at bounding box center [918, 452] width 862 height 27
type input "15:00"
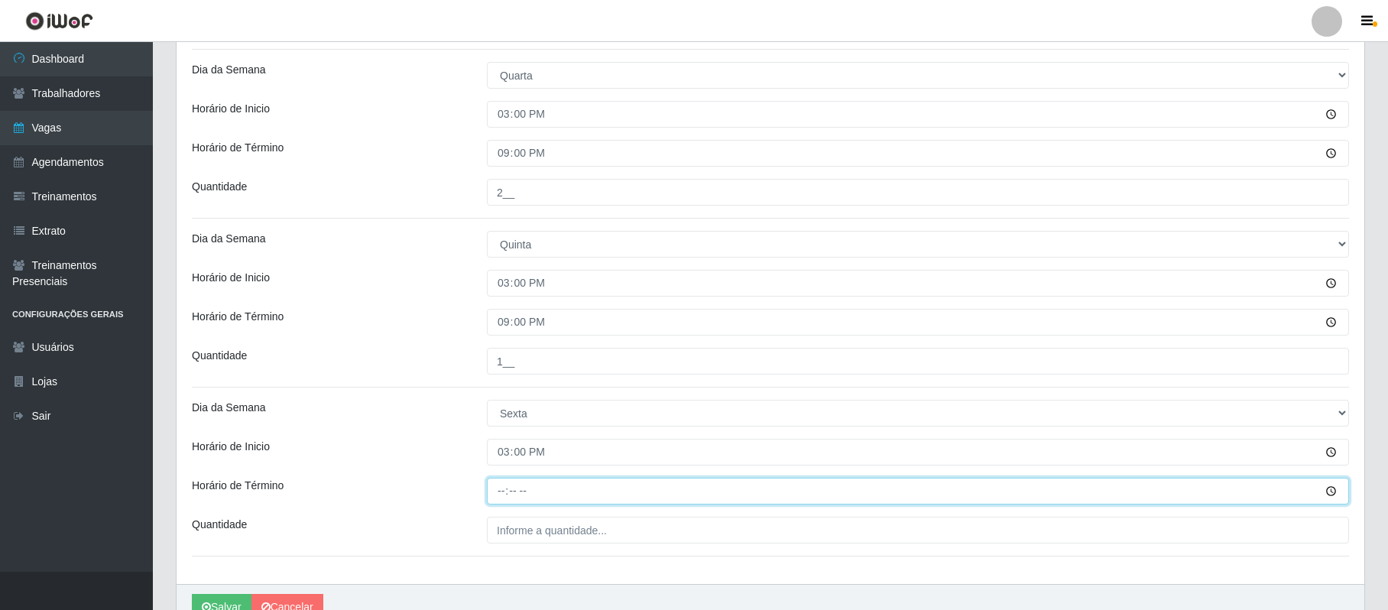
click at [487, 503] on input "Horário de Término" at bounding box center [918, 491] width 862 height 27
type input "21:00"
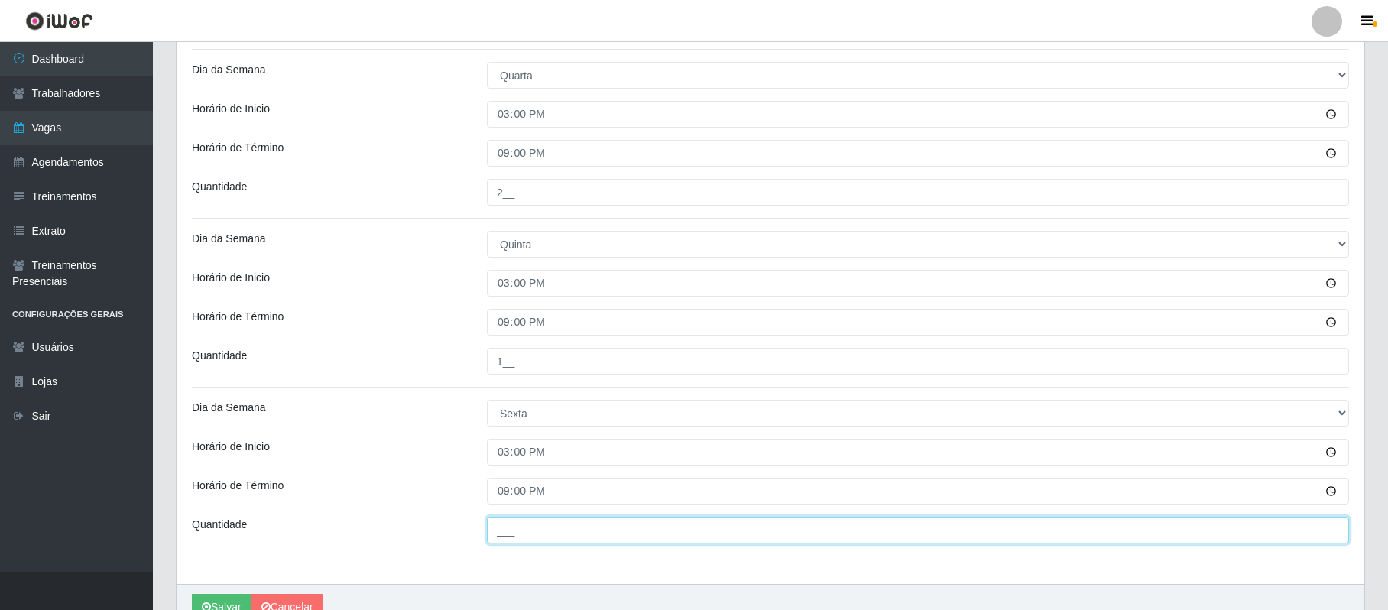
click at [515, 540] on input "___" at bounding box center [918, 530] width 862 height 27
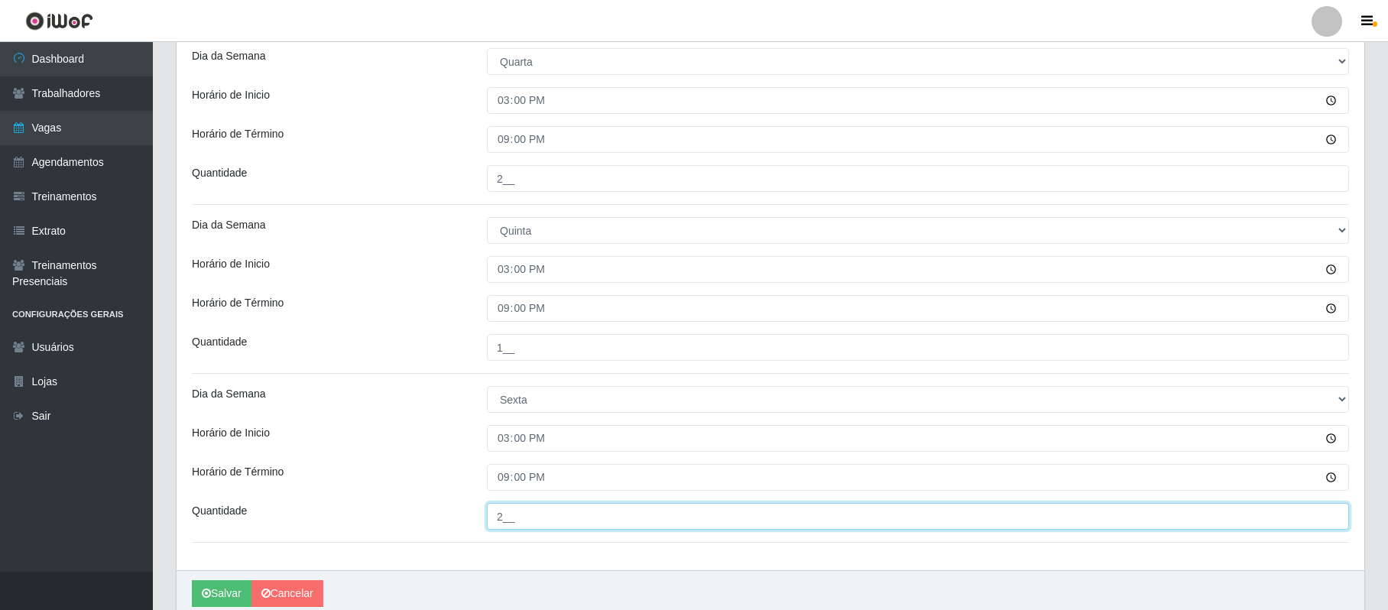
scroll to position [462, 0]
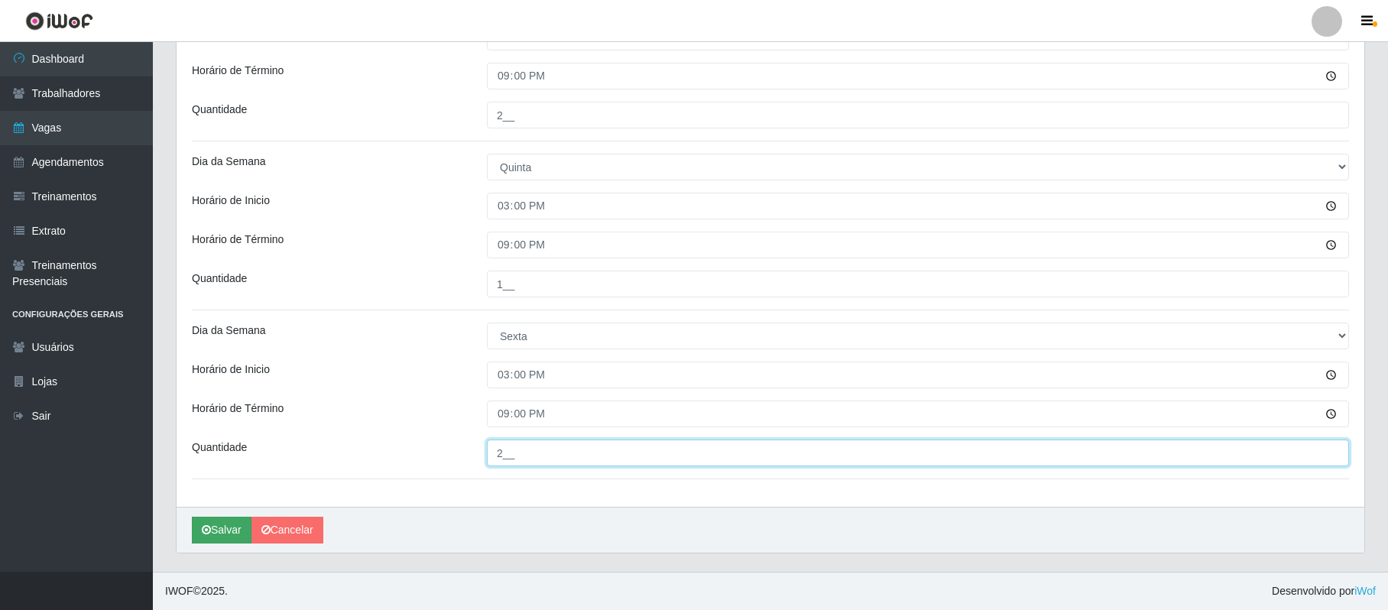
type input "2__"
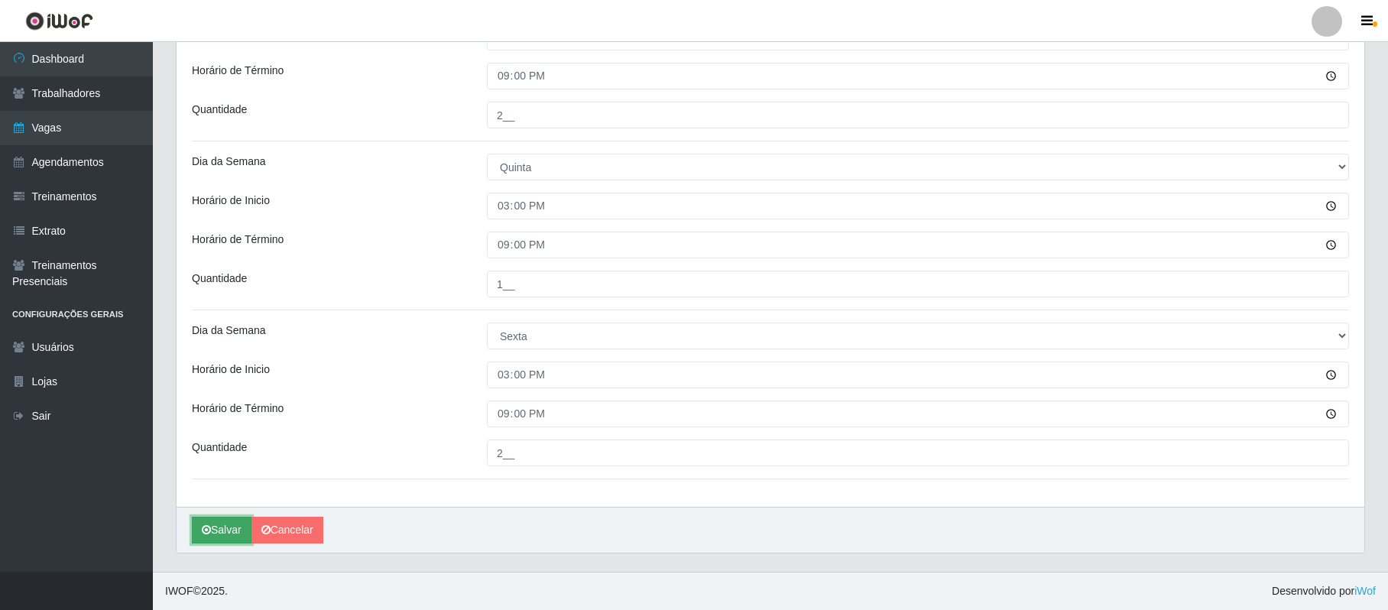
click at [228, 533] on button "Salvar" at bounding box center [222, 530] width 60 height 27
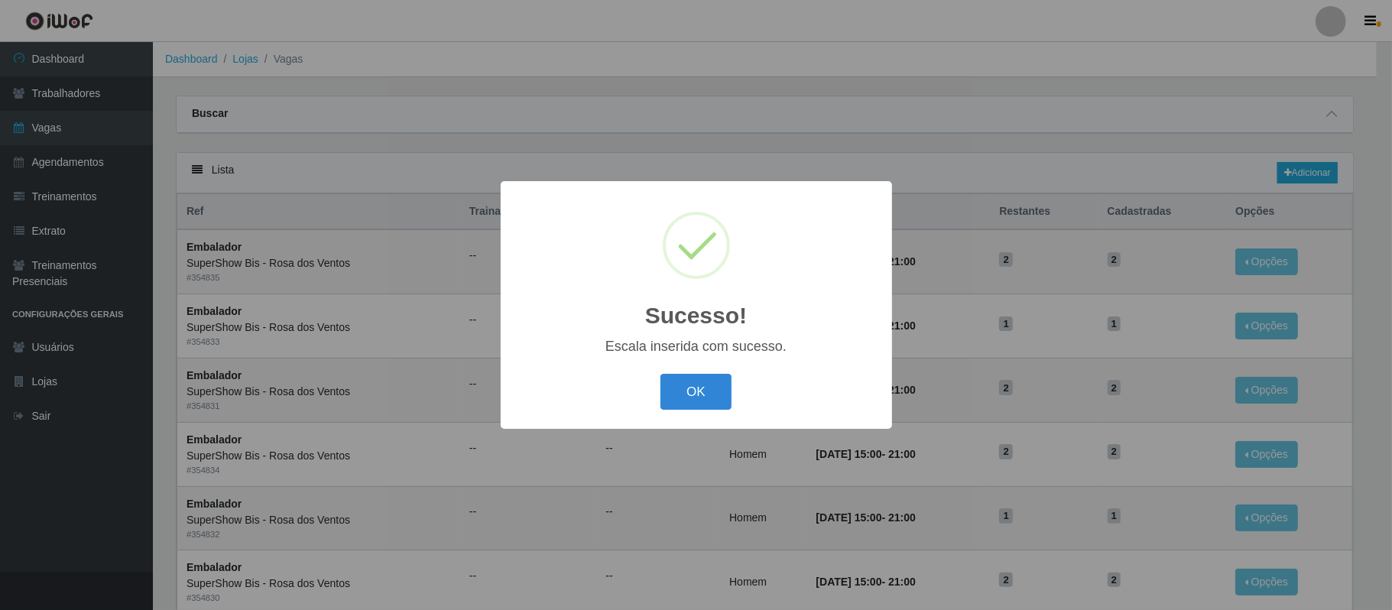
click at [995, 133] on div "Sucesso! × Escala inserida com sucesso. OK Cancel" at bounding box center [696, 305] width 1392 height 610
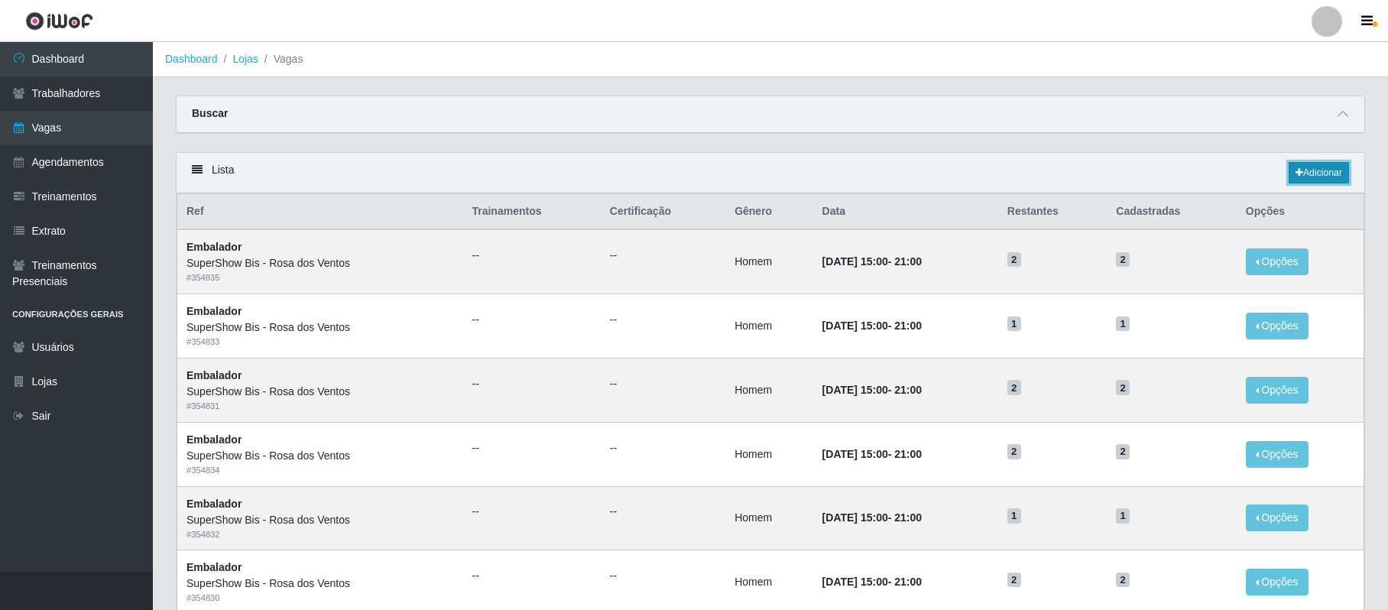
click at [1319, 177] on link "Adicionar" at bounding box center [1319, 172] width 60 height 21
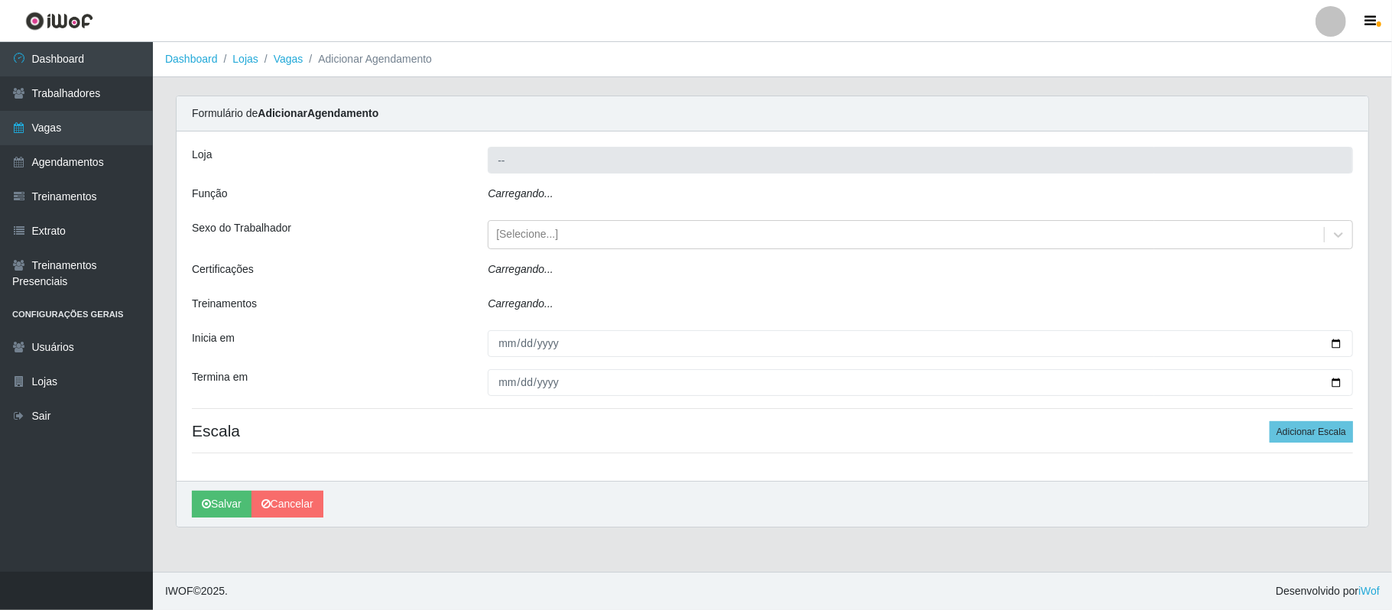
type input "SuperShow Bis - Rosa dos Ventos"
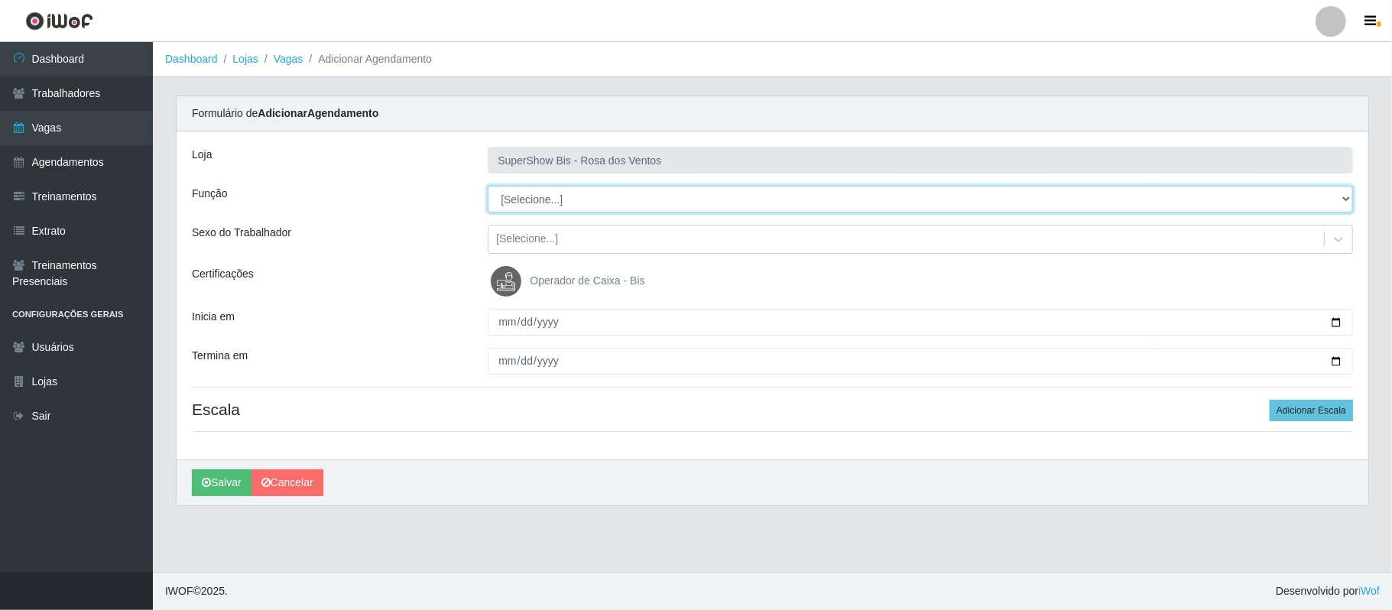
click at [540, 196] on select "[Selecione...] ASG ASG + ASG ++ Auxiliar de Cozinha Balconista de Açougue Balco…" at bounding box center [920, 199] width 865 height 27
select select "70"
click at [488, 187] on select "[Selecione...] ASG ASG + ASG ++ Auxiliar de Cozinha Balconista de Açougue Balco…" at bounding box center [920, 199] width 865 height 27
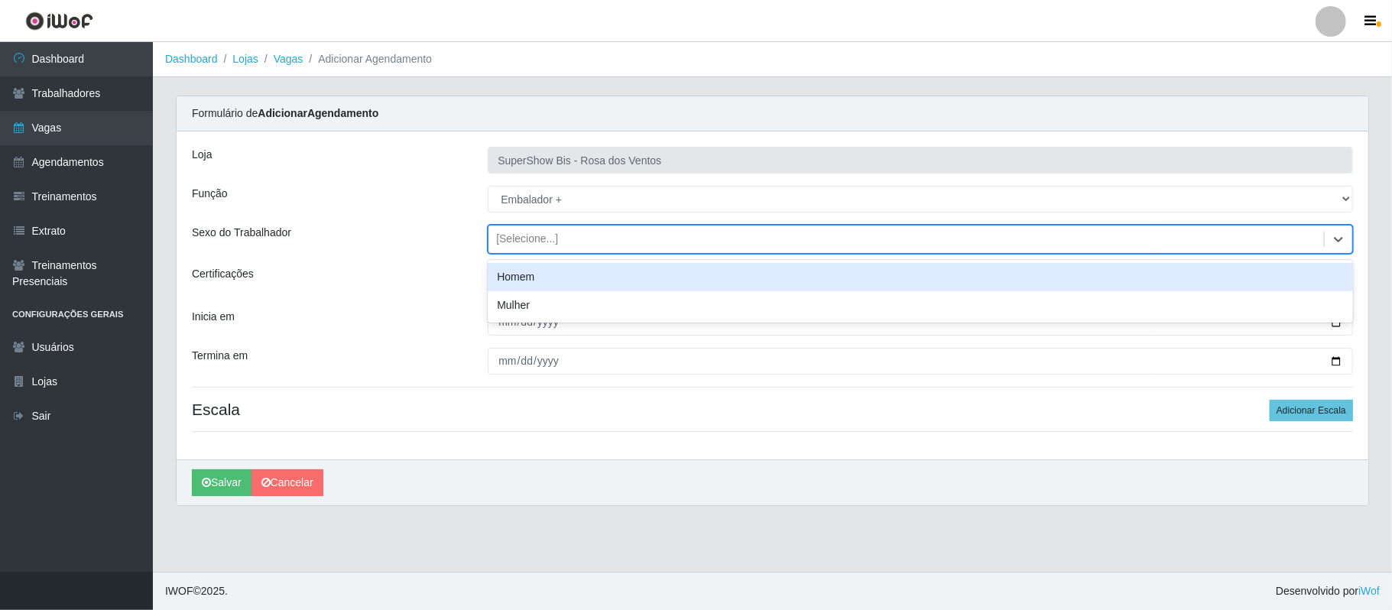
click at [524, 235] on div "[Selecione...]" at bounding box center [527, 240] width 62 height 16
click at [532, 271] on div "Homem" at bounding box center [920, 277] width 865 height 28
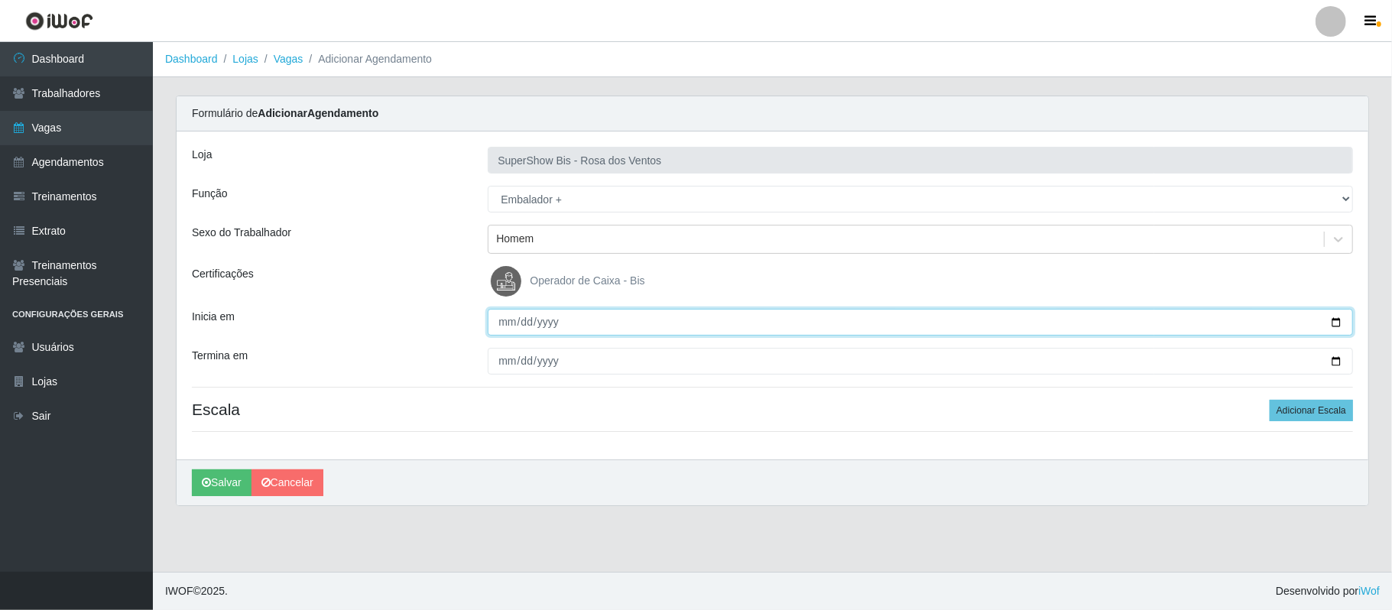
click at [1334, 324] on input "Inicia em" at bounding box center [920, 322] width 865 height 27
type input "[DATE]"
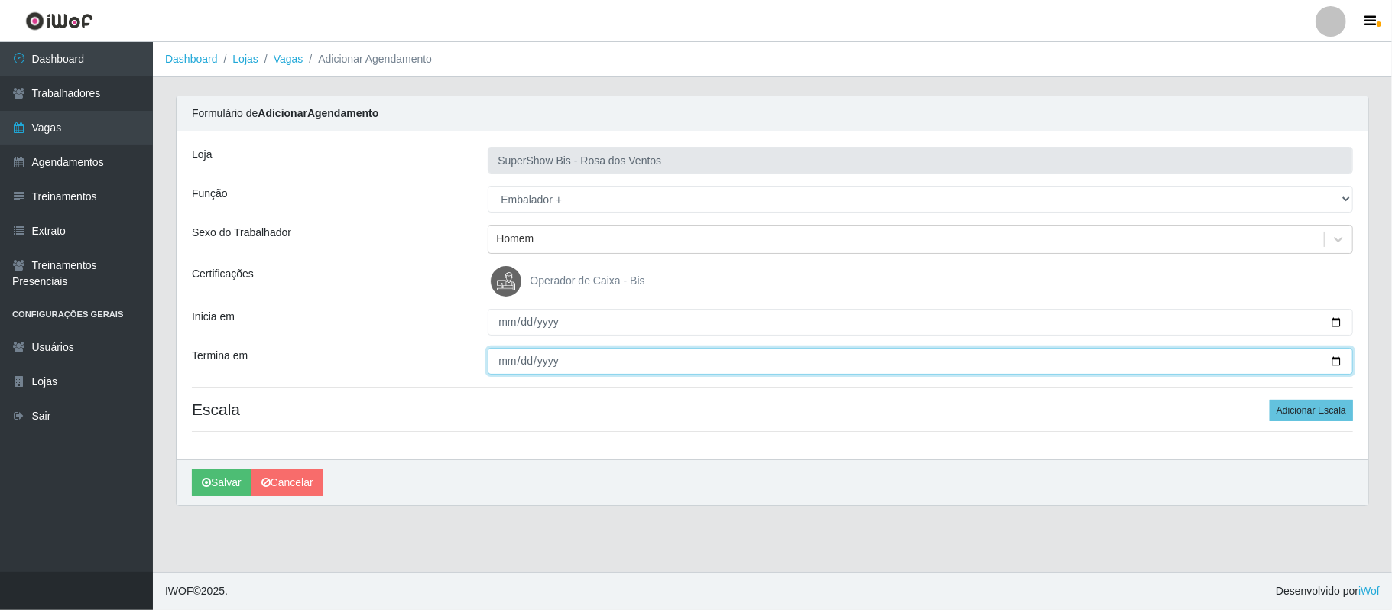
click at [1333, 362] on input "Termina em" at bounding box center [920, 361] width 865 height 27
type input "[DATE]"
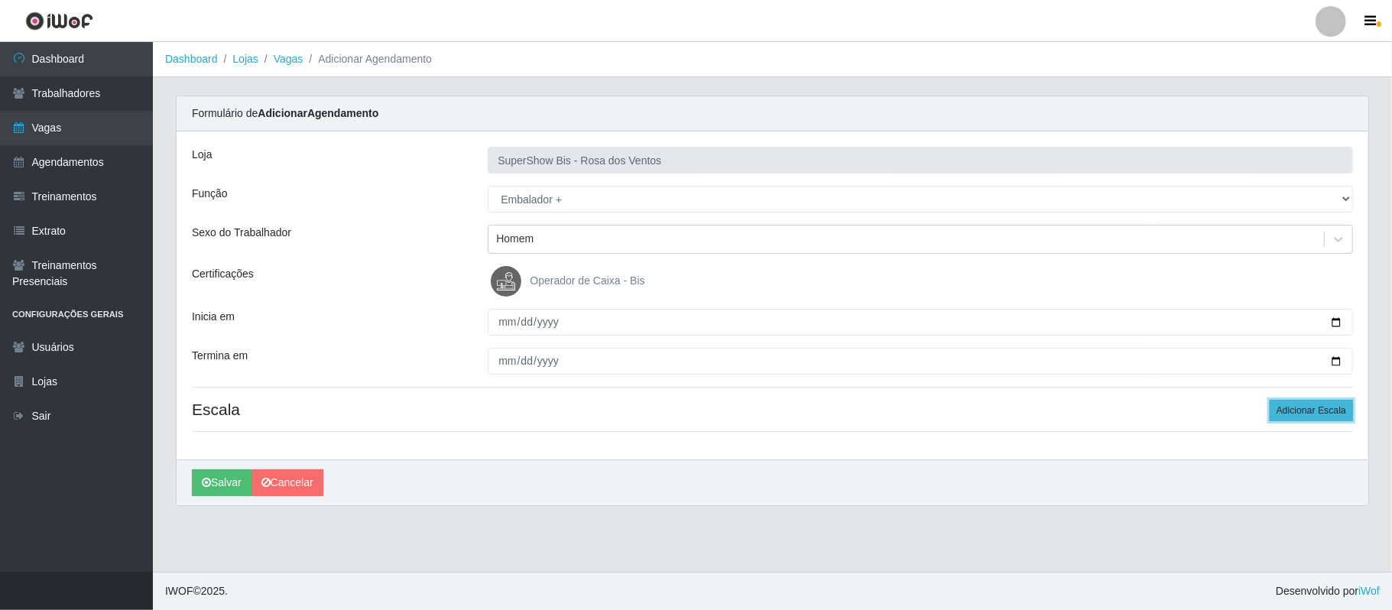
click at [1276, 410] on button "Adicionar Escala" at bounding box center [1311, 410] width 83 height 21
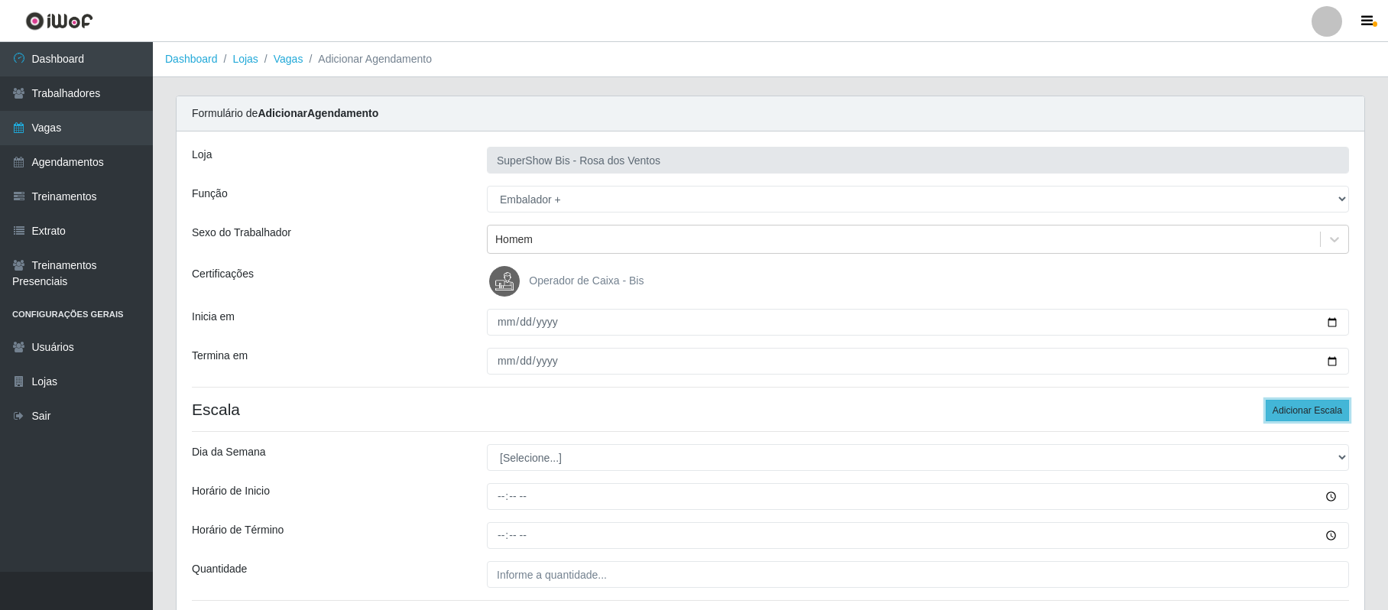
click at [1282, 411] on button "Adicionar Escala" at bounding box center [1307, 410] width 83 height 21
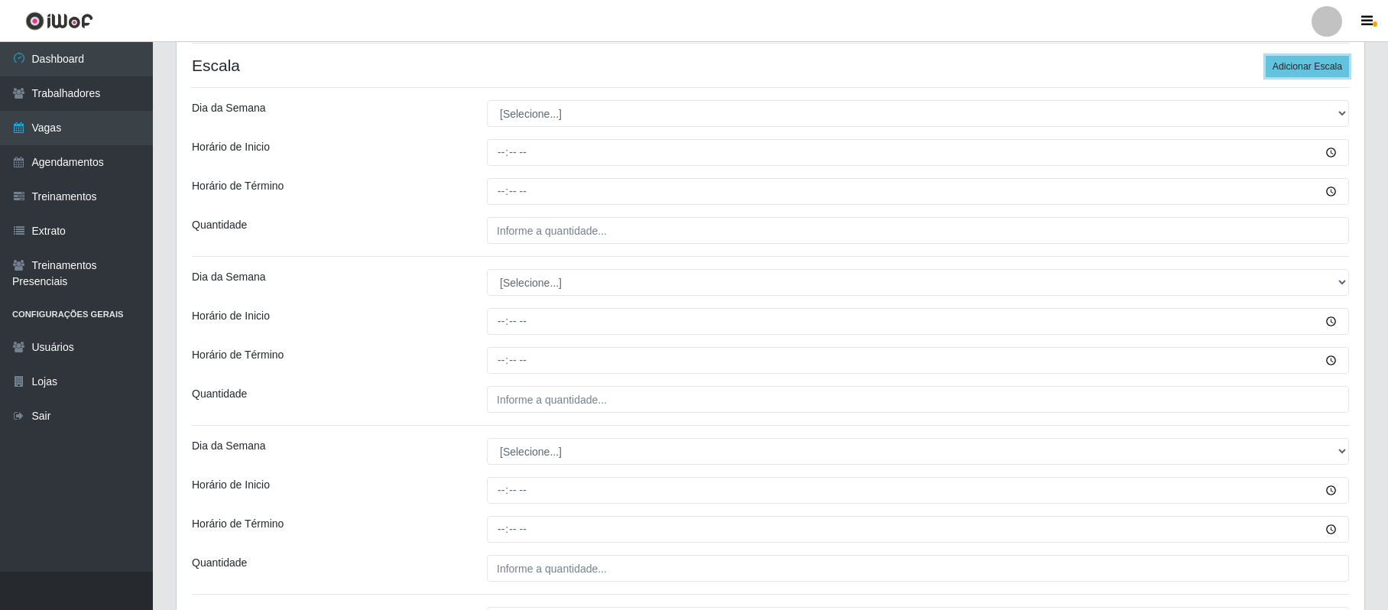
scroll to position [345, 0]
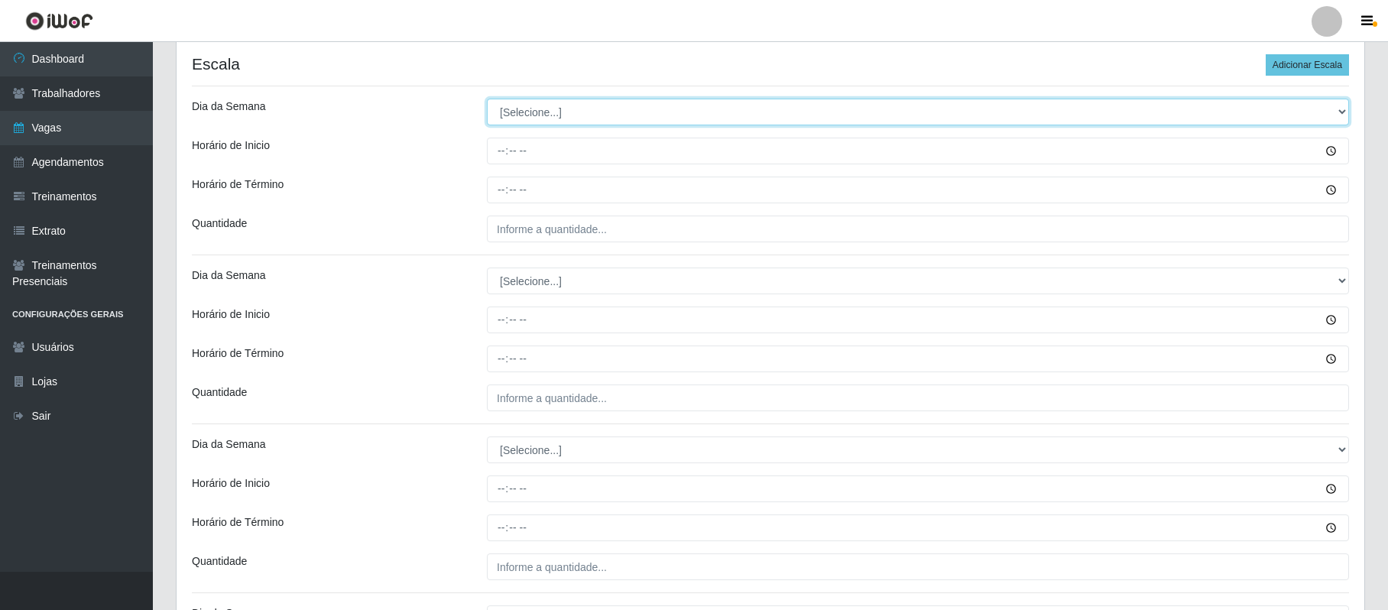
click at [554, 104] on select "[Selecione...] Segunda Terça Quarta Quinta Sexta Sábado Domingo" at bounding box center [918, 112] width 862 height 27
select select "6"
click at [487, 100] on select "[Selecione...] Segunda Terça Quarta Quinta Sexta Sábado Domingo" at bounding box center [918, 112] width 862 height 27
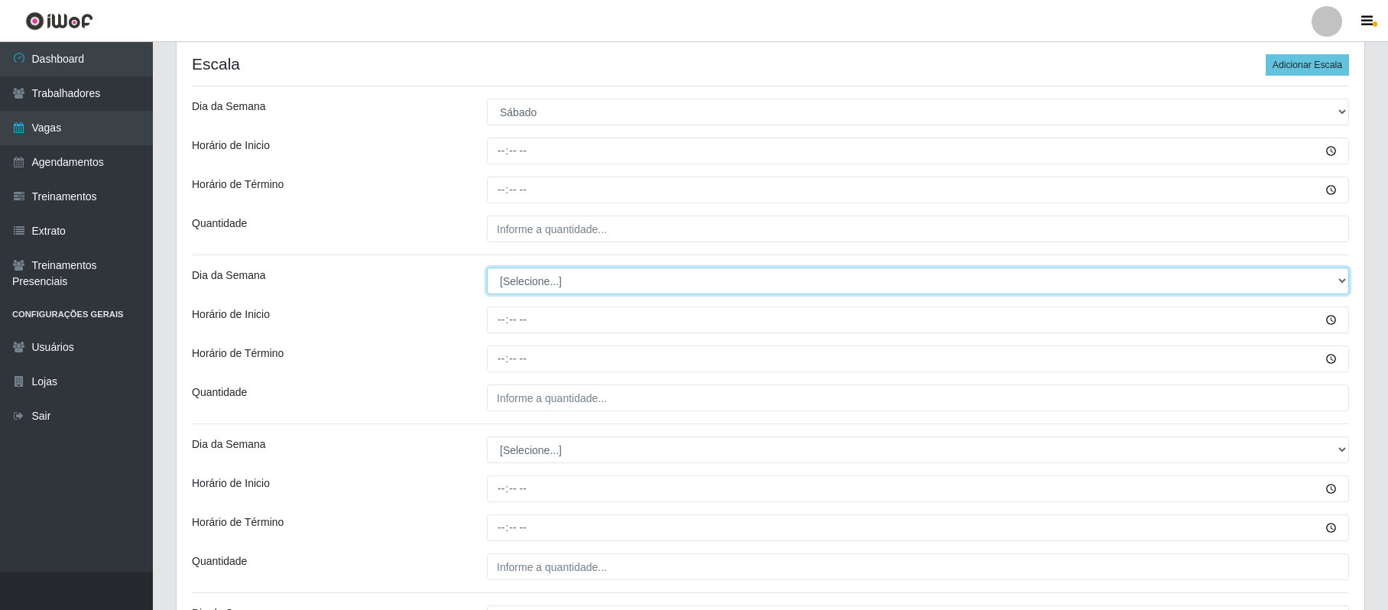
click at [524, 281] on select "[Selecione...] Segunda Terça Quarta Quinta Sexta Sábado Domingo" at bounding box center [918, 281] width 862 height 27
click at [487, 269] on select "[Selecione...] Segunda Terça Quarta Quinta Sexta Sábado Domingo" at bounding box center [918, 281] width 862 height 27
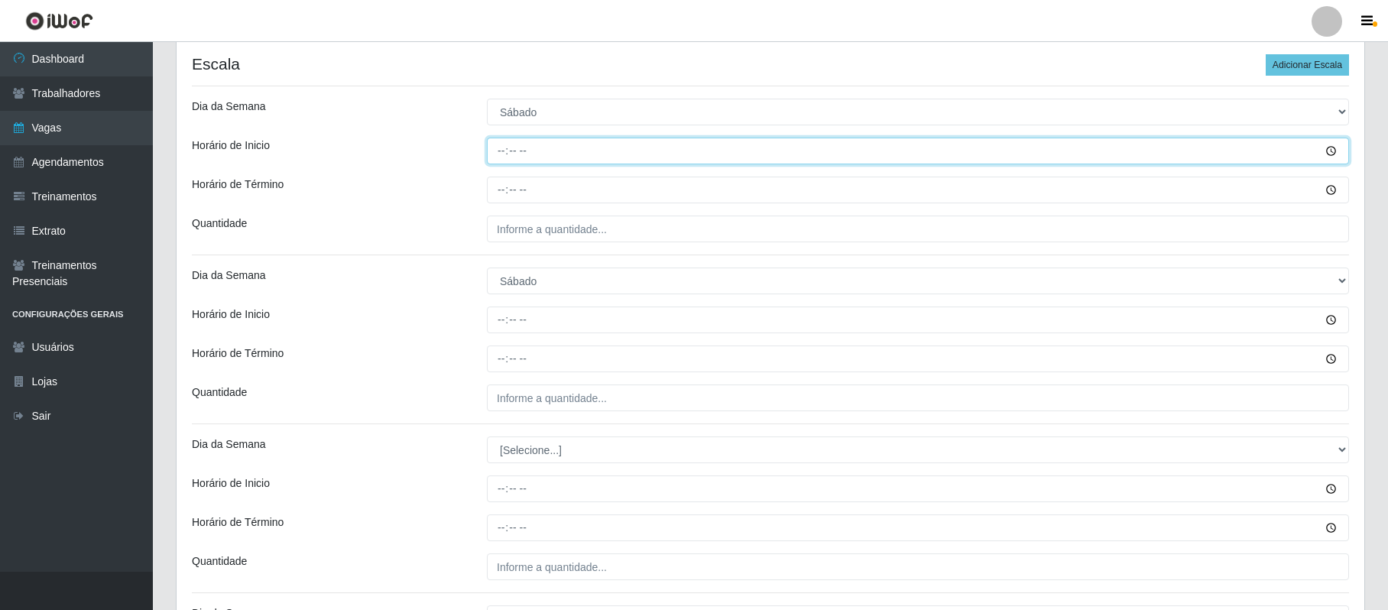
click at [499, 160] on input "Horário de Inicio" at bounding box center [918, 151] width 862 height 27
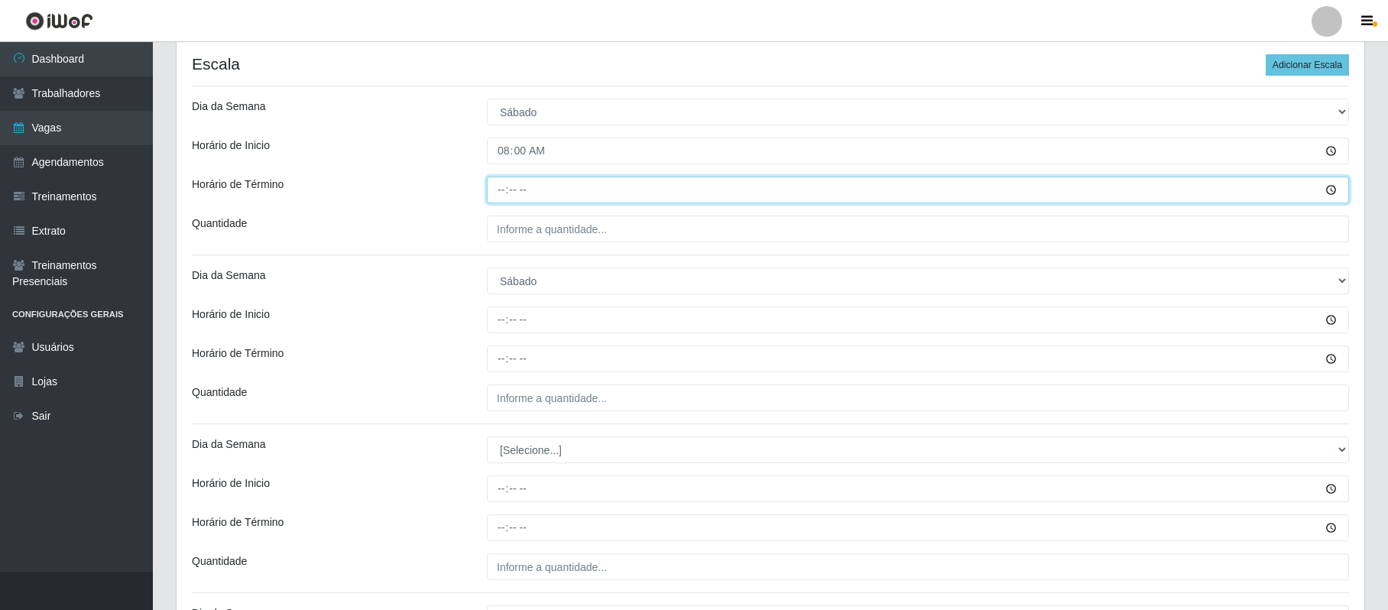
click at [508, 190] on input "Horário de Término" at bounding box center [918, 190] width 862 height 27
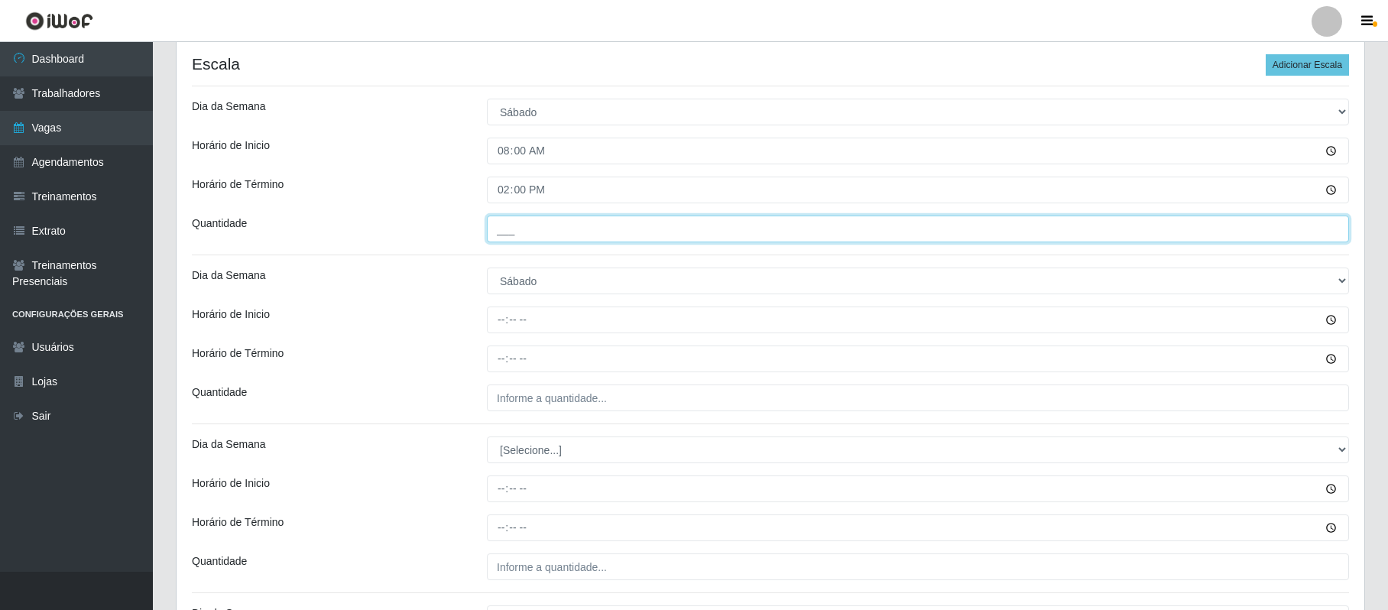
click at [502, 229] on input "___" at bounding box center [918, 229] width 862 height 27
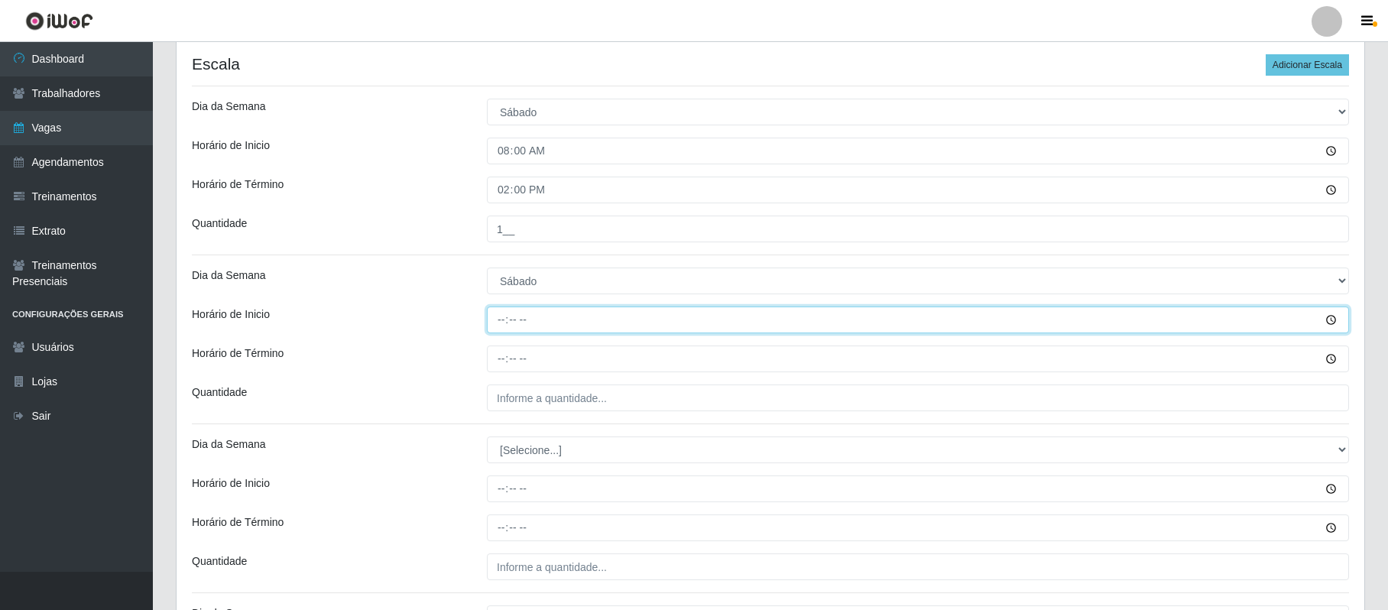
click at [502, 327] on input "Horário de Inicio" at bounding box center [918, 320] width 862 height 27
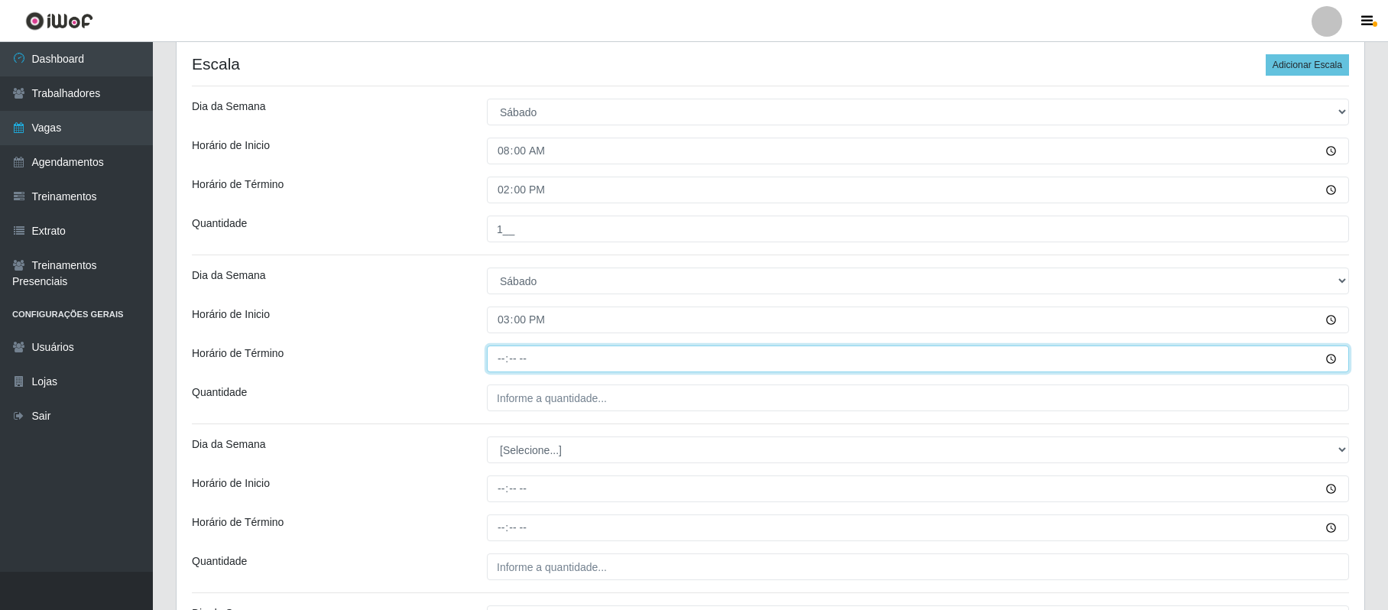
click at [505, 353] on input "Horário de Término" at bounding box center [918, 358] width 862 height 27
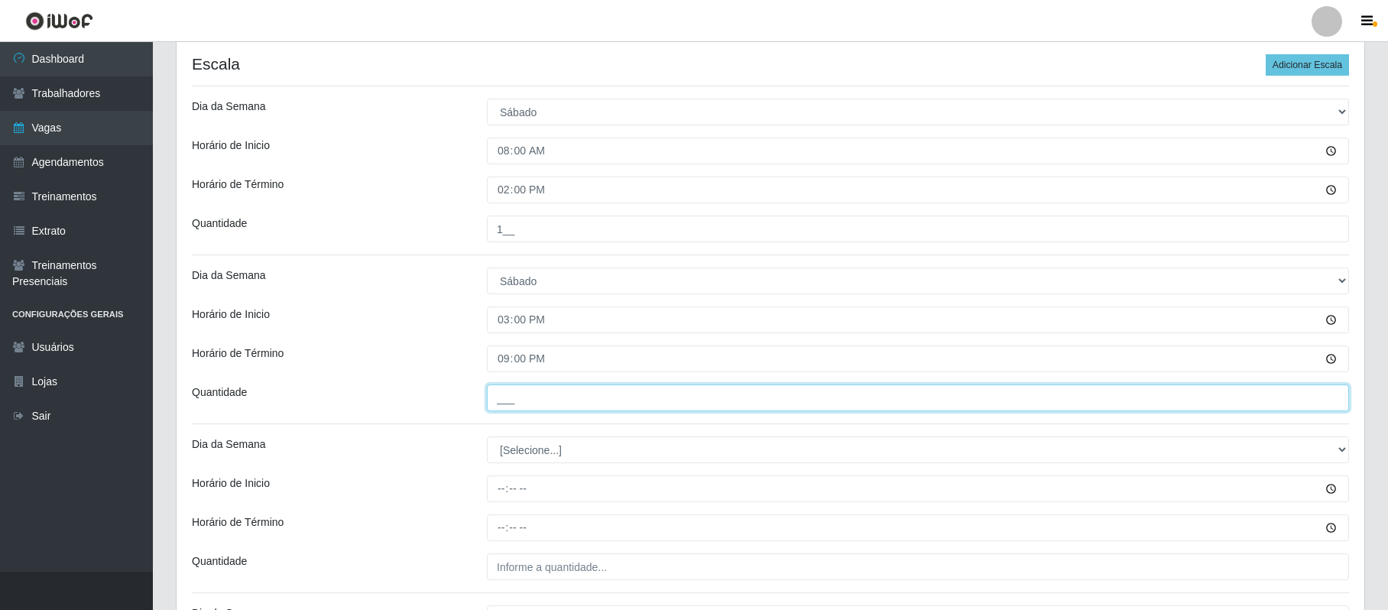
click at [506, 397] on input "___" at bounding box center [918, 397] width 862 height 27
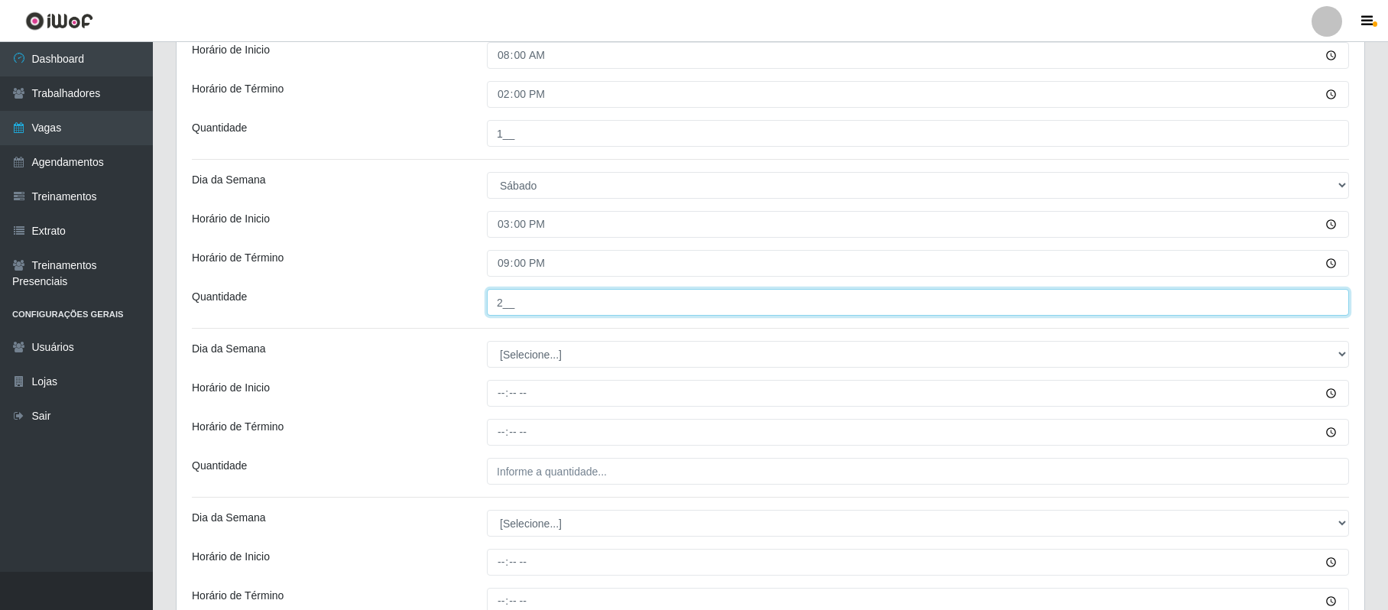
scroll to position [447, 0]
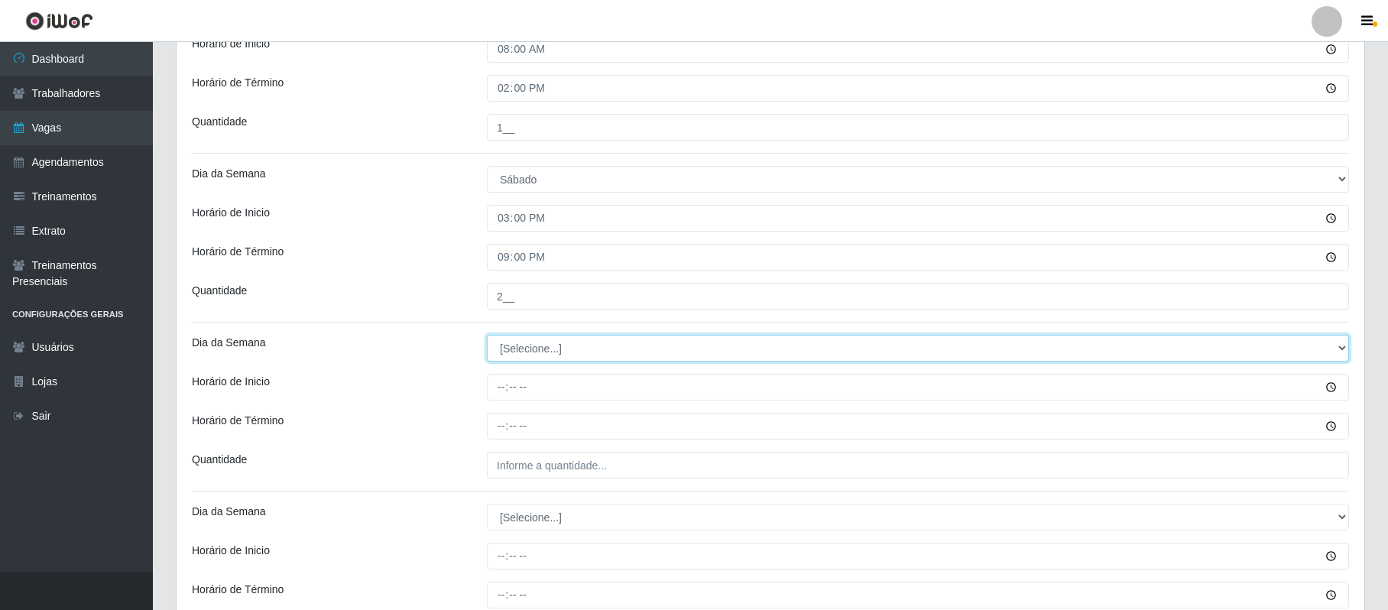
click at [527, 352] on select "[Selecione...] Segunda Terça Quarta Quinta Sexta Sábado Domingo" at bounding box center [918, 348] width 862 height 27
click at [487, 336] on select "[Selecione...] Segunda Terça Quarta Quinta Sexta Sábado Domingo" at bounding box center [918, 348] width 862 height 27
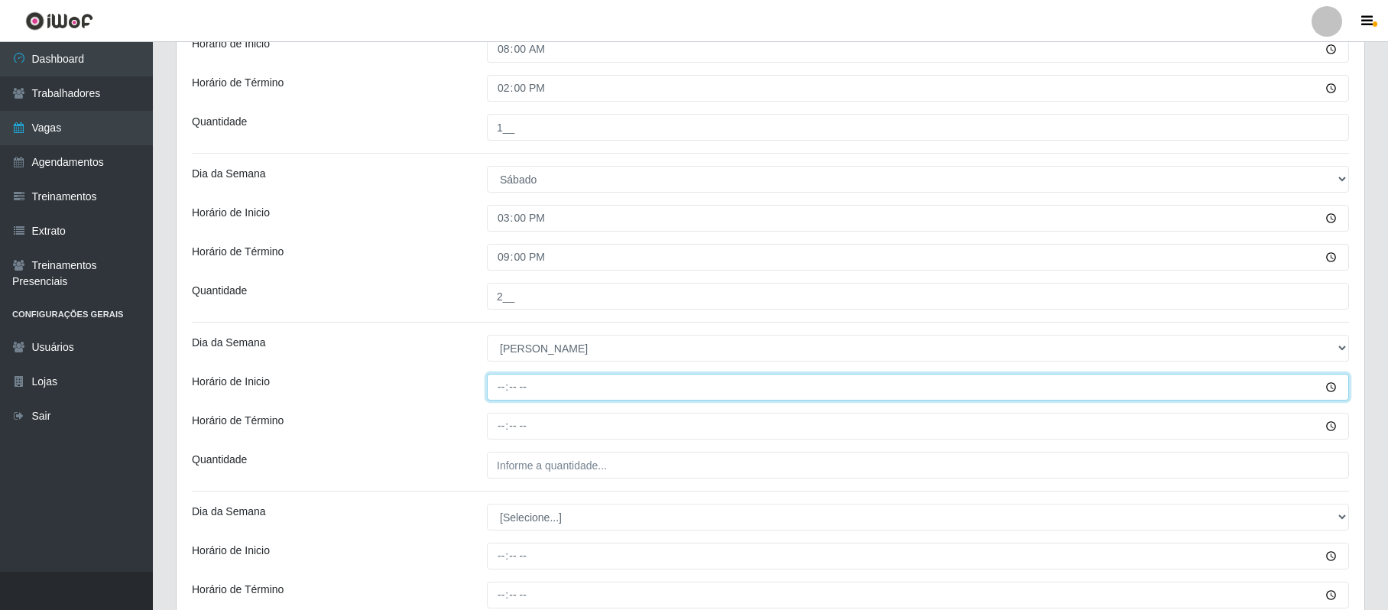
click at [491, 382] on input "Horário de Inicio" at bounding box center [918, 387] width 862 height 27
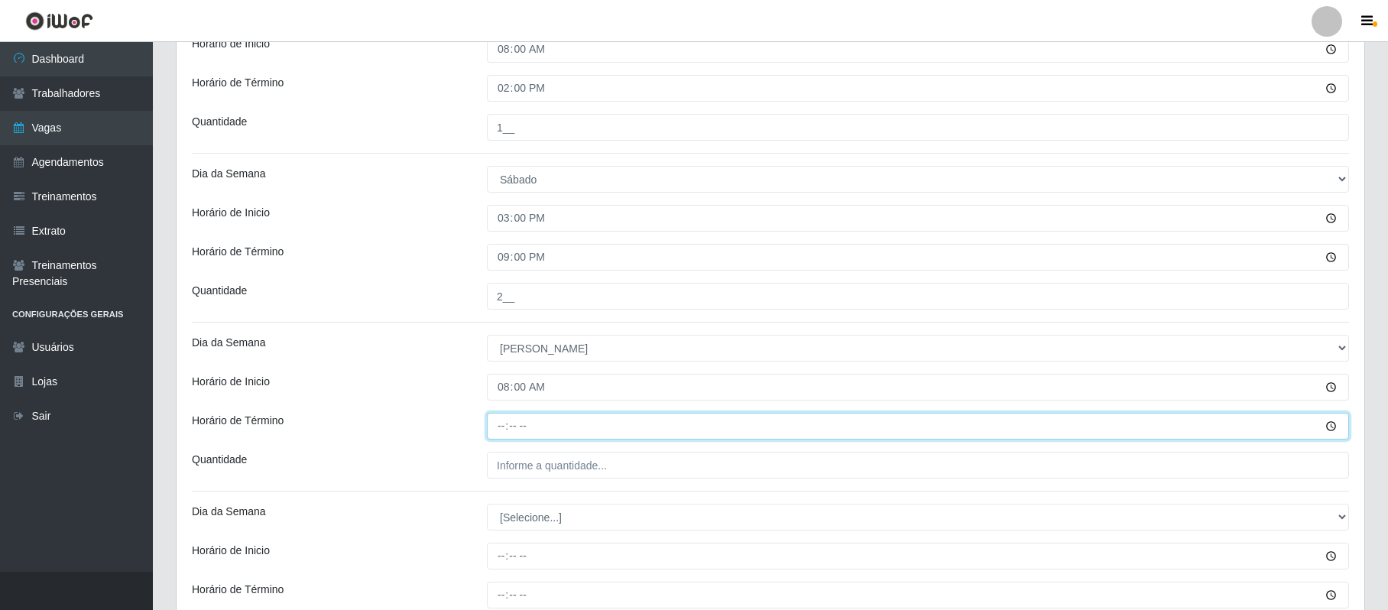
click at [505, 427] on input "Horário de Término" at bounding box center [918, 426] width 862 height 27
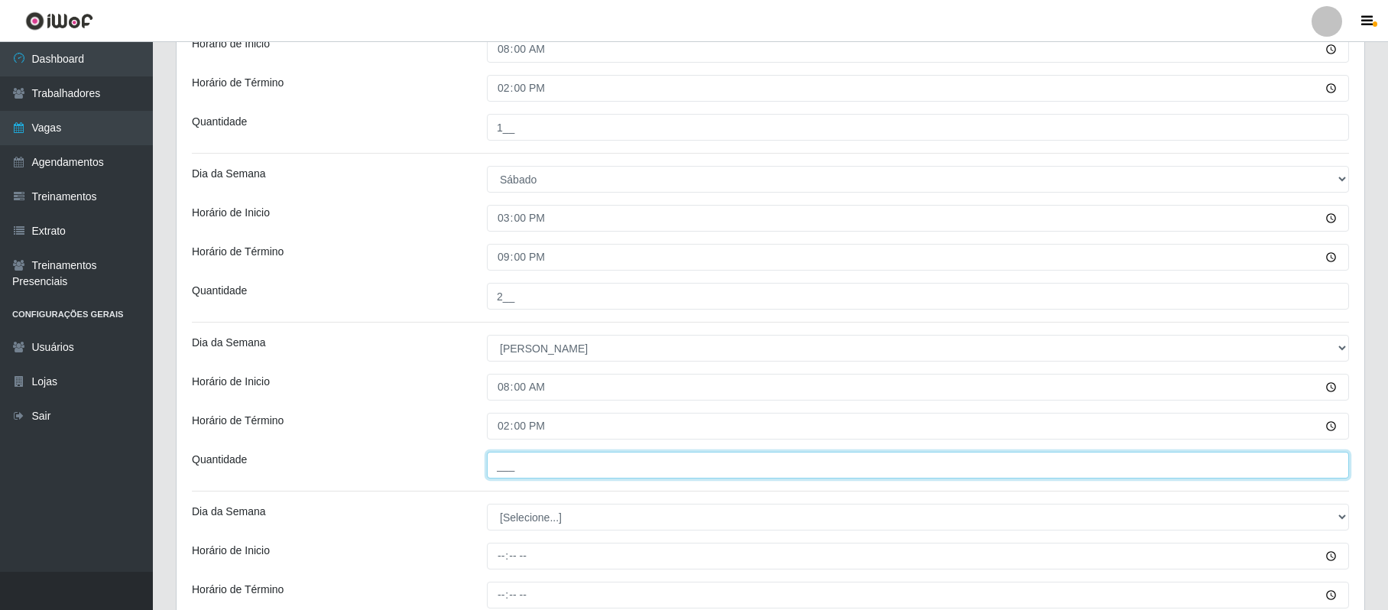
click at [512, 469] on input "___" at bounding box center [918, 465] width 862 height 27
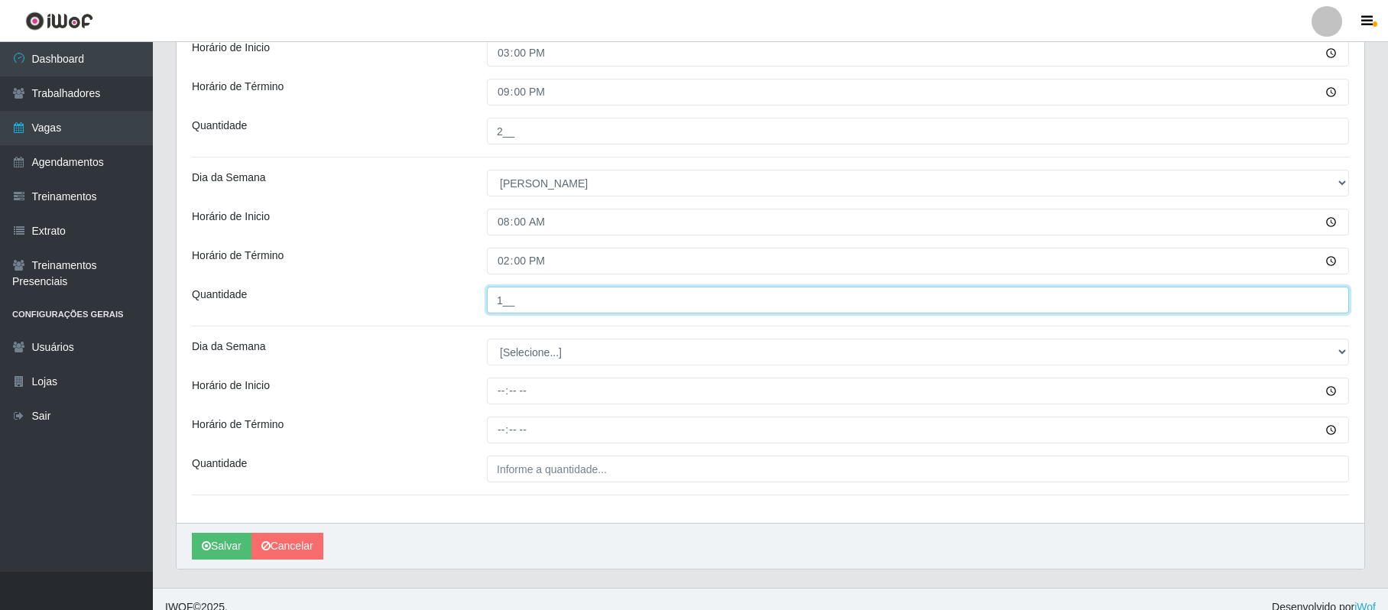
scroll to position [631, 0]
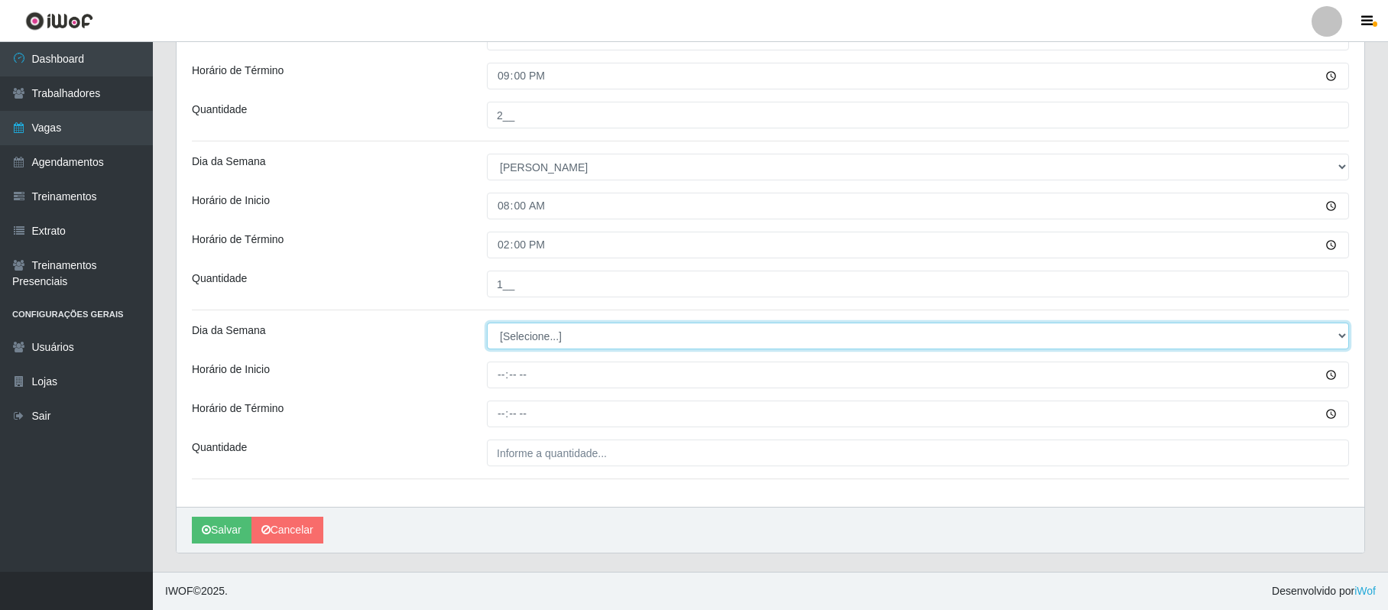
click at [524, 342] on select "[Selecione...] Segunda Terça Quarta Quinta Sexta Sábado Domingo" at bounding box center [918, 336] width 862 height 27
click at [487, 323] on select "[Selecione...] Segunda Terça Quarta Quinta Sexta Sábado Domingo" at bounding box center [918, 336] width 862 height 27
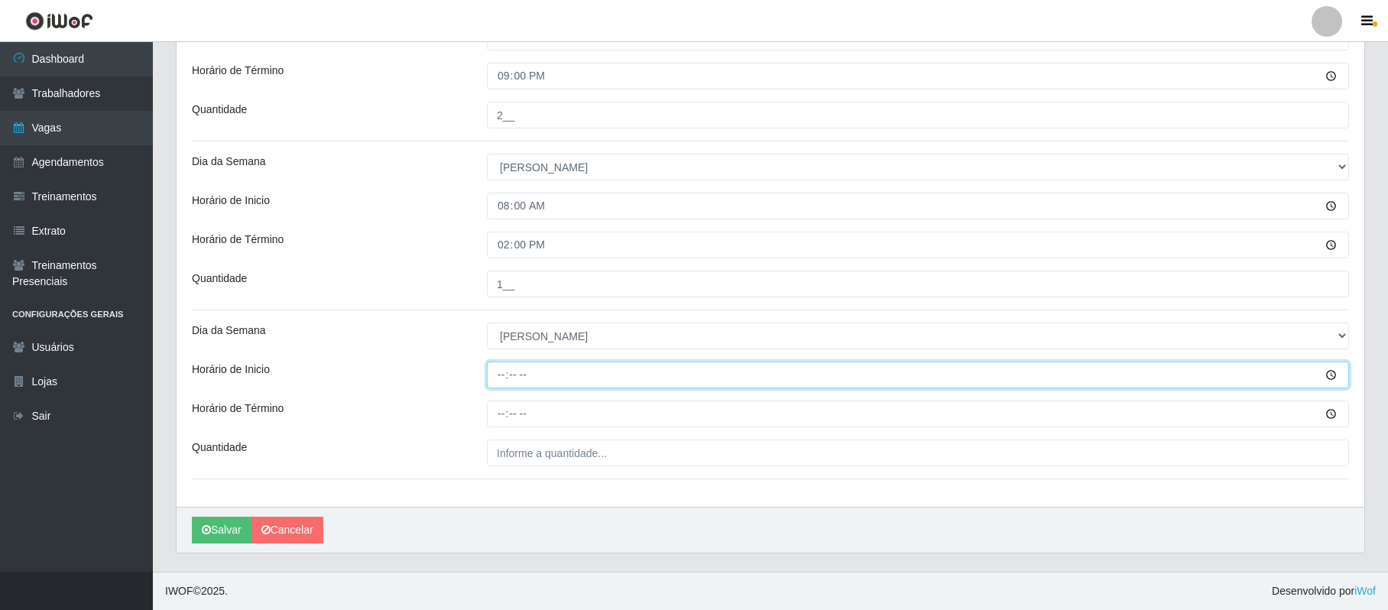
click at [496, 370] on input "Horário de Inicio" at bounding box center [918, 375] width 862 height 27
click at [520, 375] on input "09:20" at bounding box center [918, 375] width 862 height 27
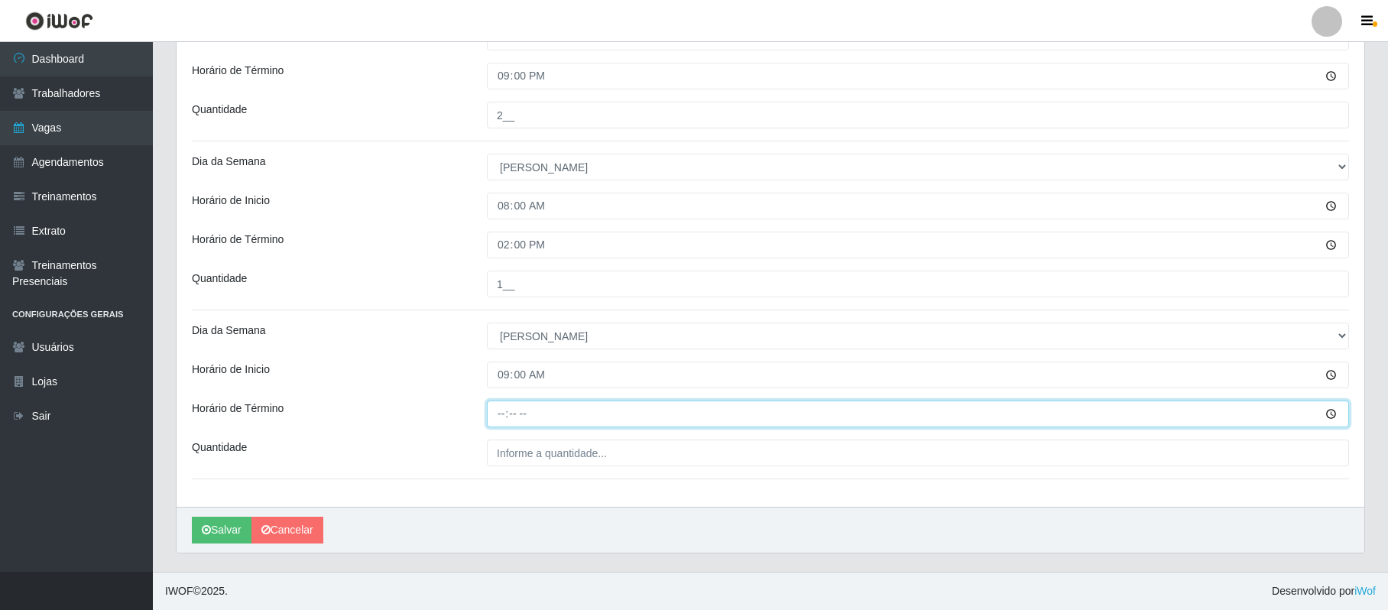
click at [495, 414] on input "Horário de Término" at bounding box center [918, 414] width 862 height 27
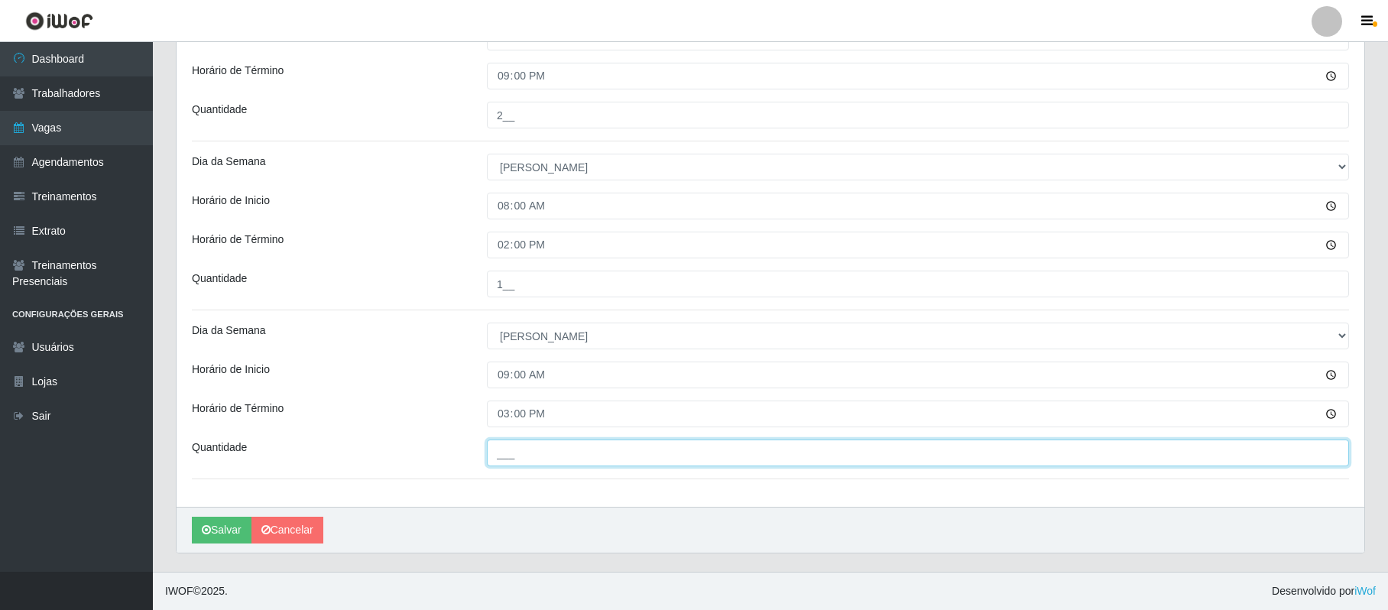
click at [512, 453] on input "___" at bounding box center [918, 453] width 862 height 27
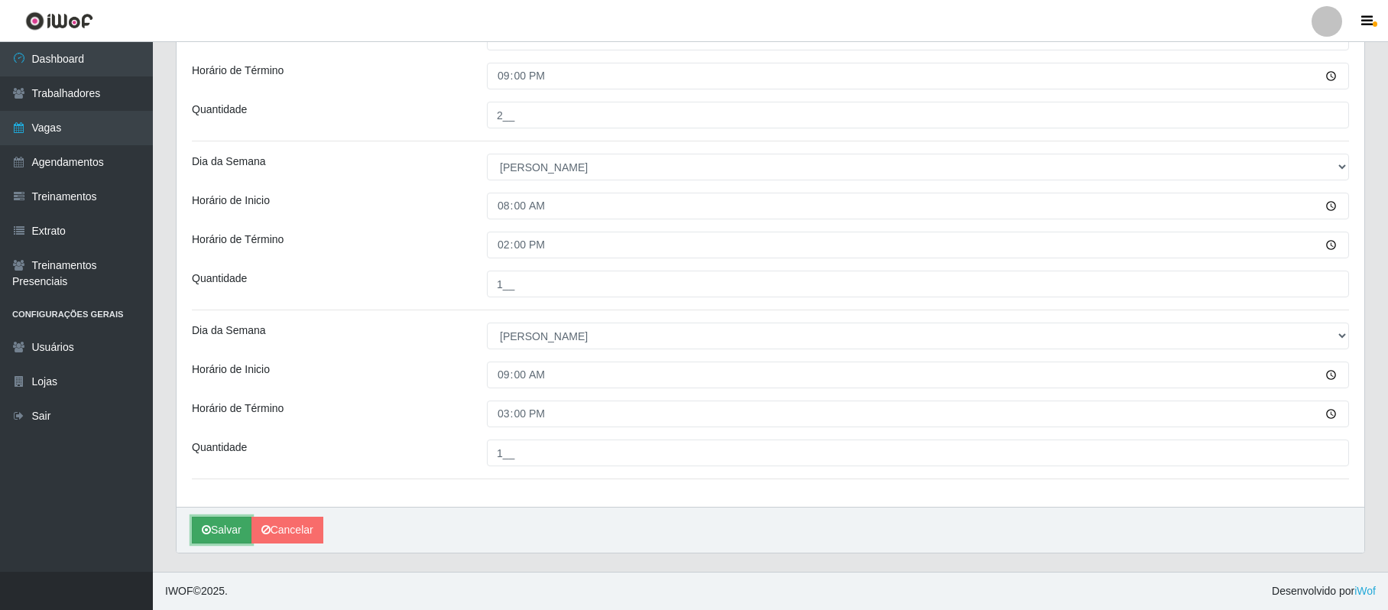
click at [212, 526] on button "Salvar" at bounding box center [222, 530] width 60 height 27
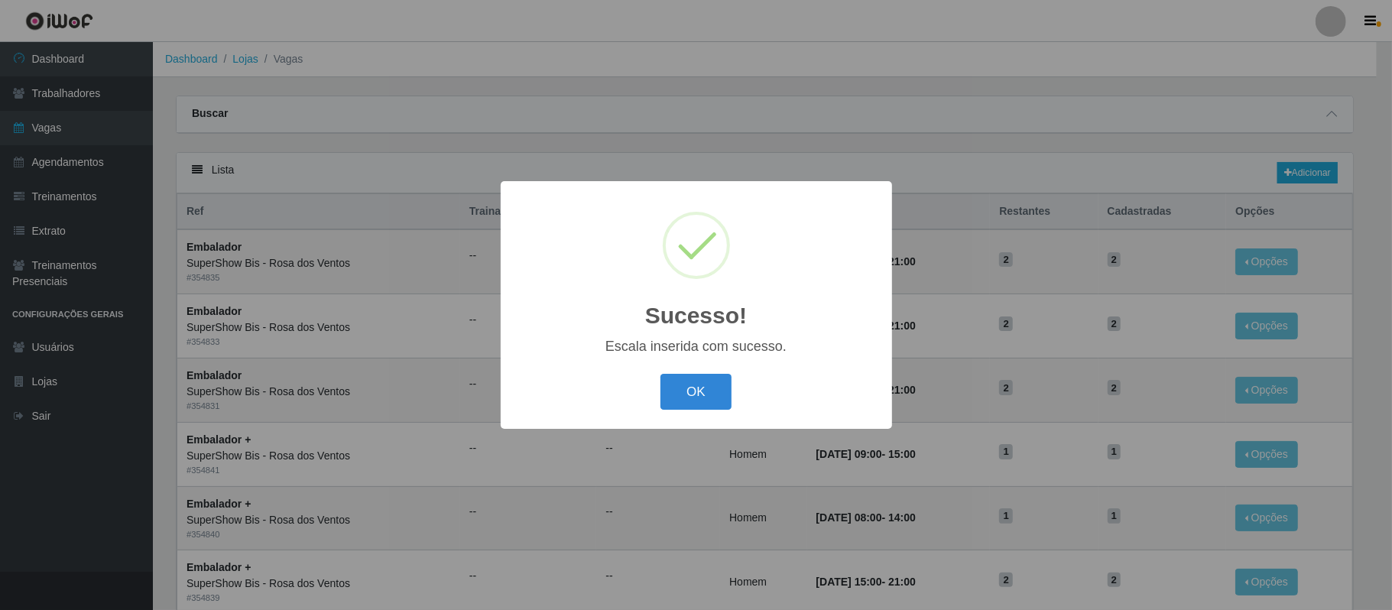
click at [633, 432] on div "Sucesso! × Escala inserida com sucesso. OK Cancel" at bounding box center [696, 305] width 1392 height 610
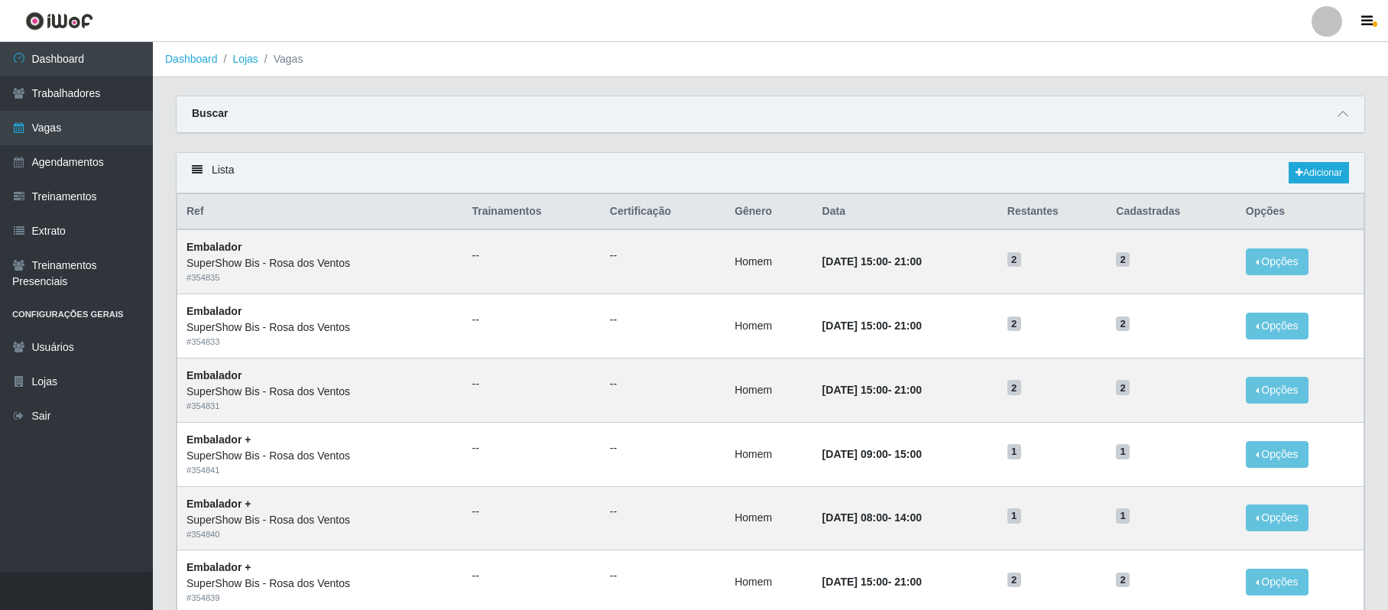
click at [591, 6] on header "Perfil Alterar Senha Sair" at bounding box center [694, 21] width 1388 height 42
click at [1330, 20] on div at bounding box center [1327, 21] width 31 height 31
click at [1289, 125] on button "Sair" at bounding box center [1297, 118] width 138 height 31
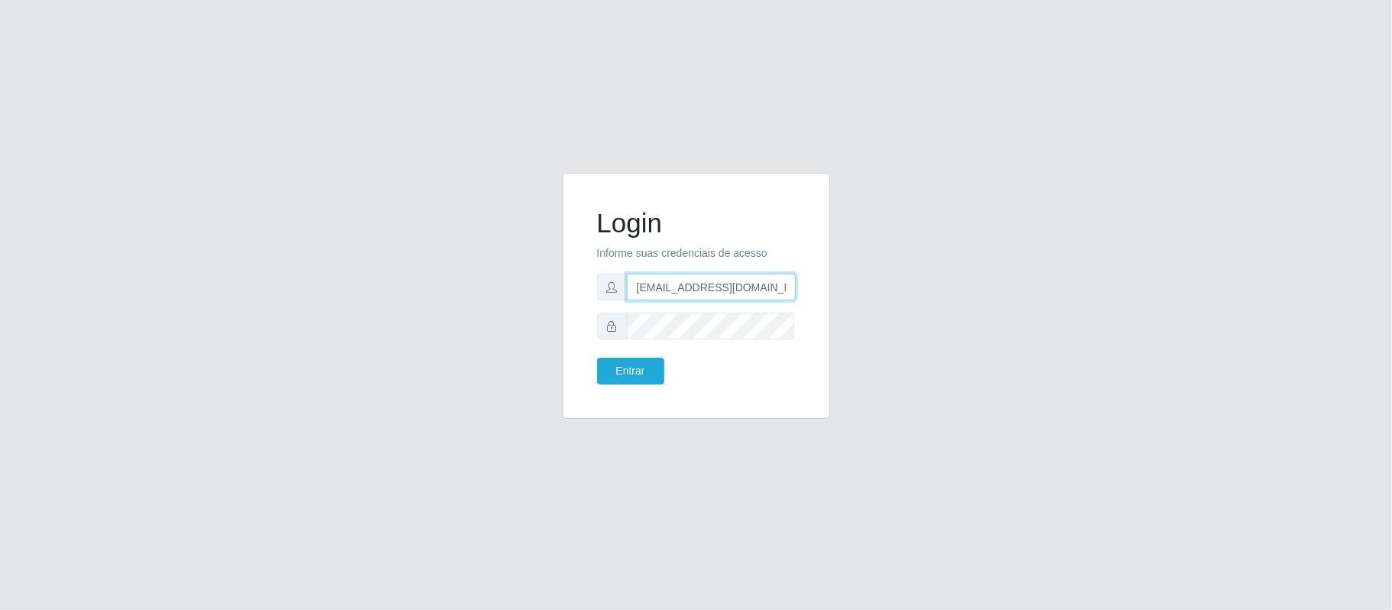
drag, startPoint x: 709, startPoint y: 285, endPoint x: 783, endPoint y: 287, distance: 74.2
click at [783, 287] on input "[EMAIL_ADDRESS][DOMAIN_NAME]" at bounding box center [711, 287] width 169 height 27
click at [606, 377] on button "Entrar" at bounding box center [630, 371] width 67 height 27
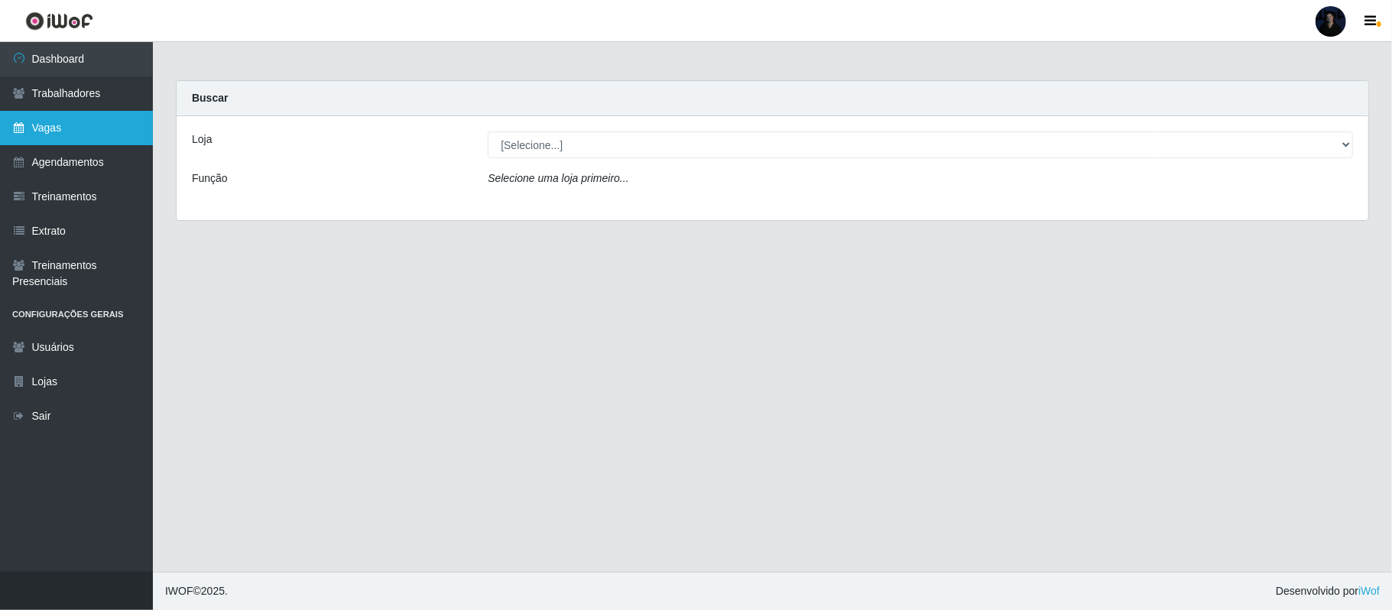
click at [74, 122] on link "Vagas" at bounding box center [76, 128] width 153 height 34
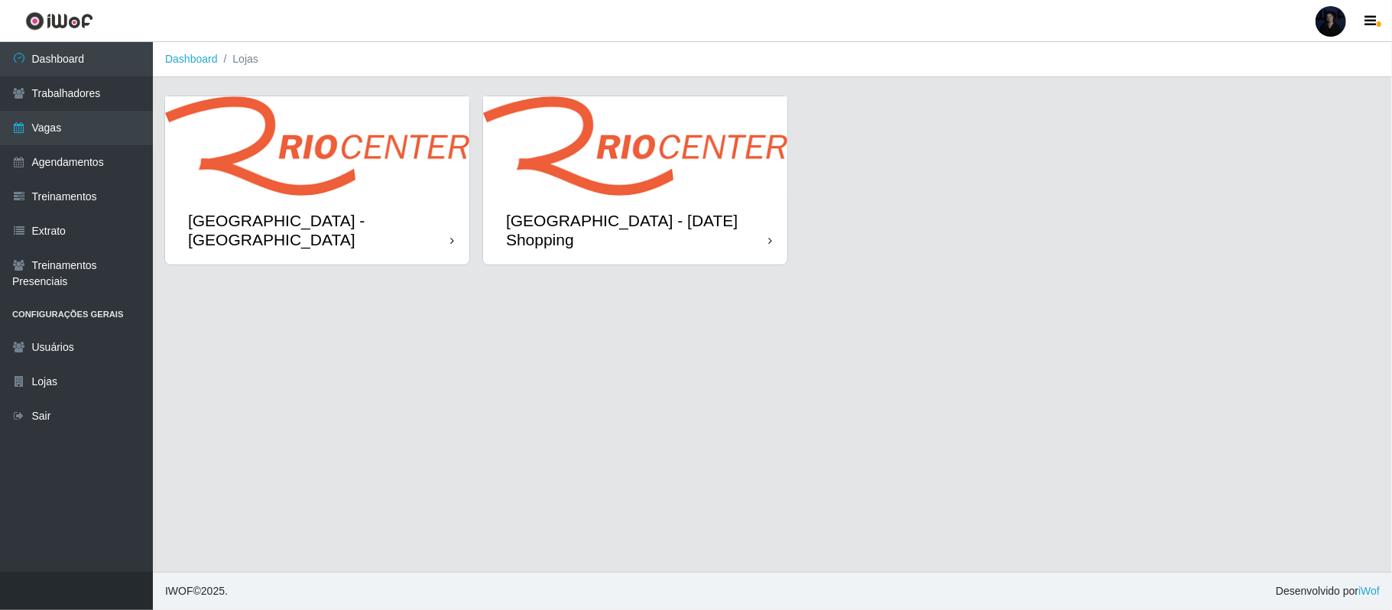
click at [584, 190] on img at bounding box center [635, 145] width 304 height 99
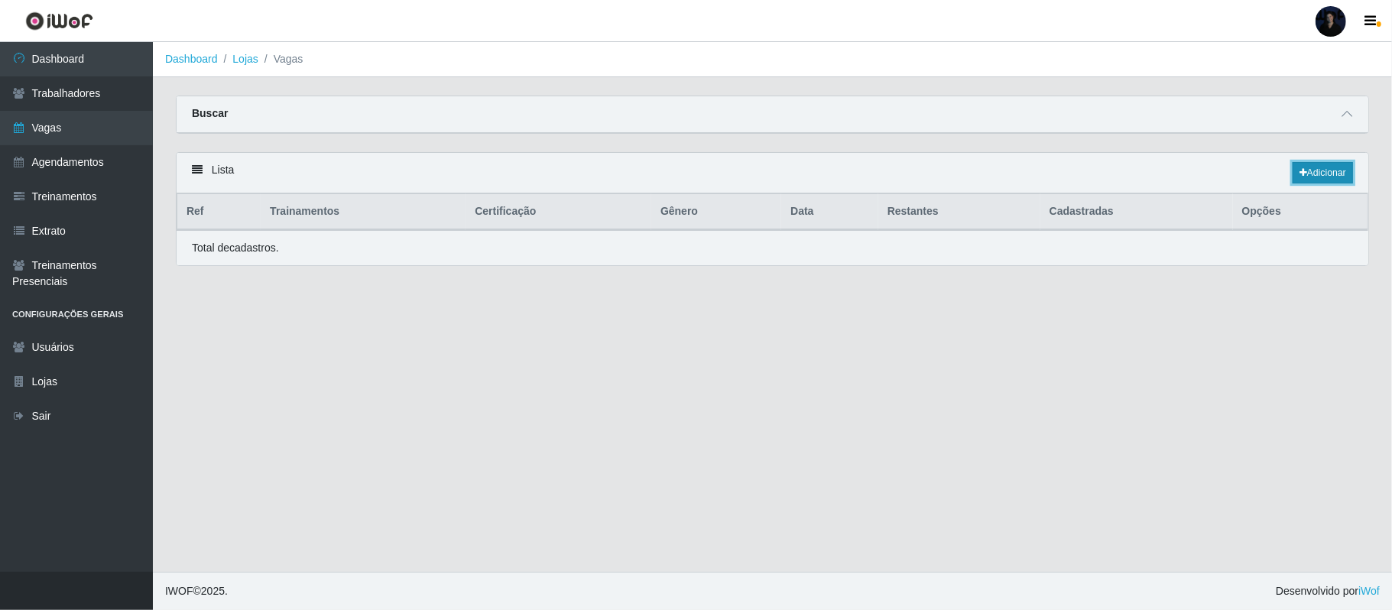
click at [1310, 177] on link "Adicionar" at bounding box center [1323, 172] width 60 height 21
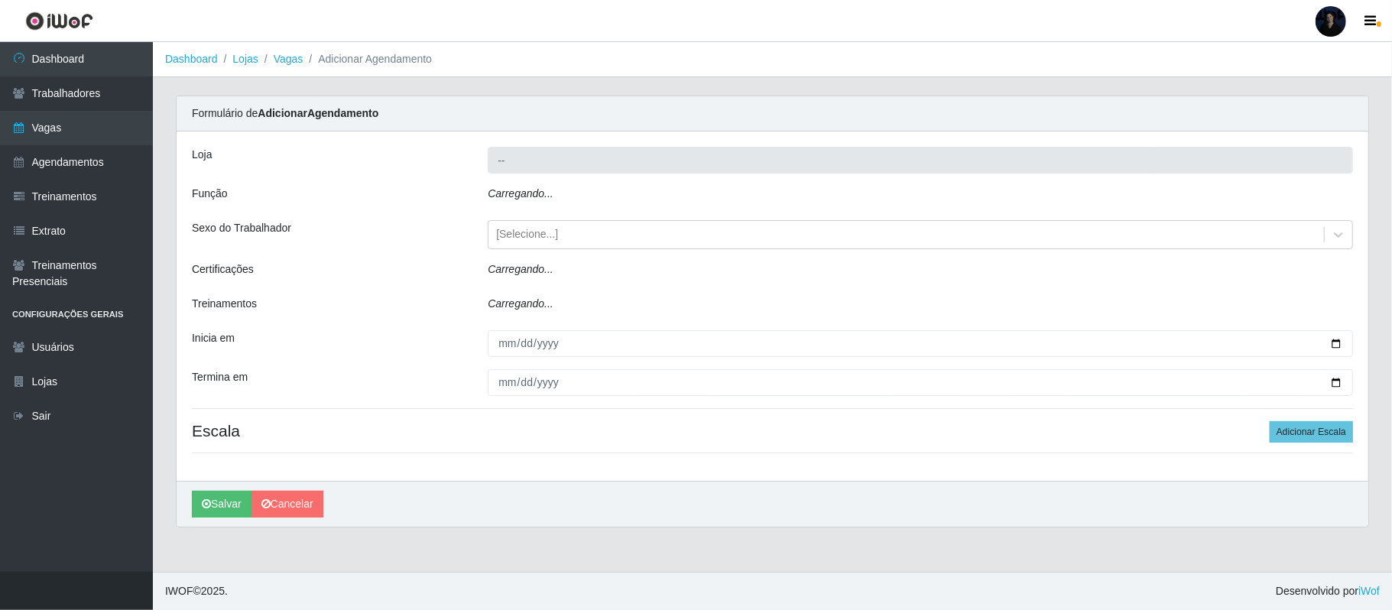
type input "[GEOGRAPHIC_DATA] - [DATE] Shopping"
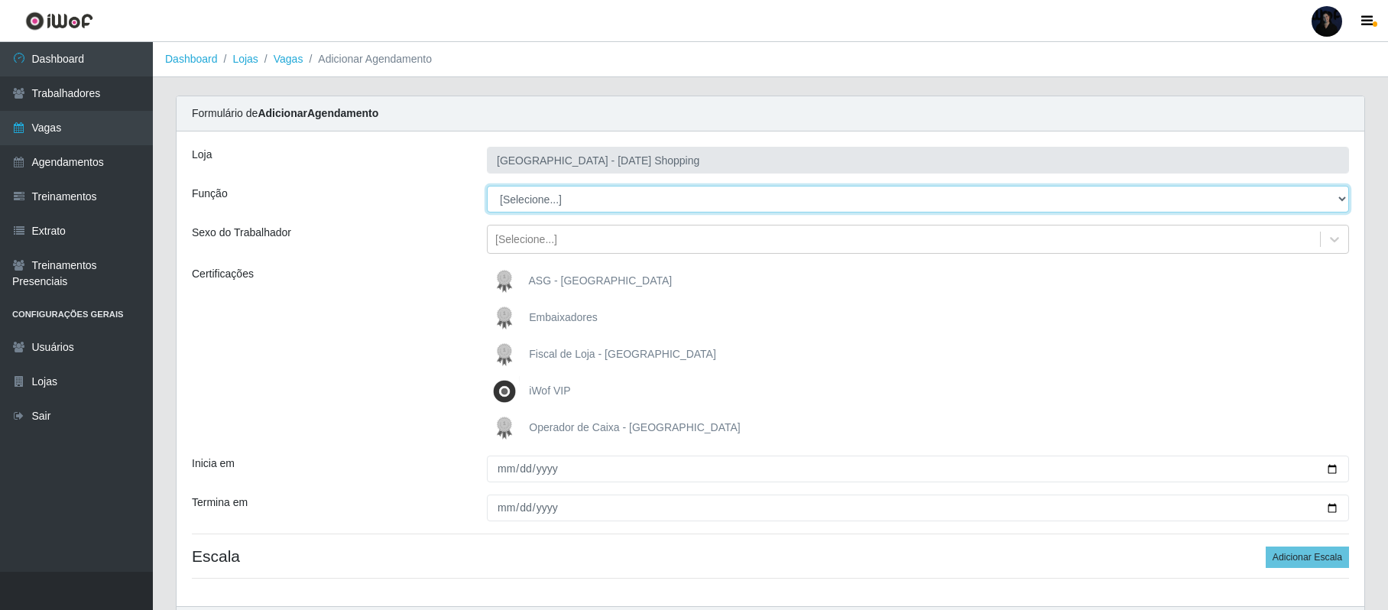
click at [526, 202] on select "[Selecione...] ASG ASG + ASG ++ Assistente de Loja Assistente de Loja + Assiste…" at bounding box center [918, 199] width 862 height 27
select select "73"
click at [487, 187] on select "[Selecione...] ASG ASG + ASG ++ Assistente de Loja Assistente de Loja + Assiste…" at bounding box center [918, 199] width 862 height 27
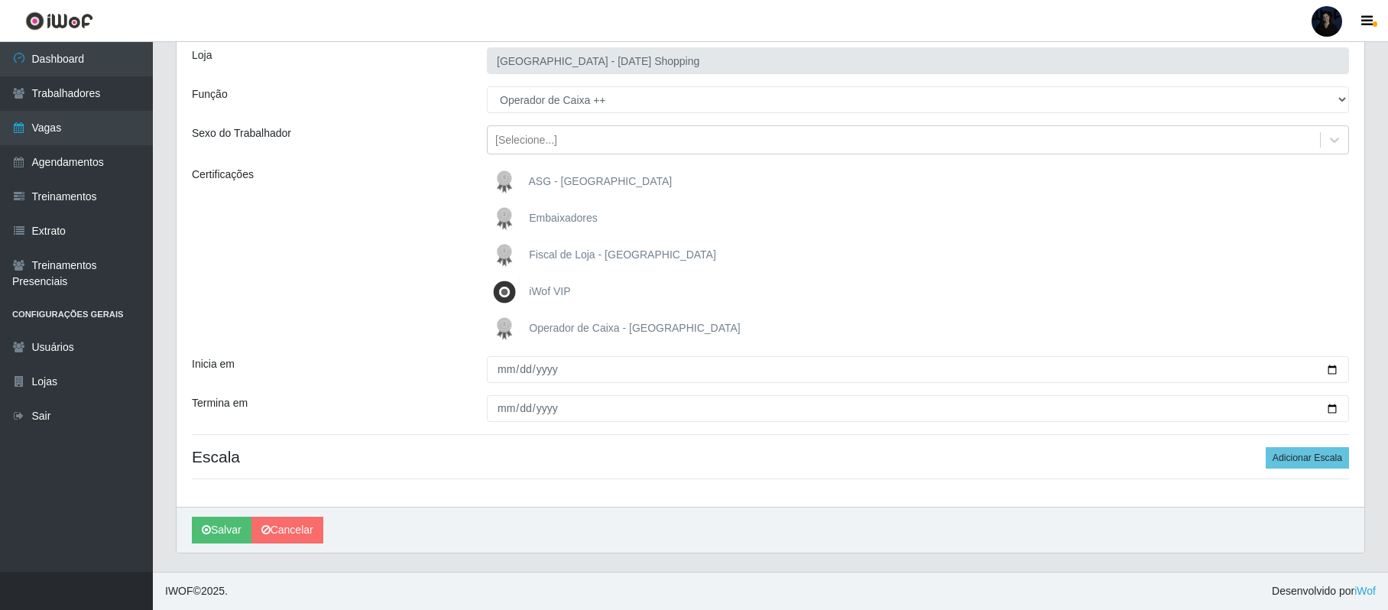
click at [549, 328] on span "Operador de Caixa - [GEOGRAPHIC_DATA]" at bounding box center [634, 328] width 211 height 12
click at [0, 0] on input "Operador de Caixa - [GEOGRAPHIC_DATA]" at bounding box center [0, 0] width 0 height 0
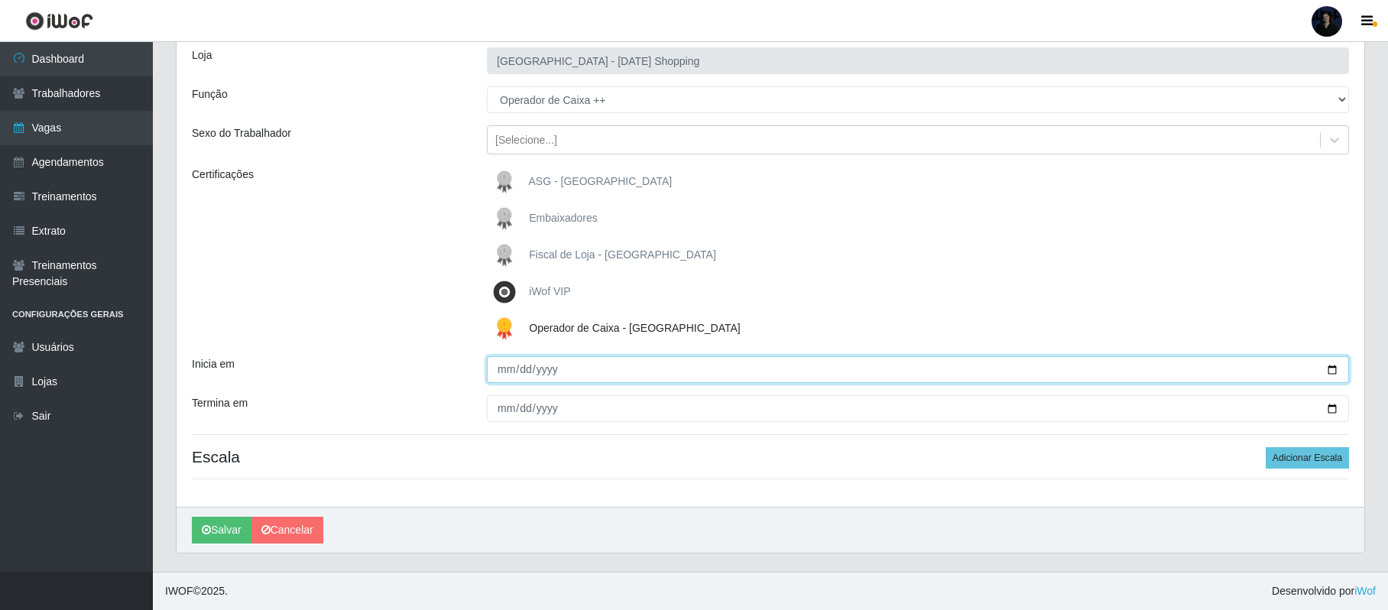
click at [491, 365] on input "Inicia em" at bounding box center [918, 369] width 862 height 27
type input "[DATE]"
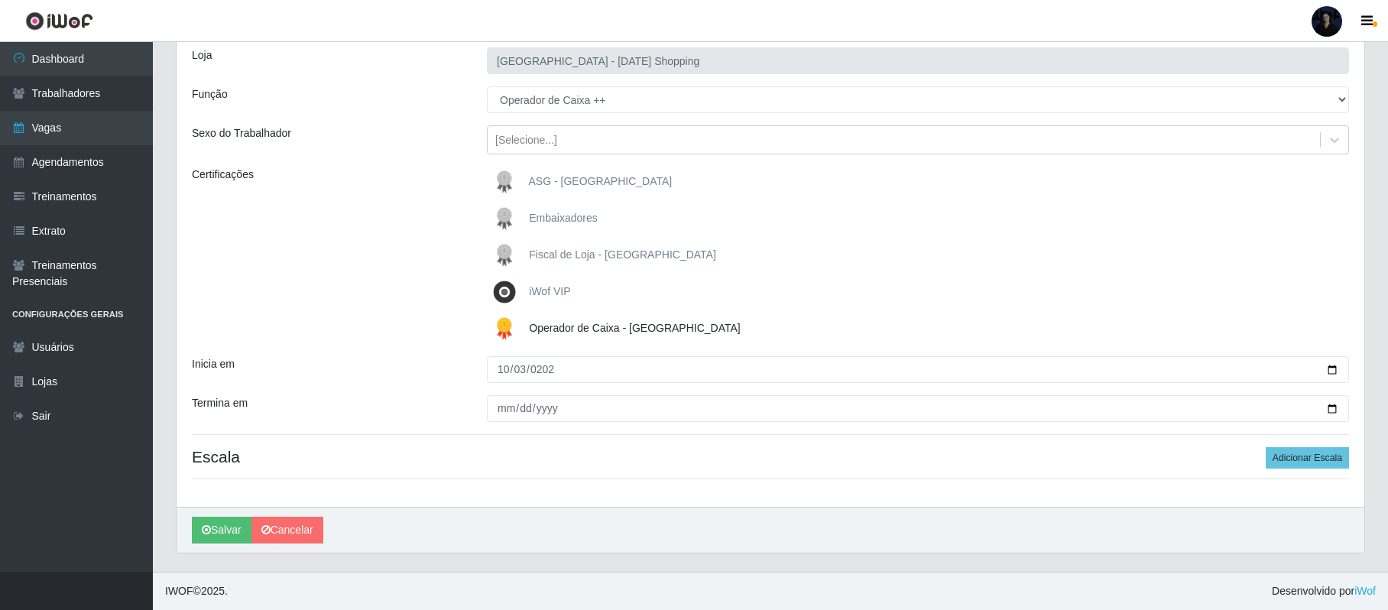
click at [503, 426] on div "Loja Rio Center - Natal Shopping Função [Selecione...] ASG ASG + ASG ++ Assiste…" at bounding box center [771, 269] width 1188 height 475
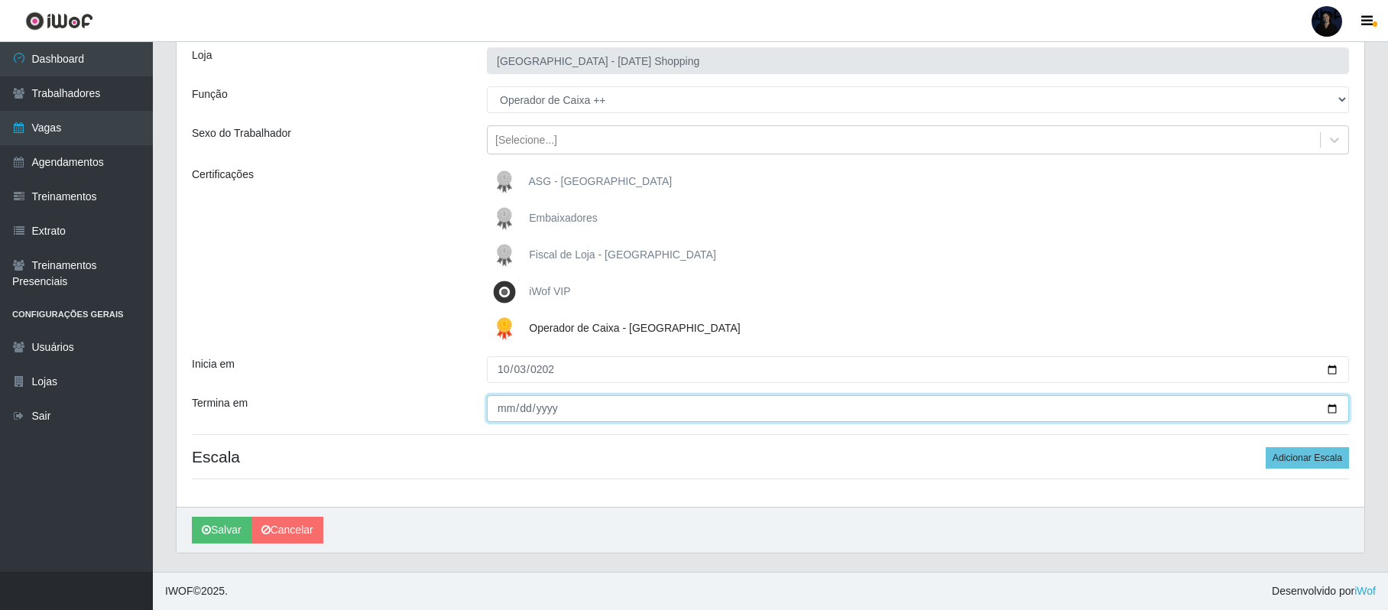
click at [505, 408] on input "Termina em" at bounding box center [918, 408] width 862 height 27
type input "[DATE]"
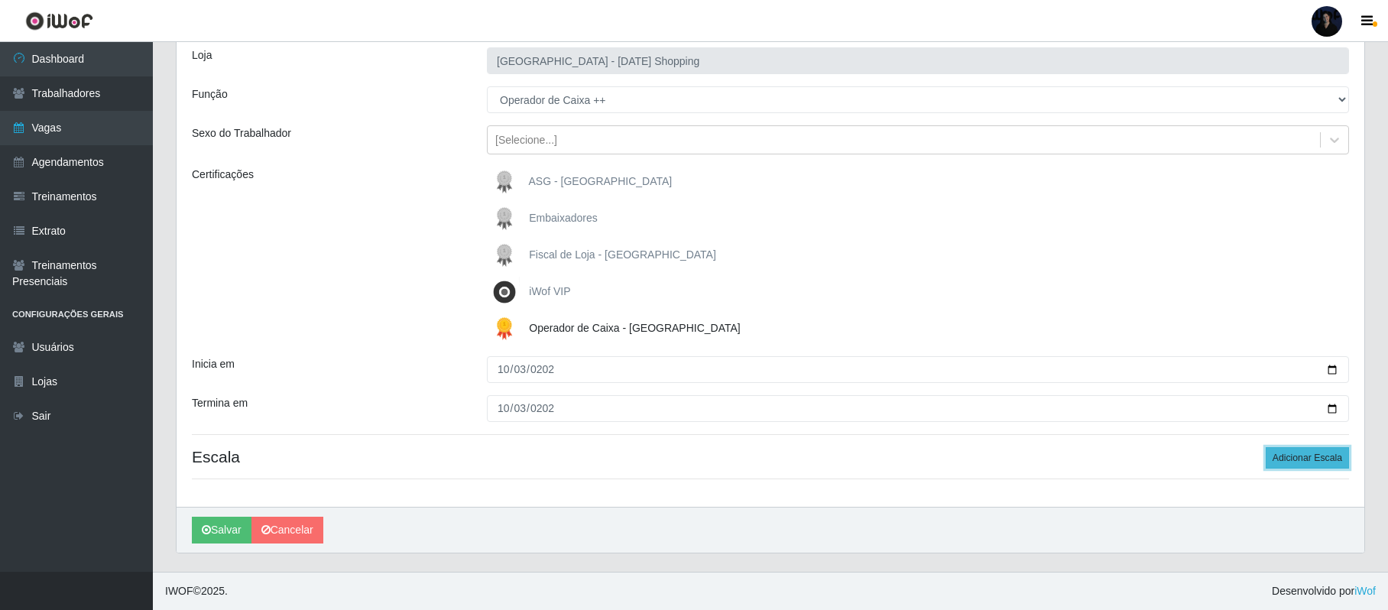
click at [1307, 451] on button "Adicionar Escala" at bounding box center [1307, 457] width 83 height 21
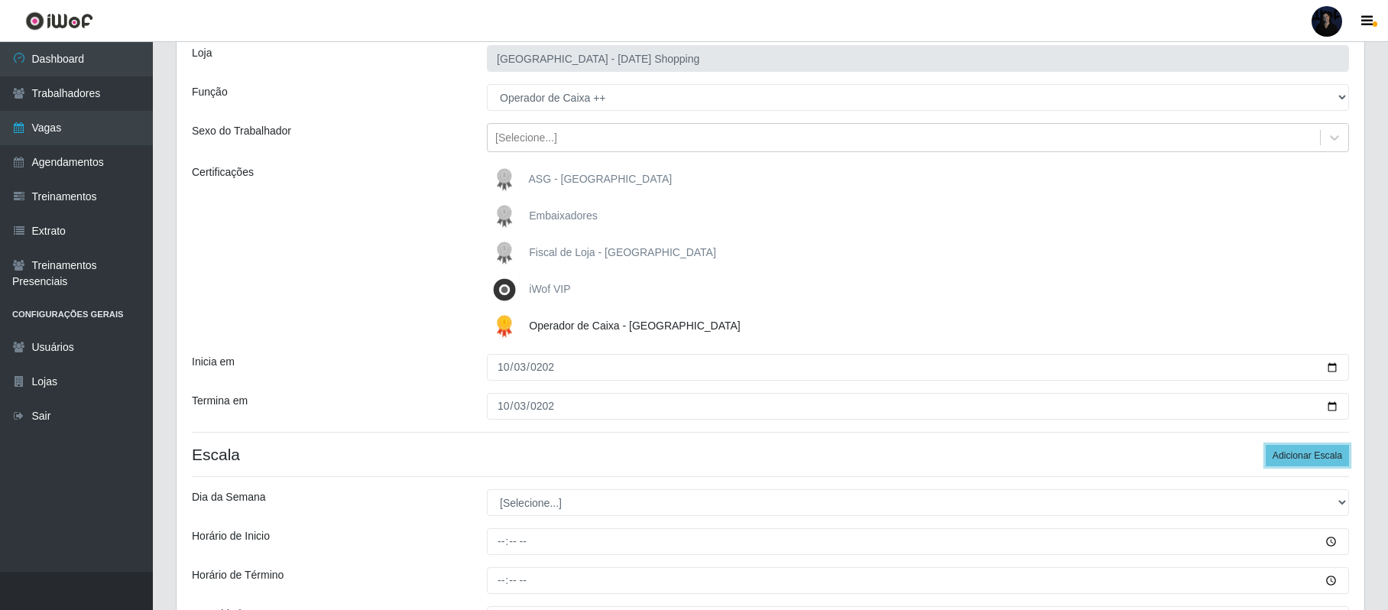
scroll to position [271, 0]
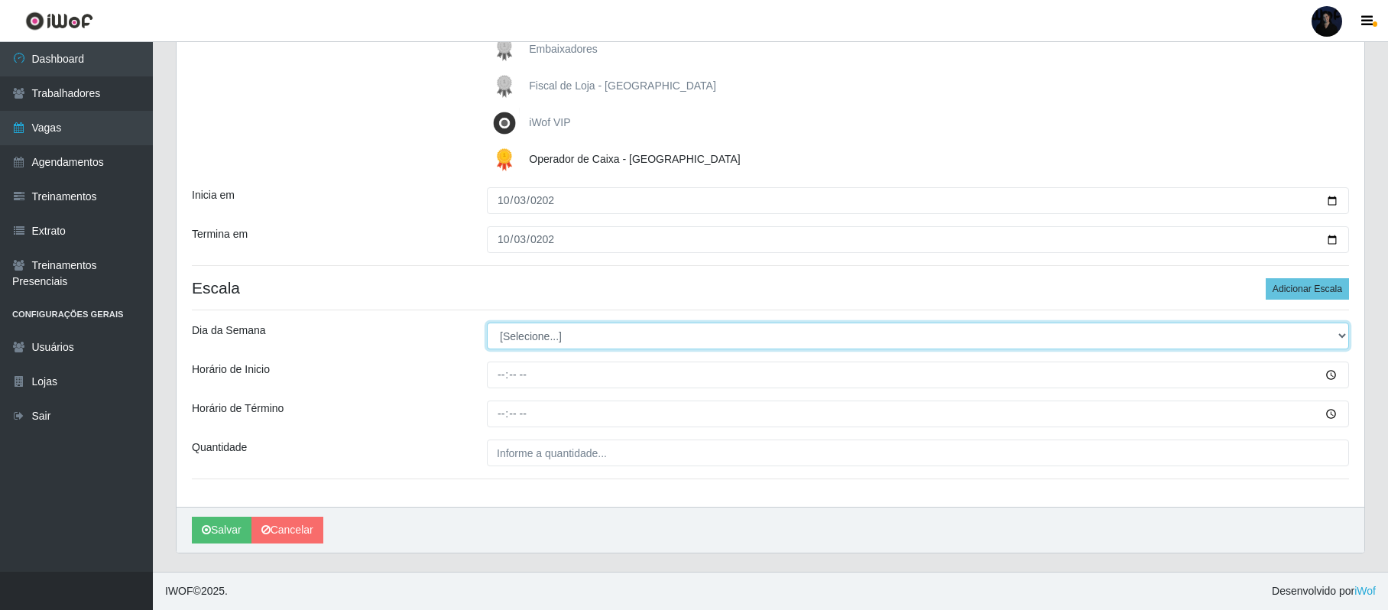
click at [558, 338] on select "[Selecione...] Segunda Terça Quarta Quinta Sexta Sábado Domingo" at bounding box center [918, 336] width 862 height 27
select select "5"
click at [487, 323] on select "[Selecione...] Segunda Terça Quarta Quinta Sexta Sábado Domingo" at bounding box center [918, 336] width 862 height 27
click at [1325, 279] on button "Adicionar Escala" at bounding box center [1307, 288] width 83 height 21
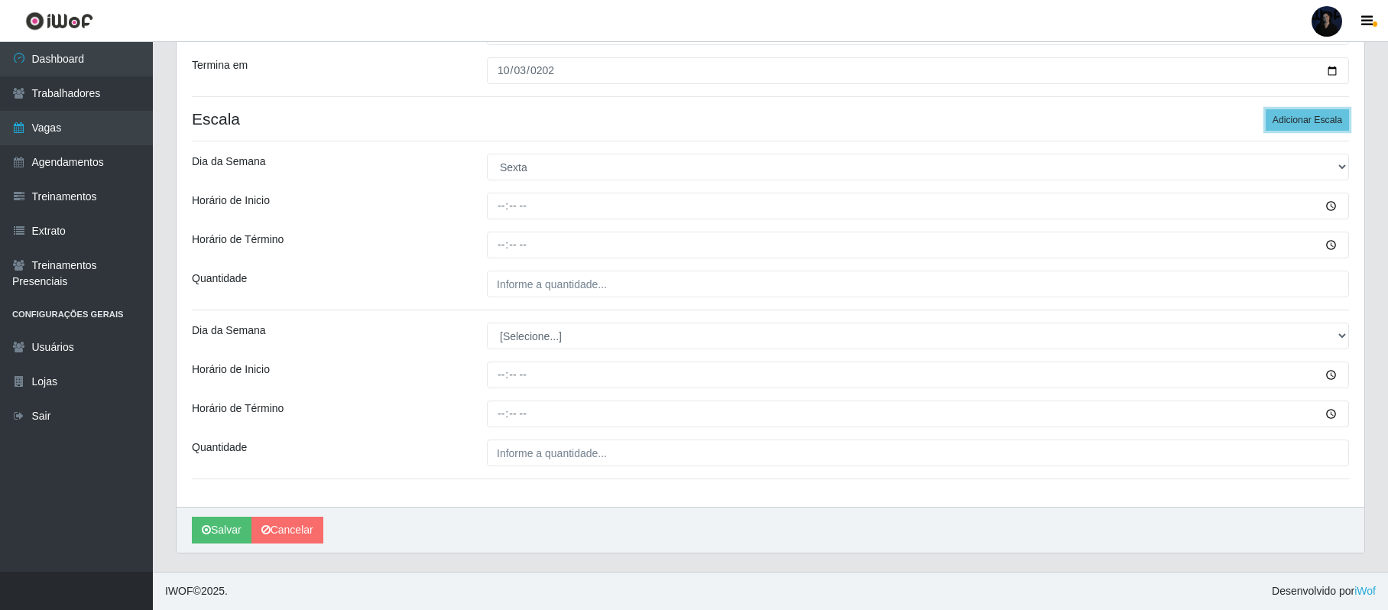
scroll to position [440, 0]
click at [530, 331] on select "[Selecione...] Segunda Terça Quarta Quinta Sexta Sábado Domingo" at bounding box center [918, 336] width 862 height 27
select select "5"
click at [487, 323] on select "[Selecione...] Segunda Terça Quarta Quinta Sexta Sábado Domingo" at bounding box center [918, 336] width 862 height 27
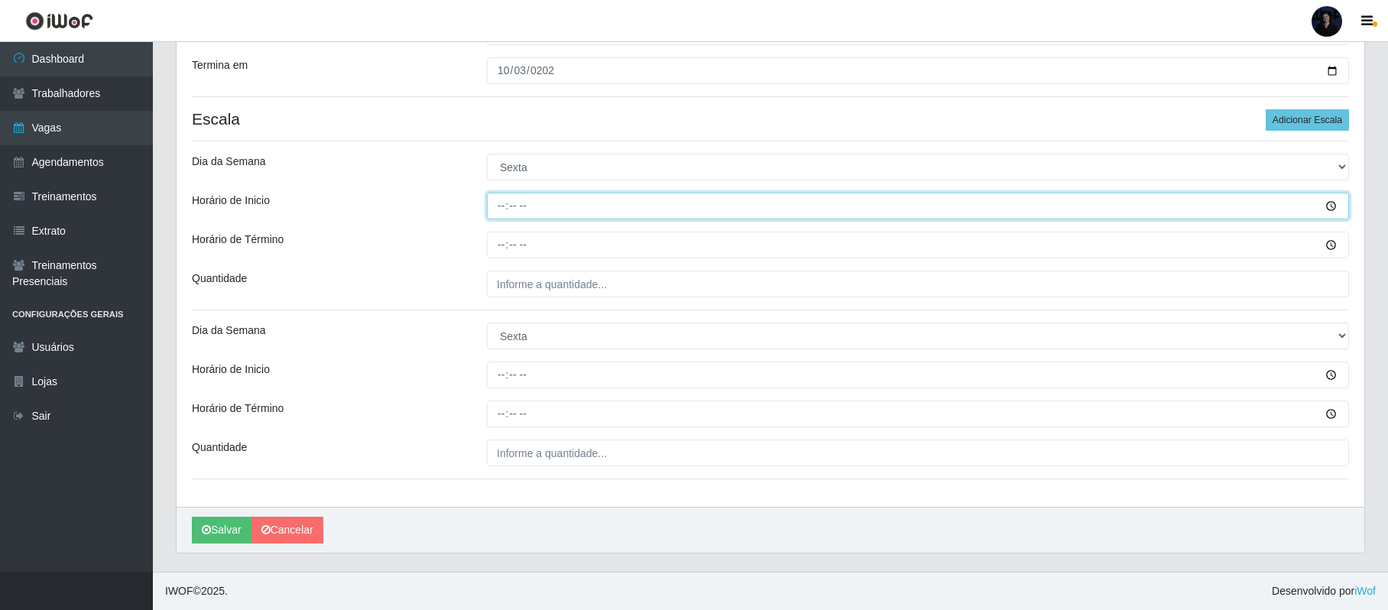
click at [490, 209] on input "Horário de Inicio" at bounding box center [918, 206] width 862 height 27
type input "13:00"
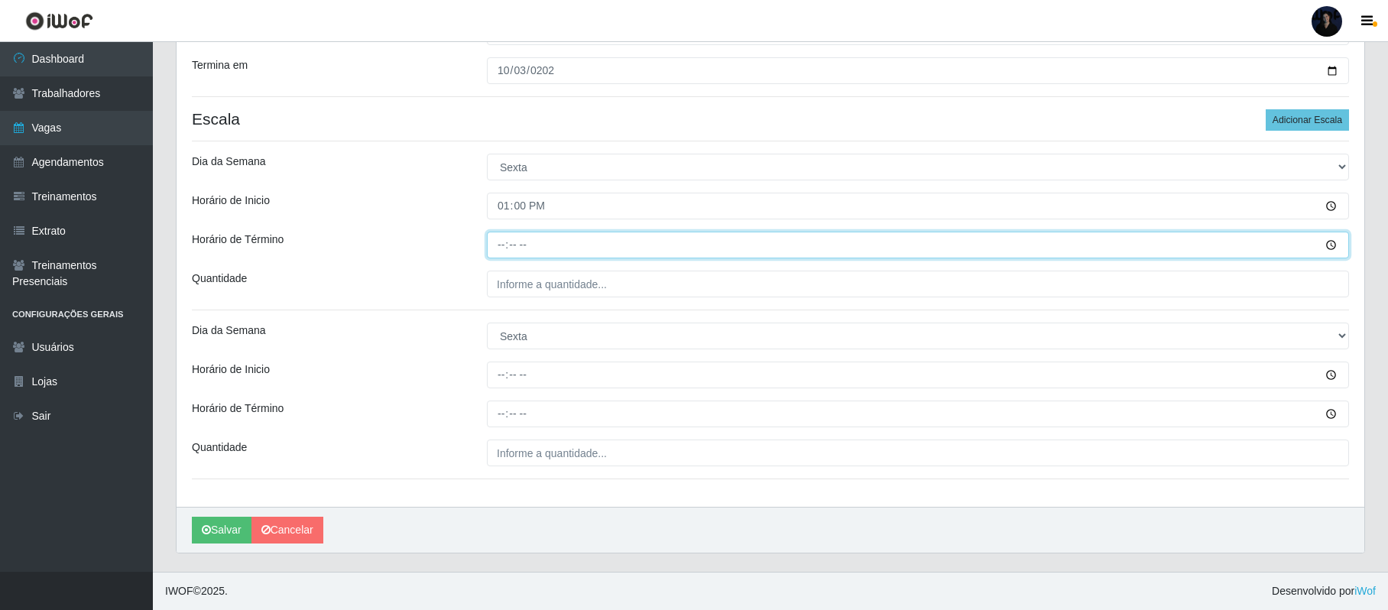
click at [499, 245] on input "Horário de Término" at bounding box center [918, 245] width 862 height 27
type input "19:00"
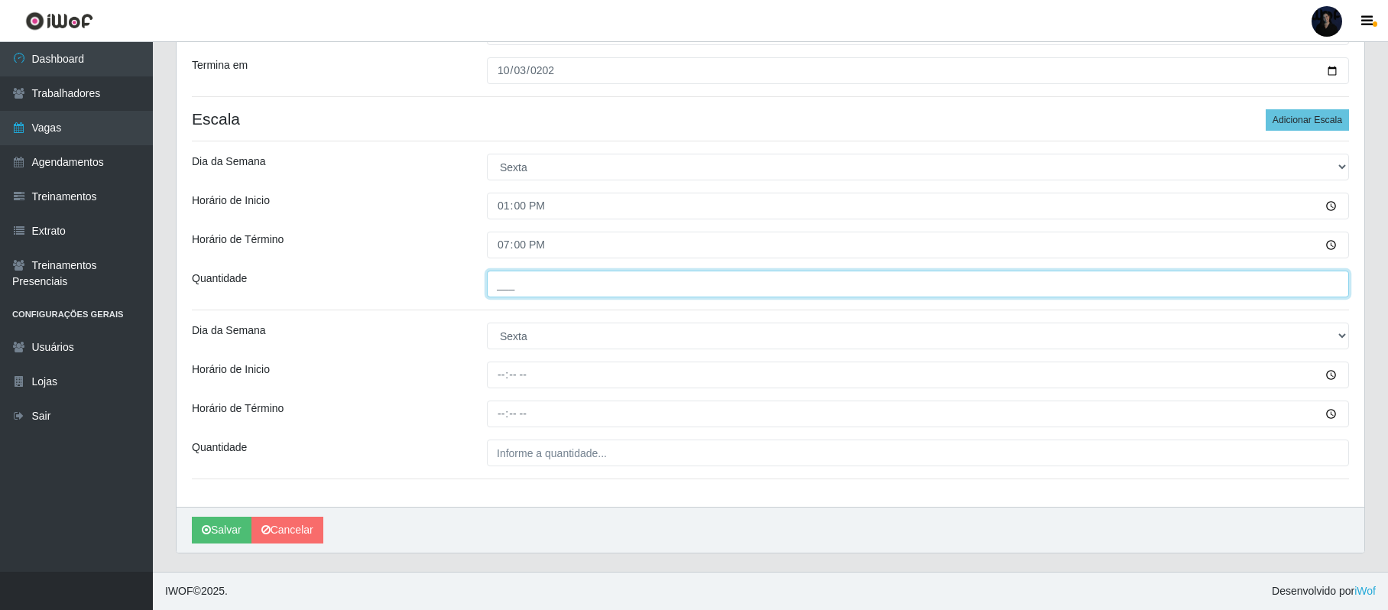
click at [491, 288] on input "___" at bounding box center [918, 284] width 862 height 27
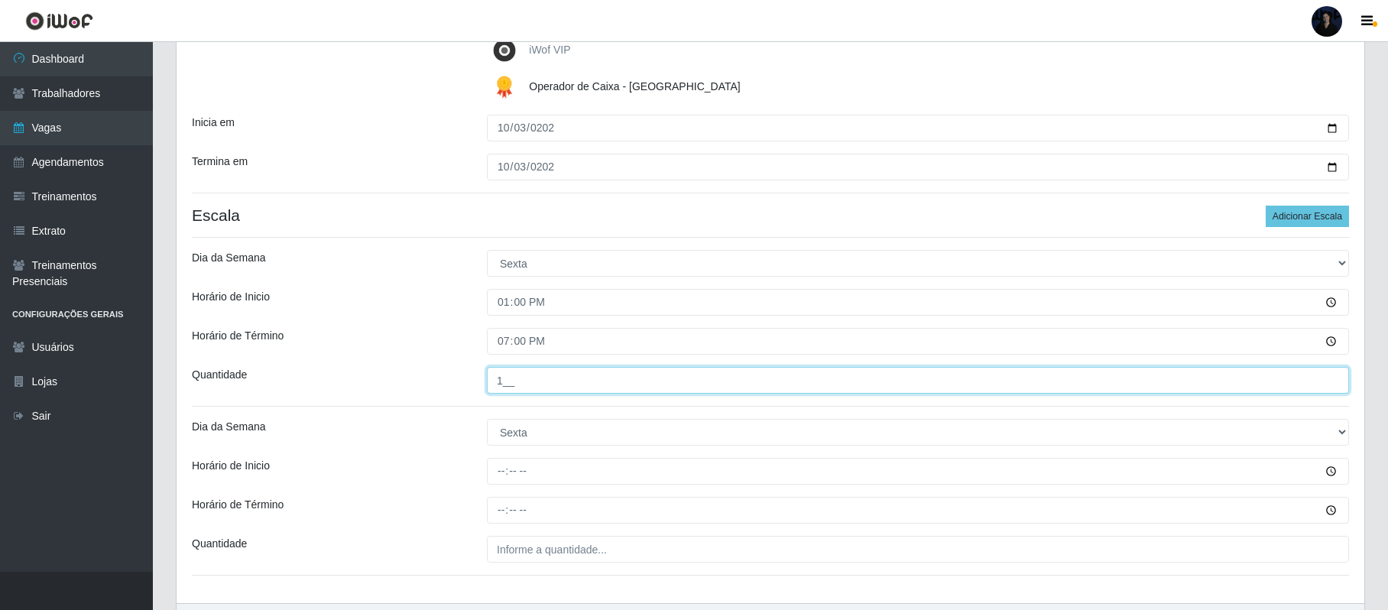
scroll to position [338, 0]
type input "1__"
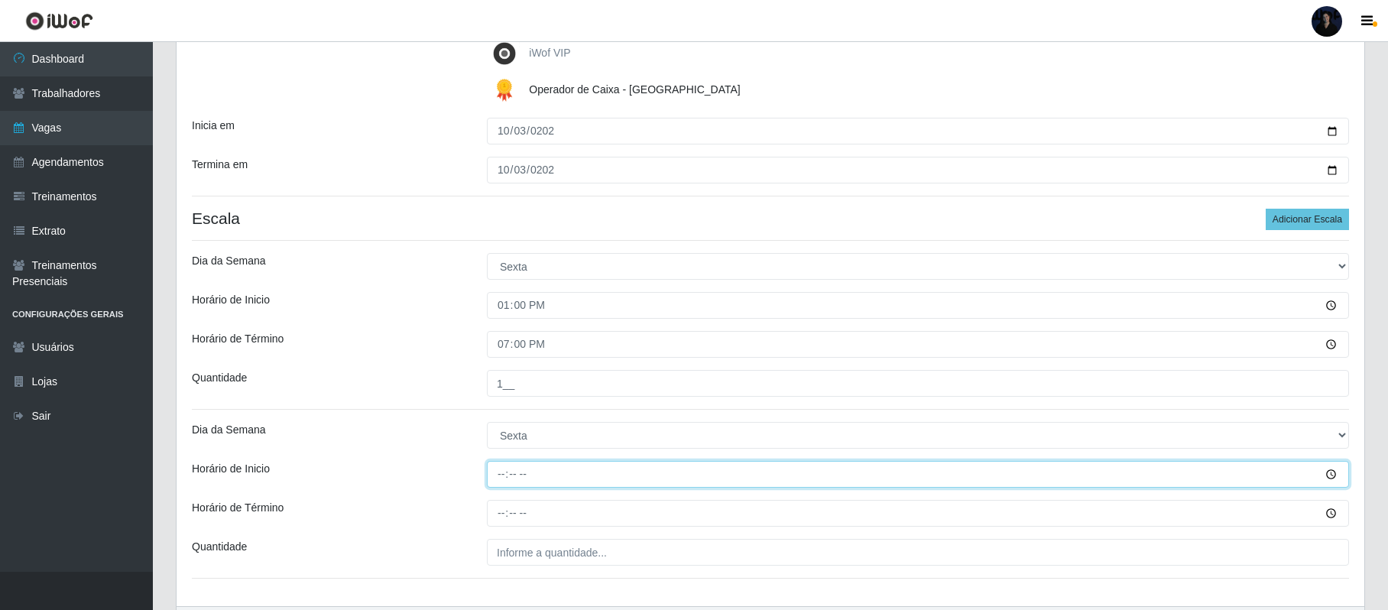
click at [498, 472] on input "Horário de Inicio" at bounding box center [918, 474] width 862 height 27
type input "15:00"
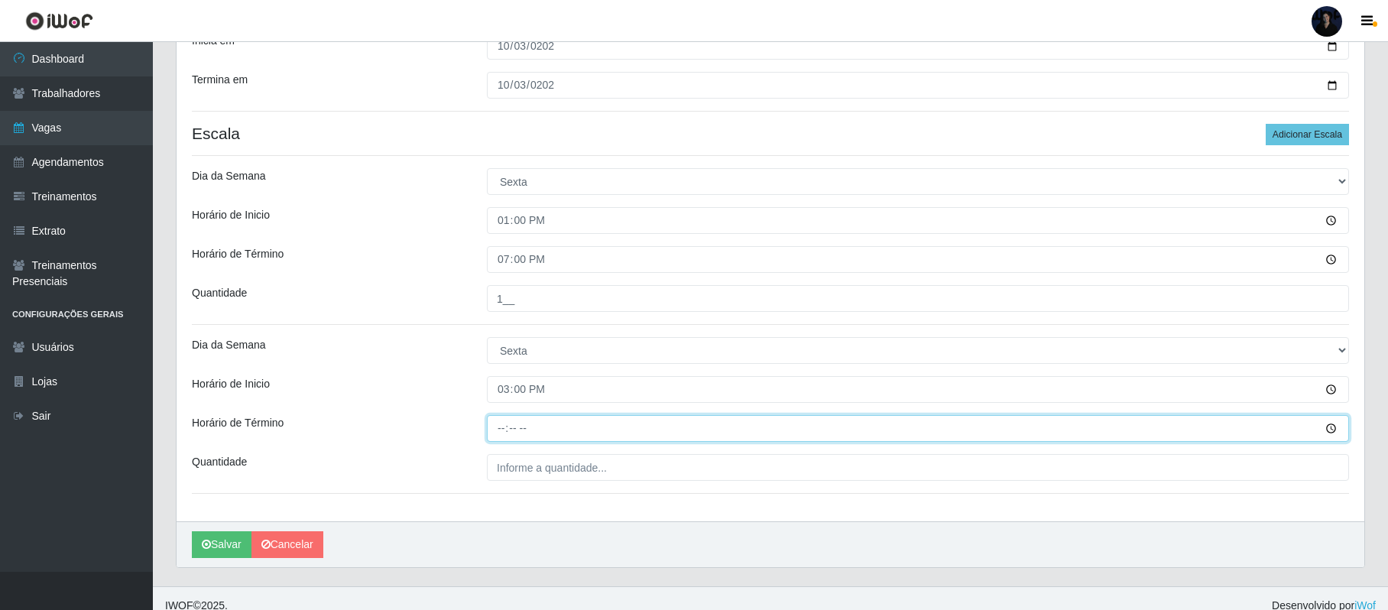
click at [494, 521] on div "Loja Rio Center - Natal Shopping Função [Selecione...] ASG ASG + ASG ++ Assiste…" at bounding box center [771, 115] width 1188 height 813
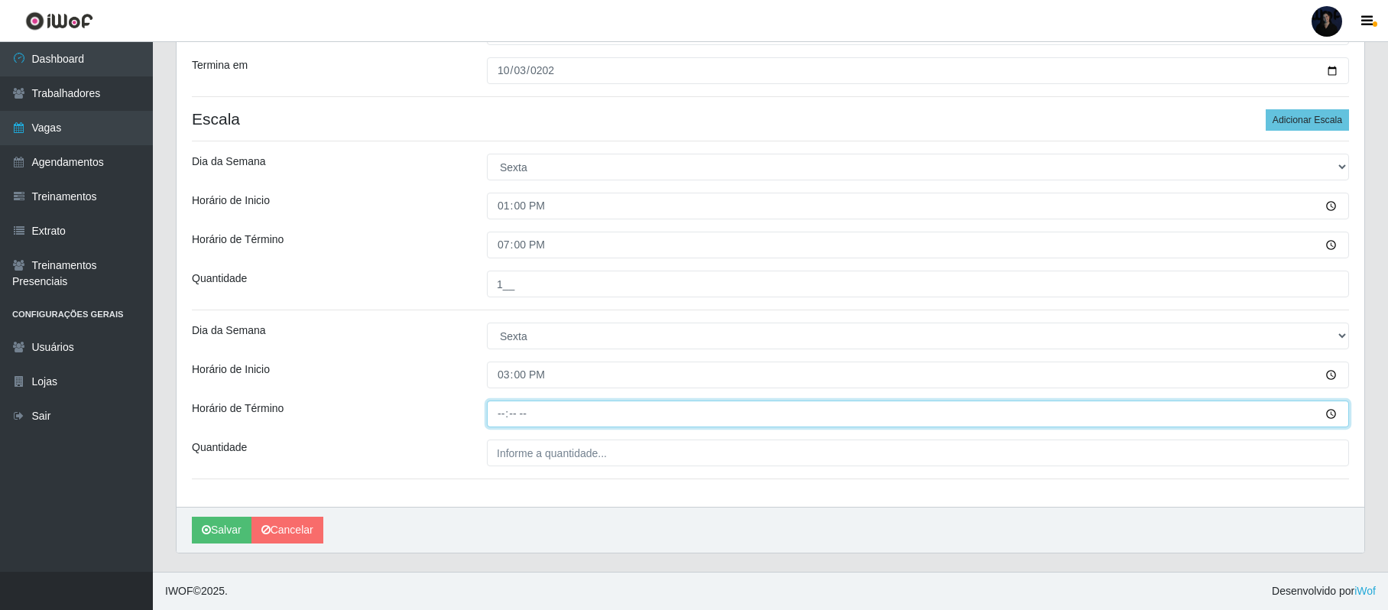
scroll to position [440, 0]
type input "21:00"
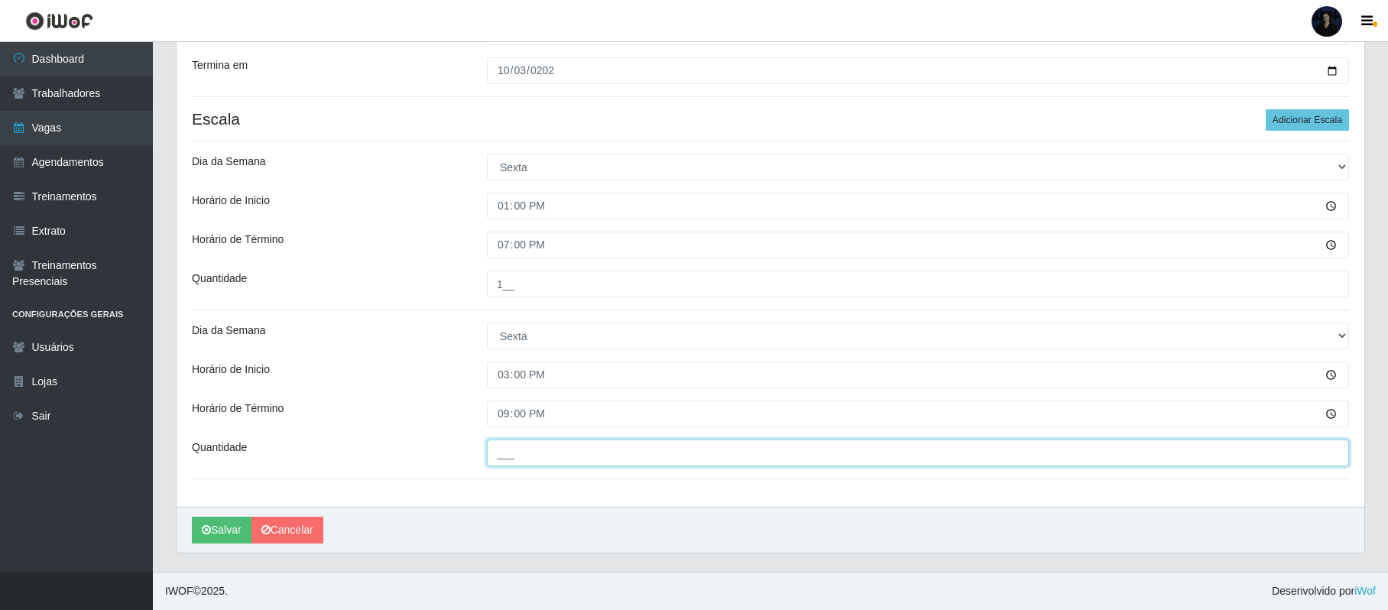
click at [492, 454] on input "___" at bounding box center [918, 453] width 862 height 27
type input "1__"
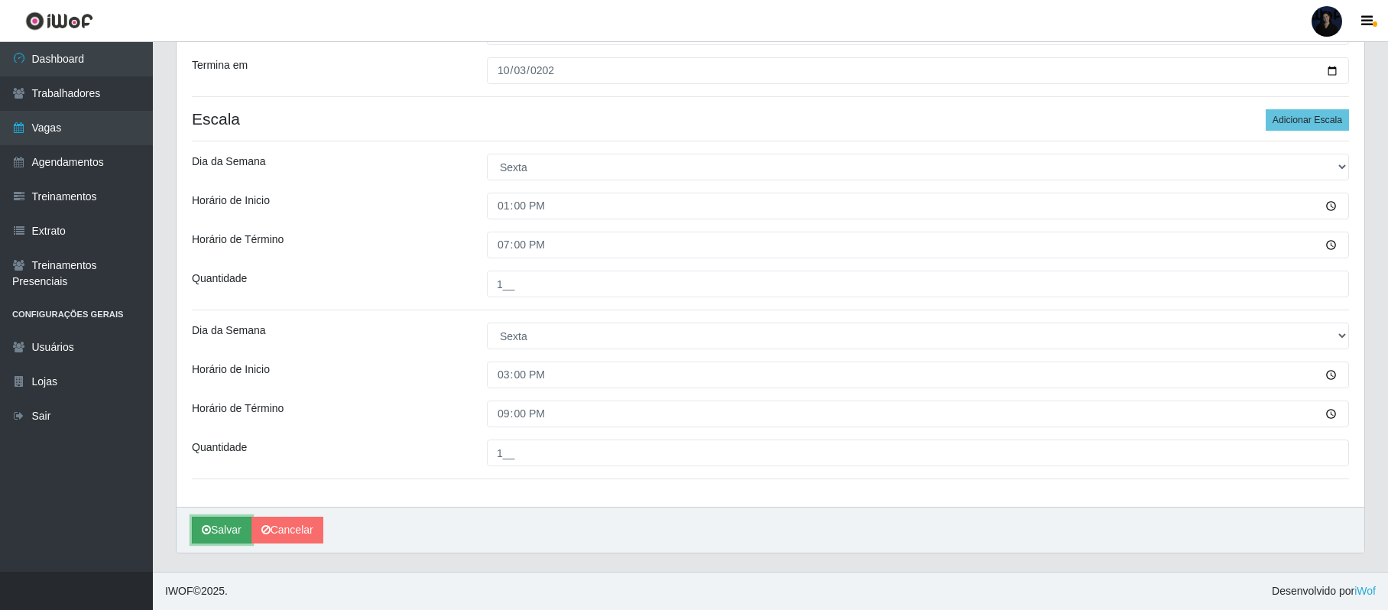
click at [231, 533] on button "Salvar" at bounding box center [222, 530] width 60 height 27
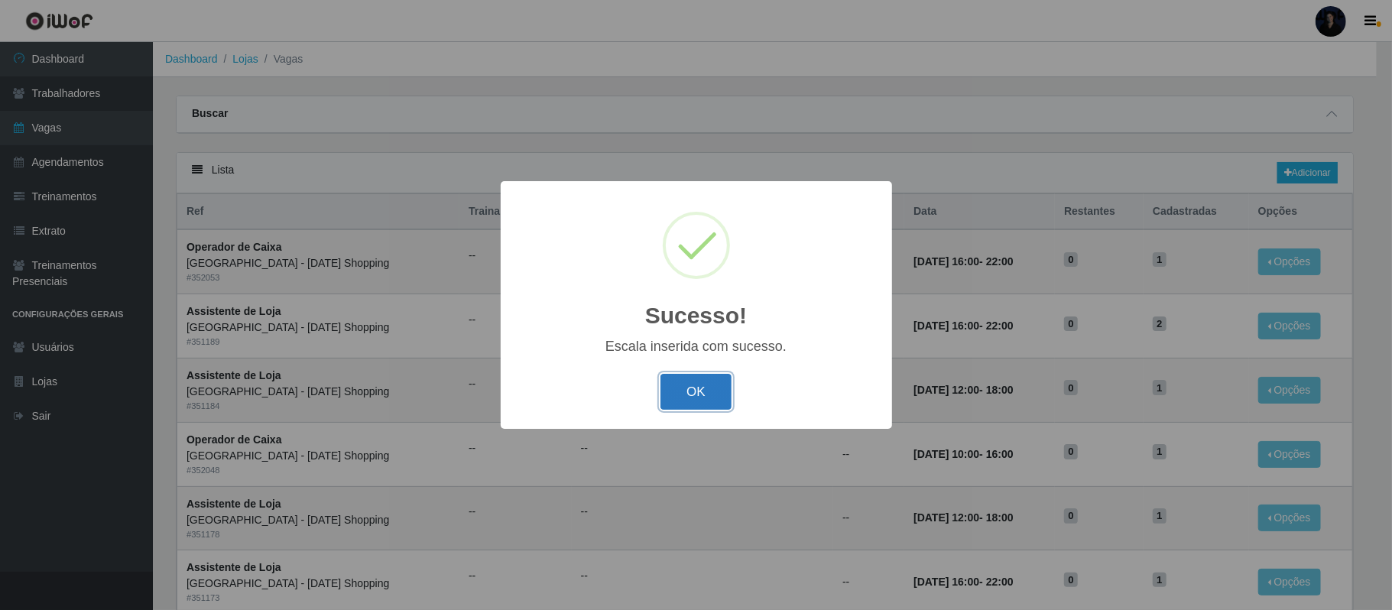
click at [670, 402] on button "OK" at bounding box center [695, 392] width 71 height 36
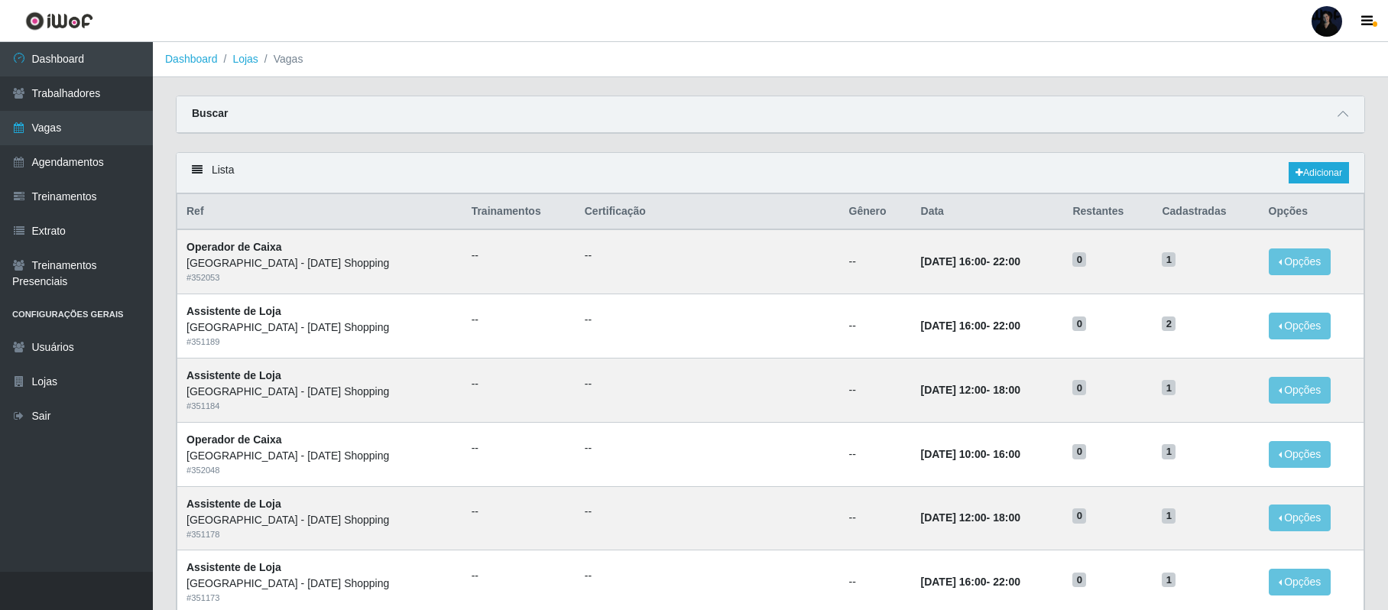
click at [1319, 11] on div at bounding box center [1327, 21] width 31 height 31
click at [1292, 113] on button "Sair" at bounding box center [1297, 118] width 138 height 31
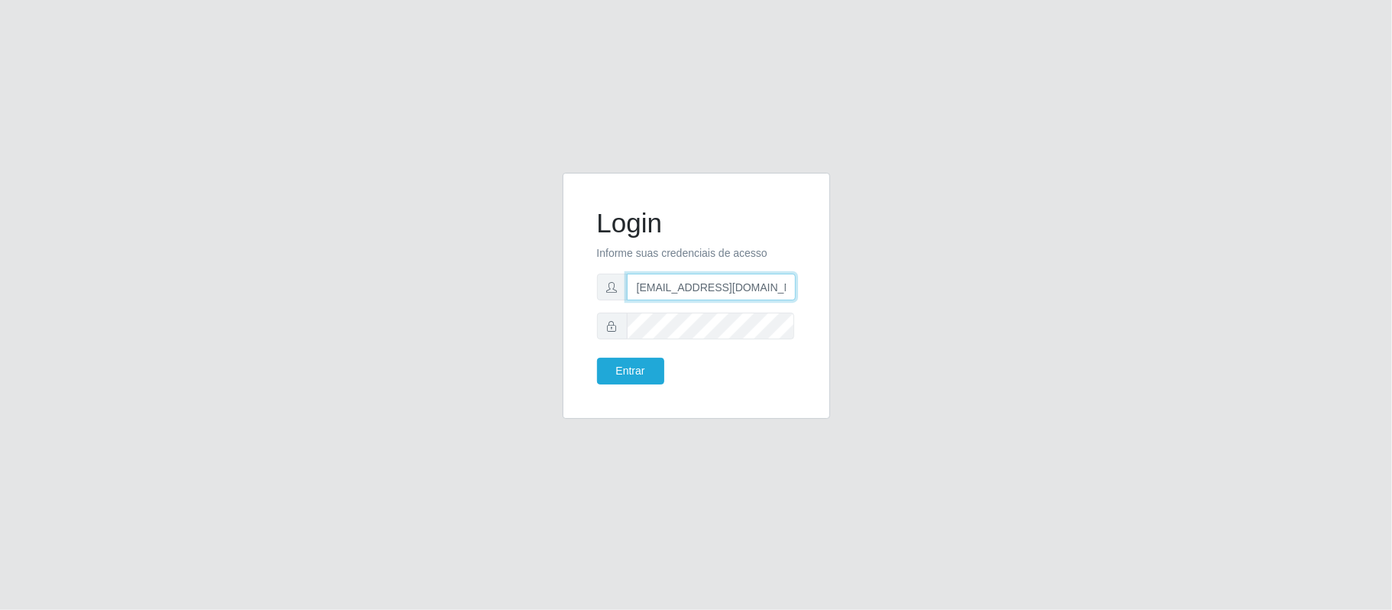
drag, startPoint x: 712, startPoint y: 280, endPoint x: 784, endPoint y: 280, distance: 71.8
click at [784, 280] on input "[EMAIL_ADDRESS][DOMAIN_NAME]" at bounding box center [711, 287] width 169 height 27
type input "anacarina390@queiroz.com"
click at [645, 362] on button "Entrar" at bounding box center [630, 371] width 67 height 27
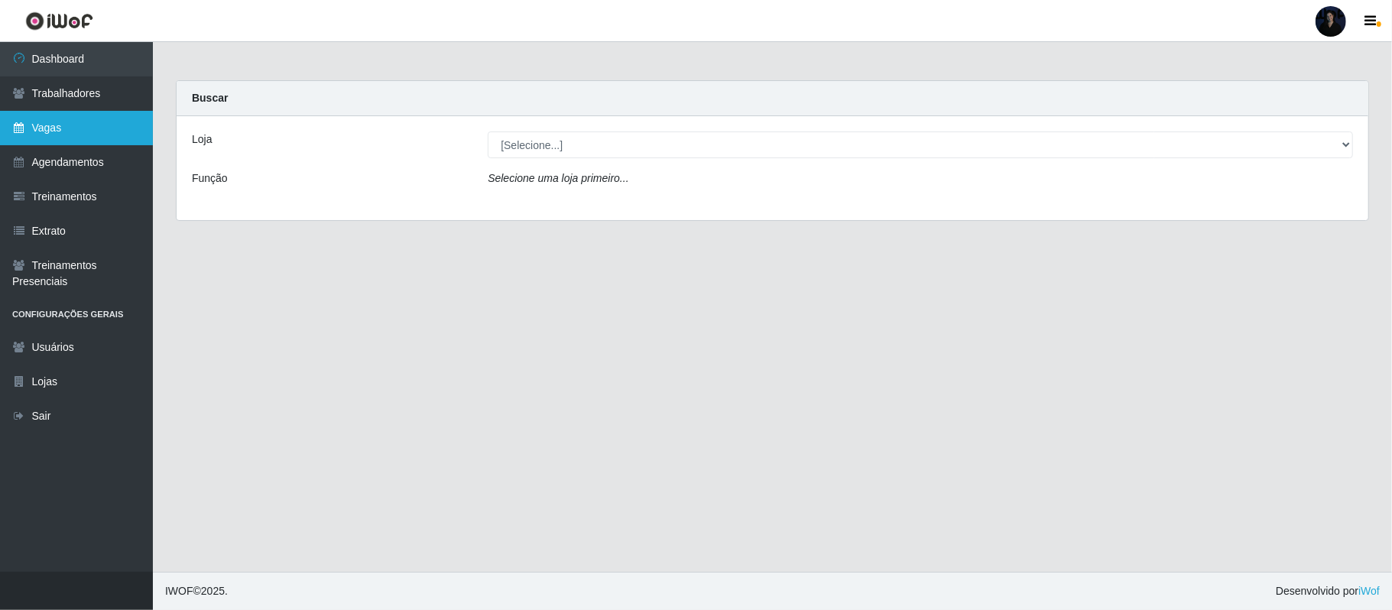
click at [53, 121] on link "Vagas" at bounding box center [76, 128] width 153 height 34
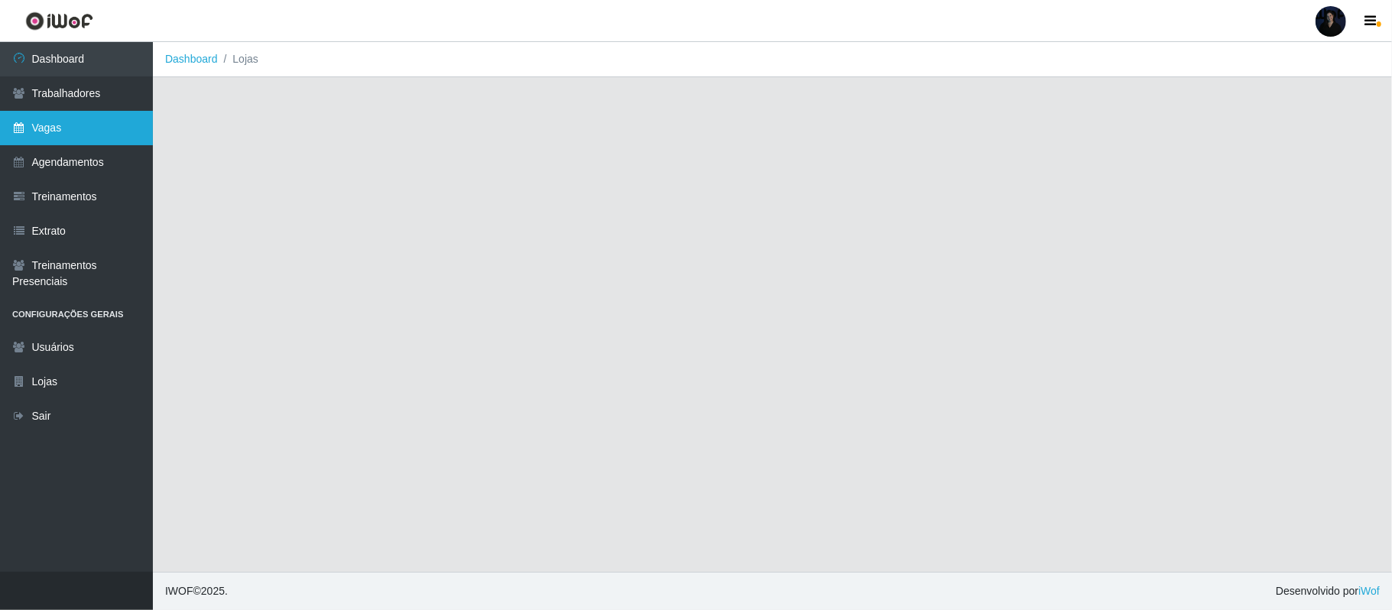
click at [32, 124] on link "Vagas" at bounding box center [76, 128] width 153 height 34
click at [55, 139] on link "Vagas" at bounding box center [76, 128] width 153 height 34
click at [71, 127] on link "Vagas" at bounding box center [76, 128] width 153 height 34
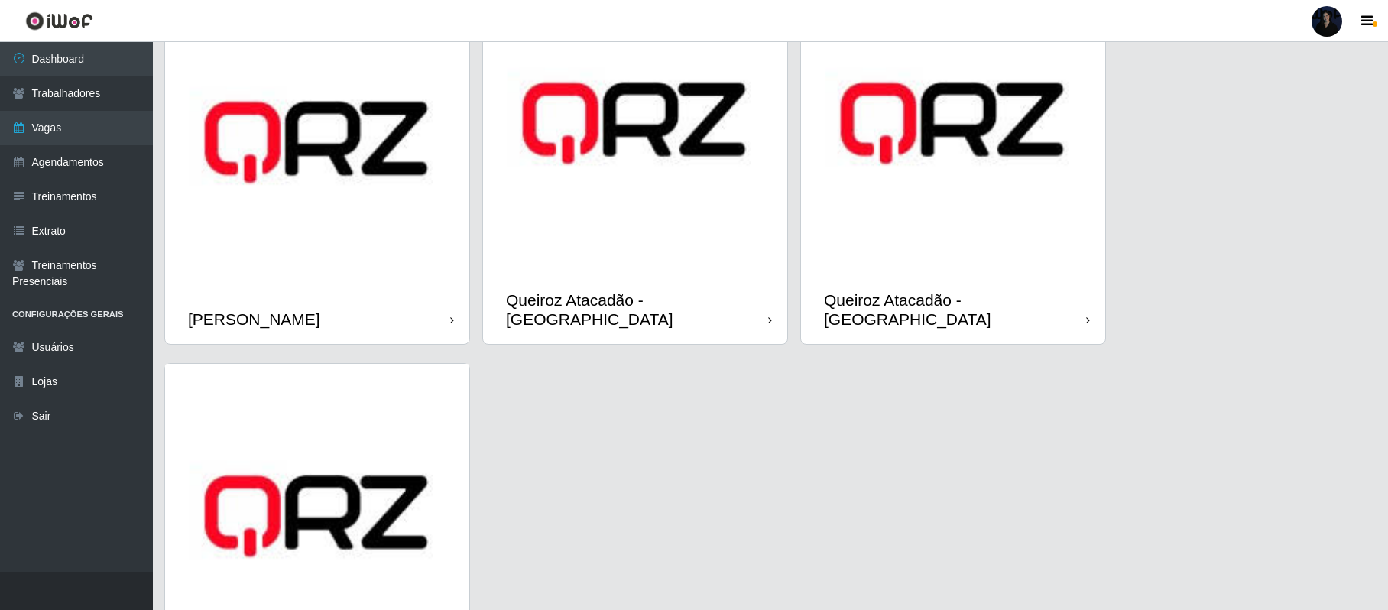
scroll to position [917, 0]
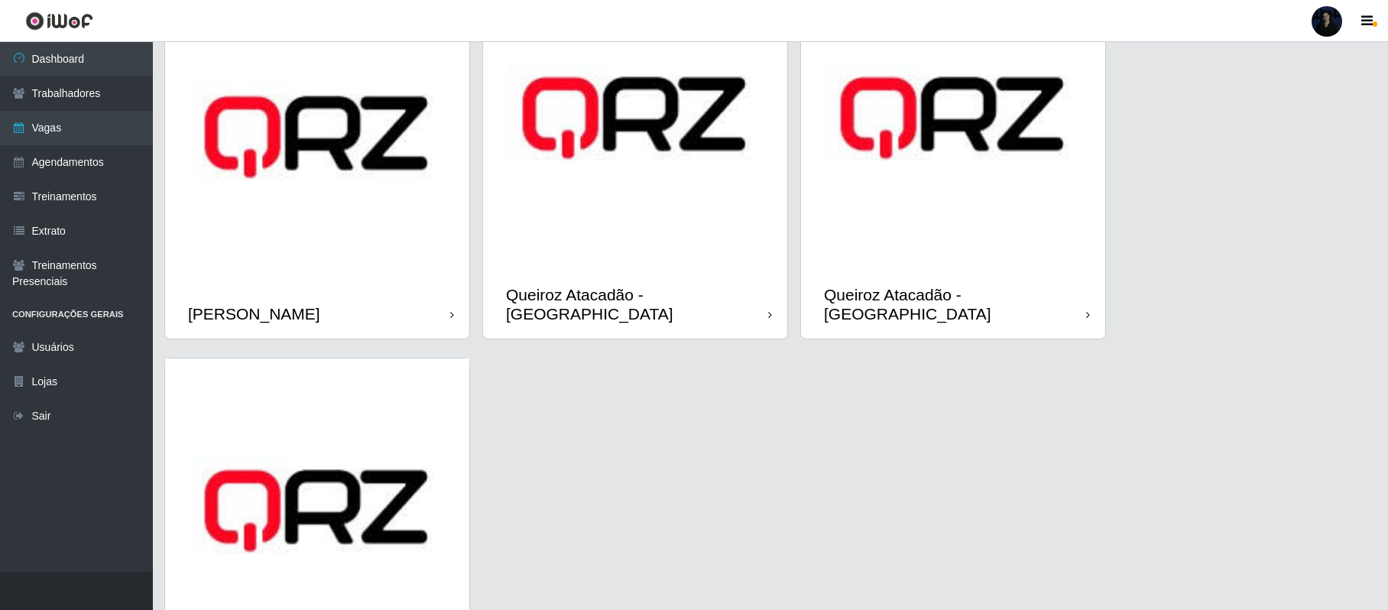
click at [882, 196] on img at bounding box center [953, 118] width 304 height 304
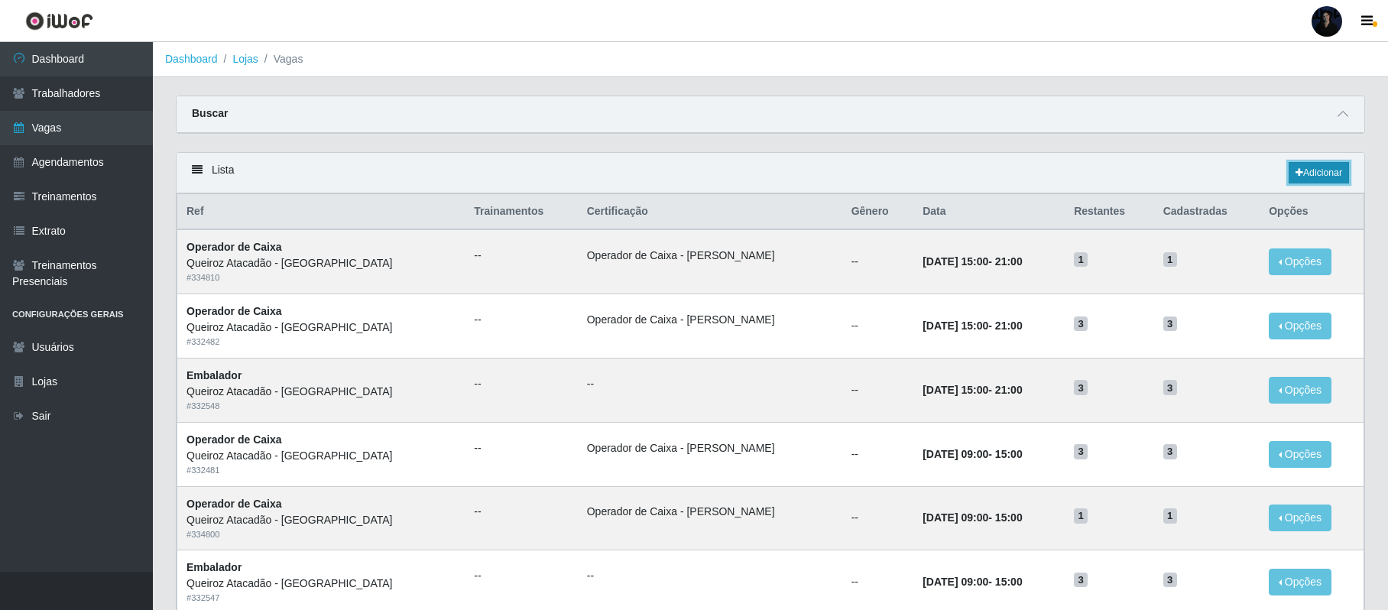
click at [1315, 176] on link "Adicionar" at bounding box center [1319, 172] width 60 height 21
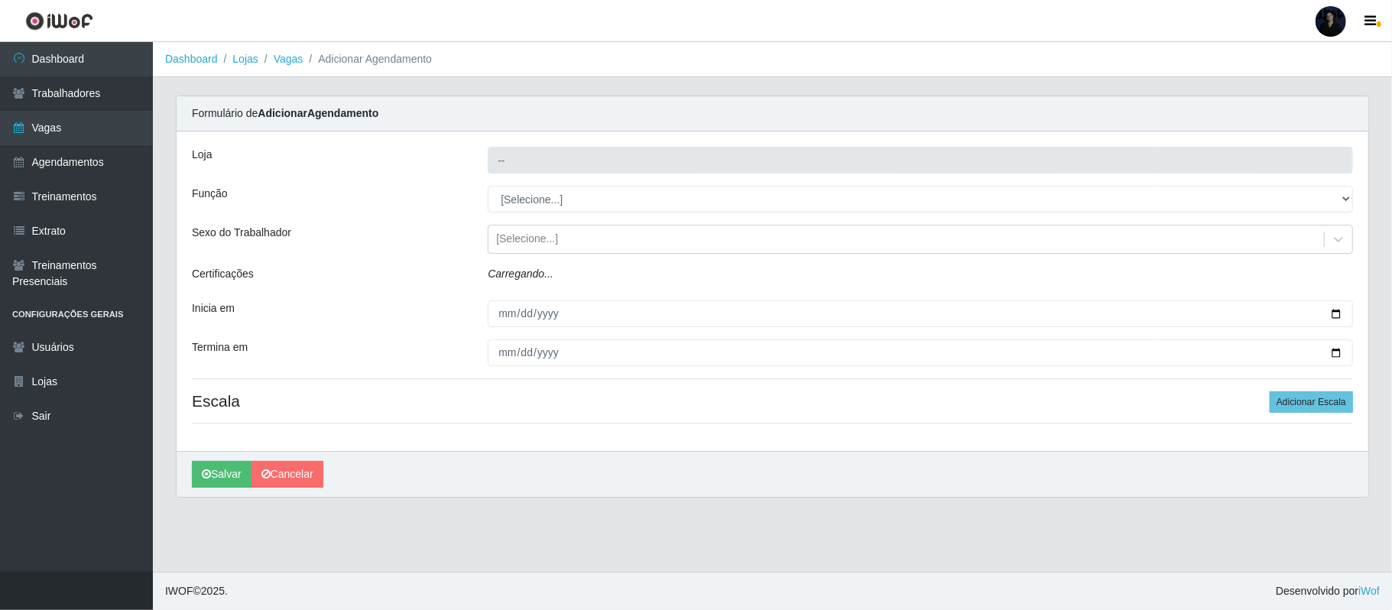
type input "Queiroz Atacadão - [GEOGRAPHIC_DATA]"
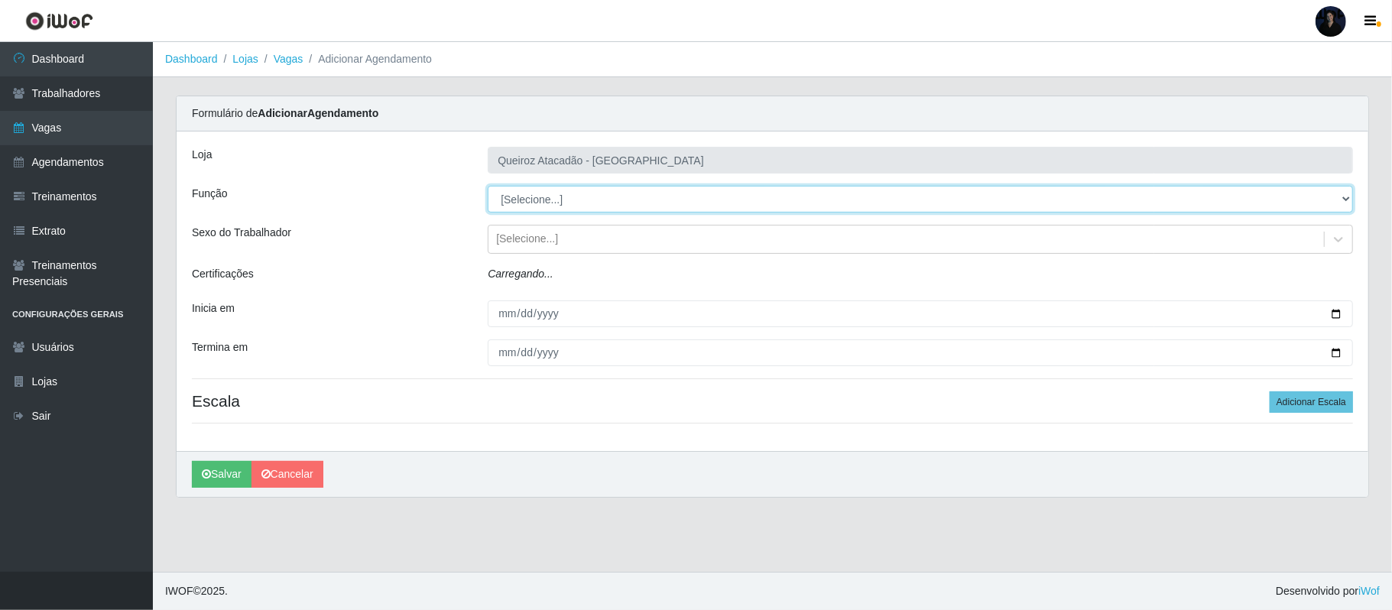
click at [541, 205] on select "[Selecione...] Auxiliar de Depósito Auxiliar de Depósito + Auxiliar de Depósito…" at bounding box center [920, 199] width 865 height 27
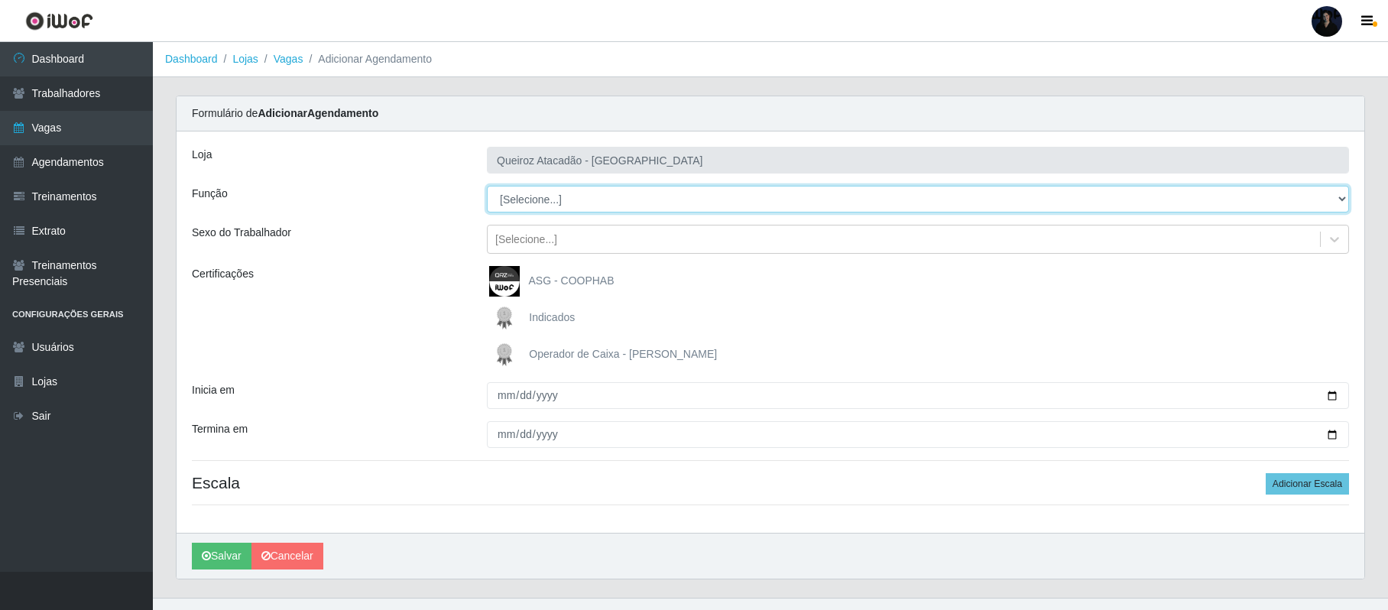
select select "22"
click at [487, 187] on select "[Selecione...] Auxiliar de Depósito Auxiliar de Depósito + Auxiliar de Depósito…" at bounding box center [918, 199] width 862 height 27
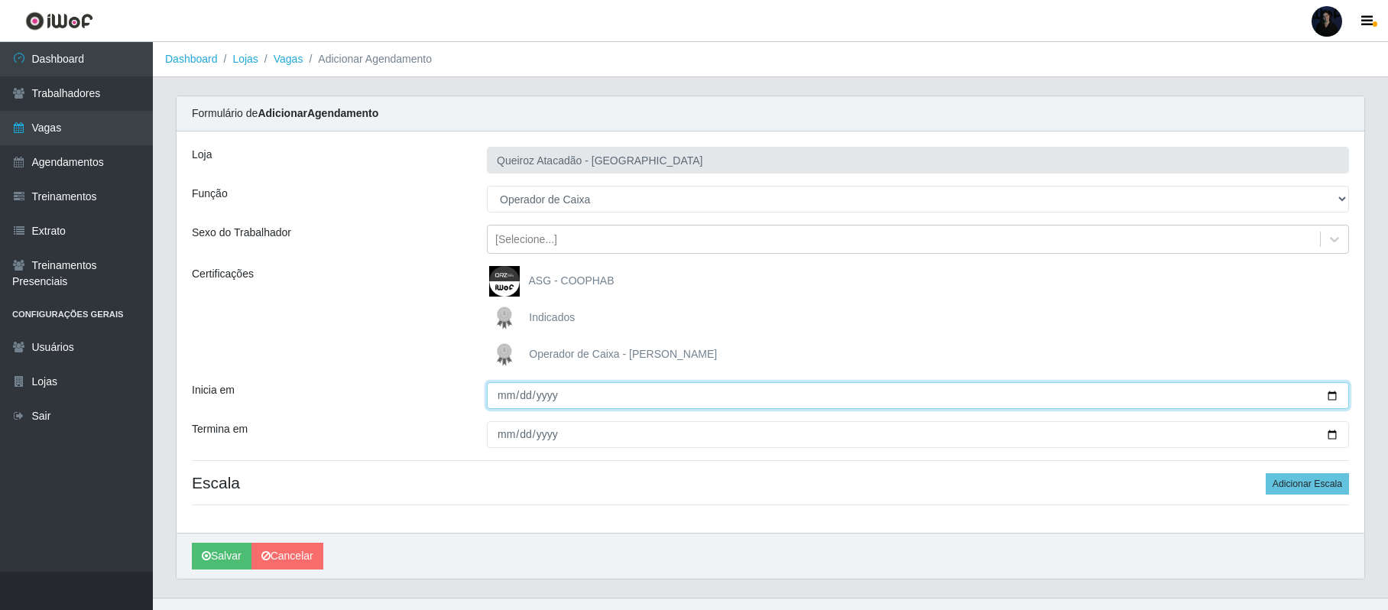
click at [1331, 397] on input "Inicia em" at bounding box center [918, 395] width 862 height 27
type input "[DATE]"
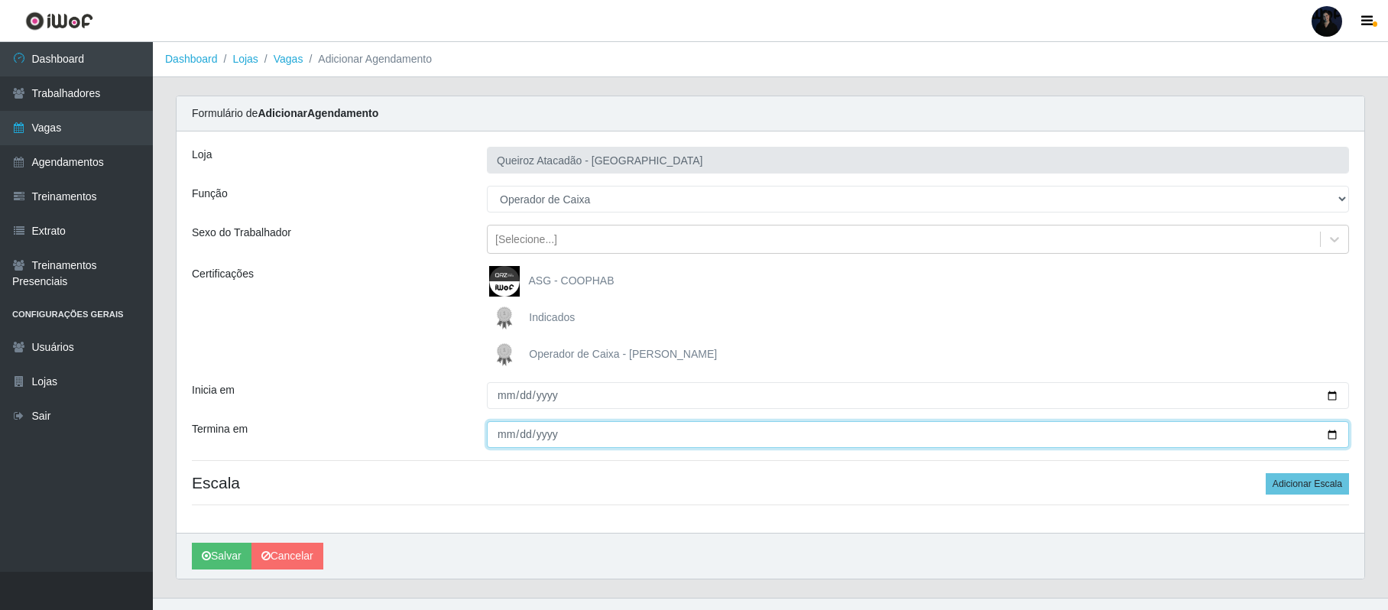
click at [1330, 436] on input "Termina em" at bounding box center [918, 434] width 862 height 27
type input "[DATE]"
click at [1299, 483] on button "Adicionar Escala" at bounding box center [1307, 483] width 83 height 21
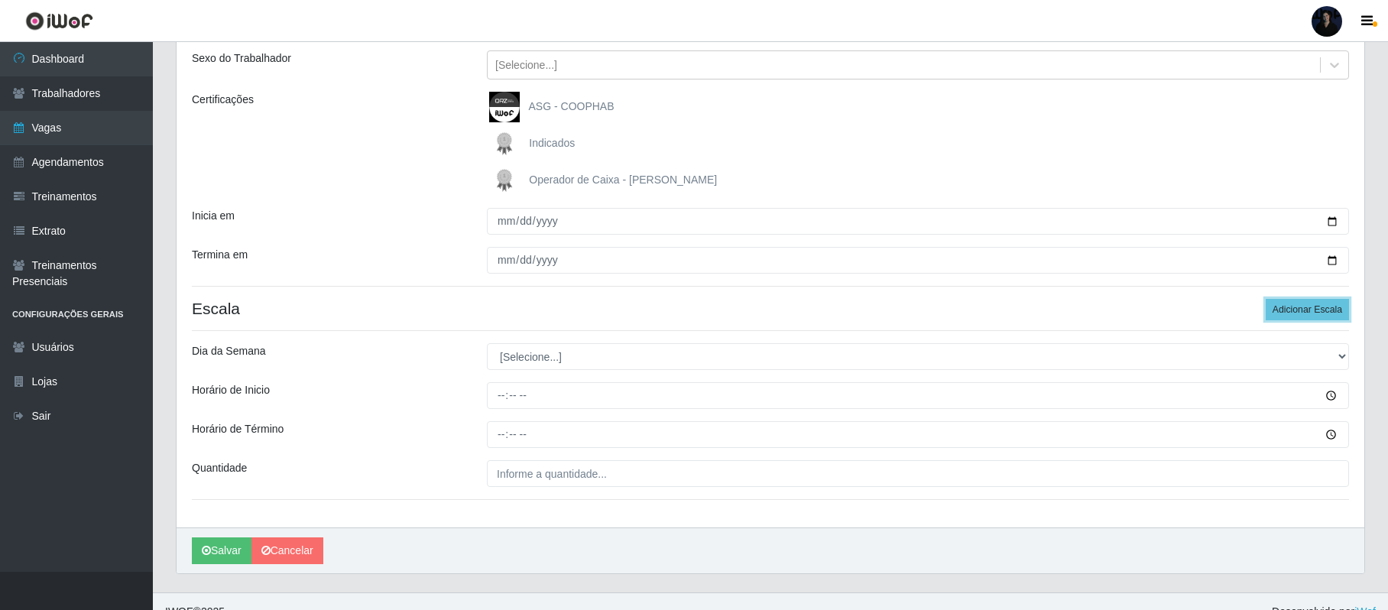
scroll to position [197, 0]
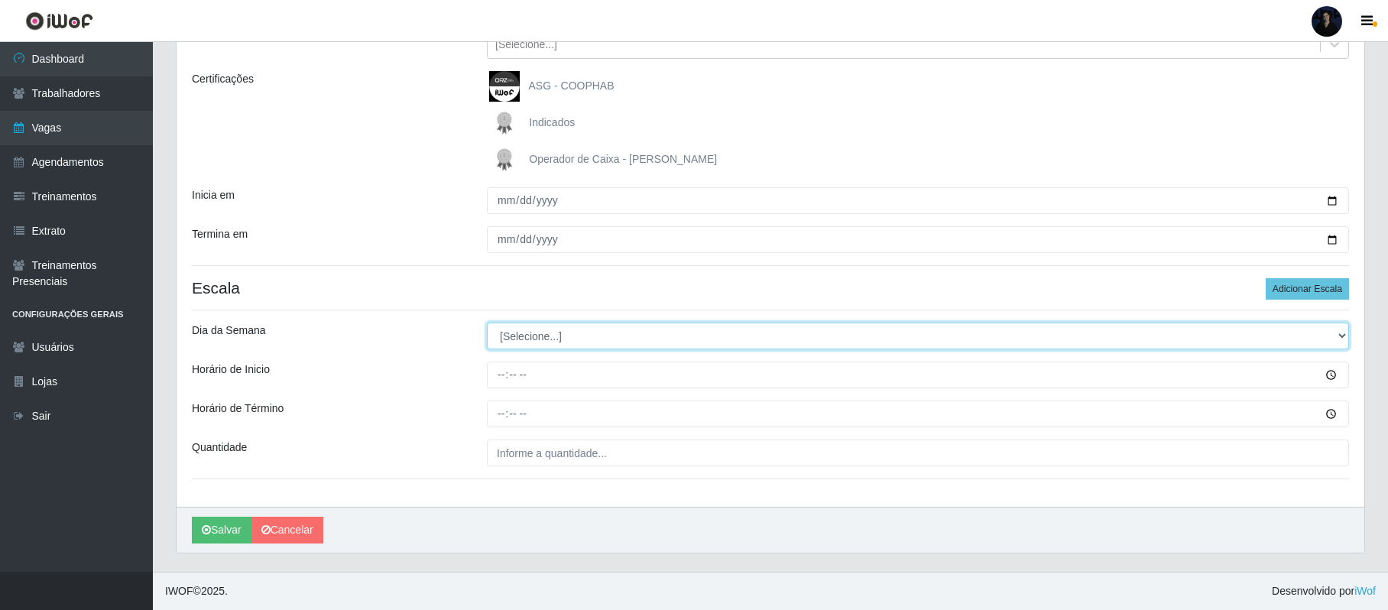
click at [512, 333] on select "[Selecione...] Segunda Terça Quarta Quinta Sexta Sábado Domingo" at bounding box center [918, 336] width 862 height 27
select select "4"
click at [487, 323] on select "[Selecione...] Segunda Terça Quarta Quinta Sexta Sábado Domingo" at bounding box center [918, 336] width 862 height 27
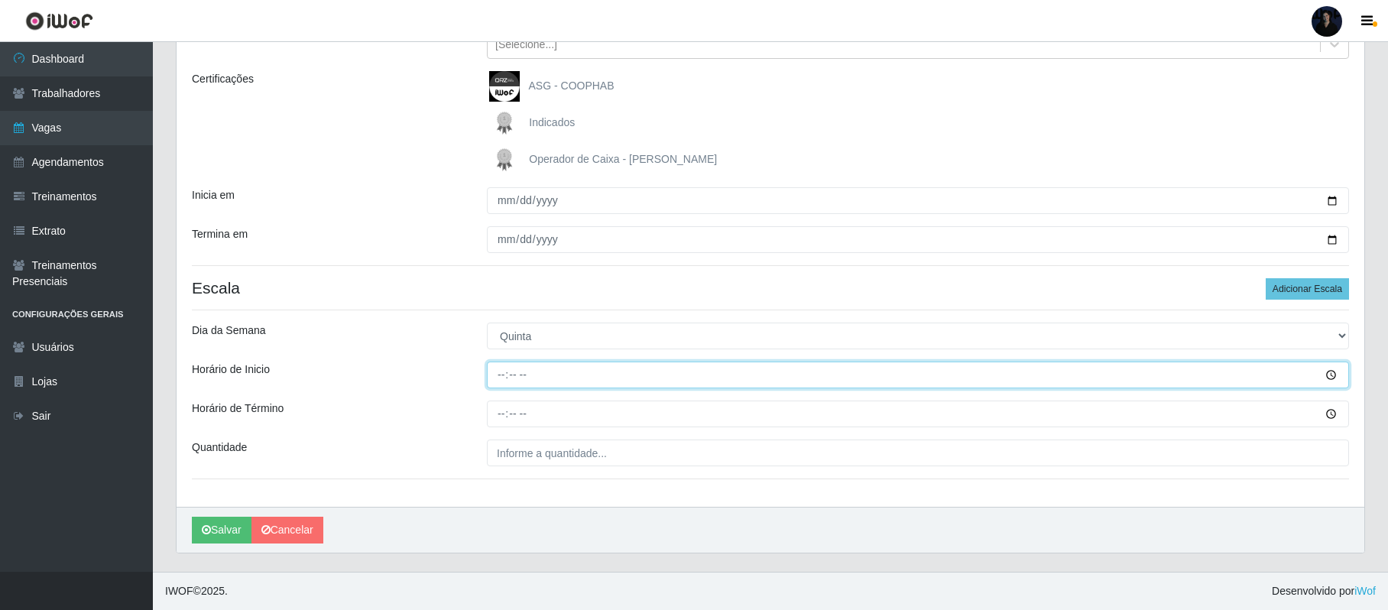
click at [491, 376] on input "Horário de Inicio" at bounding box center [918, 375] width 862 height 27
type input "15:00"
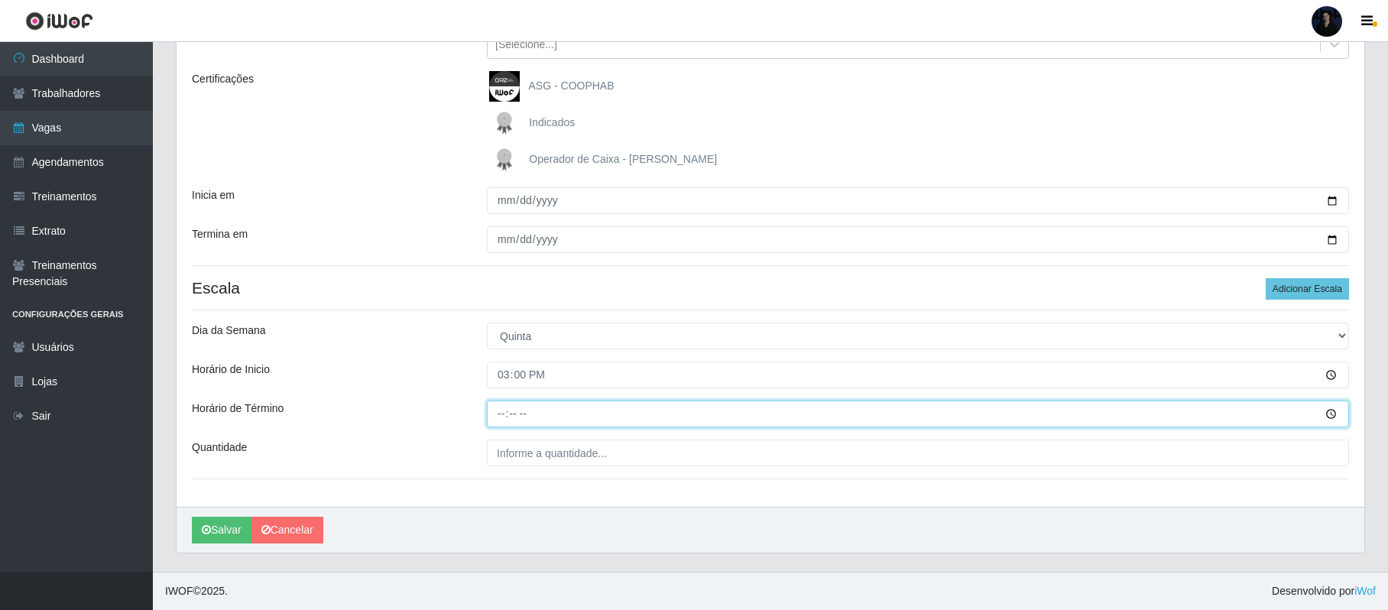
click at [497, 413] on input "Horário de Término" at bounding box center [918, 414] width 862 height 27
type input "21:00"
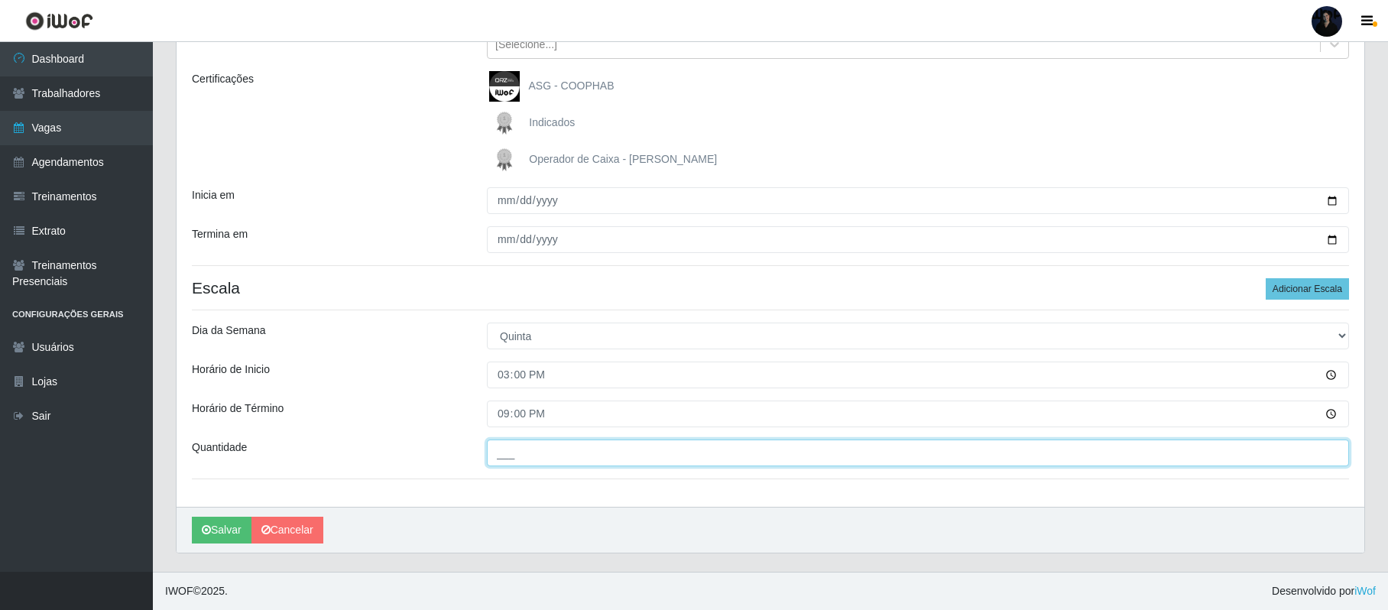
click at [506, 462] on input "___" at bounding box center [918, 453] width 862 height 27
type input "1__"
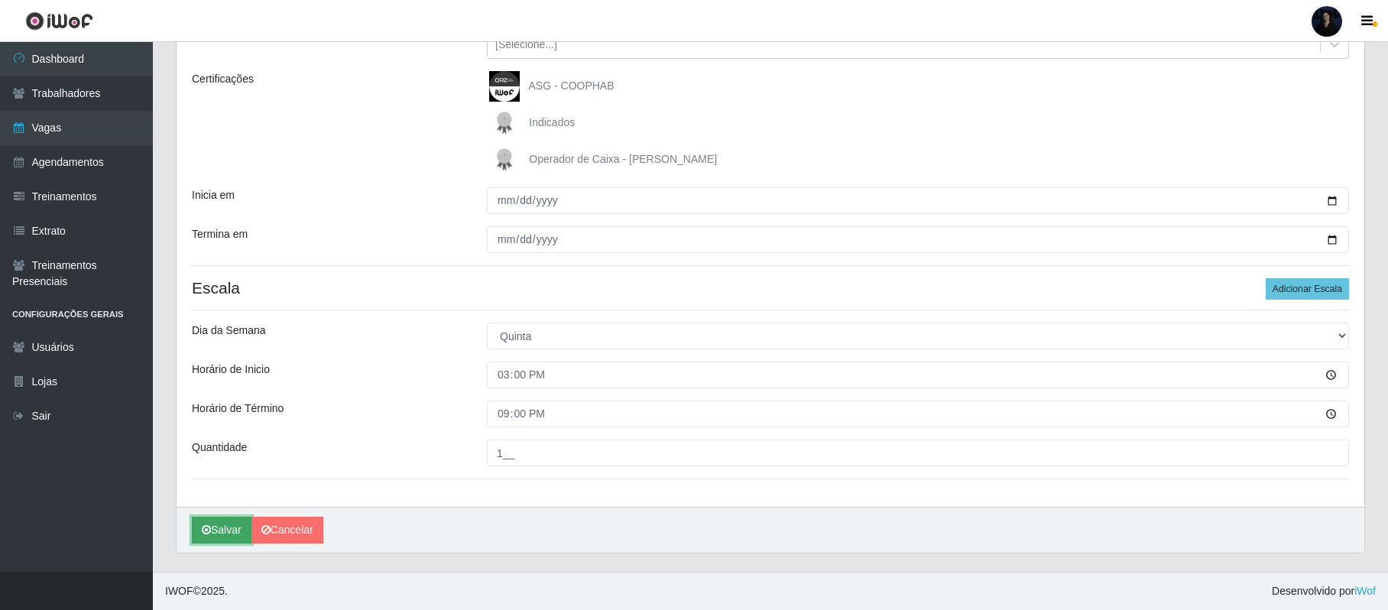
click at [238, 529] on button "Salvar" at bounding box center [222, 530] width 60 height 27
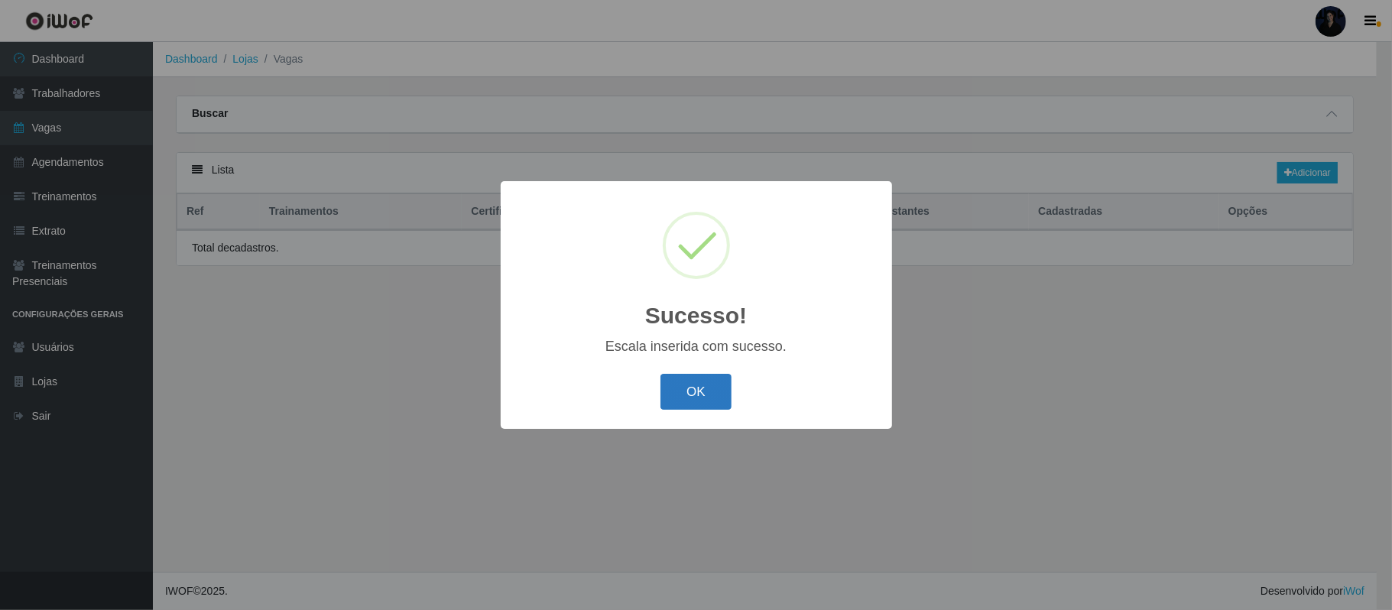
click at [686, 381] on button "OK" at bounding box center [695, 392] width 71 height 36
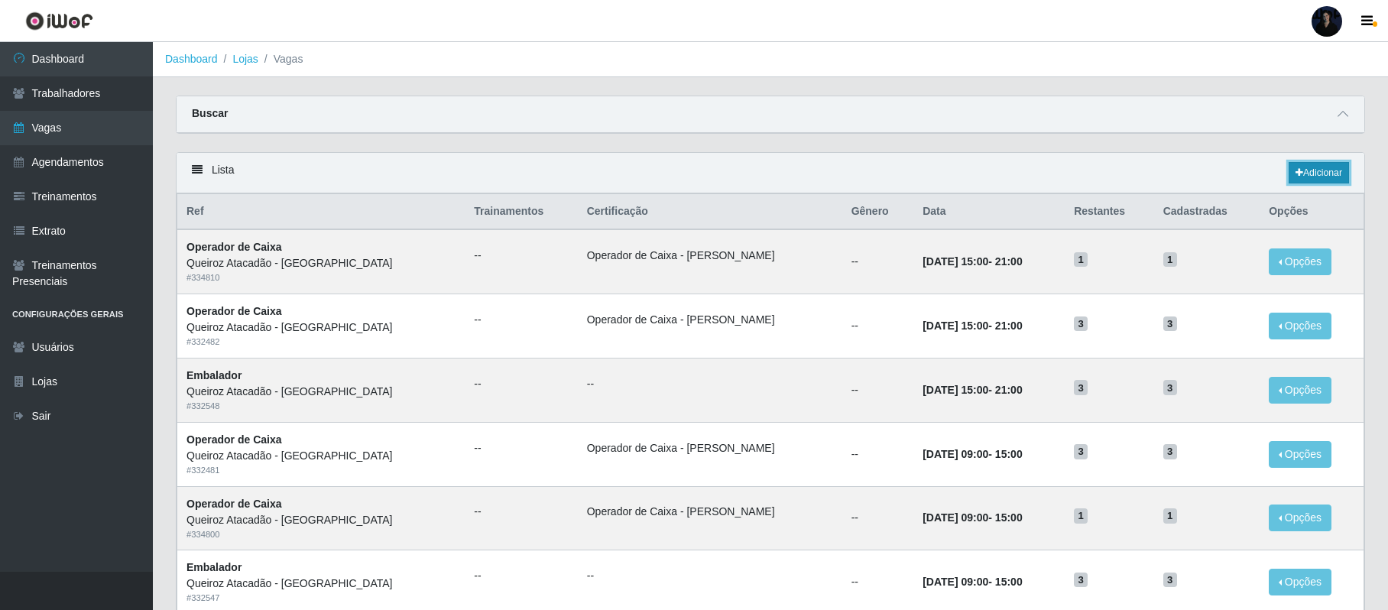
click at [1300, 174] on link "Adicionar" at bounding box center [1319, 172] width 60 height 21
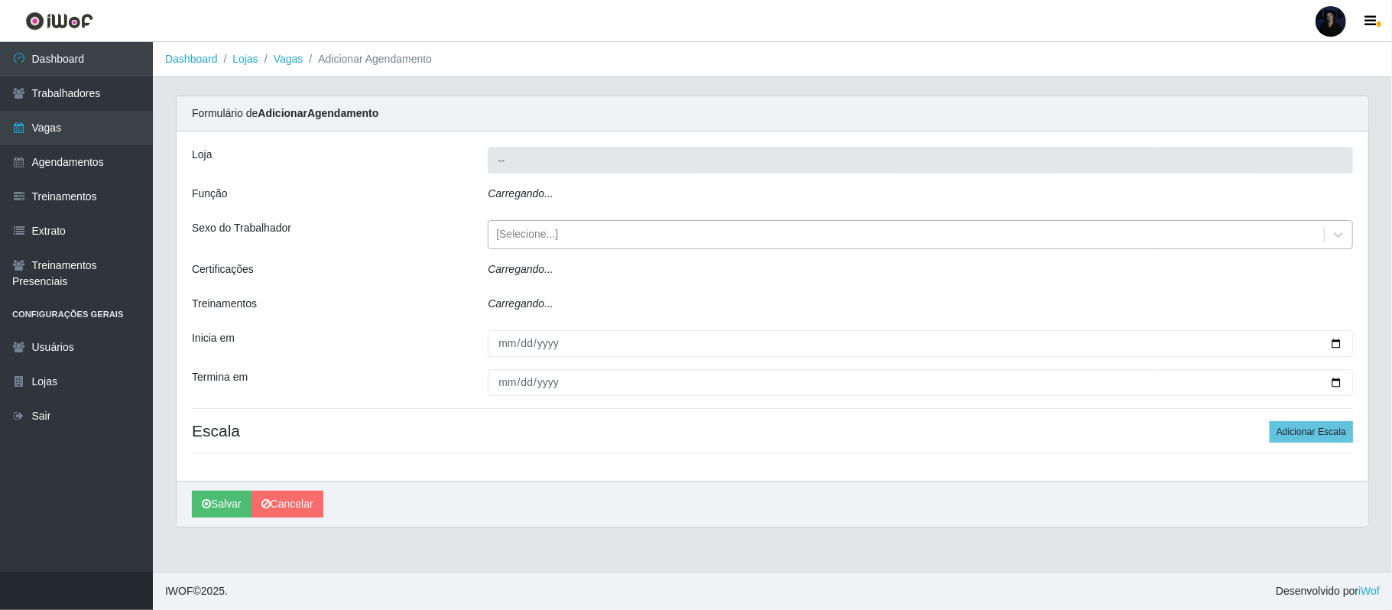
type input "Queiroz Atacadão - Mossoró"
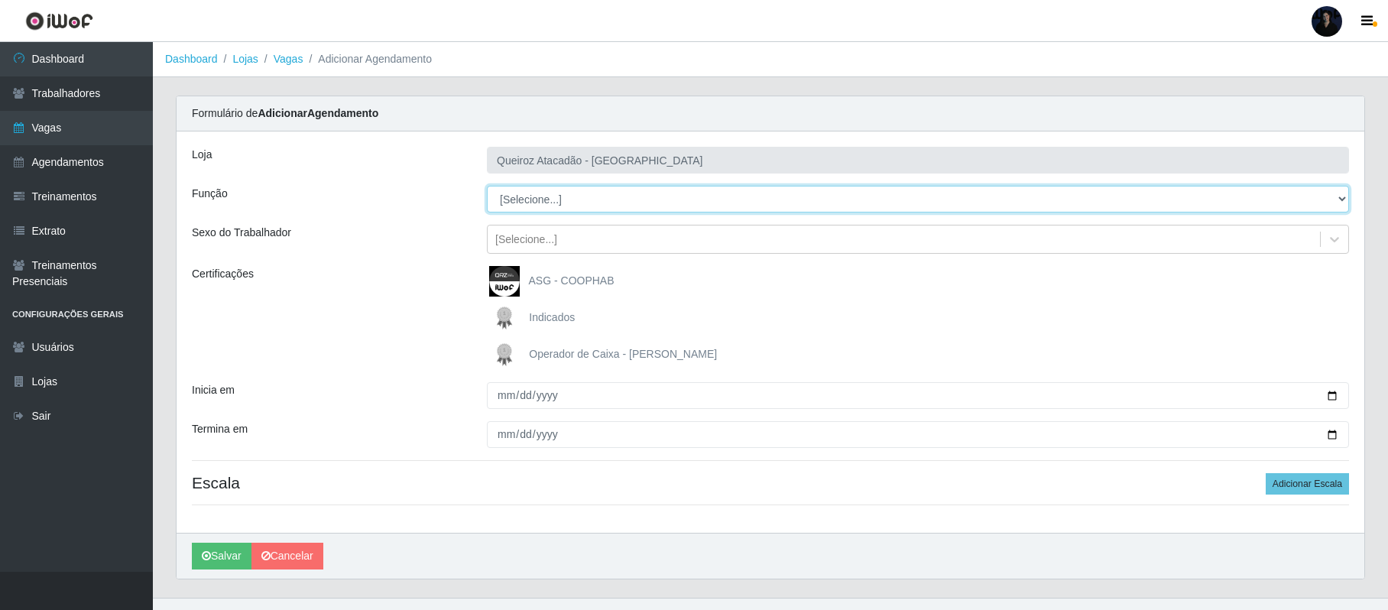
click at [527, 206] on select "[Selecione...] Auxiliar de Depósito Auxiliar de Depósito + Auxiliar de Depósito…" at bounding box center [918, 199] width 862 height 27
select select "73"
click at [487, 187] on select "[Selecione...] Auxiliar de Depósito Auxiliar de Depósito + Auxiliar de Depósito…" at bounding box center [918, 199] width 862 height 27
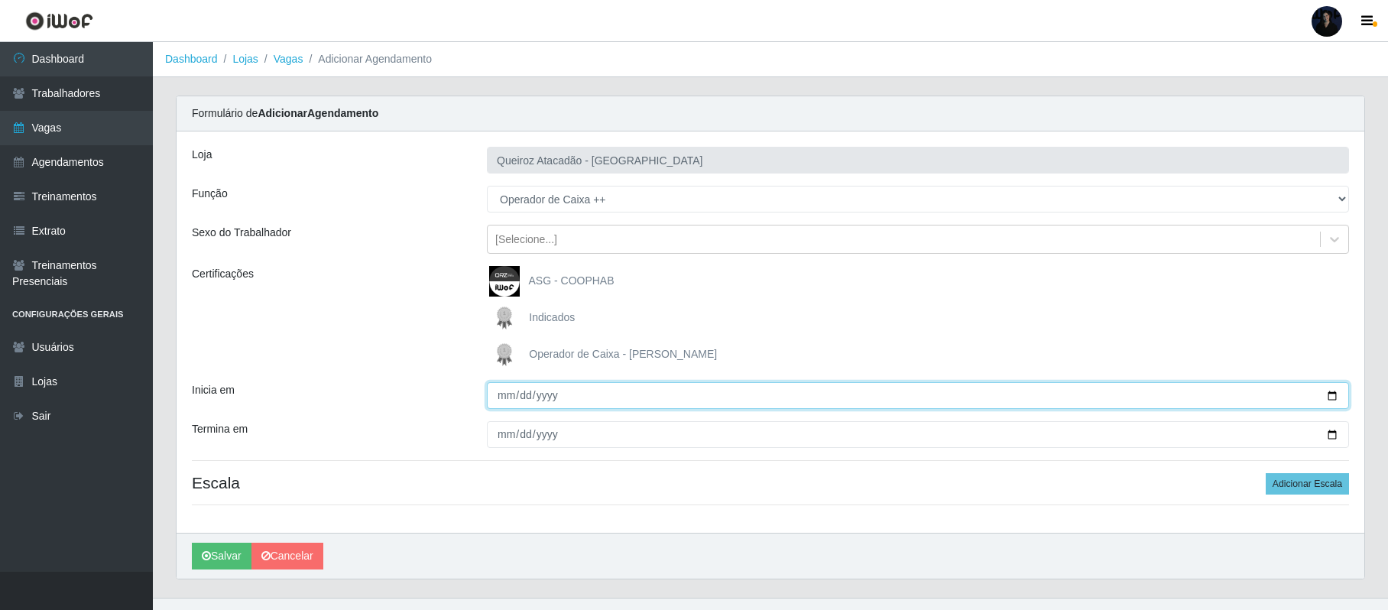
click at [1337, 395] on input "Inicia em" at bounding box center [918, 395] width 862 height 27
type input "[DATE]"
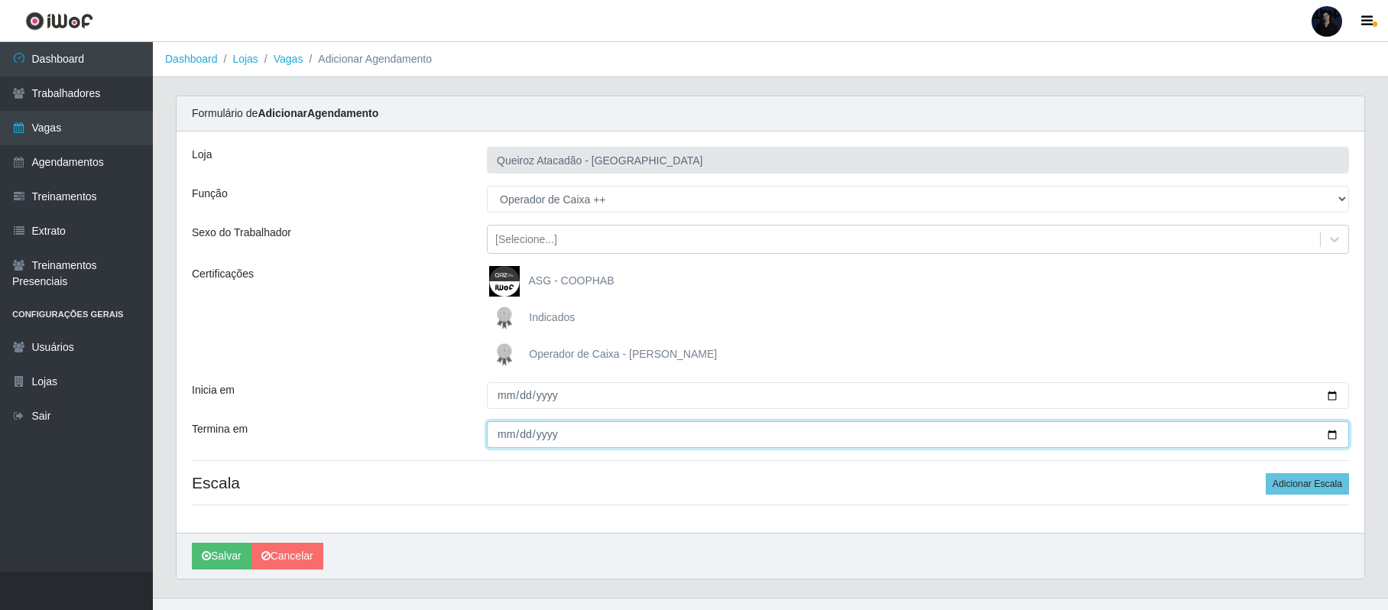
click at [1328, 439] on input "Termina em" at bounding box center [918, 434] width 862 height 27
type input "[DATE]"
click at [1318, 493] on button "Adicionar Escala" at bounding box center [1307, 483] width 83 height 21
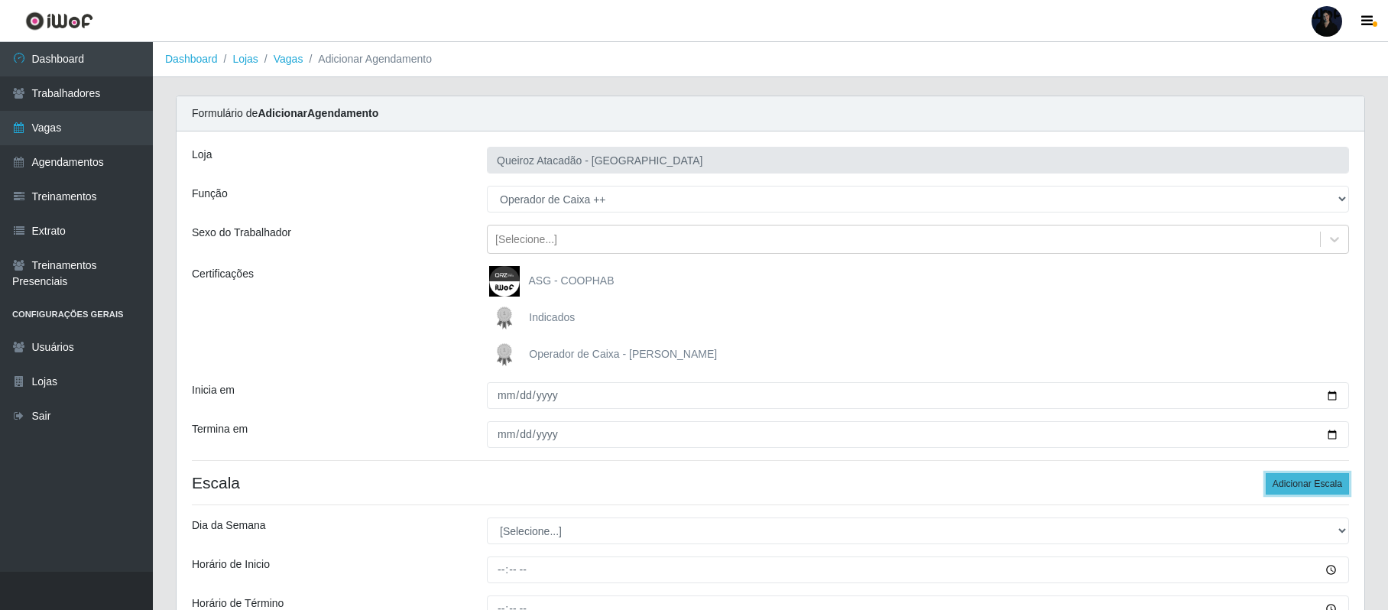
click at [1318, 493] on button "Adicionar Escala" at bounding box center [1307, 483] width 83 height 21
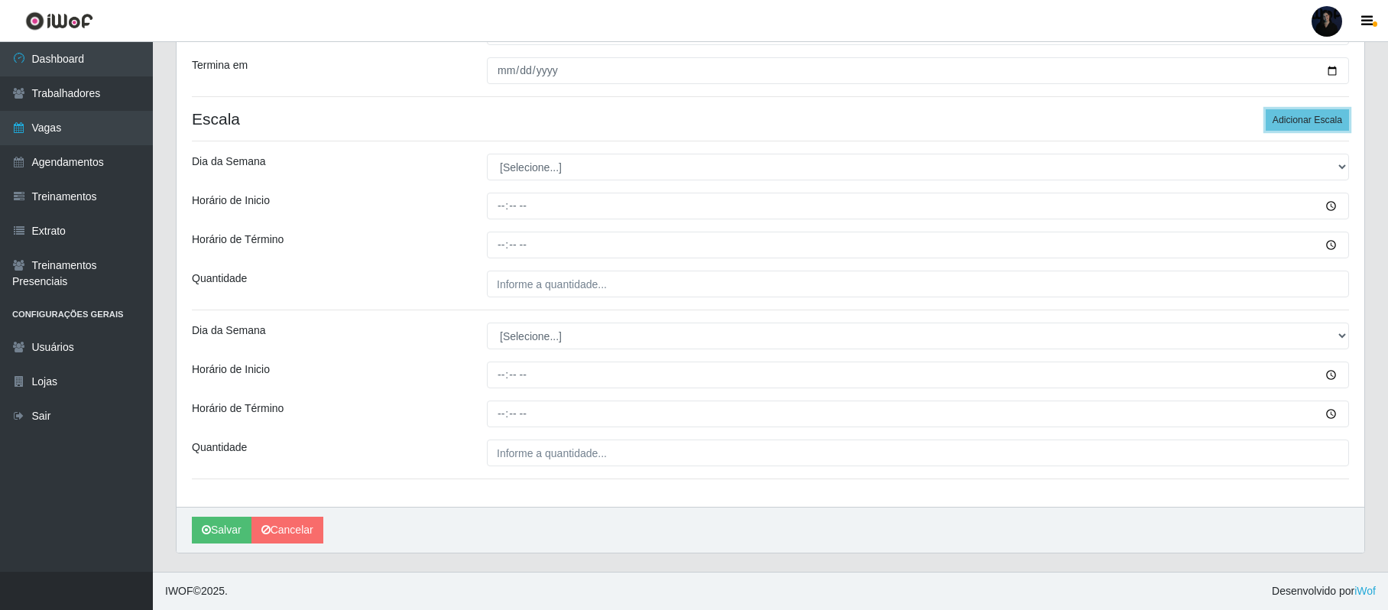
scroll to position [367, 0]
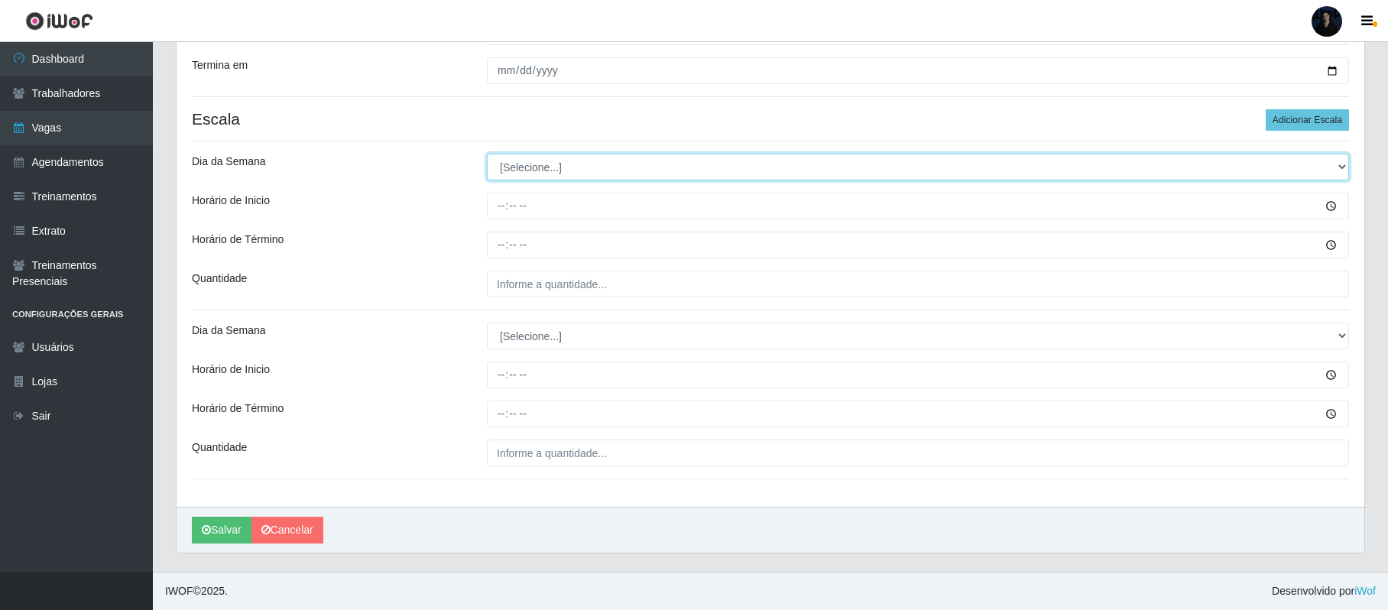
click at [587, 162] on select "[Selecione...] Segunda Terça Quarta Quinta Sexta Sábado Domingo" at bounding box center [918, 167] width 862 height 27
select select "5"
click at [487, 154] on select "[Selecione...] Segunda Terça Quarta Quinta Sexta Sábado Domingo" at bounding box center [918, 167] width 862 height 27
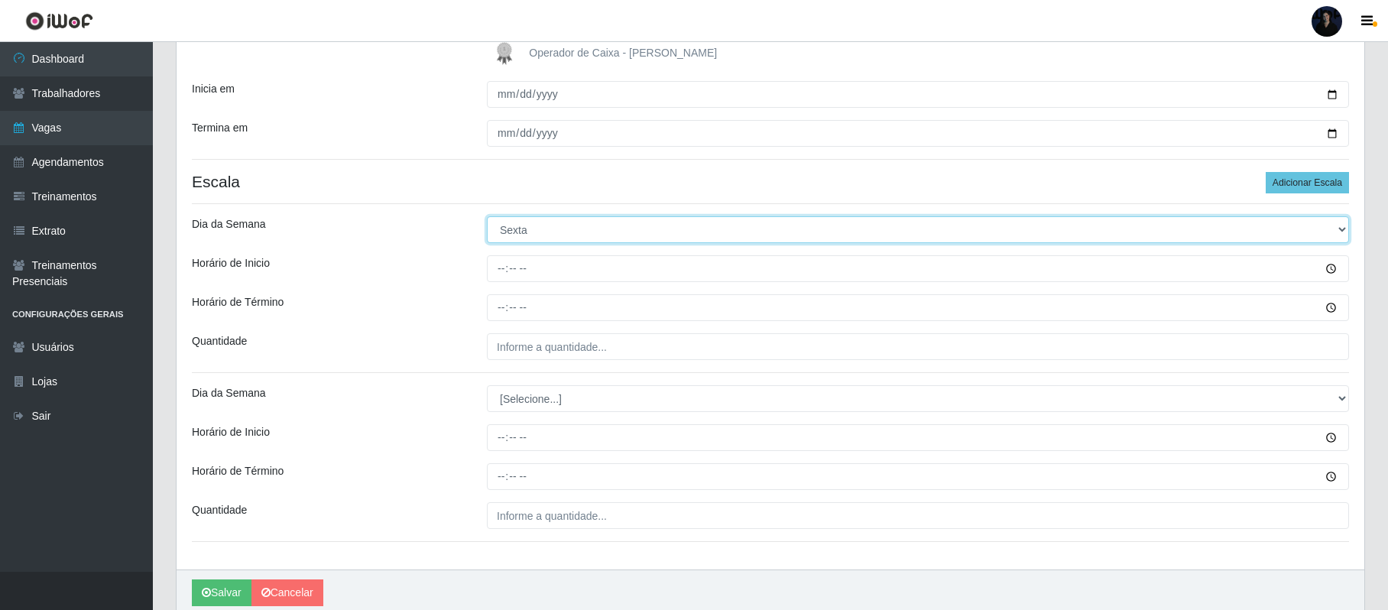
scroll to position [306, 0]
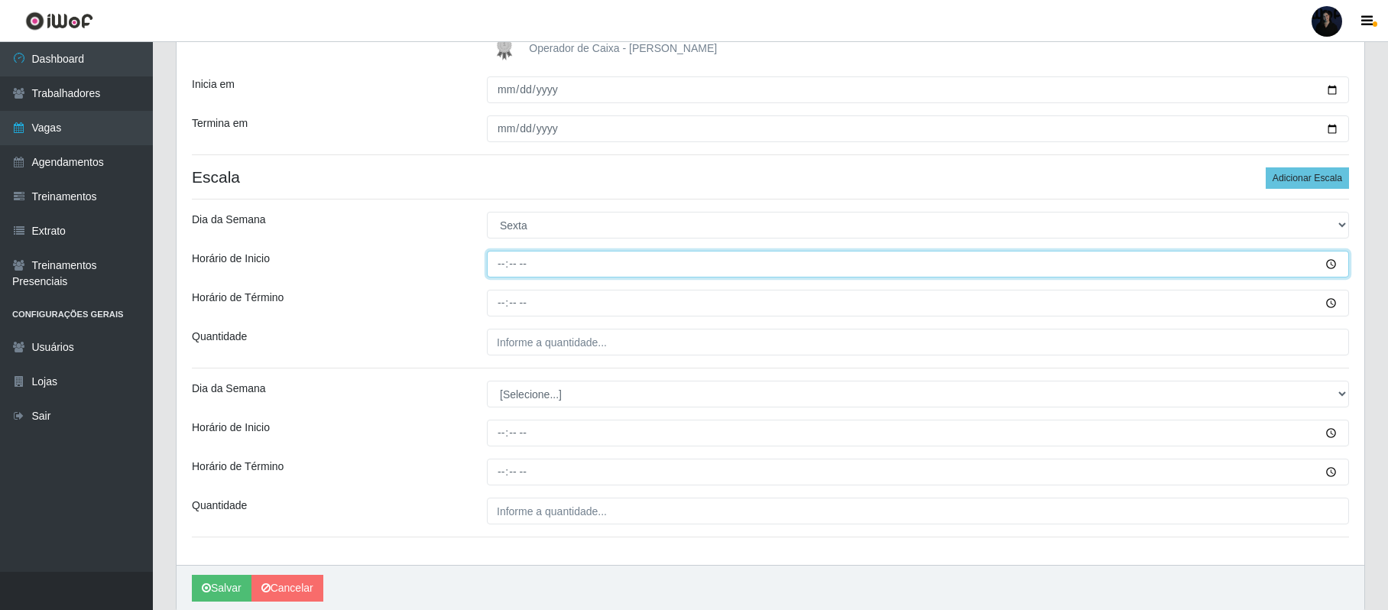
click at [501, 268] on input "Horário de Inicio" at bounding box center [918, 264] width 862 height 27
type input "15:00"
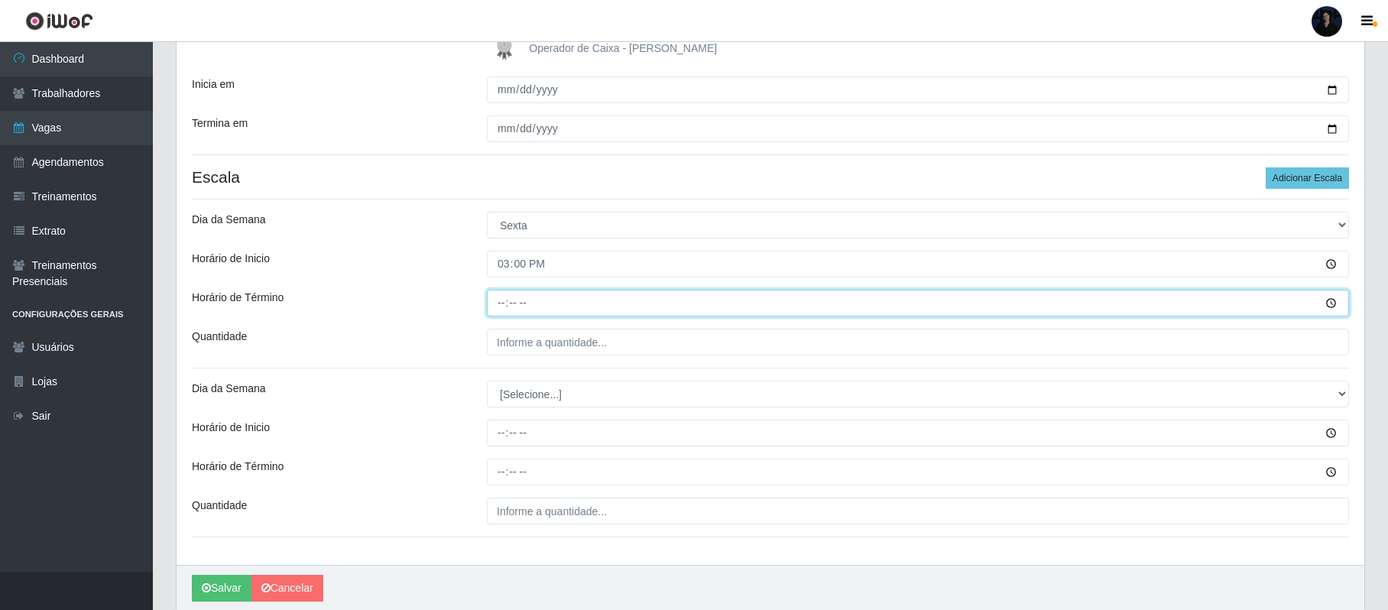
click at [494, 307] on input "Horário de Término" at bounding box center [918, 303] width 862 height 27
type input "21:00"
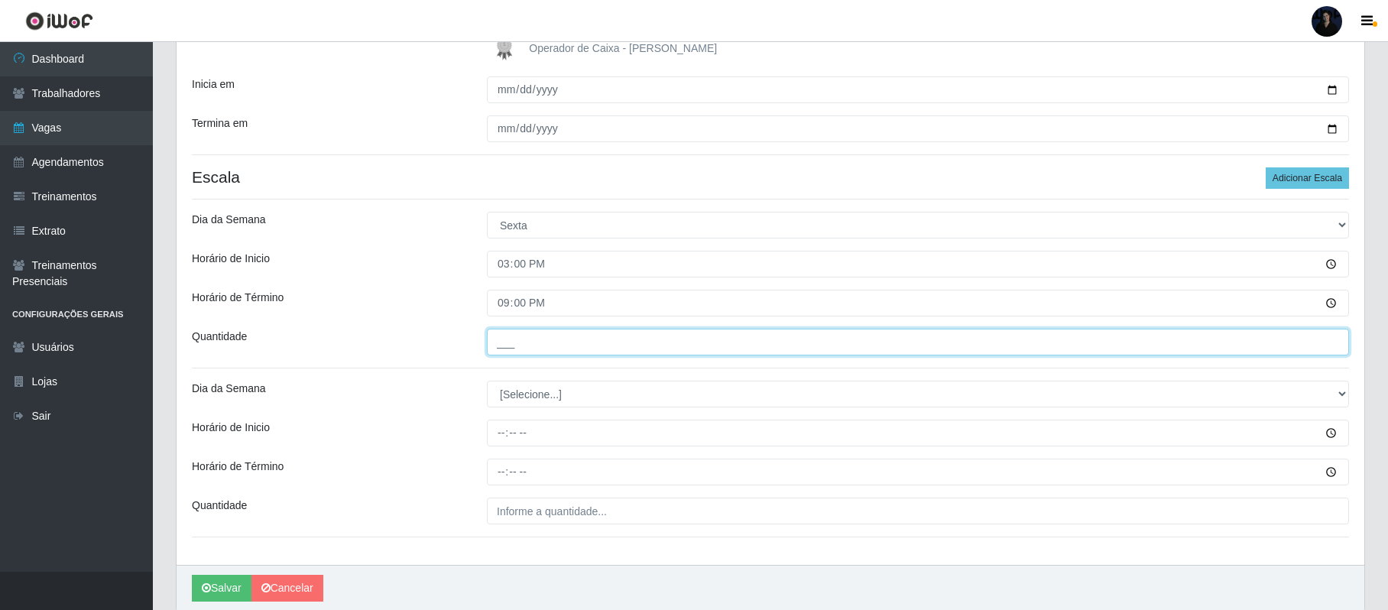
click at [502, 342] on input "___" at bounding box center [918, 342] width 862 height 27
type input "1__"
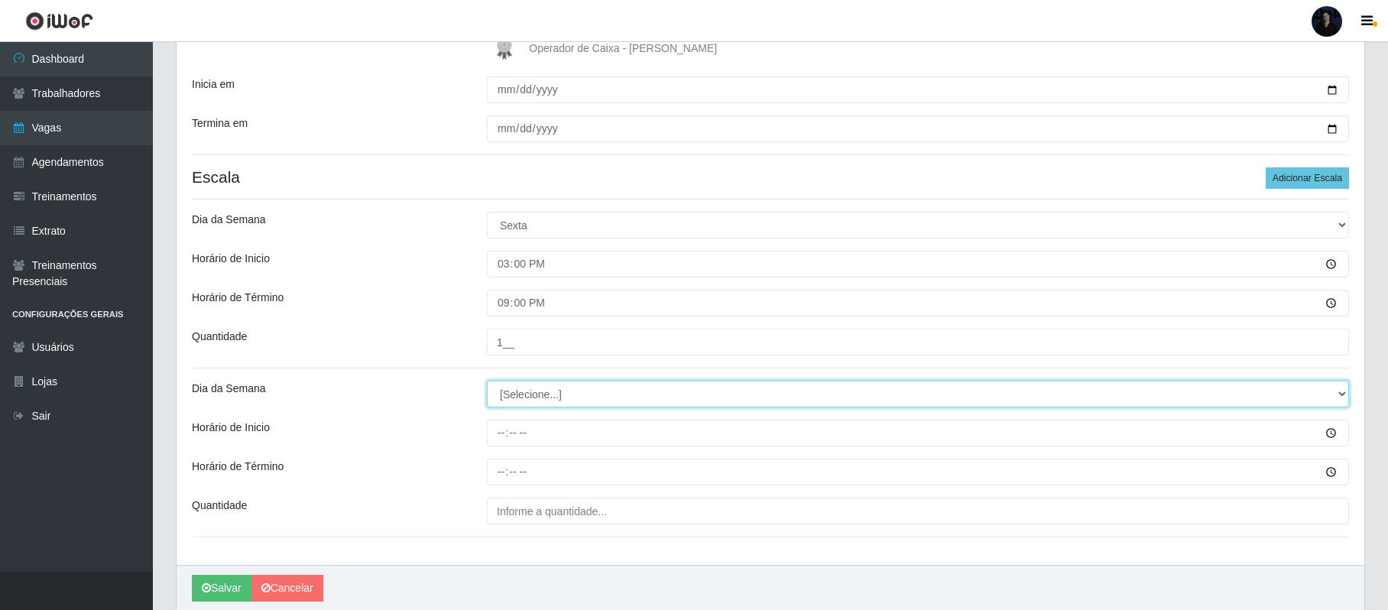
click at [511, 396] on select "[Selecione...] Segunda Terça Quarta Quinta Sexta Sábado Domingo" at bounding box center [918, 394] width 862 height 27
select select "5"
click at [487, 382] on select "[Selecione...] Segunda Terça Quarta Quinta Sexta Sábado Domingo" at bounding box center [918, 394] width 862 height 27
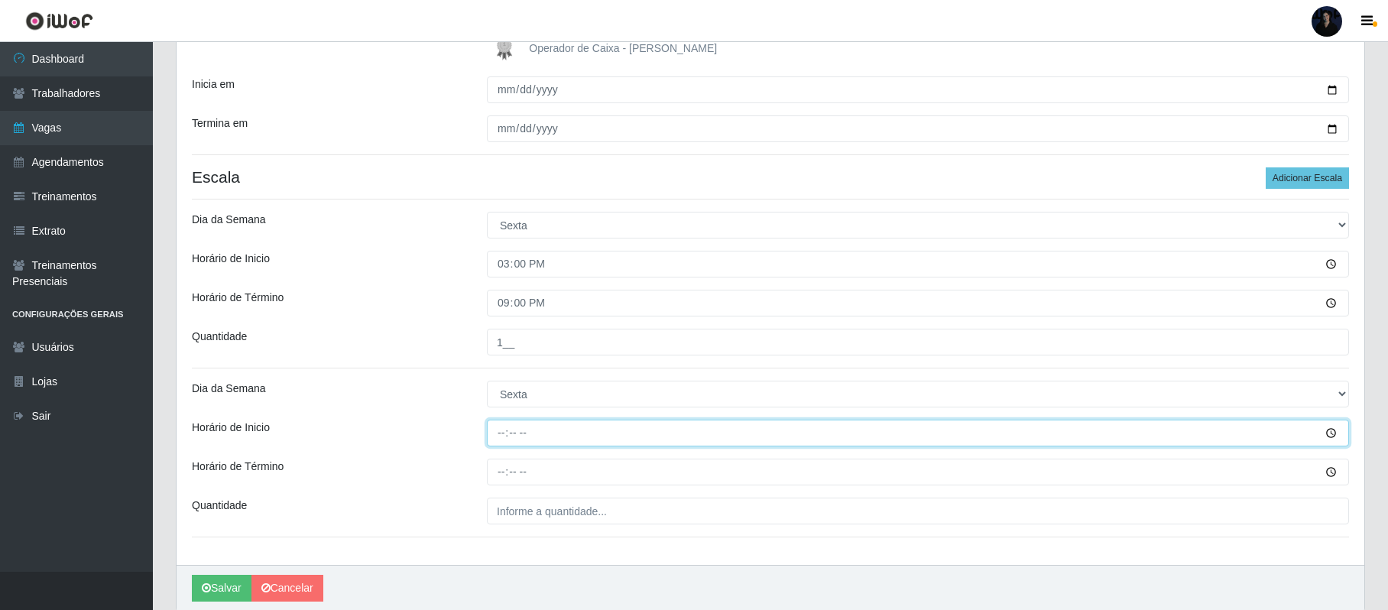
click at [504, 433] on input "Horário de Inicio" at bounding box center [918, 433] width 862 height 27
type input "16:00"
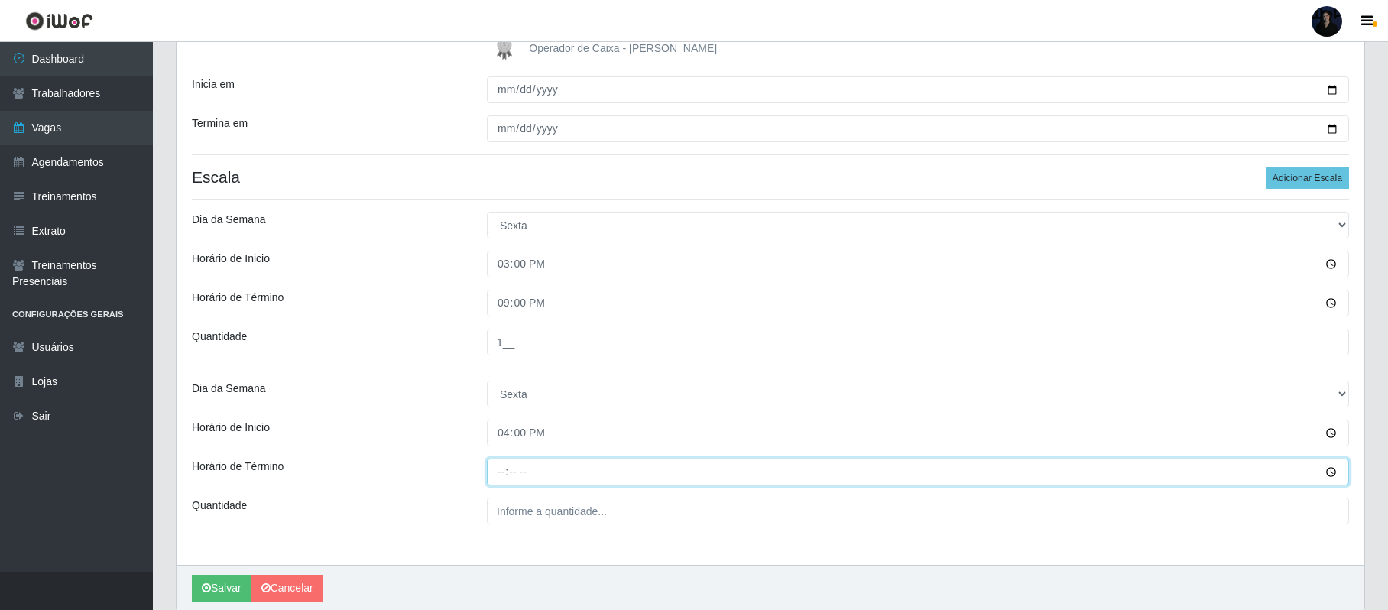
click at [500, 472] on input "Horário de Término" at bounding box center [918, 472] width 862 height 27
type input "22:00"
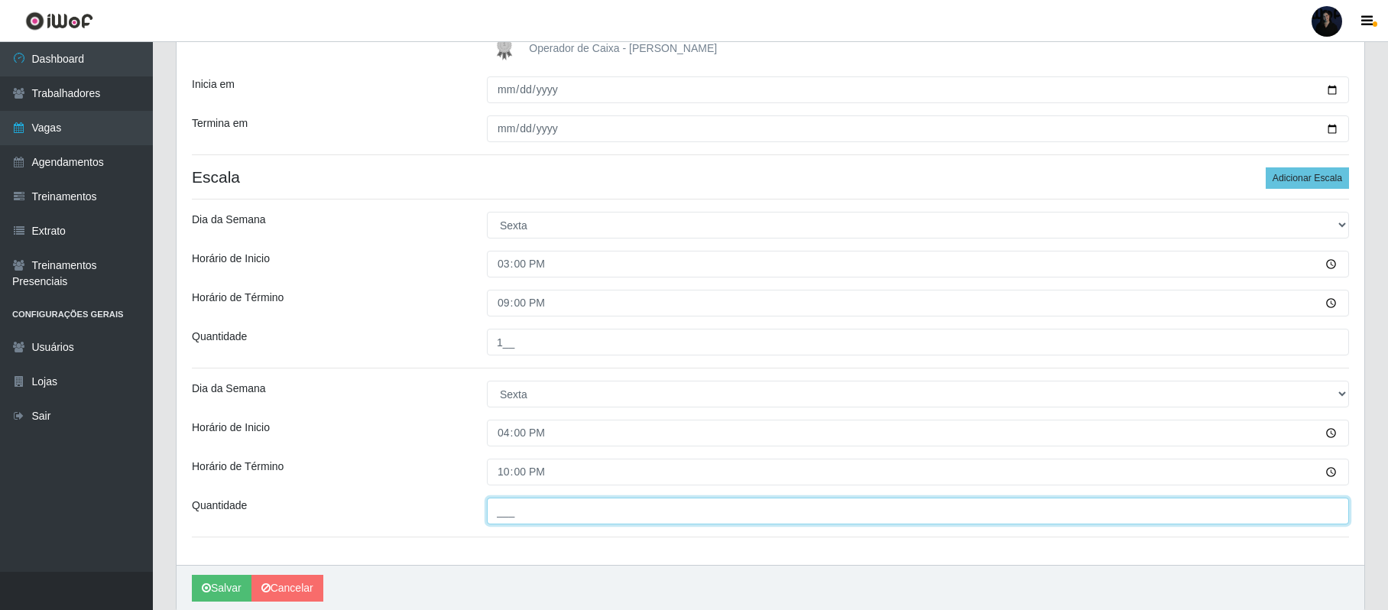
click at [502, 514] on input "___" at bounding box center [918, 511] width 862 height 27
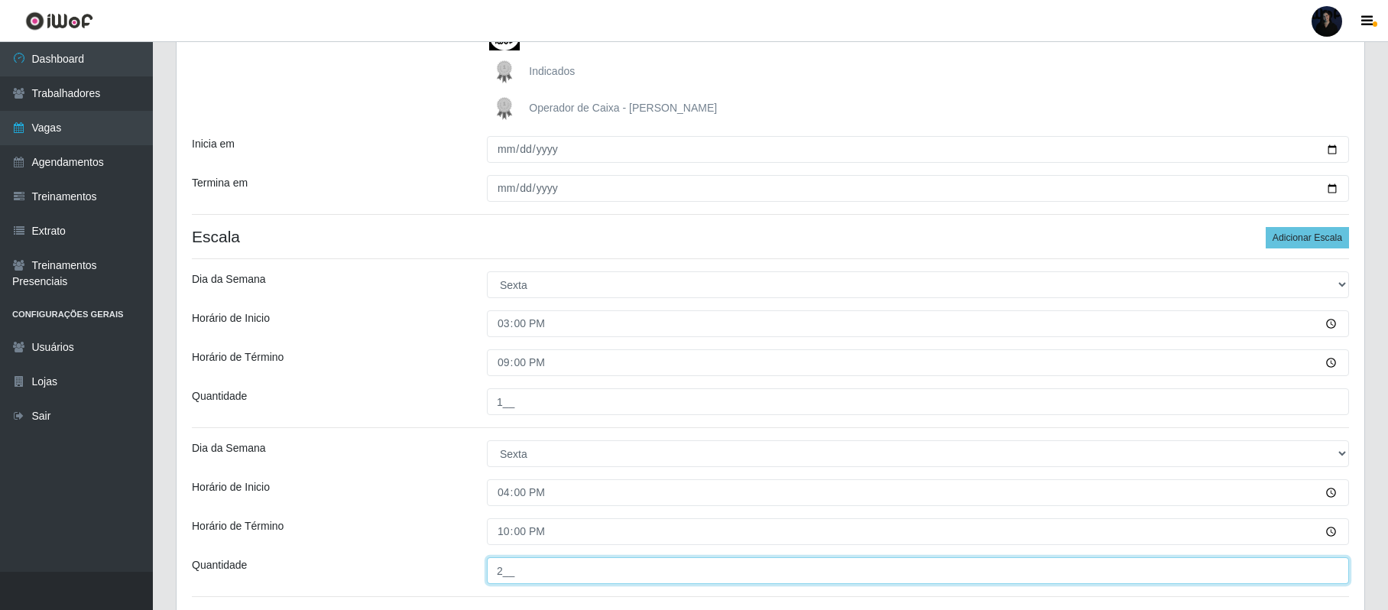
scroll to position [367, 0]
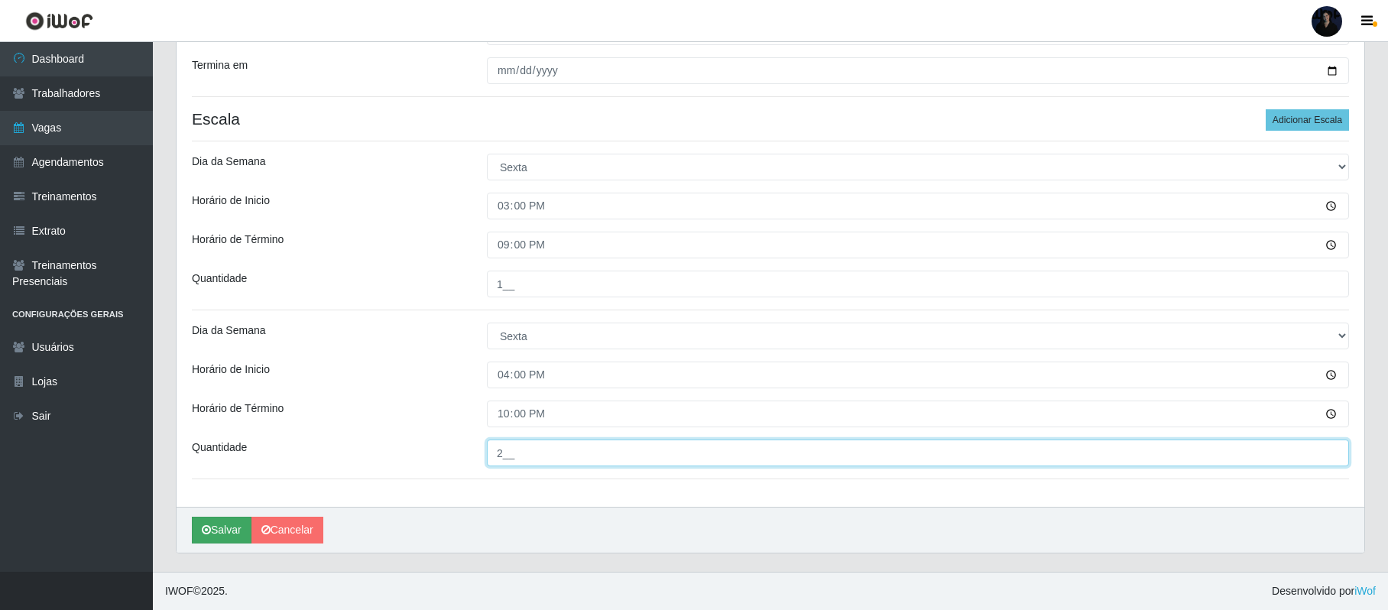
type input "2__"
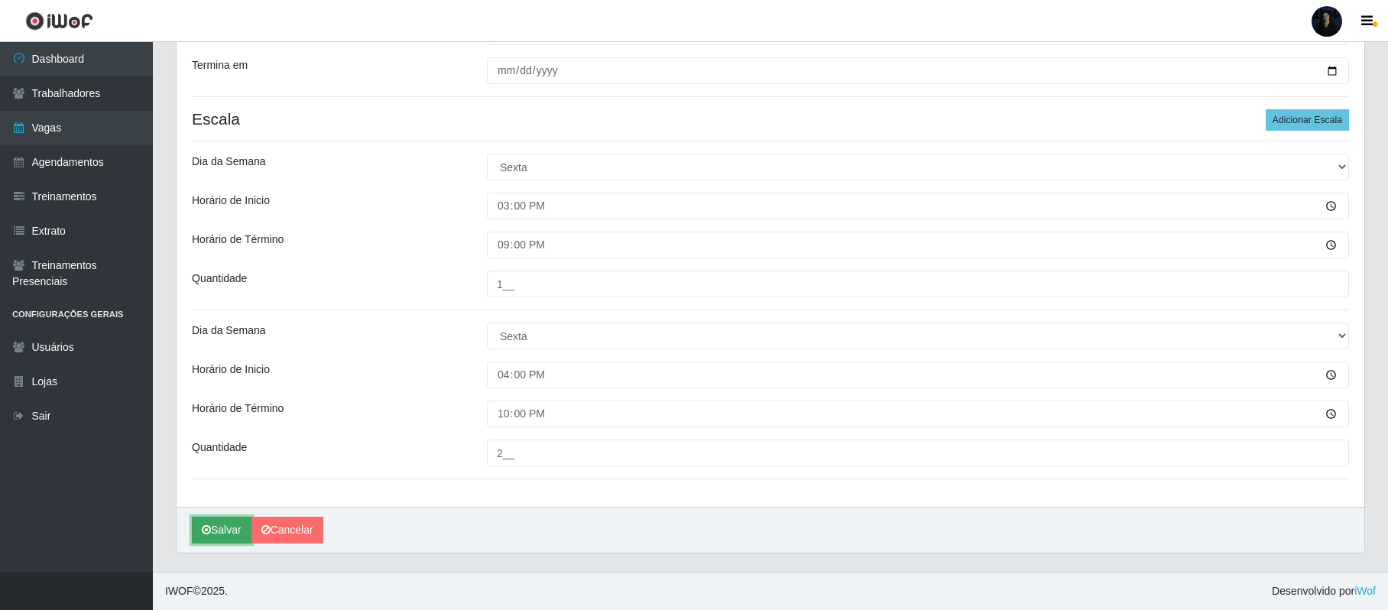
click at [229, 532] on button "Salvar" at bounding box center [222, 530] width 60 height 27
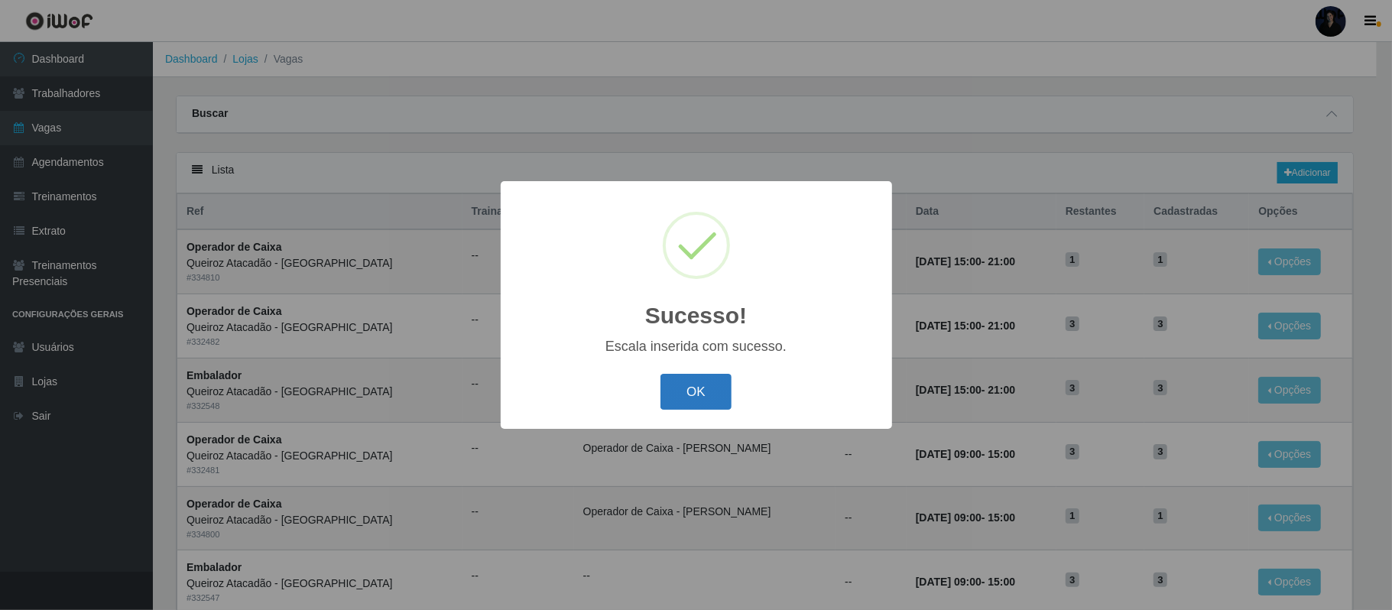
click at [718, 393] on button "OK" at bounding box center [695, 392] width 71 height 36
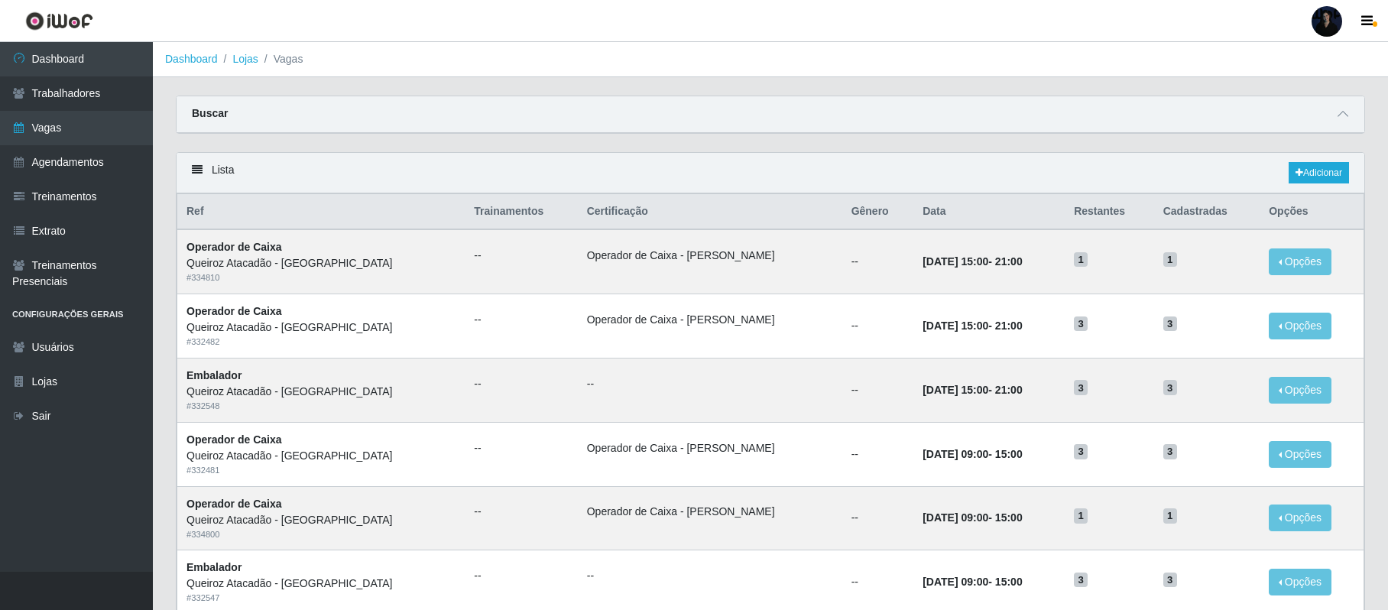
click at [1328, 21] on div at bounding box center [1327, 21] width 31 height 31
click at [1276, 125] on button "Sair" at bounding box center [1297, 118] width 138 height 31
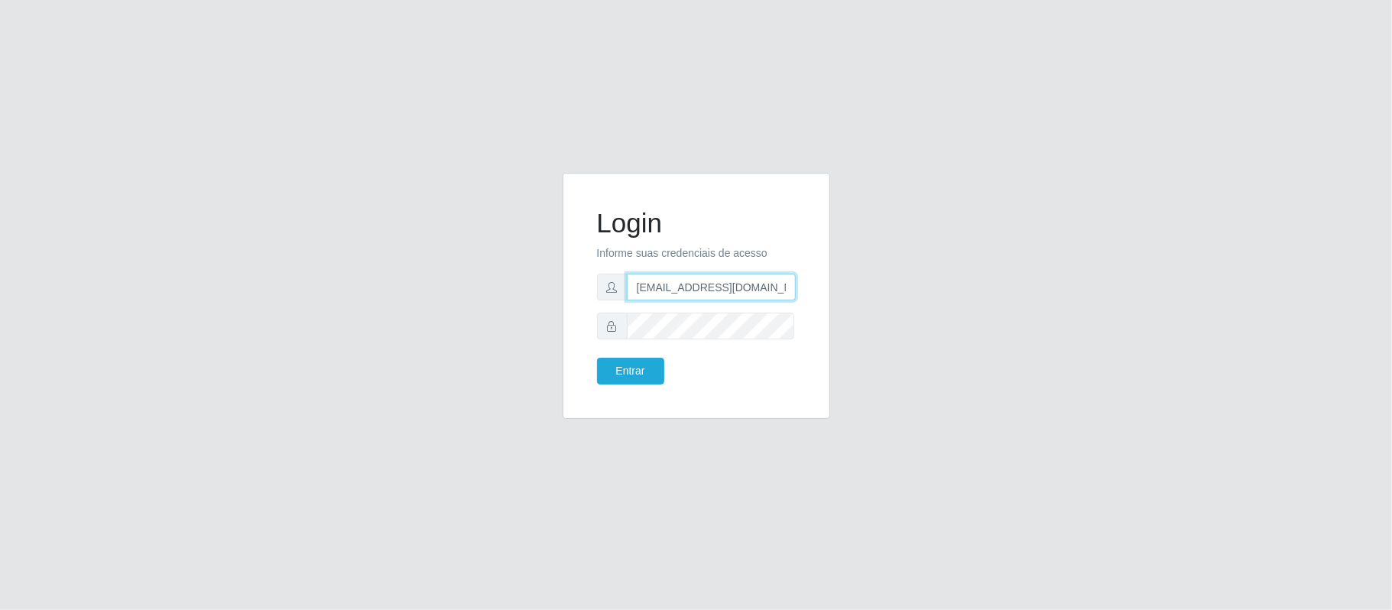
drag, startPoint x: 710, startPoint y: 287, endPoint x: 784, endPoint y: 292, distance: 74.3
click at [784, 292] on input "anacarina390@queiroz.com" at bounding box center [711, 287] width 169 height 27
type input "[EMAIL_ADDRESS][DOMAIN_NAME]"
click at [615, 371] on button "Entrar" at bounding box center [630, 371] width 67 height 27
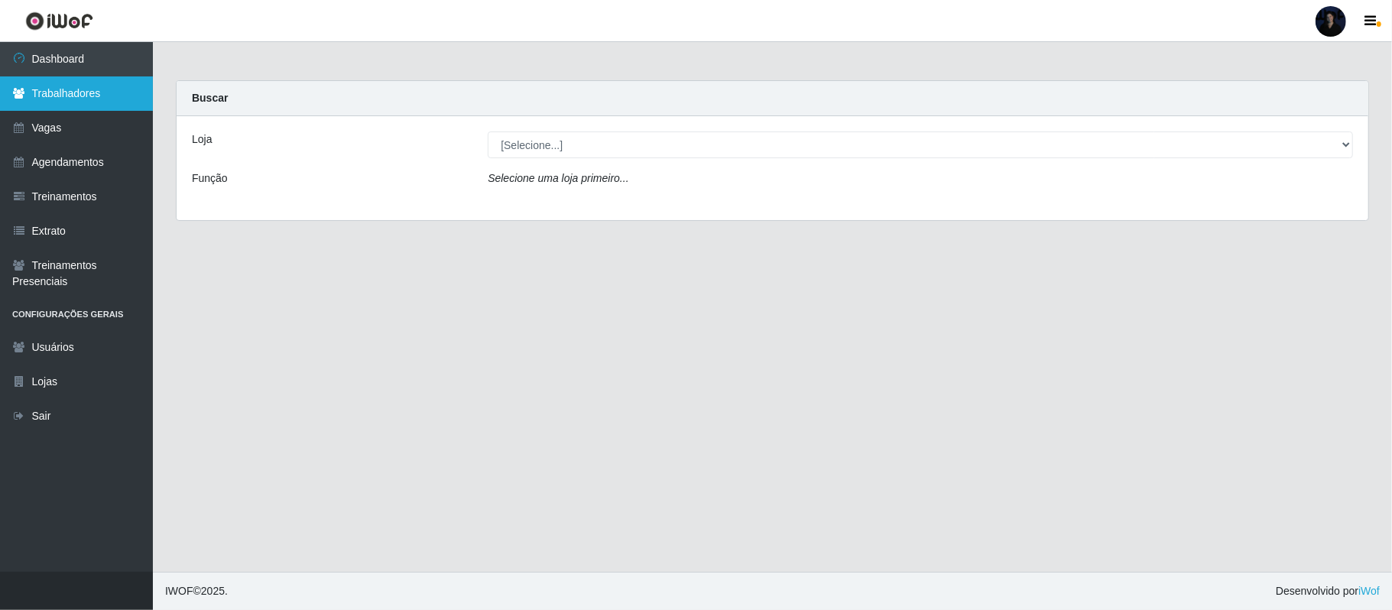
click at [79, 89] on link "Trabalhadores" at bounding box center [76, 93] width 153 height 34
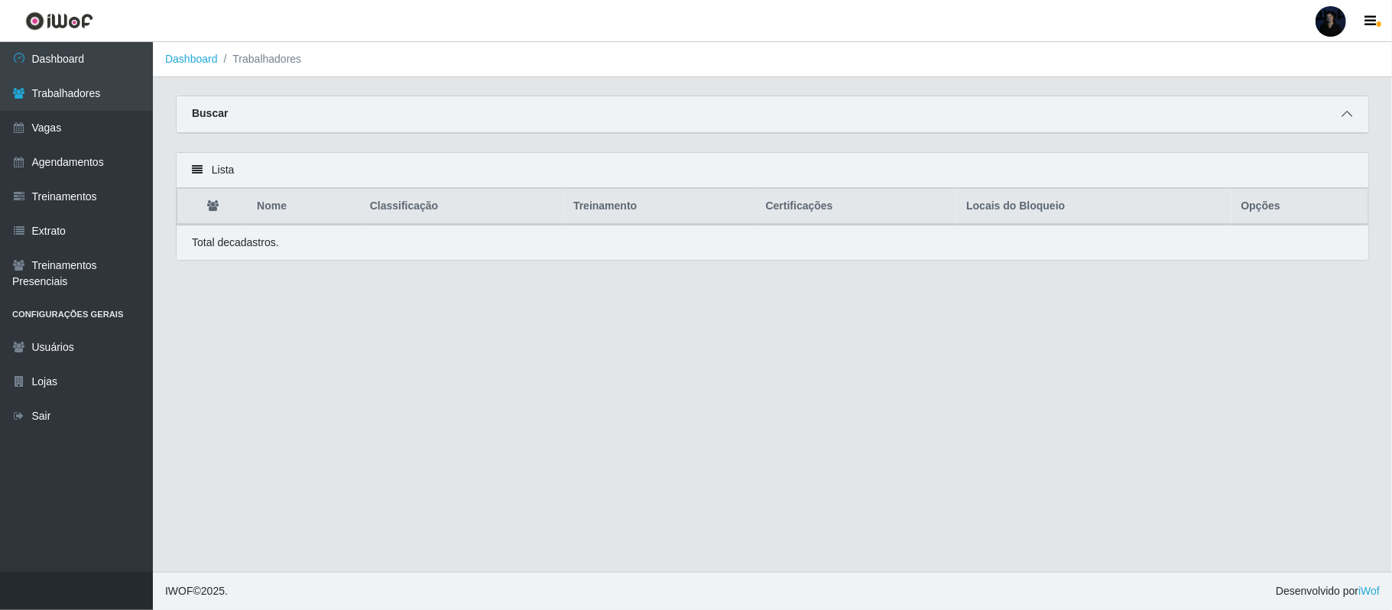
click at [1351, 109] on icon at bounding box center [1346, 114] width 11 height 11
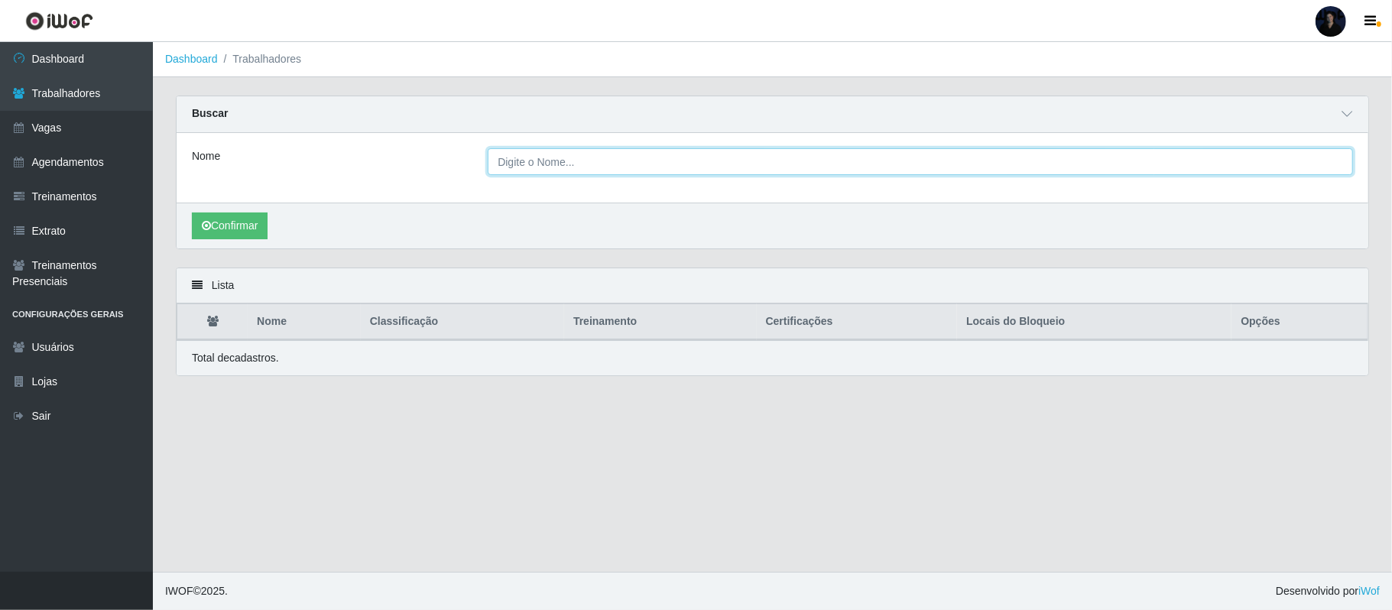
click at [552, 171] on input "Nome" at bounding box center [920, 161] width 865 height 27
paste input "Hosana Ceane da Silva"
type input "Hosana Ceane da Silva"
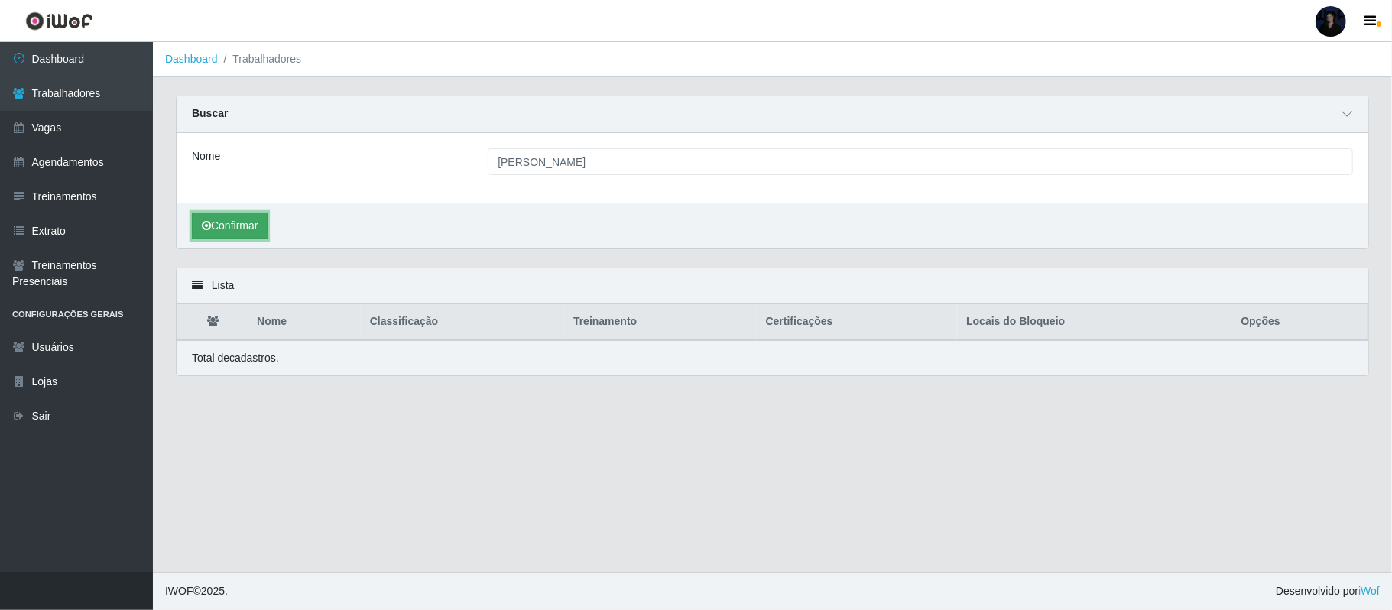
click at [214, 238] on button "Confirmar" at bounding box center [230, 225] width 76 height 27
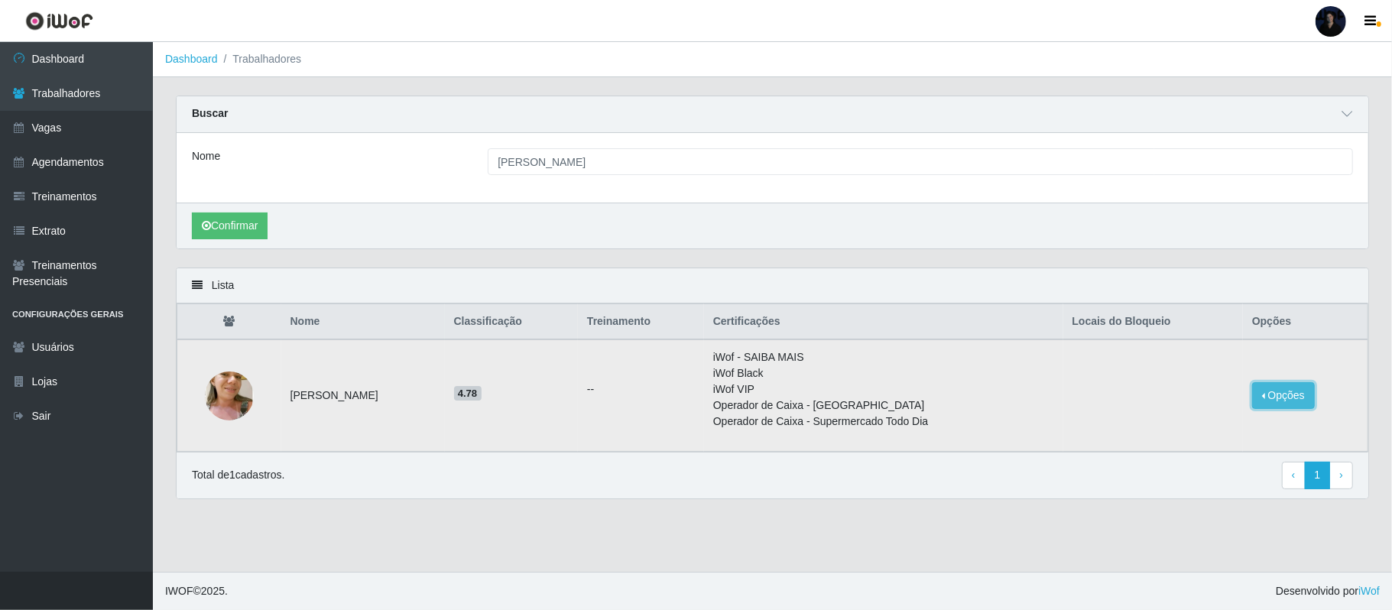
click at [1290, 399] on button "Opções" at bounding box center [1283, 395] width 63 height 27
click at [1176, 435] on button "Bloquear - Loja" at bounding box center [1187, 430] width 123 height 31
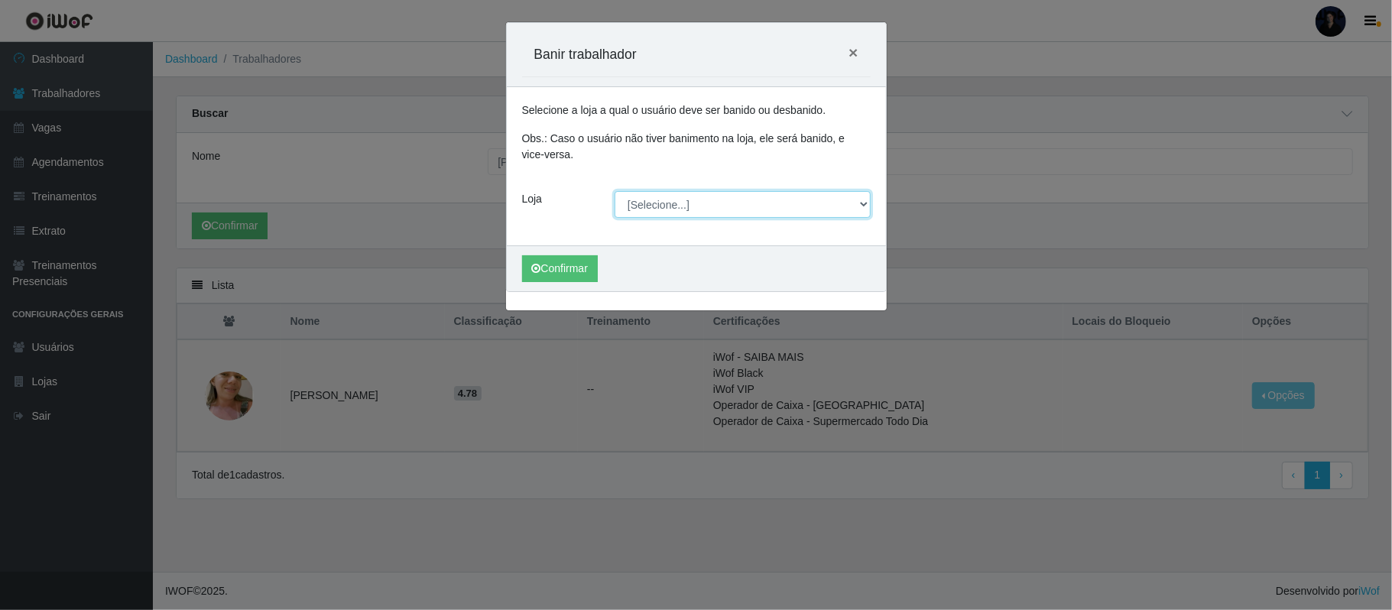
click at [645, 203] on select "[Selecione...] Rio Center - Lagoa Nova Rio Center - Natal Shopping" at bounding box center [743, 204] width 256 height 27
select select "471"
click at [615, 192] on select "[Selecione...] Rio Center - Lagoa Nova Rio Center - Natal Shopping" at bounding box center [743, 204] width 256 height 27
click at [544, 274] on button "Confirmar" at bounding box center [560, 268] width 76 height 27
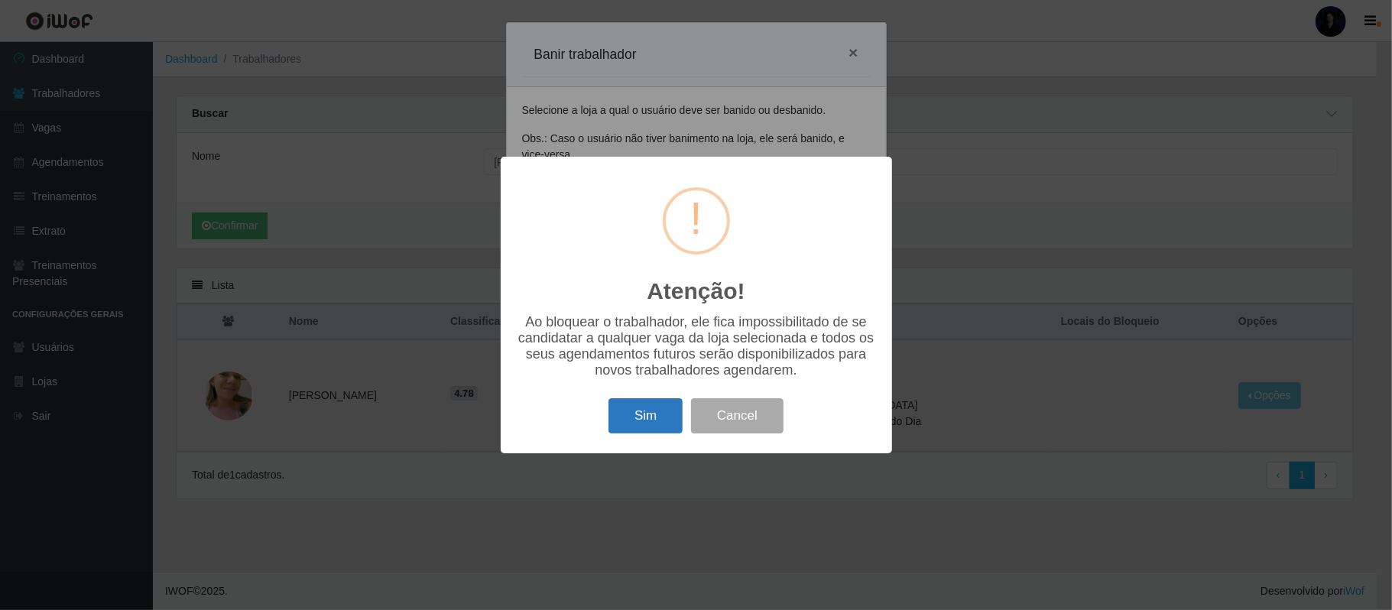
click at [640, 420] on button "Sim" at bounding box center [645, 416] width 74 height 36
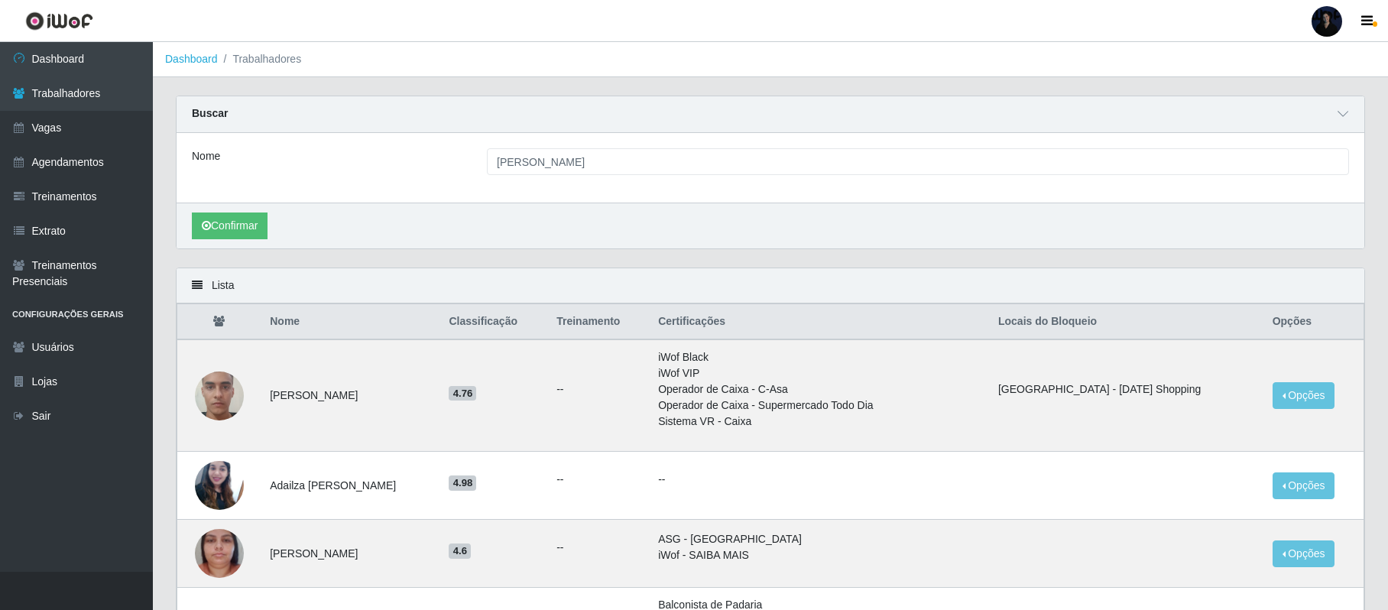
click at [1319, 28] on div at bounding box center [1327, 21] width 31 height 31
click at [1302, 116] on button "Sair" at bounding box center [1297, 118] width 138 height 31
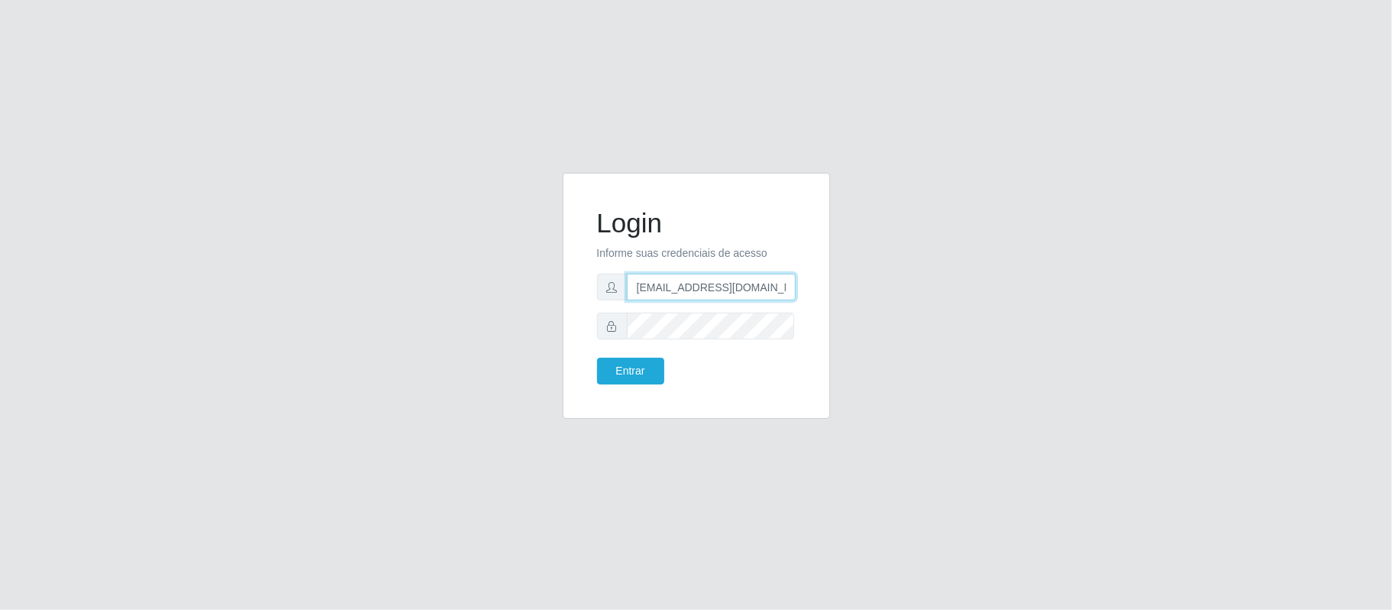
drag, startPoint x: 711, startPoint y: 284, endPoint x: 803, endPoint y: 287, distance: 91.8
click at [803, 287] on div "Login Informe suas credenciais de acesso anacarina390@riocenter.com Entrar" at bounding box center [696, 296] width 229 height 208
type input "anacarina390@queiroz.com"
click at [603, 368] on button "Entrar" at bounding box center [630, 371] width 67 height 27
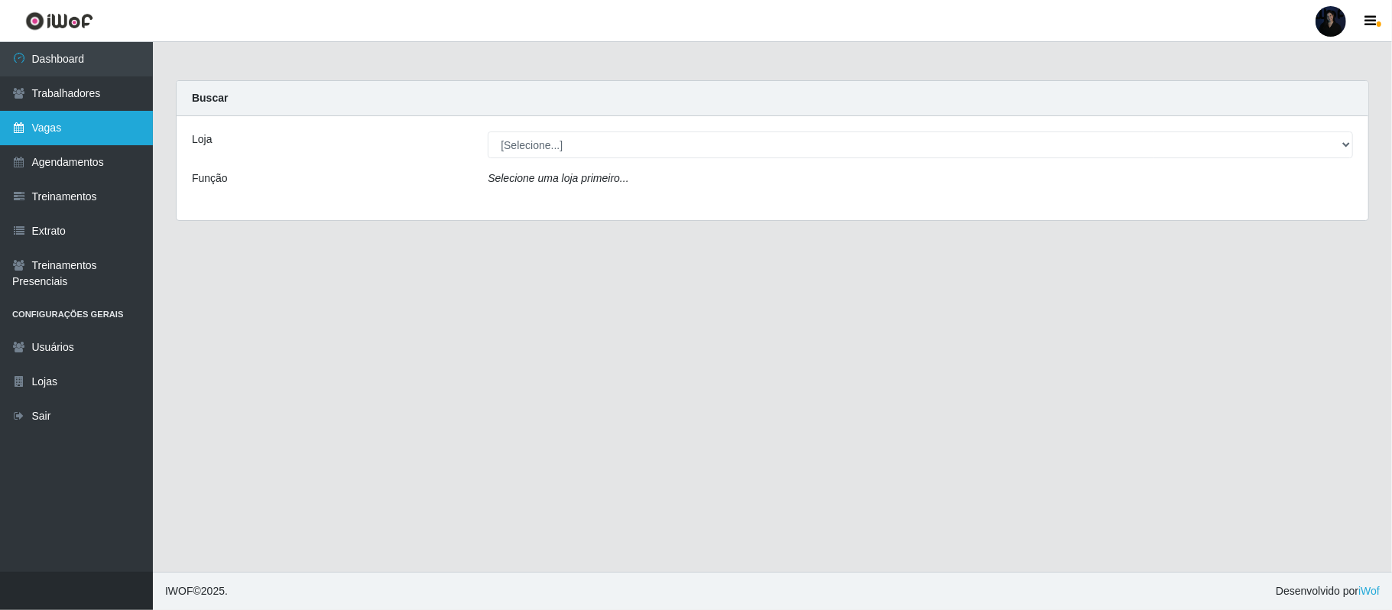
click at [55, 132] on link "Vagas" at bounding box center [76, 128] width 153 height 34
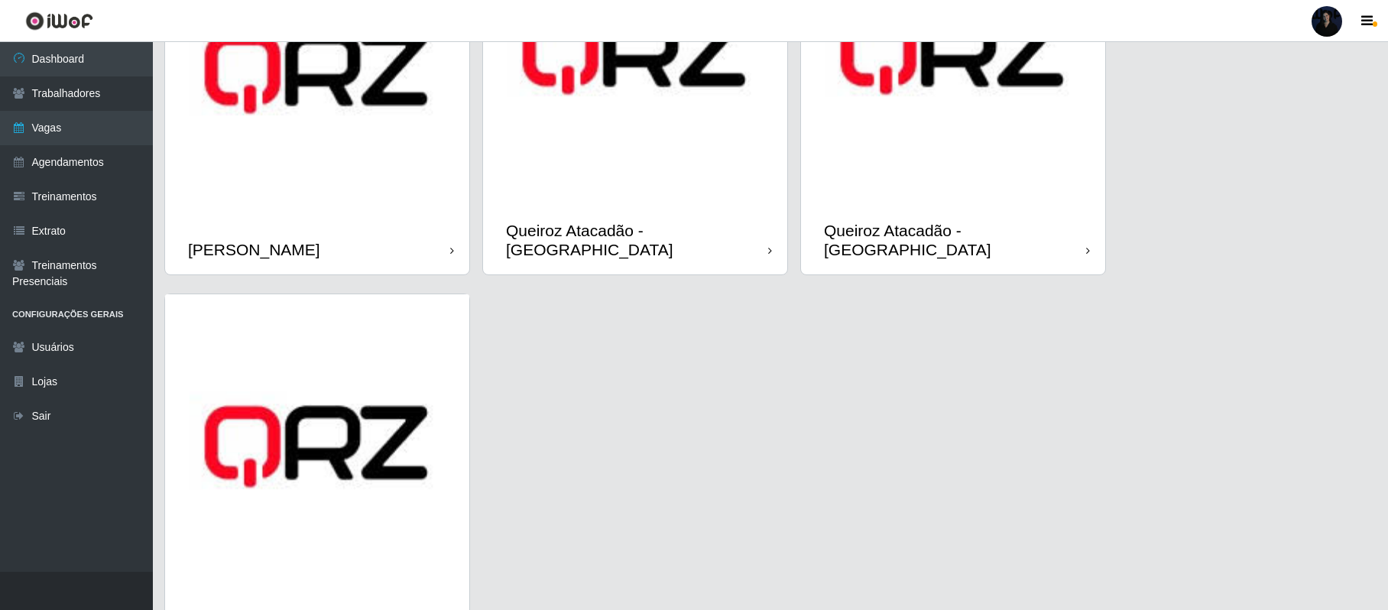
scroll to position [1038, 0]
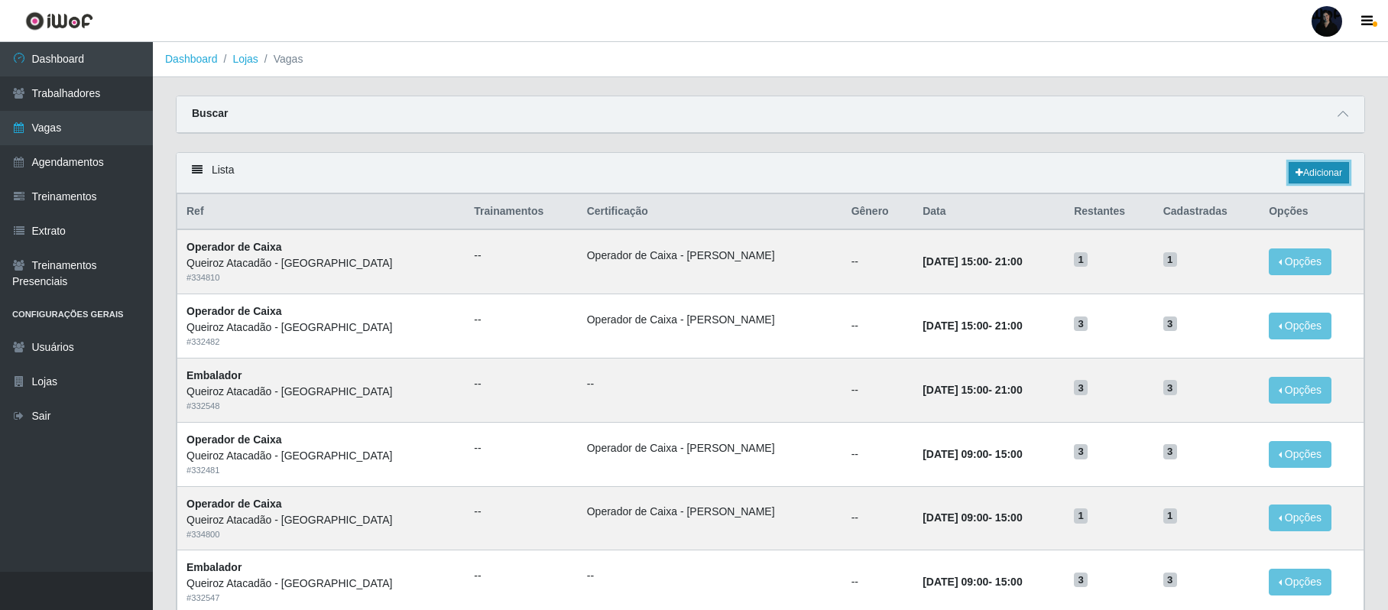
click at [1299, 172] on icon at bounding box center [1300, 172] width 8 height 9
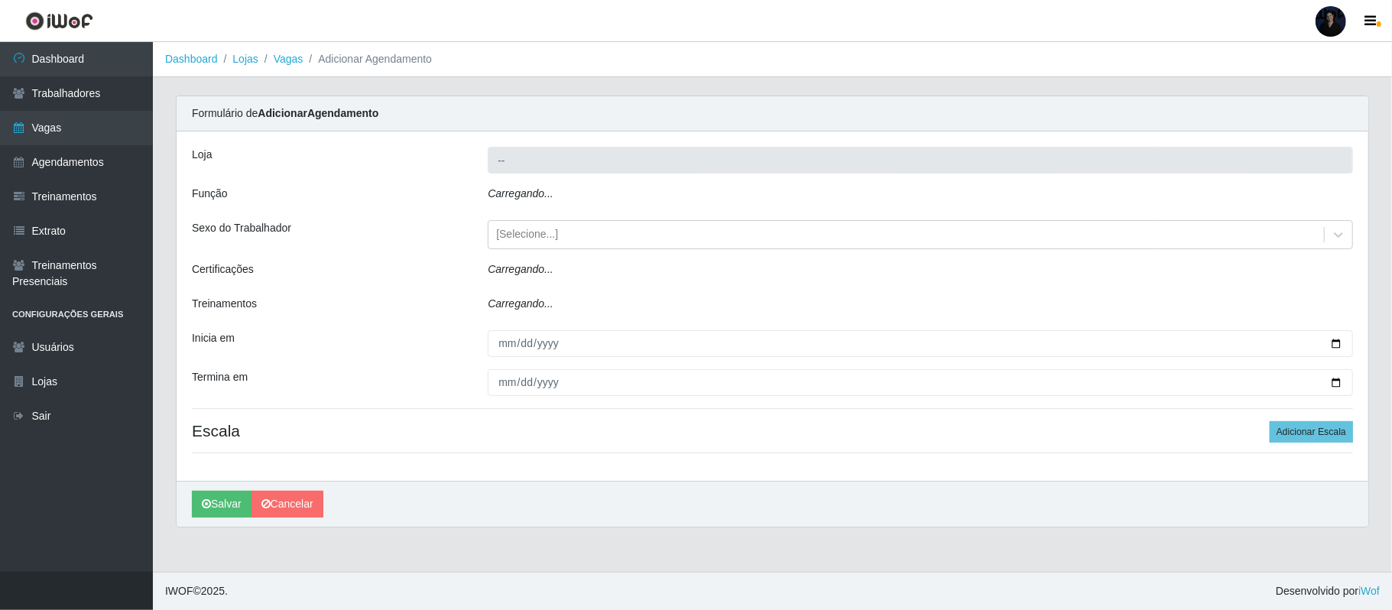
type input "Queiroz Atacadão - Mossoró"
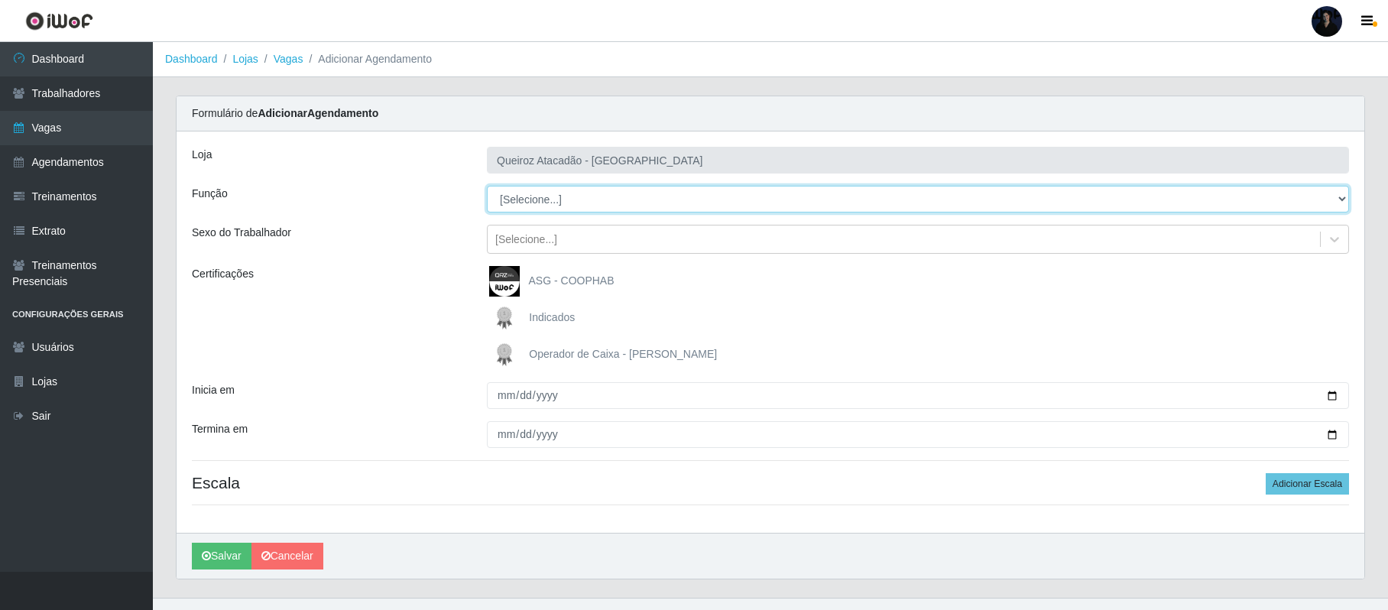
click at [535, 188] on select "[Selecione...] Auxiliar de Depósito Auxiliar de Depósito + Auxiliar de Depósito…" at bounding box center [918, 199] width 862 height 27
select select "73"
click at [487, 187] on select "[Selecione...] Auxiliar de Depósito Auxiliar de Depósito + Auxiliar de Depósito…" at bounding box center [918, 199] width 862 height 27
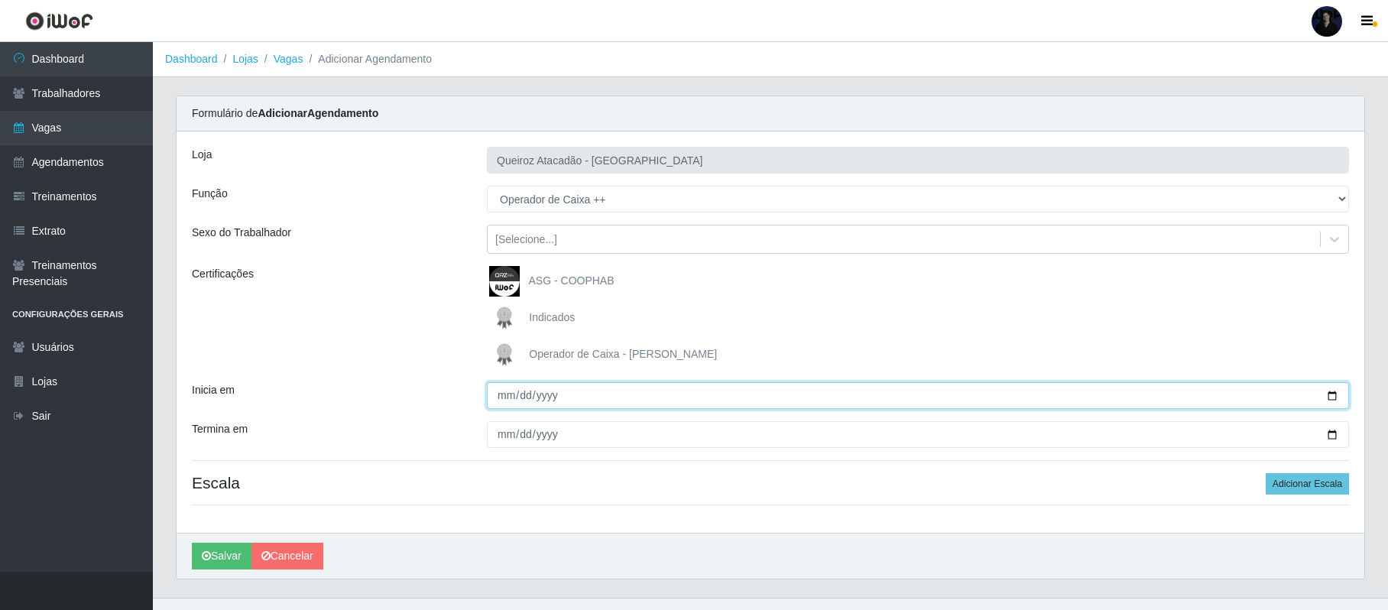
click at [1332, 395] on input "Inicia em" at bounding box center [918, 395] width 862 height 27
type input "[DATE]"
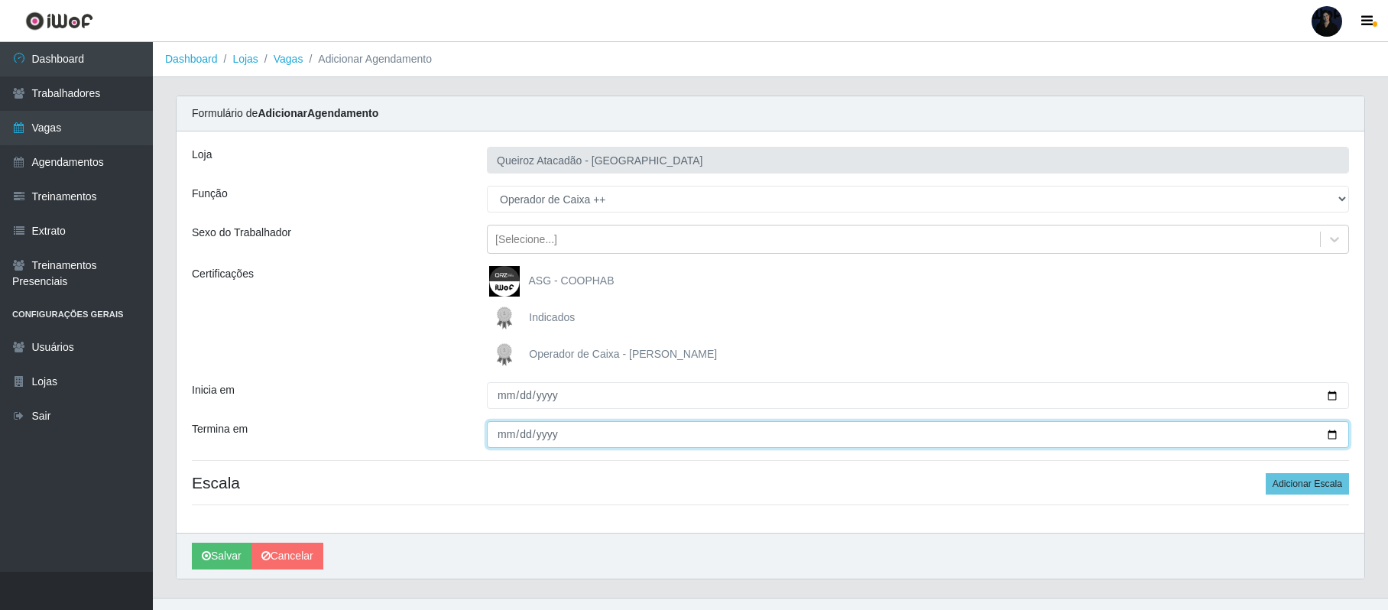
click at [1328, 436] on input "Termina em" at bounding box center [918, 434] width 862 height 27
type input "[DATE]"
click at [1297, 487] on button "Adicionar Escala" at bounding box center [1307, 483] width 83 height 21
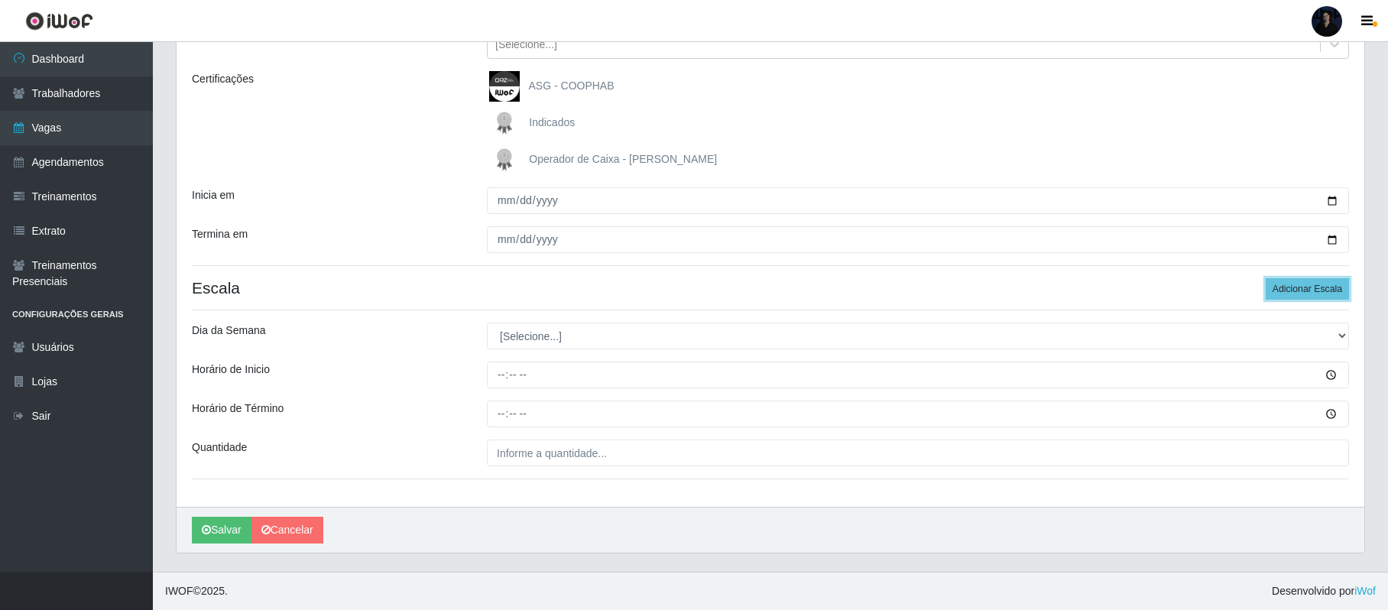
scroll to position [197, 0]
click at [530, 327] on select "[Selecione...] Segunda Terça Quarta Quinta Sexta Sábado Domingo" at bounding box center [918, 336] width 862 height 27
select select "5"
click at [487, 323] on select "[Selecione...] Segunda Terça Quarta Quinta Sexta Sábado Domingo" at bounding box center [918, 336] width 862 height 27
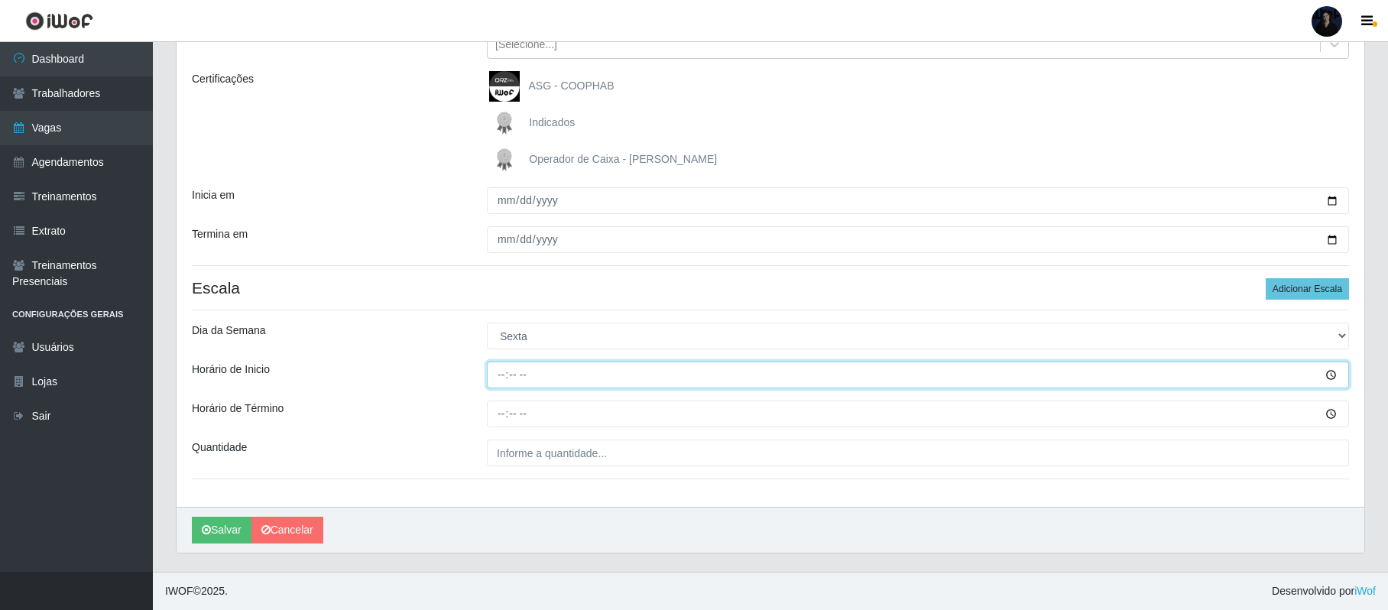
click at [499, 377] on input "Horário de Inicio" at bounding box center [918, 375] width 862 height 27
type input "15:00"
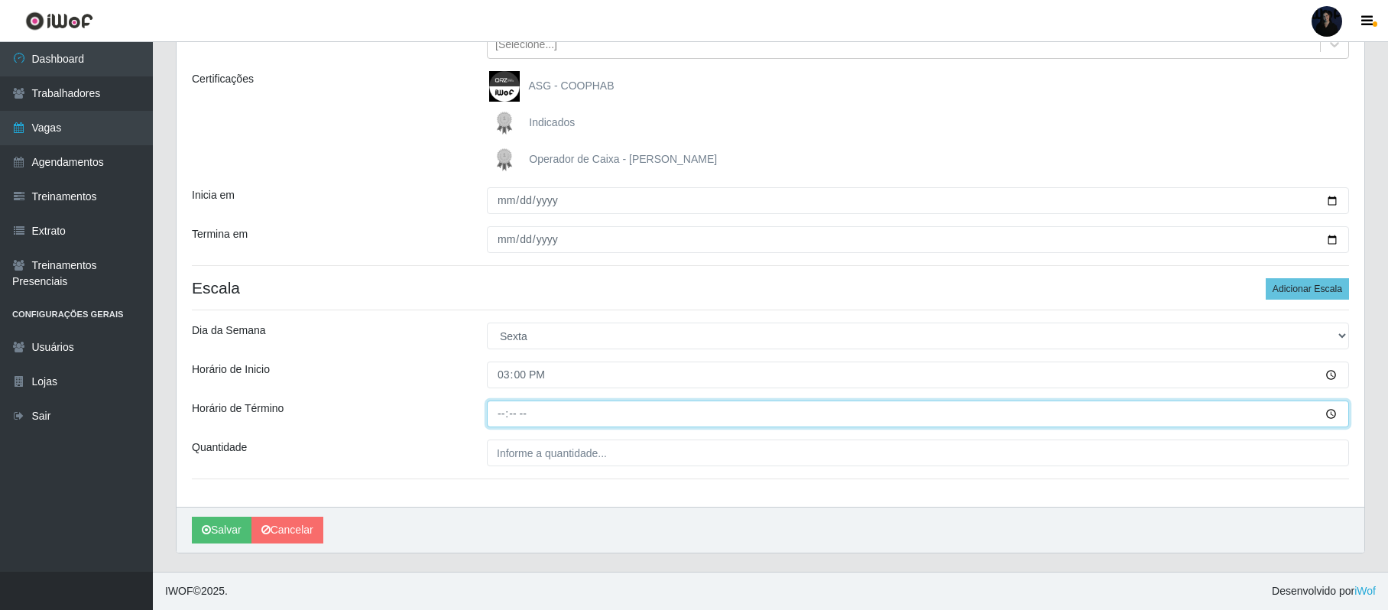
click at [503, 416] on input "Horário de Término" at bounding box center [918, 414] width 862 height 27
type input "21:00"
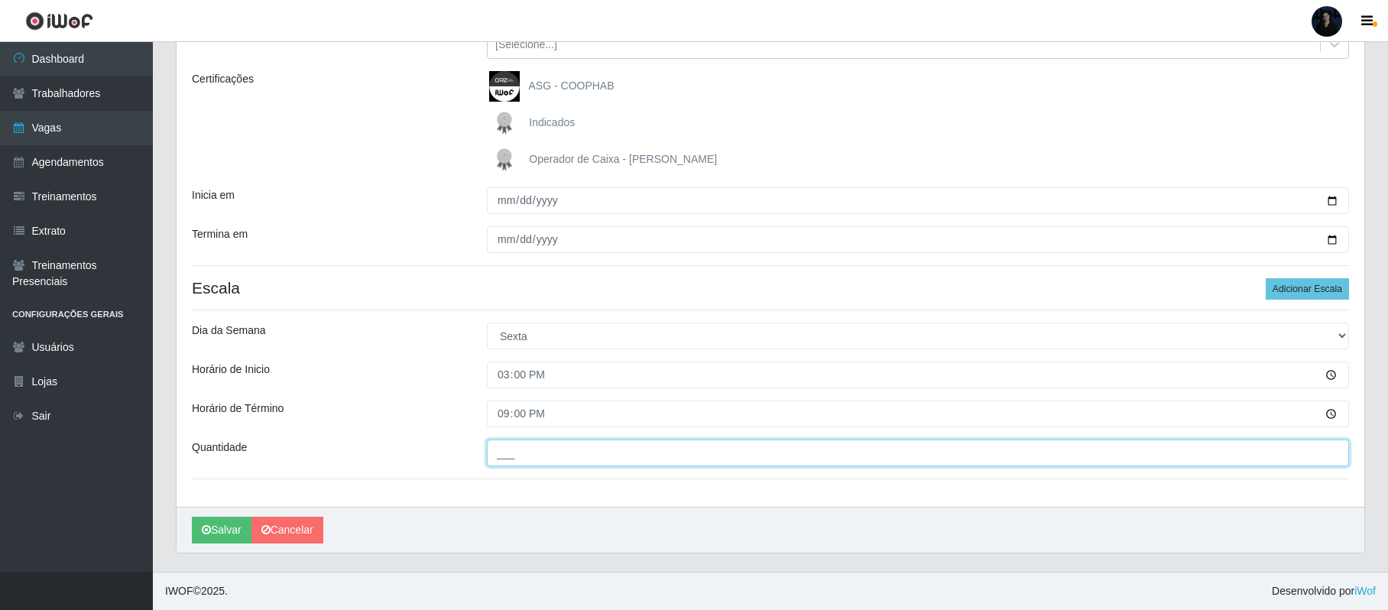
click at [508, 453] on input "___" at bounding box center [918, 453] width 862 height 27
type input "1__"
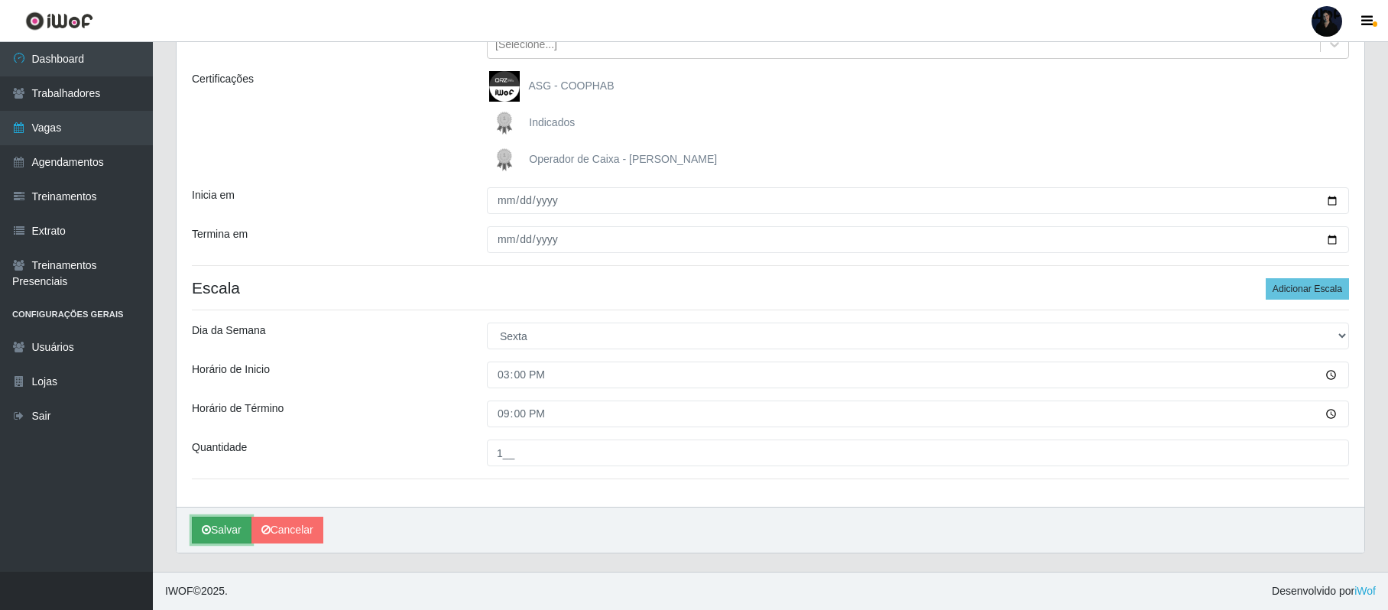
click at [225, 527] on button "Salvar" at bounding box center [222, 530] width 60 height 27
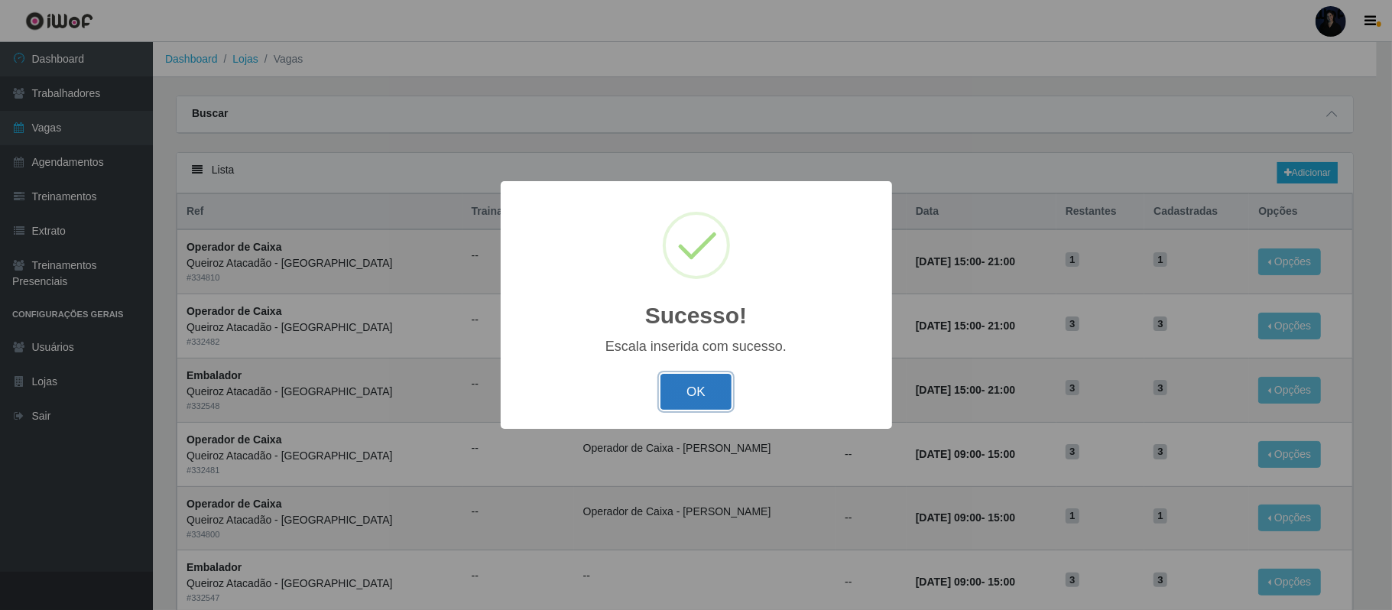
click at [689, 386] on button "OK" at bounding box center [695, 392] width 71 height 36
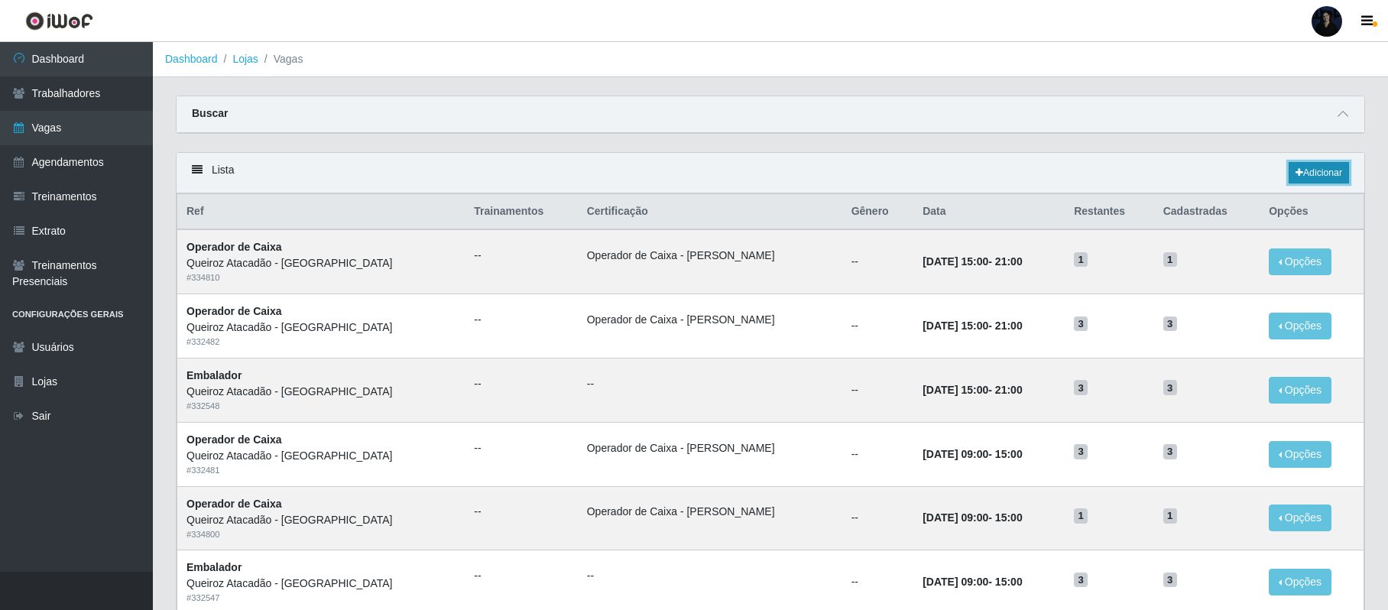
click at [1302, 179] on link "Adicionar" at bounding box center [1319, 172] width 60 height 21
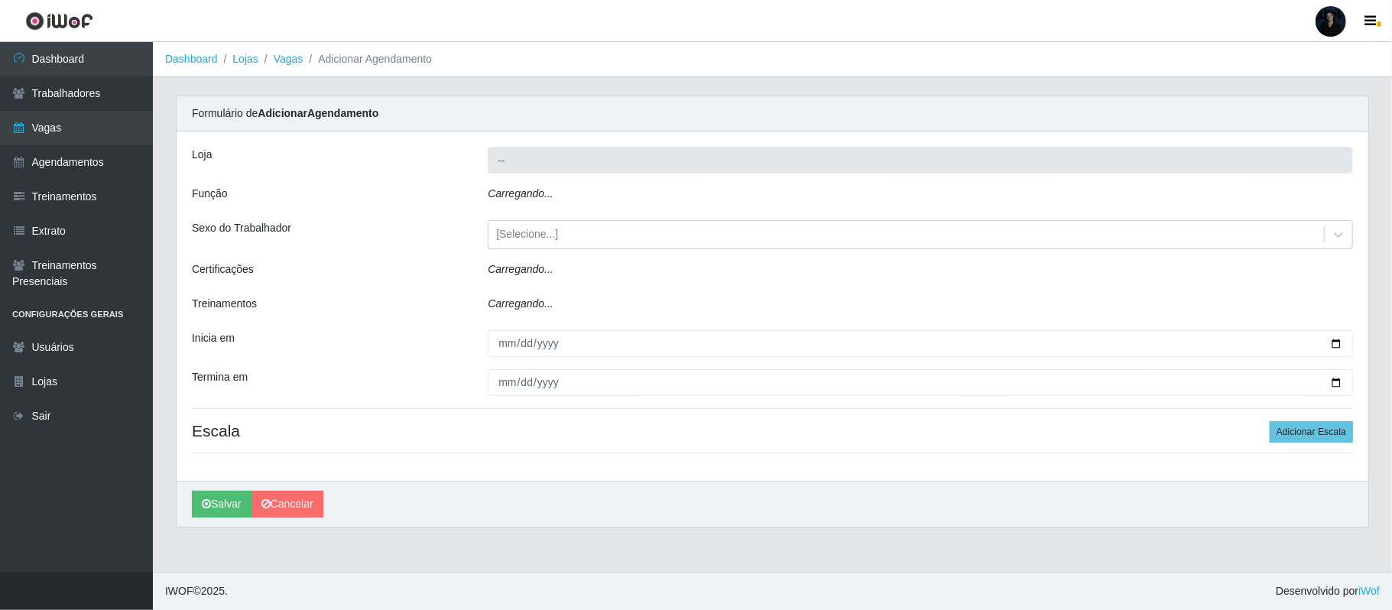
type input "Queiroz Atacadão - Mossoró"
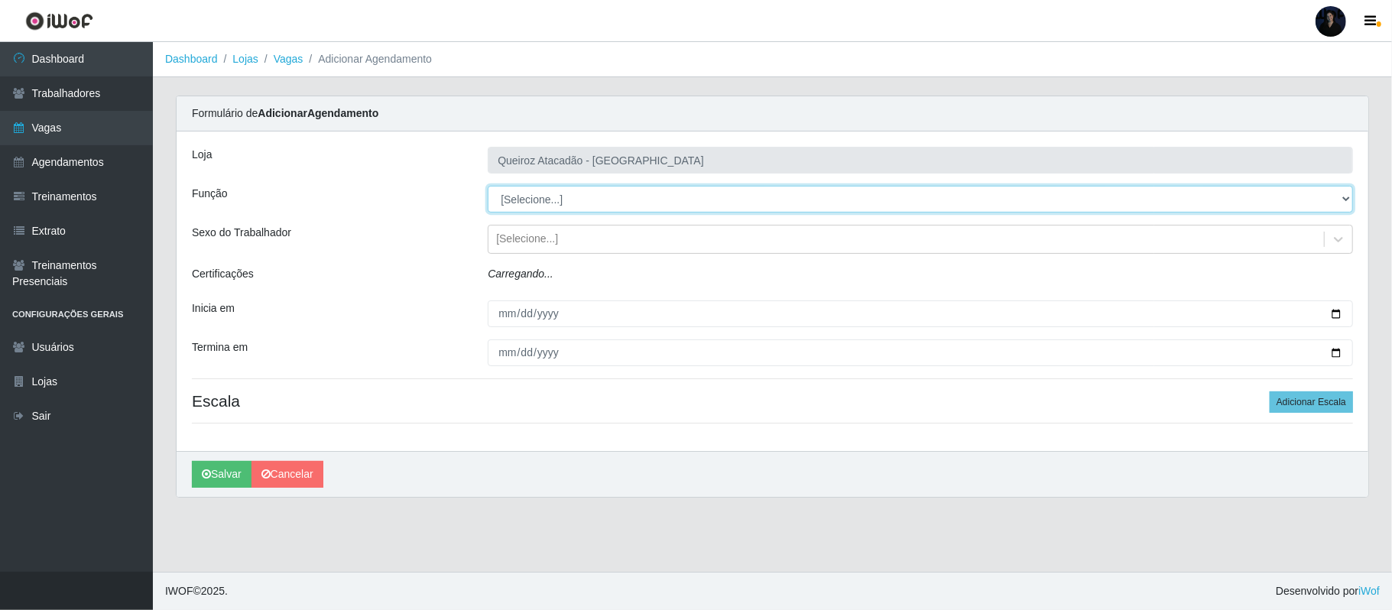
click at [523, 199] on select "[Selecione...] Auxiliar de Depósito Auxiliar de Depósito + Auxiliar de Depósito…" at bounding box center [920, 199] width 865 height 27
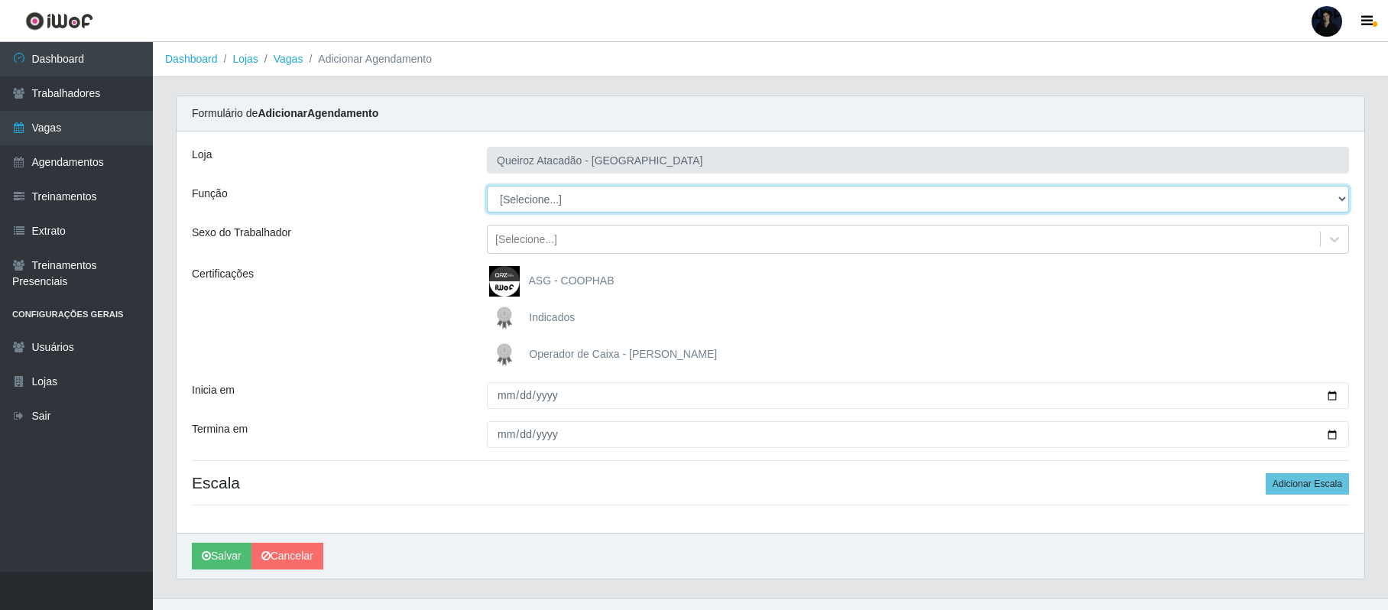
select select "72"
click at [487, 187] on select "[Selecione...] Auxiliar de Depósito Auxiliar de Depósito + Auxiliar de Depósito…" at bounding box center [918, 199] width 862 height 27
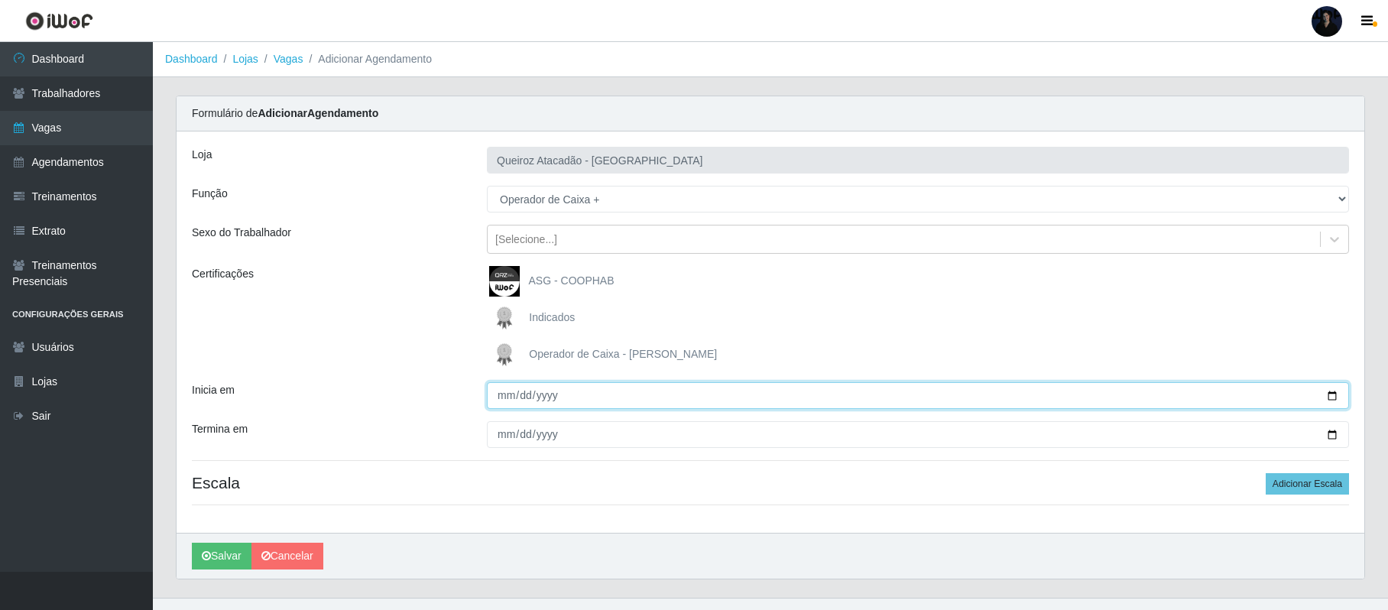
click at [1336, 390] on input "Inicia em" at bounding box center [918, 395] width 862 height 27
type input "[DATE]"
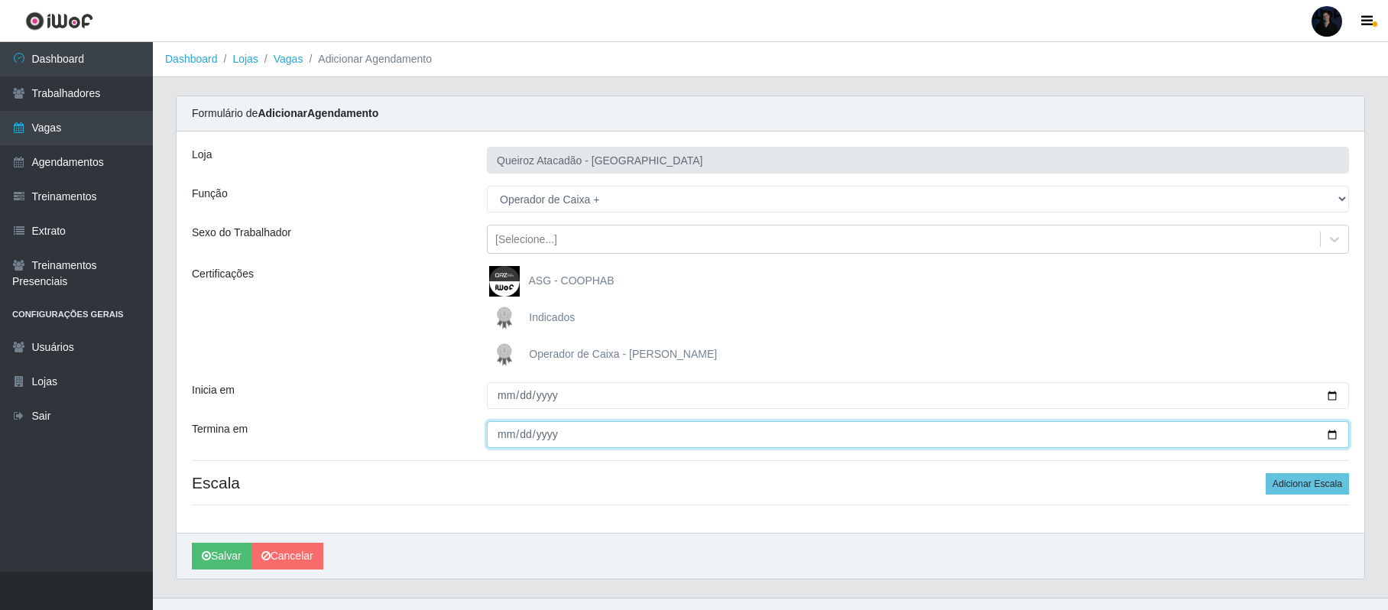
click at [1327, 437] on input "Termina em" at bounding box center [918, 434] width 862 height 27
type input "[DATE]"
click at [1291, 484] on button "Adicionar Escala" at bounding box center [1307, 483] width 83 height 21
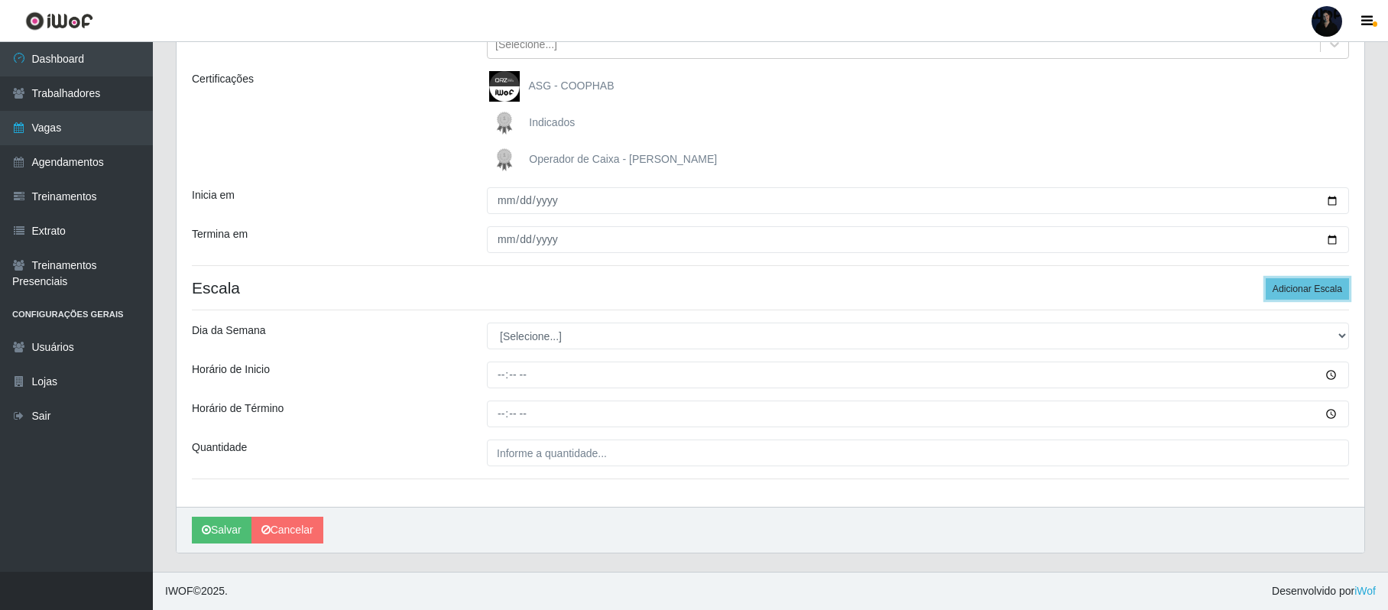
scroll to position [197, 0]
click at [533, 336] on select "[Selecione...] Segunda Terça Quarta Quinta Sexta Sábado Domingo" at bounding box center [918, 336] width 862 height 27
select select "6"
click at [487, 323] on select "[Selecione...] Segunda Terça Quarta Quinta Sexta Sábado Domingo" at bounding box center [918, 336] width 862 height 27
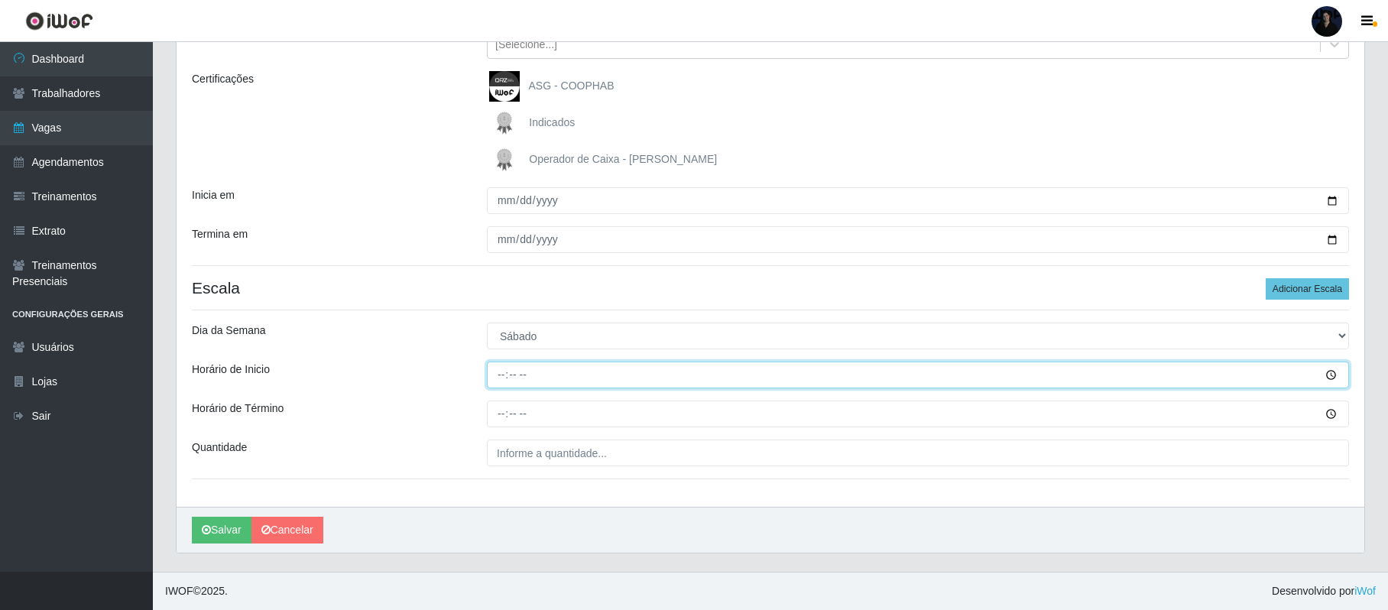
click at [502, 371] on input "Horário de Inicio" at bounding box center [918, 375] width 862 height 27
type input "15:00"
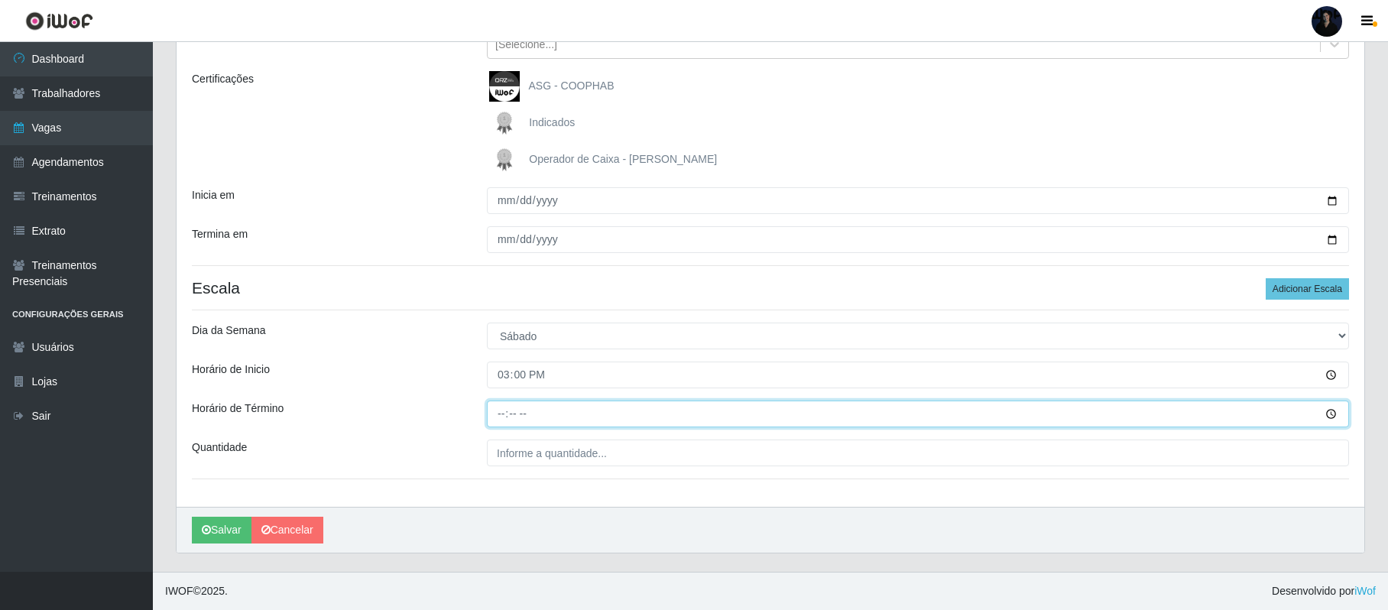
click at [509, 413] on input "Horário de Término" at bounding box center [918, 414] width 862 height 27
click at [493, 410] on input "Horário de Término" at bounding box center [918, 414] width 862 height 27
click at [498, 417] on input "Horário de Término" at bounding box center [918, 414] width 862 height 27
type input "21:00"
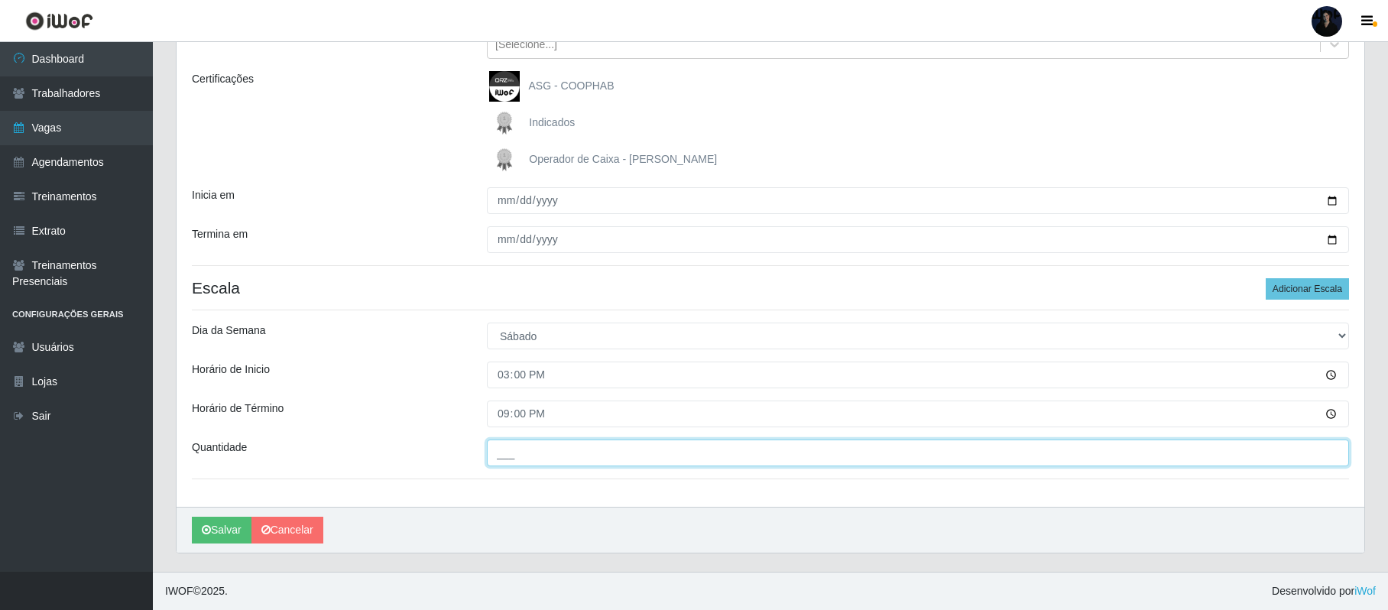
click at [512, 456] on input "___" at bounding box center [918, 453] width 862 height 27
type input "1__"
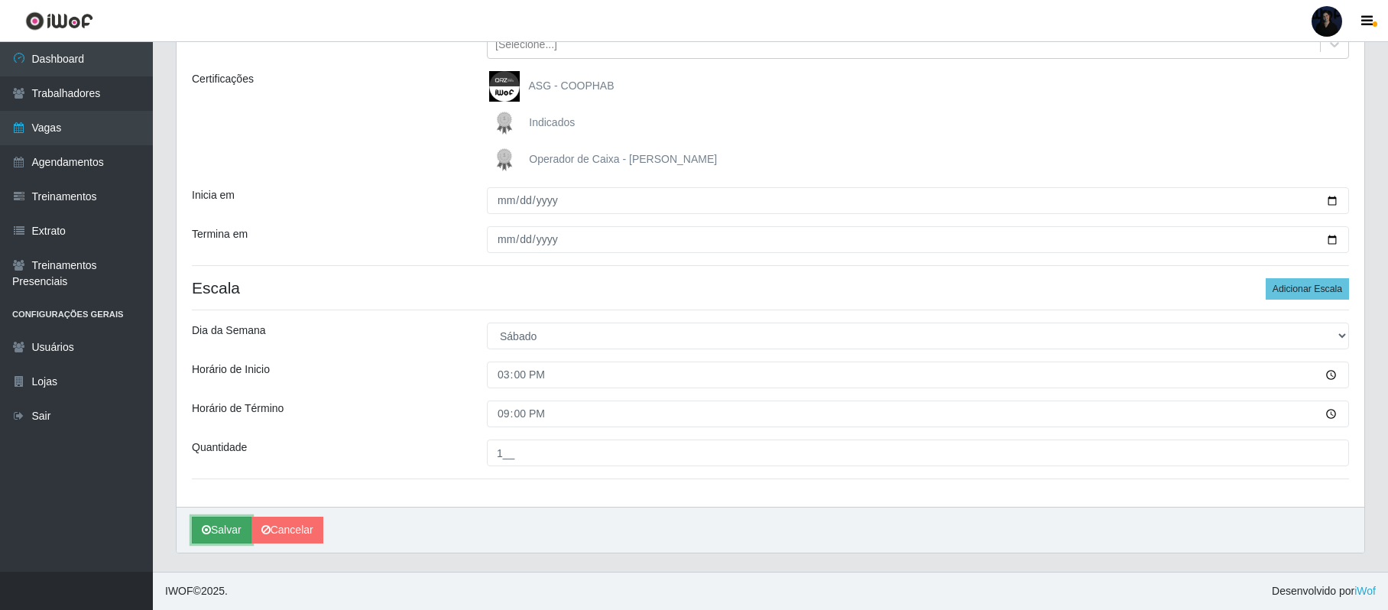
click at [206, 524] on icon "submit" at bounding box center [206, 529] width 9 height 11
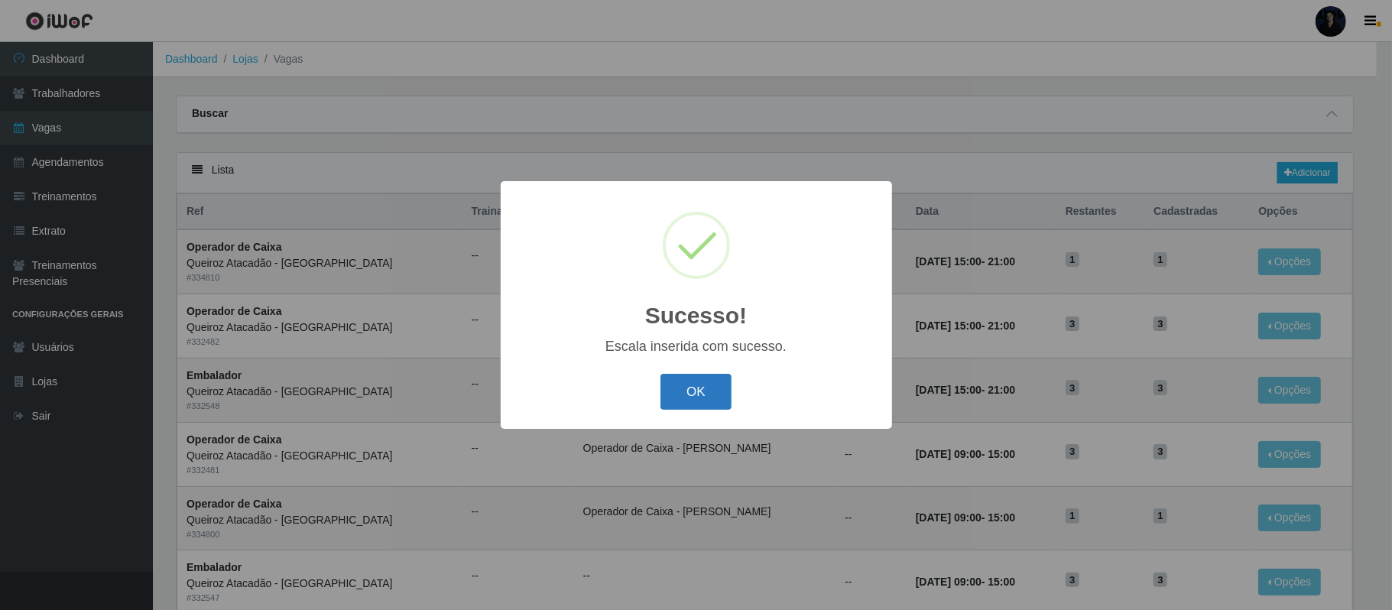
click at [701, 388] on button "OK" at bounding box center [695, 392] width 71 height 36
